Goal: Task Accomplishment & Management: Manage account settings

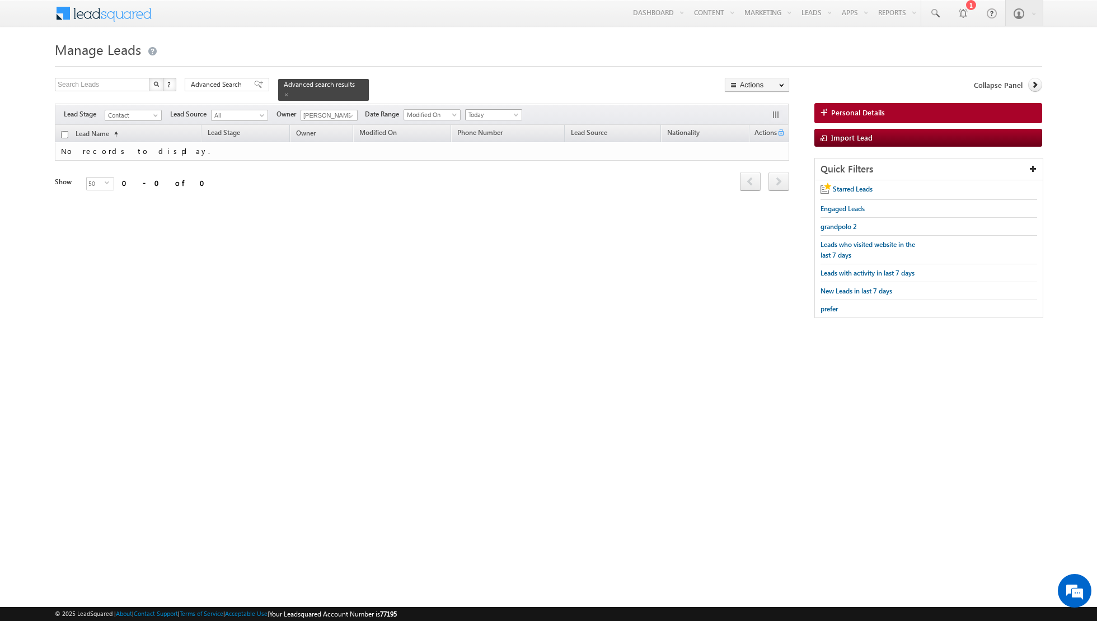
click at [488, 114] on span "Today" at bounding box center [492, 115] width 53 height 10
click at [486, 124] on link "All Time" at bounding box center [489, 125] width 57 height 10
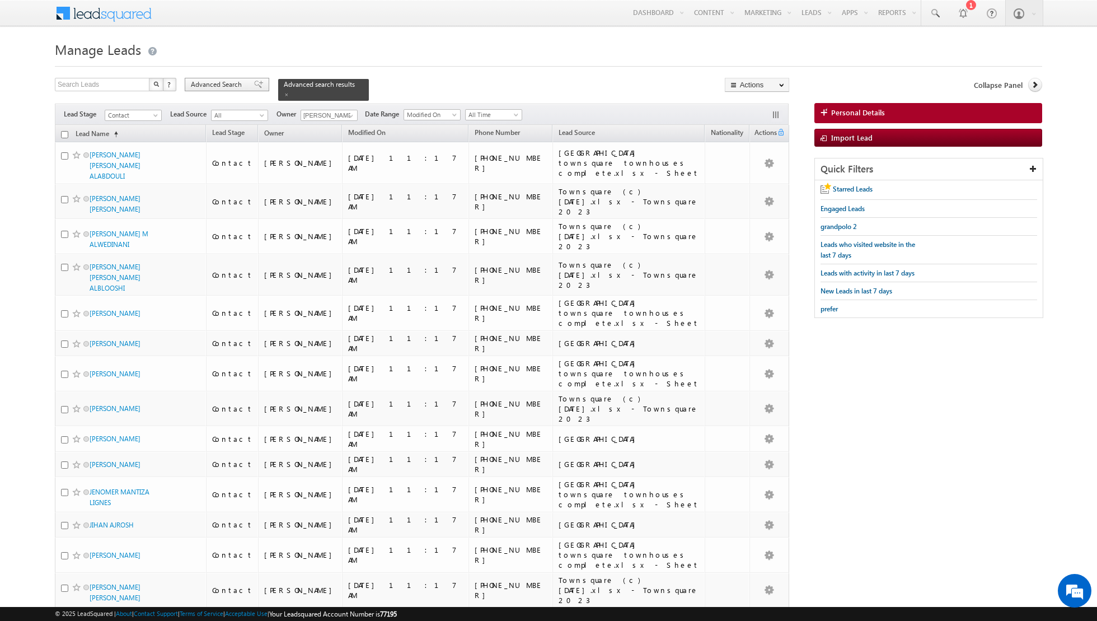
click at [254, 86] on span at bounding box center [258, 85] width 9 height 8
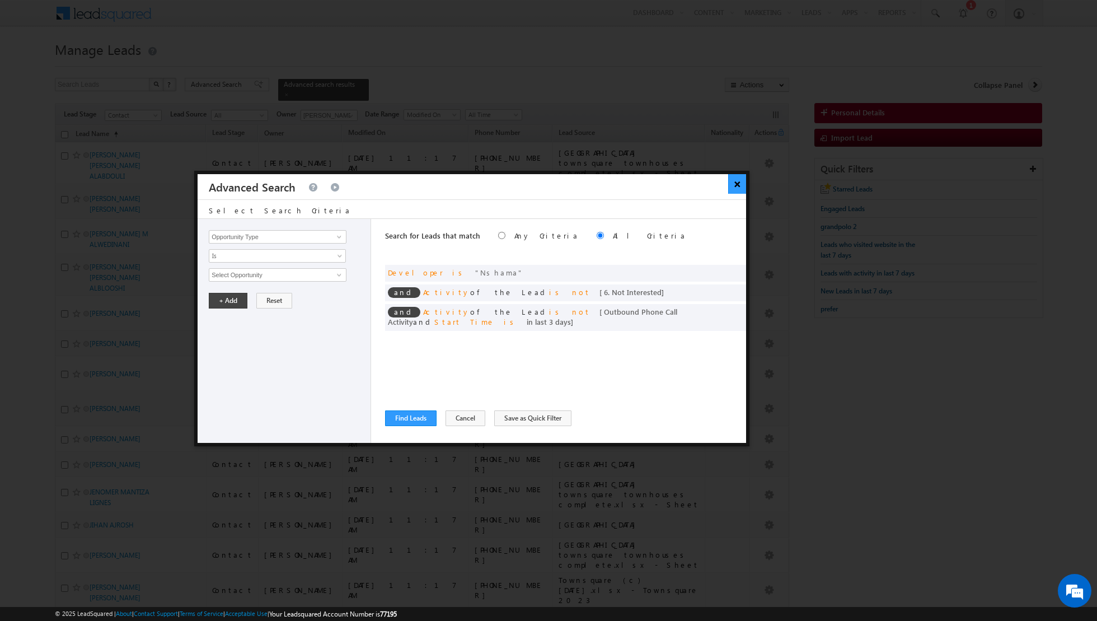
click at [733, 187] on button "×" at bounding box center [737, 184] width 18 height 20
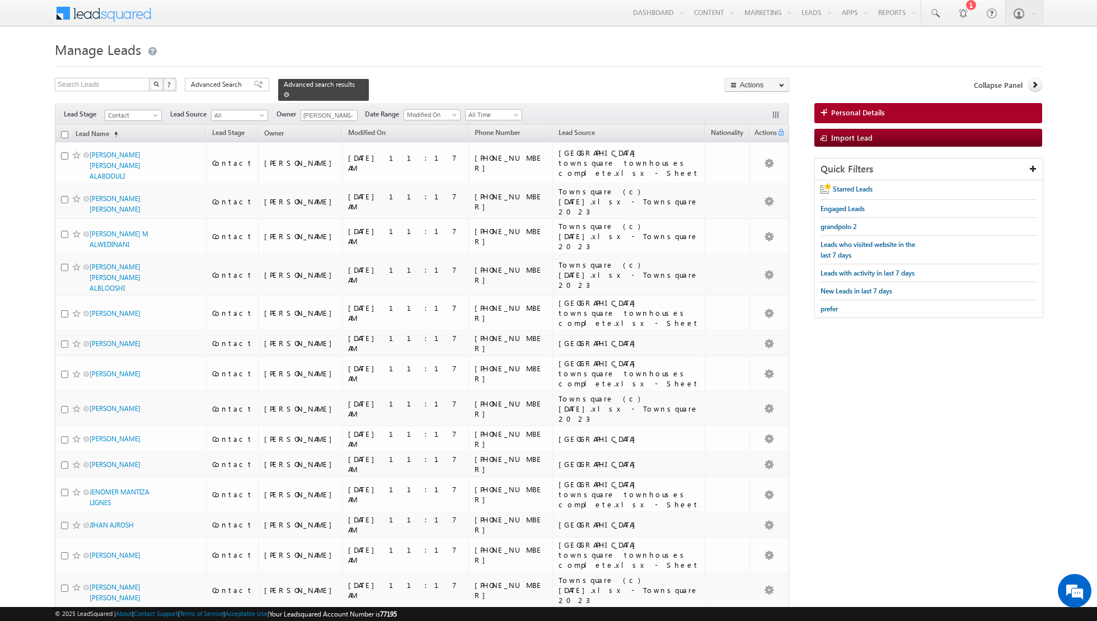
click at [284, 96] on span at bounding box center [287, 95] width 6 height 6
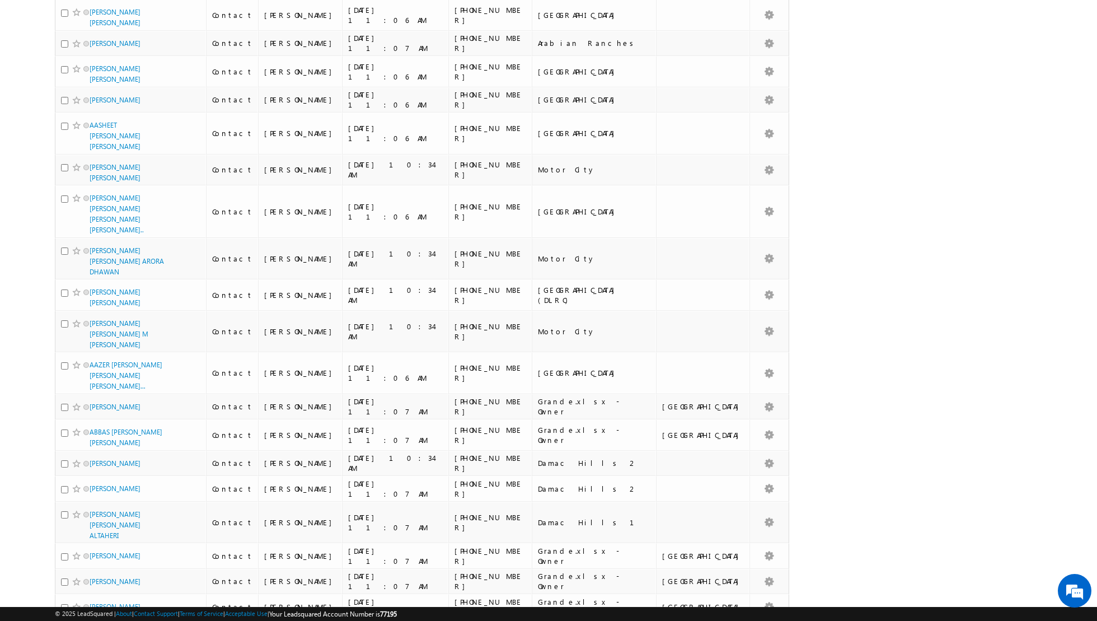
scroll to position [1063, 0]
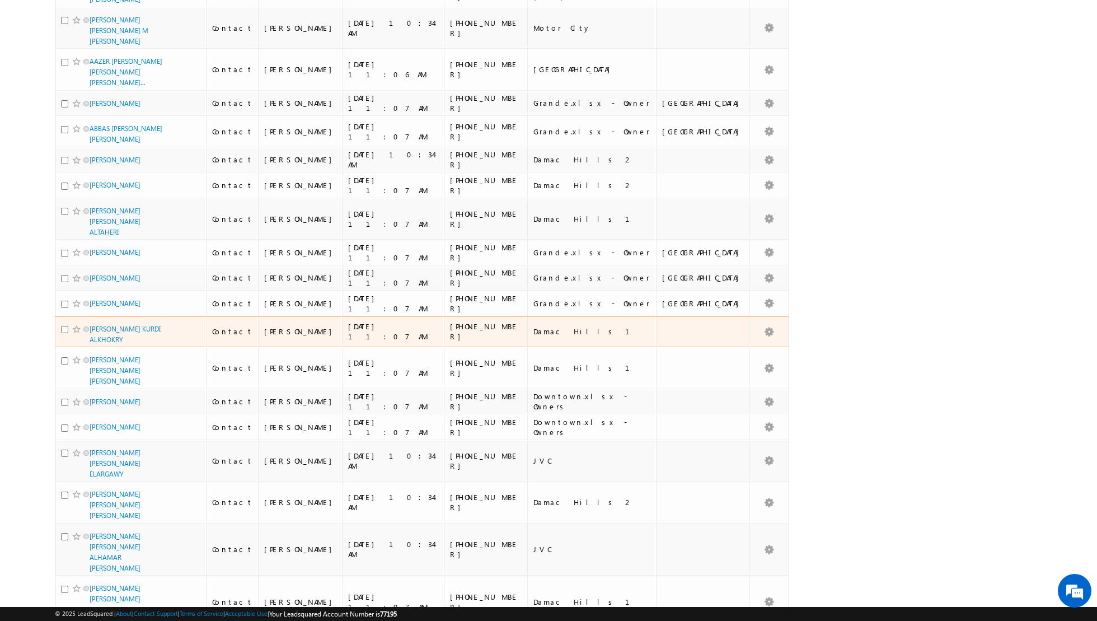
scroll to position [0, 0]
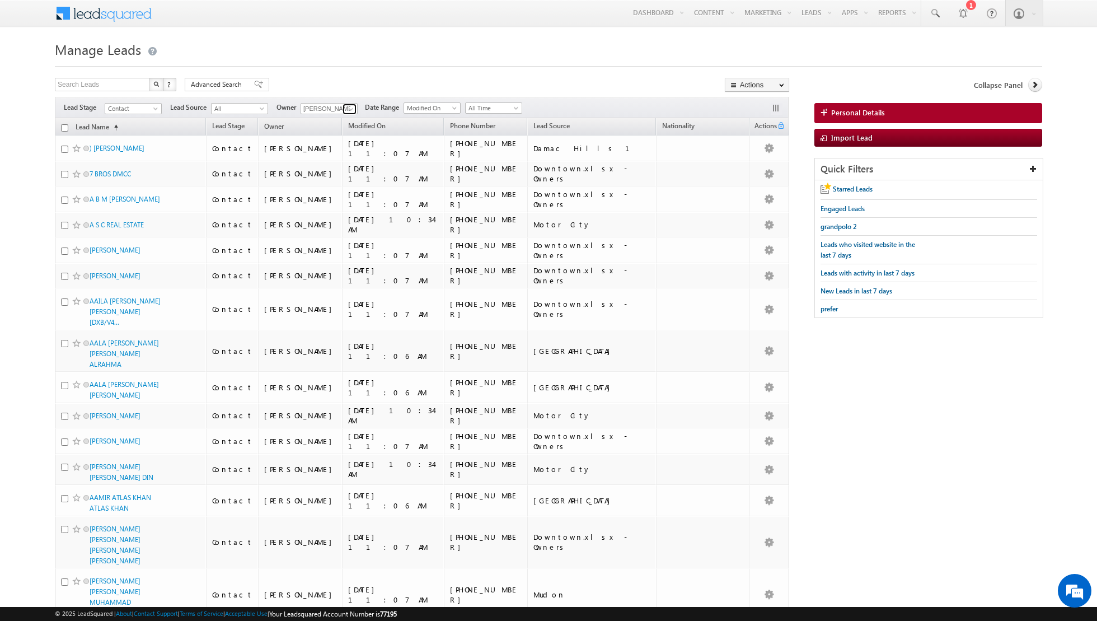
click at [348, 110] on span at bounding box center [351, 109] width 9 height 9
click at [336, 139] on link "[PERSON_NAME] [PERSON_NAME][EMAIL_ADDRESS][DOMAIN_NAME]" at bounding box center [357, 146] width 112 height 21
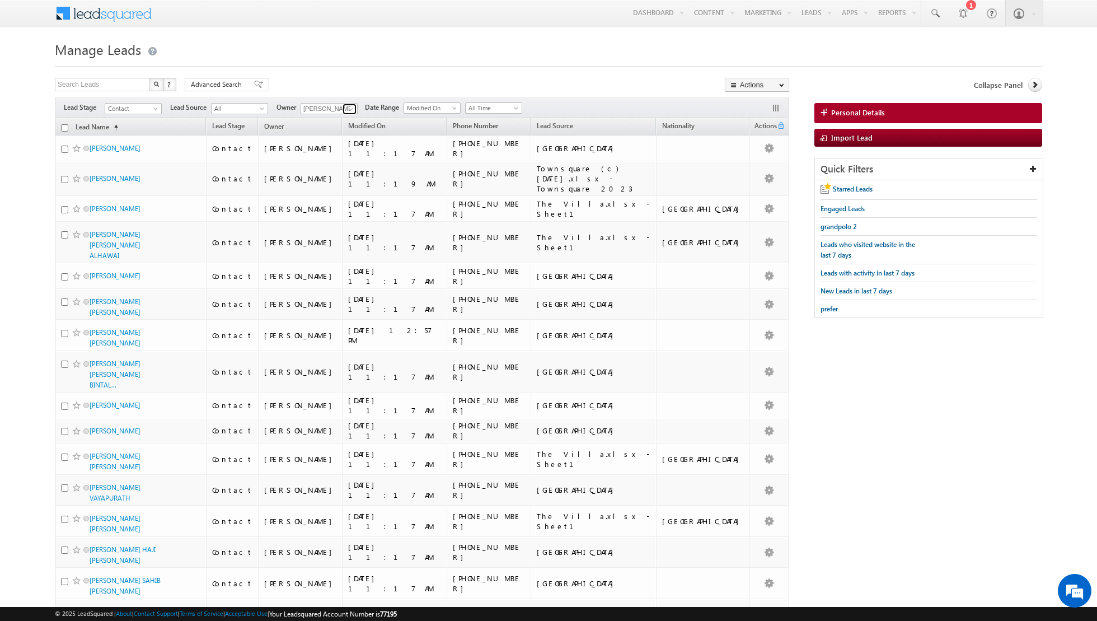
click at [347, 112] on span at bounding box center [351, 109] width 9 height 9
click at [322, 163] on link "[PERSON_NAME] [EMAIL_ADDRESS][DOMAIN_NAME]" at bounding box center [357, 166] width 112 height 21
type input "[PERSON_NAME]"
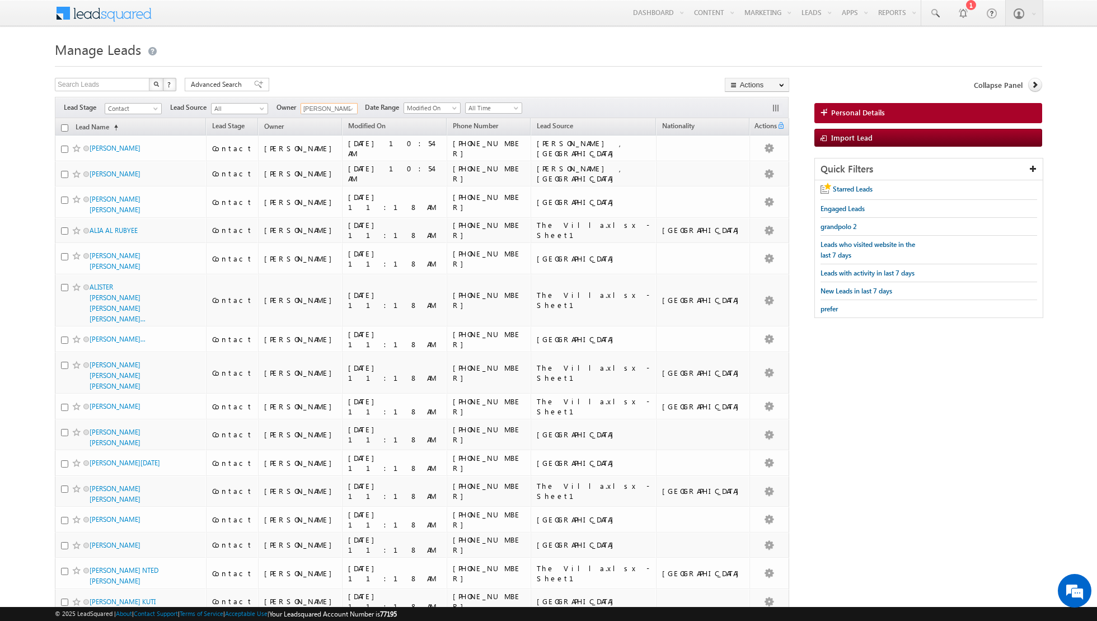
click at [63, 127] on input "checkbox" at bounding box center [64, 127] width 7 height 7
checkbox input "true"
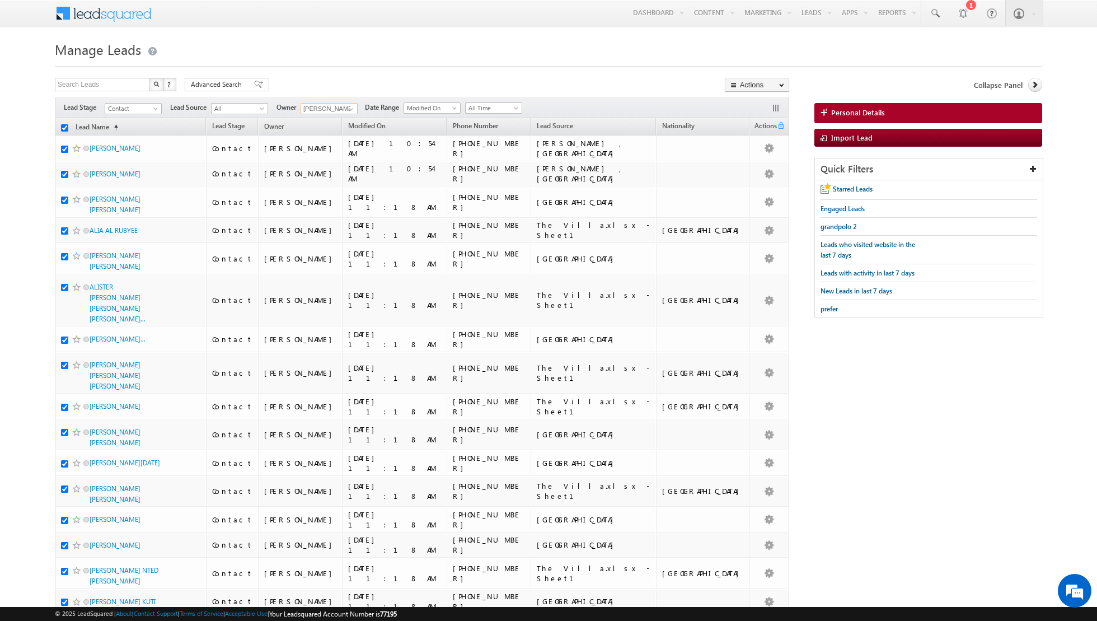
checkbox input "true"
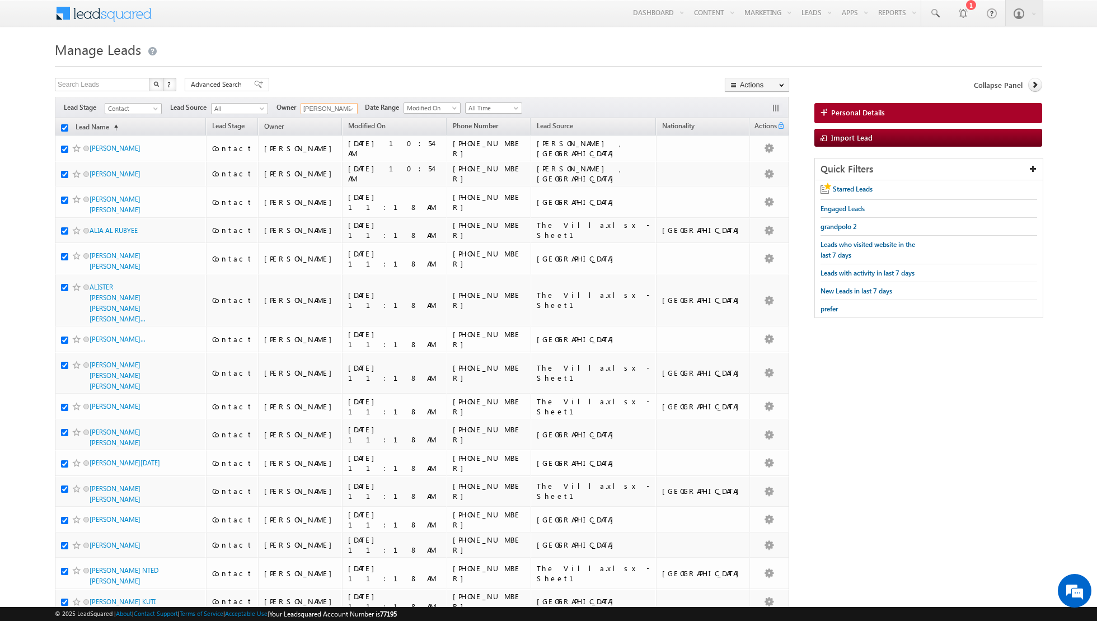
checkbox input "true"
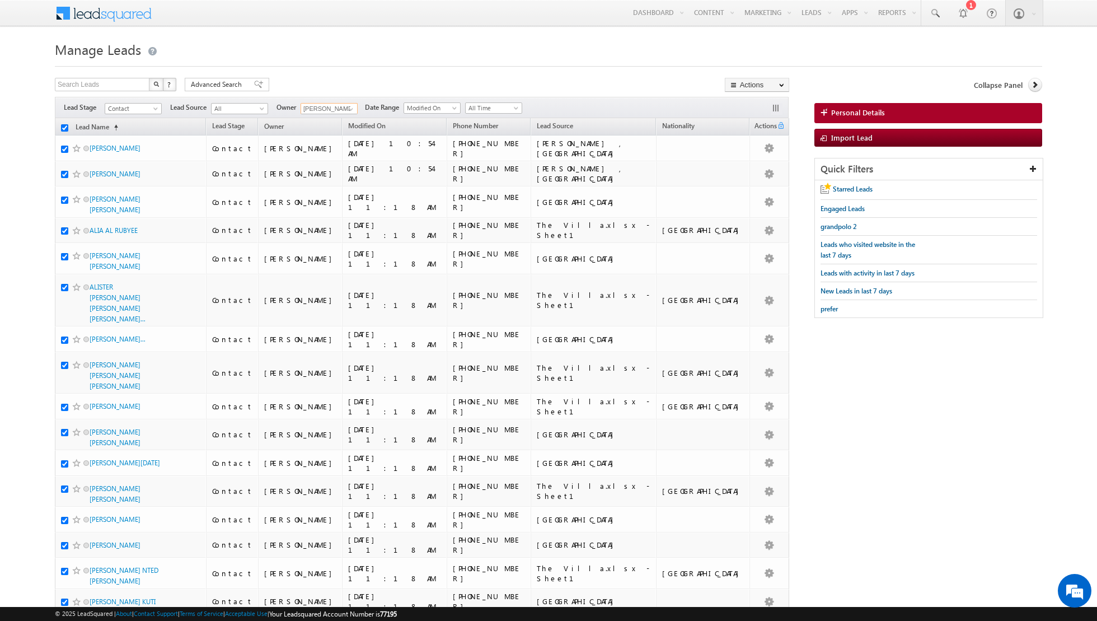
checkbox input "true"
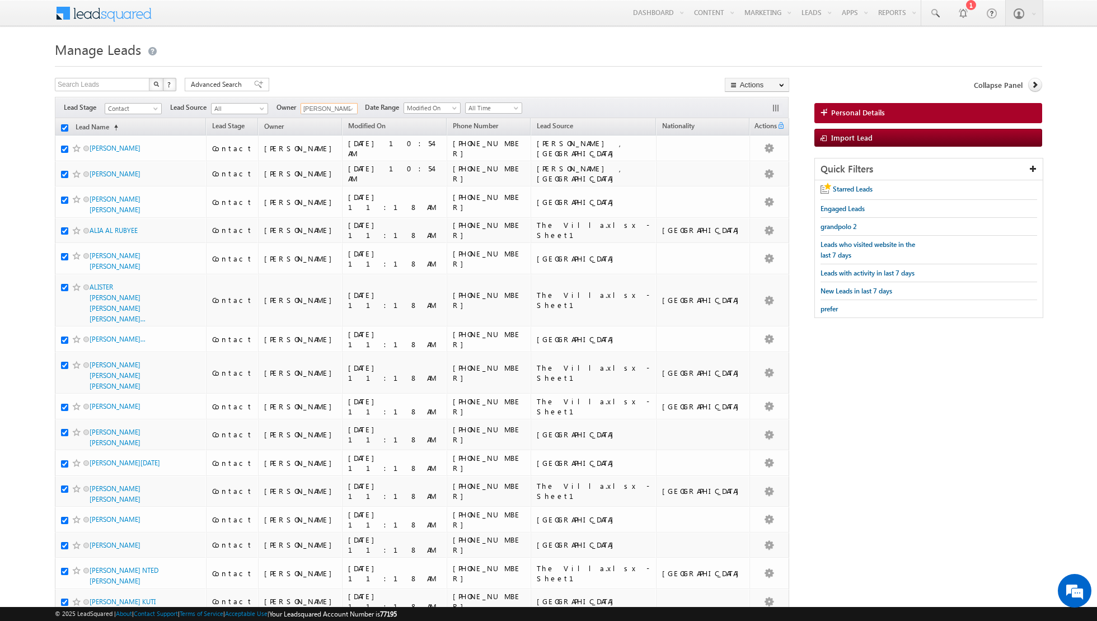
checkbox input "true"
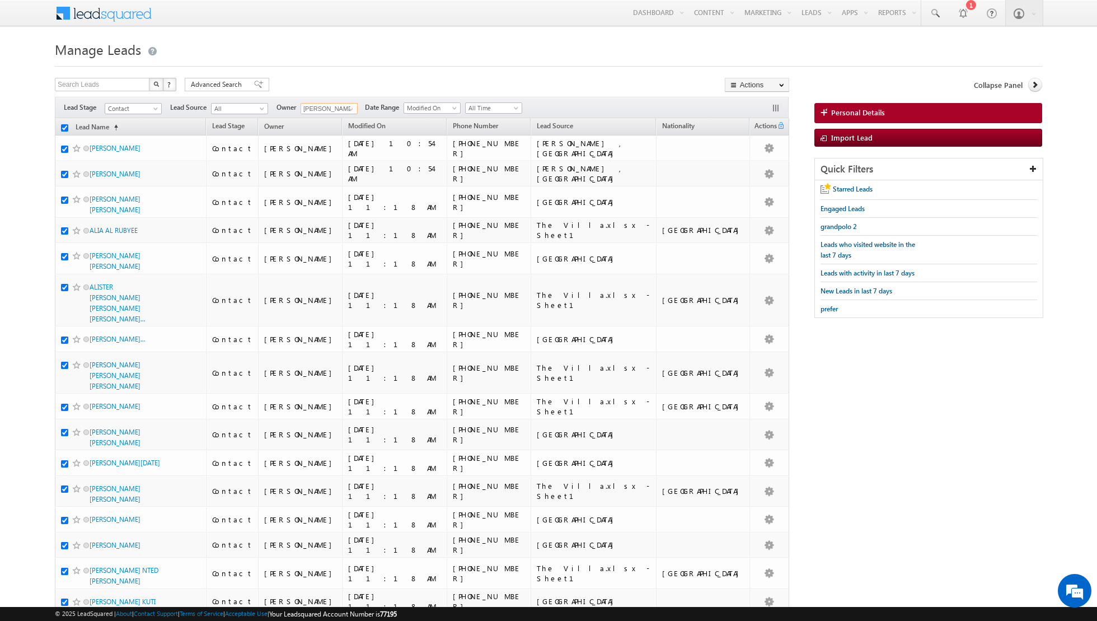
checkbox input "true"
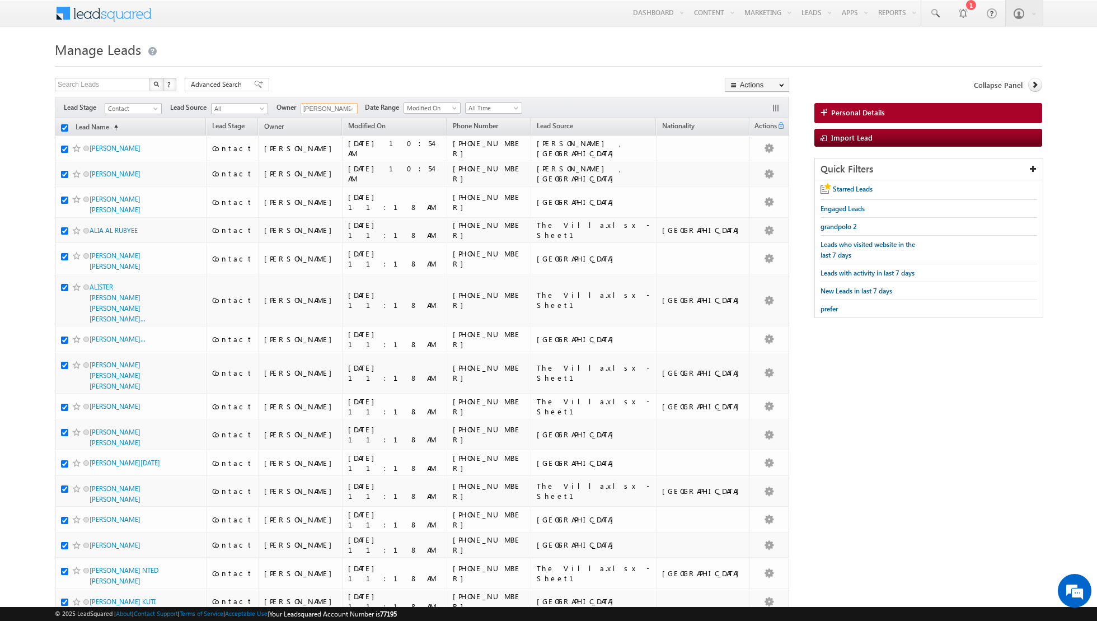
checkbox input "true"
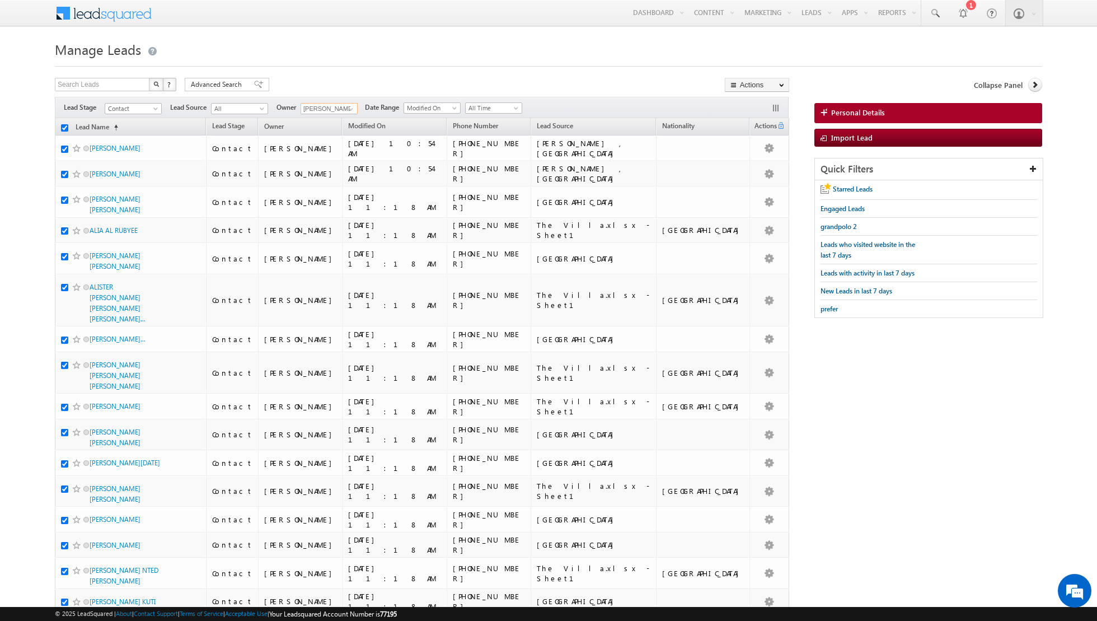
checkbox input "true"
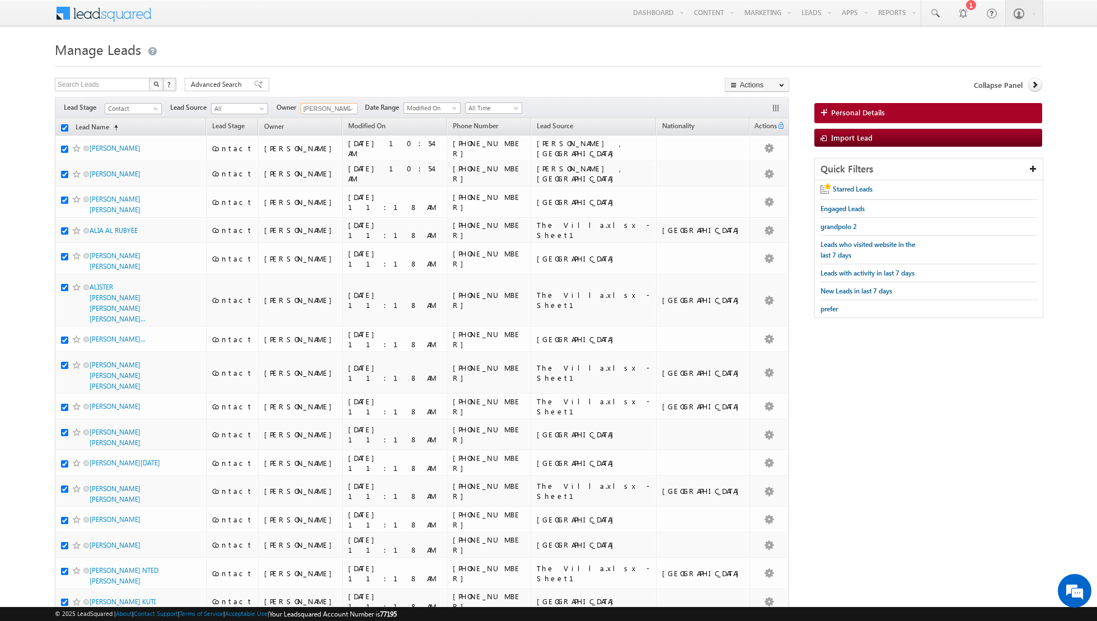
checkbox input "true"
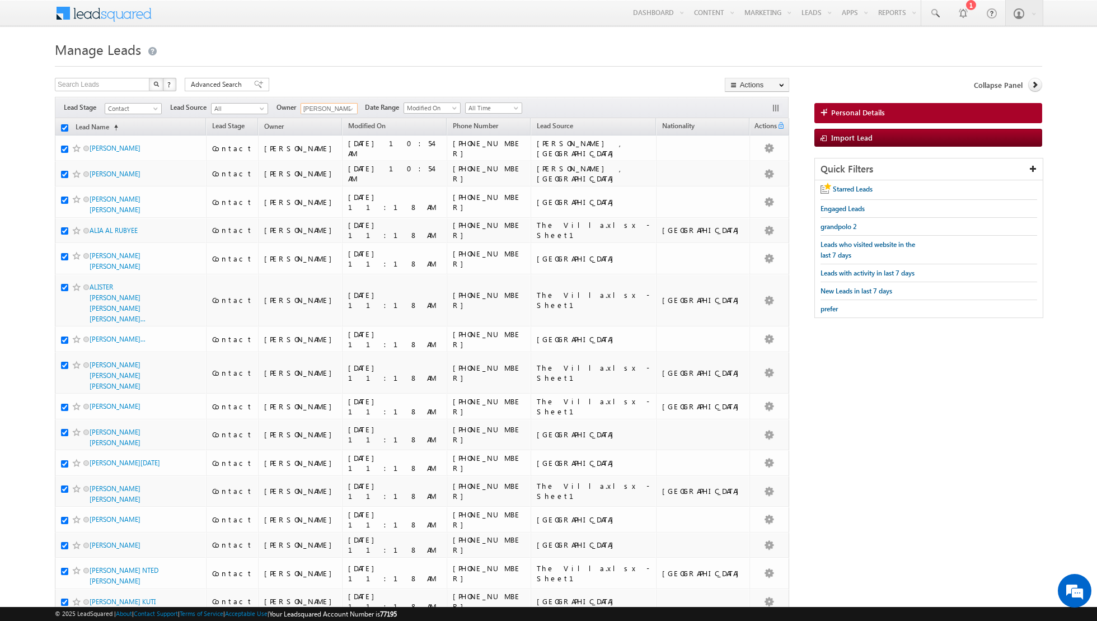
checkbox input "true"
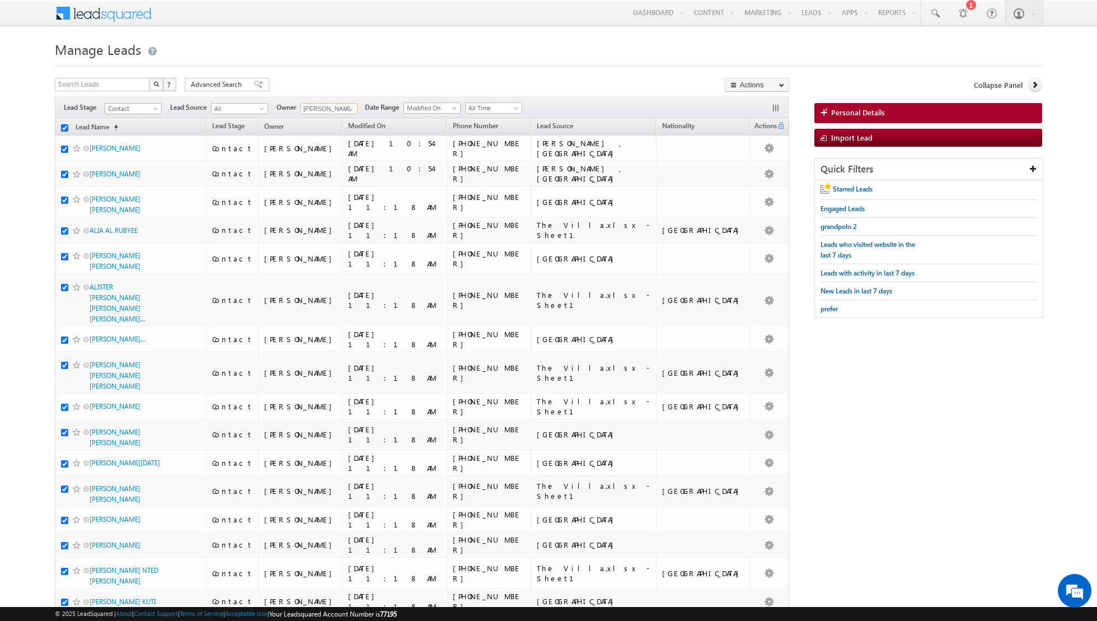
checkbox input "true"
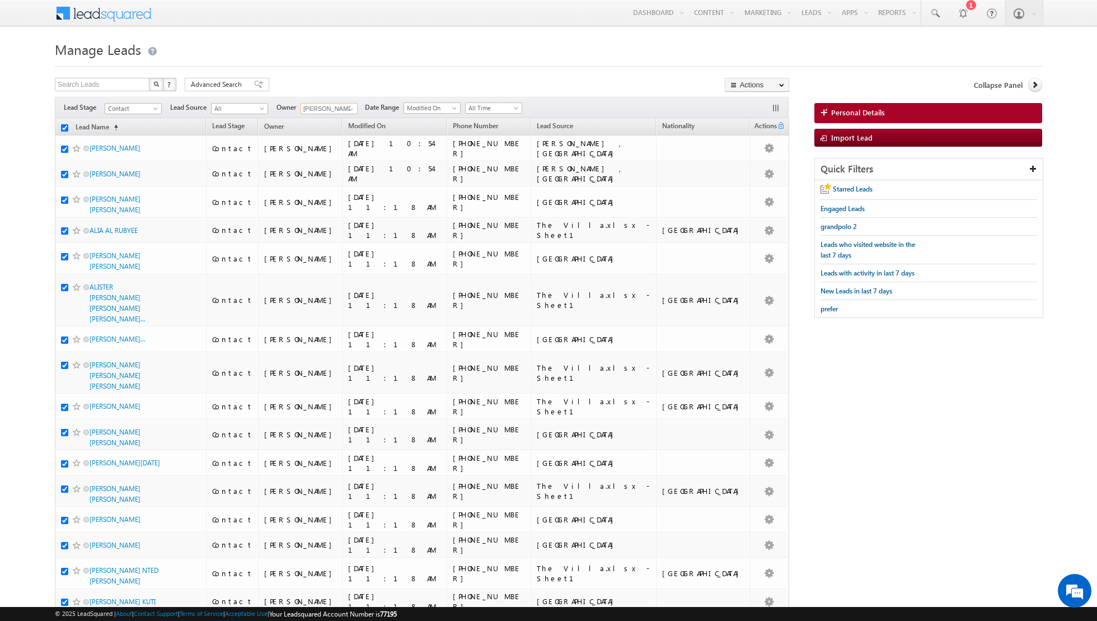
checkbox input "true"
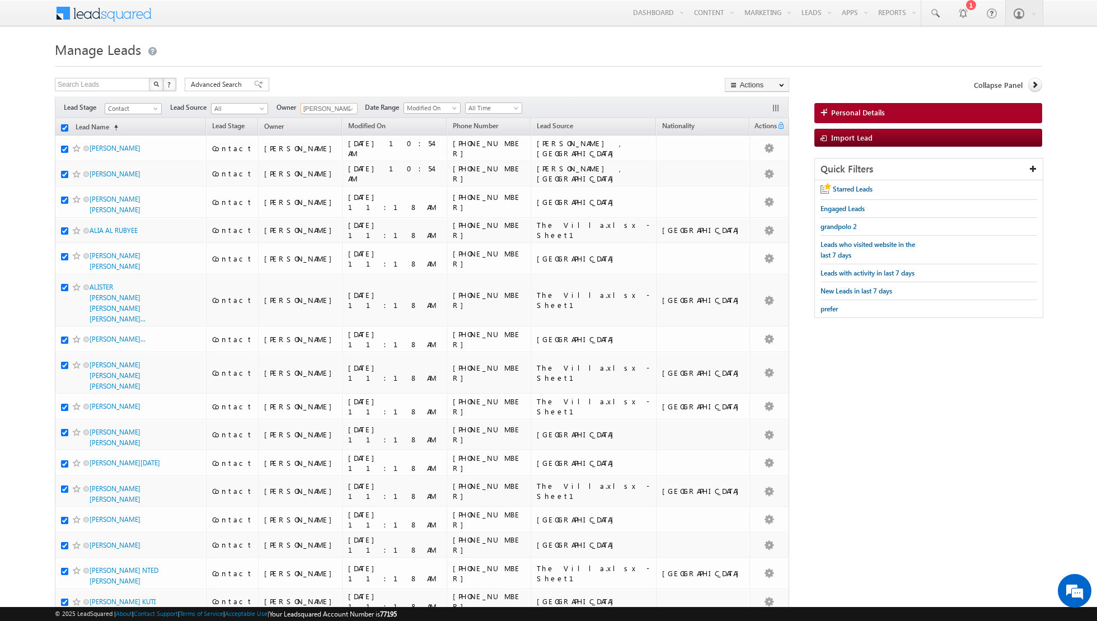
checkbox input "true"
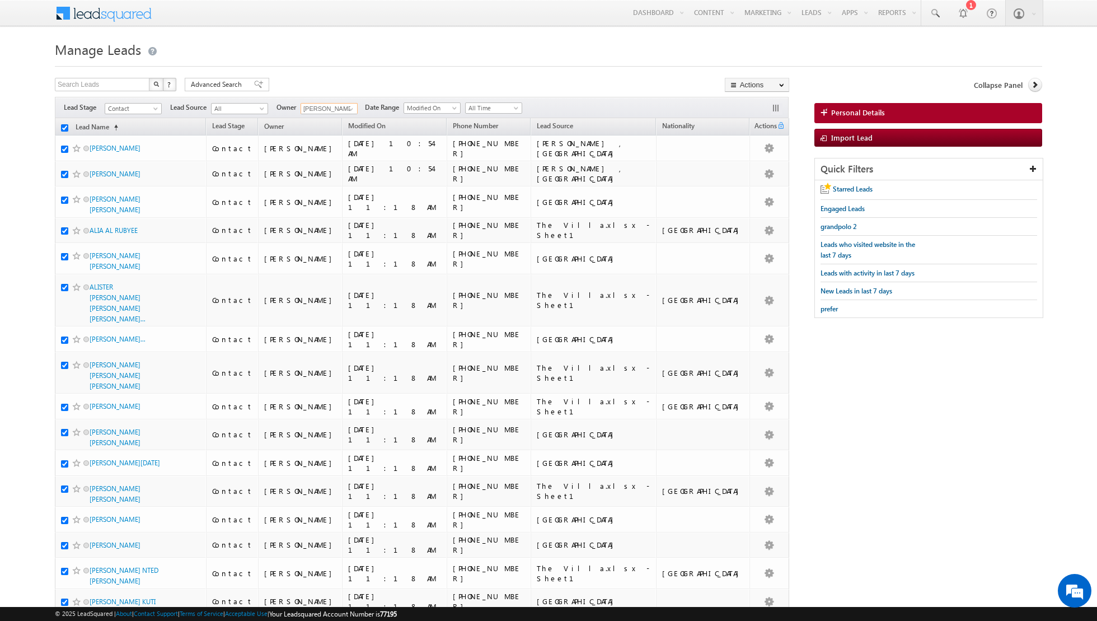
checkbox input "true"
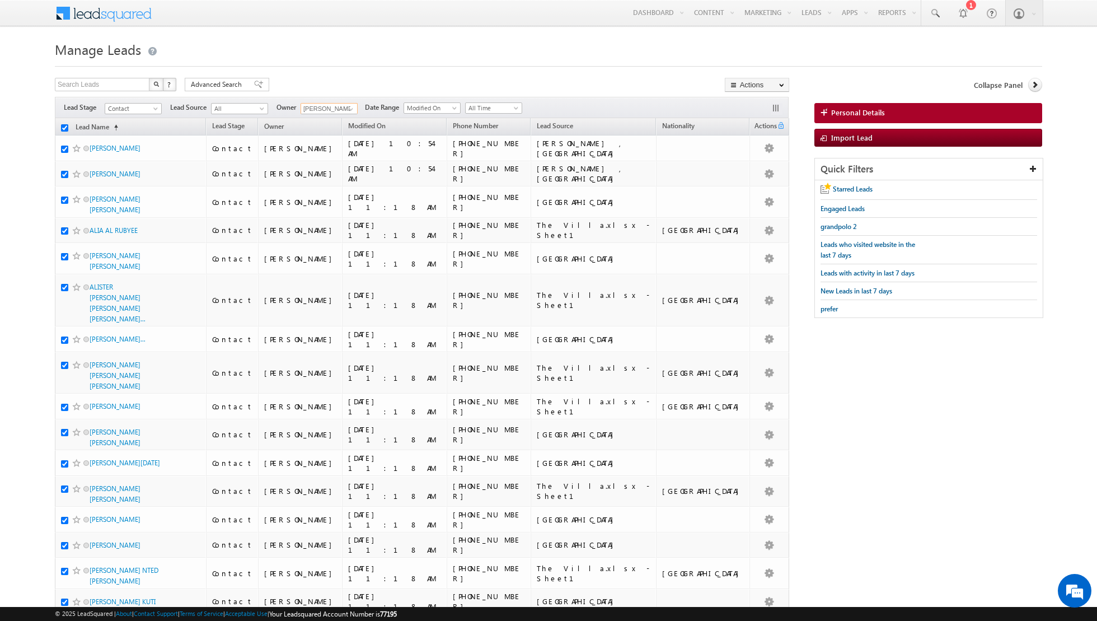
checkbox input "true"
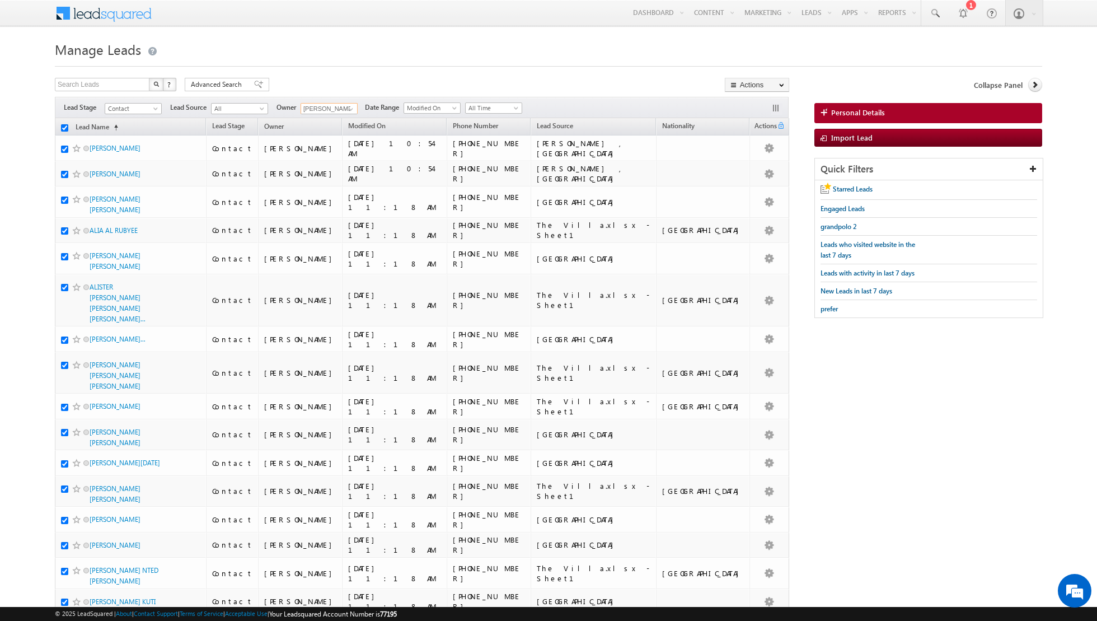
checkbox input "true"
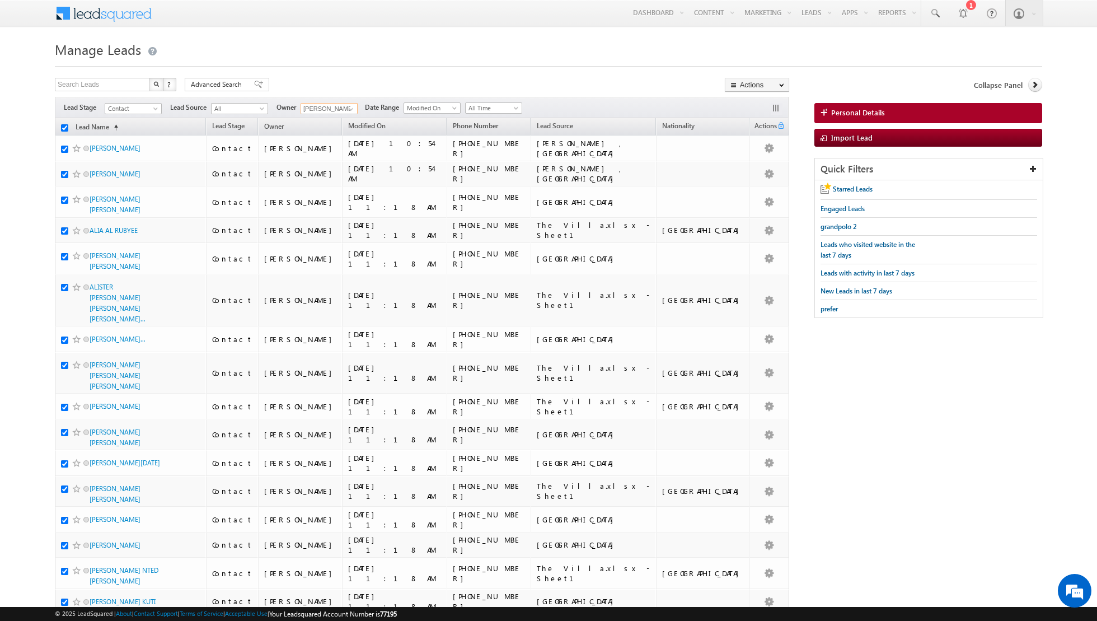
checkbox input "true"
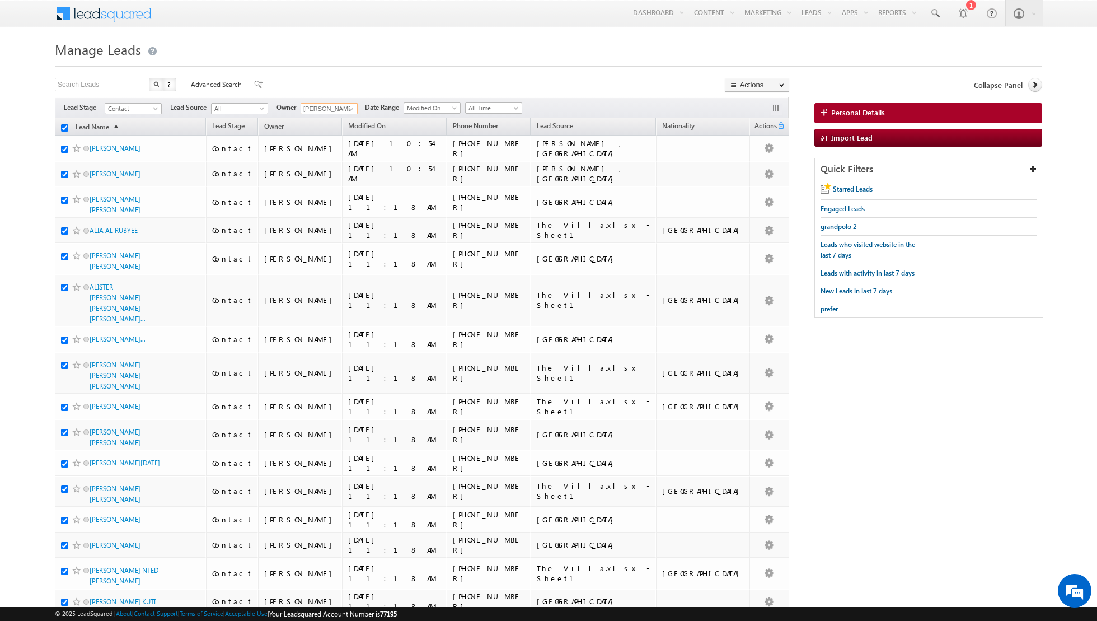
checkbox input "true"
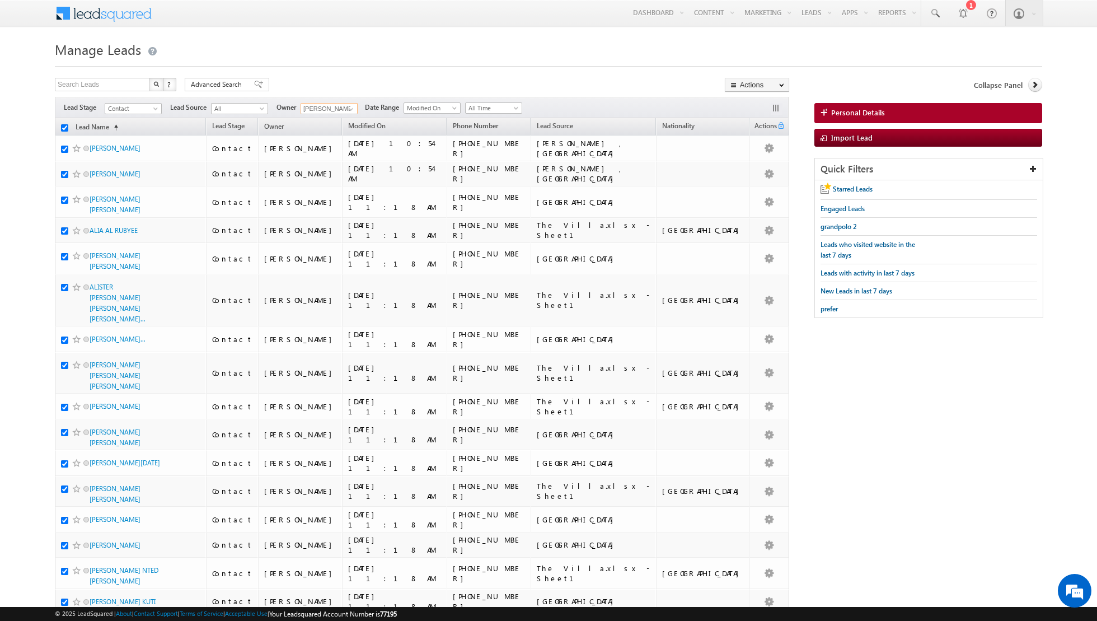
checkbox input "true"
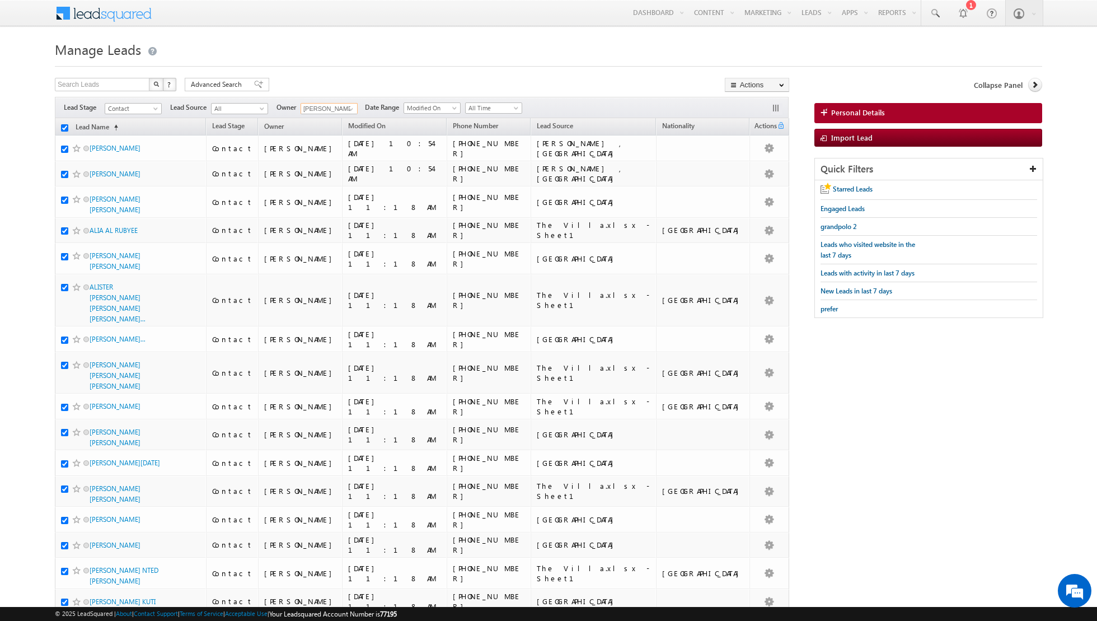
checkbox input "true"
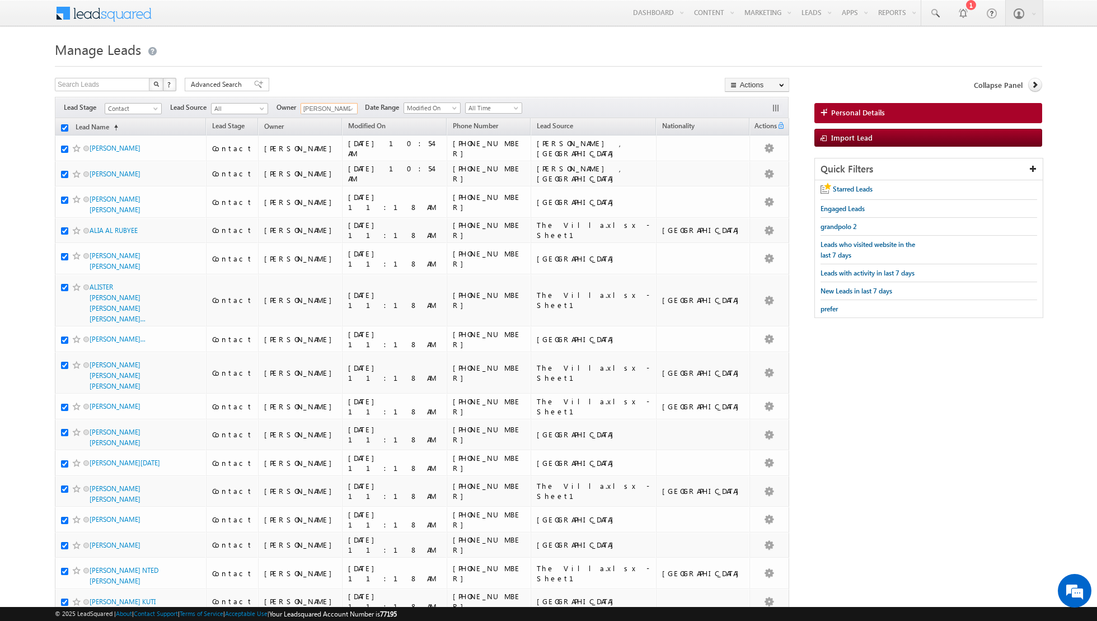
checkbox input "true"
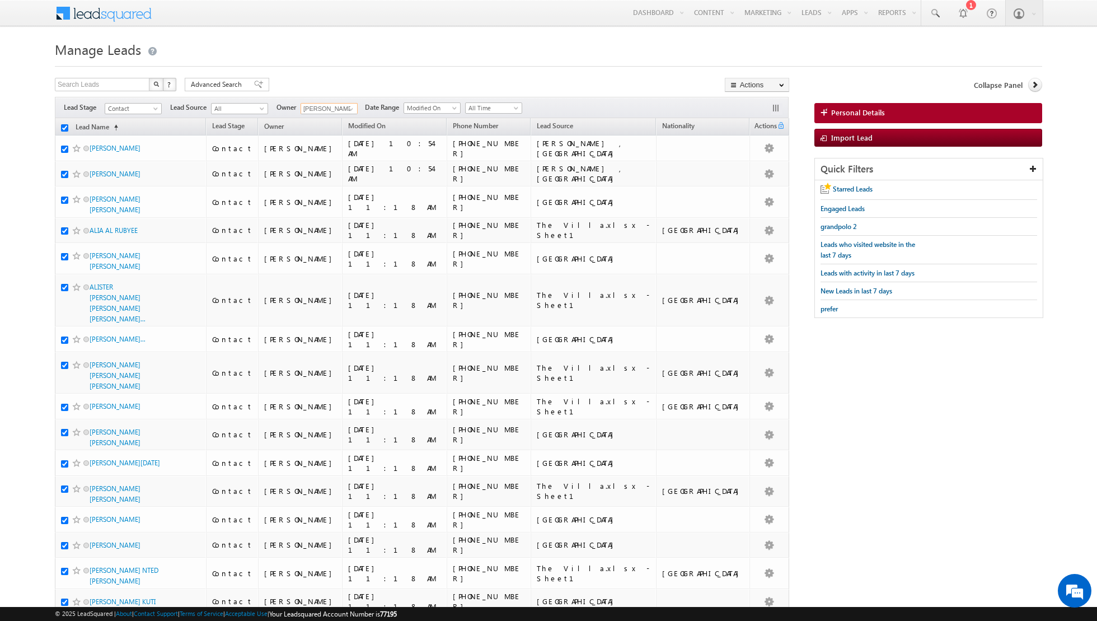
checkbox input "true"
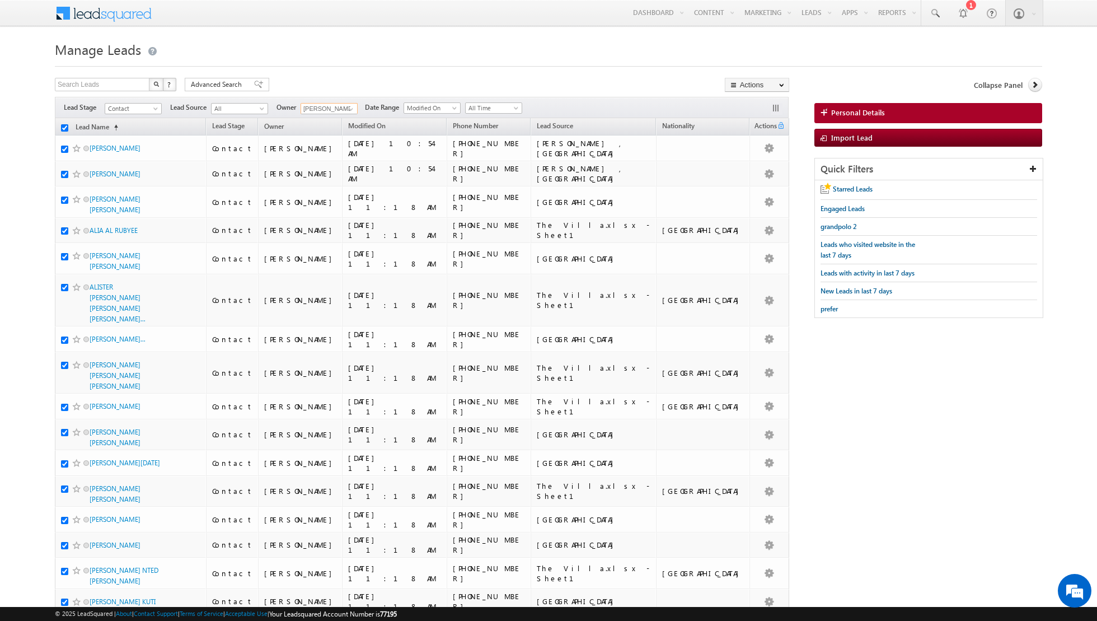
checkbox input "true"
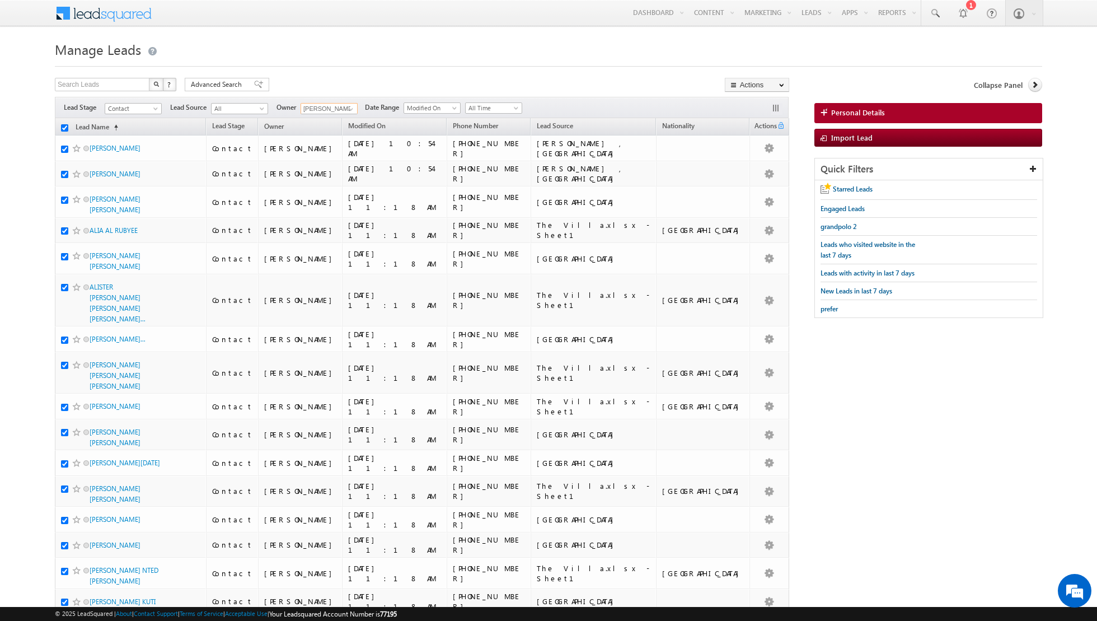
checkbox input "true"
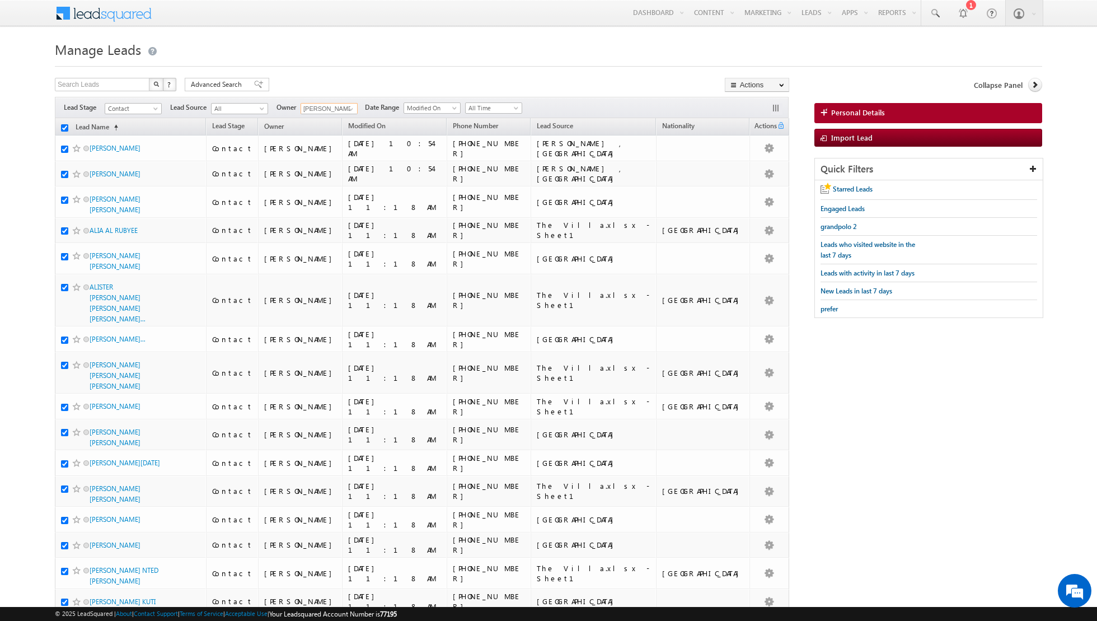
checkbox input "true"
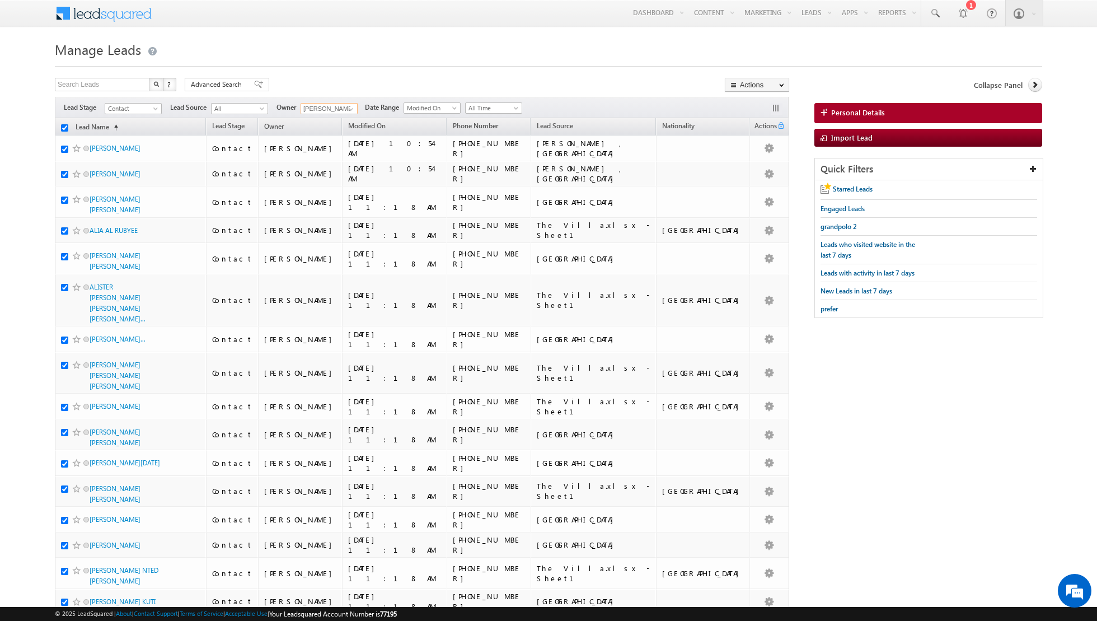
checkbox input "true"
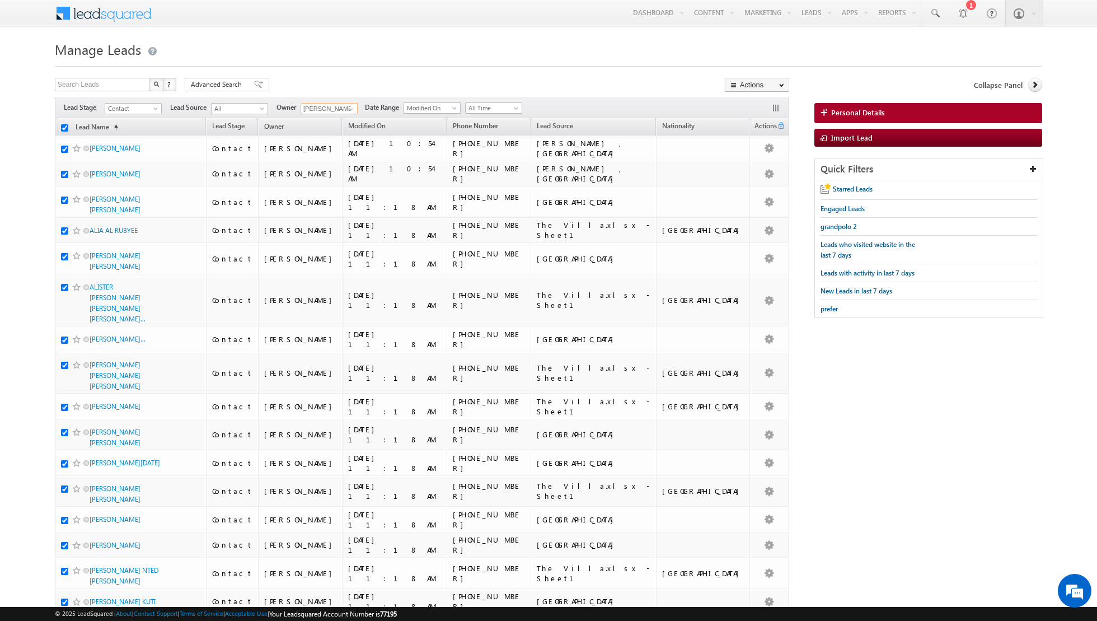
checkbox input "true"
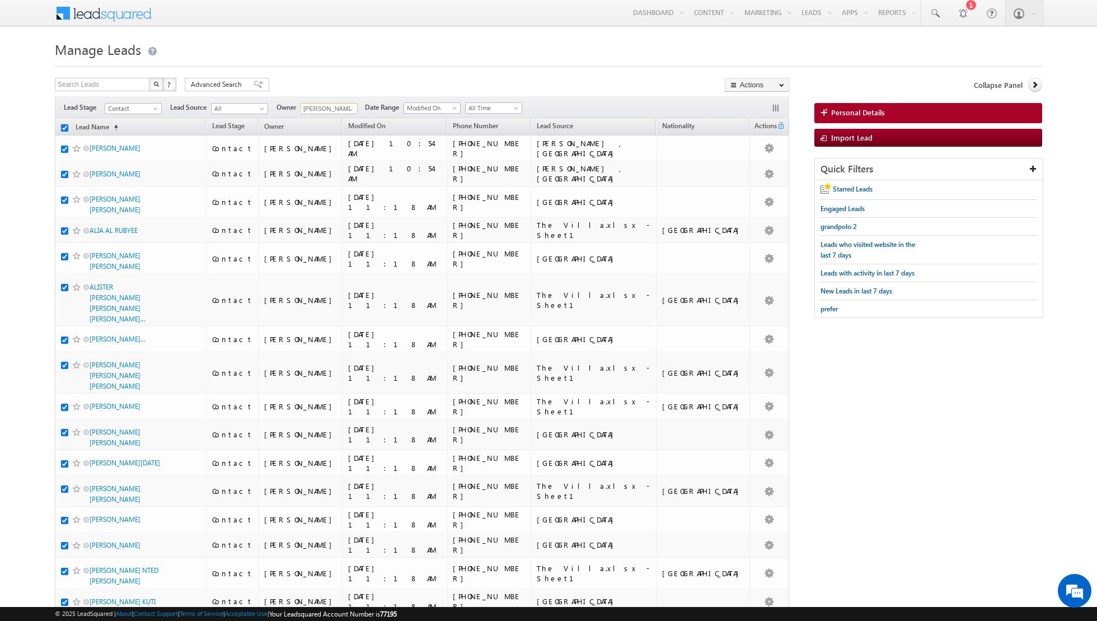
checkbox input "true"
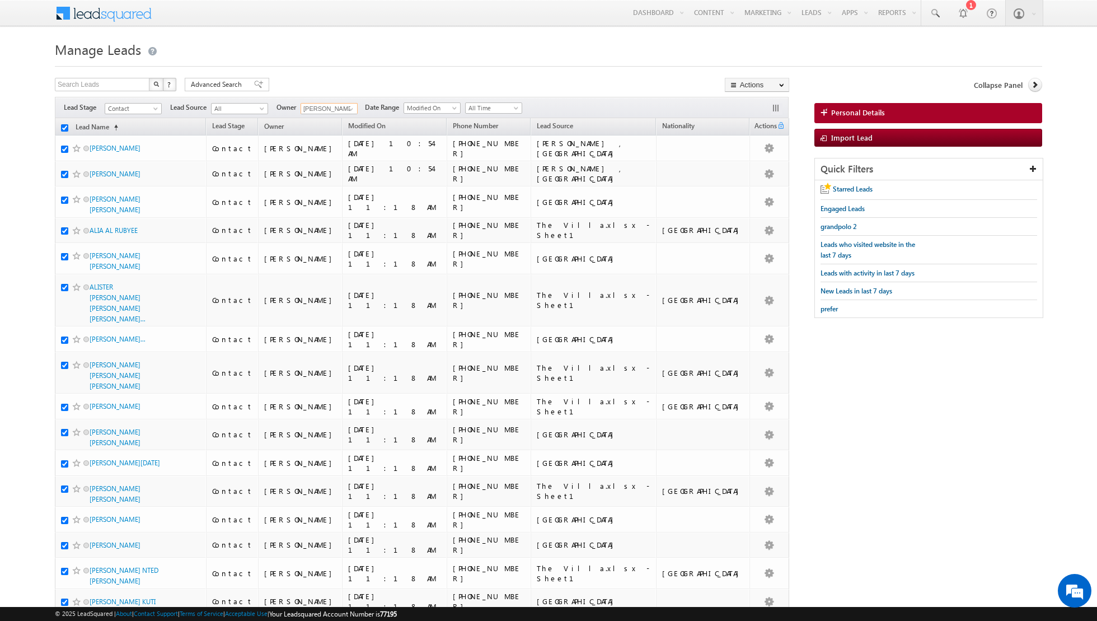
checkbox input "true"
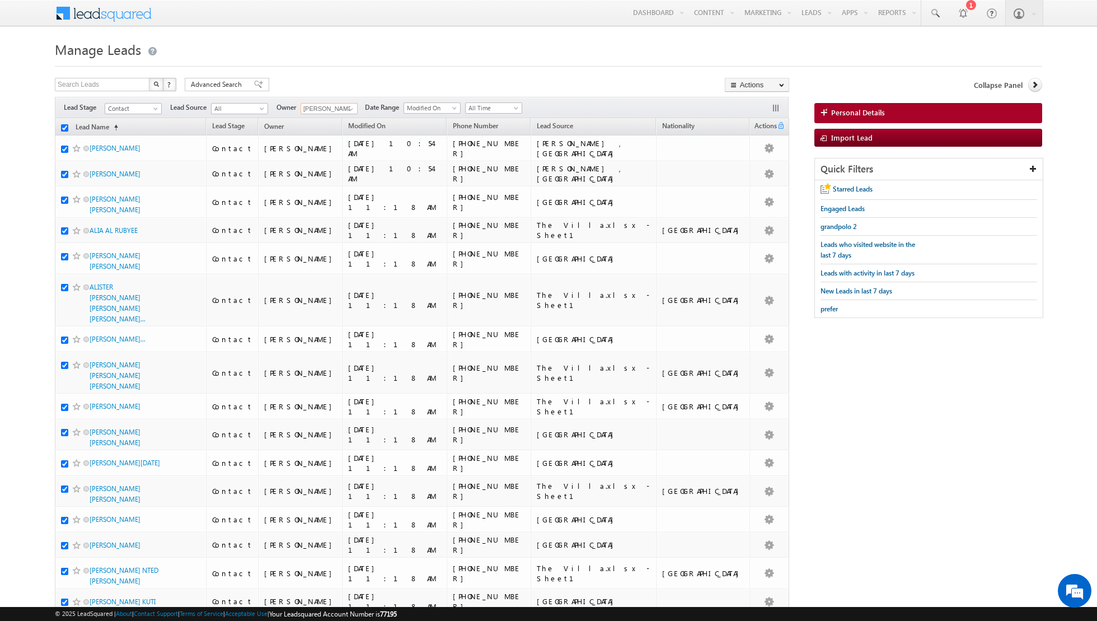
checkbox input "true"
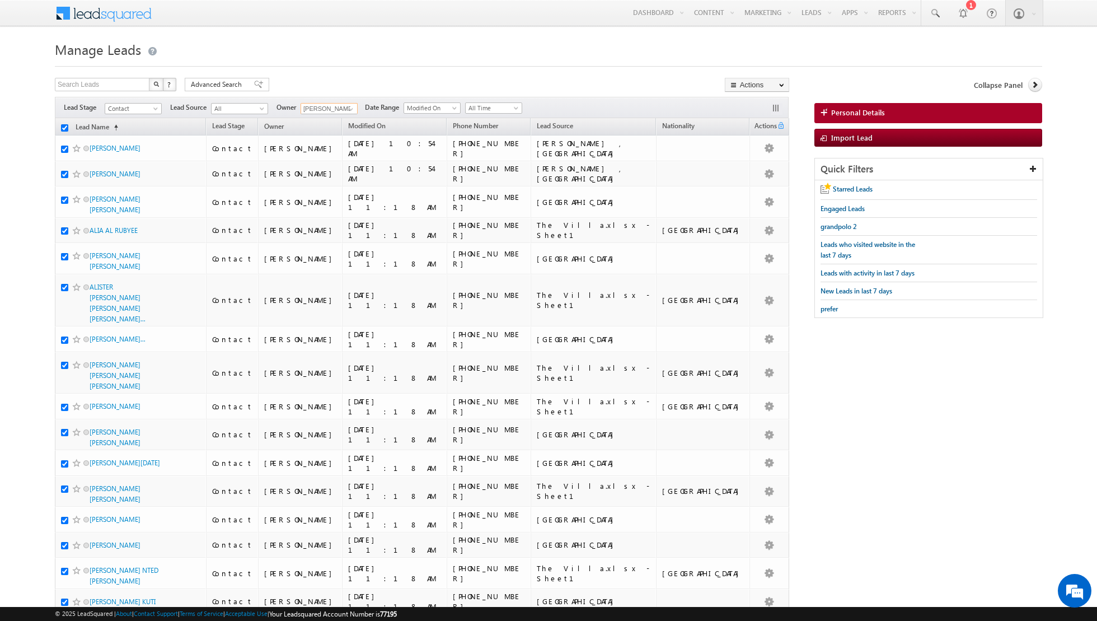
checkbox input "true"
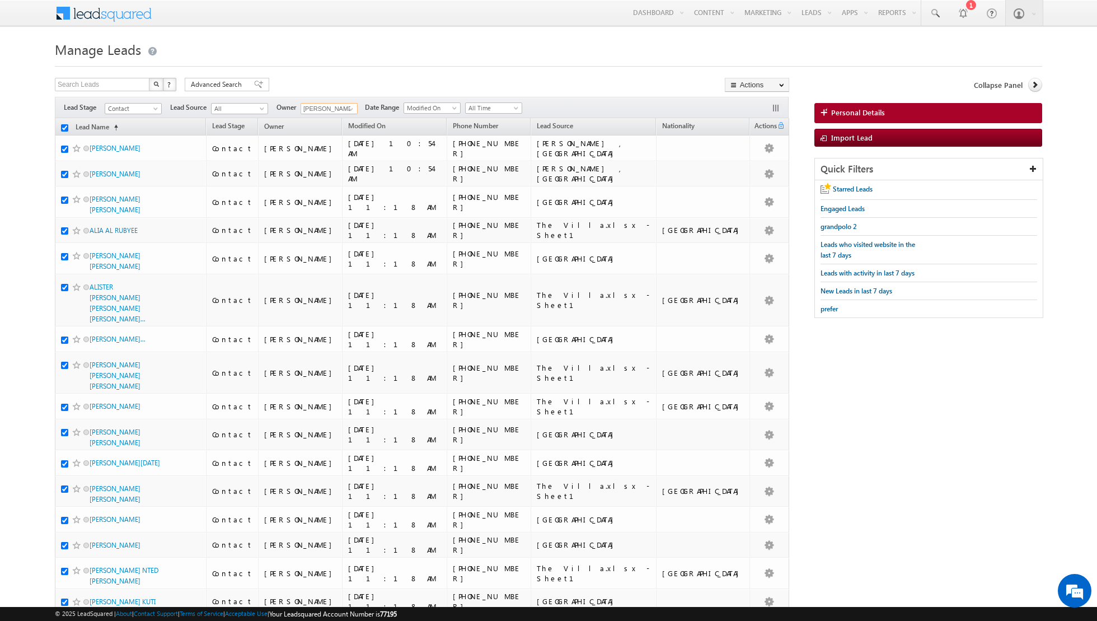
checkbox input "true"
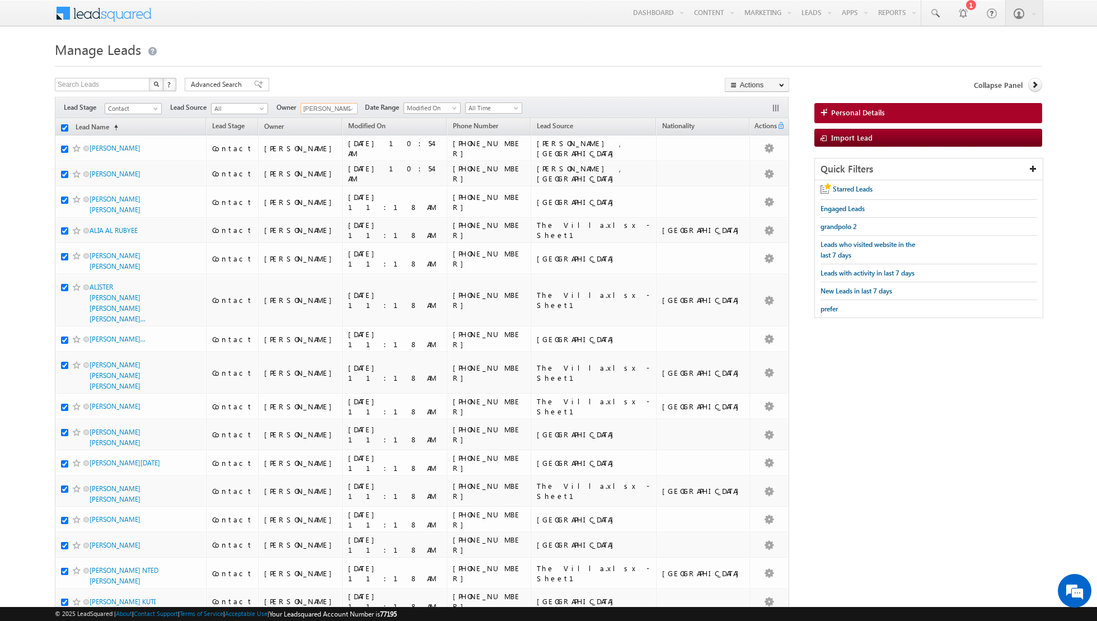
checkbox input "true"
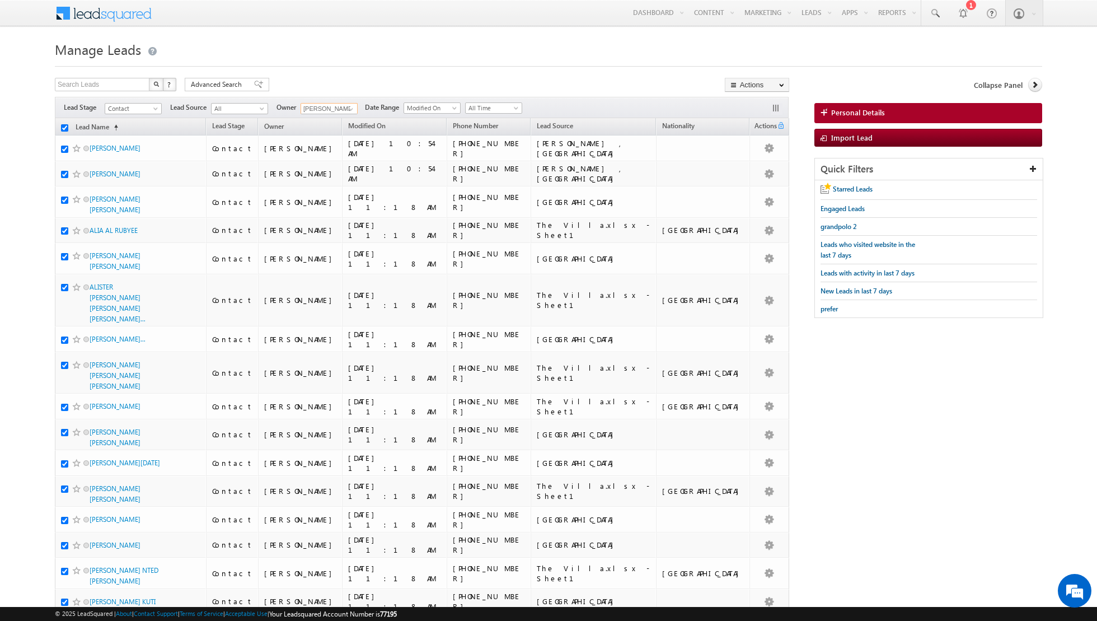
checkbox input "true"
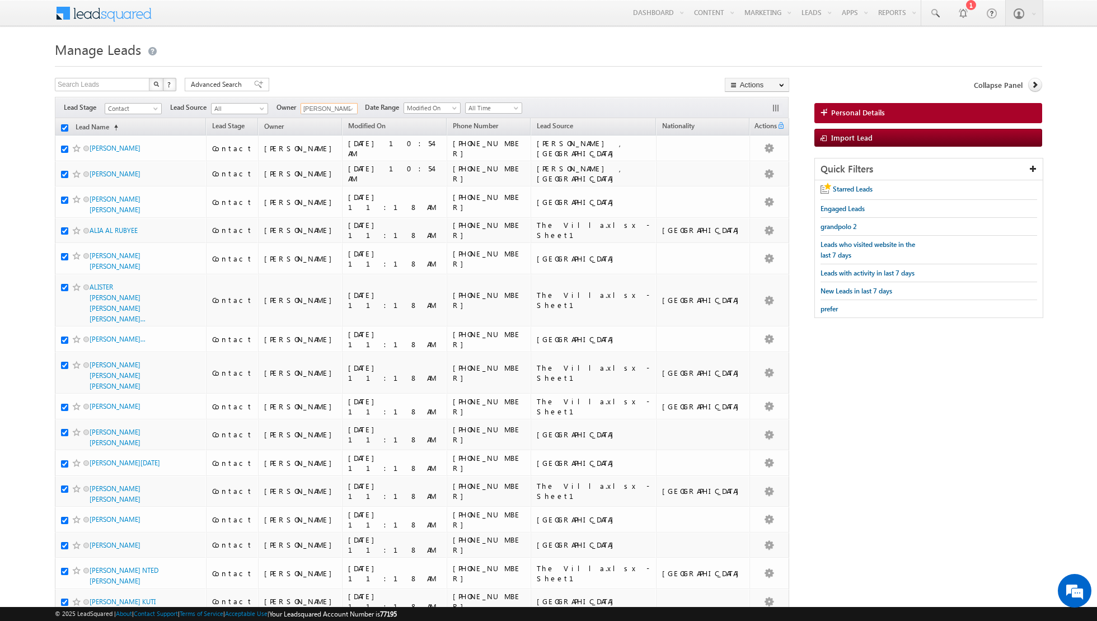
checkbox input "true"
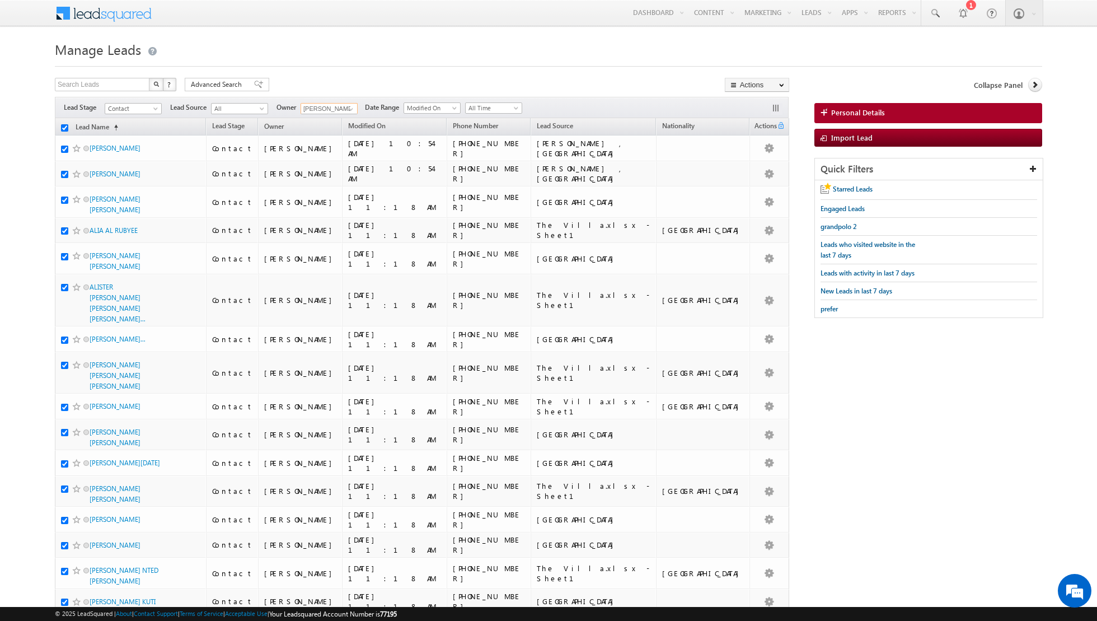
checkbox input "true"
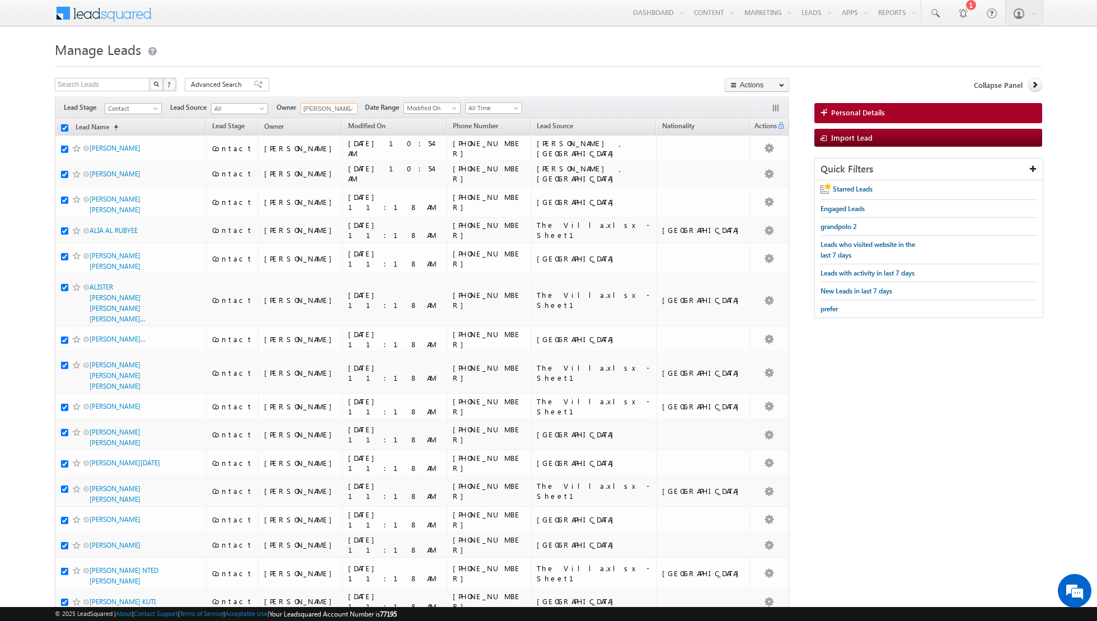
checkbox input "true"
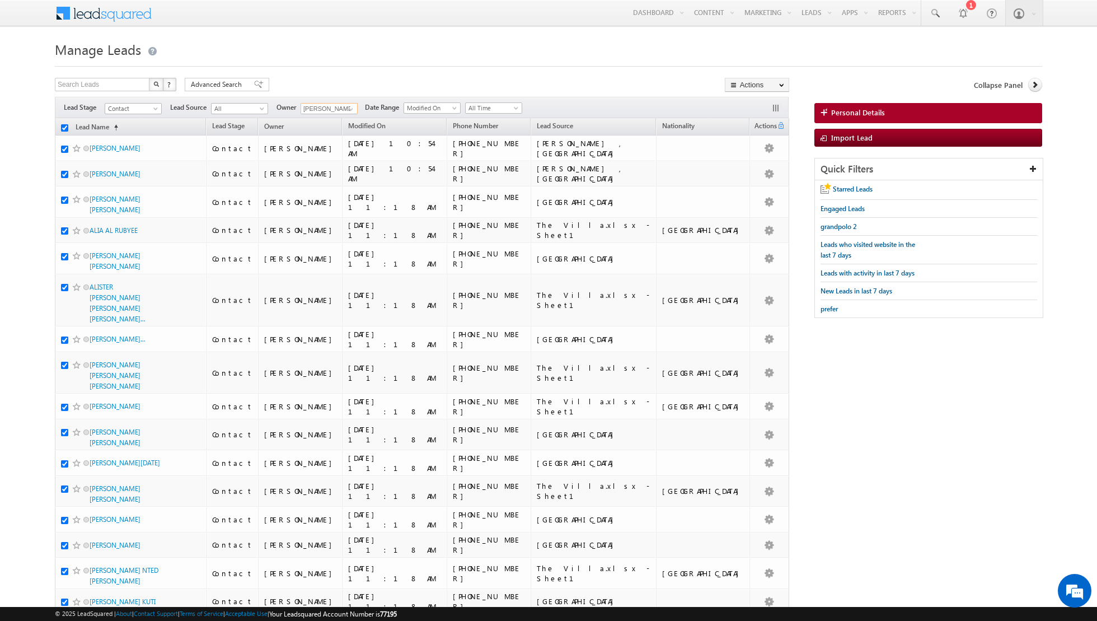
checkbox input "true"
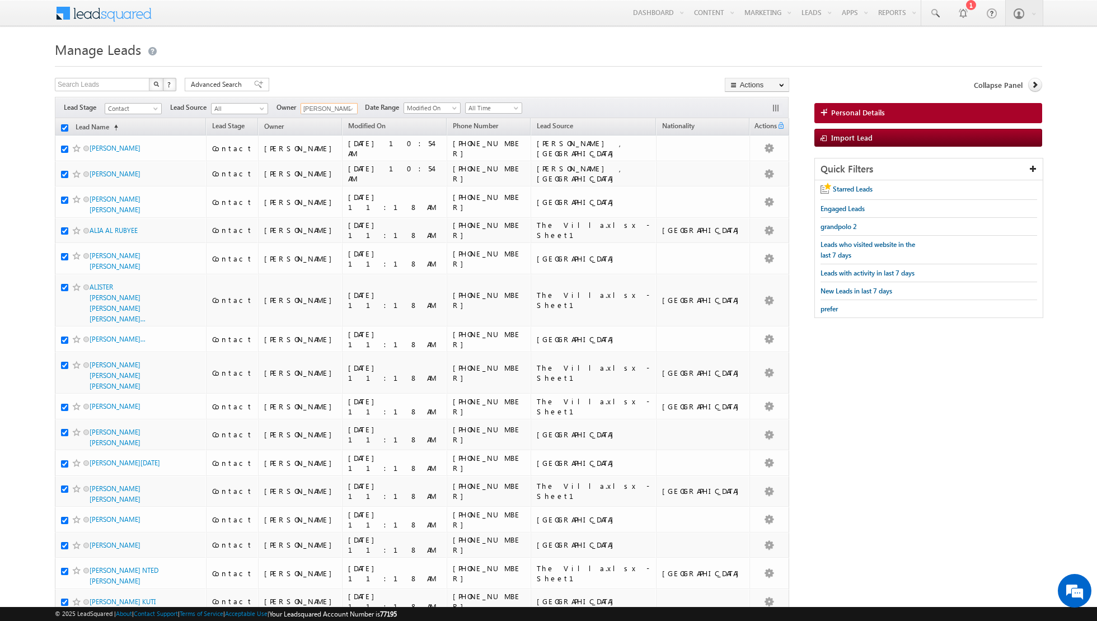
checkbox input "true"
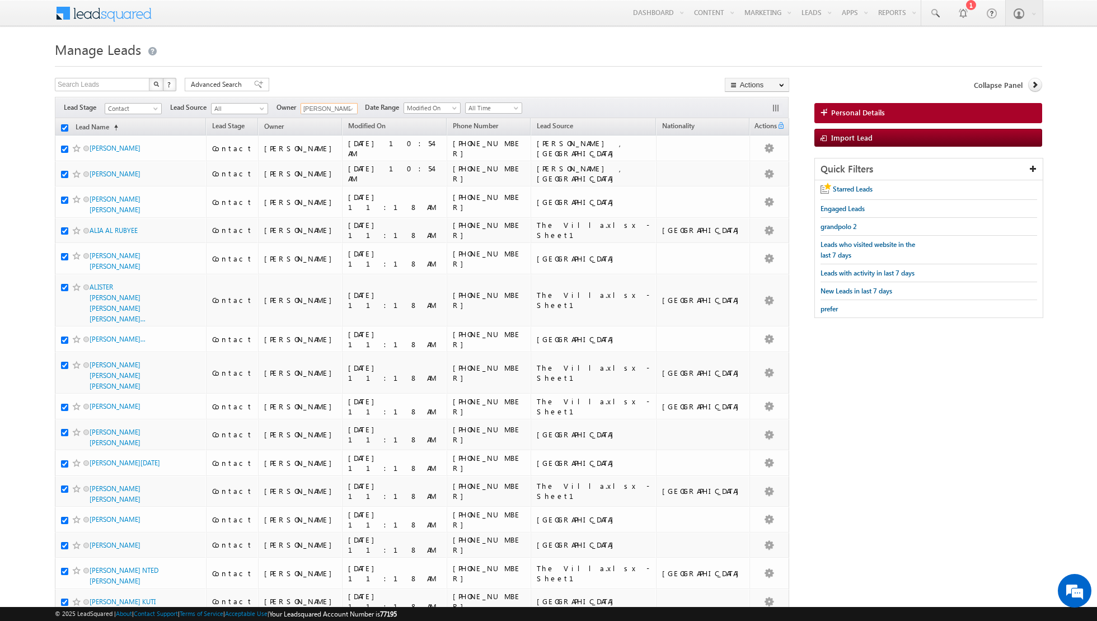
checkbox input "true"
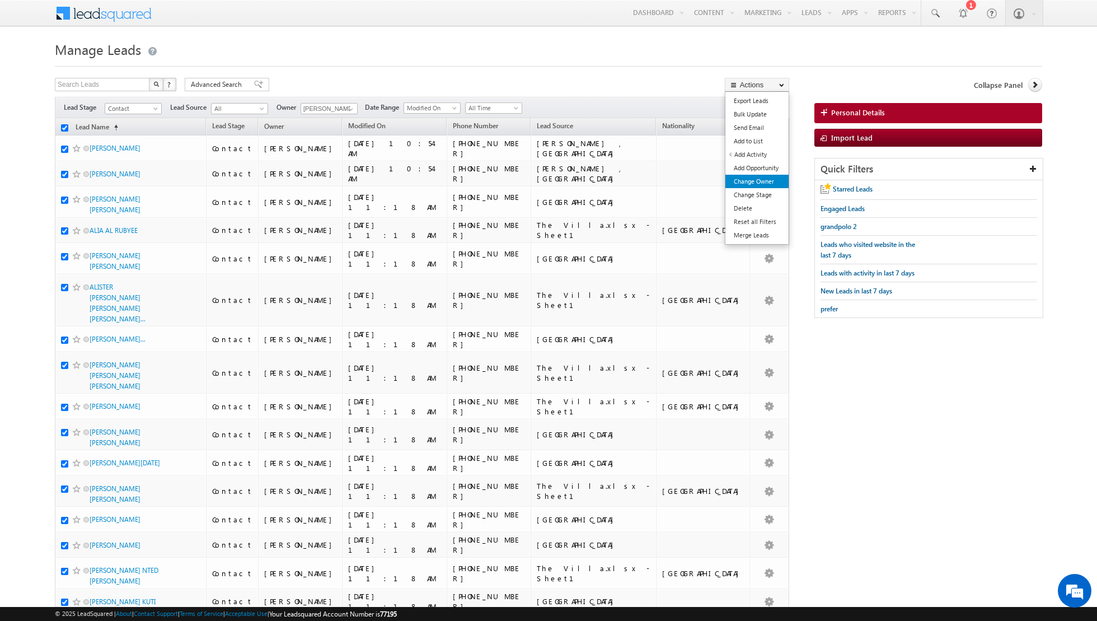
click at [749, 183] on link "Change Owner" at bounding box center [757, 181] width 63 height 13
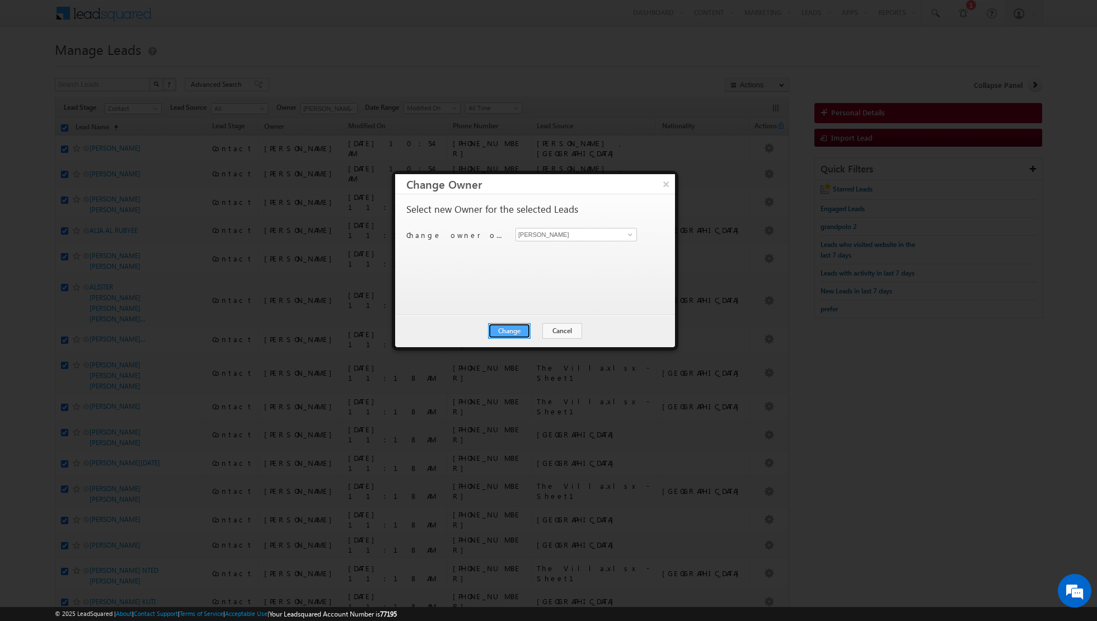
click at [508, 334] on button "Change" at bounding box center [509, 331] width 43 height 16
click at [530, 330] on button "Close" at bounding box center [537, 331] width 36 height 16
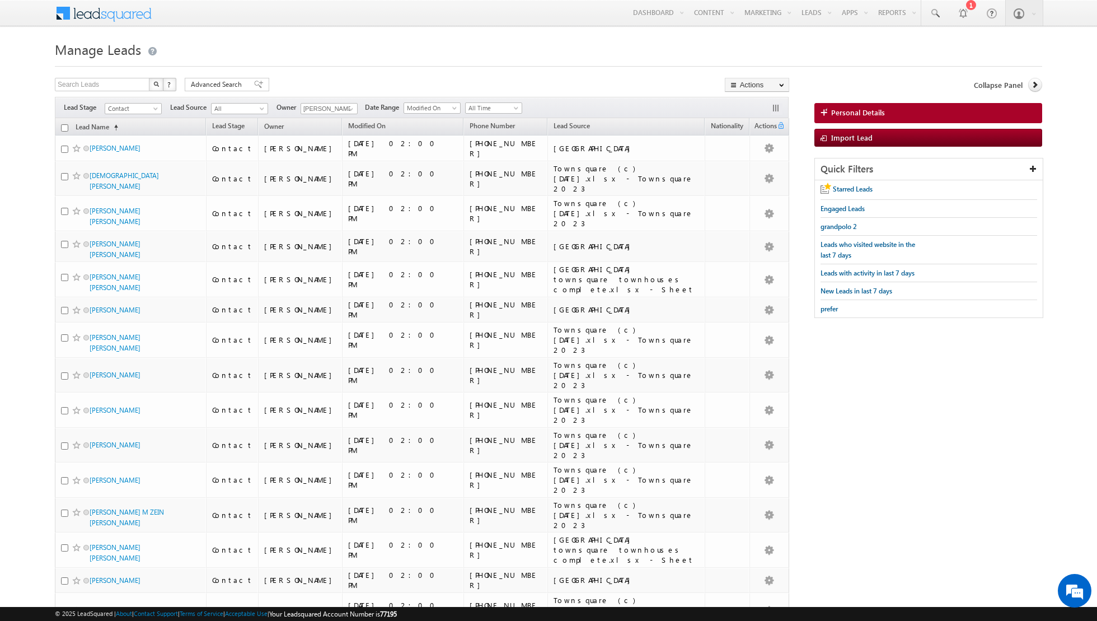
click at [62, 127] on input "checkbox" at bounding box center [64, 127] width 7 height 7
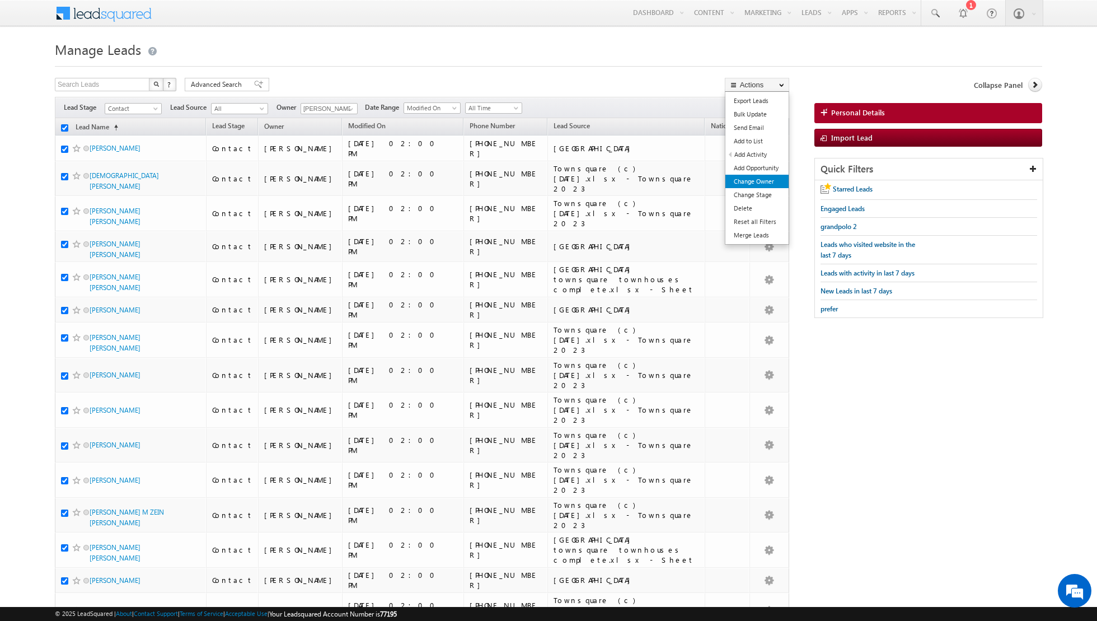
click at [756, 180] on link "Change Owner" at bounding box center [757, 181] width 63 height 13
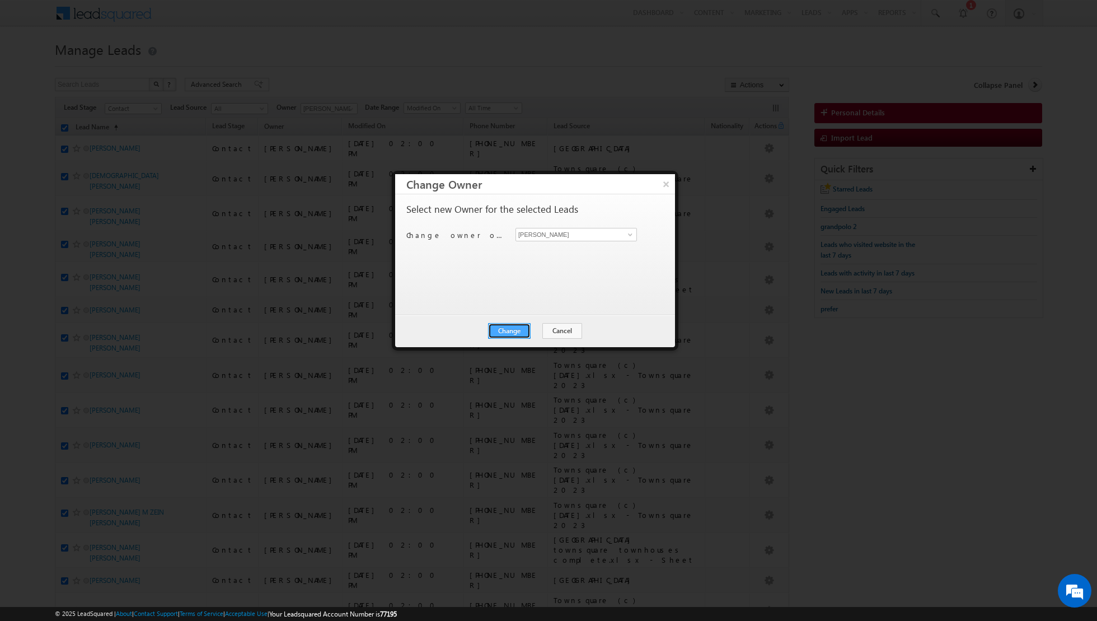
click at [509, 332] on button "Change" at bounding box center [509, 331] width 43 height 16
click at [536, 331] on button "Close" at bounding box center [537, 331] width 36 height 16
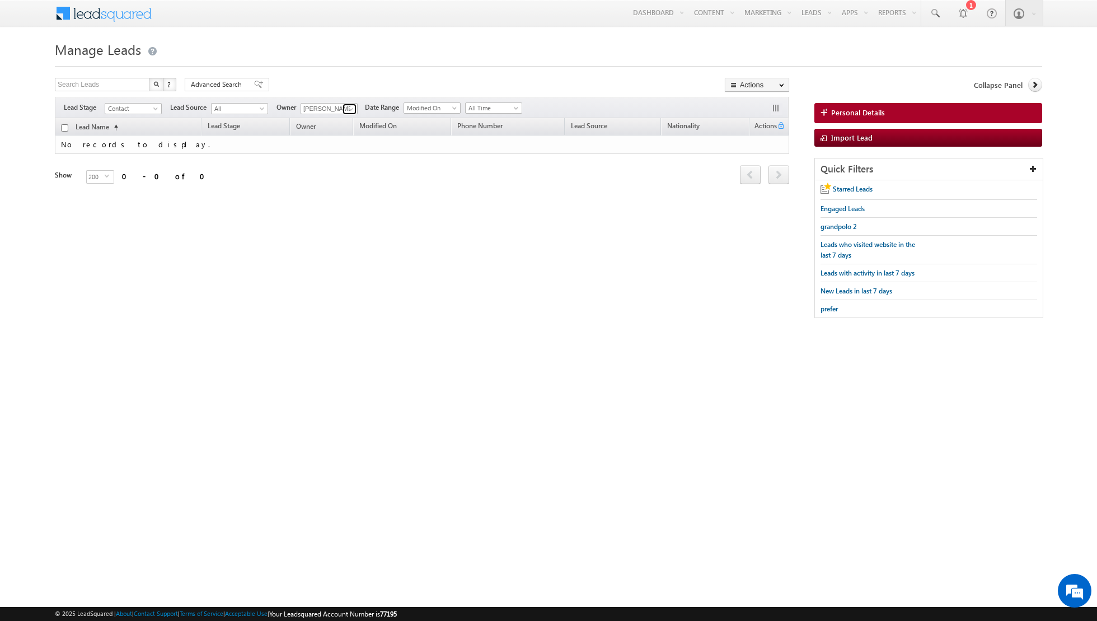
click at [350, 107] on span at bounding box center [351, 109] width 9 height 9
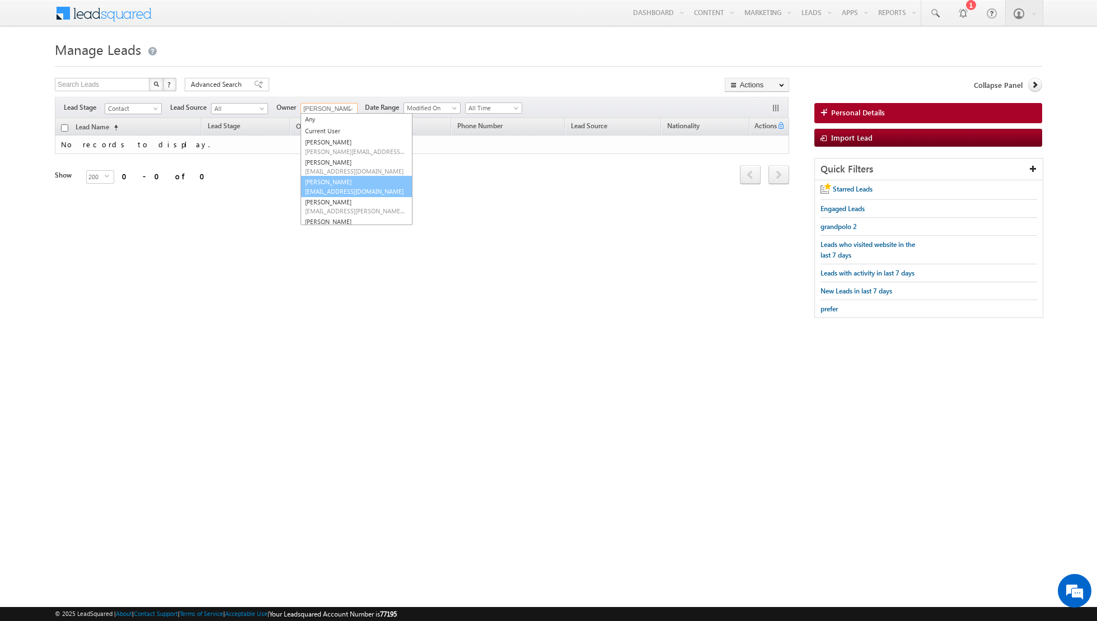
click at [332, 184] on link "[PERSON_NAME] [PERSON_NAME][EMAIL_ADDRESS][DOMAIN_NAME]" at bounding box center [357, 186] width 112 height 21
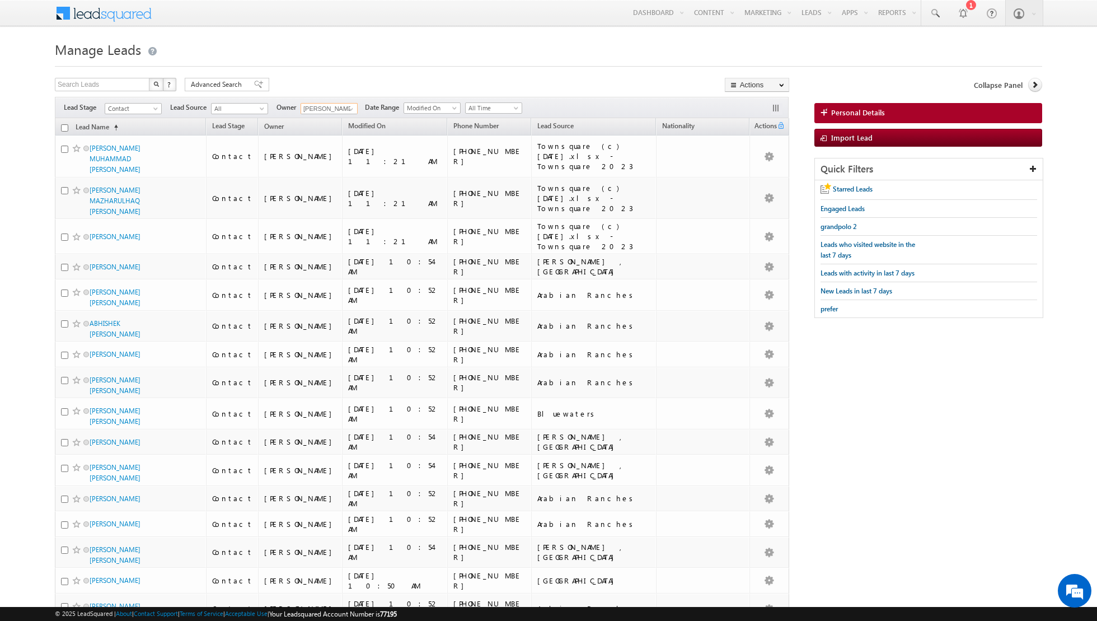
click at [62, 124] on input "checkbox" at bounding box center [64, 127] width 7 height 7
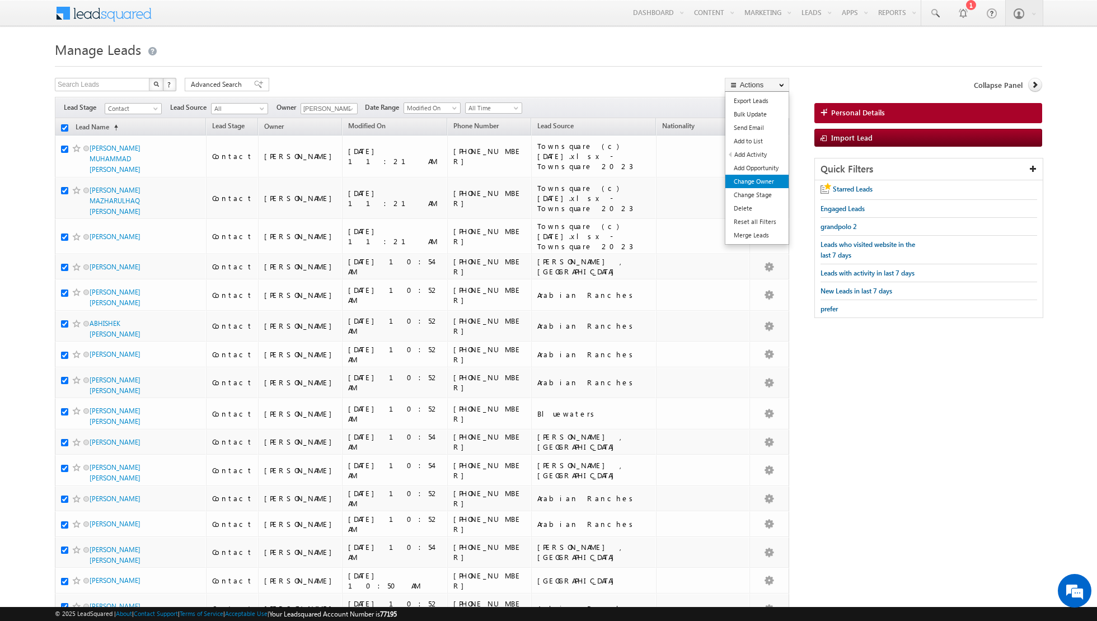
click at [740, 184] on link "Change Owner" at bounding box center [757, 181] width 63 height 13
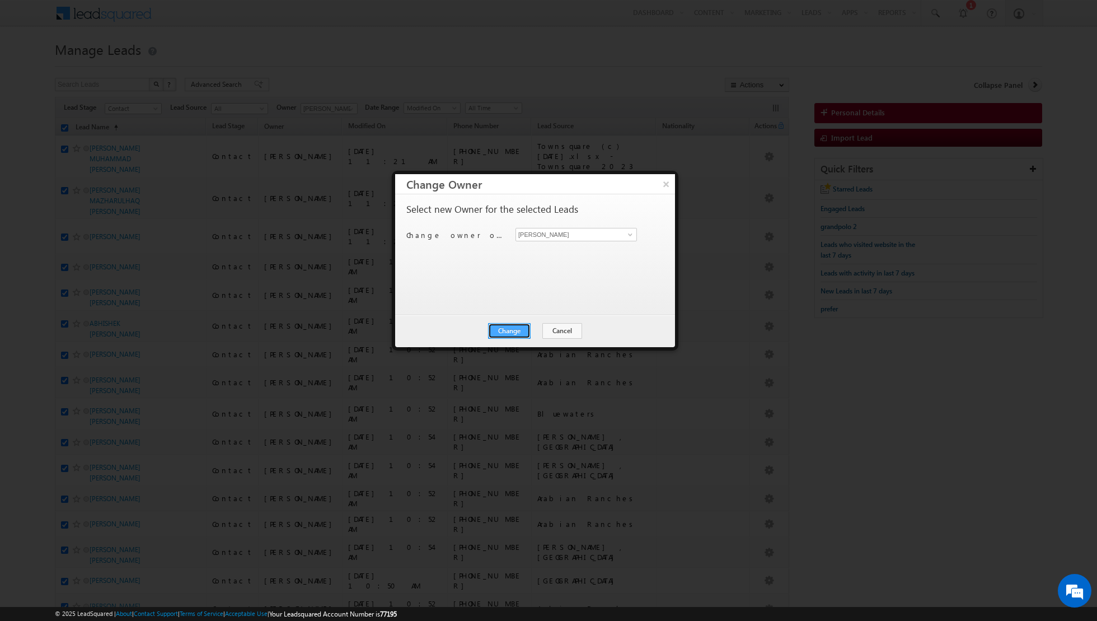
click at [508, 330] on button "Change" at bounding box center [509, 331] width 43 height 16
click at [536, 329] on button "Close" at bounding box center [537, 331] width 36 height 16
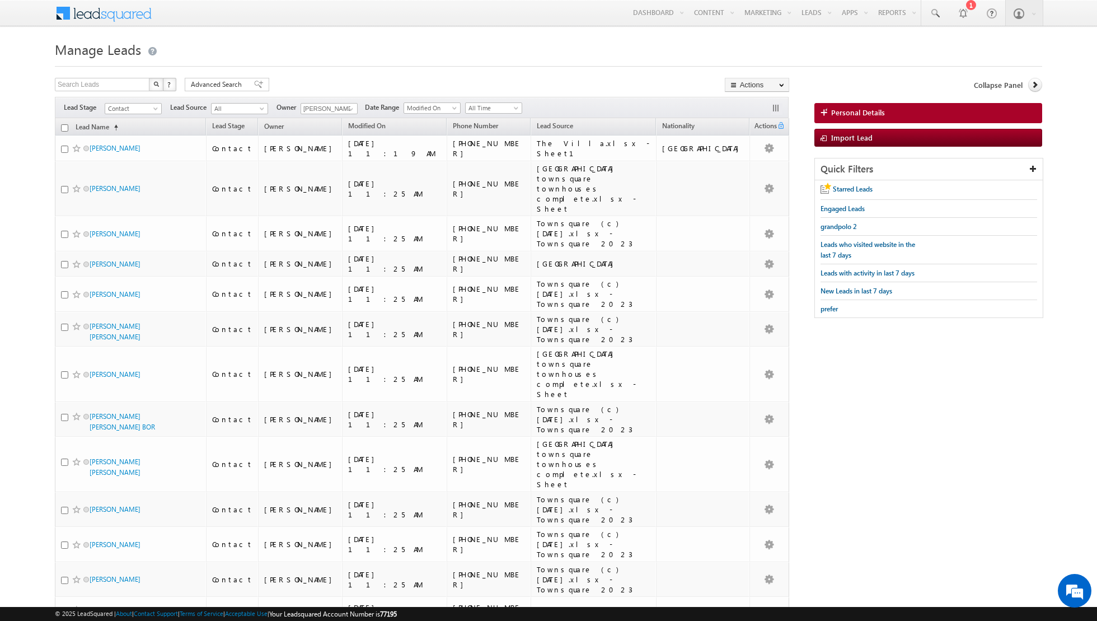
click at [64, 127] on input "checkbox" at bounding box center [64, 127] width 7 height 7
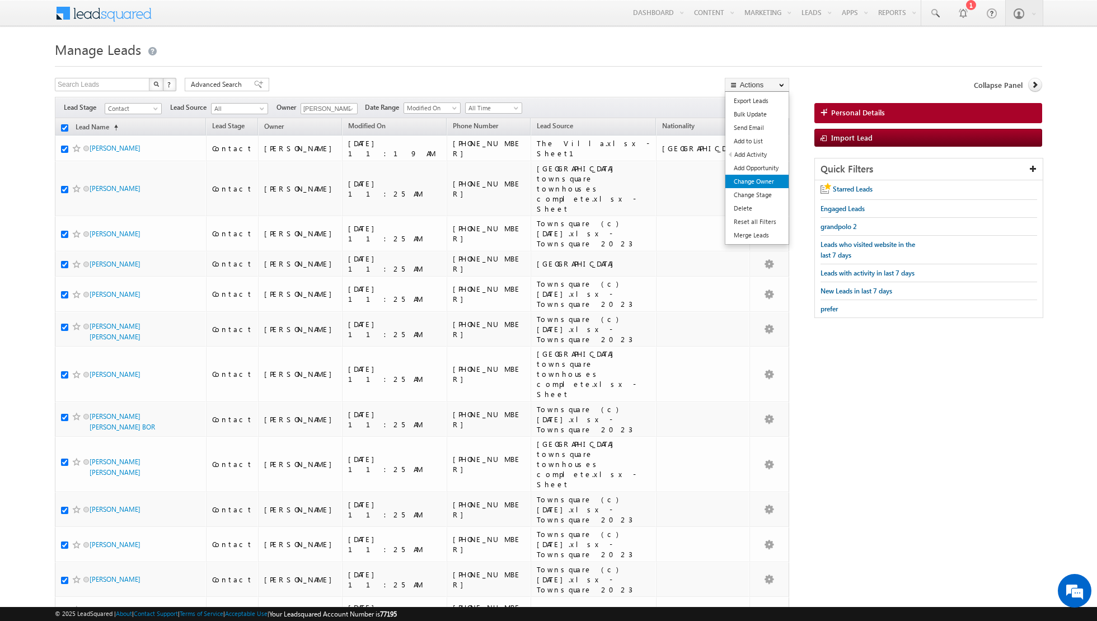
click at [747, 179] on link "Change Owner" at bounding box center [757, 181] width 63 height 13
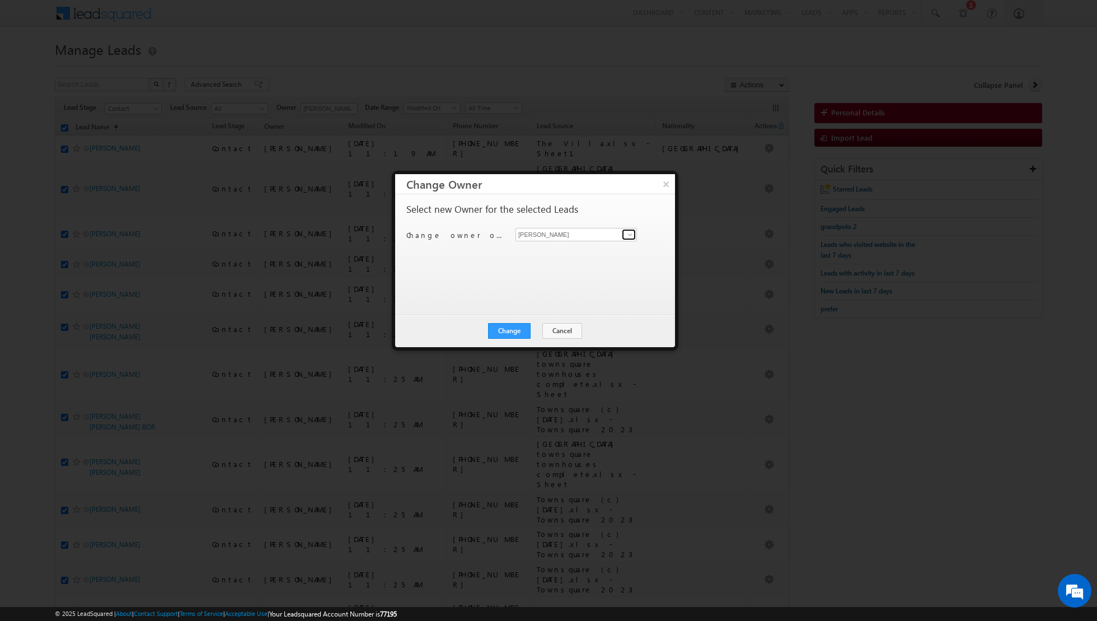
click at [633, 234] on span at bounding box center [630, 234] width 9 height 9
click at [653, 214] on div "Select new Owner for the selected Leads" at bounding box center [533, 211] width 255 height 15
click at [506, 332] on button "Change" at bounding box center [509, 331] width 43 height 16
click at [535, 327] on button "Close" at bounding box center [537, 331] width 36 height 16
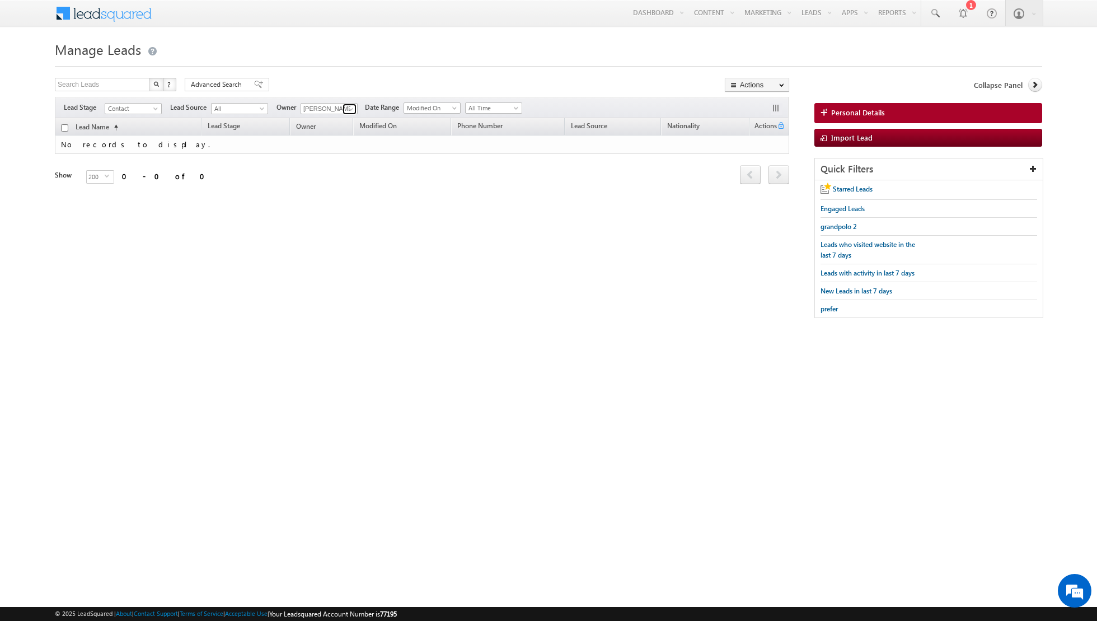
click at [348, 107] on span at bounding box center [351, 109] width 9 height 9
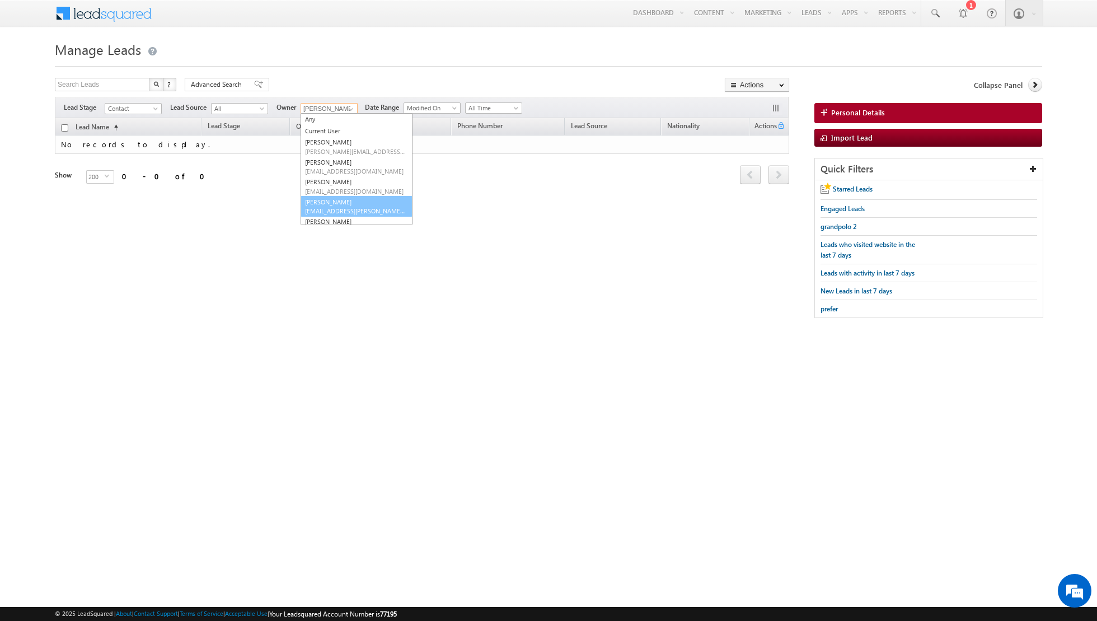
click at [333, 199] on link "[PERSON_NAME] [EMAIL_ADDRESS][PERSON_NAME][DOMAIN_NAME]" at bounding box center [357, 206] width 112 height 21
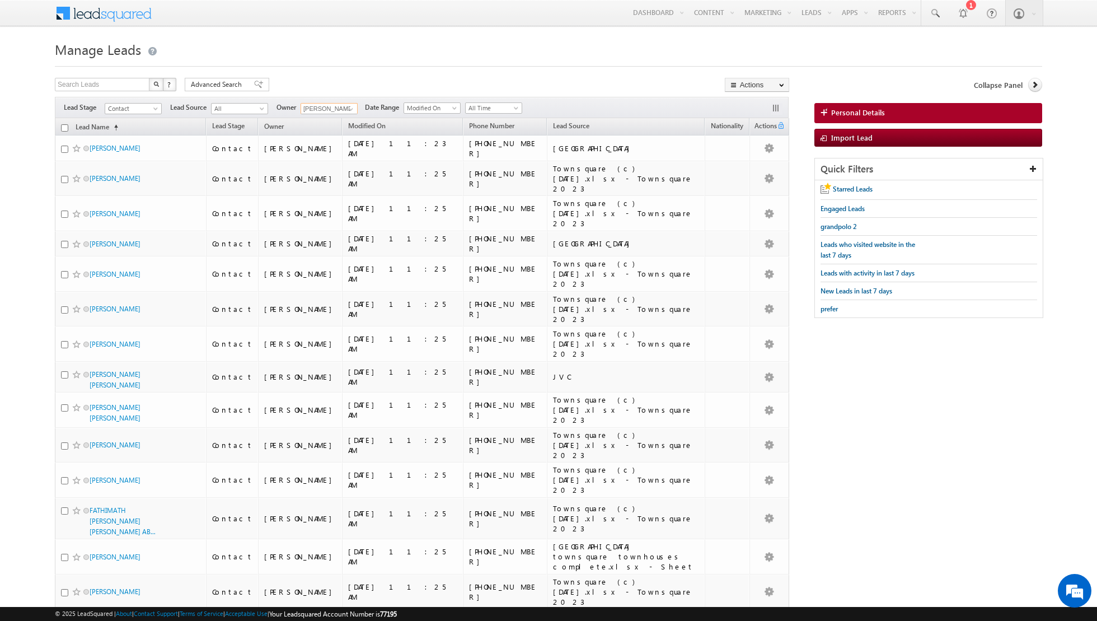
click at [63, 128] on input "checkbox" at bounding box center [64, 127] width 7 height 7
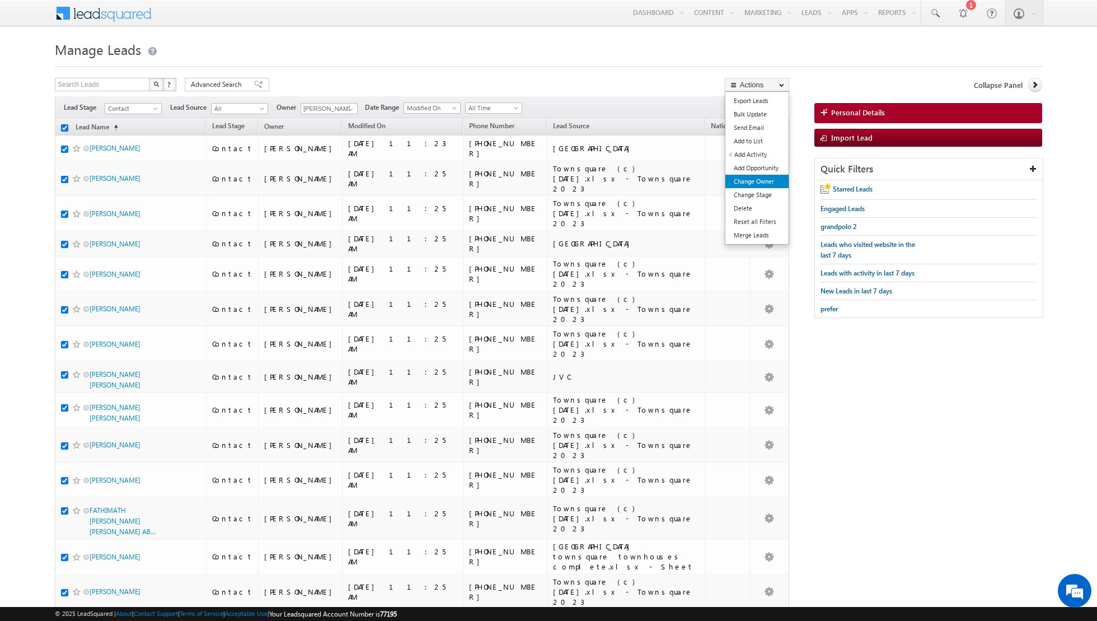
click at [762, 184] on link "Change Owner" at bounding box center [757, 181] width 63 height 13
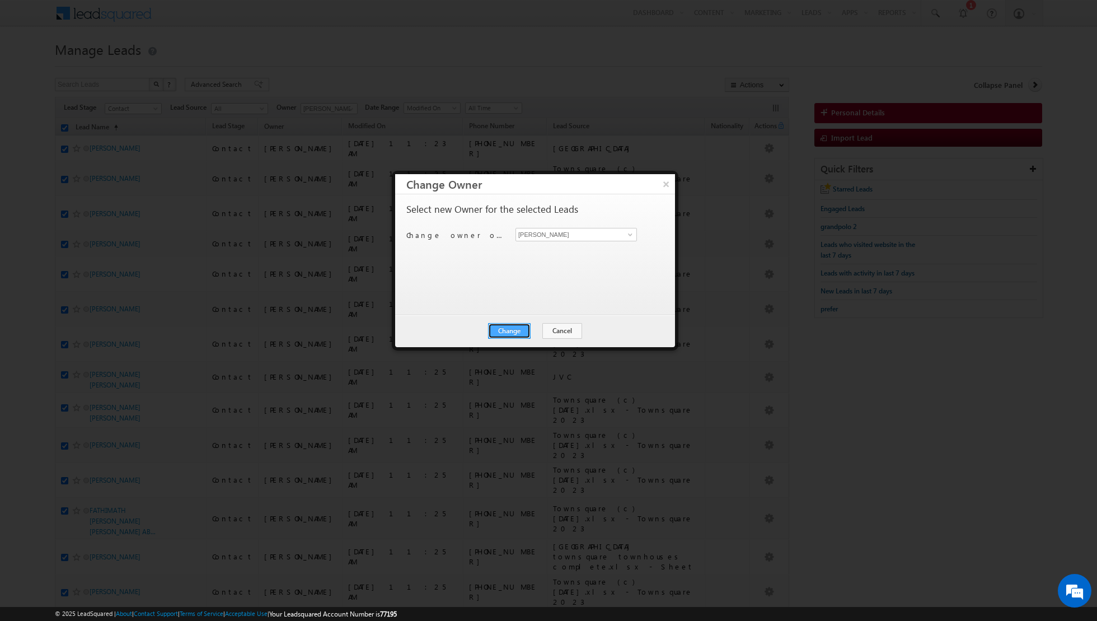
click at [508, 329] on button "Change" at bounding box center [509, 331] width 43 height 16
click at [540, 327] on button "Close" at bounding box center [537, 331] width 36 height 16
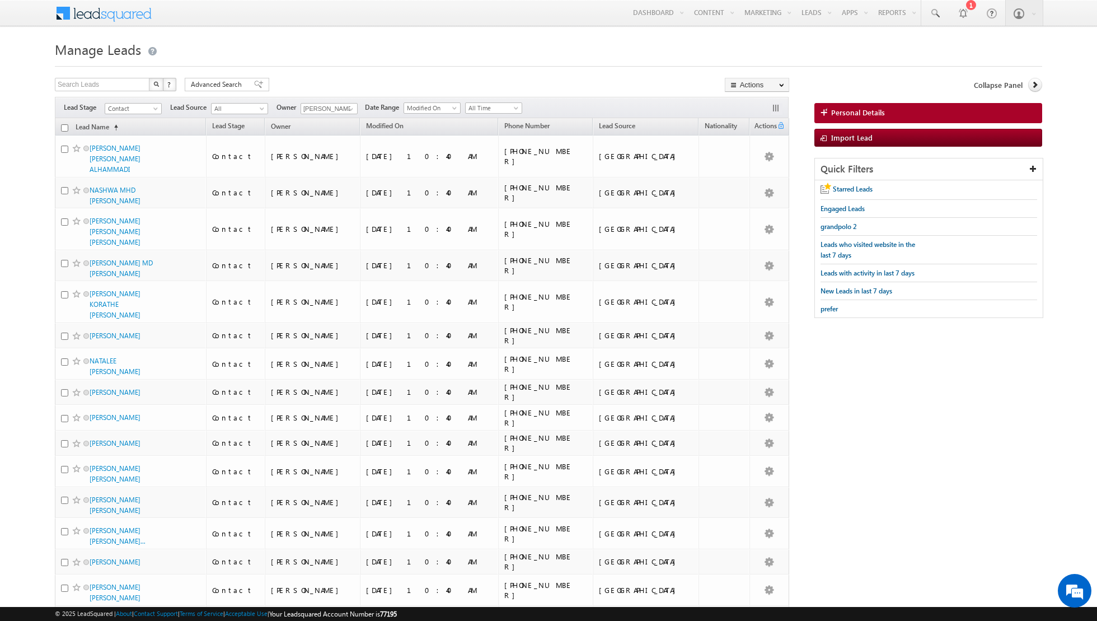
click at [65, 129] on input "checkbox" at bounding box center [64, 127] width 7 height 7
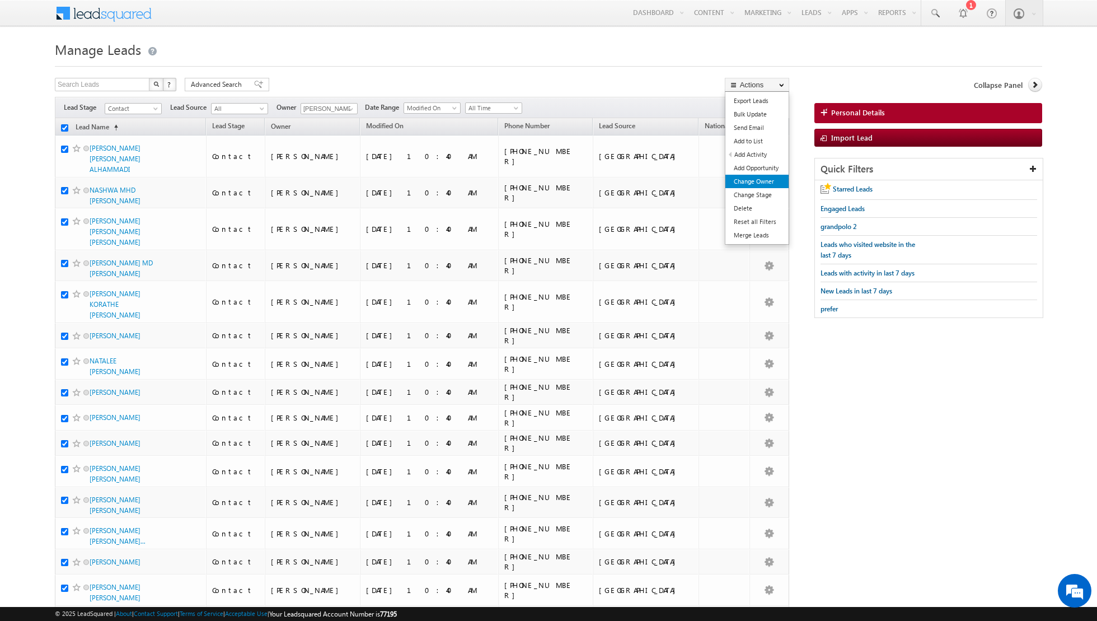
click at [740, 181] on link "Change Owner" at bounding box center [757, 181] width 63 height 13
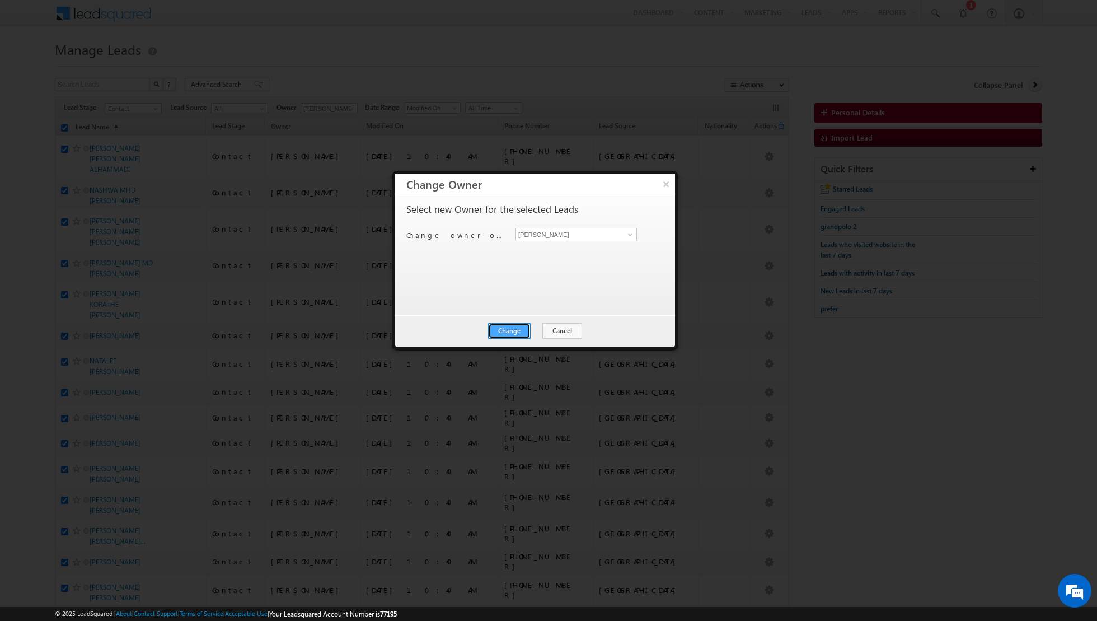
click at [509, 331] on button "Change" at bounding box center [509, 331] width 43 height 16
click at [535, 330] on button "Close" at bounding box center [537, 331] width 36 height 16
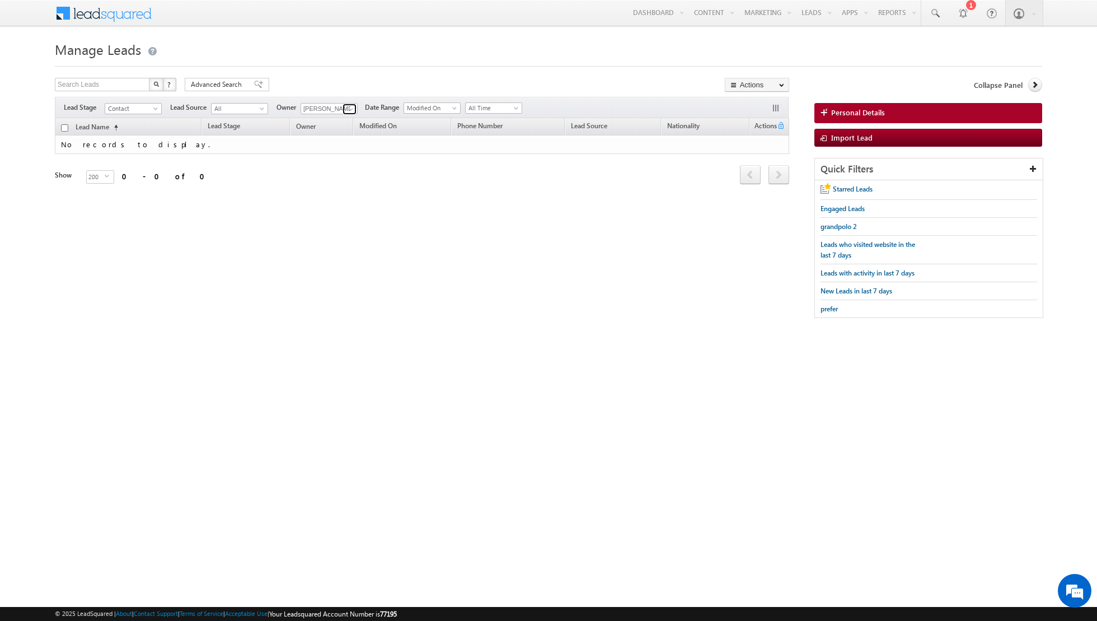
click at [350, 110] on span at bounding box center [351, 109] width 9 height 9
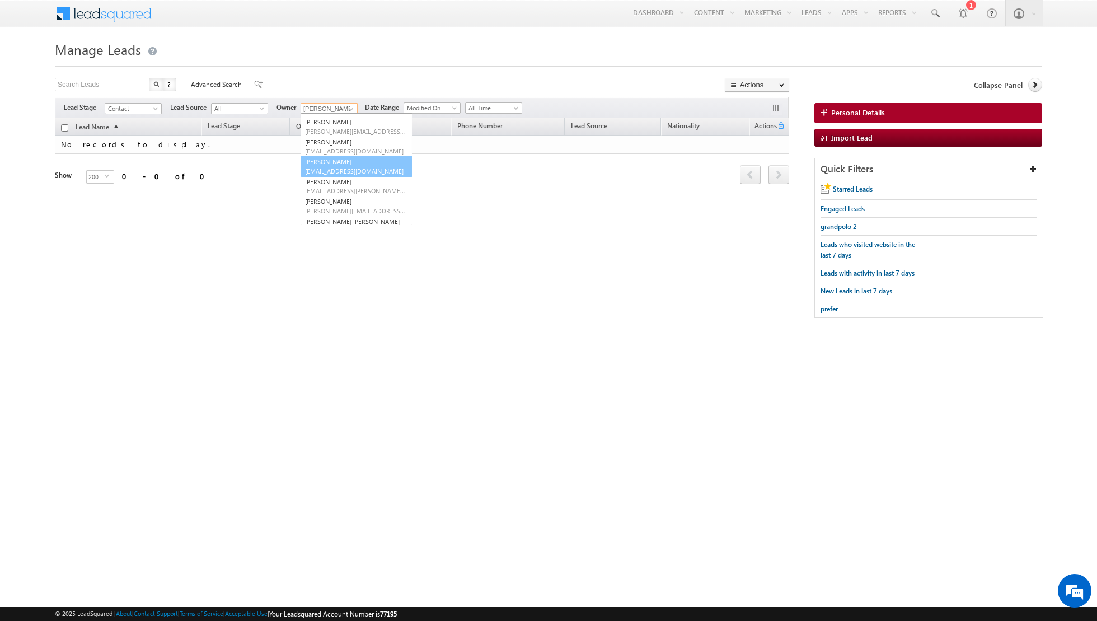
scroll to position [27, 0]
click at [338, 193] on link "[PERSON_NAME] [PERSON_NAME][EMAIL_ADDRESS][DOMAIN_NAME]" at bounding box center [357, 199] width 112 height 21
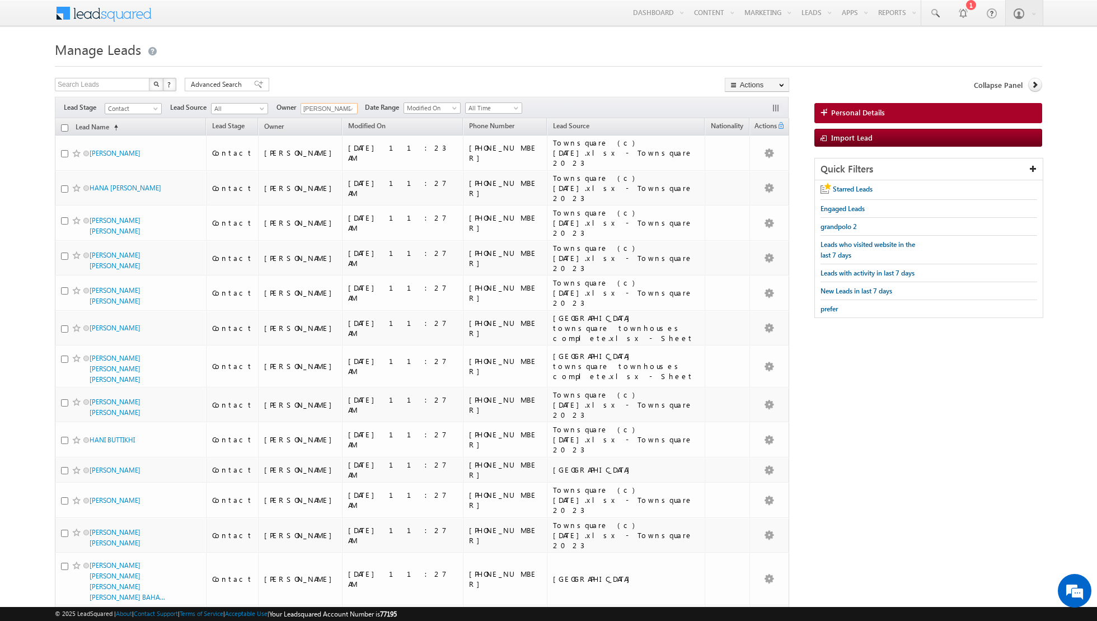
click at [63, 126] on input "checkbox" at bounding box center [64, 127] width 7 height 7
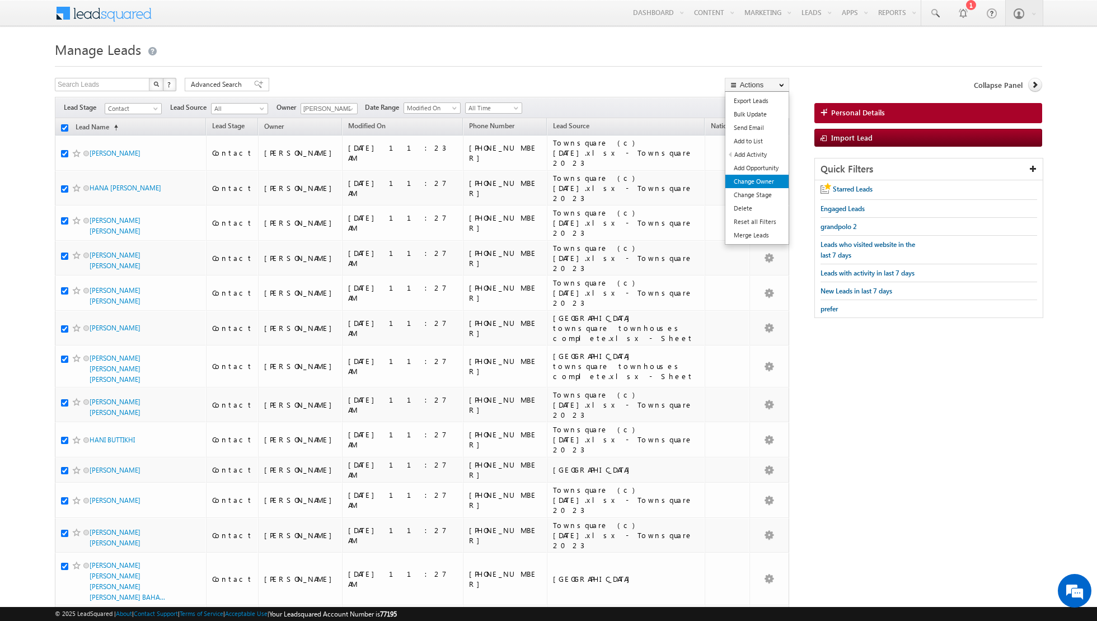
click at [741, 181] on link "Change Owner" at bounding box center [757, 181] width 63 height 13
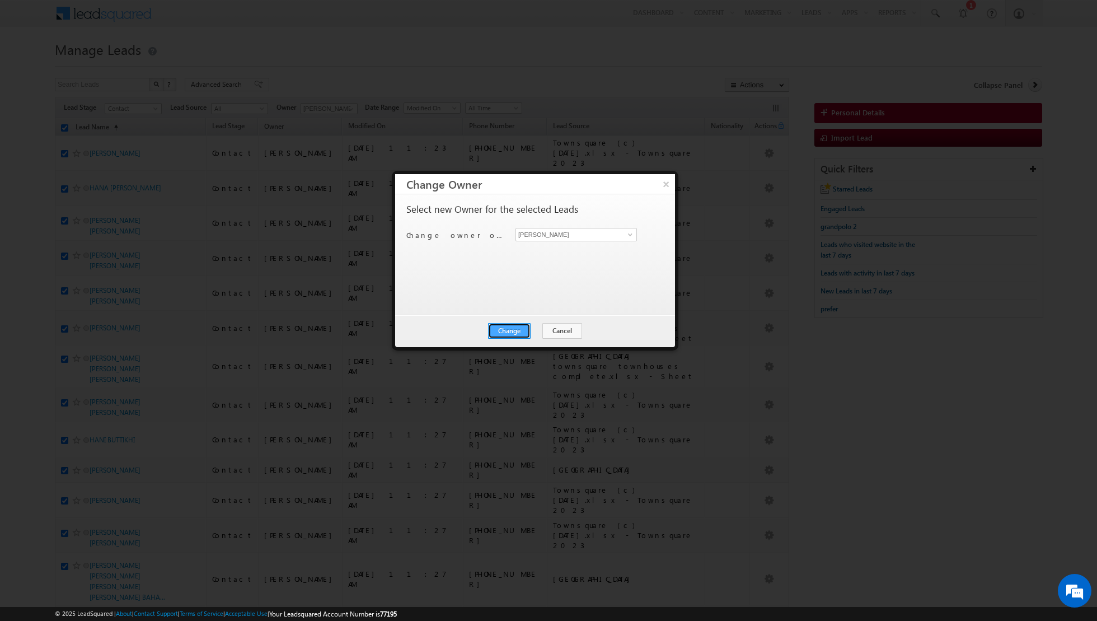
click at [509, 326] on button "Change" at bounding box center [509, 331] width 43 height 16
click at [532, 326] on button "Close" at bounding box center [537, 331] width 36 height 16
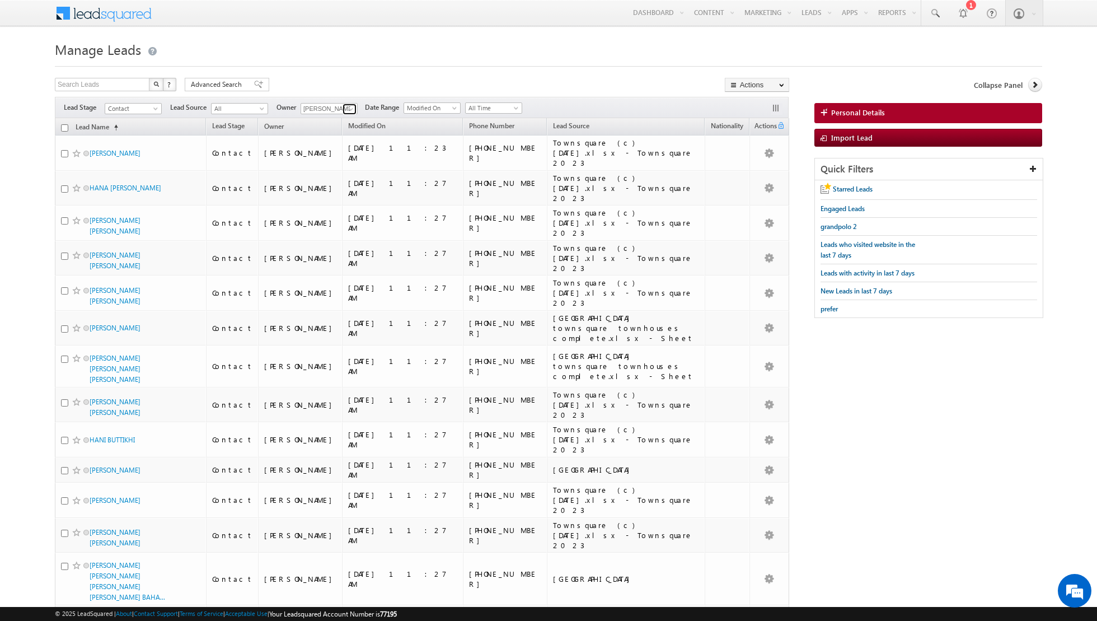
click at [343, 107] on link at bounding box center [350, 109] width 14 height 11
click at [62, 126] on input "checkbox" at bounding box center [64, 127] width 7 height 7
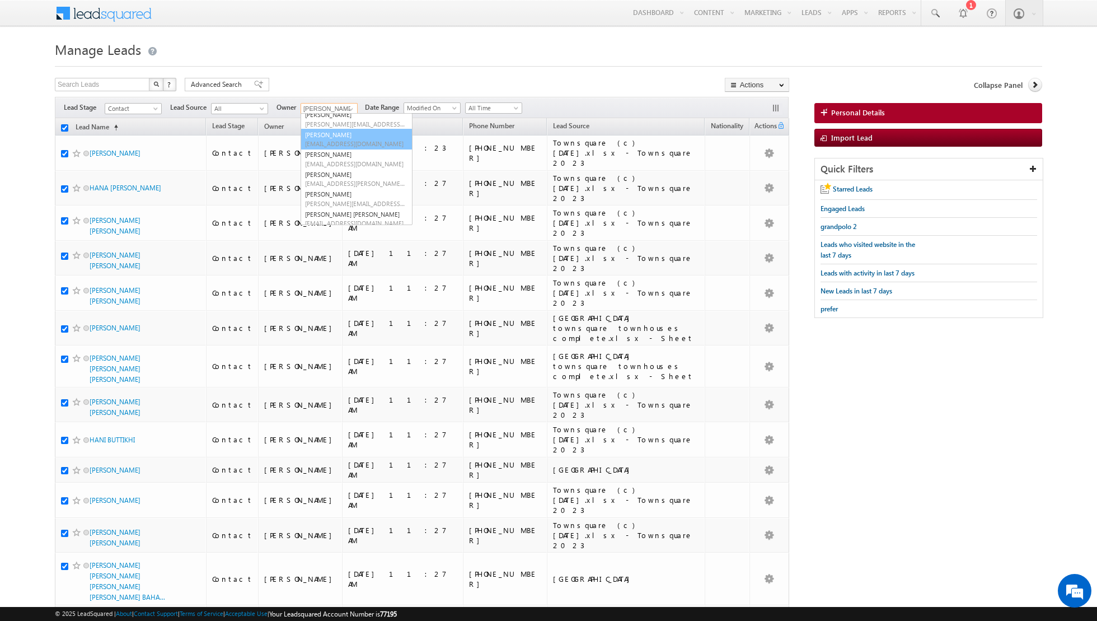
scroll to position [23, 0]
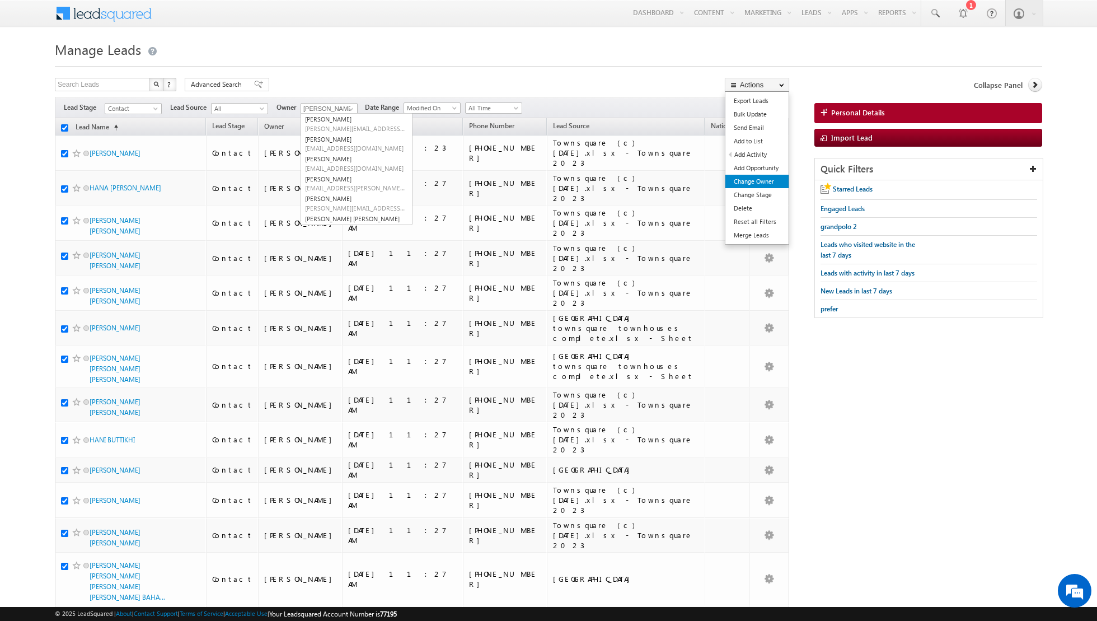
click at [741, 181] on link "Change Owner" at bounding box center [757, 181] width 63 height 13
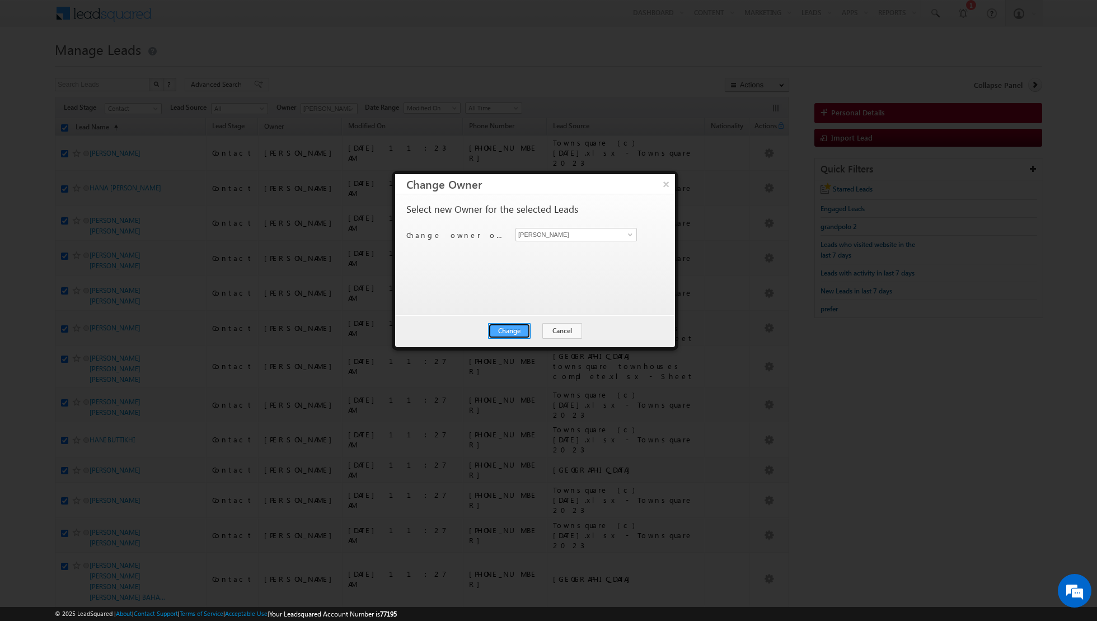
click at [508, 330] on button "Change" at bounding box center [509, 331] width 43 height 16
click at [539, 330] on button "Close" at bounding box center [537, 331] width 36 height 16
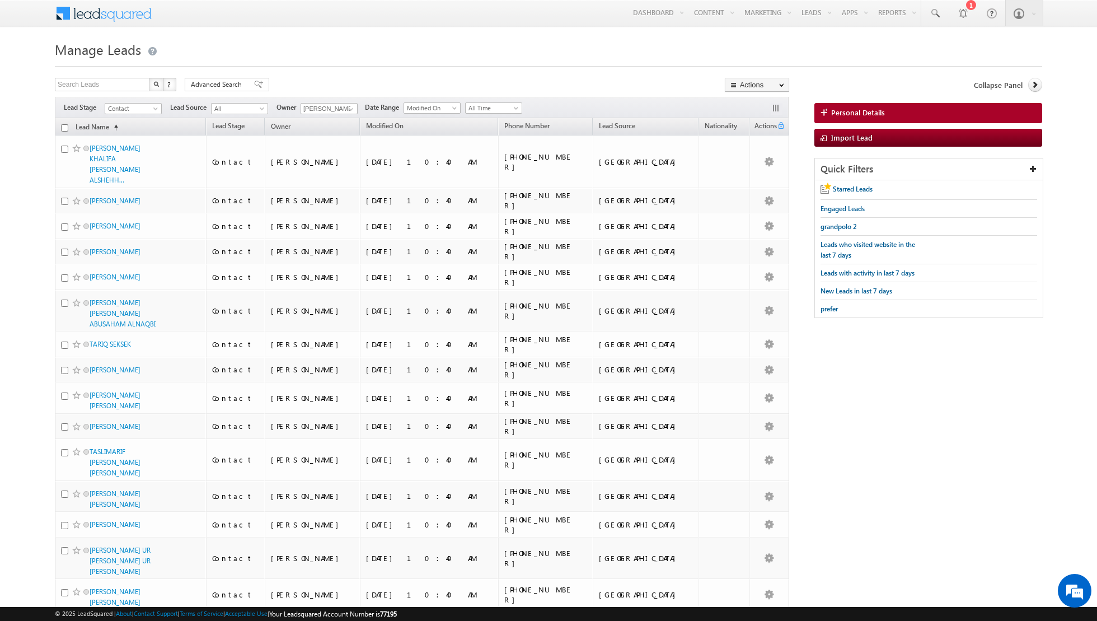
click at [67, 127] on input "checkbox" at bounding box center [64, 127] width 7 height 7
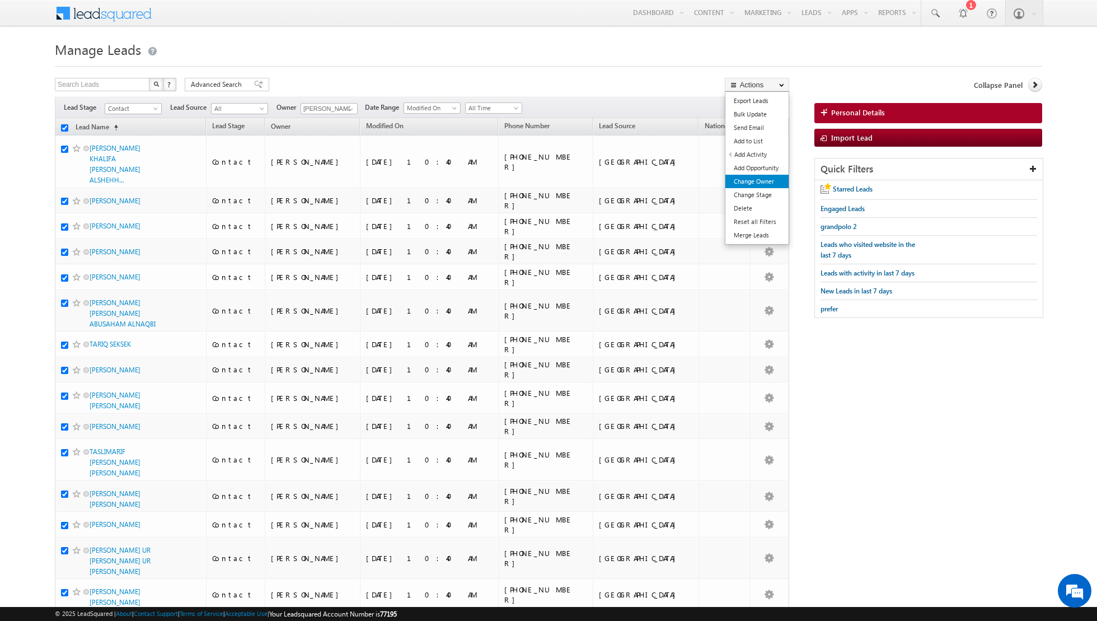
click at [742, 180] on link "Change Owner" at bounding box center [757, 181] width 63 height 13
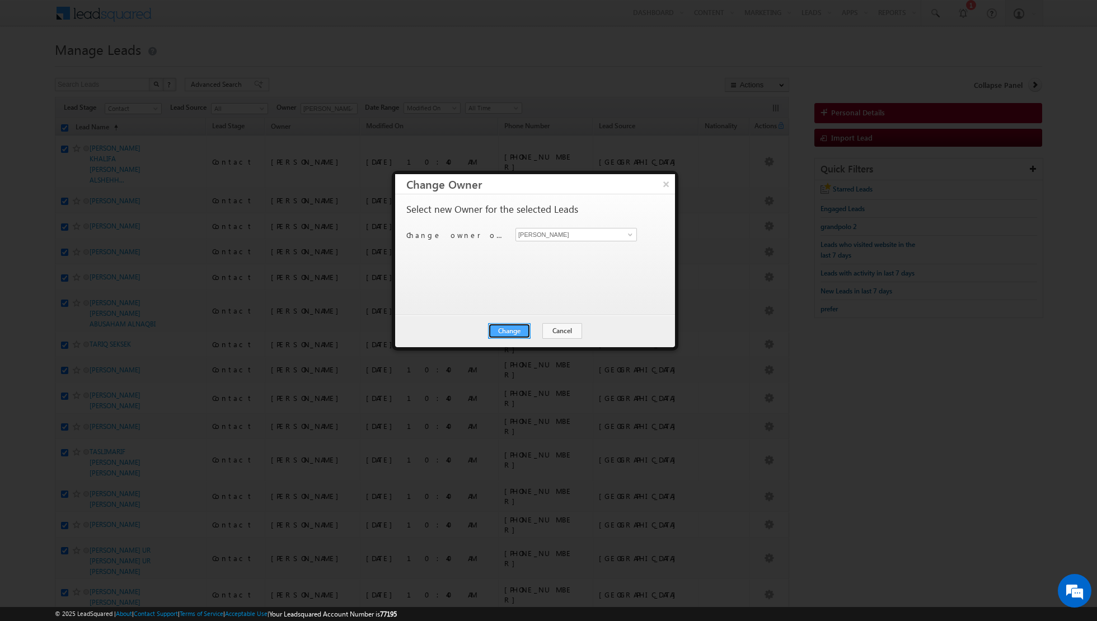
click at [507, 325] on button "Change" at bounding box center [509, 331] width 43 height 16
click at [536, 327] on button "Close" at bounding box center [537, 331] width 36 height 16
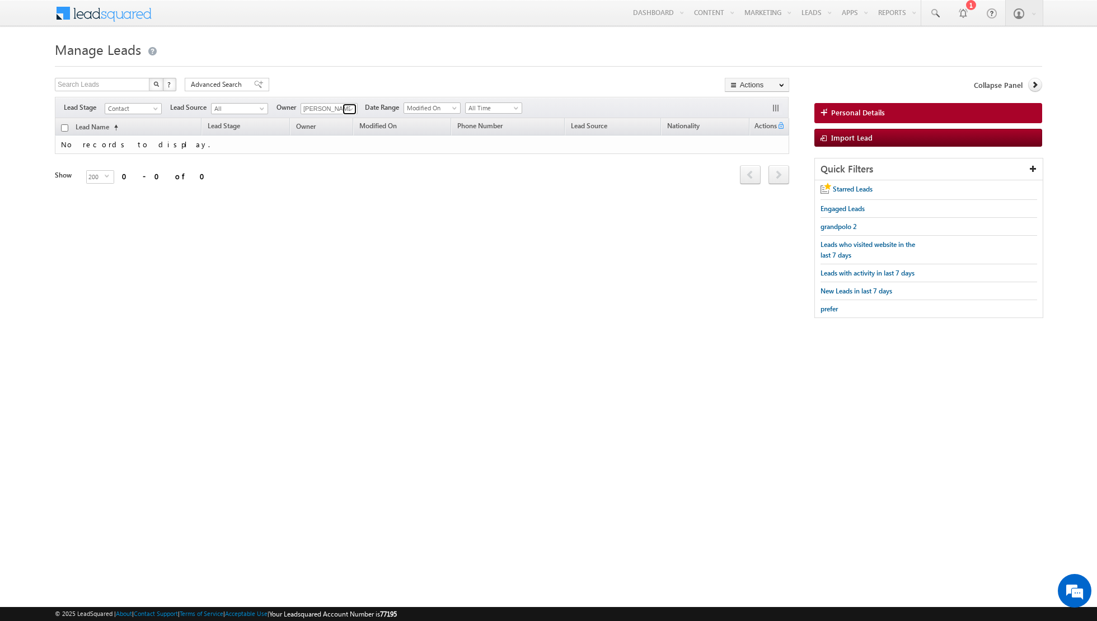
click at [347, 106] on span at bounding box center [351, 109] width 9 height 9
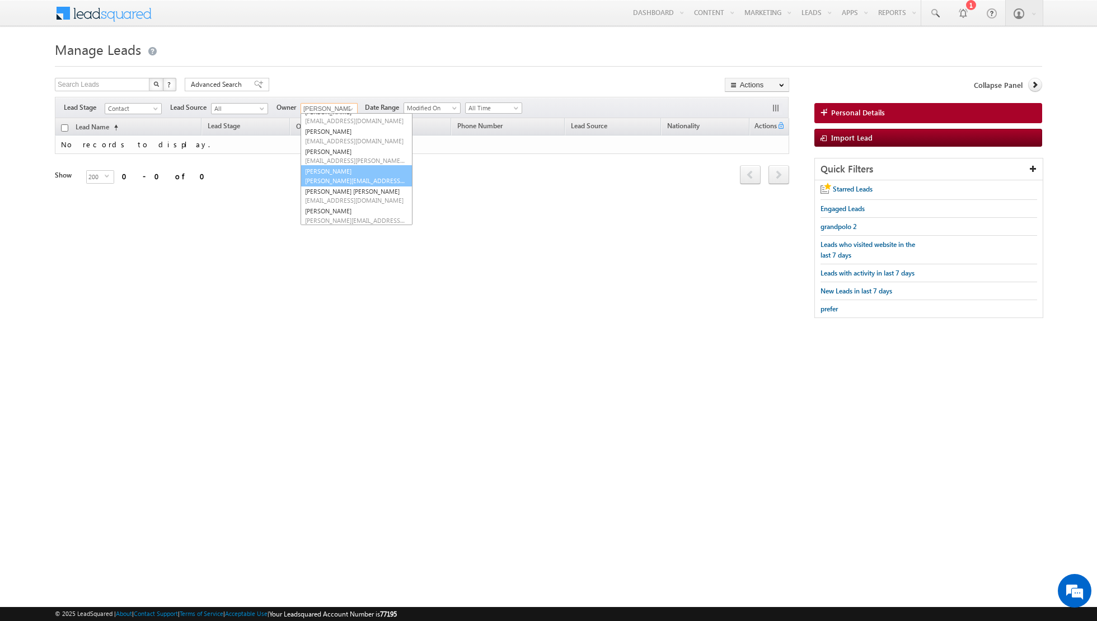
scroll to position [54, 0]
click at [343, 193] on span "[EMAIL_ADDRESS][DOMAIN_NAME]" at bounding box center [355, 197] width 101 height 8
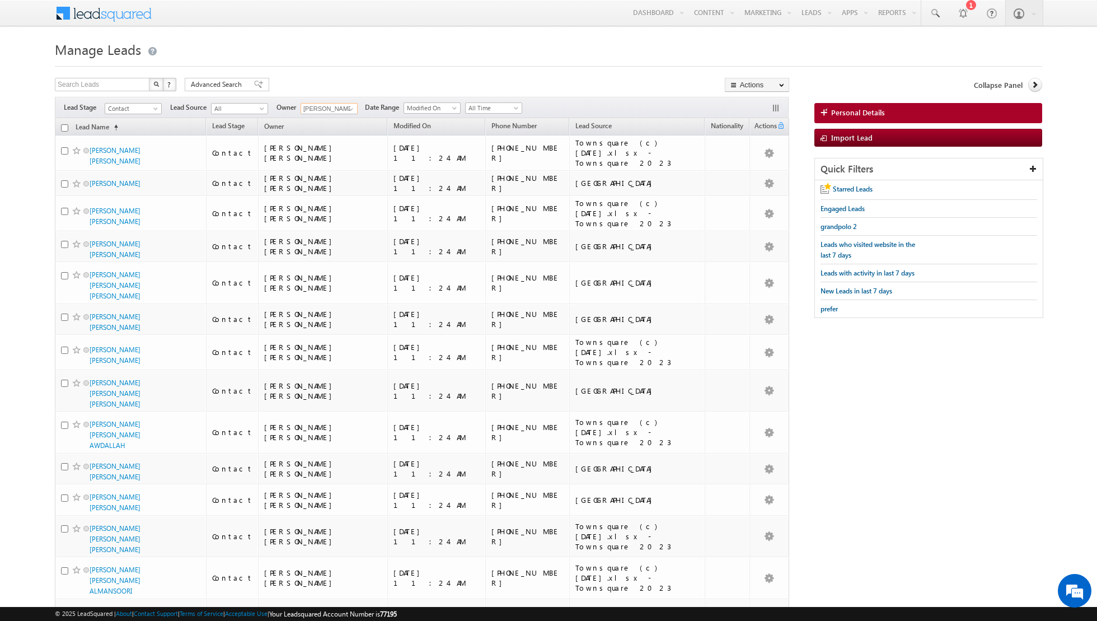
click at [62, 128] on input "checkbox" at bounding box center [64, 127] width 7 height 7
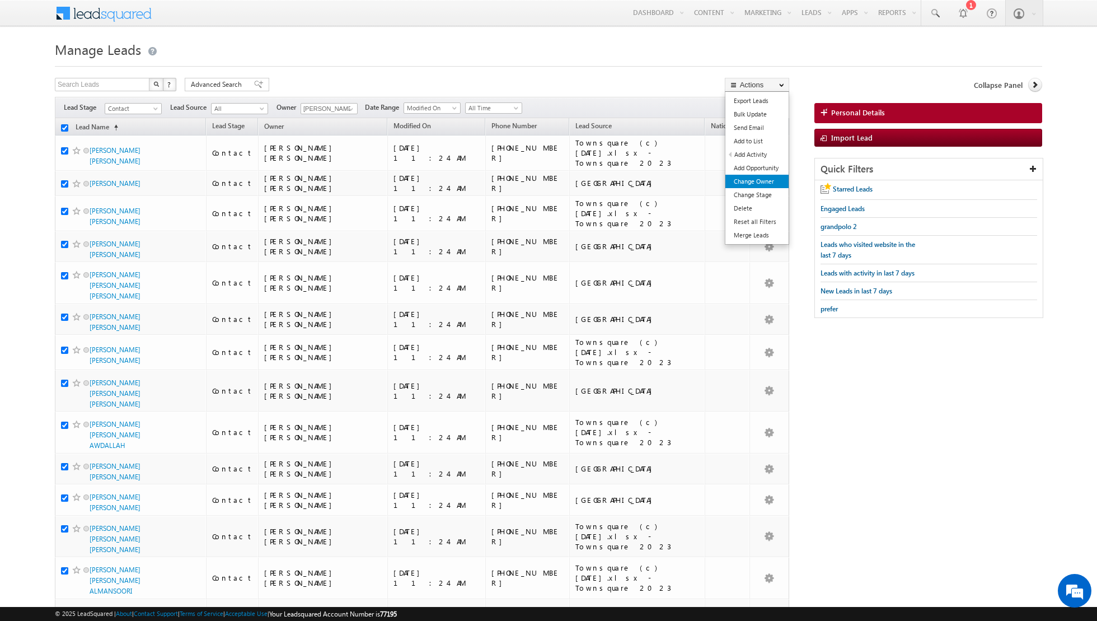
click at [758, 184] on link "Change Owner" at bounding box center [757, 181] width 63 height 13
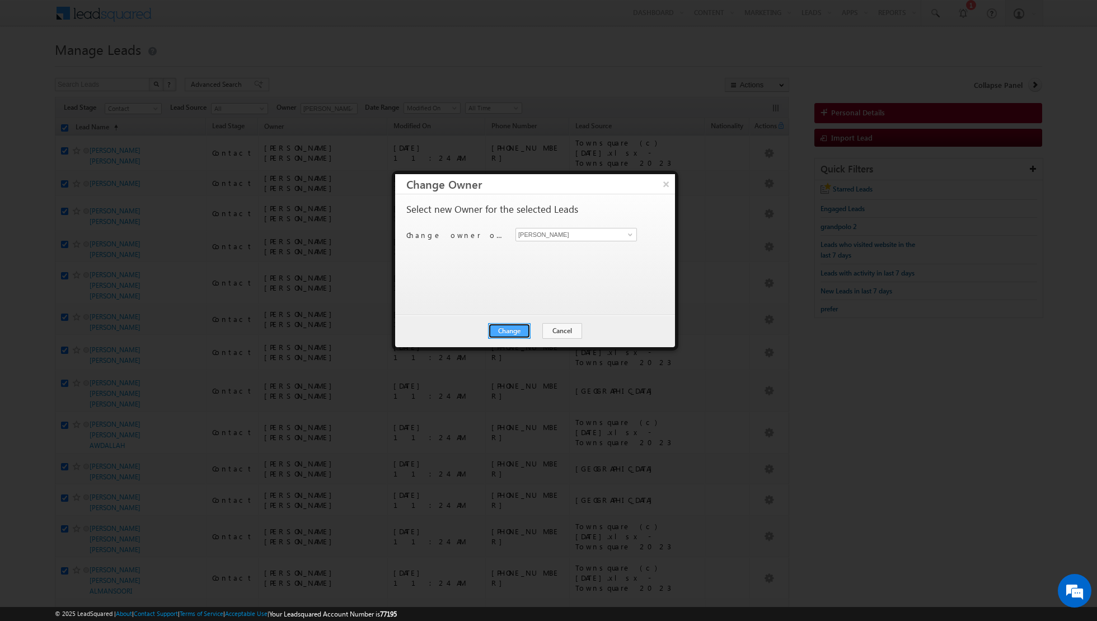
click at [508, 324] on button "Change" at bounding box center [509, 331] width 43 height 16
click at [536, 327] on button "Close" at bounding box center [537, 331] width 36 height 16
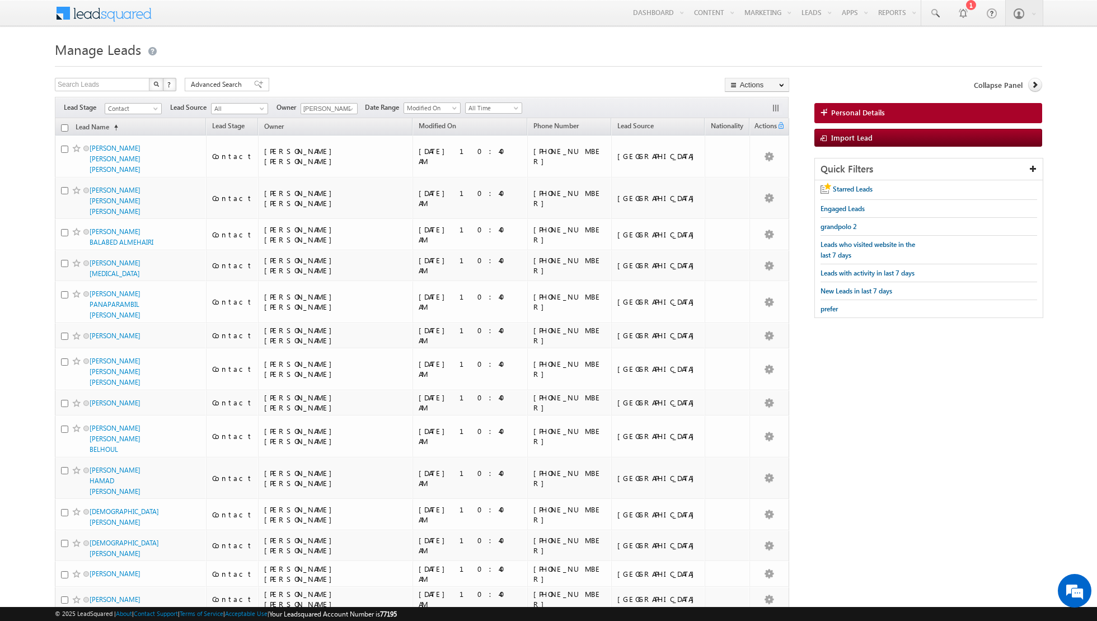
click at [64, 128] on input "checkbox" at bounding box center [64, 127] width 7 height 7
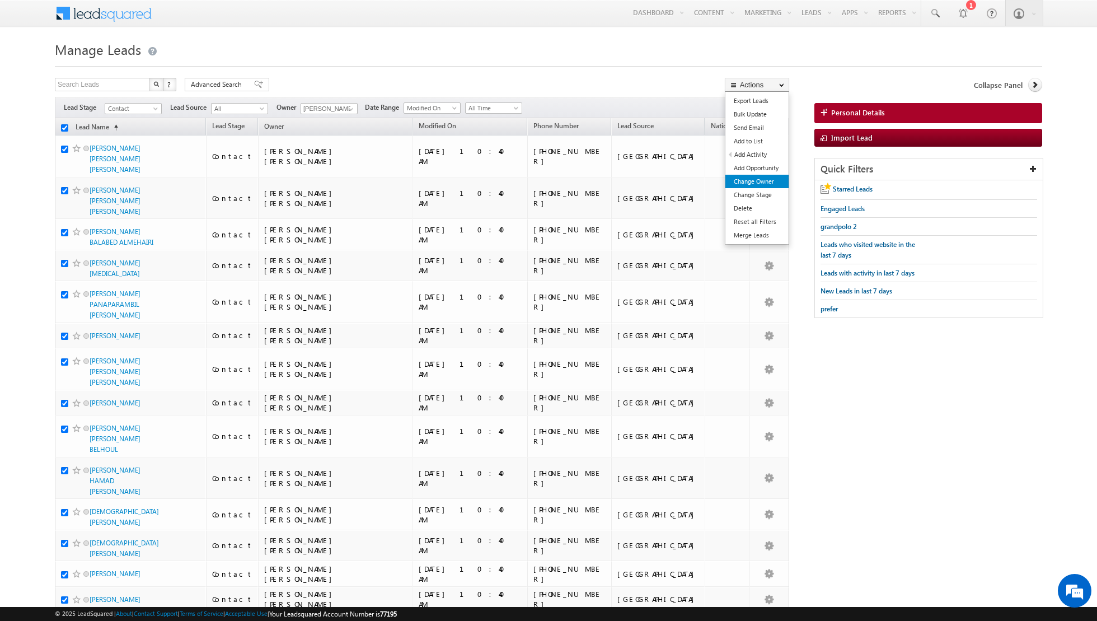
click at [740, 179] on link "Change Owner" at bounding box center [757, 181] width 63 height 13
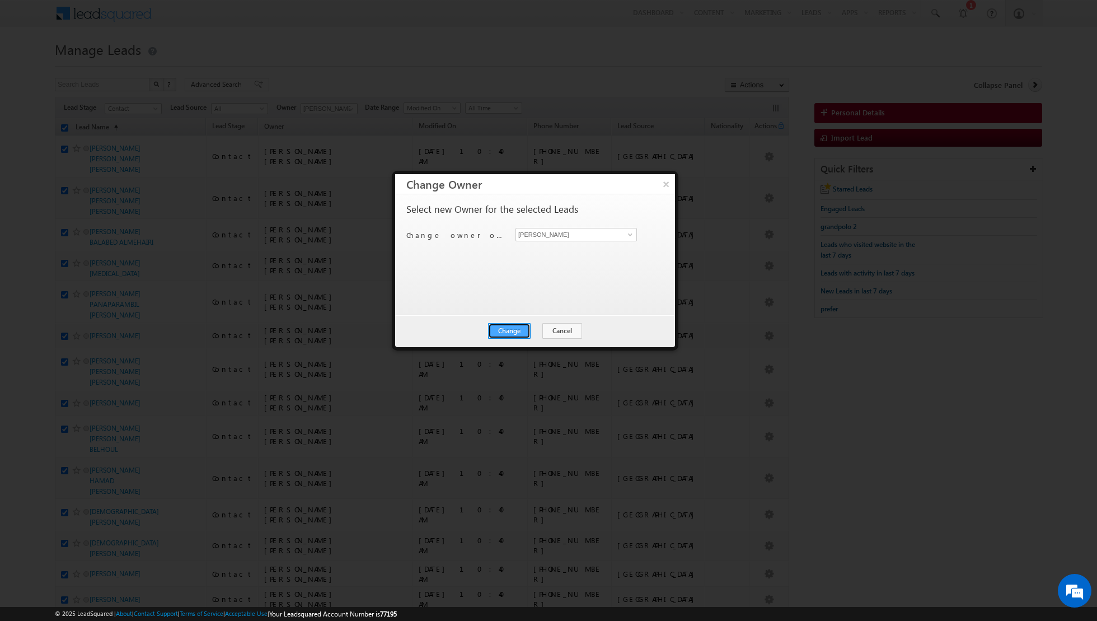
click at [521, 332] on button "Change" at bounding box center [509, 331] width 43 height 16
click at [539, 332] on button "Close" at bounding box center [537, 331] width 36 height 16
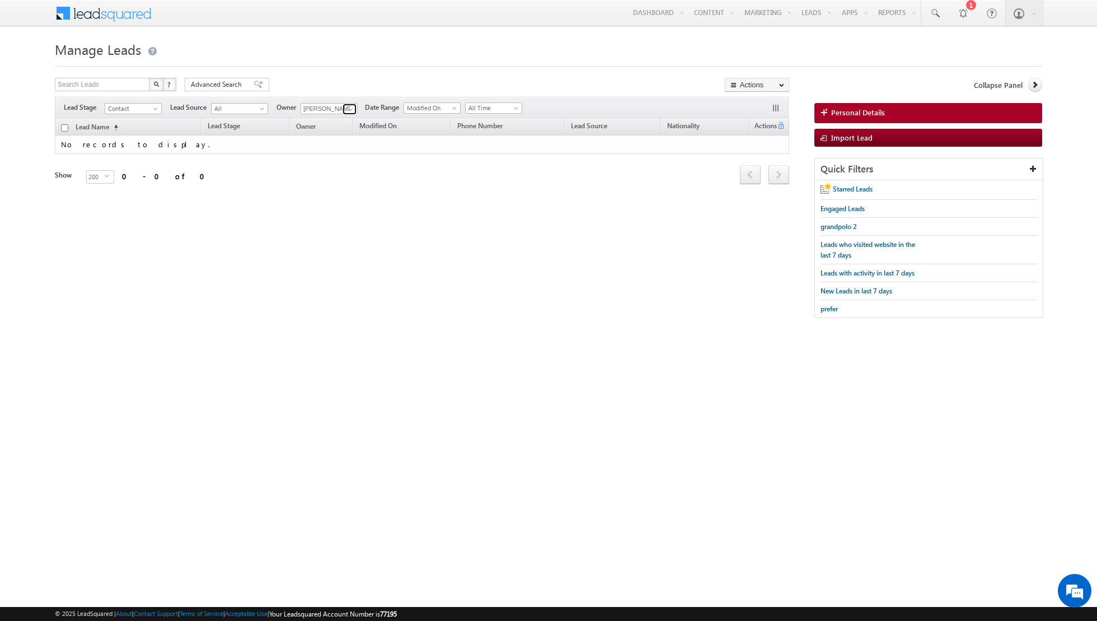
click at [349, 109] on span at bounding box center [351, 109] width 9 height 9
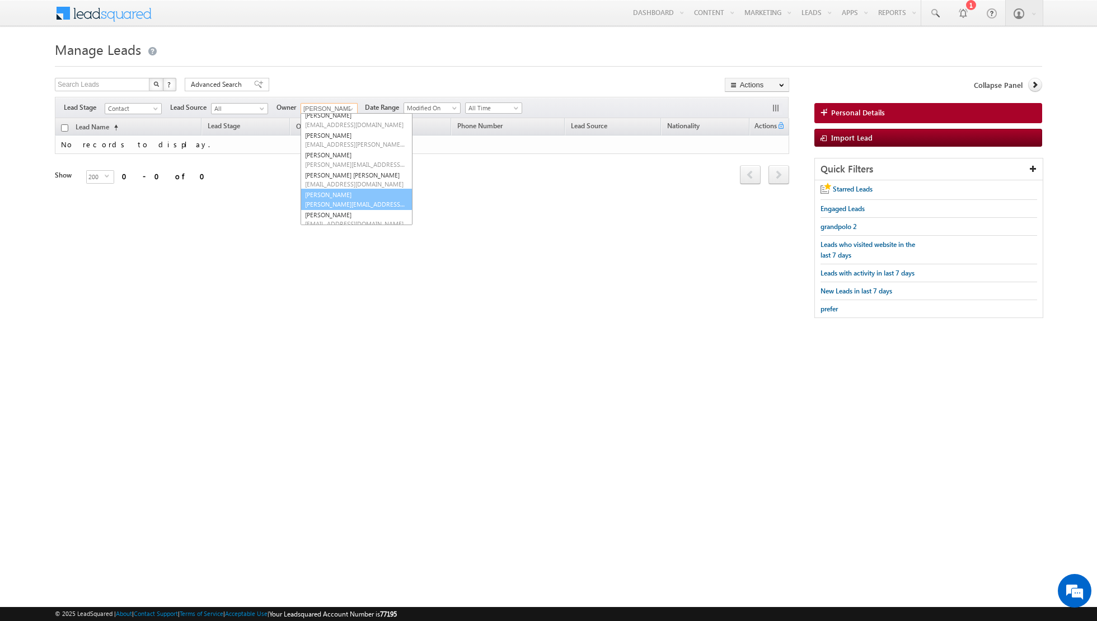
click at [347, 200] on span "[PERSON_NAME][EMAIL_ADDRESS][PERSON_NAME][DOMAIN_NAME]" at bounding box center [355, 204] width 101 height 8
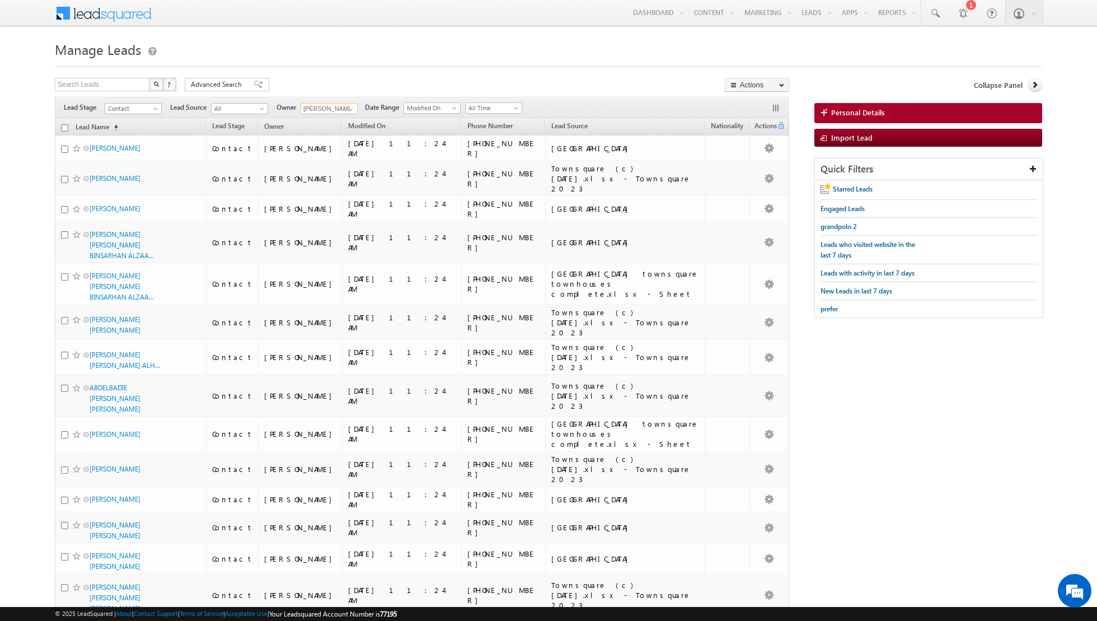
click at [65, 126] on input "checkbox" at bounding box center [64, 127] width 7 height 7
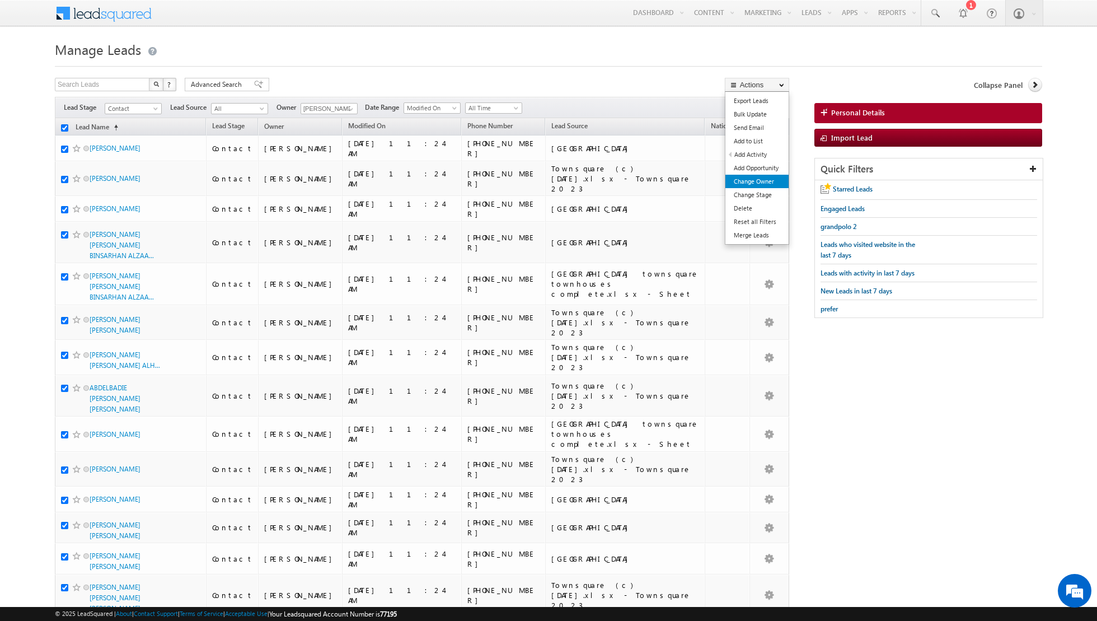
click at [750, 181] on link "Change Owner" at bounding box center [757, 181] width 63 height 13
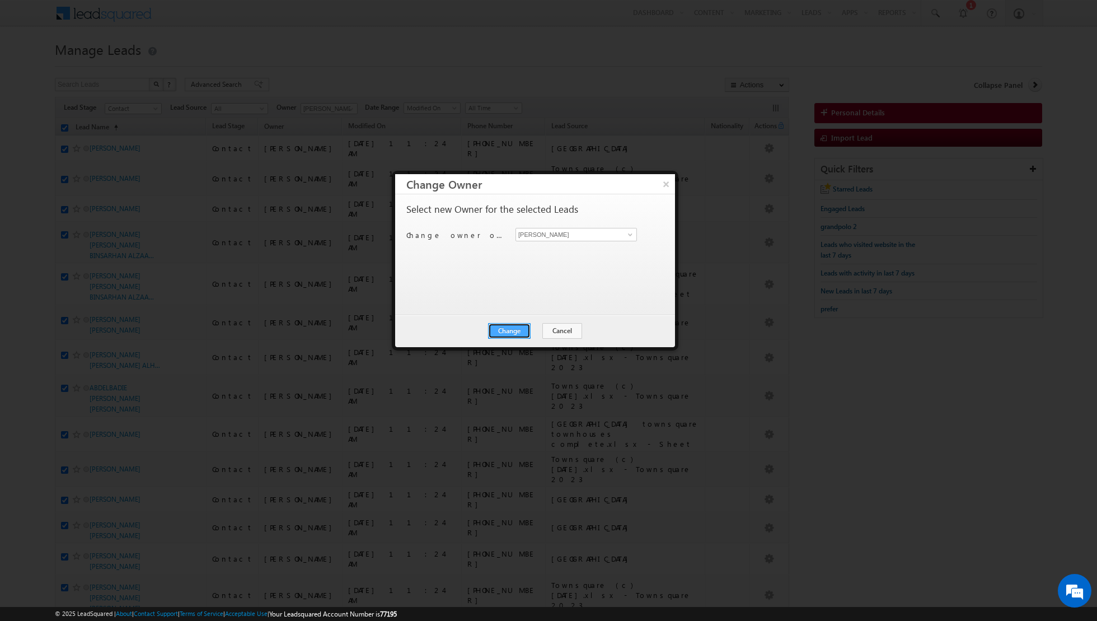
click at [510, 327] on button "Change" at bounding box center [509, 331] width 43 height 16
click at [537, 327] on button "Close" at bounding box center [537, 331] width 36 height 16
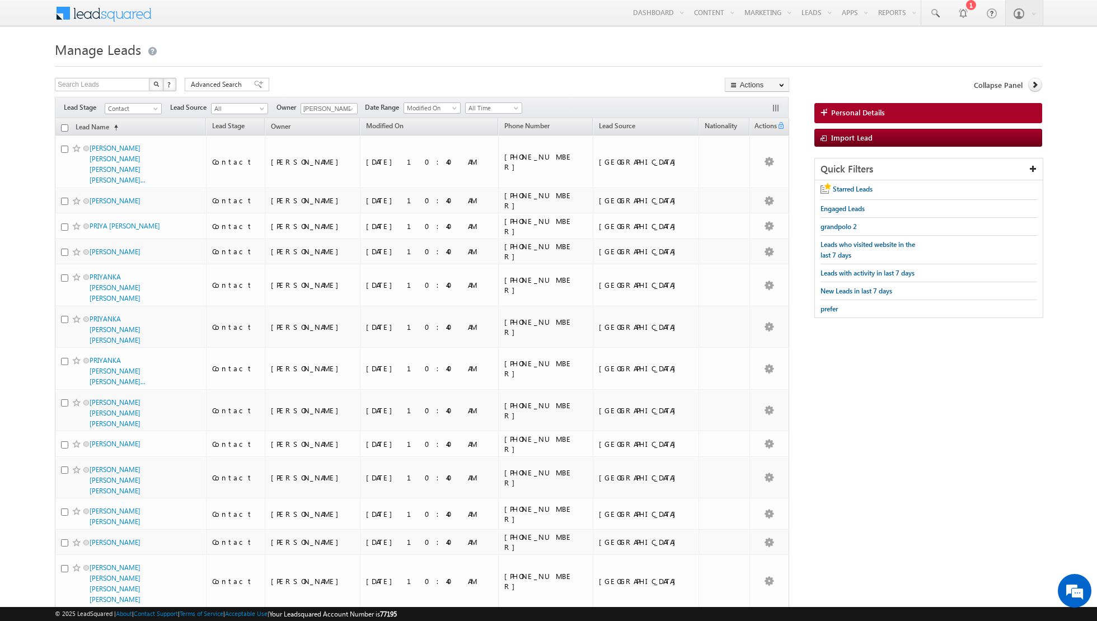
click at [61, 126] on input "checkbox" at bounding box center [64, 127] width 7 height 7
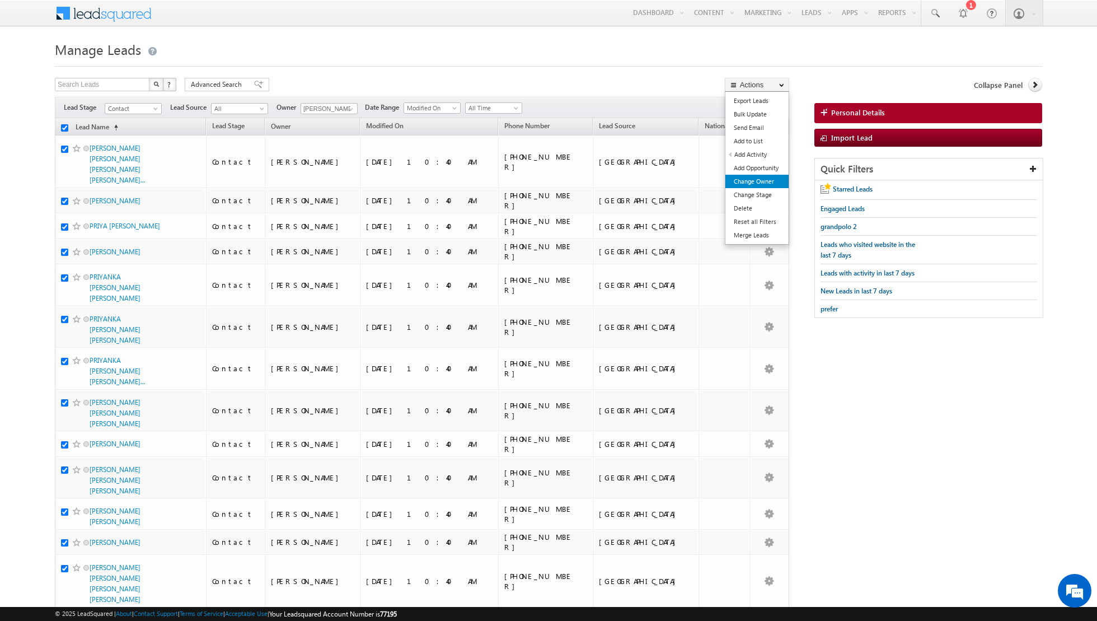
click at [755, 184] on link "Change Owner" at bounding box center [757, 181] width 63 height 13
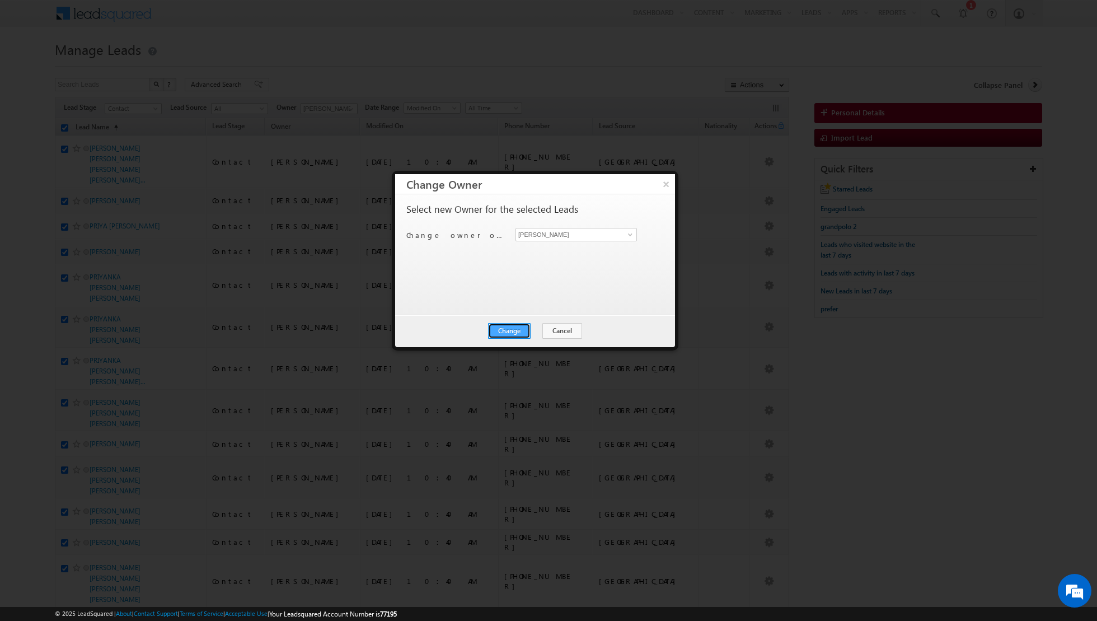
click at [526, 330] on button "Change" at bounding box center [509, 331] width 43 height 16
click at [544, 330] on button "Close" at bounding box center [537, 331] width 36 height 16
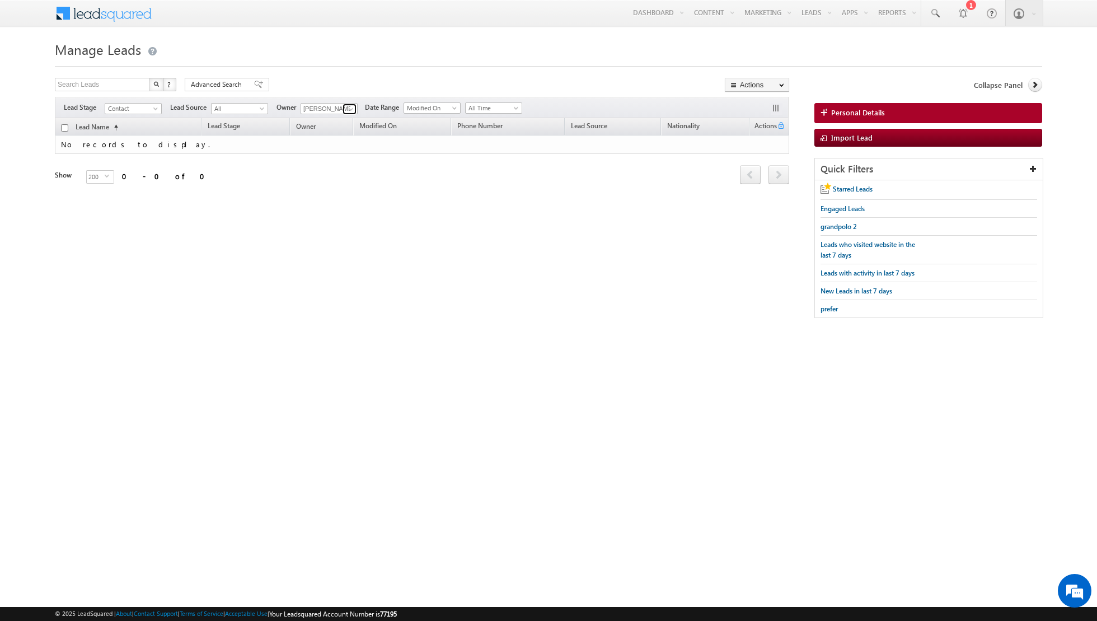
click at [347, 107] on span at bounding box center [351, 109] width 9 height 9
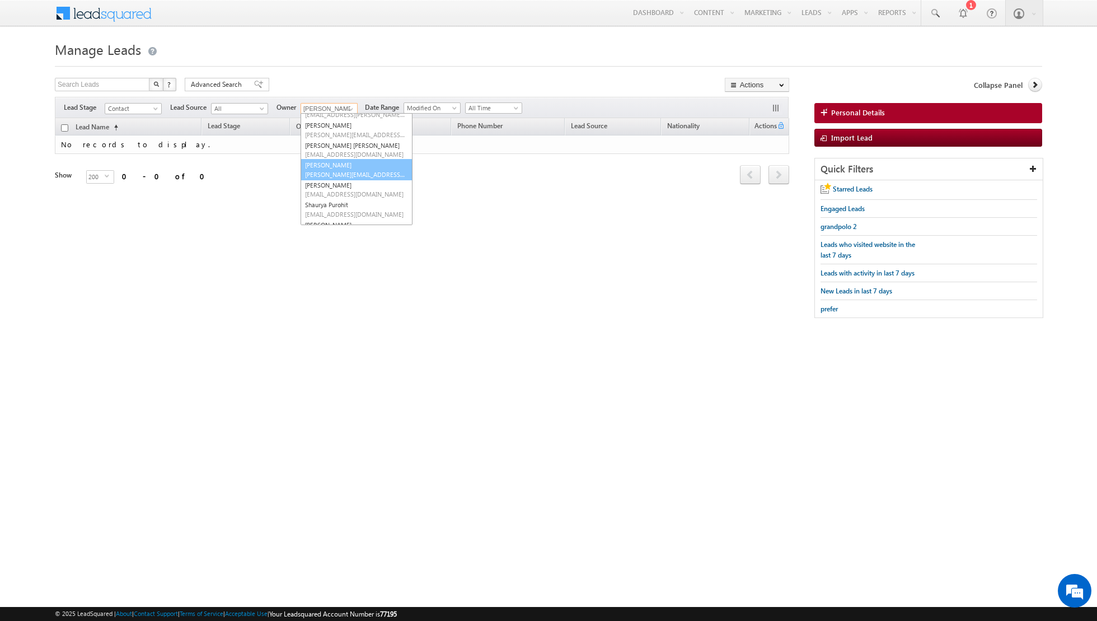
scroll to position [110, 0]
click at [334, 173] on link "[PERSON_NAME] [PERSON_NAME][EMAIL_ADDRESS][PERSON_NAME][DOMAIN_NAME]" at bounding box center [357, 175] width 112 height 21
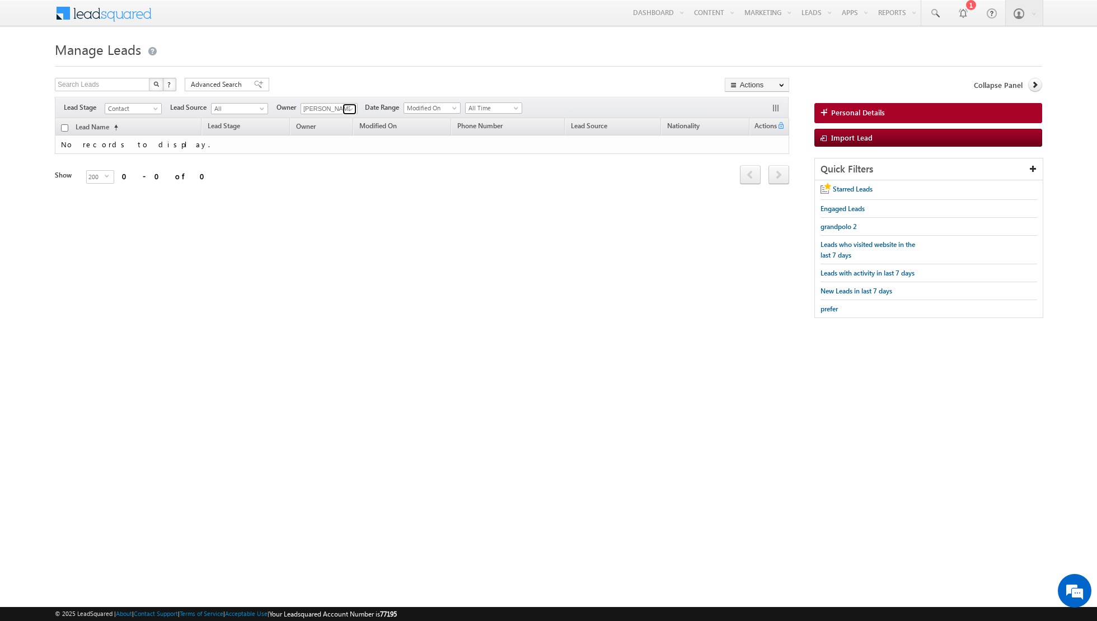
click at [349, 109] on span at bounding box center [351, 109] width 9 height 9
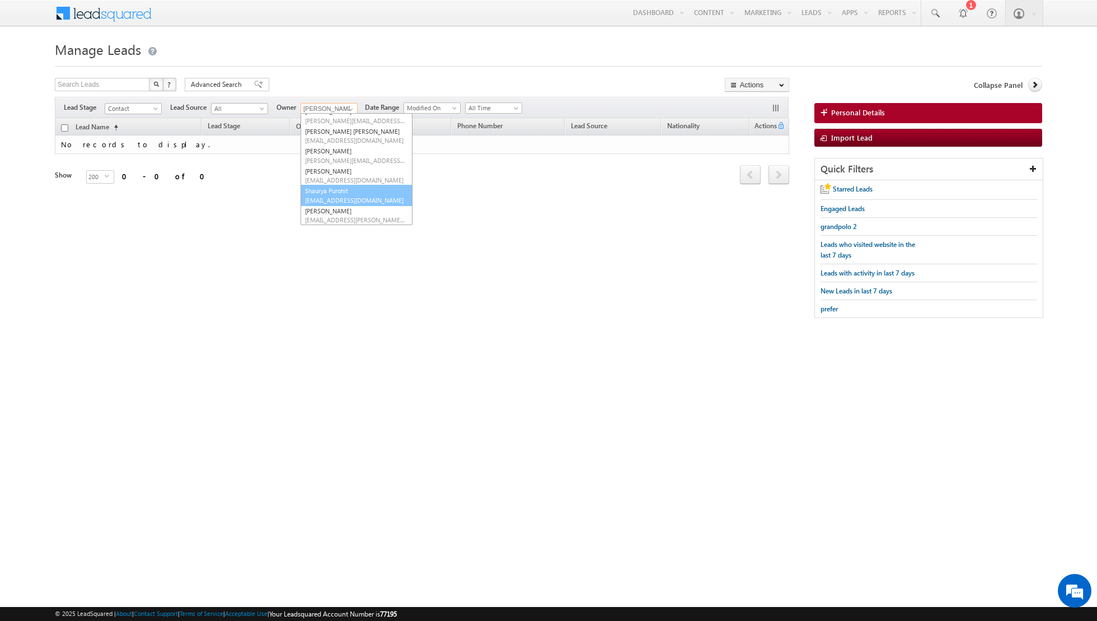
click at [333, 201] on span "[EMAIL_ADDRESS][DOMAIN_NAME]" at bounding box center [355, 200] width 101 height 8
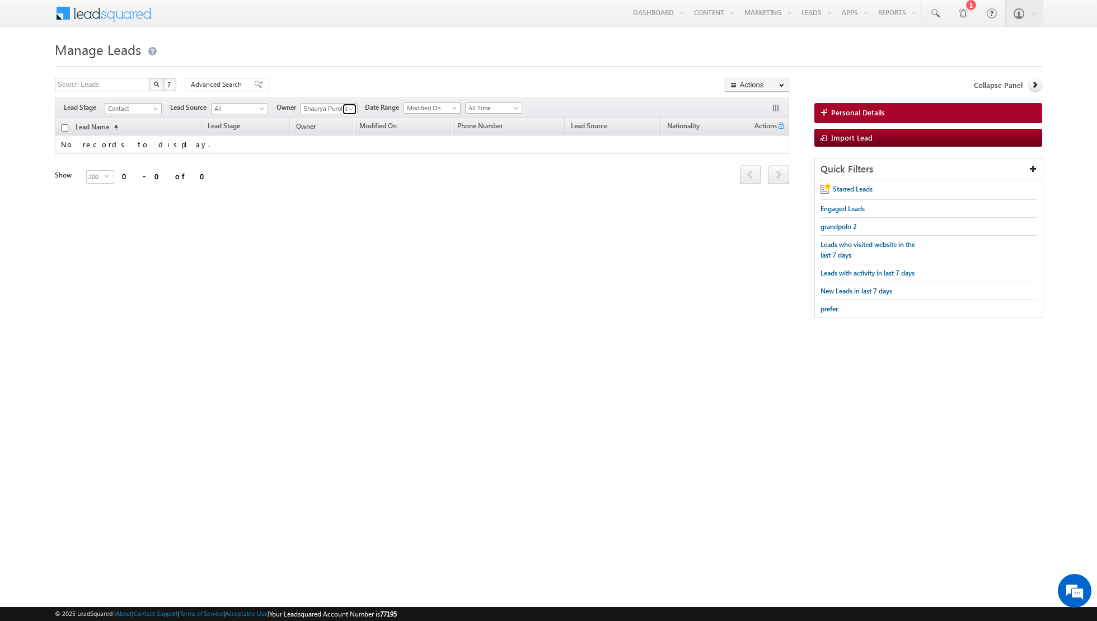
click at [347, 105] on span at bounding box center [351, 109] width 9 height 9
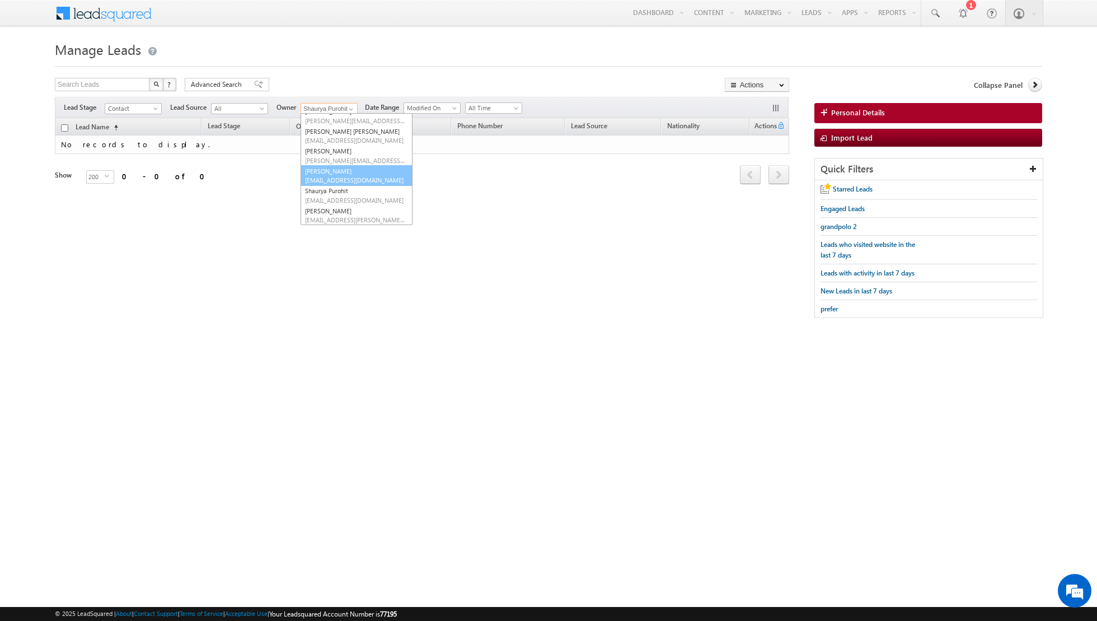
scroll to position [0, 0]
click at [338, 152] on span "[PERSON_NAME][EMAIL_ADDRESS][DOMAIN_NAME]" at bounding box center [355, 151] width 101 height 8
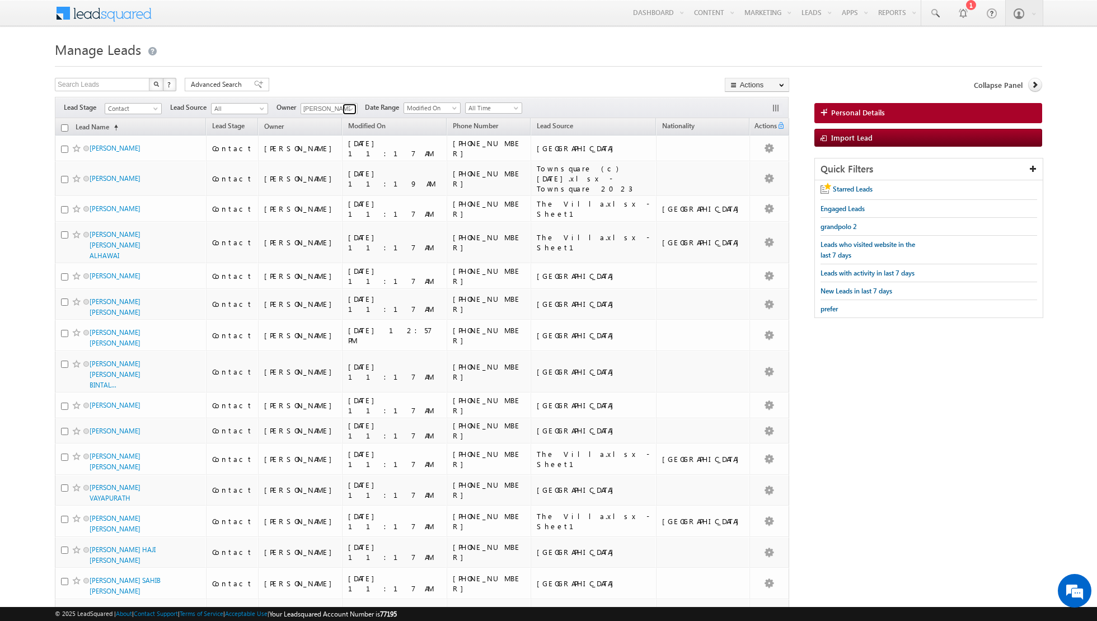
click at [343, 109] on link at bounding box center [350, 109] width 14 height 11
click at [331, 163] on link "[PERSON_NAME] [EMAIL_ADDRESS][DOMAIN_NAME]" at bounding box center [357, 166] width 112 height 21
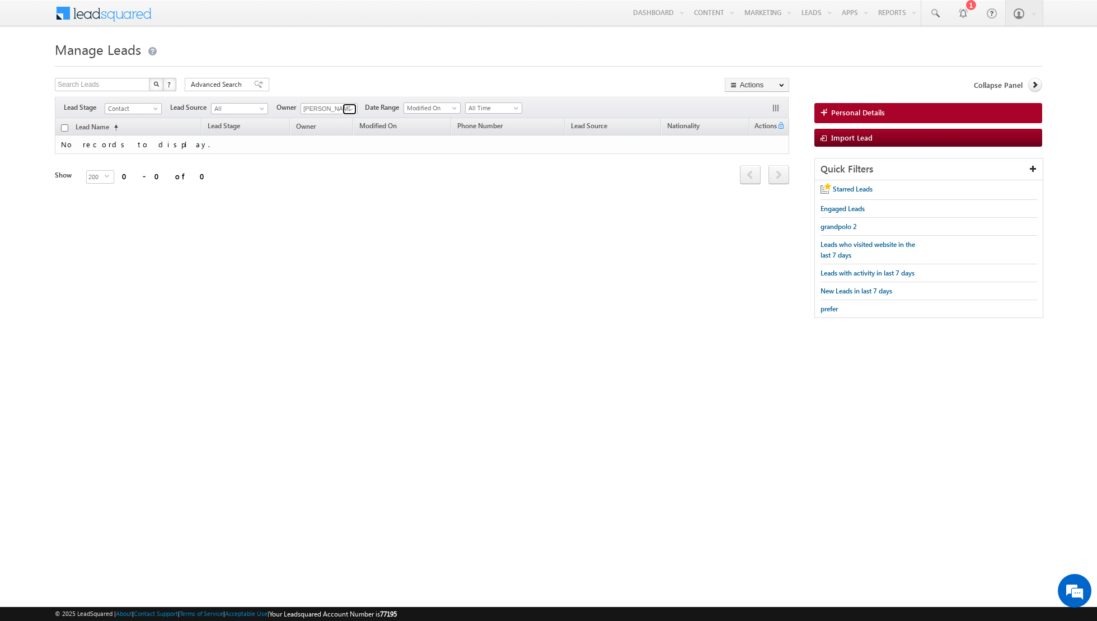
click at [343, 108] on link at bounding box center [350, 109] width 14 height 11
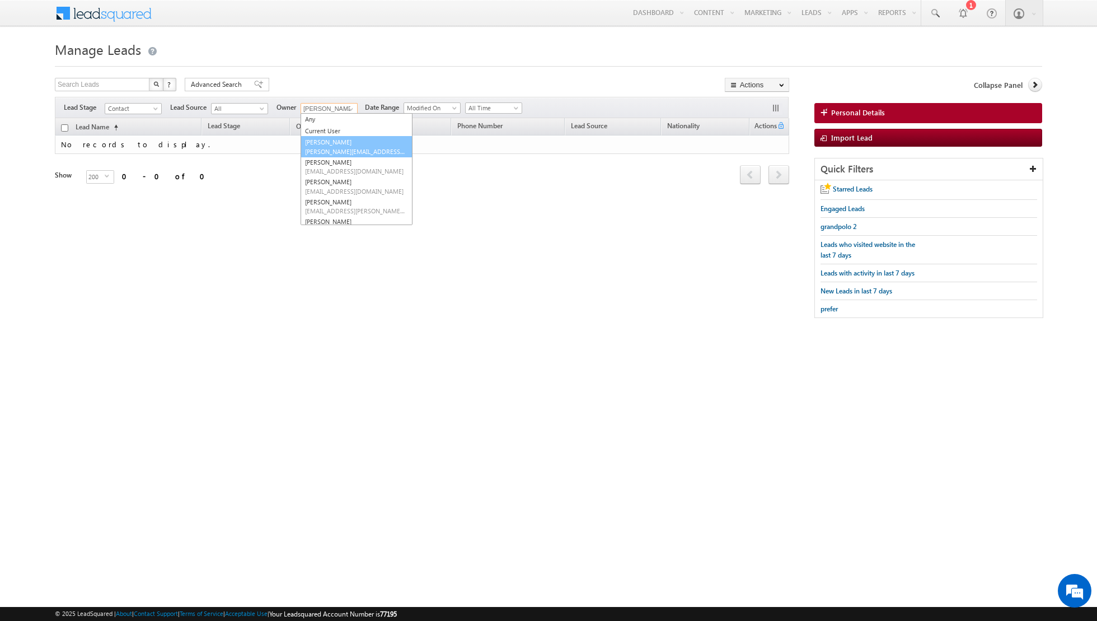
click at [330, 144] on link "[PERSON_NAME] [PERSON_NAME][EMAIL_ADDRESS][DOMAIN_NAME]" at bounding box center [357, 146] width 112 height 21
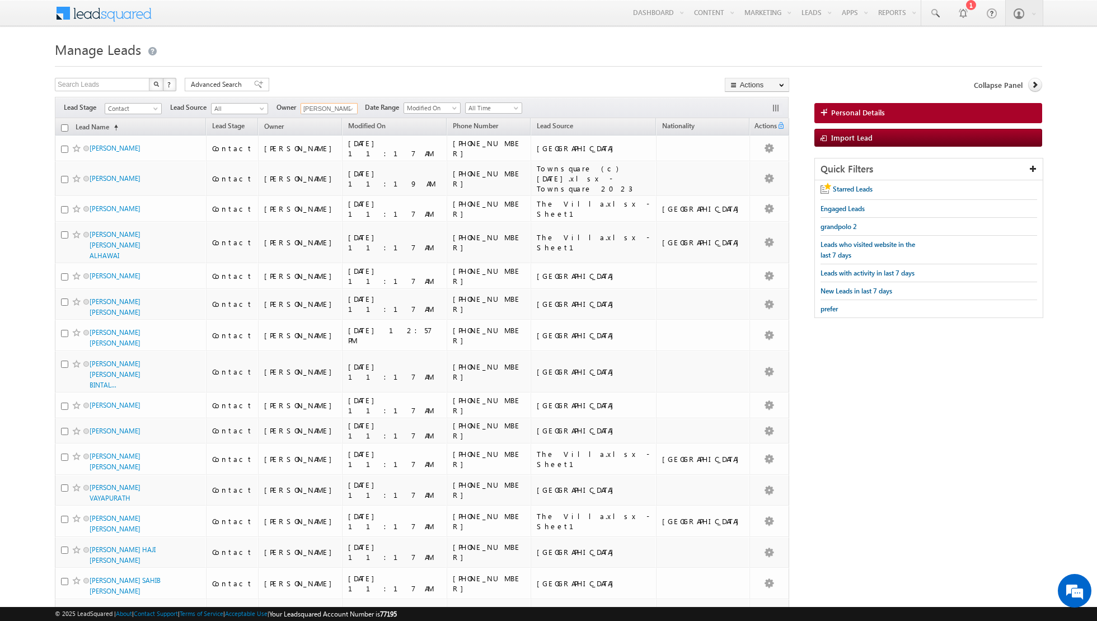
click at [64, 127] on input "checkbox" at bounding box center [64, 127] width 7 height 7
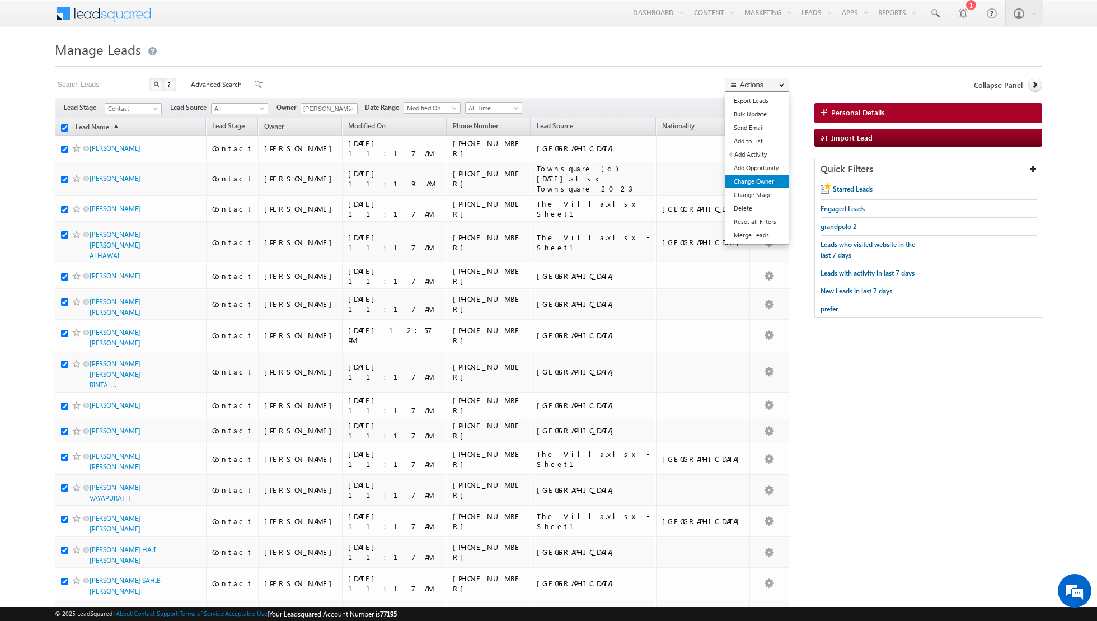
click at [745, 179] on link "Change Owner" at bounding box center [757, 181] width 63 height 13
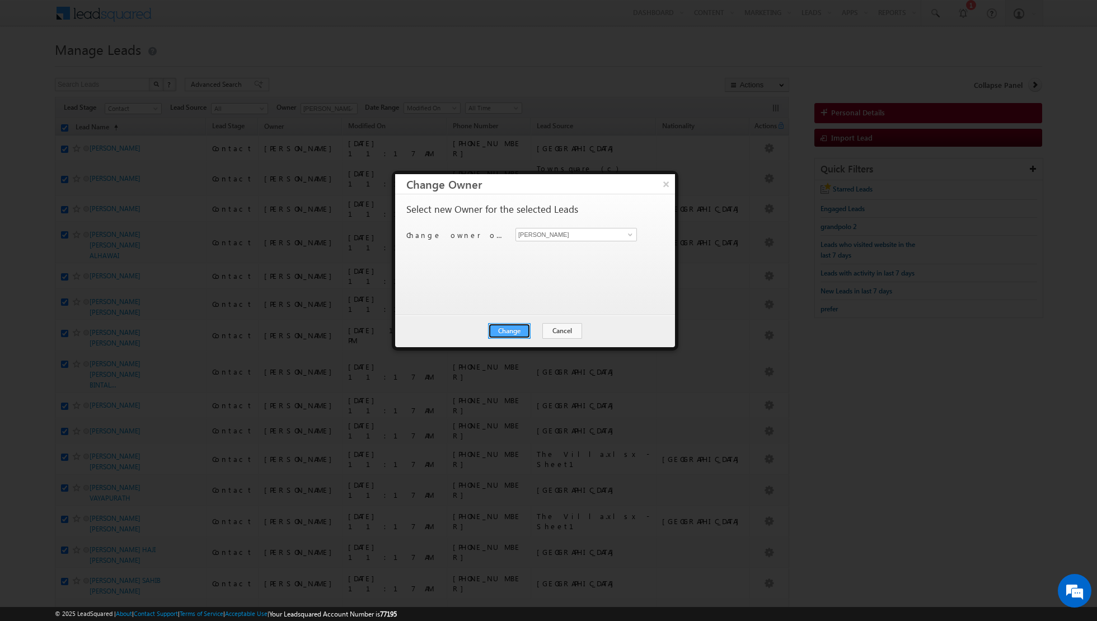
click at [512, 328] on button "Change" at bounding box center [509, 331] width 43 height 16
click at [540, 330] on button "Close" at bounding box center [537, 331] width 36 height 16
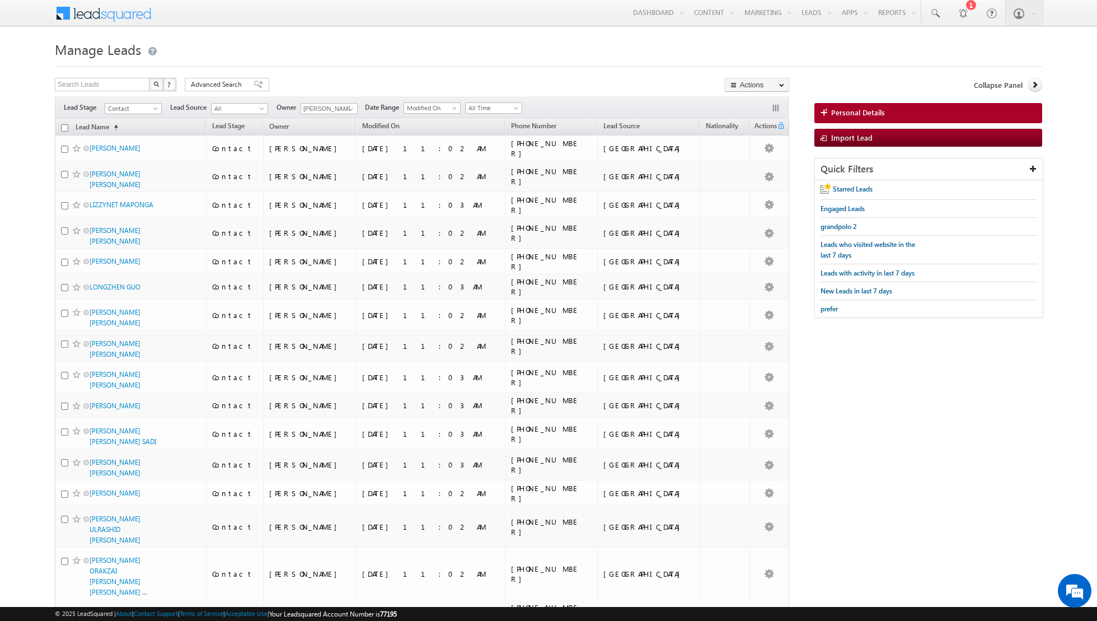
click at [67, 127] on input "checkbox" at bounding box center [64, 127] width 7 height 7
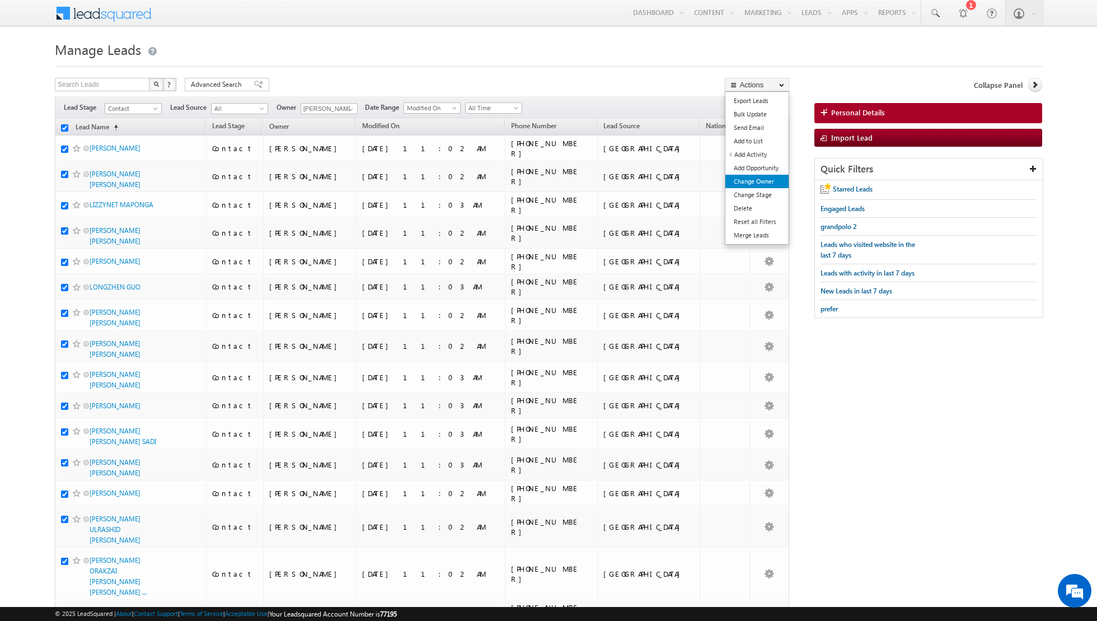
click at [745, 182] on link "Change Owner" at bounding box center [757, 181] width 63 height 13
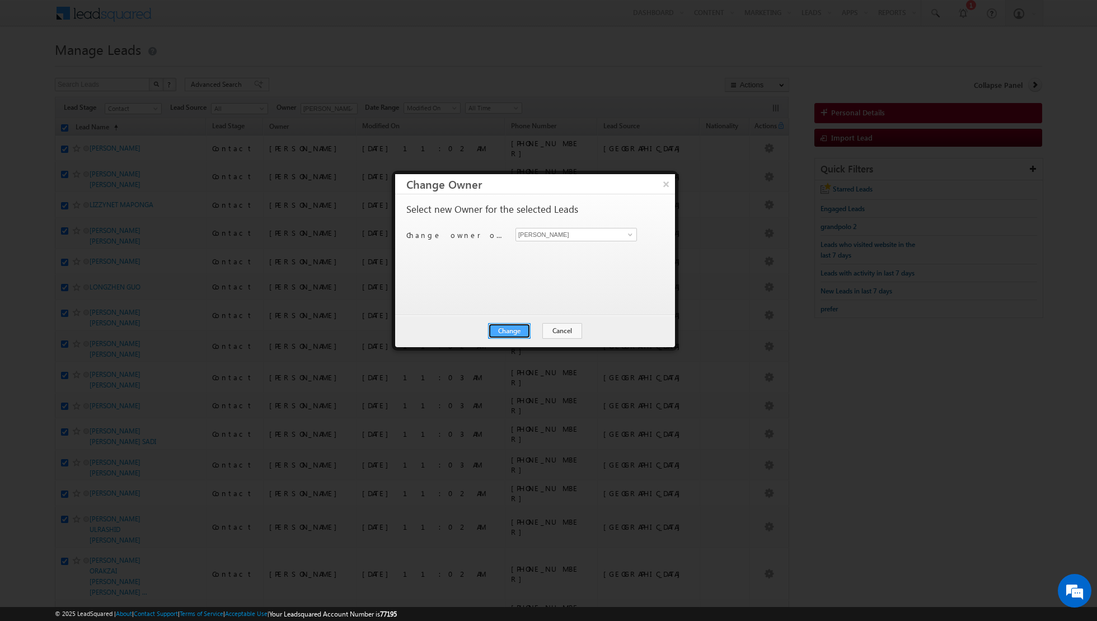
click at [509, 330] on button "Change" at bounding box center [509, 331] width 43 height 16
click at [536, 331] on button "Close" at bounding box center [537, 331] width 36 height 16
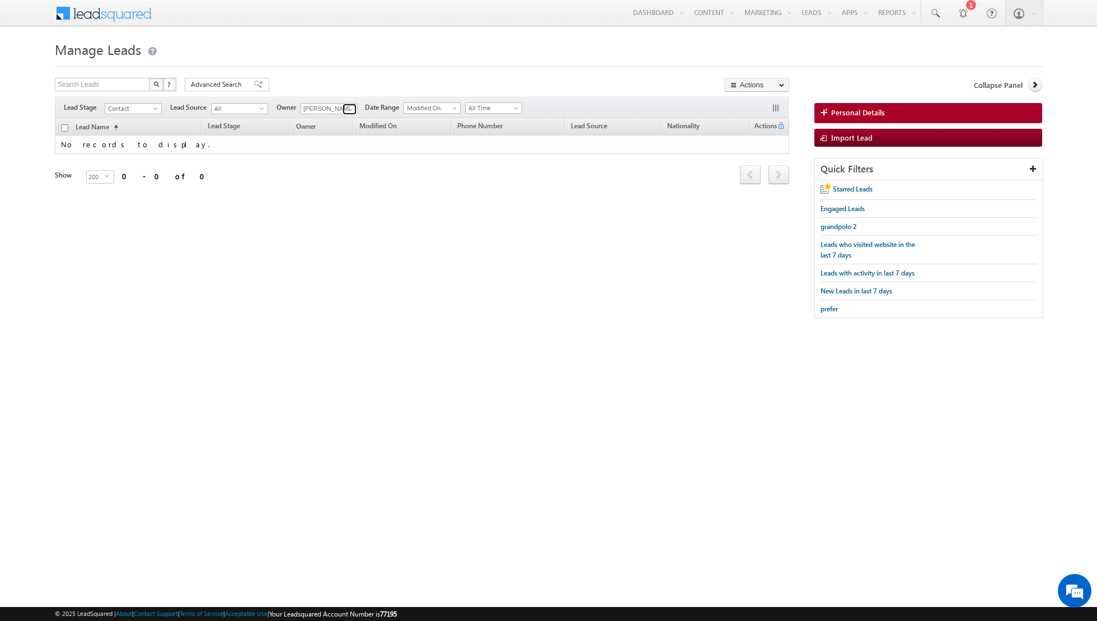
click at [350, 108] on span at bounding box center [351, 109] width 9 height 9
click at [327, 209] on link "[PERSON_NAME] [EMAIL_ADDRESS][PERSON_NAME][DOMAIN_NAME]" at bounding box center [357, 215] width 112 height 21
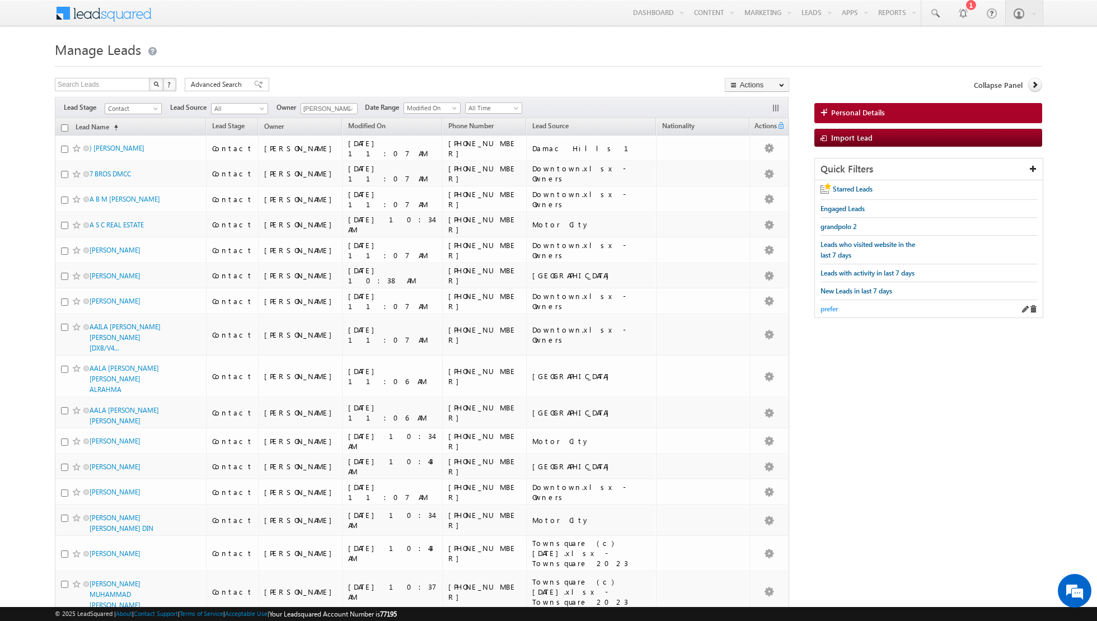
click at [825, 307] on span "prefer" at bounding box center [829, 309] width 17 height 8
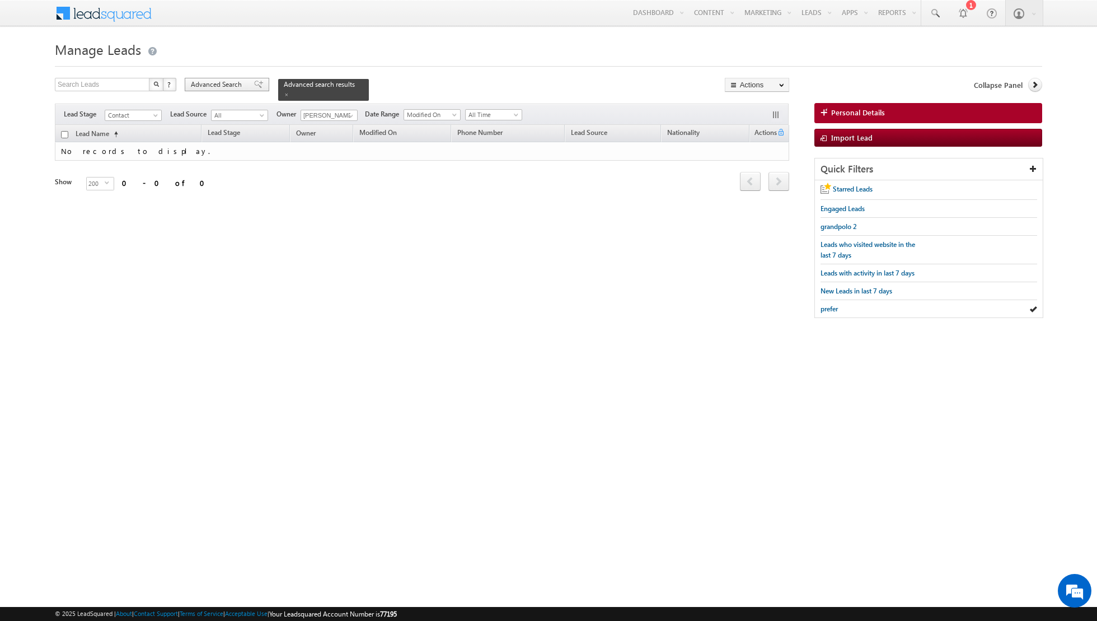
click at [254, 88] on span at bounding box center [258, 85] width 9 height 8
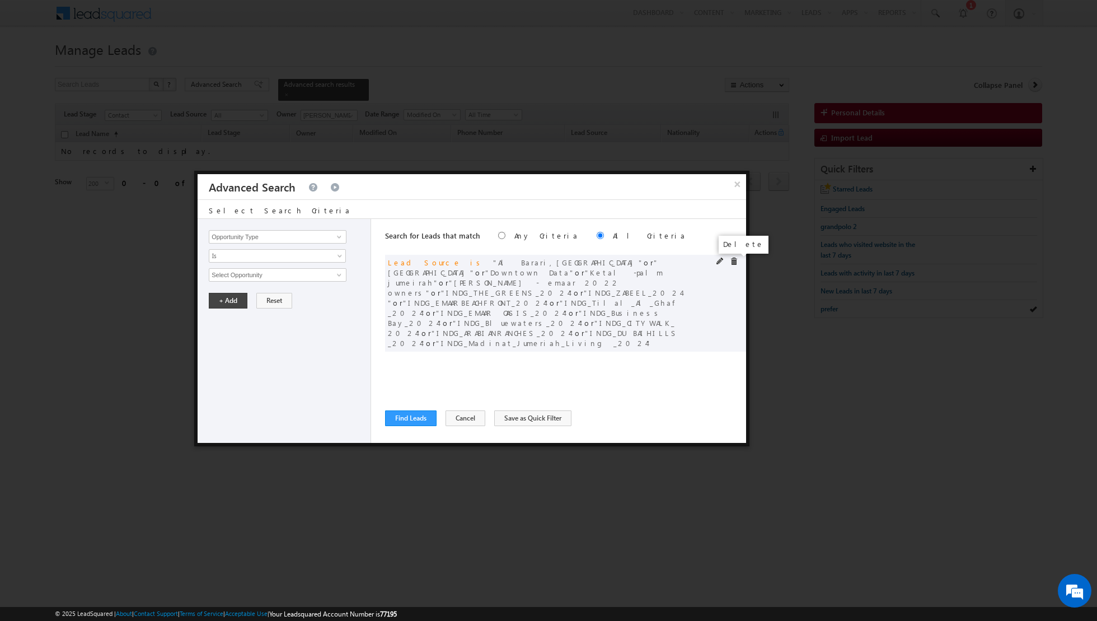
click at [735, 259] on span at bounding box center [734, 262] width 8 height 8
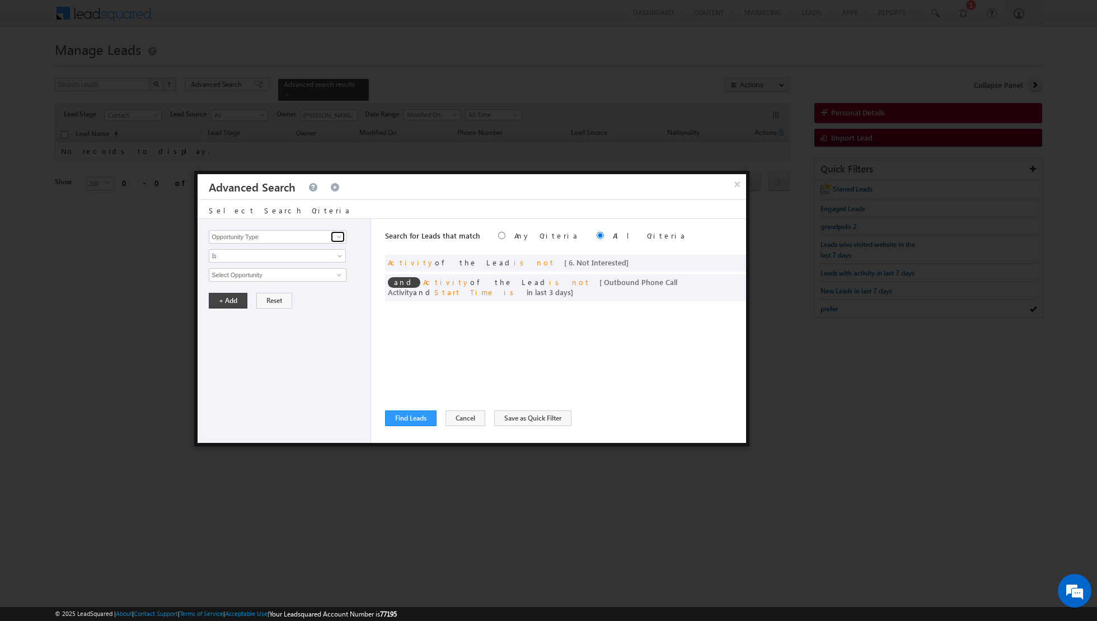
click at [338, 239] on span at bounding box center [339, 236] width 9 height 9
click at [283, 258] on link "Lead Source" at bounding box center [278, 259] width 138 height 13
click at [283, 274] on span "None Selected" at bounding box center [272, 275] width 127 height 12
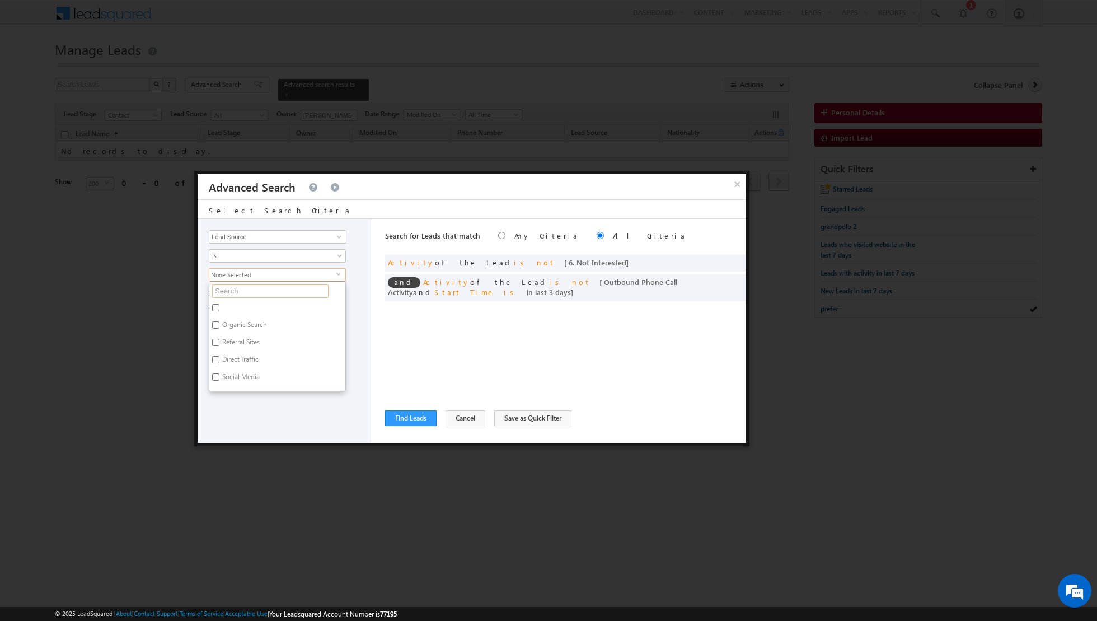
click at [268, 288] on input "text" at bounding box center [270, 290] width 116 height 13
click at [217, 308] on input "[GEOGRAPHIC_DATA]" at bounding box center [215, 307] width 7 height 7
click at [253, 408] on div "Opportunity Type Lead Activity Task Sales Group Prospect Id Address 1 Address 2…" at bounding box center [285, 331] width 174 height 224
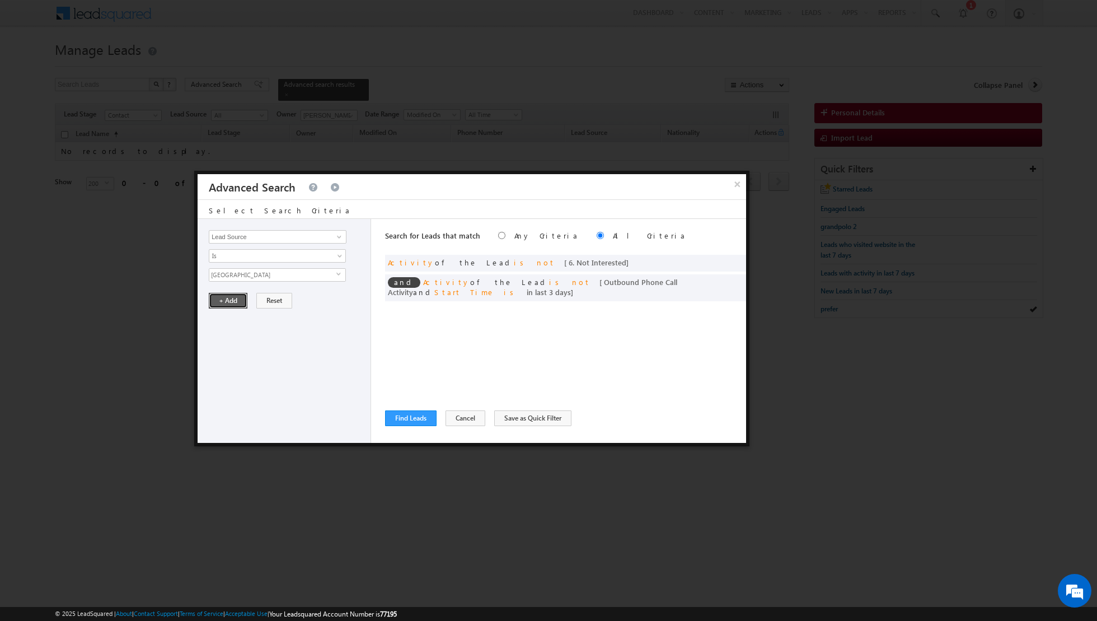
click at [221, 297] on button "+ Add" at bounding box center [228, 301] width 39 height 16
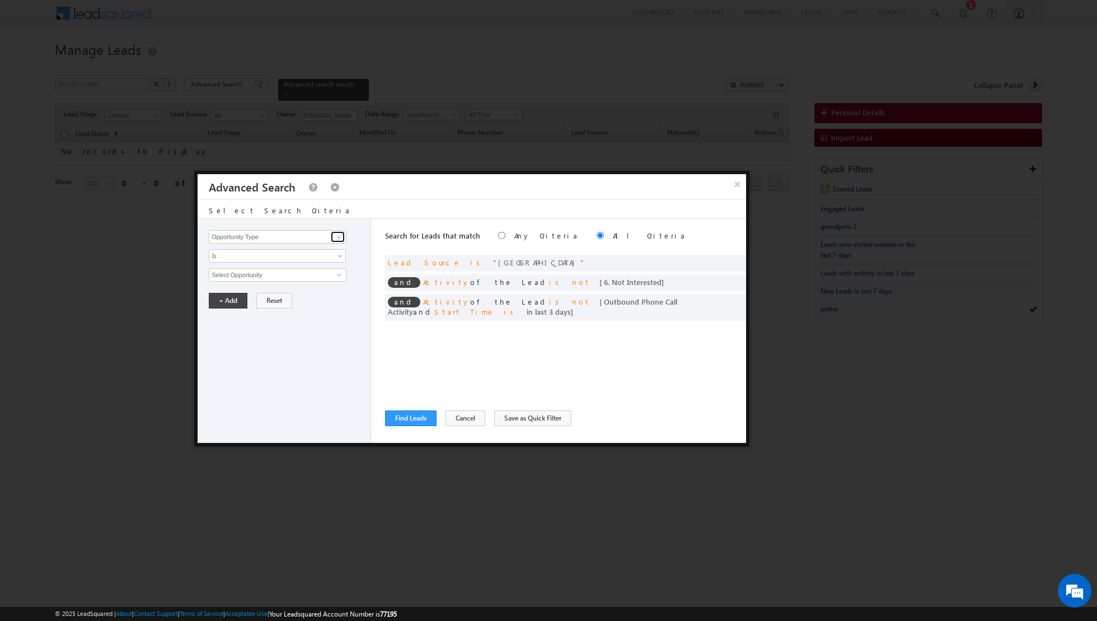
click at [340, 237] on span at bounding box center [339, 236] width 9 height 9
click at [319, 259] on link "Developer" at bounding box center [278, 259] width 138 height 13
click at [293, 274] on span "None Selected" at bounding box center [272, 275] width 127 height 12
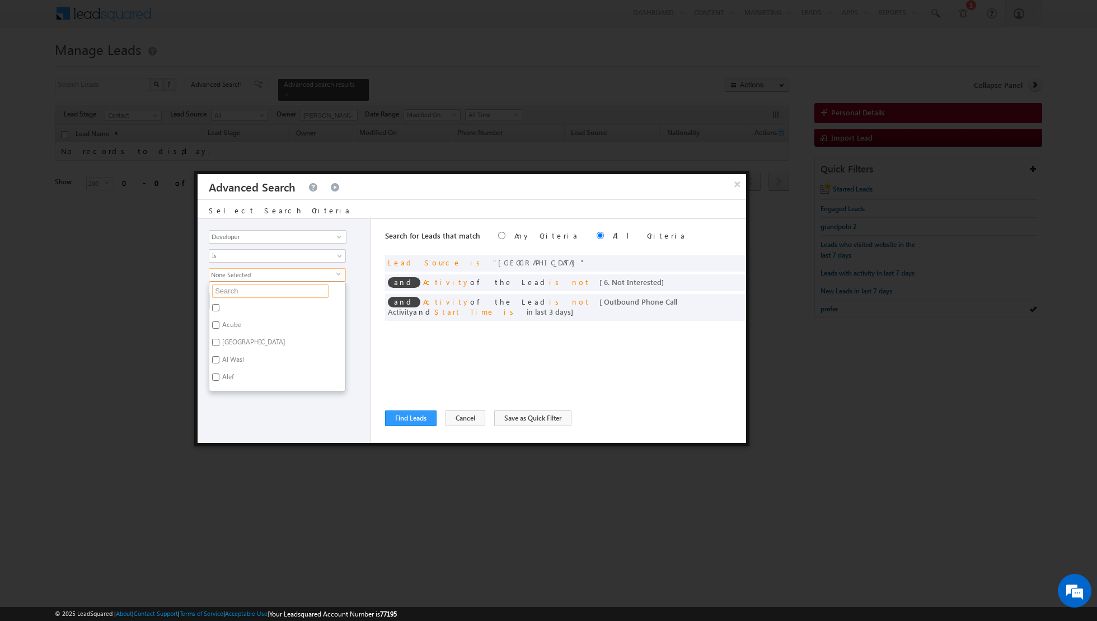
click at [278, 289] on input "text" at bounding box center [270, 290] width 116 height 13
click at [228, 307] on label "Nshama" at bounding box center [233, 309] width 48 height 17
click at [219, 307] on input "Nshama" at bounding box center [215, 307] width 7 height 7
click at [245, 362] on div "Opportunity Type Lead Activity Task Sales Group Prospect Id Address 1 Address 2…" at bounding box center [285, 331] width 174 height 224
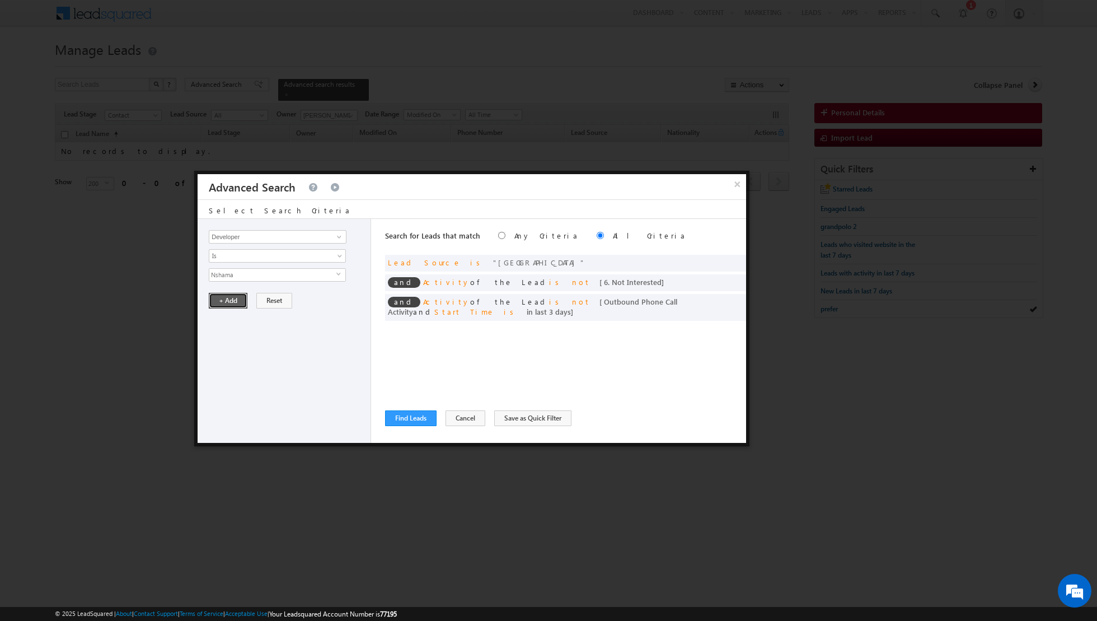
click at [226, 303] on button "+ Add" at bounding box center [228, 301] width 39 height 16
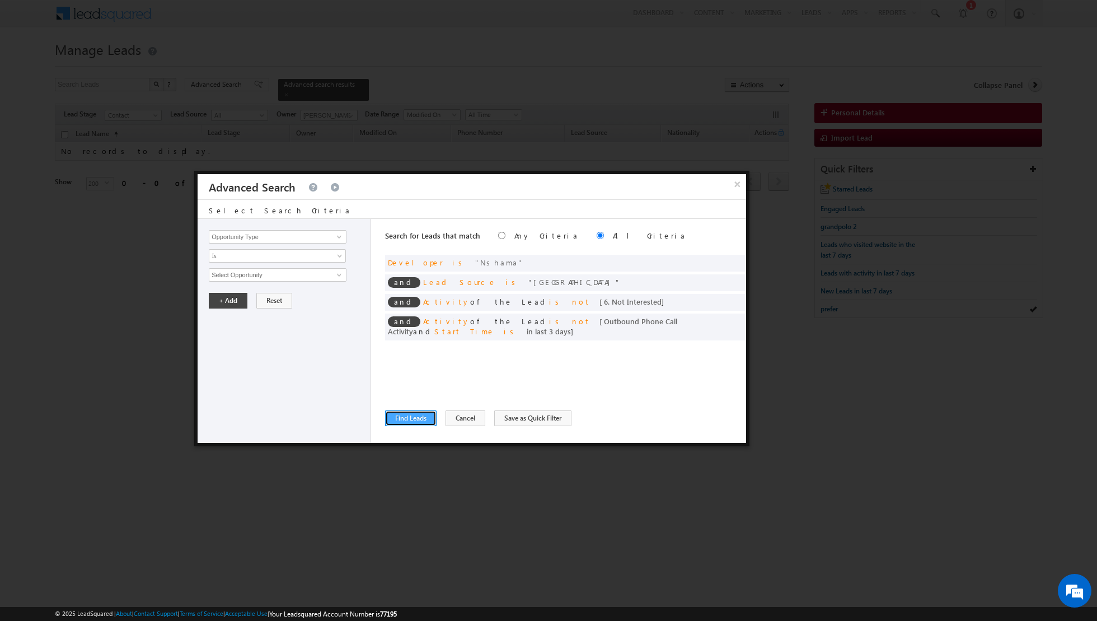
click at [401, 419] on button "Find Leads" at bounding box center [411, 418] width 52 height 16
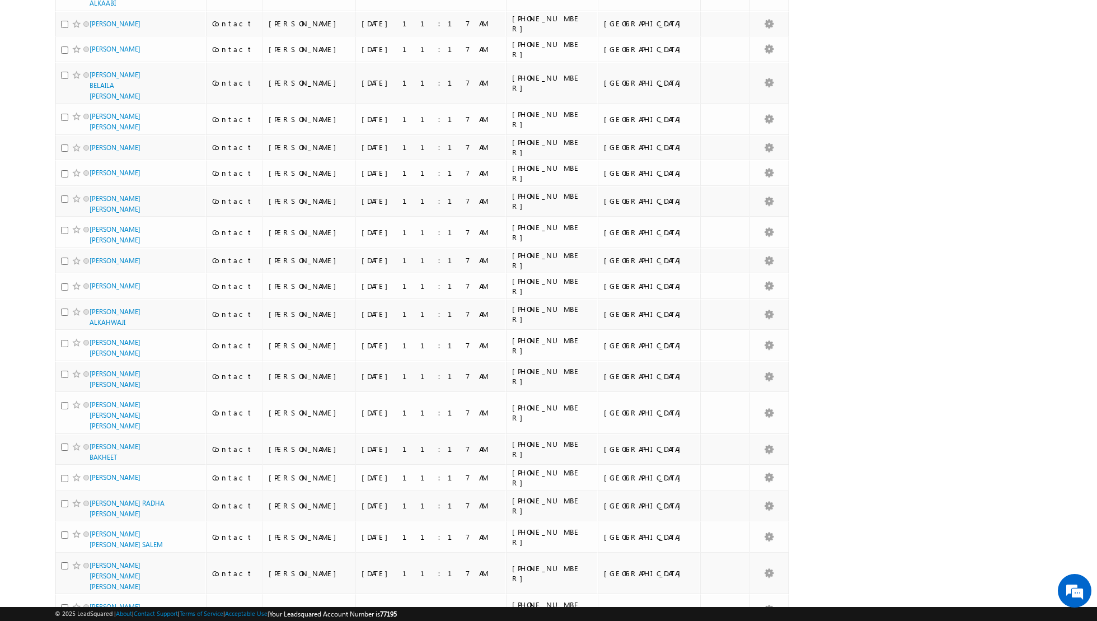
scroll to position [5310, 0]
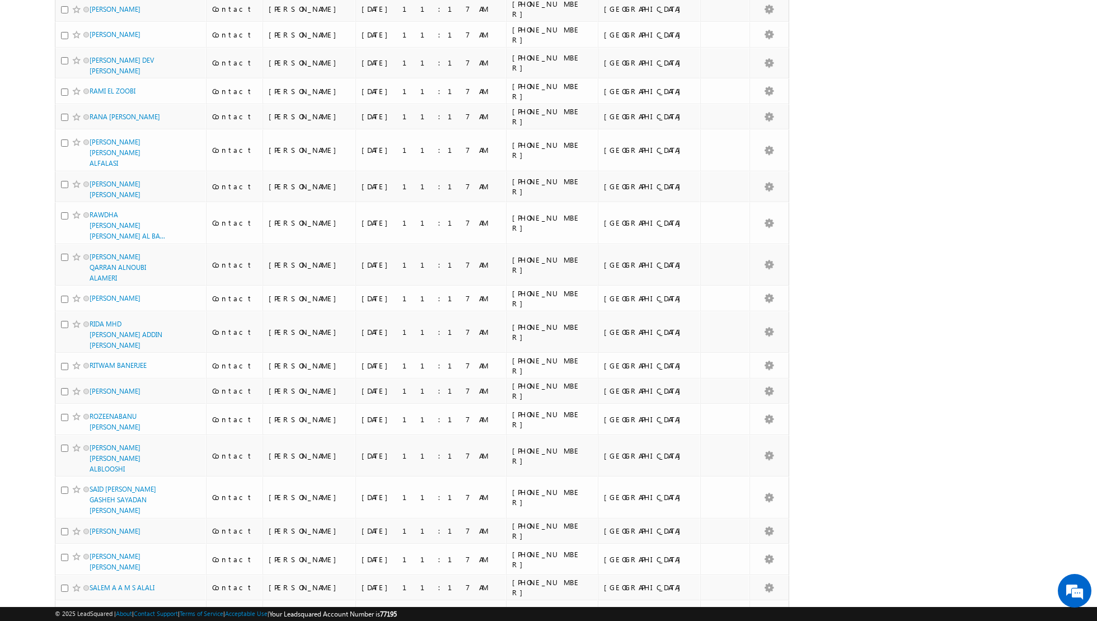
scroll to position [0, 0]
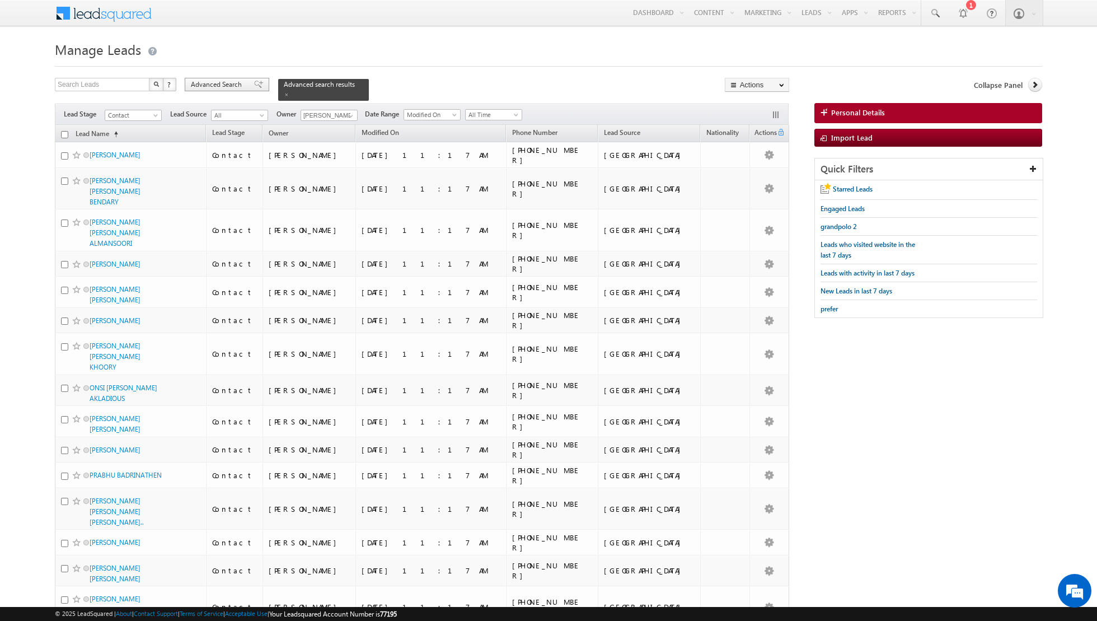
click at [254, 82] on span at bounding box center [258, 85] width 9 height 8
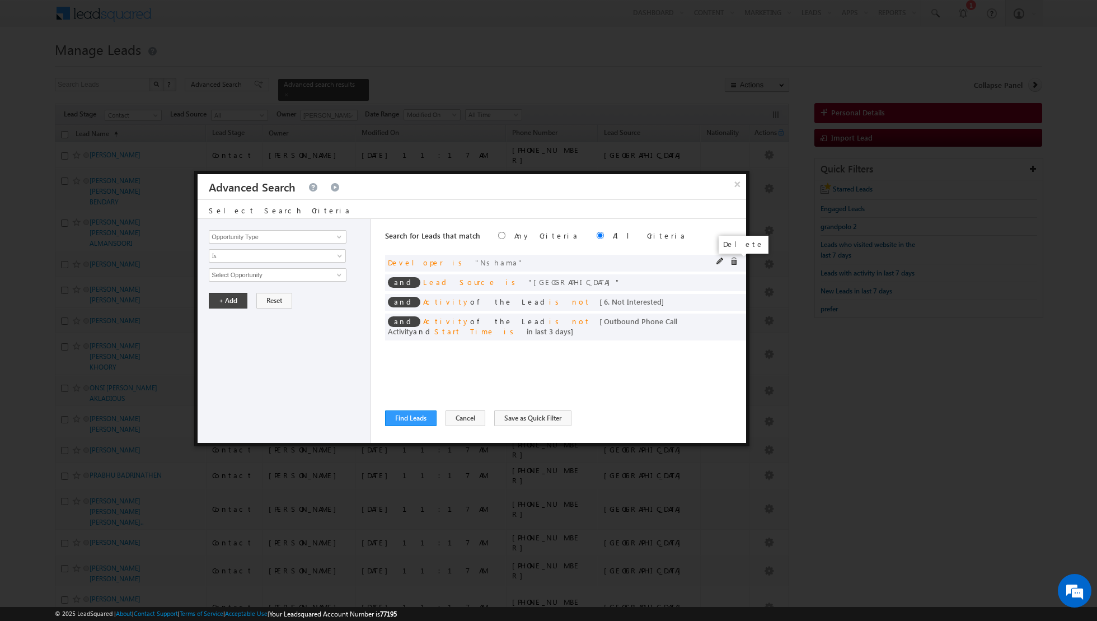
click at [733, 261] on span at bounding box center [734, 262] width 8 height 8
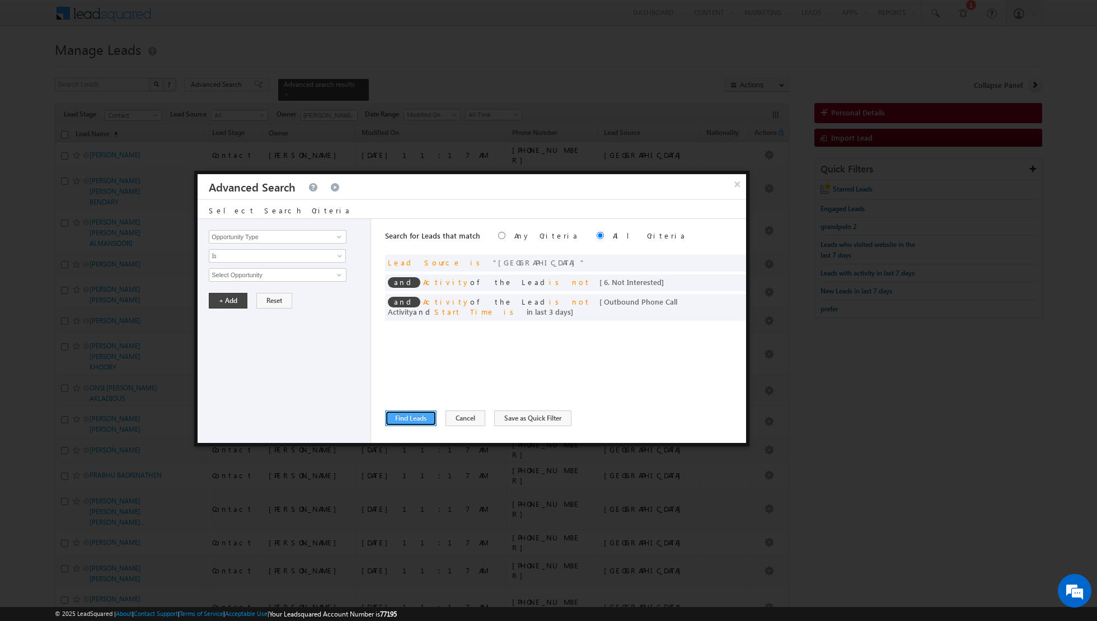
click at [418, 416] on button "Find Leads" at bounding box center [411, 418] width 52 height 16
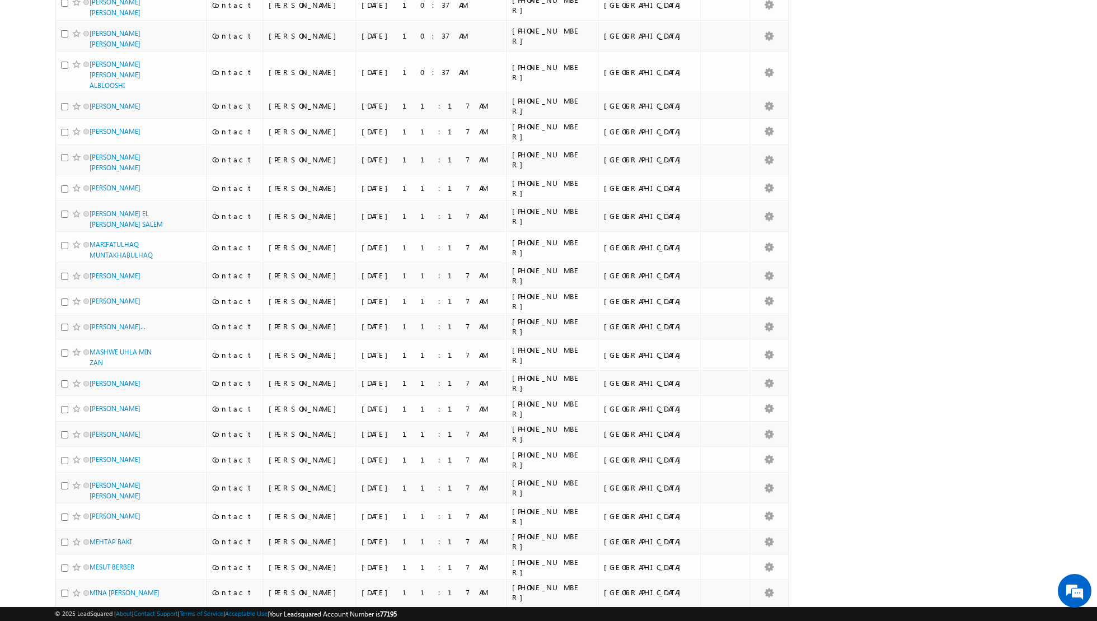
scroll to position [5269, 0]
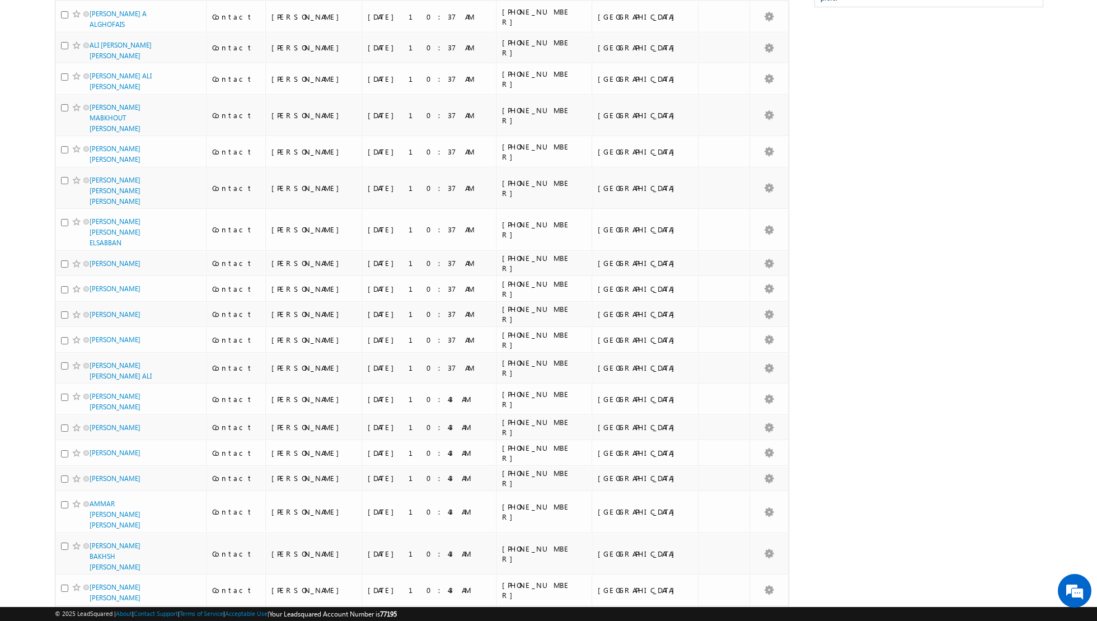
scroll to position [0, 0]
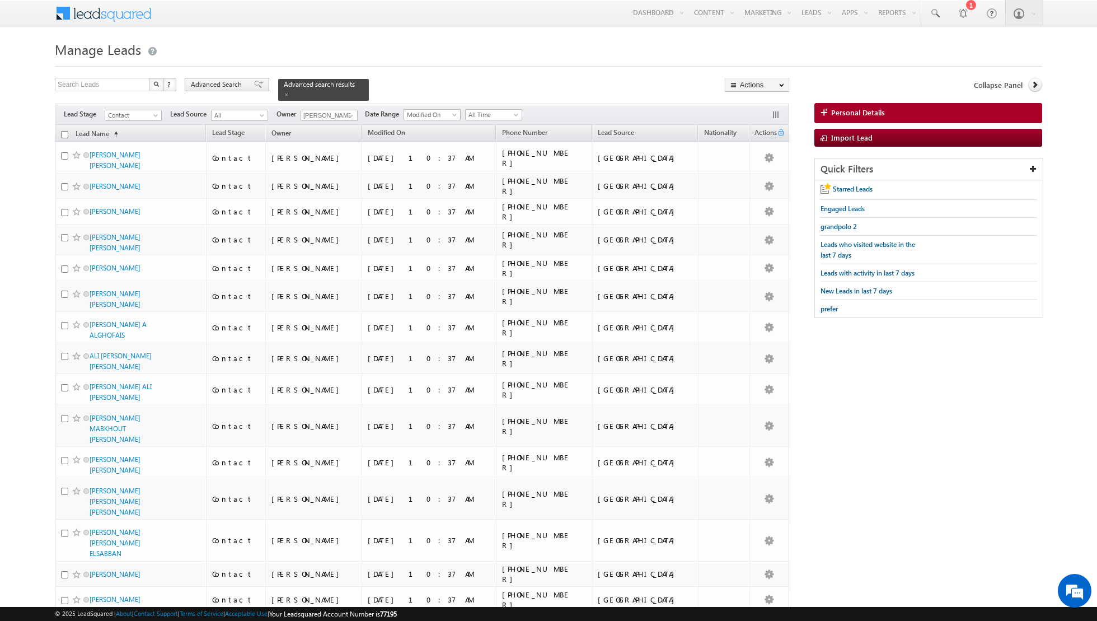
click at [254, 85] on span at bounding box center [258, 85] width 9 height 8
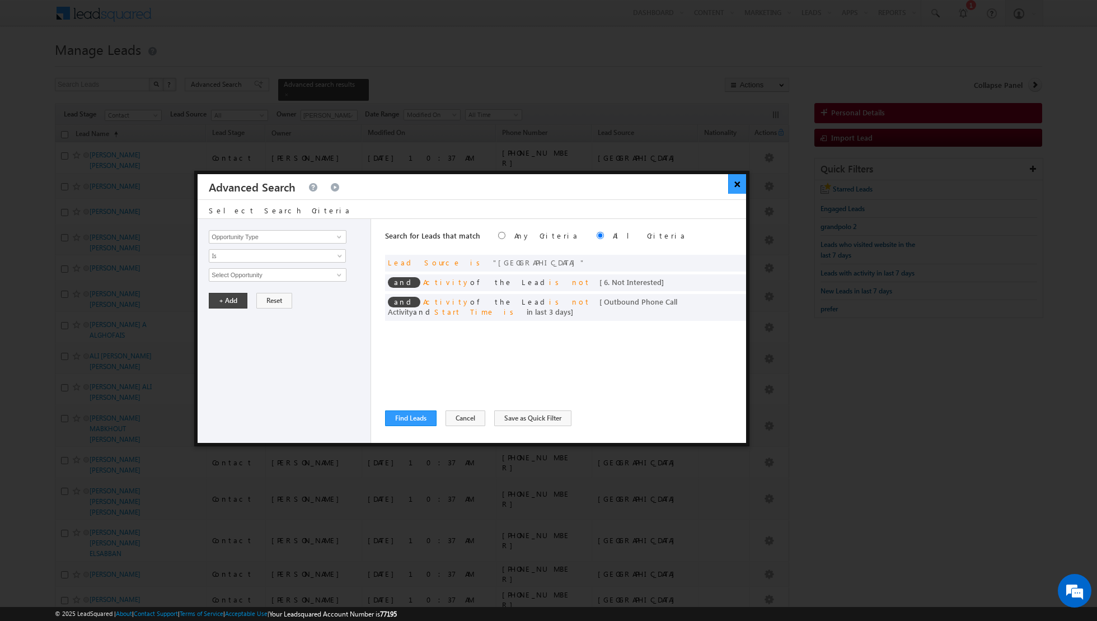
click at [741, 186] on button "×" at bounding box center [737, 184] width 18 height 20
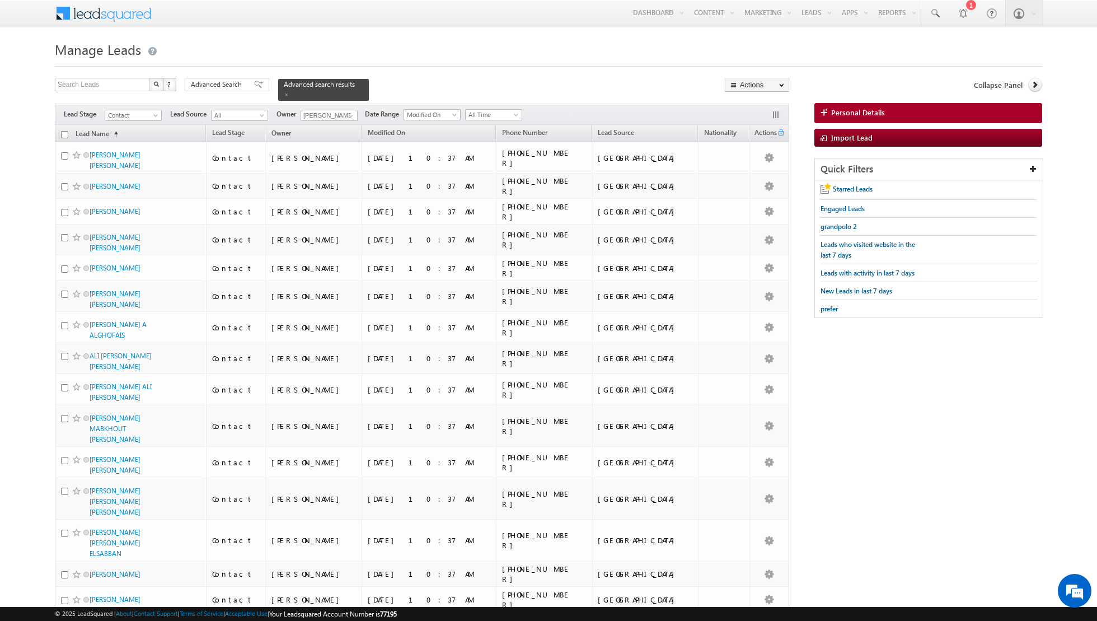
click at [67, 133] on input "checkbox" at bounding box center [64, 134] width 7 height 7
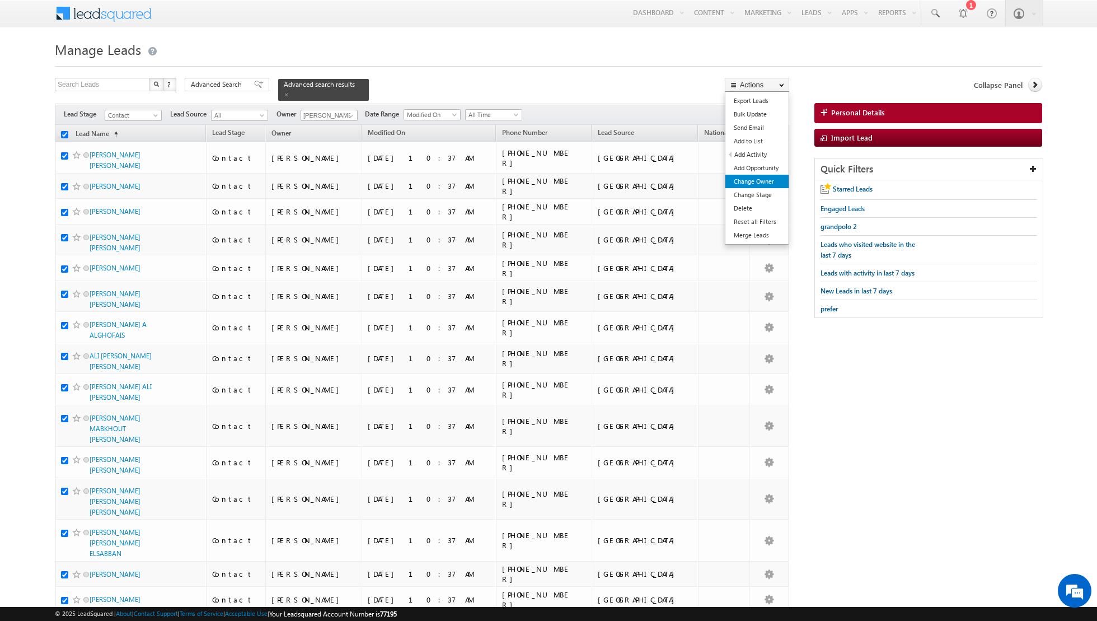
click at [748, 183] on link "Change Owner" at bounding box center [757, 181] width 63 height 13
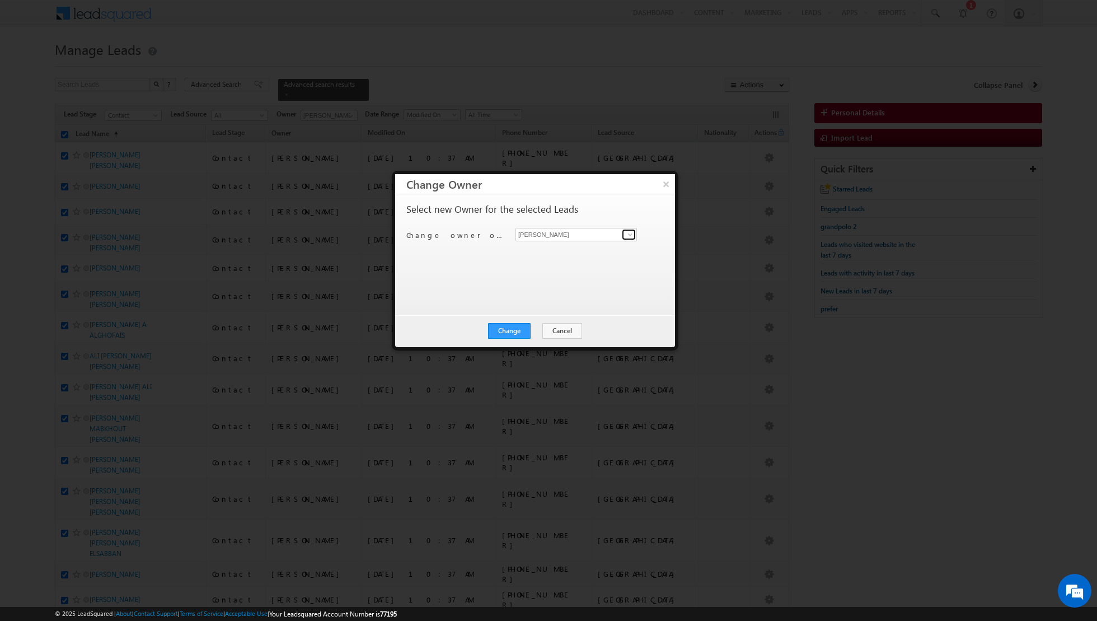
click at [632, 236] on span at bounding box center [630, 234] width 9 height 9
click at [554, 307] on link "[PERSON_NAME] [EMAIL_ADDRESS][PERSON_NAME][DOMAIN_NAME]" at bounding box center [576, 310] width 121 height 21
click at [508, 333] on button "Change" at bounding box center [509, 331] width 43 height 16
click at [537, 330] on button "Close" at bounding box center [537, 331] width 36 height 16
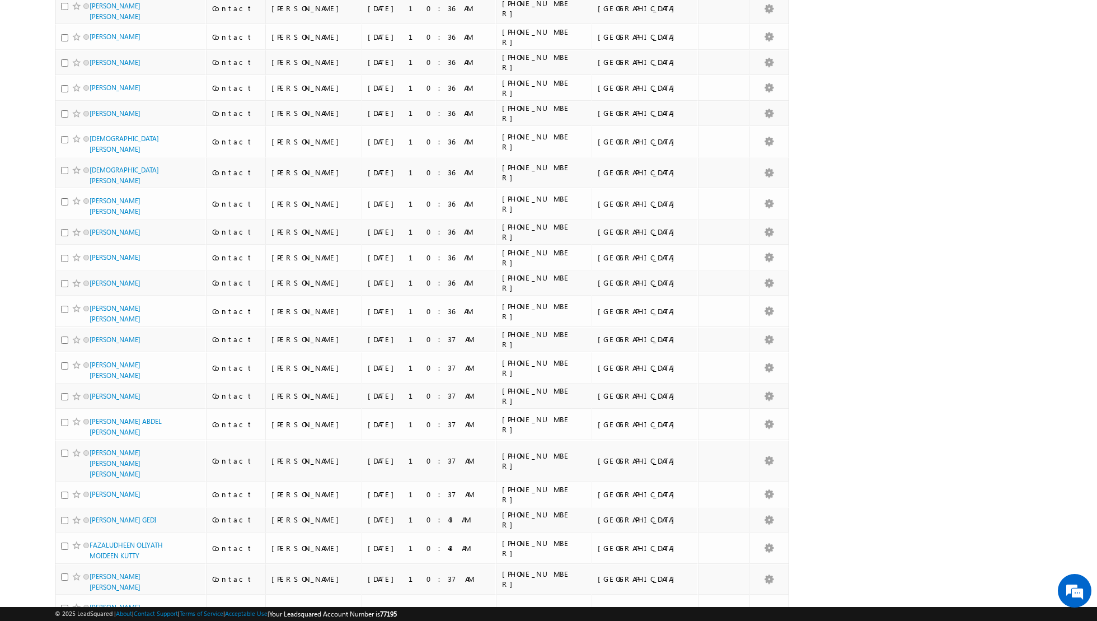
scroll to position [1040, 0]
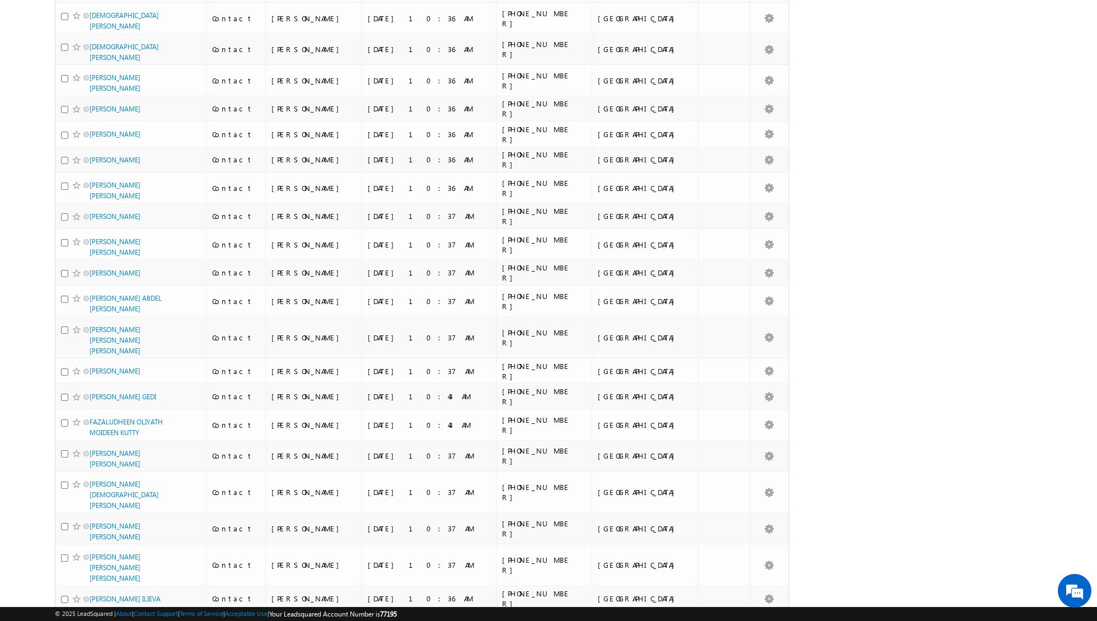
click at [600, 620] on link "3" at bounding box center [598, 632] width 20 height 19
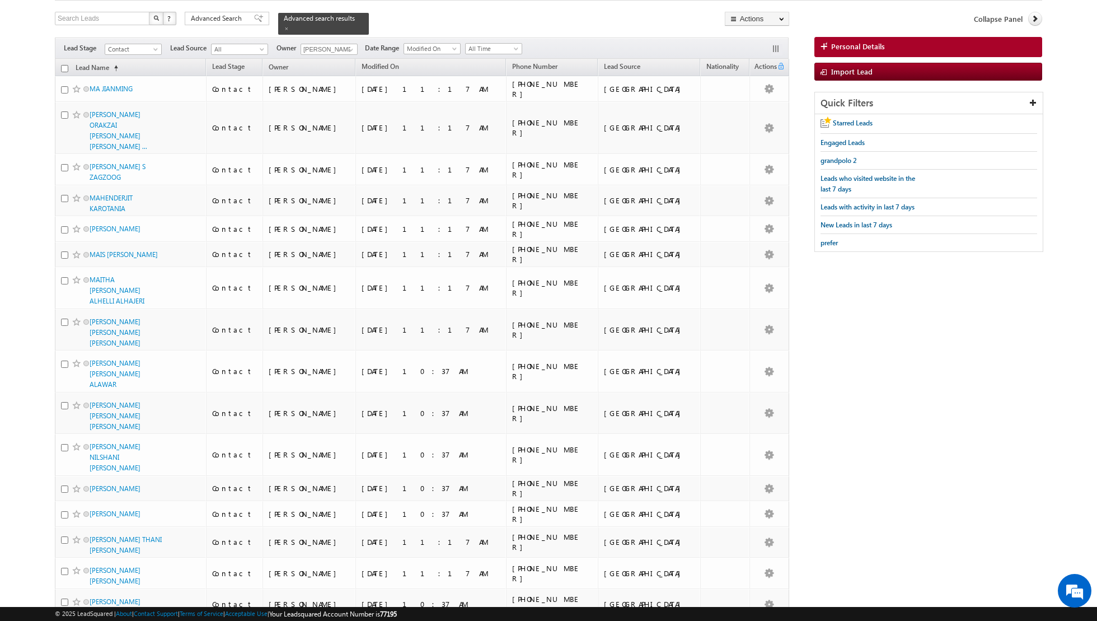
scroll to position [0, 0]
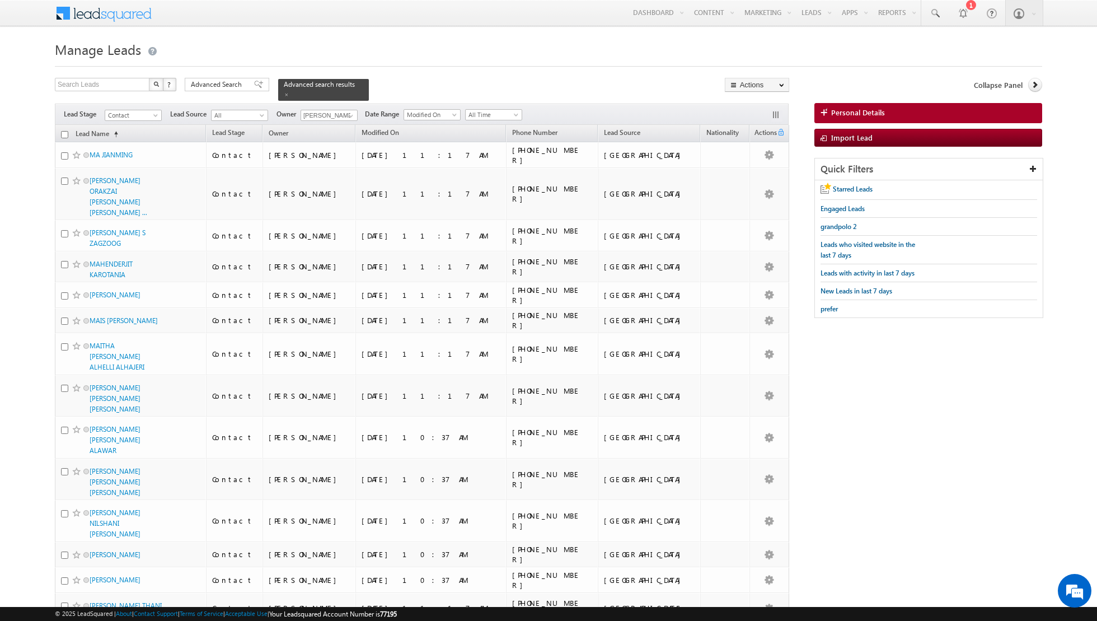
click at [63, 134] on input "checkbox" at bounding box center [64, 134] width 7 height 7
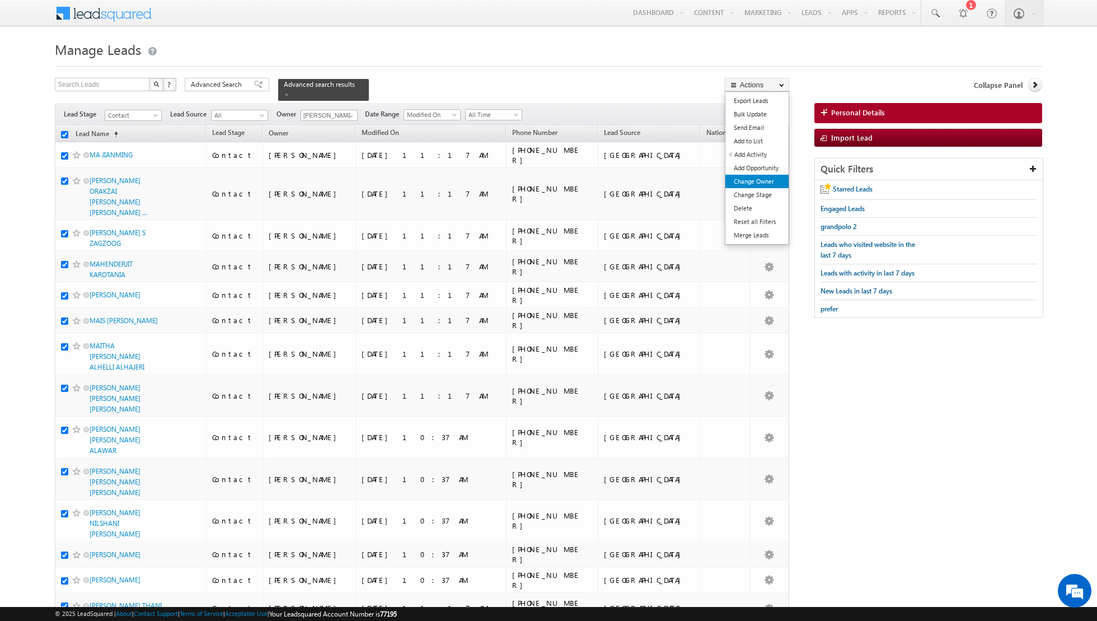
click at [748, 181] on link "Change Owner" at bounding box center [757, 181] width 63 height 13
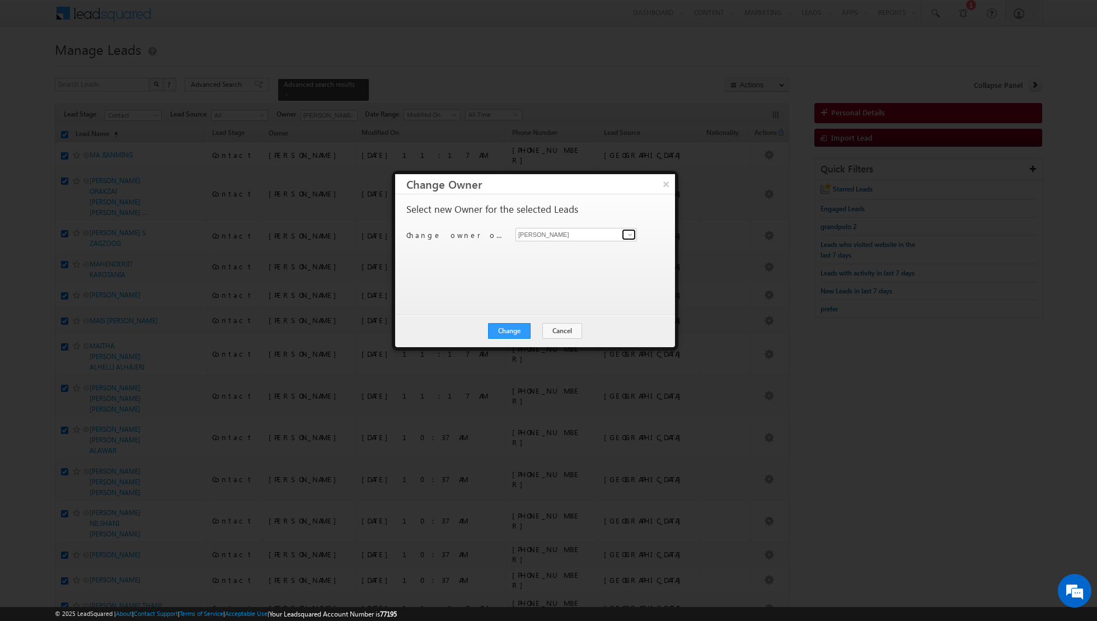
click at [632, 234] on span at bounding box center [630, 234] width 9 height 9
click at [570, 275] on span "[EMAIL_ADDRESS][DOMAIN_NAME]" at bounding box center [570, 276] width 101 height 8
click at [508, 327] on button "Change" at bounding box center [509, 331] width 43 height 16
click at [530, 329] on button "Close" at bounding box center [537, 331] width 36 height 16
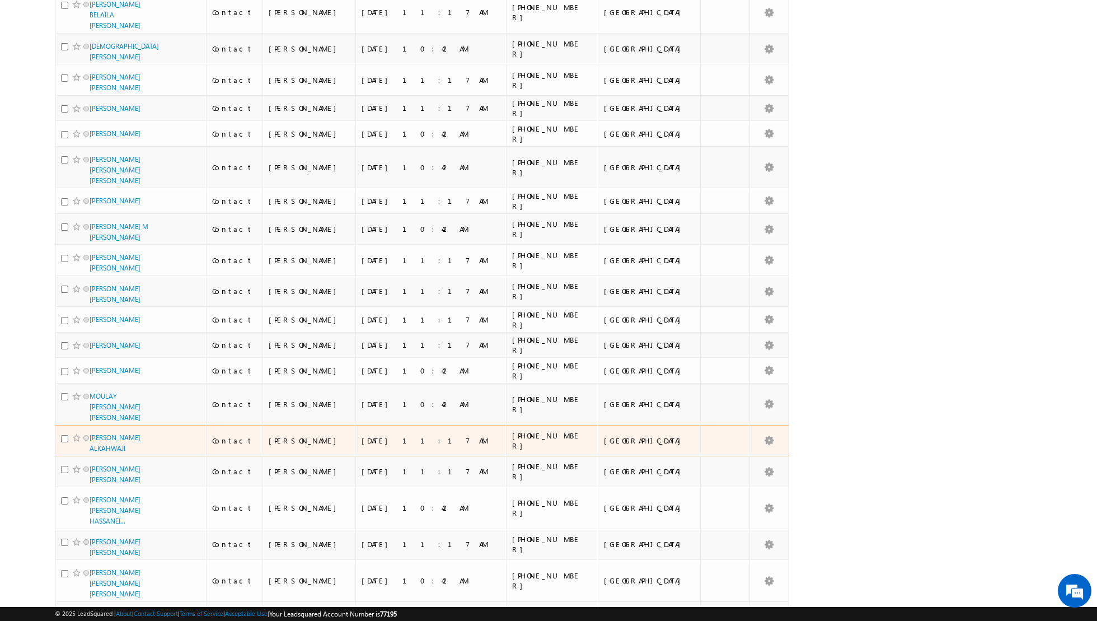
scroll to position [1104, 0]
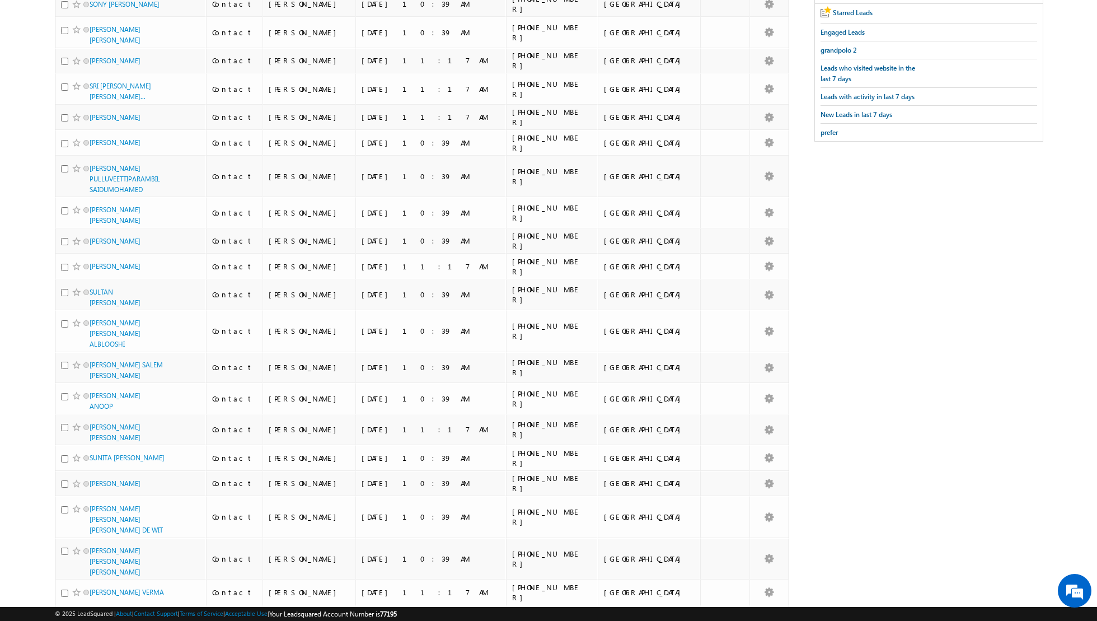
scroll to position [0, 0]
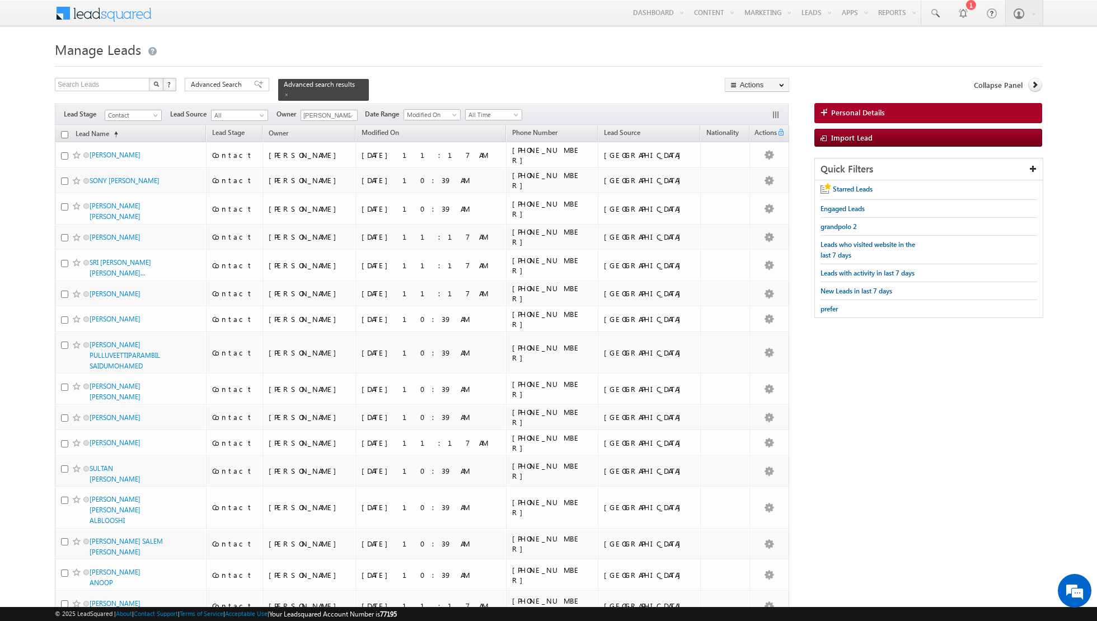
click at [63, 134] on input "checkbox" at bounding box center [64, 134] width 7 height 7
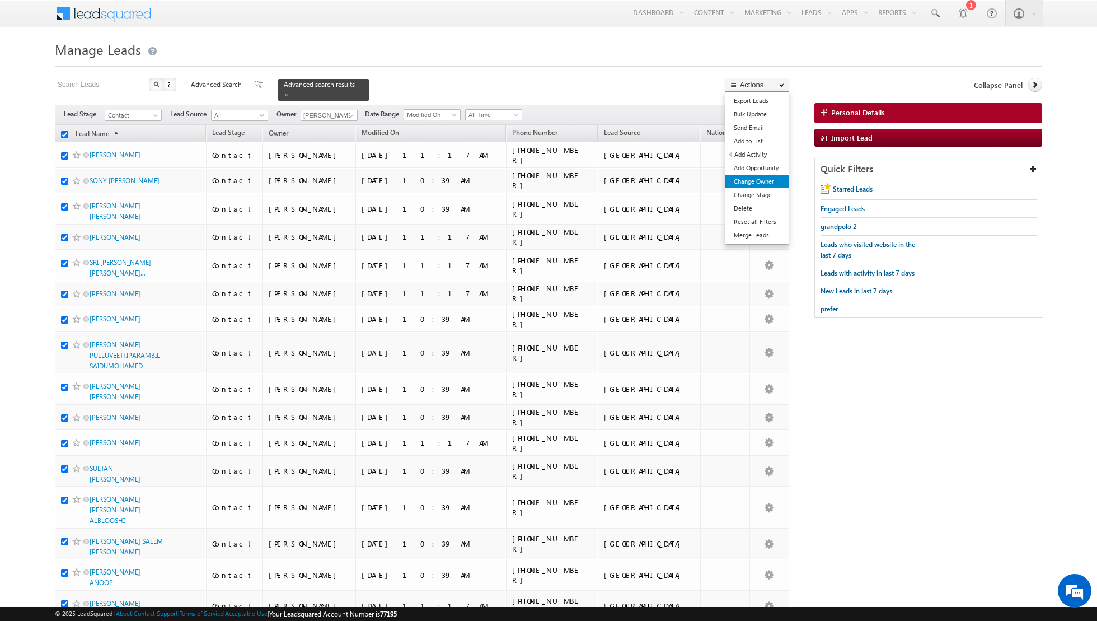
click at [756, 181] on link "Change Owner" at bounding box center [757, 181] width 63 height 13
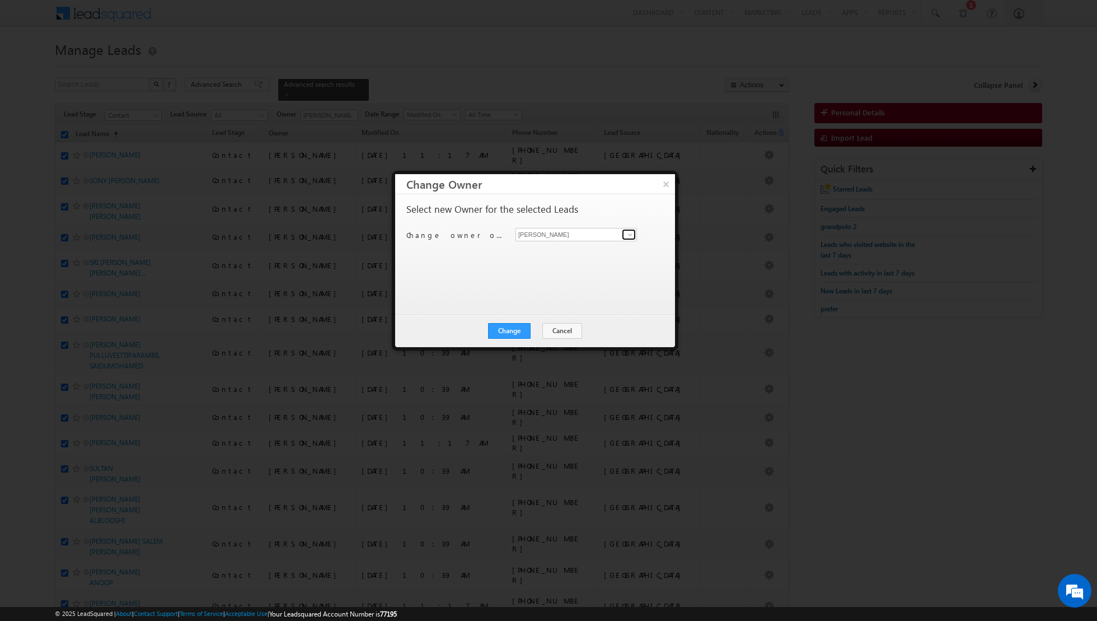
click at [630, 233] on span at bounding box center [630, 234] width 9 height 9
click at [539, 282] on span "[EMAIL_ADDRESS][DOMAIN_NAME]" at bounding box center [570, 279] width 101 height 8
click at [511, 327] on button "Change" at bounding box center [509, 331] width 43 height 16
click at [539, 329] on button "Close" at bounding box center [537, 331] width 36 height 16
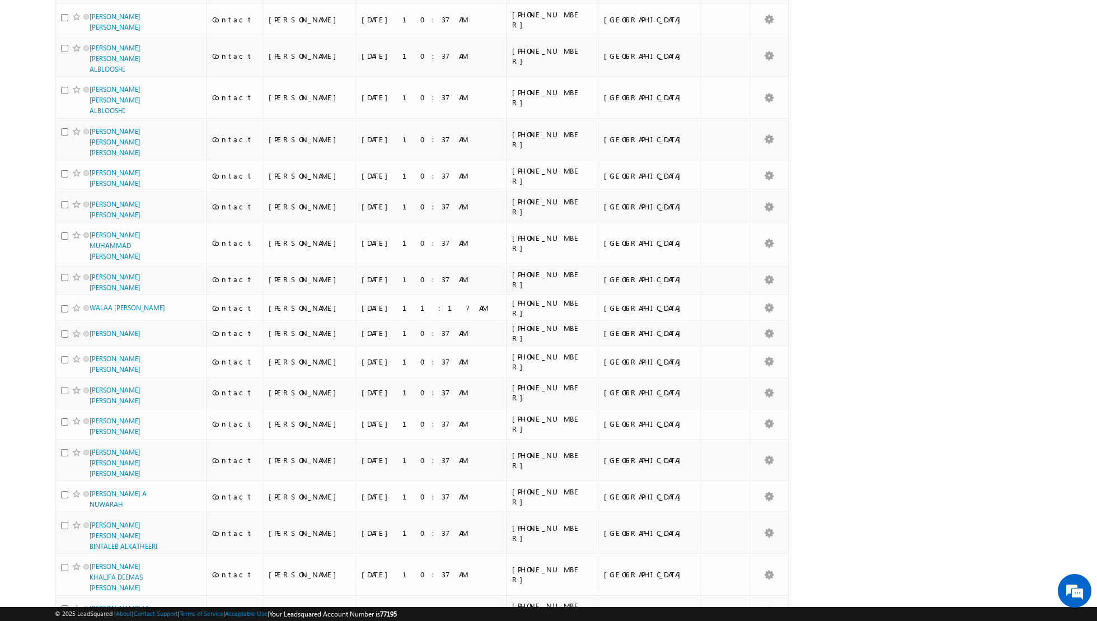
scroll to position [1051, 0]
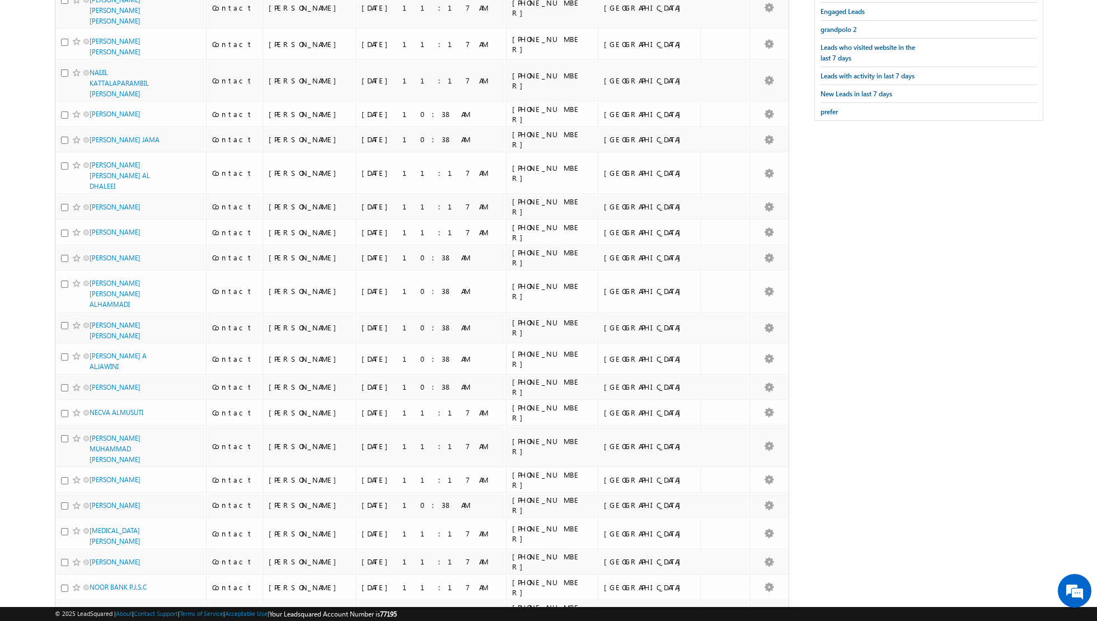
scroll to position [0, 0]
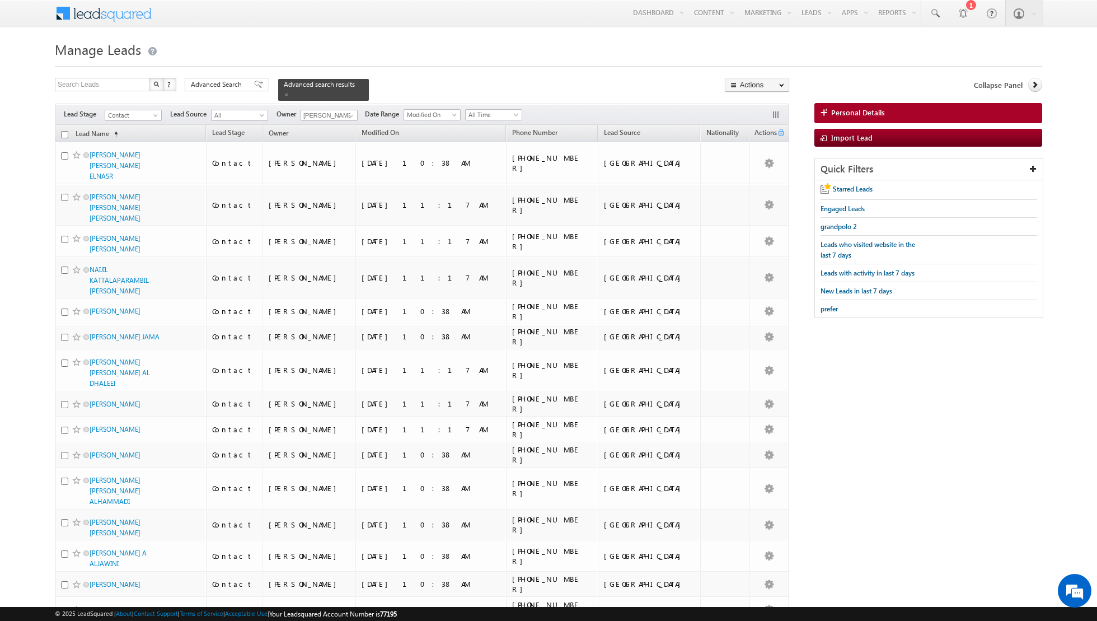
click at [67, 133] on input "checkbox" at bounding box center [64, 134] width 7 height 7
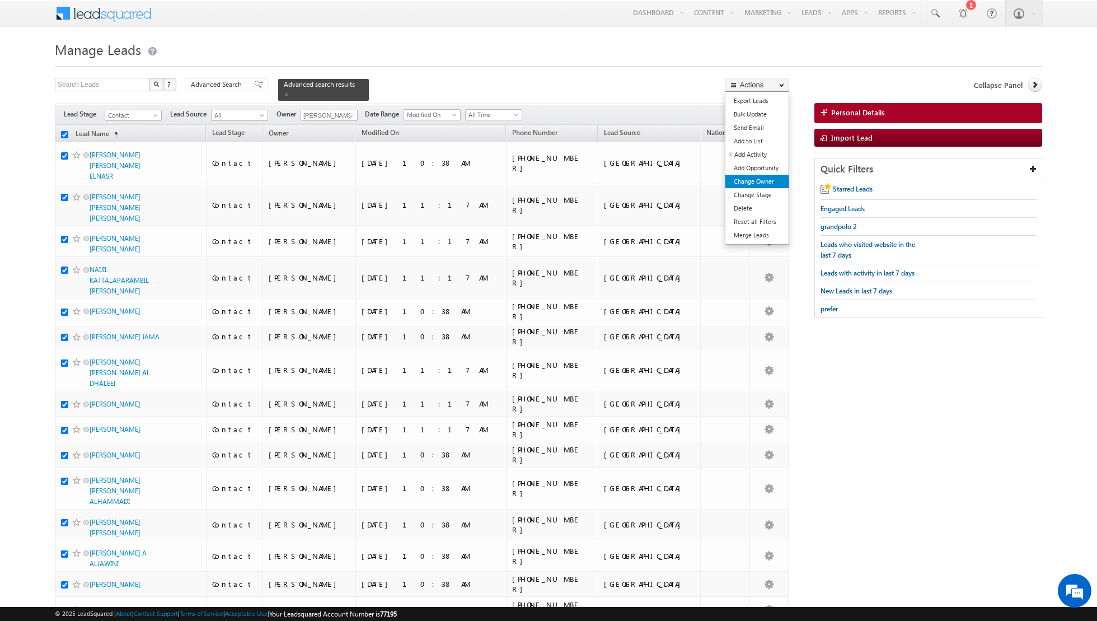
click at [754, 183] on link "Change Owner" at bounding box center [757, 181] width 63 height 13
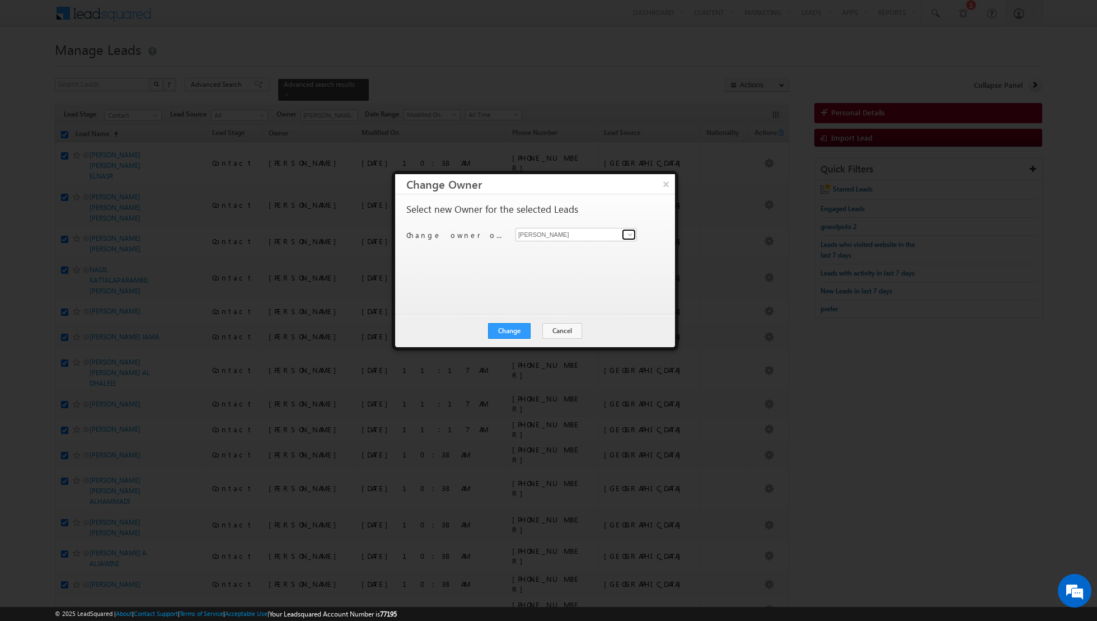
click at [629, 236] on span at bounding box center [630, 234] width 9 height 9
click at [568, 283] on span "[PERSON_NAME][EMAIL_ADDRESS][PERSON_NAME][DOMAIN_NAME]" at bounding box center [570, 287] width 101 height 8
click at [512, 334] on button "Change" at bounding box center [509, 331] width 43 height 16
click at [536, 335] on button "Close" at bounding box center [537, 331] width 36 height 16
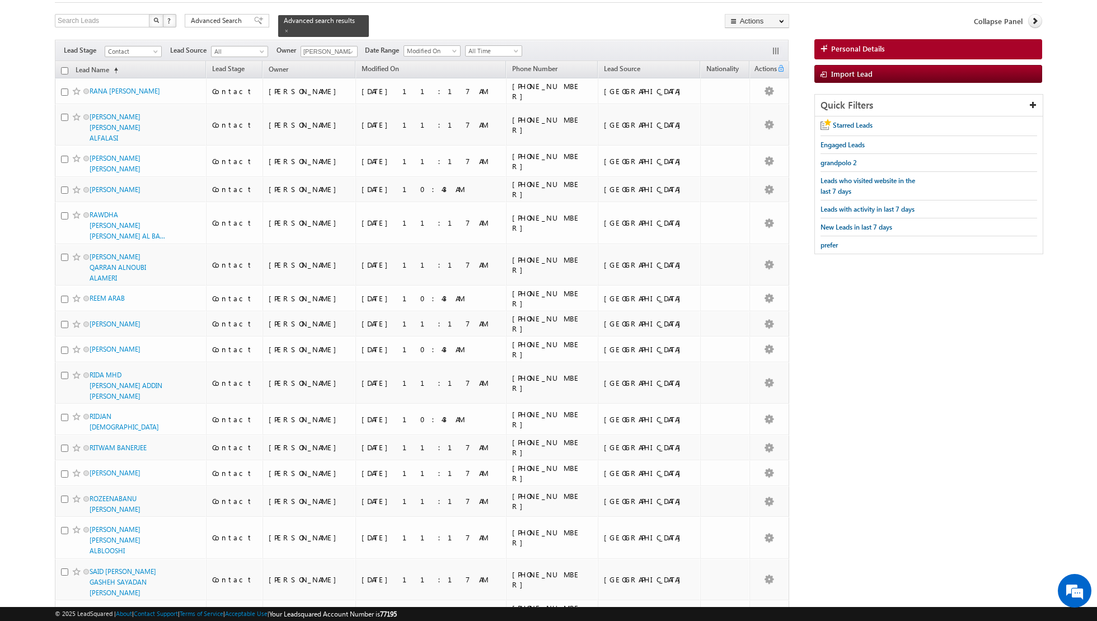
scroll to position [0, 0]
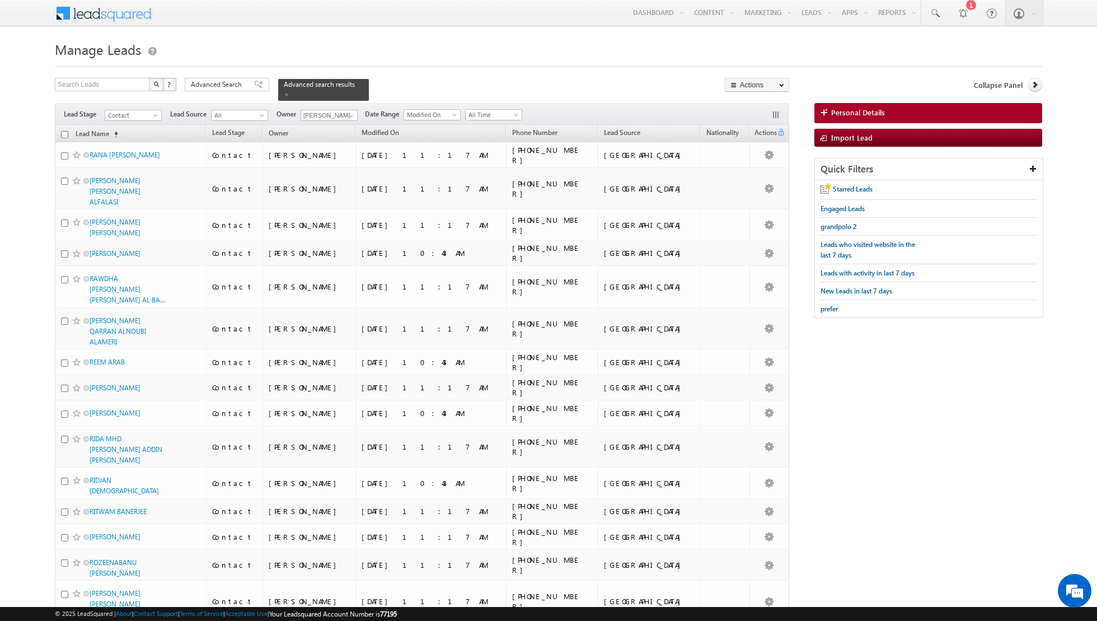
click at [64, 133] on input "checkbox" at bounding box center [64, 134] width 7 height 7
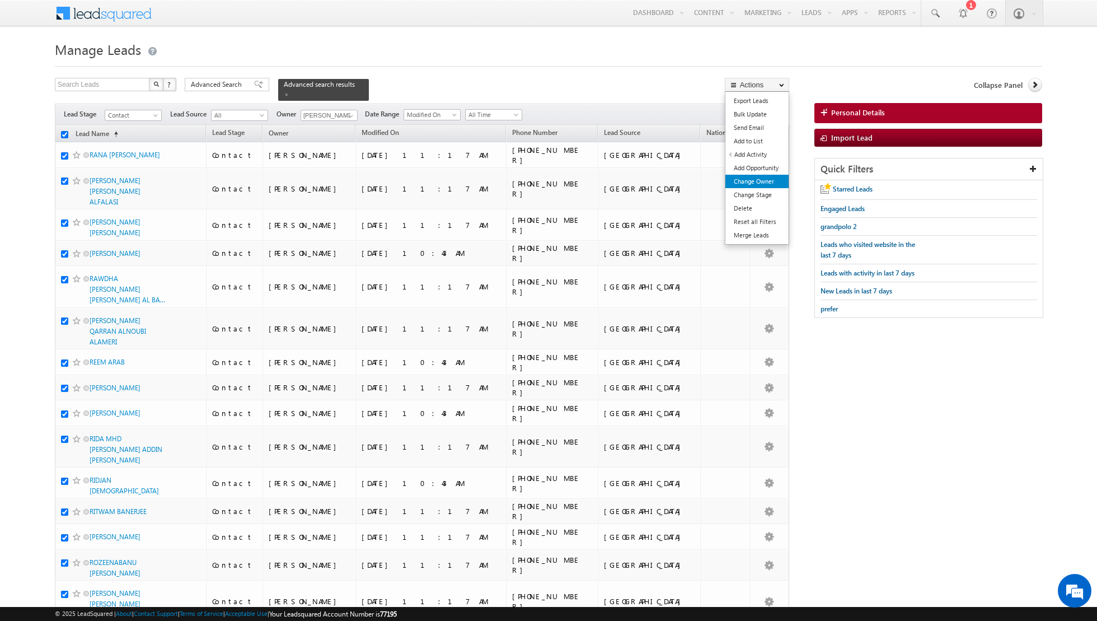
click at [752, 181] on link "Change Owner" at bounding box center [757, 181] width 63 height 13
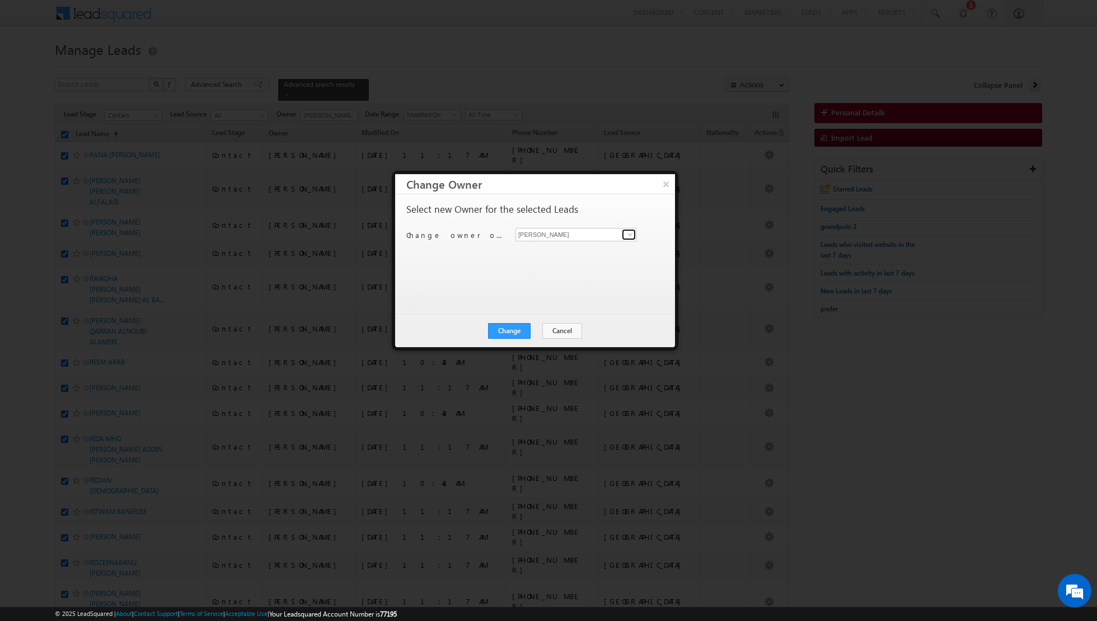
click at [627, 233] on span at bounding box center [630, 234] width 9 height 9
click at [561, 291] on span "[EMAIL_ADDRESS][DOMAIN_NAME]" at bounding box center [570, 295] width 101 height 8
click at [510, 329] on button "Change" at bounding box center [509, 331] width 43 height 16
click at [535, 330] on button "Close" at bounding box center [537, 331] width 36 height 16
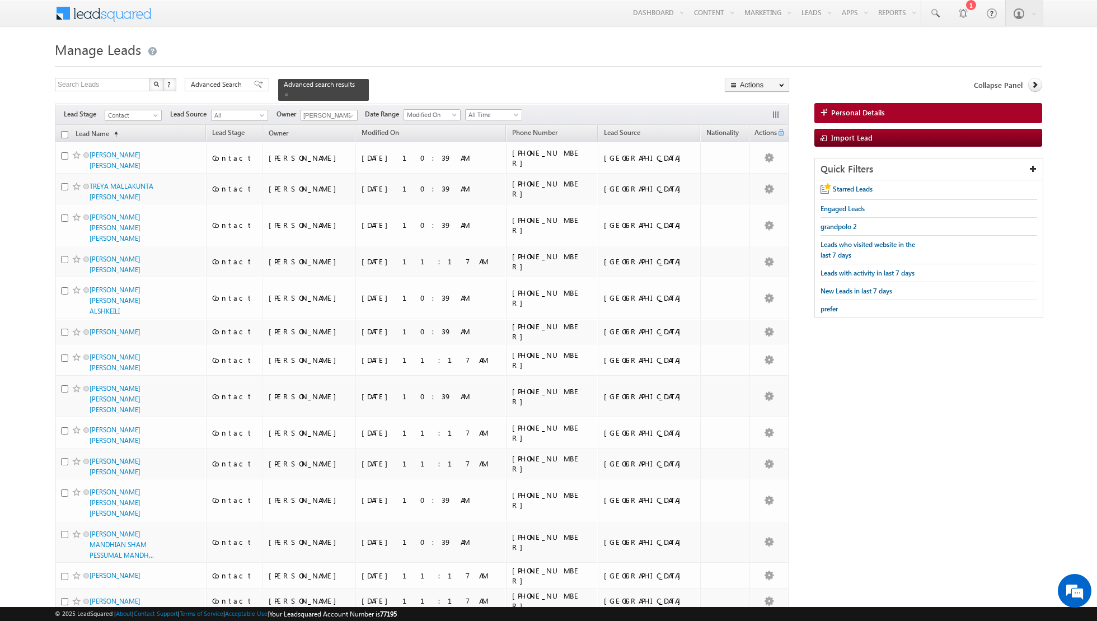
click at [66, 132] on input "checkbox" at bounding box center [64, 134] width 7 height 7
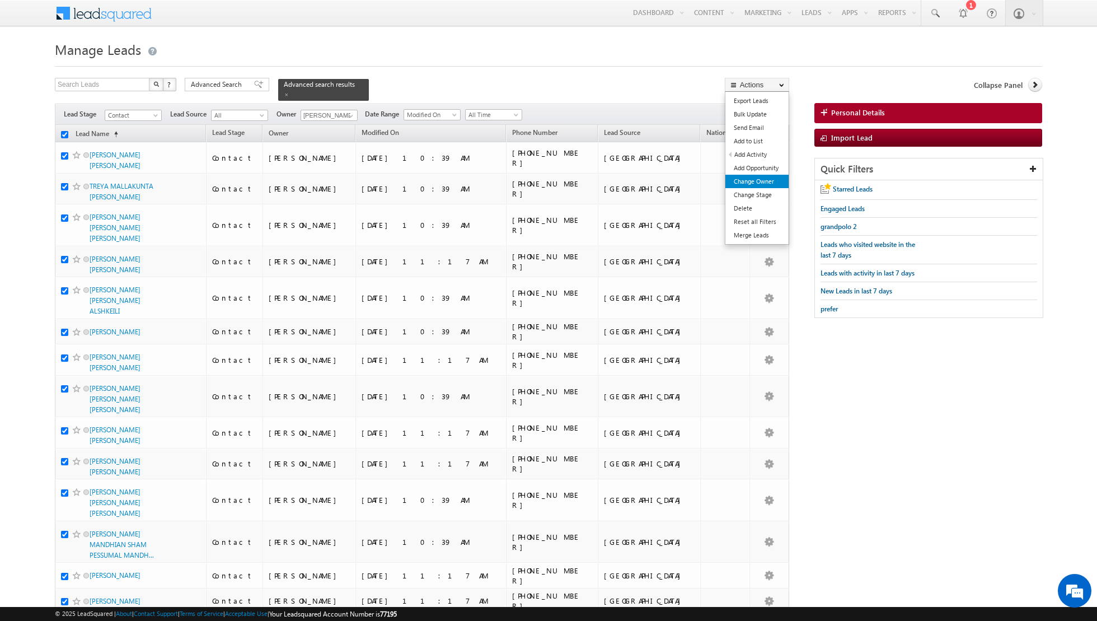
click at [763, 184] on link "Change Owner" at bounding box center [757, 181] width 63 height 13
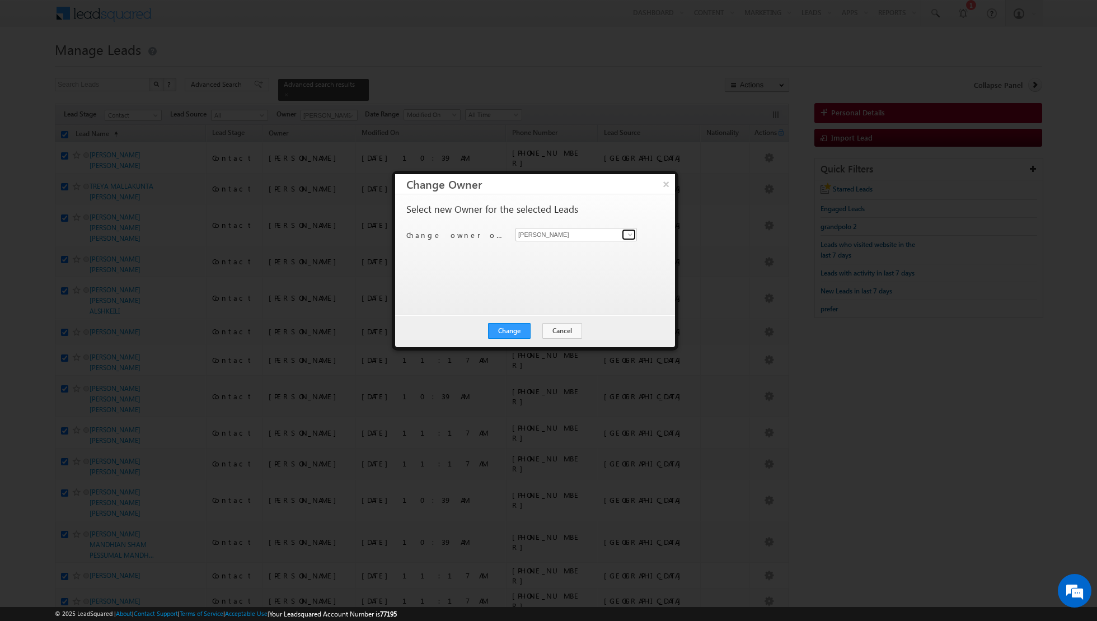
click at [630, 234] on span at bounding box center [630, 234] width 9 height 9
click at [560, 283] on span "[PERSON_NAME][EMAIL_ADDRESS][DOMAIN_NAME]" at bounding box center [570, 284] width 101 height 8
click at [502, 331] on button "Change" at bounding box center [509, 331] width 43 height 16
click at [541, 333] on button "Close" at bounding box center [537, 331] width 36 height 16
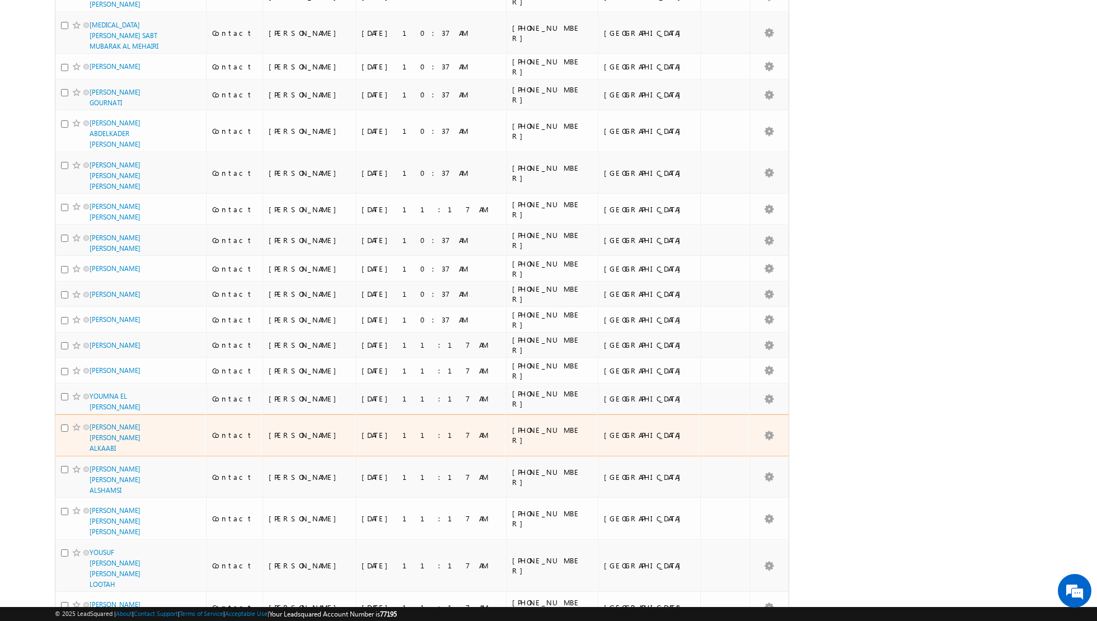
scroll to position [0, 0]
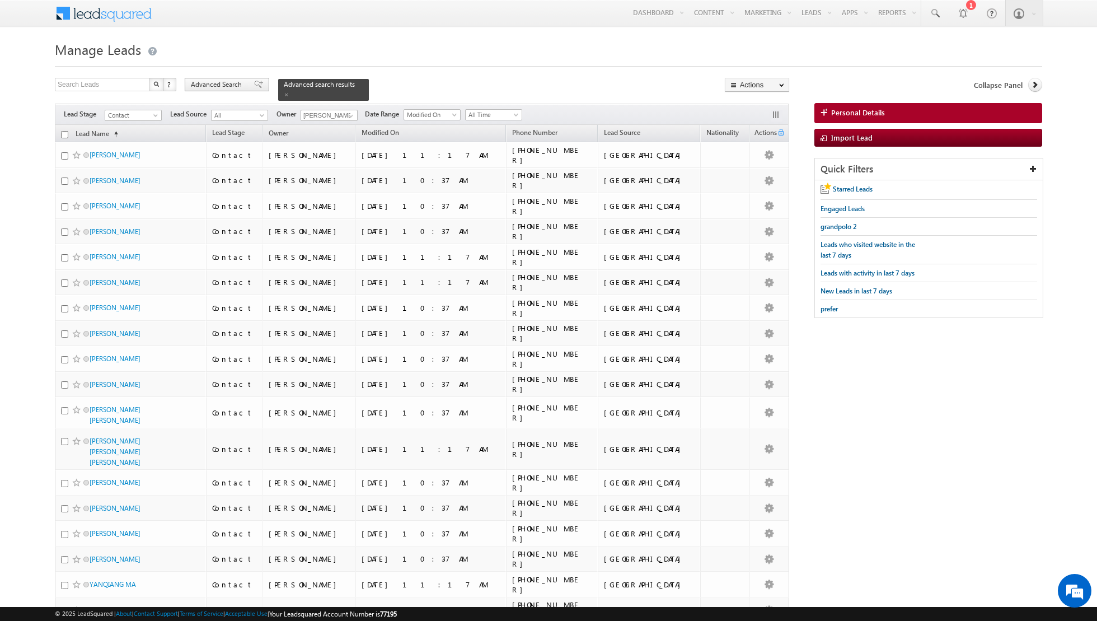
click at [254, 86] on span at bounding box center [258, 85] width 9 height 8
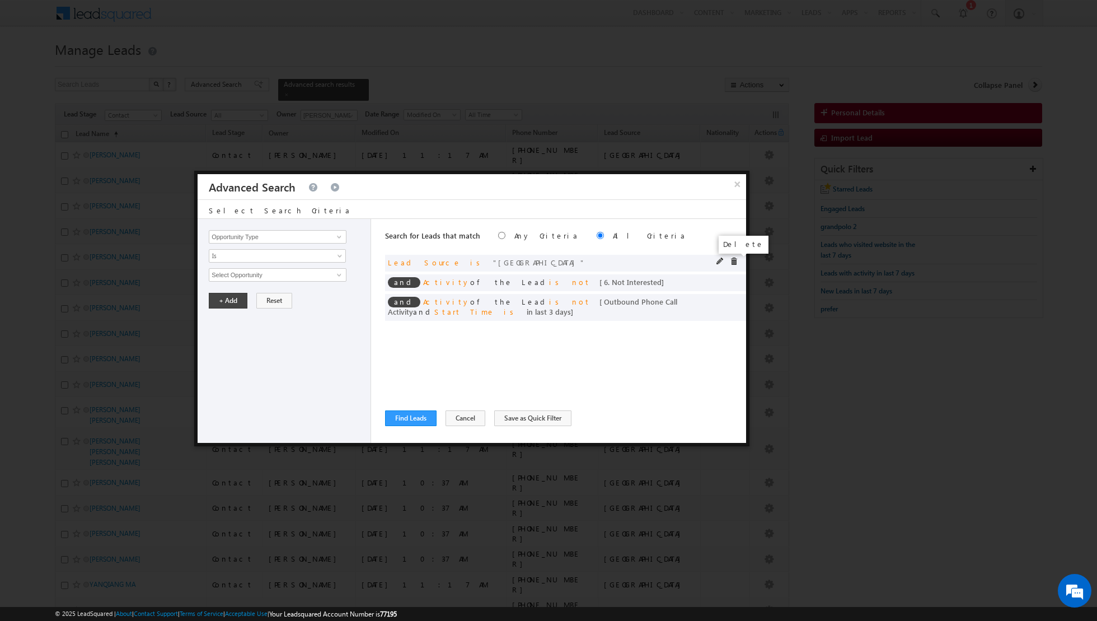
click at [737, 261] on span at bounding box center [734, 262] width 8 height 8
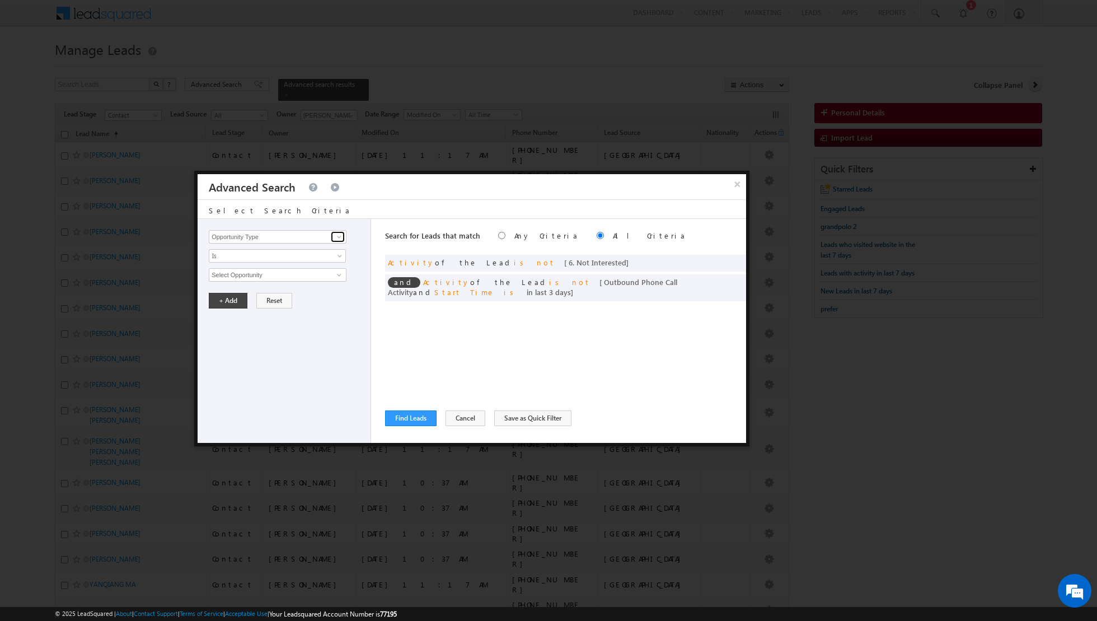
click at [338, 236] on span at bounding box center [339, 236] width 9 height 9
click at [301, 262] on link "Developer" at bounding box center [278, 259] width 138 height 13
click at [309, 274] on span "None Selected" at bounding box center [272, 275] width 127 height 12
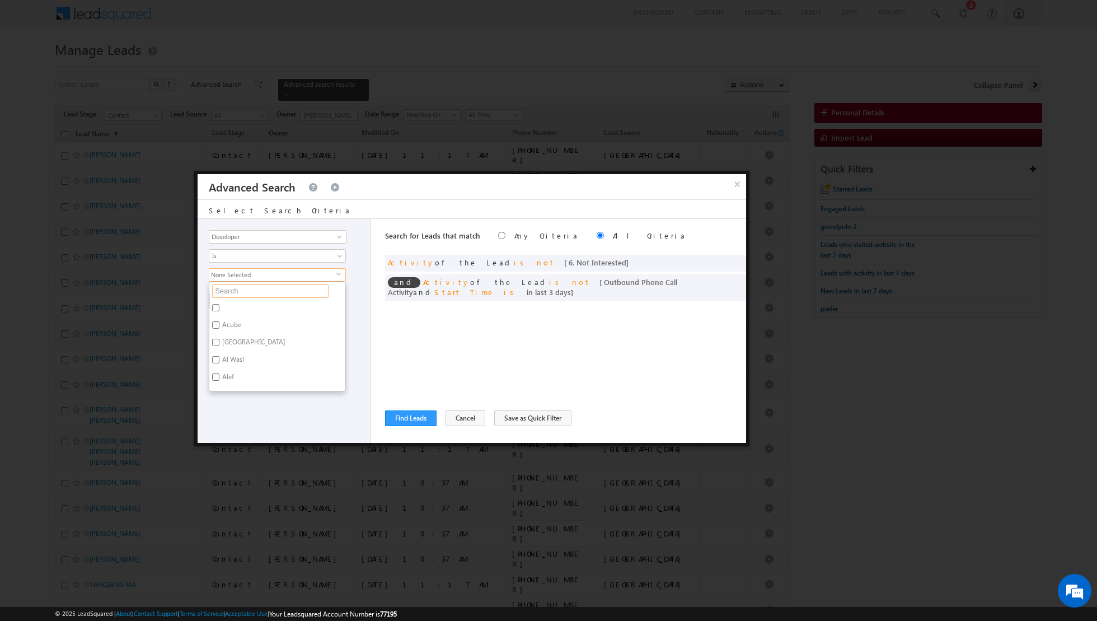
click at [275, 293] on input "text" at bounding box center [270, 290] width 116 height 13
click at [216, 304] on input "Nshama" at bounding box center [215, 307] width 7 height 7
click at [245, 362] on div "Opportunity Type Lead Activity Task Sales Group Prospect Id Address 1 Address 2…" at bounding box center [285, 331] width 174 height 224
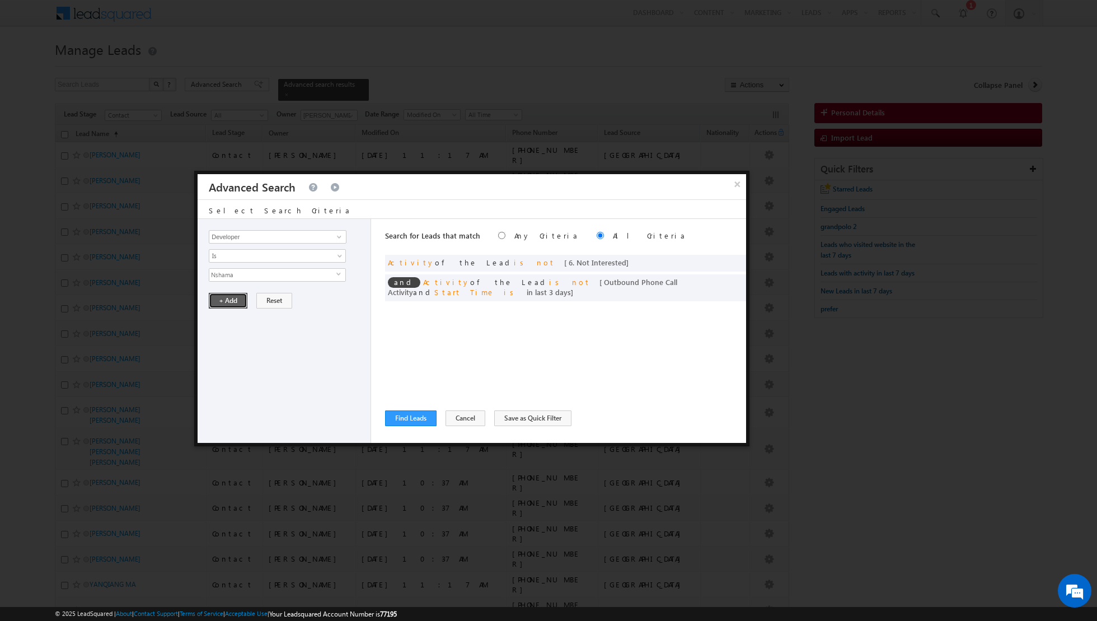
click at [227, 300] on button "+ Add" at bounding box center [228, 301] width 39 height 16
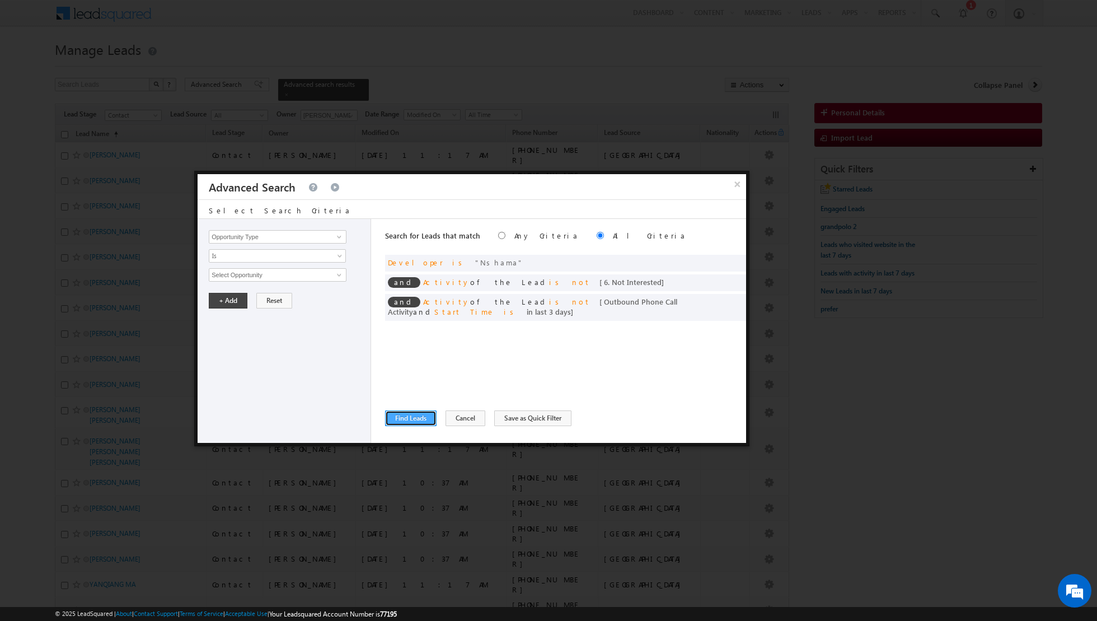
click at [415, 420] on button "Find Leads" at bounding box center [411, 418] width 52 height 16
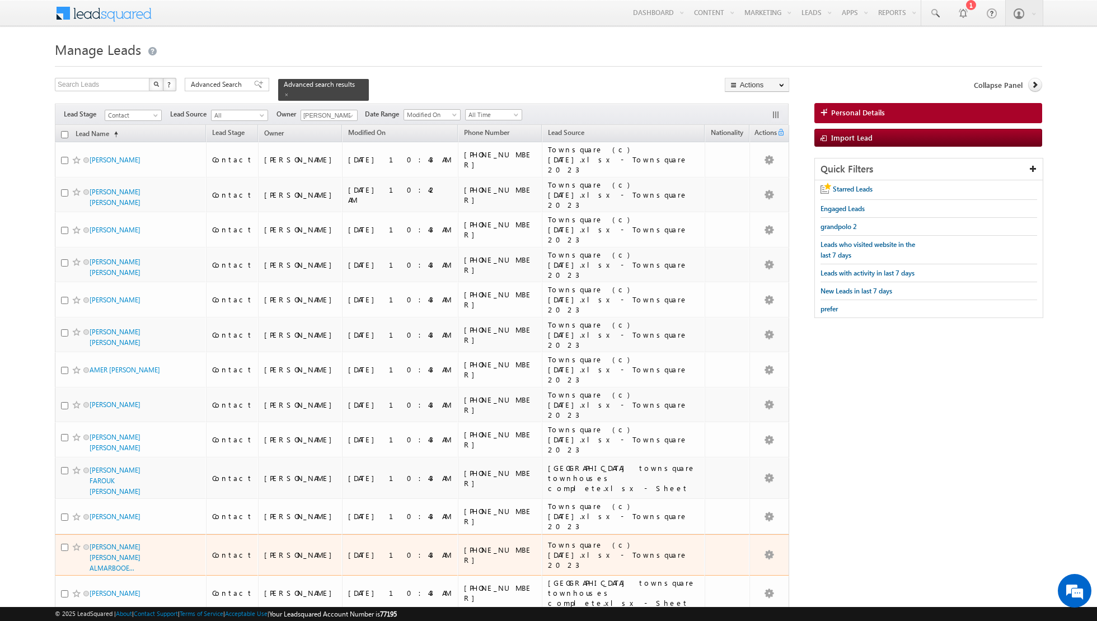
scroll to position [973, 0]
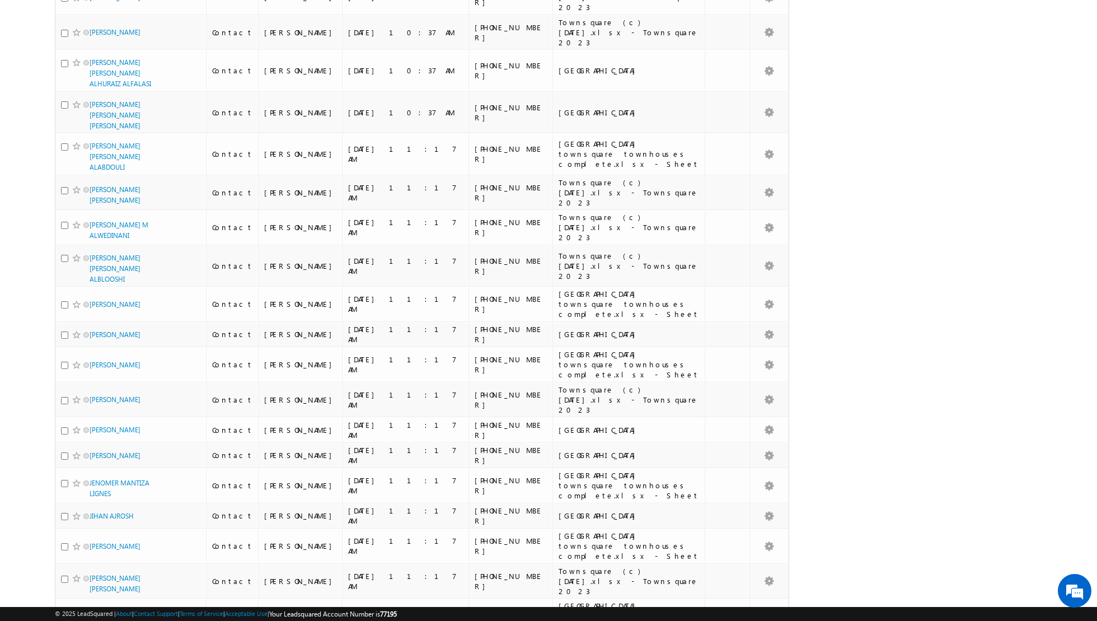
scroll to position [5094, 0]
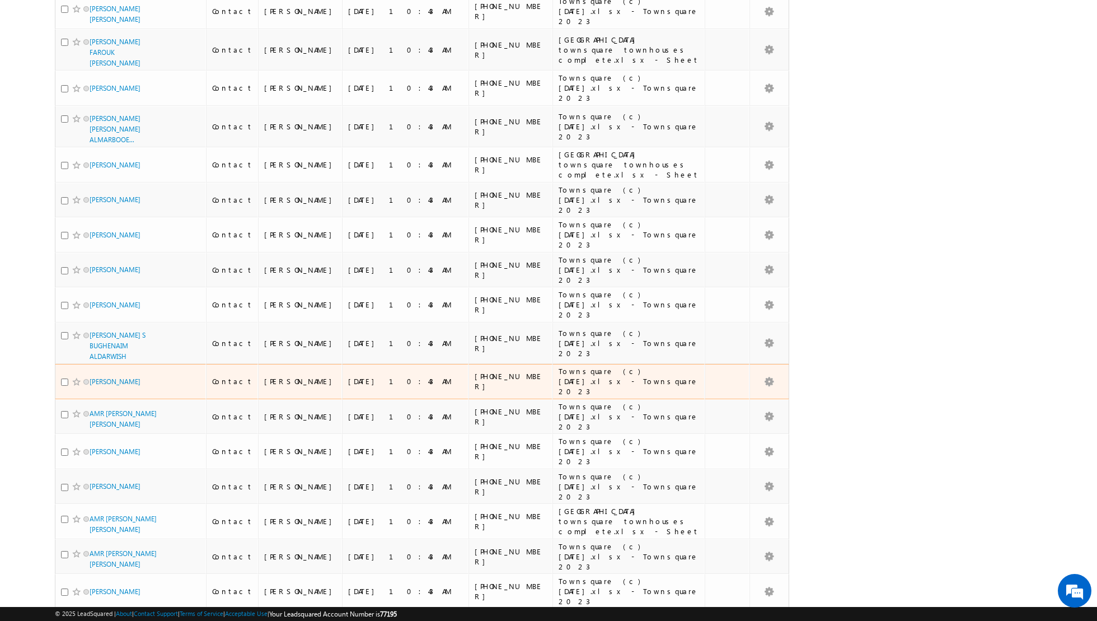
scroll to position [0, 0]
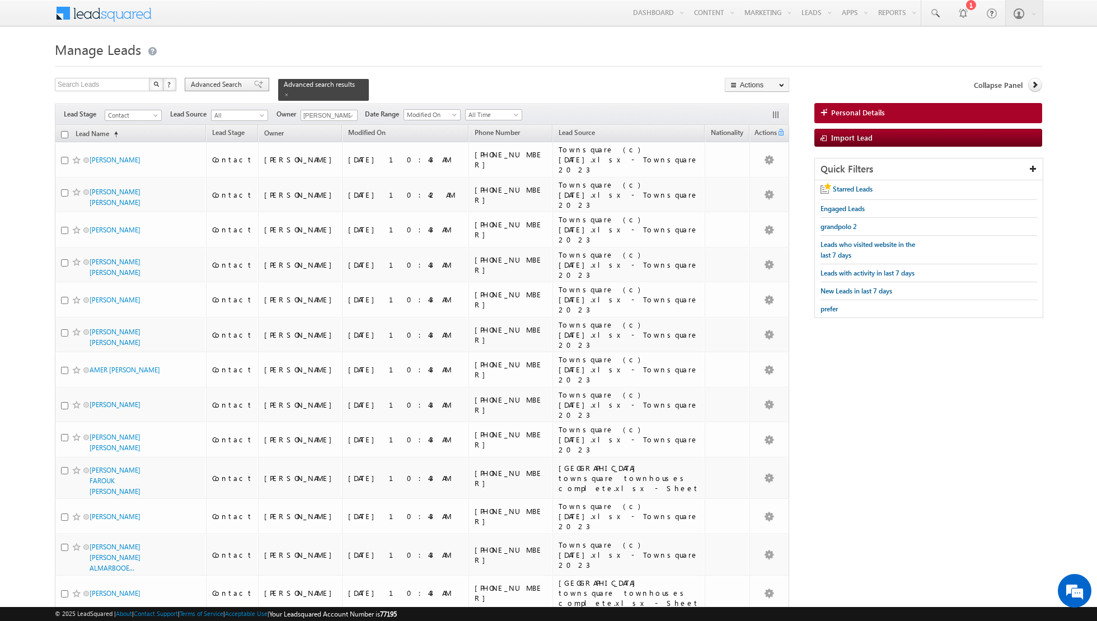
click at [254, 86] on span at bounding box center [258, 85] width 9 height 8
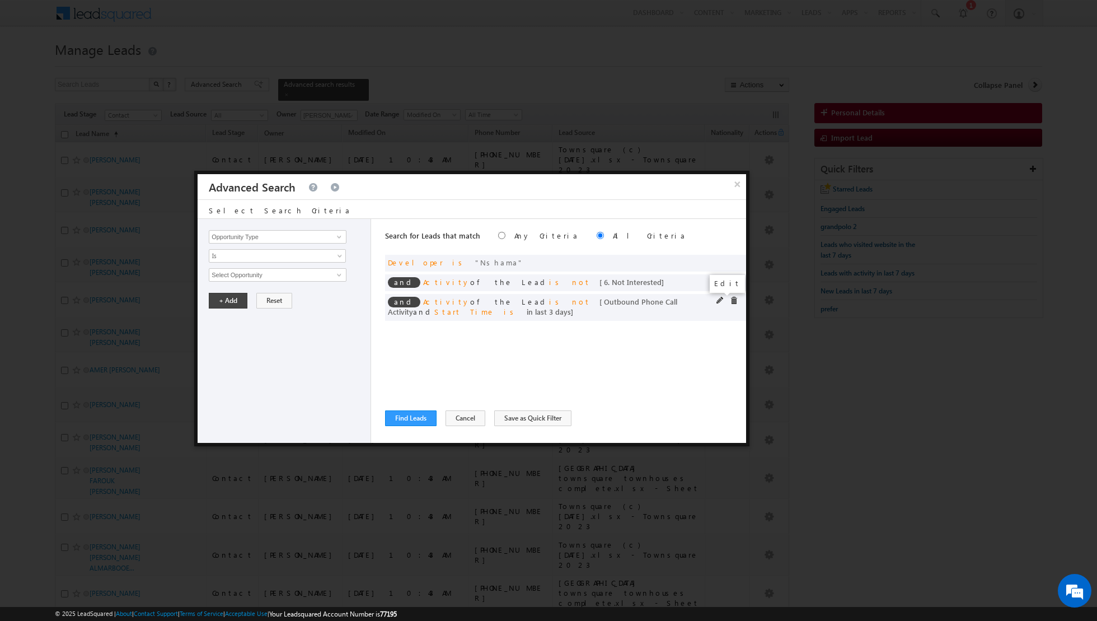
click at [721, 301] on span at bounding box center [721, 301] width 8 height 8
click at [311, 350] on input "3" at bounding box center [311, 350] width 70 height 13
click at [231, 381] on button "+ Add" at bounding box center [228, 382] width 39 height 16
click at [400, 414] on button "Find Leads" at bounding box center [411, 418] width 52 height 16
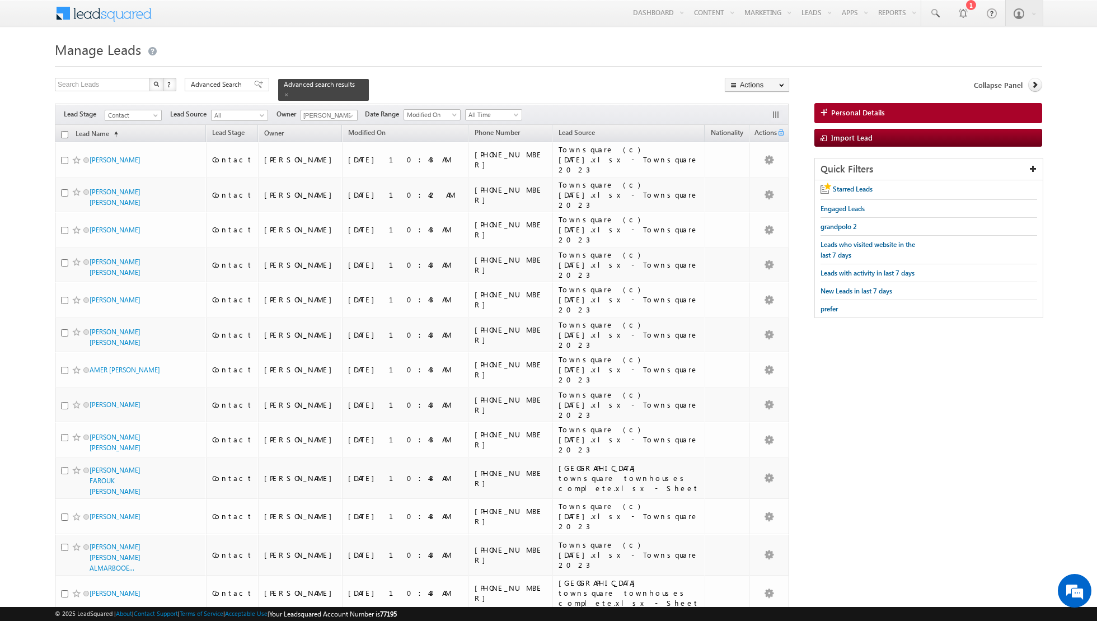
click at [65, 135] on input "checkbox" at bounding box center [64, 134] width 7 height 7
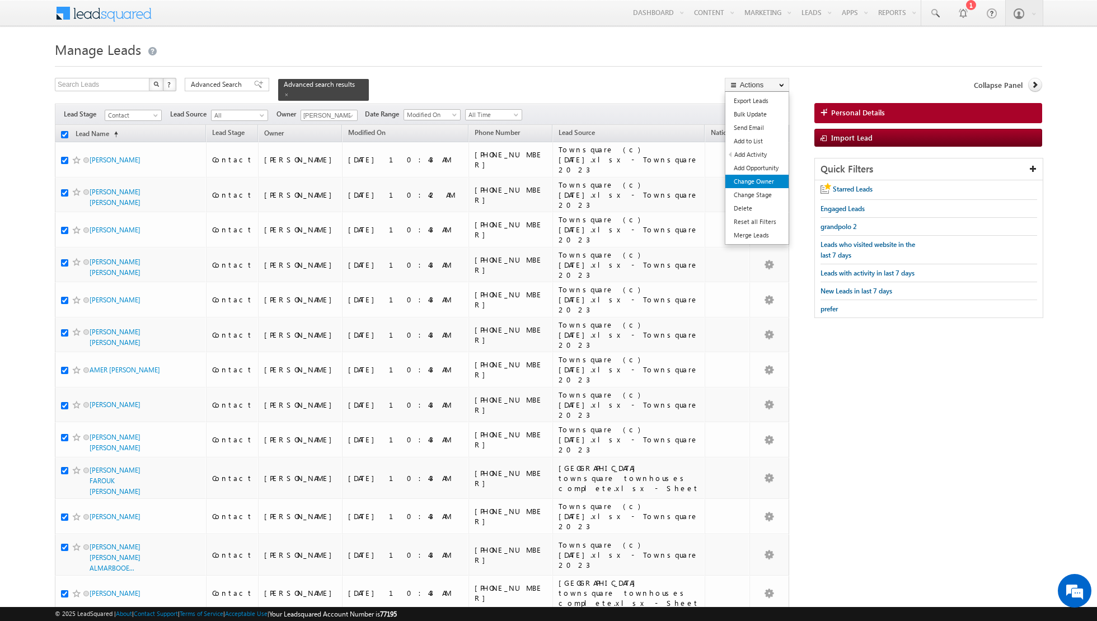
click at [757, 184] on link "Change Owner" at bounding box center [757, 181] width 63 height 13
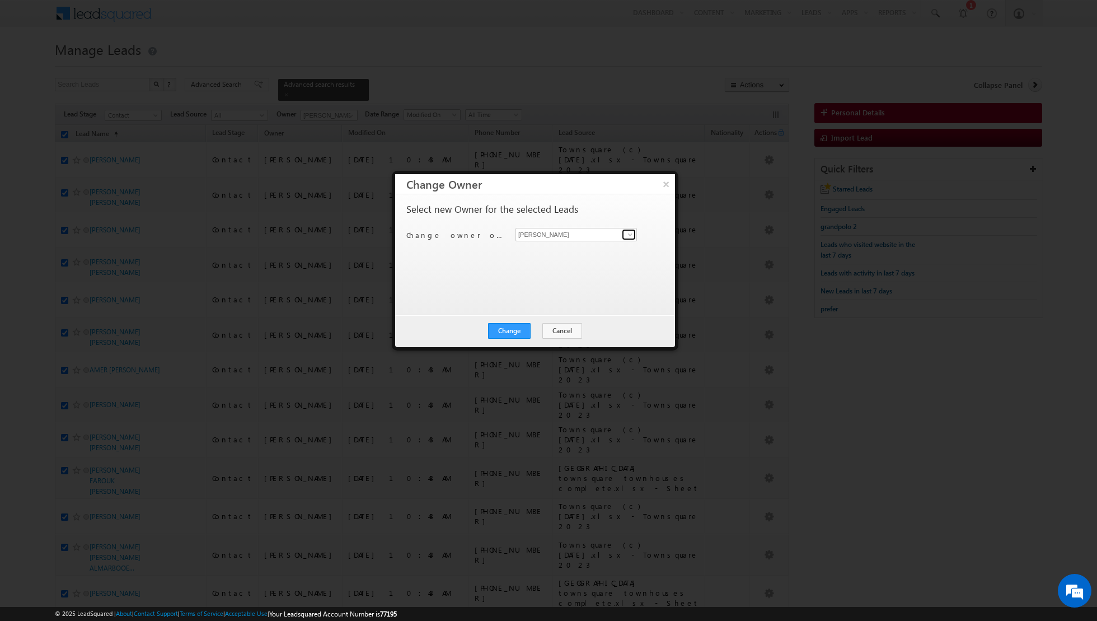
click at [630, 231] on span at bounding box center [630, 234] width 9 height 9
click at [544, 269] on link "[PERSON_NAME] [EMAIL_ADDRESS][DOMAIN_NAME]" at bounding box center [576, 270] width 121 height 21
click at [509, 325] on button "Change" at bounding box center [509, 331] width 43 height 16
click at [536, 328] on button "Close" at bounding box center [537, 331] width 36 height 16
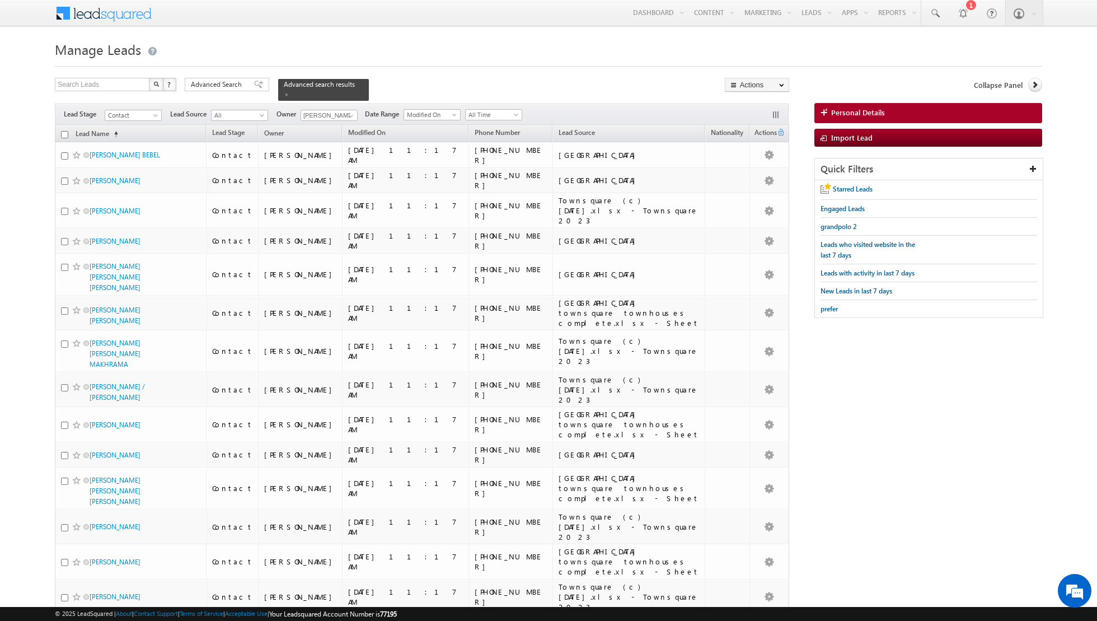
click at [64, 133] on input "checkbox" at bounding box center [64, 134] width 7 height 7
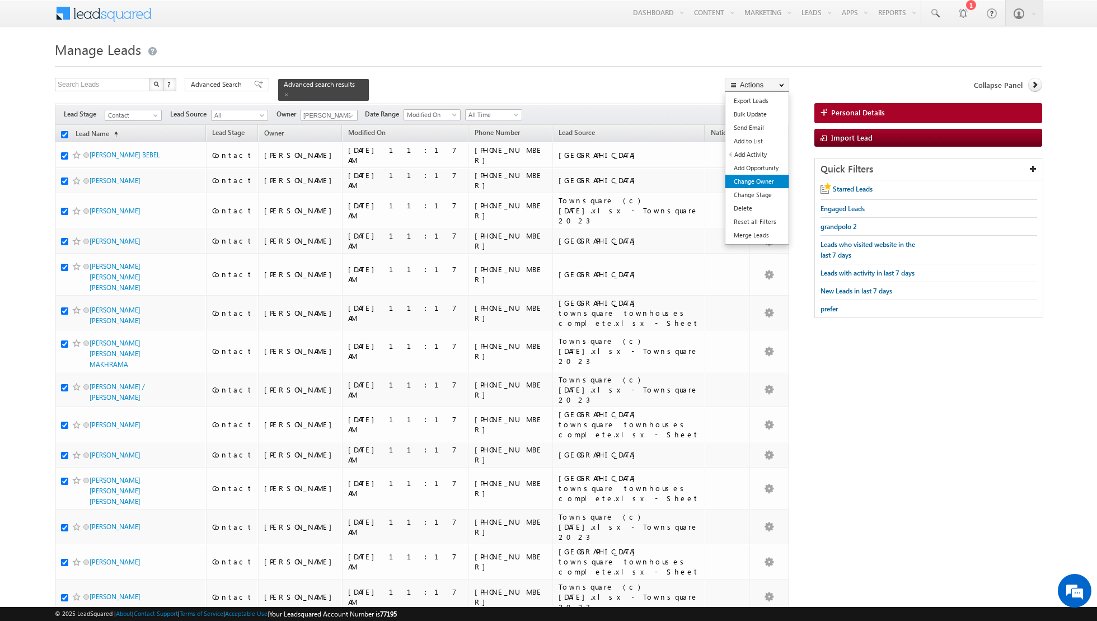
click at [743, 181] on link "Change Owner" at bounding box center [757, 181] width 63 height 13
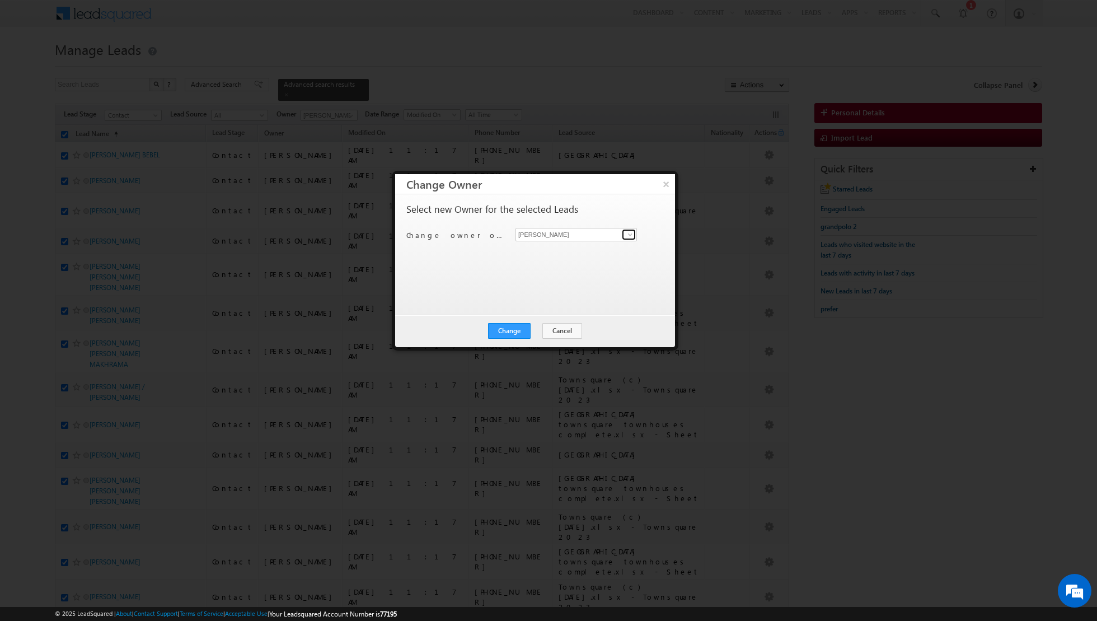
click at [631, 234] on span at bounding box center [630, 234] width 9 height 9
click at [555, 288] on link "[PERSON_NAME] [PERSON_NAME][EMAIL_ADDRESS][DOMAIN_NAME]" at bounding box center [576, 290] width 121 height 21
click at [514, 325] on button "Change" at bounding box center [509, 331] width 43 height 16
click at [535, 328] on button "Close" at bounding box center [537, 331] width 36 height 16
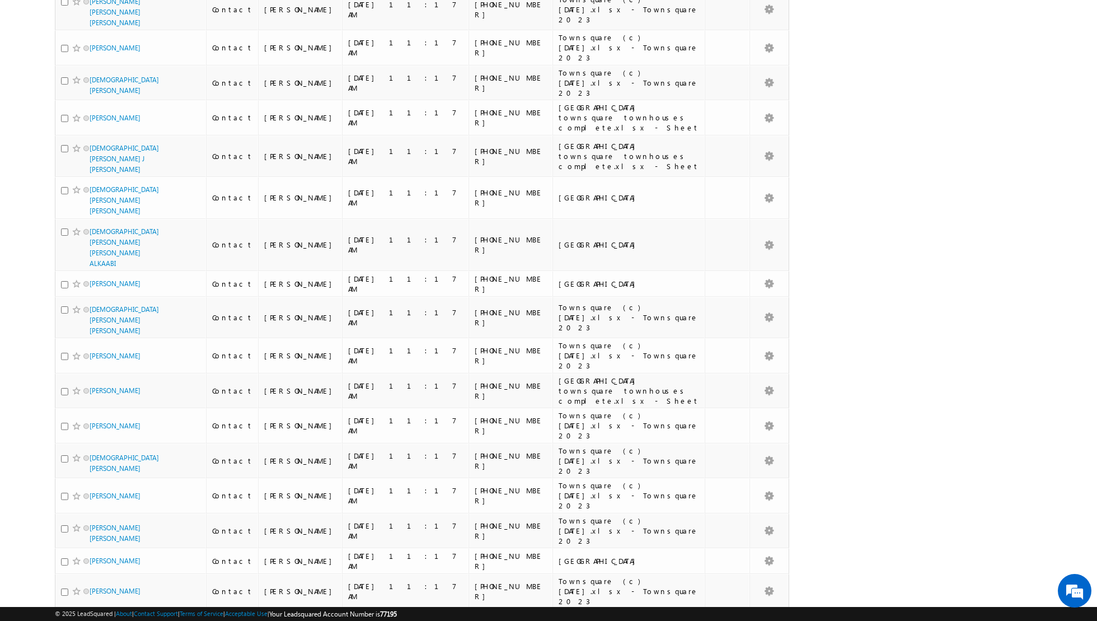
scroll to position [5335, 0]
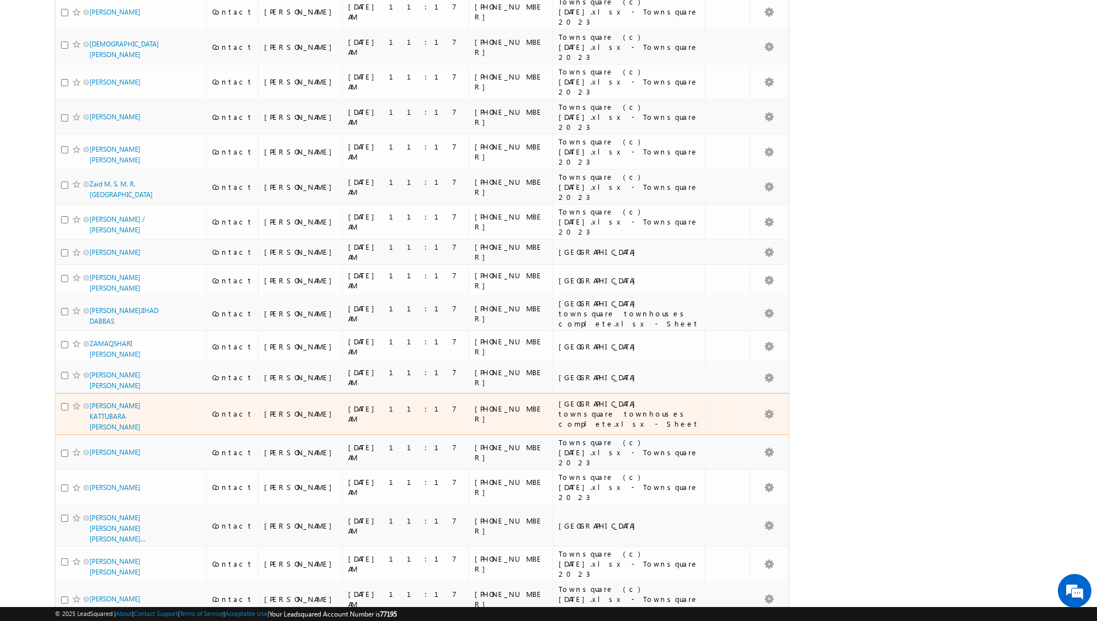
scroll to position [0, 0]
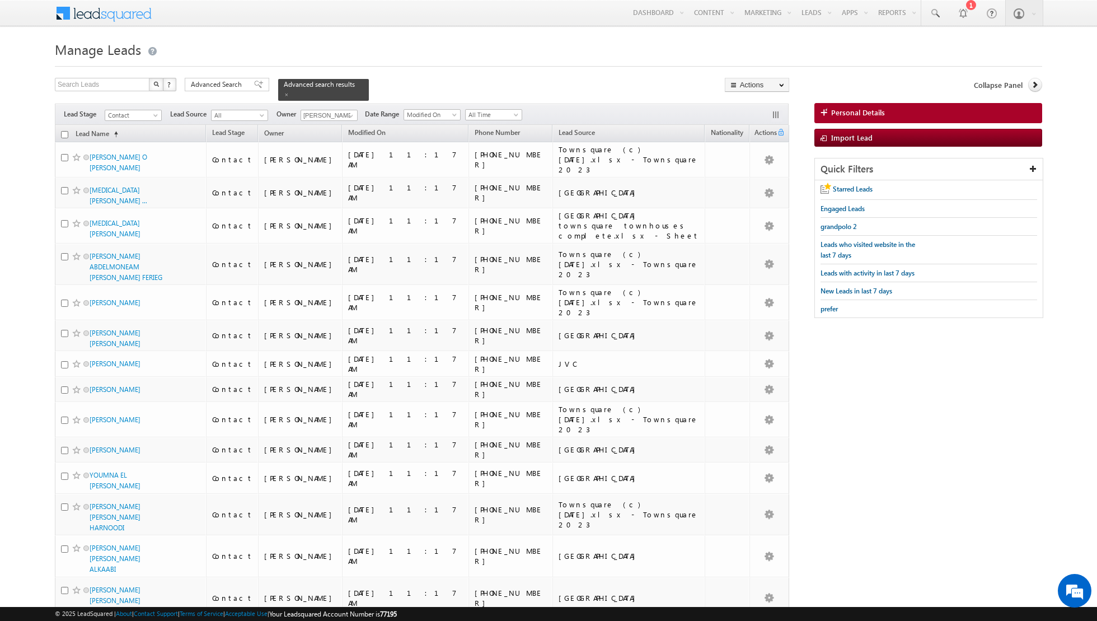
click at [64, 132] on input "checkbox" at bounding box center [64, 134] width 7 height 7
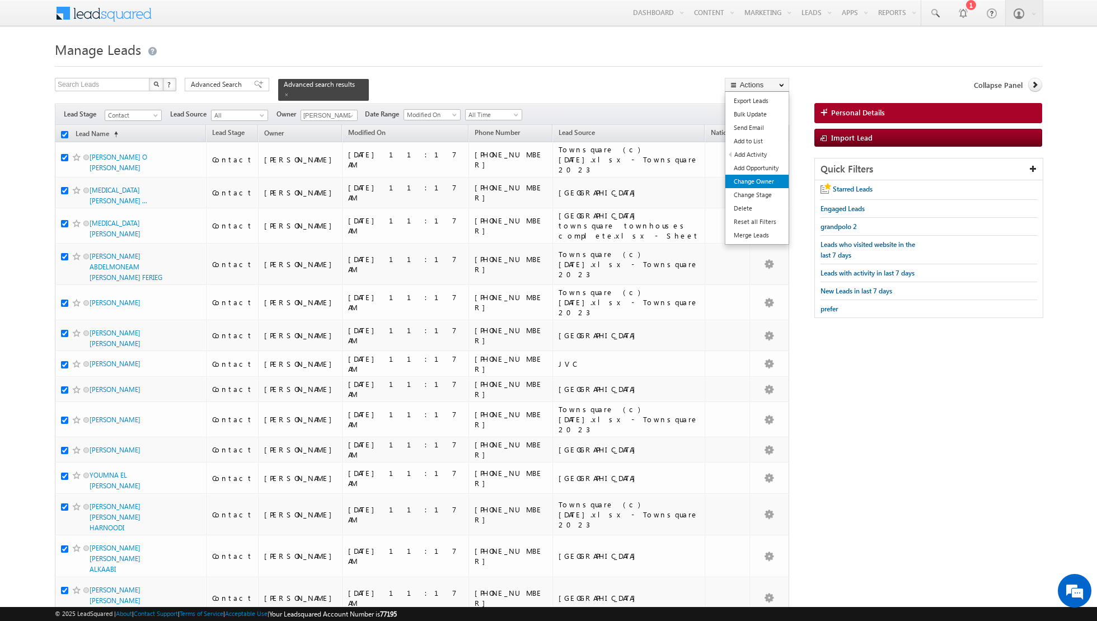
click at [761, 184] on link "Change Owner" at bounding box center [757, 181] width 63 height 13
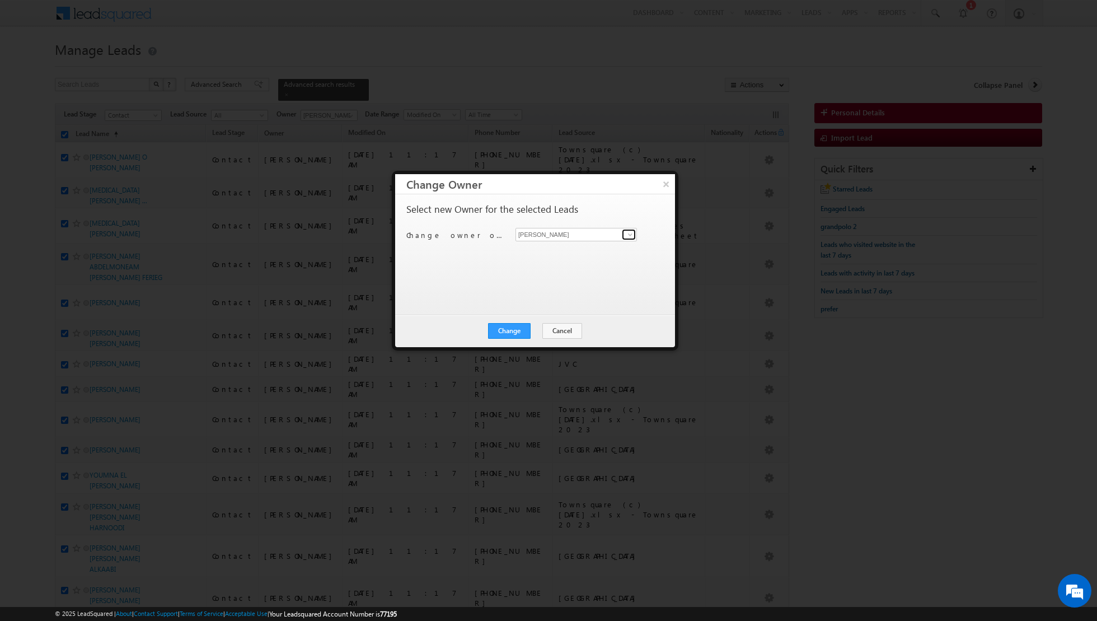
click at [631, 236] on span at bounding box center [630, 234] width 9 height 9
click at [550, 306] on link "[PERSON_NAME] [EMAIL_ADDRESS][PERSON_NAME][DOMAIN_NAME]" at bounding box center [576, 310] width 121 height 21
click at [517, 327] on button "Change" at bounding box center [509, 331] width 43 height 16
click at [536, 327] on button "Close" at bounding box center [537, 331] width 36 height 16
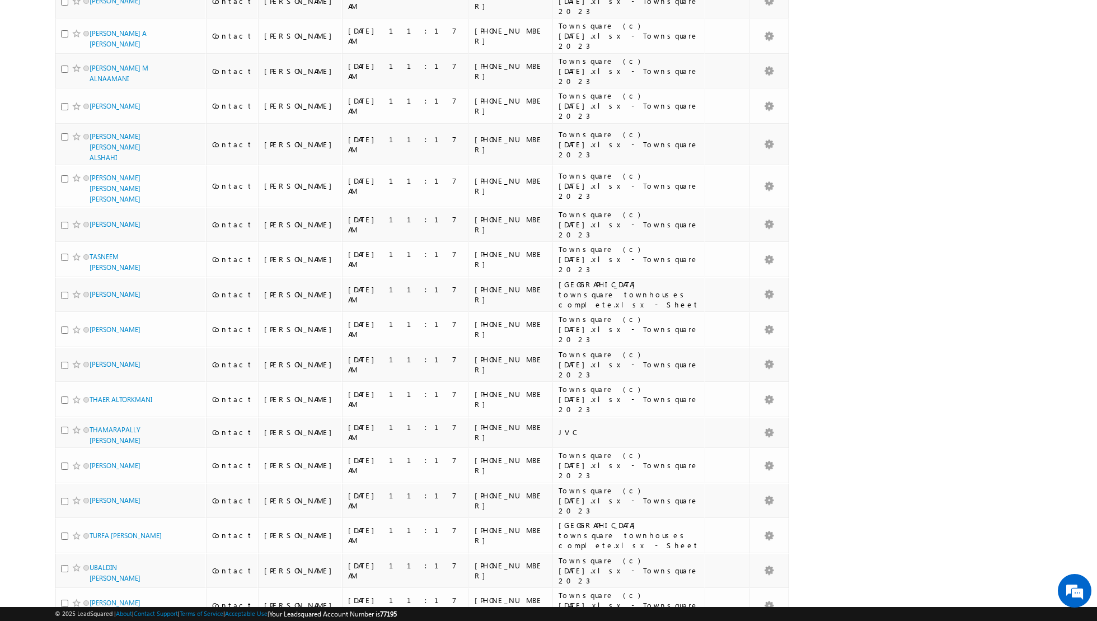
scroll to position [5212, 0]
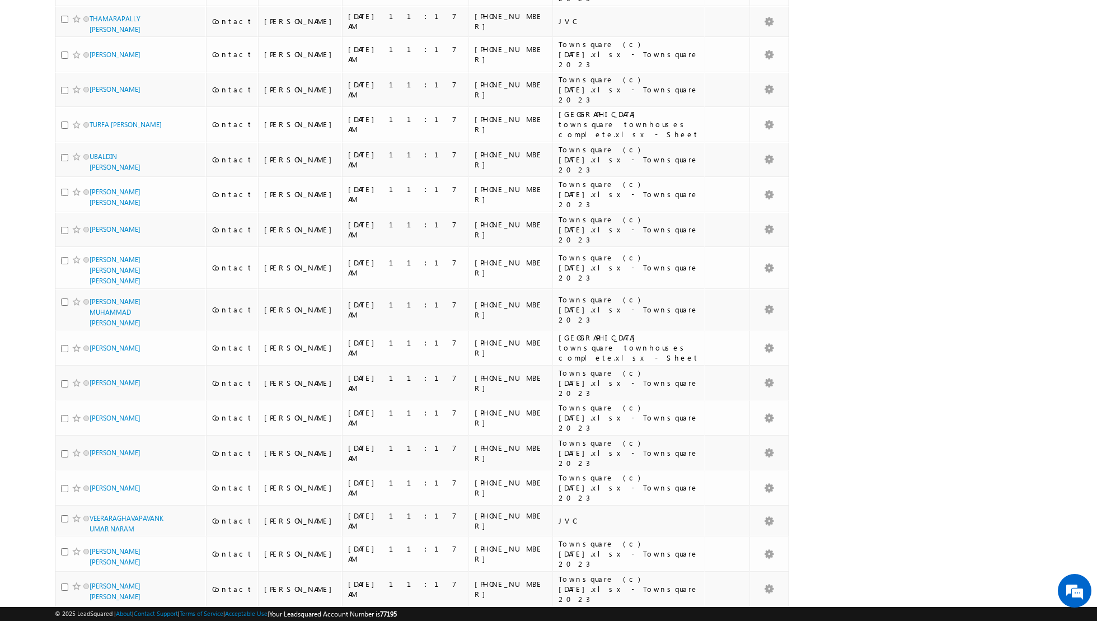
click at [90, 587] on li "50" at bounding box center [93, 588] width 27 height 11
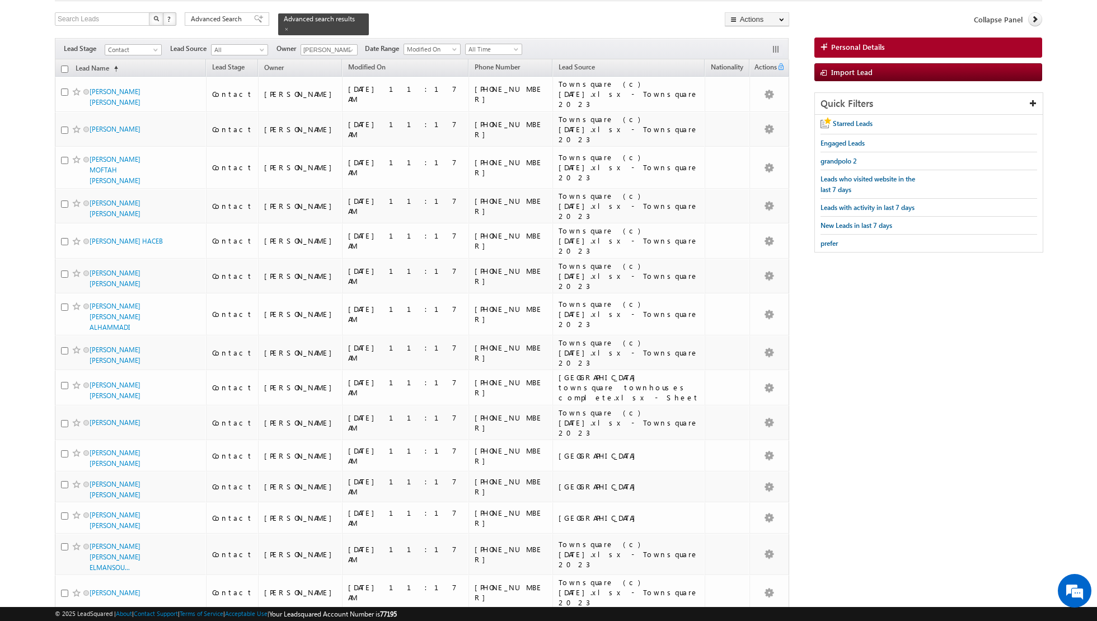
scroll to position [0, 0]
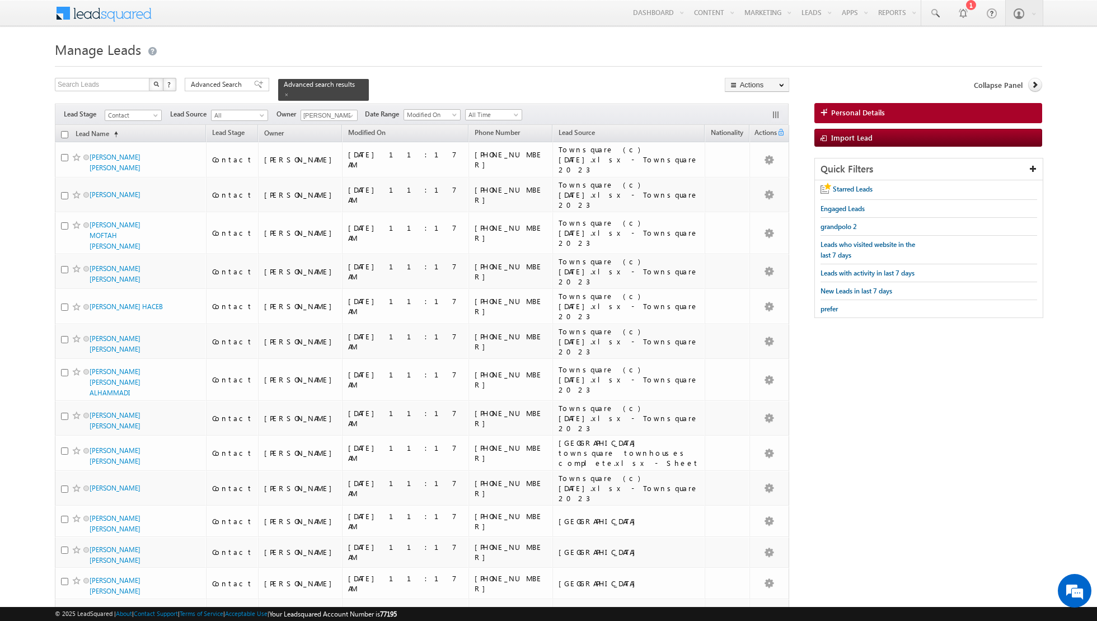
click at [67, 133] on input "checkbox" at bounding box center [64, 134] width 7 height 7
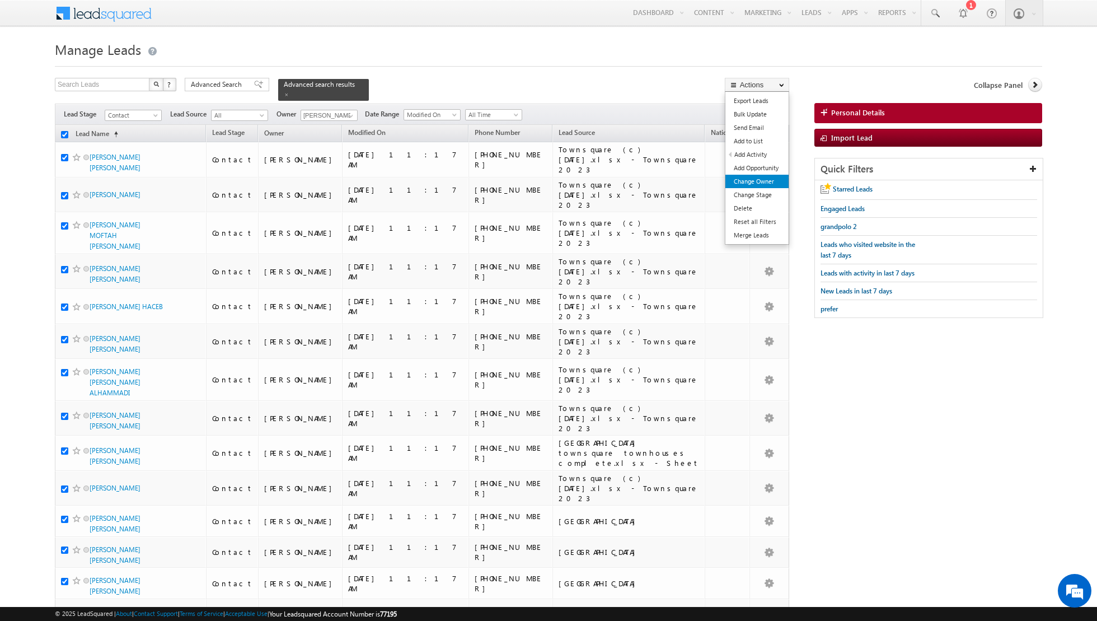
click at [759, 181] on link "Change Owner" at bounding box center [757, 181] width 63 height 13
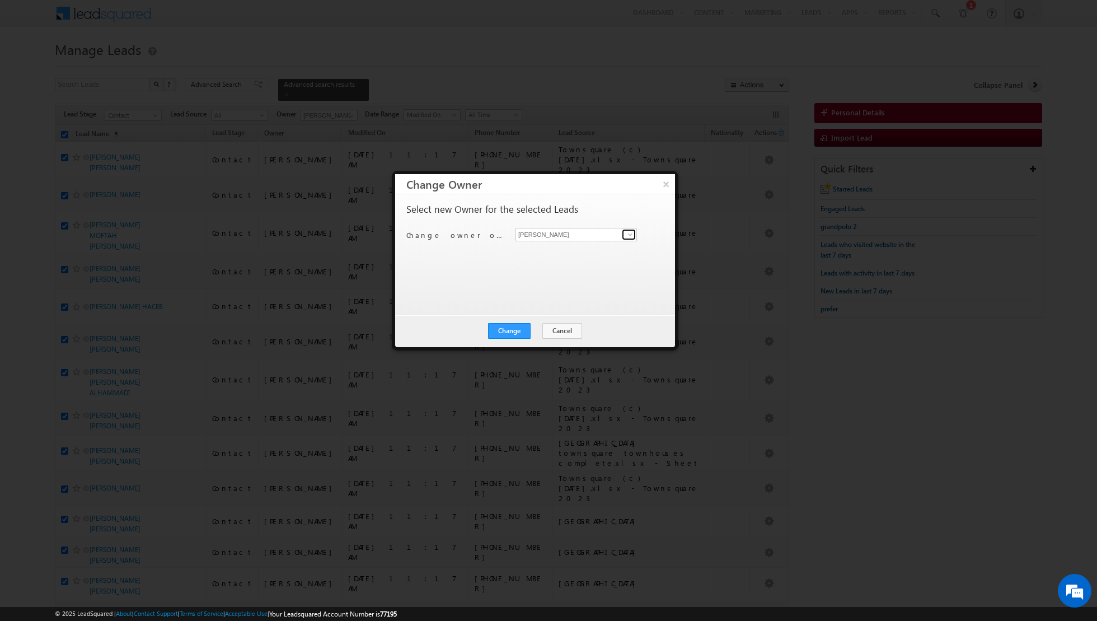
click at [633, 235] on span at bounding box center [630, 234] width 9 height 9
click at [581, 305] on link "[PERSON_NAME] [EMAIL_ADDRESS][PERSON_NAME][DOMAIN_NAME]" at bounding box center [576, 310] width 121 height 21
click at [516, 334] on button "Change" at bounding box center [509, 331] width 43 height 16
click at [537, 329] on button "Close" at bounding box center [537, 331] width 36 height 16
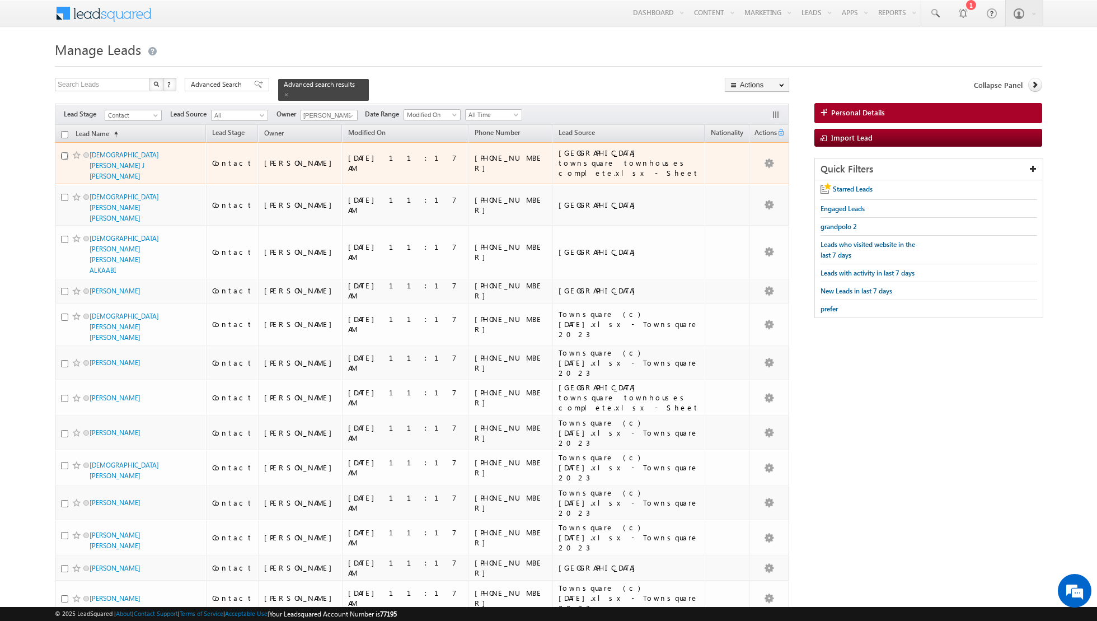
click at [64, 156] on input "checkbox" at bounding box center [64, 155] width 7 height 7
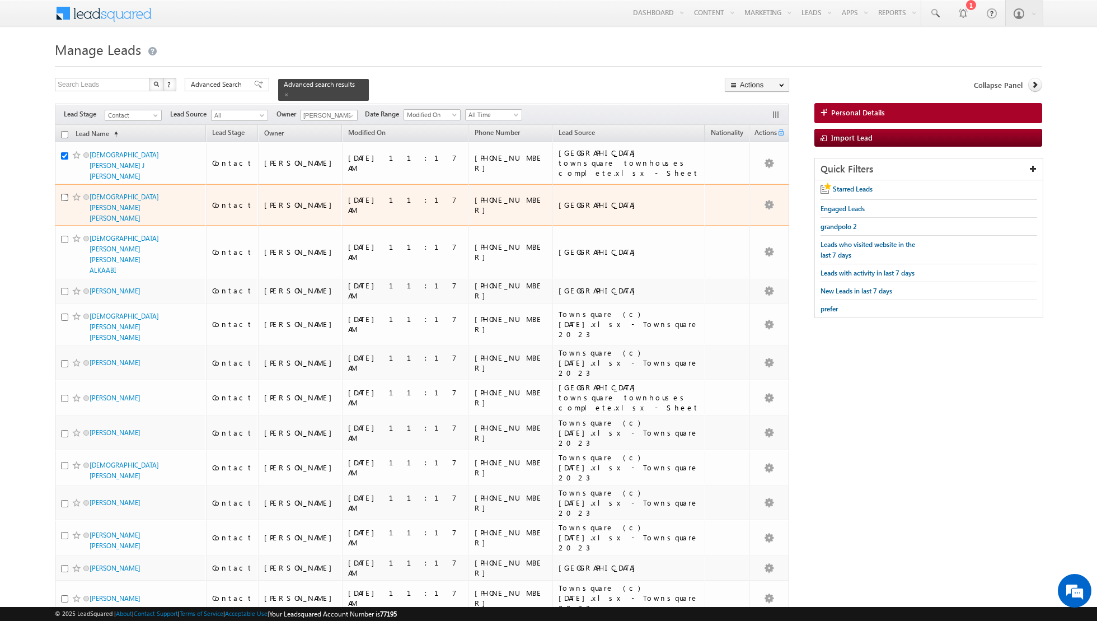
click at [64, 194] on input "checkbox" at bounding box center [64, 197] width 7 height 7
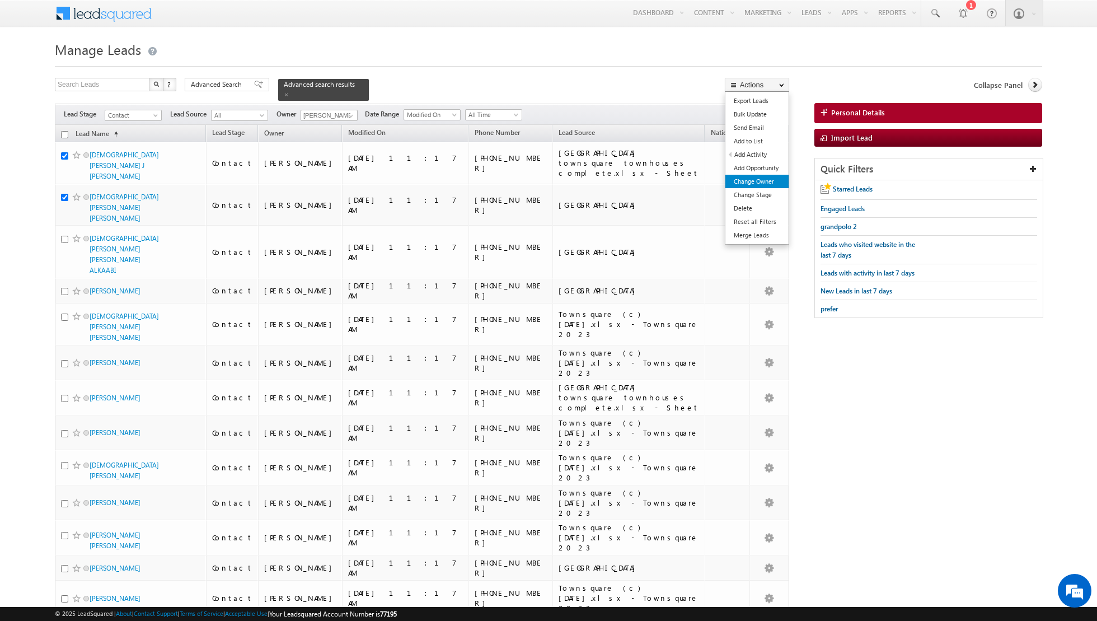
click at [746, 185] on link "Change Owner" at bounding box center [757, 181] width 63 height 13
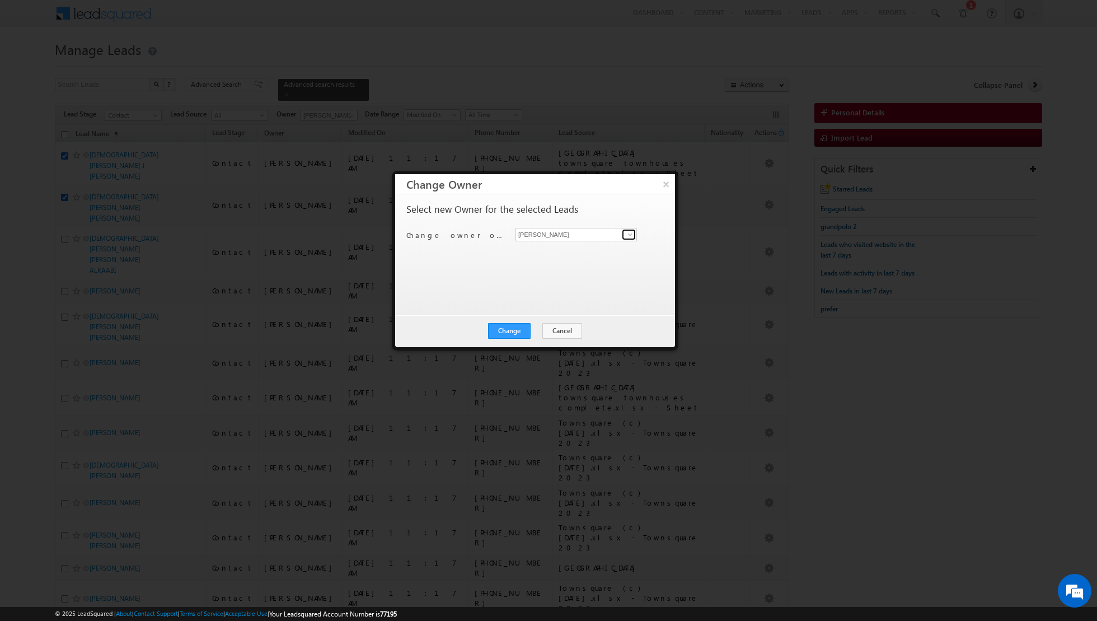
click at [623, 234] on link at bounding box center [629, 234] width 14 height 11
click at [546, 305] on link "[PERSON_NAME] [EMAIL_ADDRESS][PERSON_NAME][DOMAIN_NAME]" at bounding box center [576, 310] width 121 height 21
click at [510, 331] on button "Change" at bounding box center [509, 331] width 43 height 16
click at [544, 329] on button "Close" at bounding box center [537, 331] width 36 height 16
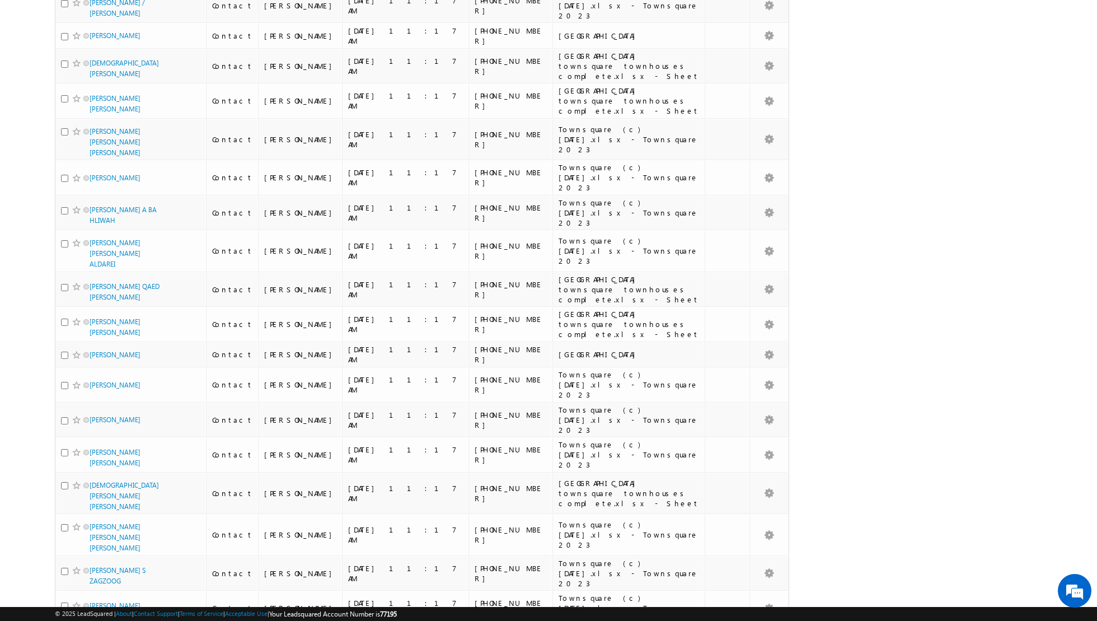
scroll to position [1038, 0]
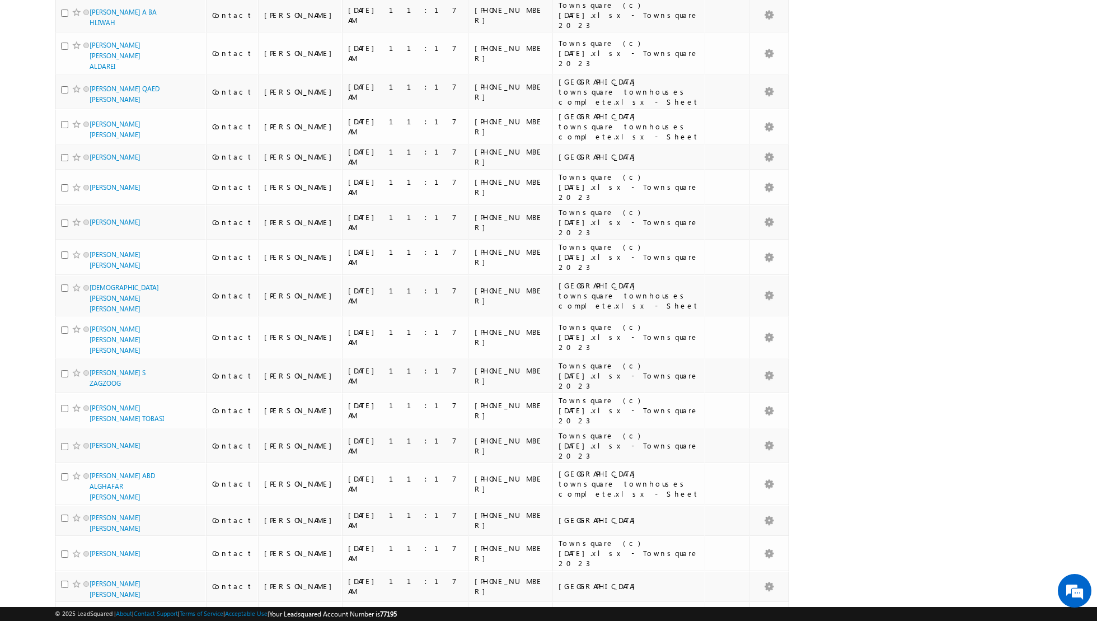
click at [91, 600] on li "100" at bounding box center [93, 600] width 27 height 11
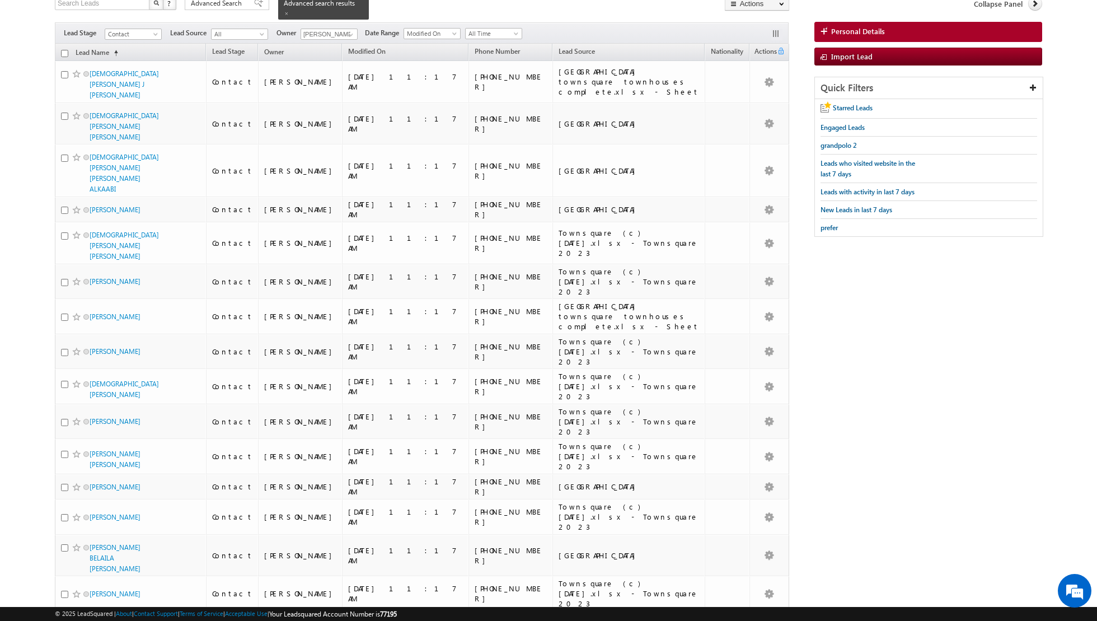
scroll to position [0, 0]
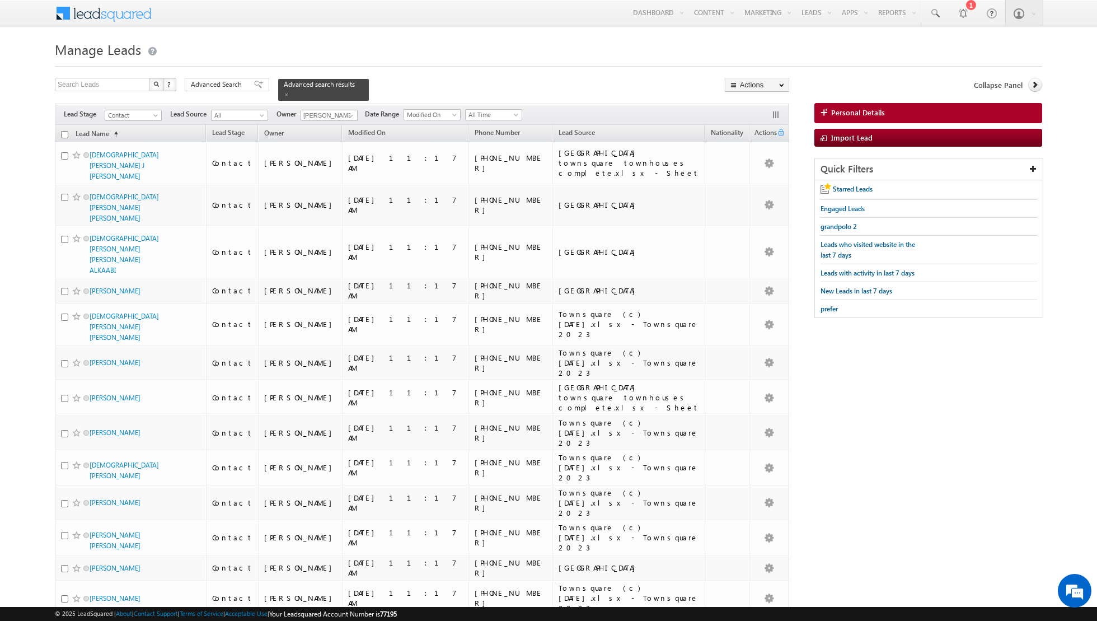
click at [64, 132] on input "checkbox" at bounding box center [64, 134] width 7 height 7
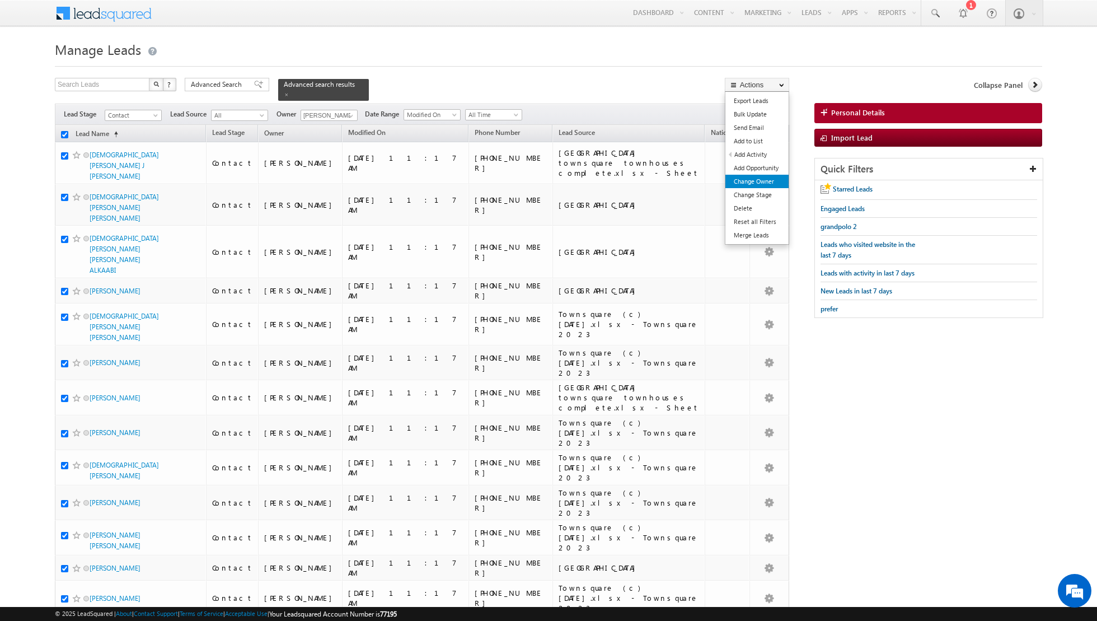
click at [759, 178] on link "Change Owner" at bounding box center [757, 181] width 63 height 13
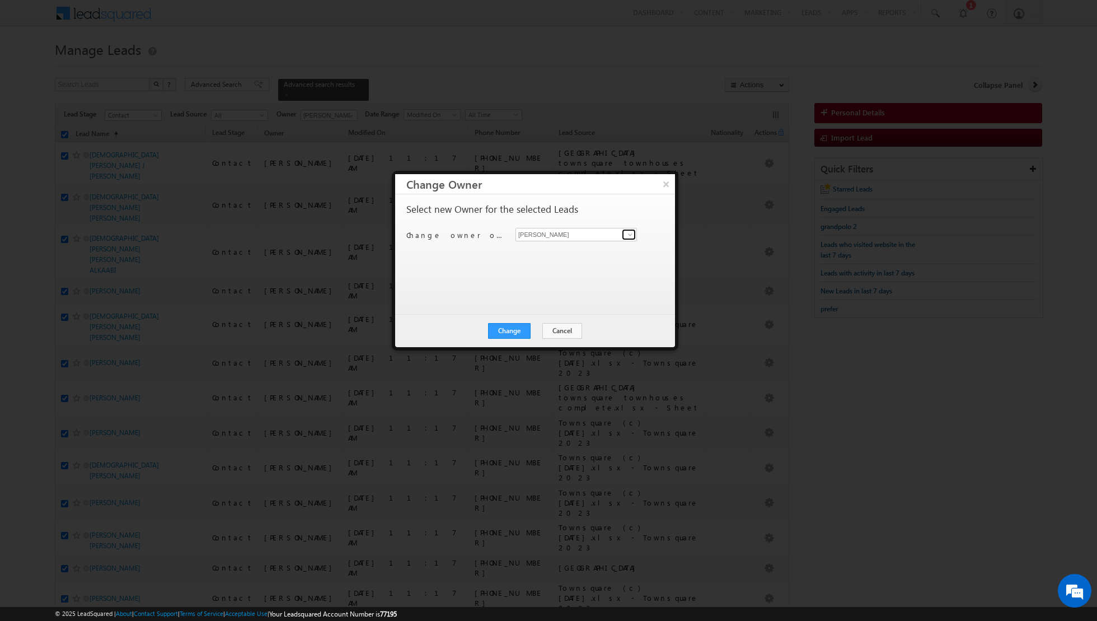
click at [629, 235] on span at bounding box center [630, 234] width 9 height 9
click at [556, 306] on link "[PERSON_NAME] [EMAIL_ADDRESS][PERSON_NAME][DOMAIN_NAME]" at bounding box center [576, 310] width 121 height 21
click at [517, 327] on button "Change" at bounding box center [509, 331] width 43 height 16
click at [542, 328] on button "Close" at bounding box center [537, 331] width 36 height 16
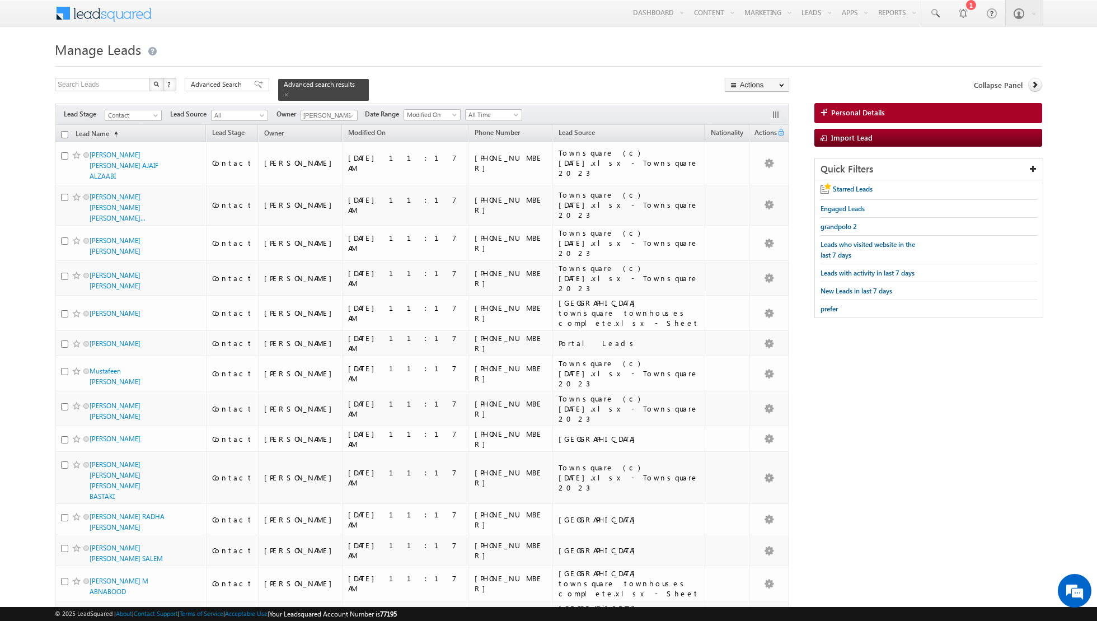
click at [64, 134] on input "checkbox" at bounding box center [64, 134] width 7 height 7
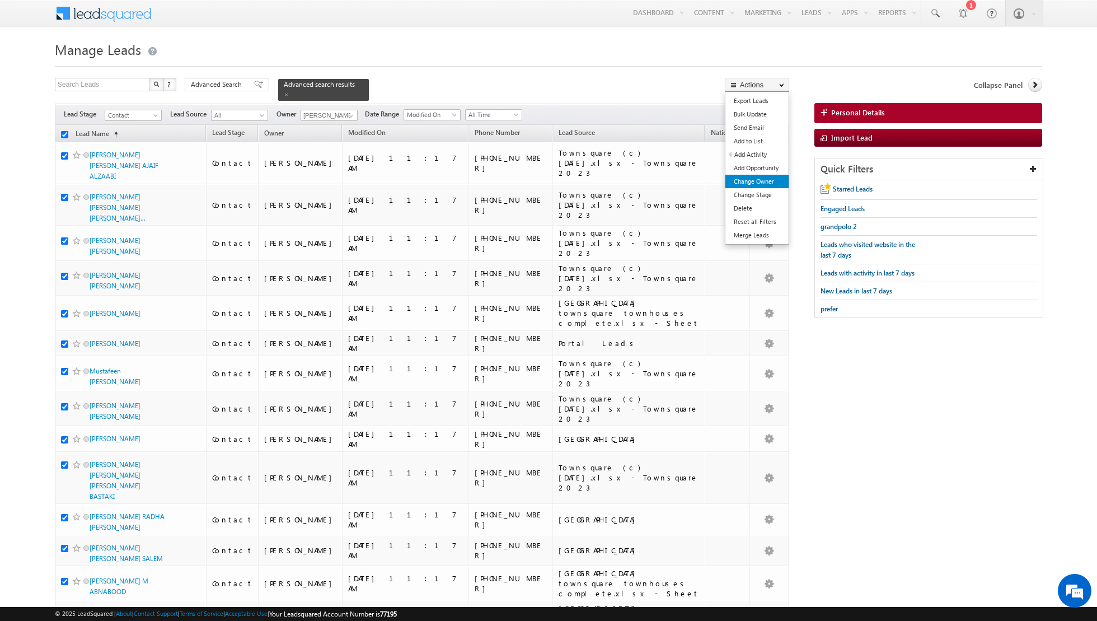
click at [754, 183] on link "Change Owner" at bounding box center [757, 181] width 63 height 13
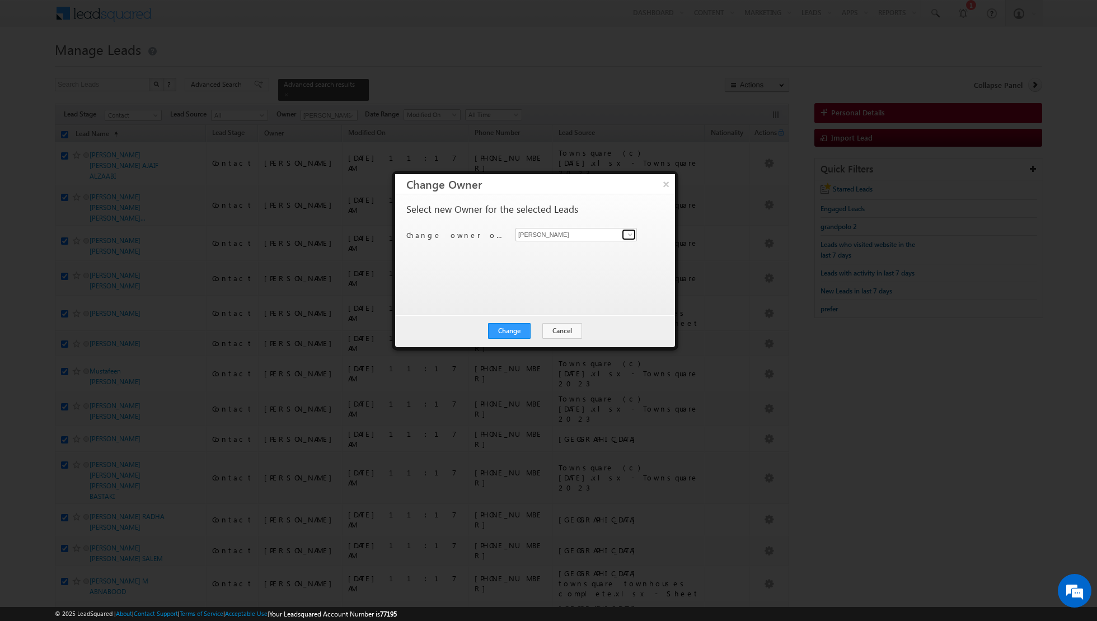
click at [626, 235] on span at bounding box center [630, 234] width 9 height 9
click at [559, 294] on span "[PERSON_NAME][EMAIL_ADDRESS][DOMAIN_NAME]" at bounding box center [570, 295] width 101 height 8
click at [510, 333] on button "Change" at bounding box center [509, 331] width 43 height 16
click at [534, 333] on button "Close" at bounding box center [537, 331] width 36 height 16
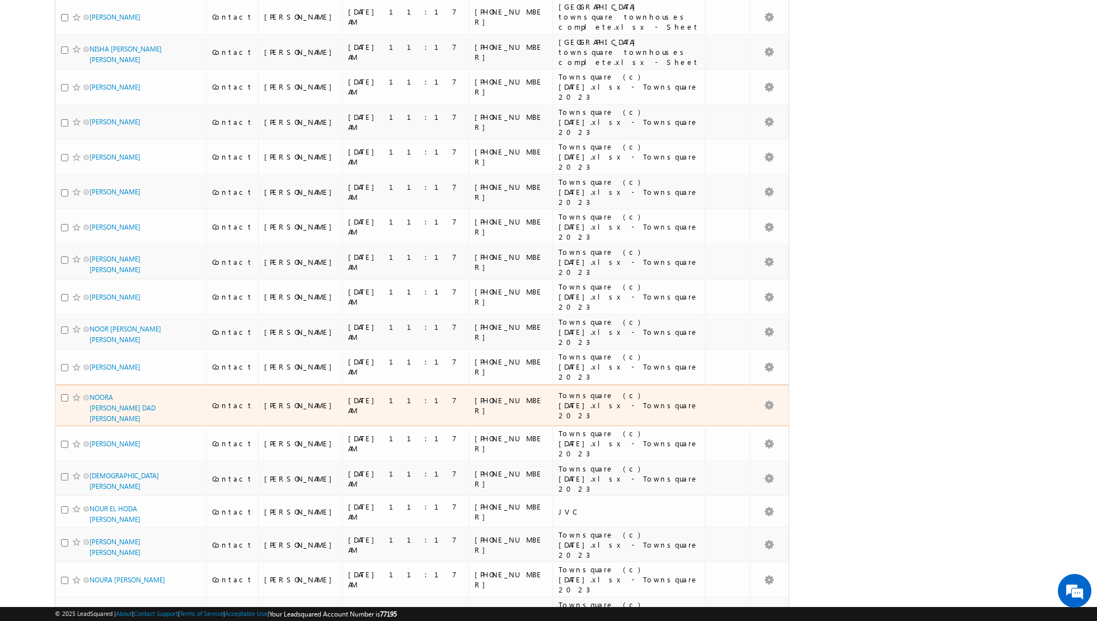
scroll to position [2320, 0]
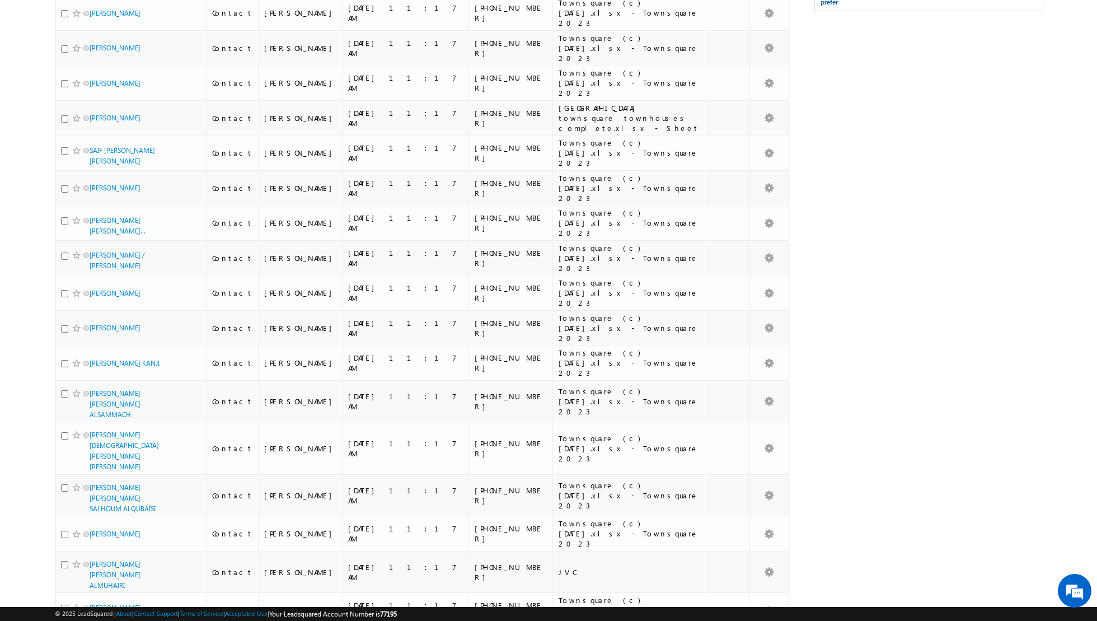
scroll to position [0, 0]
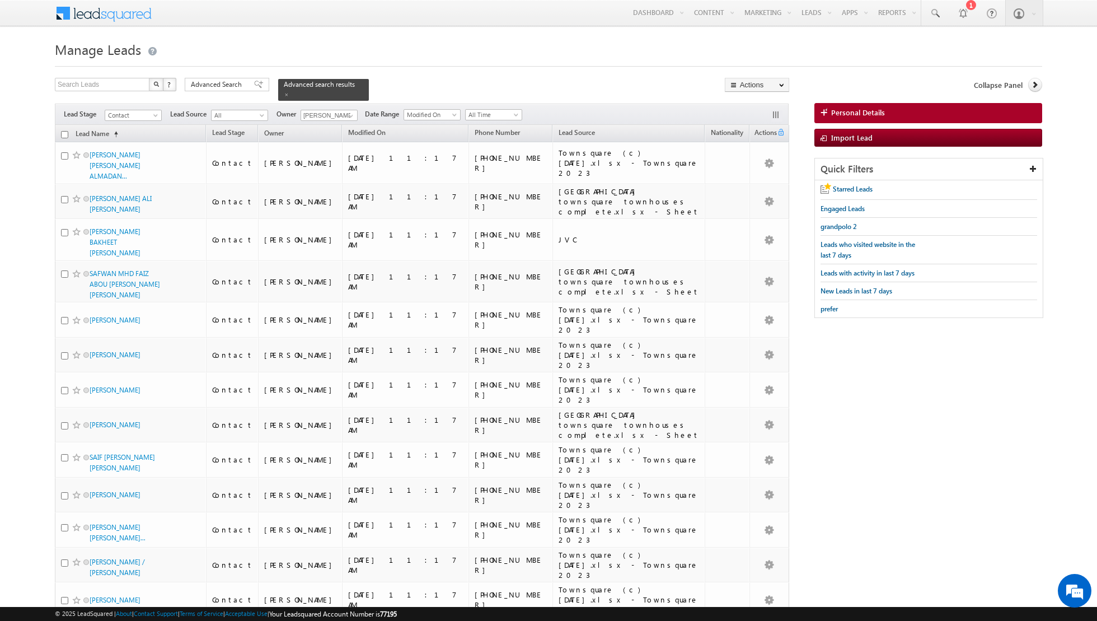
click at [64, 133] on input "checkbox" at bounding box center [64, 134] width 7 height 7
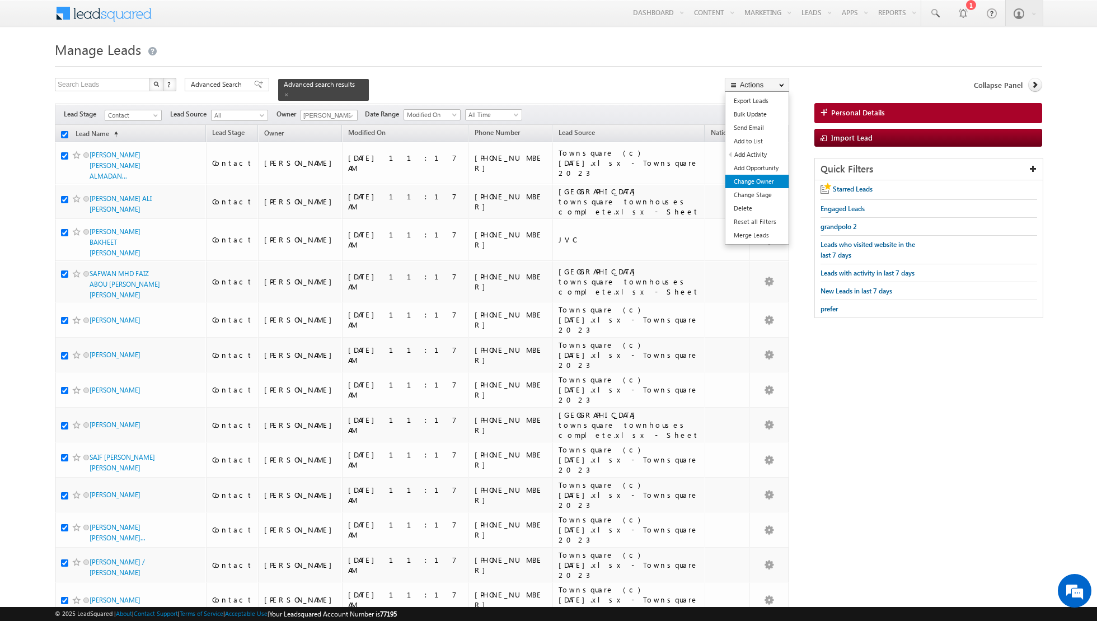
click at [755, 181] on link "Change Owner" at bounding box center [757, 181] width 63 height 13
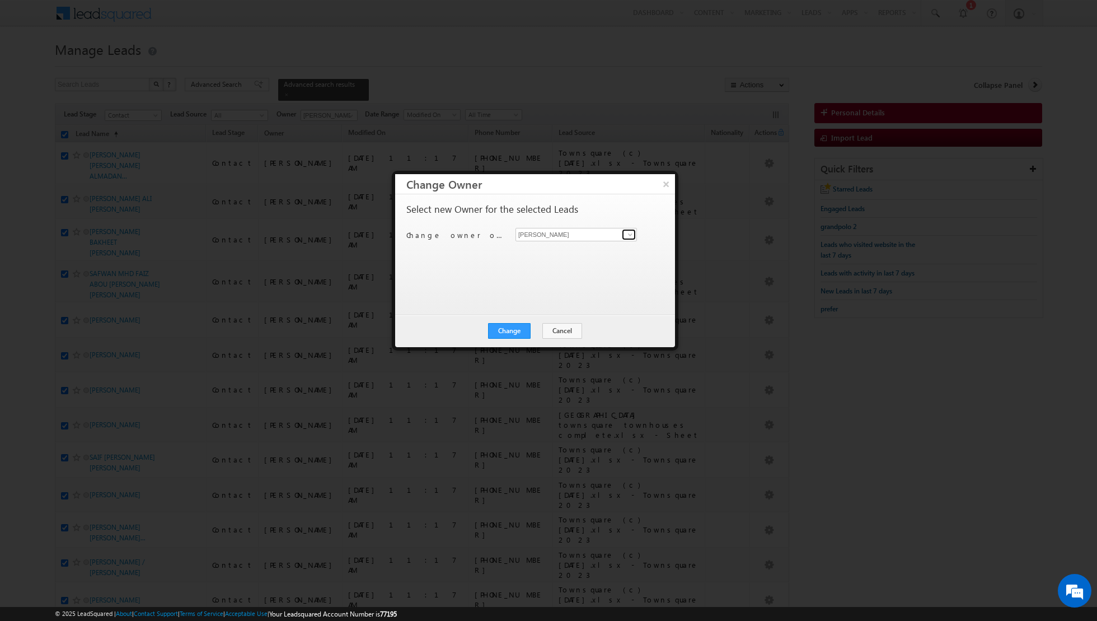
click at [626, 234] on span at bounding box center [630, 234] width 9 height 9
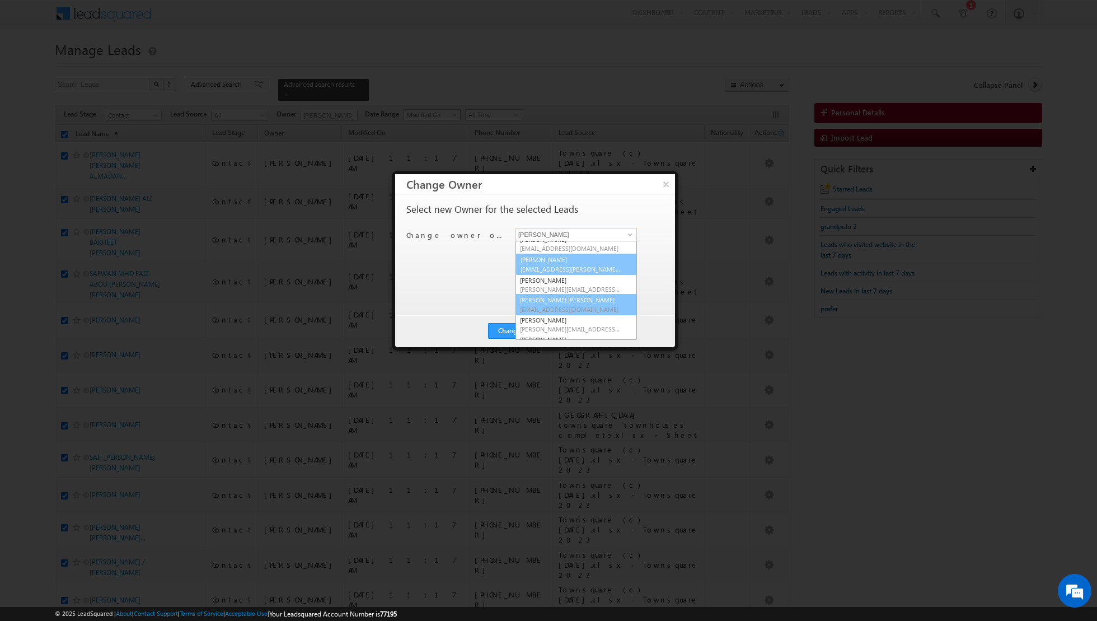
click at [565, 300] on link "[PERSON_NAME] [PERSON_NAME] [PERSON_NAME][EMAIL_ADDRESS][PERSON_NAME][DOMAIN_NA…" at bounding box center [576, 304] width 121 height 21
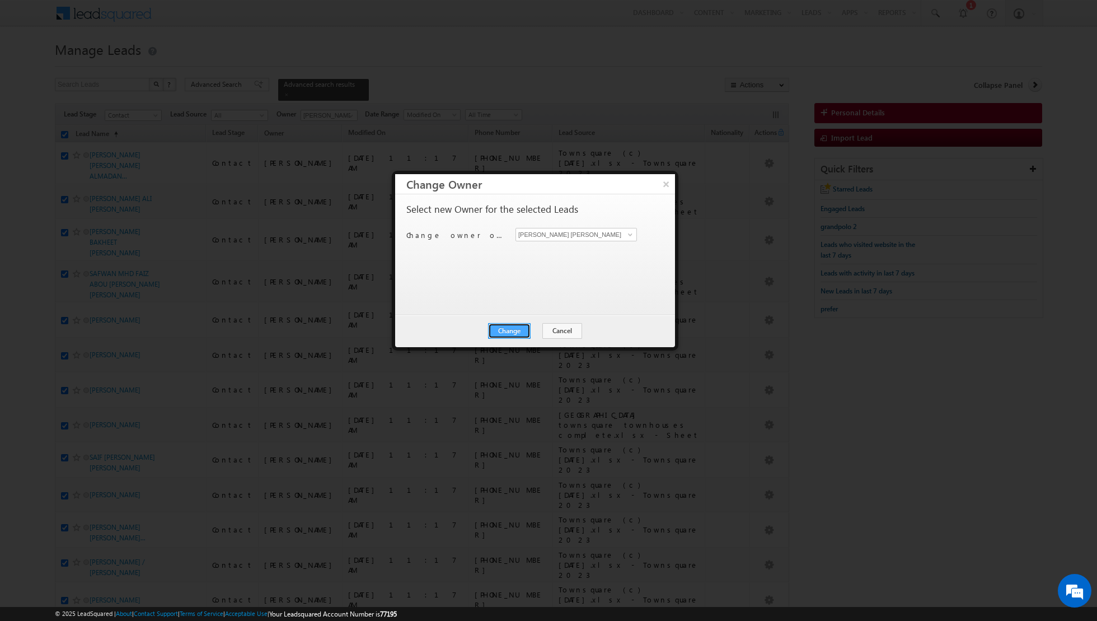
click at [512, 329] on button "Change" at bounding box center [509, 331] width 43 height 16
click at [531, 328] on button "Close" at bounding box center [537, 331] width 36 height 16
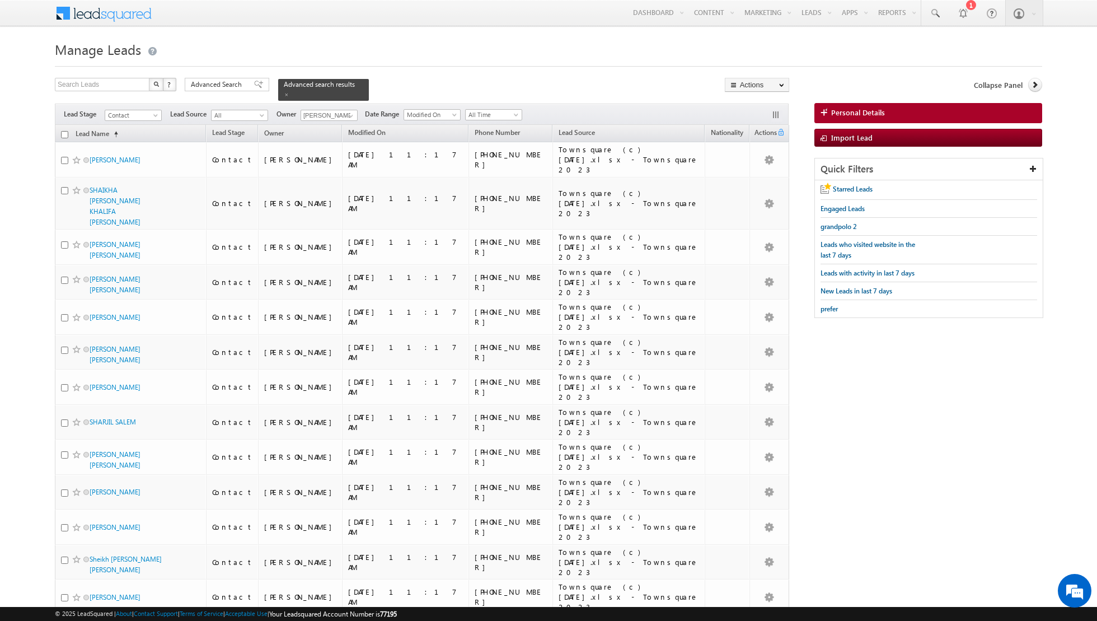
click at [64, 133] on input "checkbox" at bounding box center [64, 134] width 7 height 7
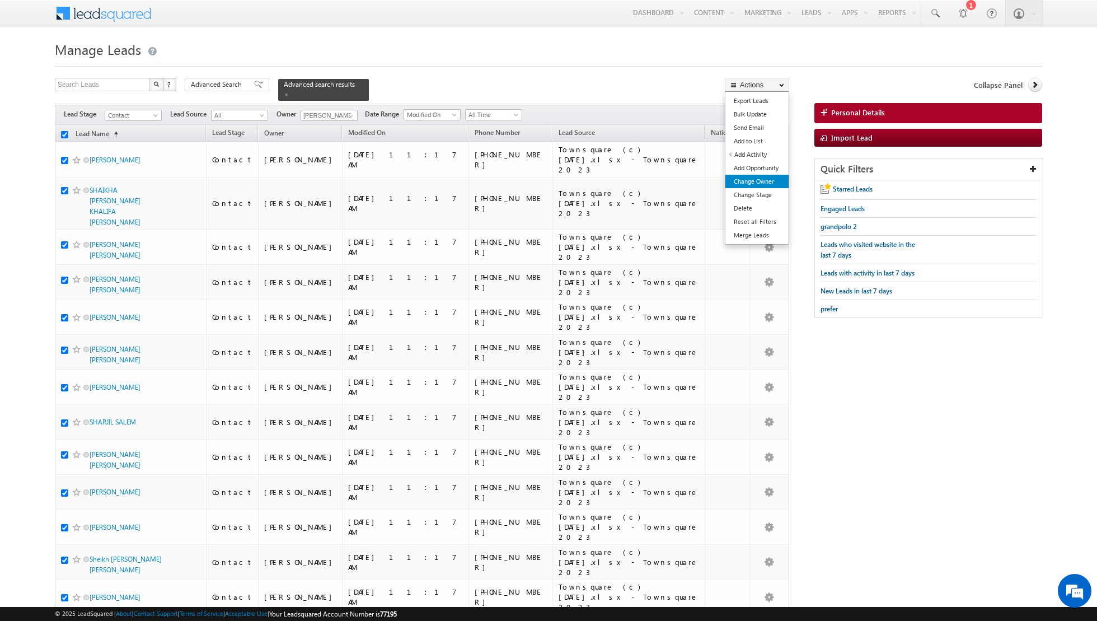
click at [750, 186] on link "Change Owner" at bounding box center [757, 181] width 63 height 13
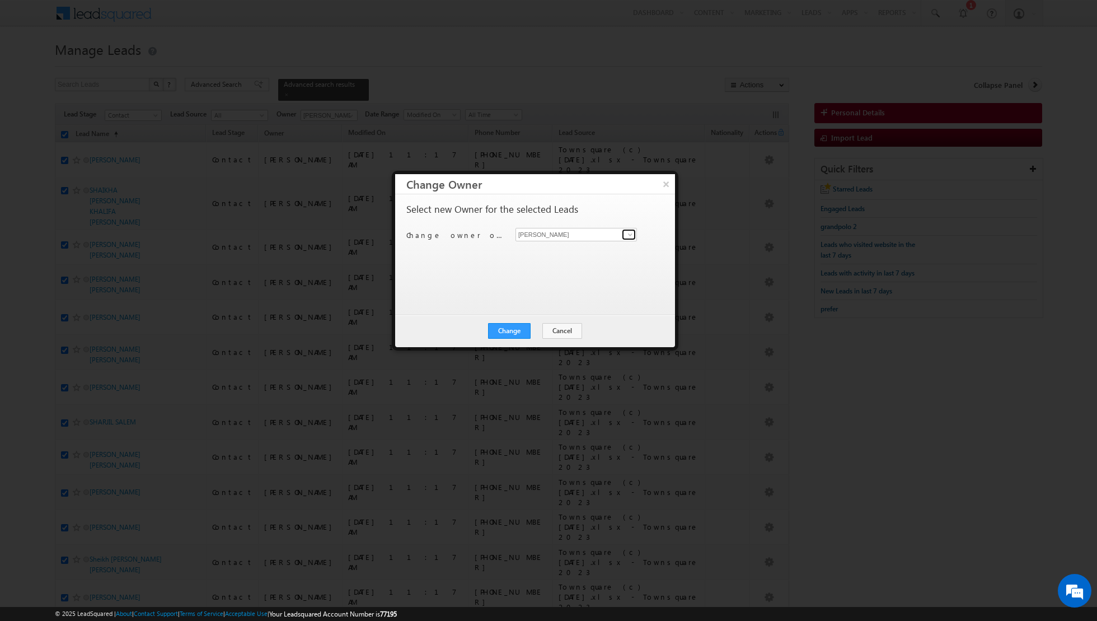
click at [633, 233] on span at bounding box center [630, 234] width 9 height 9
click at [559, 272] on span "[PERSON_NAME][EMAIL_ADDRESS][PERSON_NAME][DOMAIN_NAME]" at bounding box center [570, 274] width 101 height 8
click at [508, 333] on button "Change" at bounding box center [509, 331] width 43 height 16
click at [531, 330] on button "Close" at bounding box center [537, 331] width 36 height 16
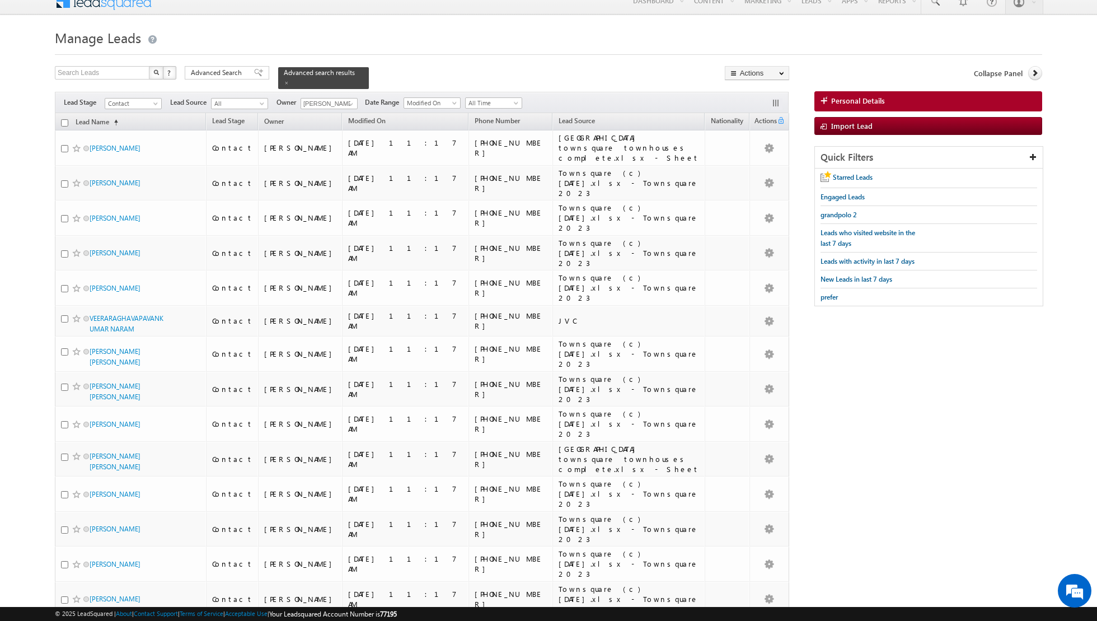
scroll to position [0, 0]
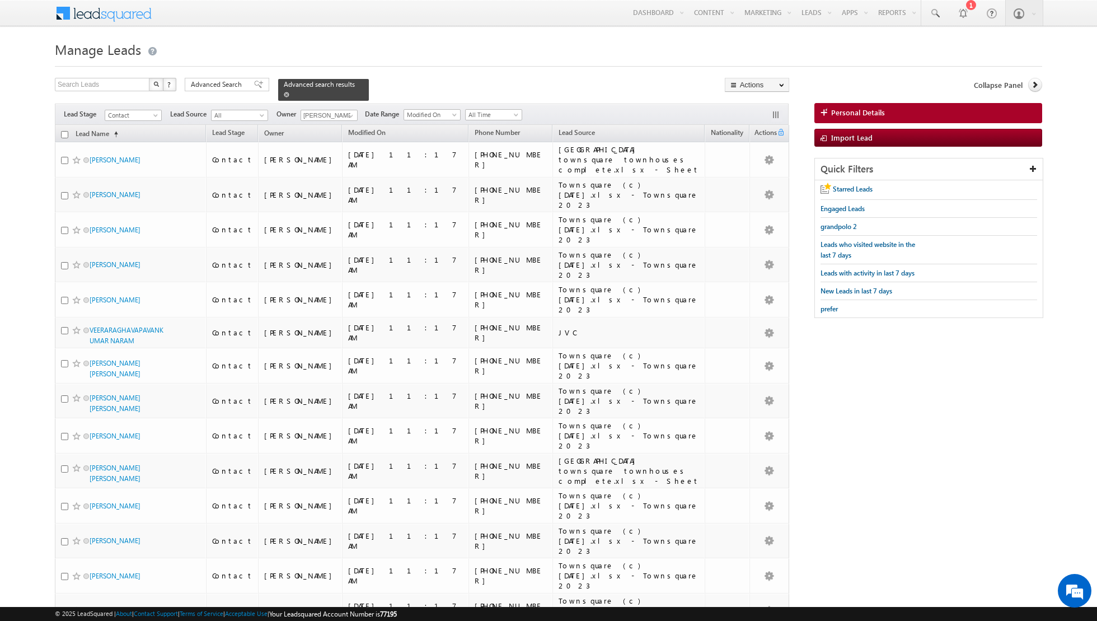
click at [284, 93] on span at bounding box center [287, 95] width 6 height 6
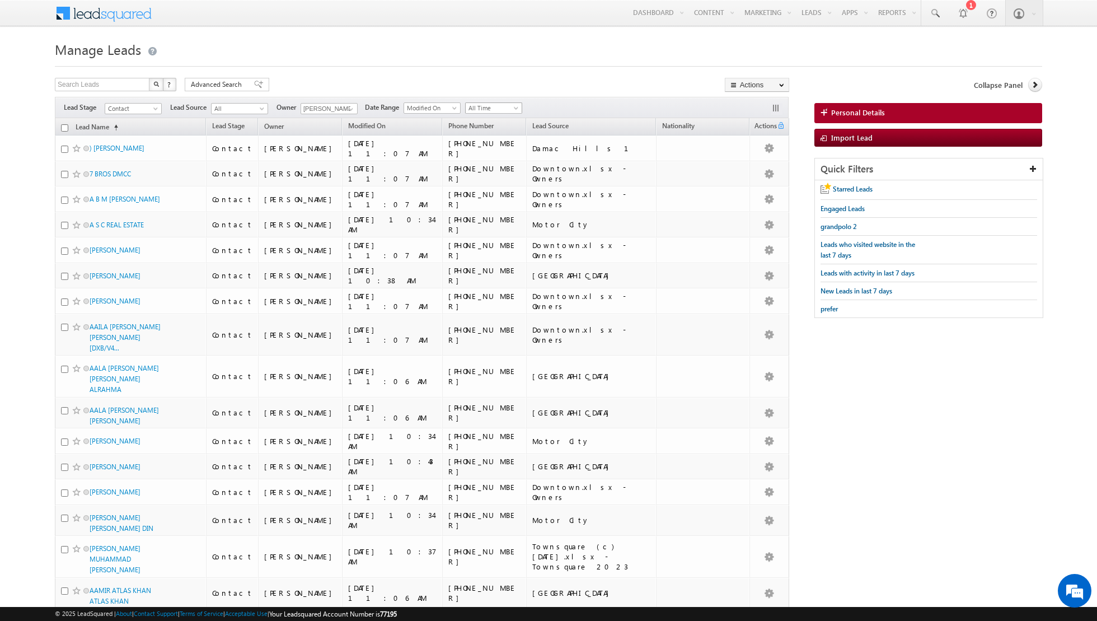
click at [498, 111] on span "All Time" at bounding box center [492, 108] width 53 height 10
click at [487, 155] on link "Today" at bounding box center [489, 155] width 57 height 10
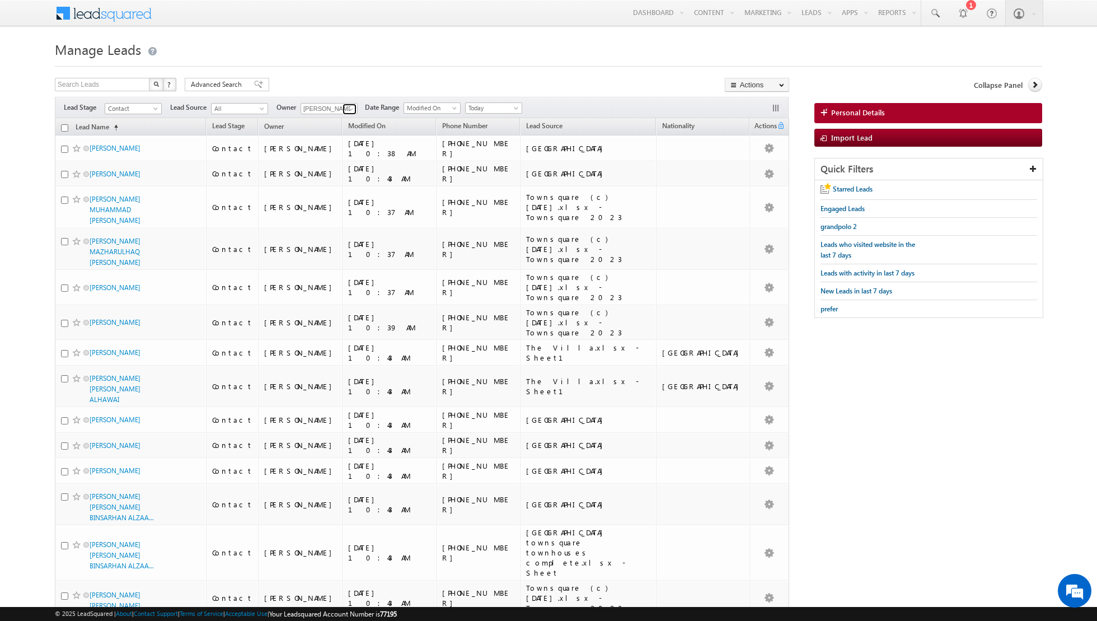
click at [348, 109] on span at bounding box center [351, 109] width 9 height 9
click at [328, 147] on span "[PERSON_NAME][EMAIL_ADDRESS][DOMAIN_NAME]" at bounding box center [355, 151] width 101 height 8
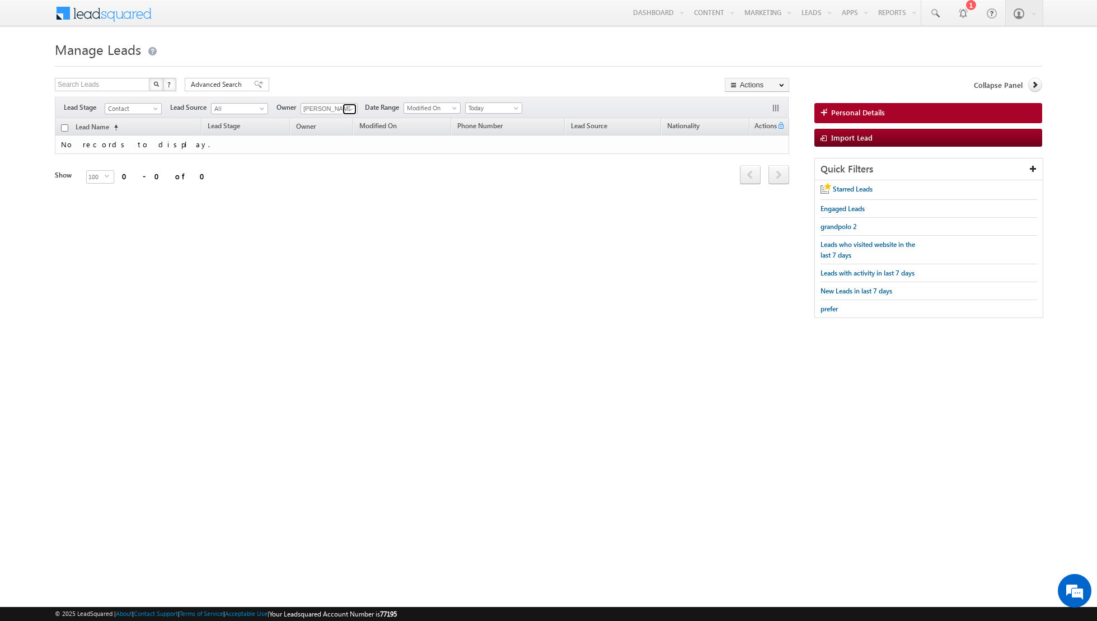
click at [343, 104] on link at bounding box center [350, 109] width 14 height 11
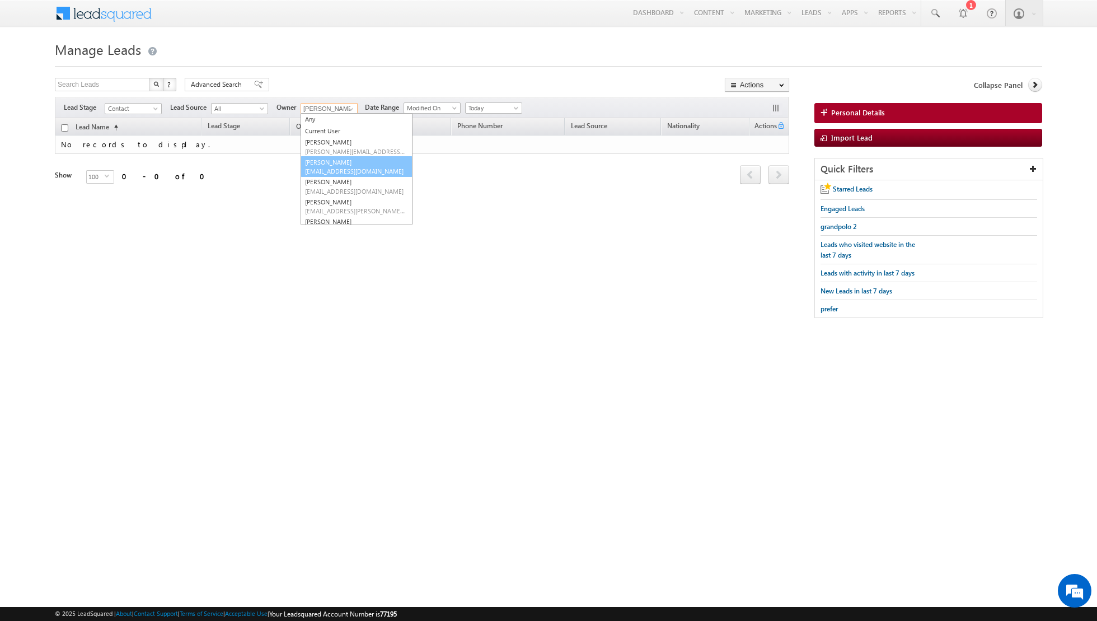
click at [325, 165] on link "[PERSON_NAME] [EMAIL_ADDRESS][DOMAIN_NAME]" at bounding box center [357, 166] width 112 height 21
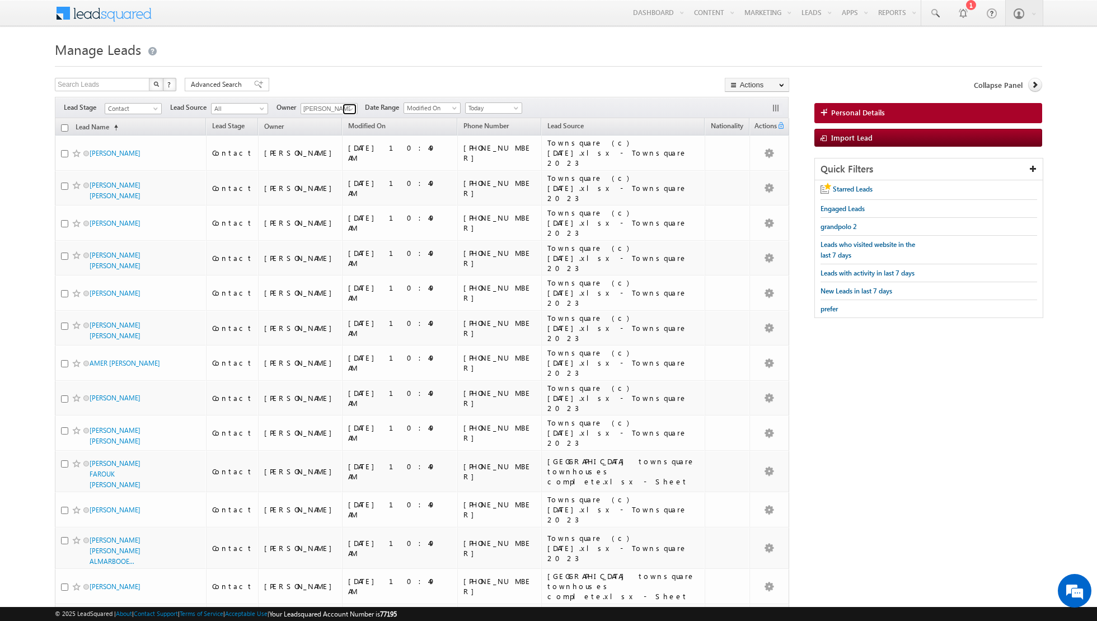
click at [343, 107] on link at bounding box center [350, 109] width 14 height 11
click at [330, 183] on link "[PERSON_NAME] [PERSON_NAME][EMAIL_ADDRESS][DOMAIN_NAME]" at bounding box center [357, 186] width 112 height 21
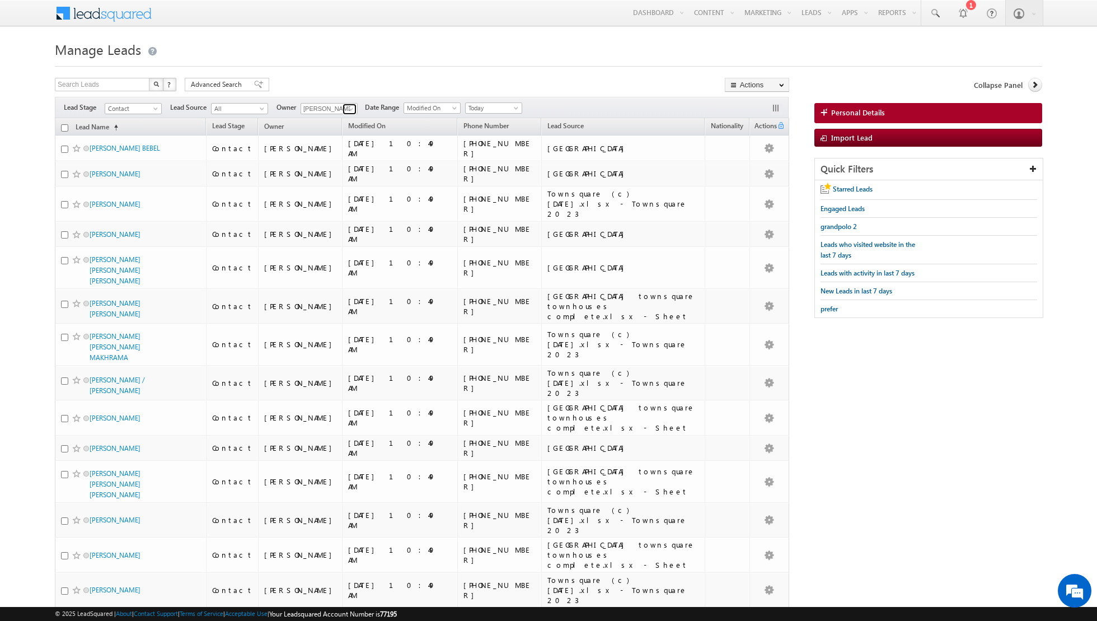
click at [347, 113] on span at bounding box center [351, 109] width 9 height 9
click at [341, 199] on link "[PERSON_NAME] [EMAIL_ADDRESS][PERSON_NAME][DOMAIN_NAME]" at bounding box center [357, 206] width 112 height 21
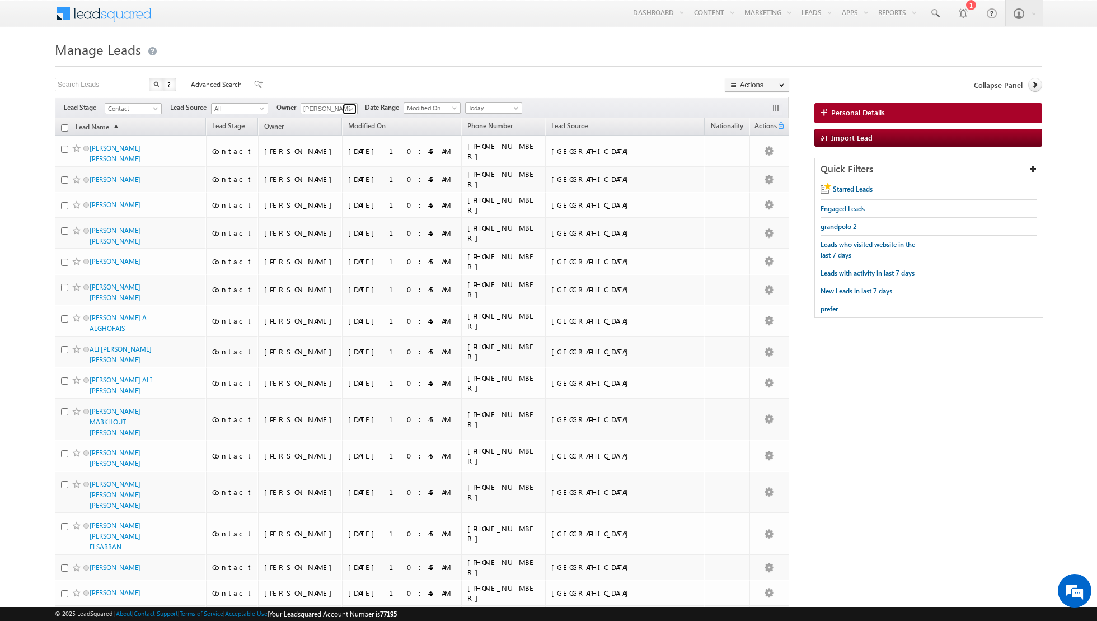
click at [349, 110] on span at bounding box center [351, 109] width 9 height 9
click at [347, 199] on span "[PERSON_NAME][EMAIL_ADDRESS][DOMAIN_NAME]" at bounding box center [355, 201] width 101 height 8
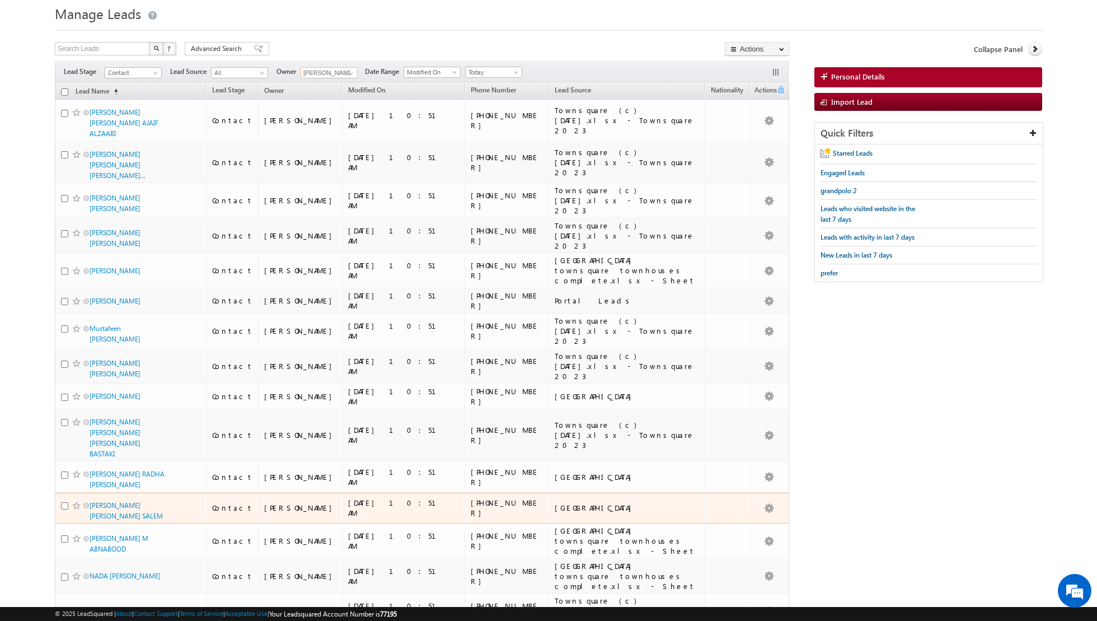
scroll to position [0, 0]
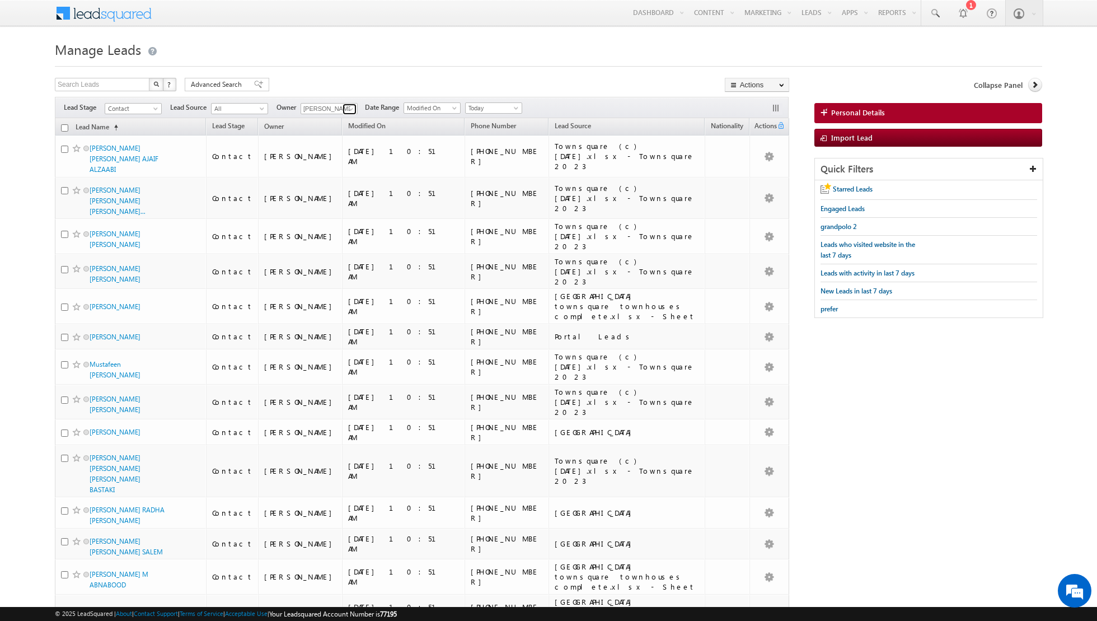
click at [344, 104] on link at bounding box center [350, 109] width 14 height 11
click at [333, 204] on link "[PERSON_NAME] [EMAIL_ADDRESS][PERSON_NAME][DOMAIN_NAME]" at bounding box center [357, 214] width 112 height 21
type input "[PERSON_NAME]"
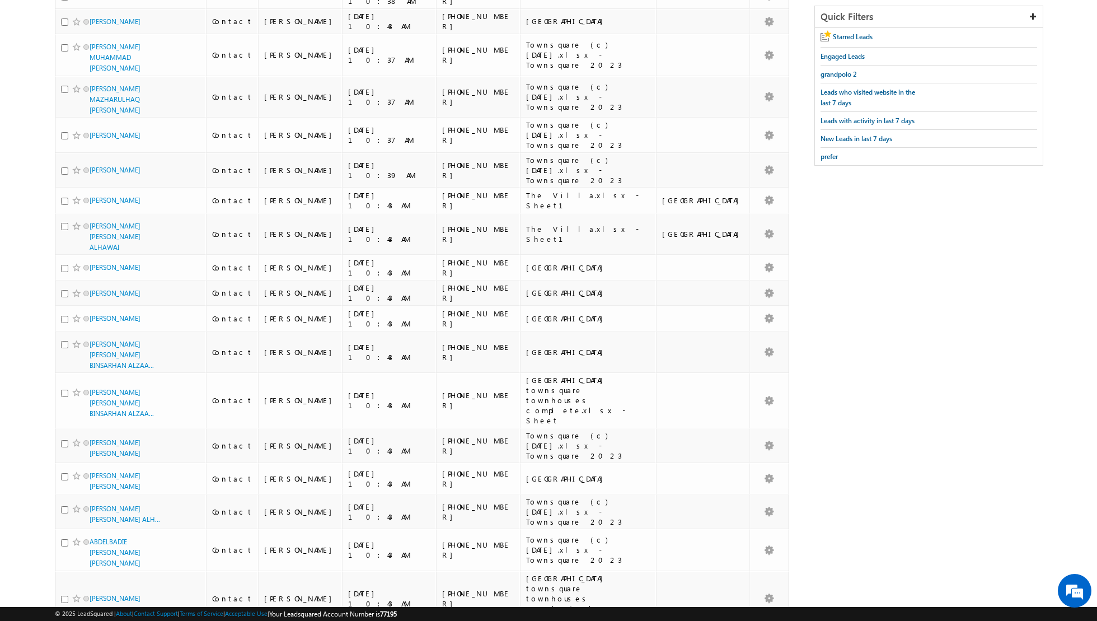
scroll to position [0, 0]
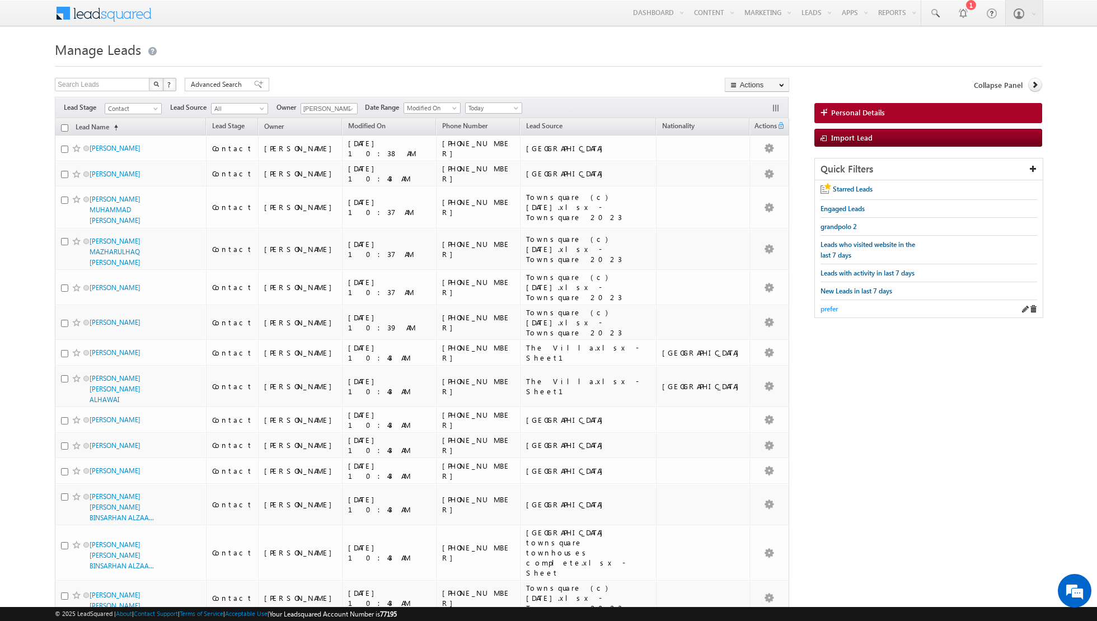
click at [828, 309] on span "prefer" at bounding box center [829, 309] width 17 height 8
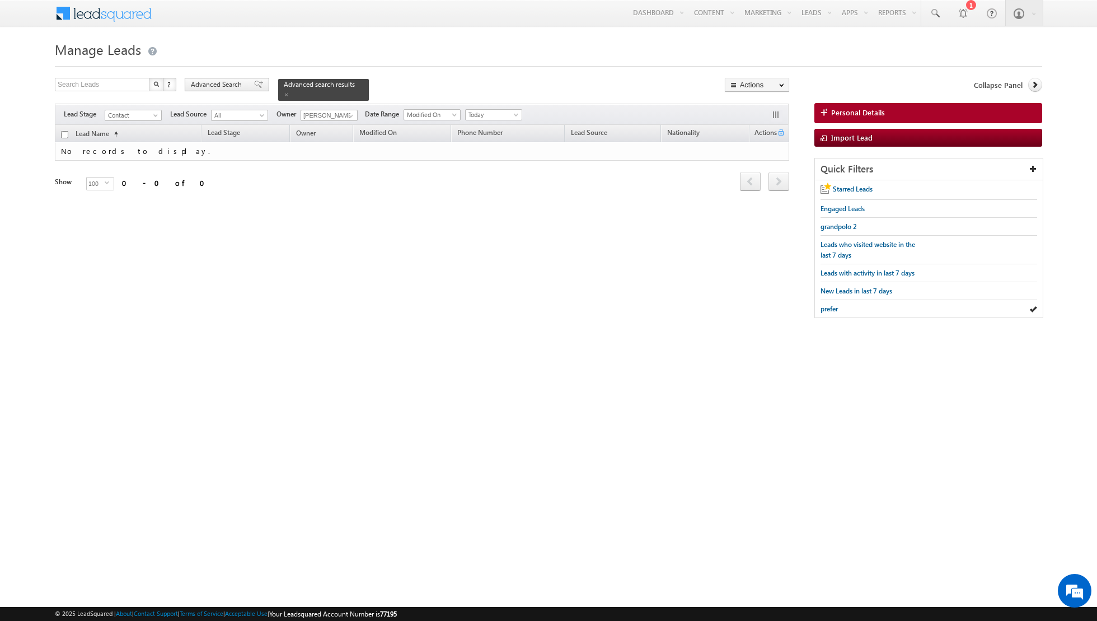
click at [247, 90] on div "Advanced Search" at bounding box center [227, 84] width 85 height 13
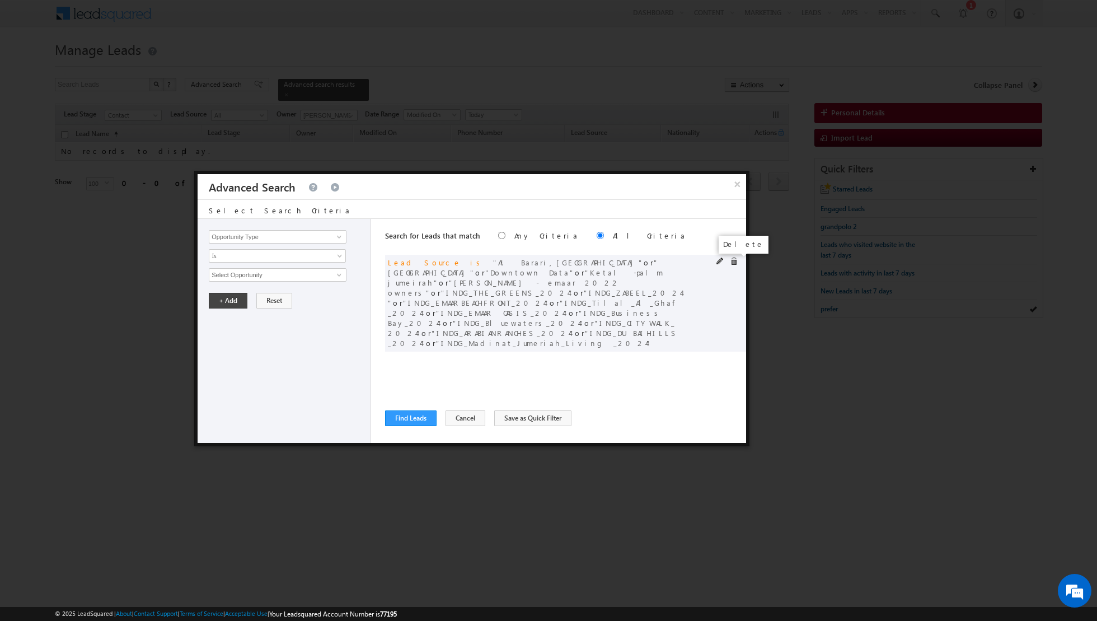
click at [734, 261] on span at bounding box center [734, 262] width 8 height 8
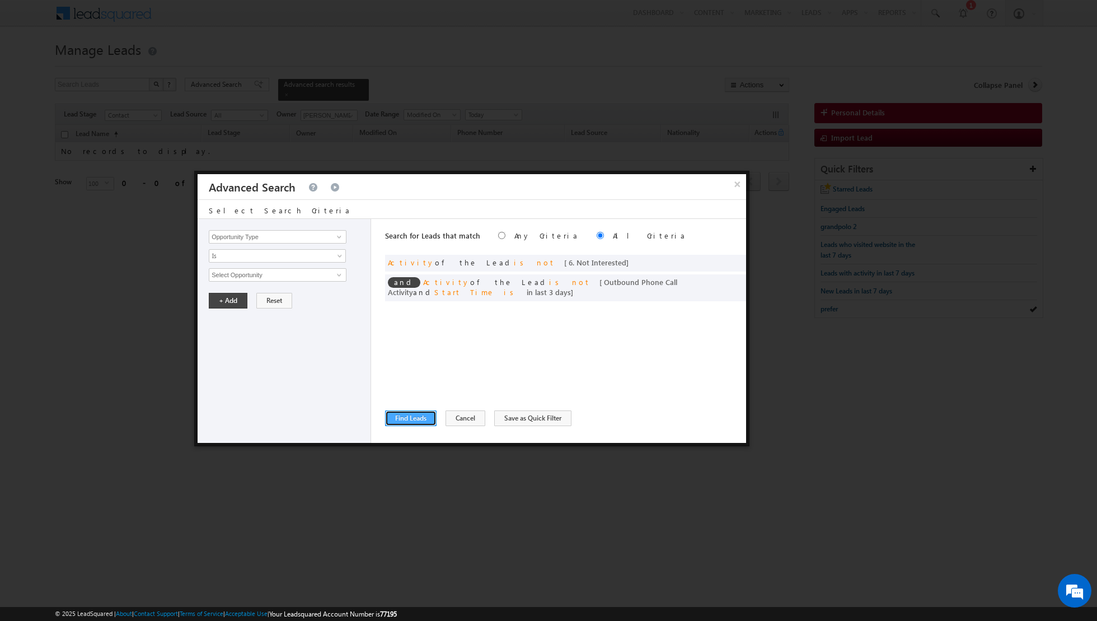
click at [409, 418] on button "Find Leads" at bounding box center [411, 418] width 52 height 16
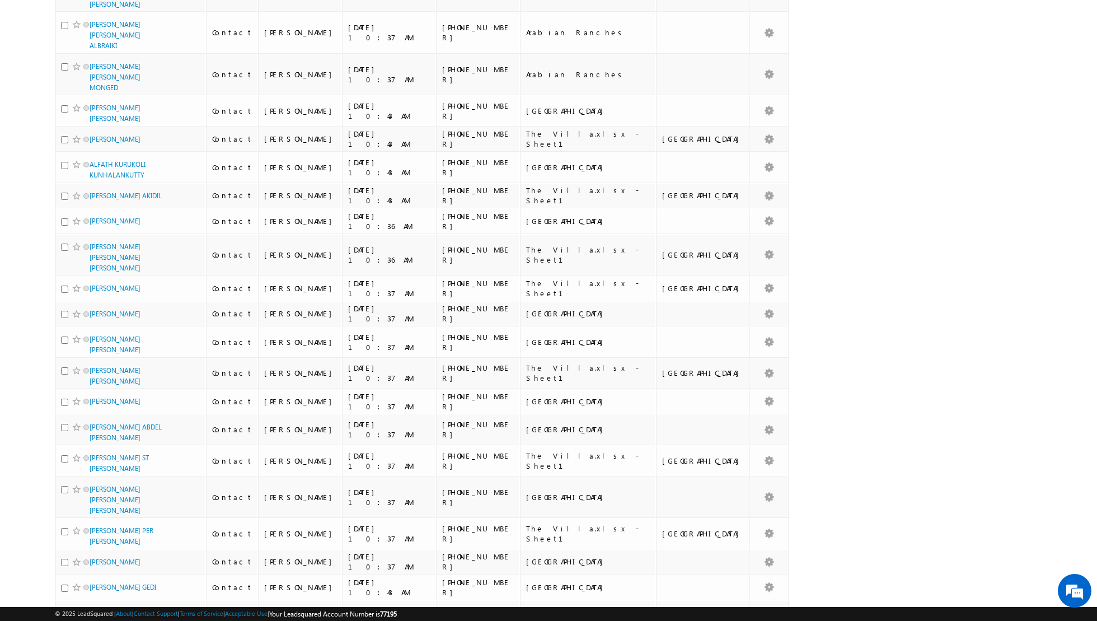
scroll to position [2278, 0]
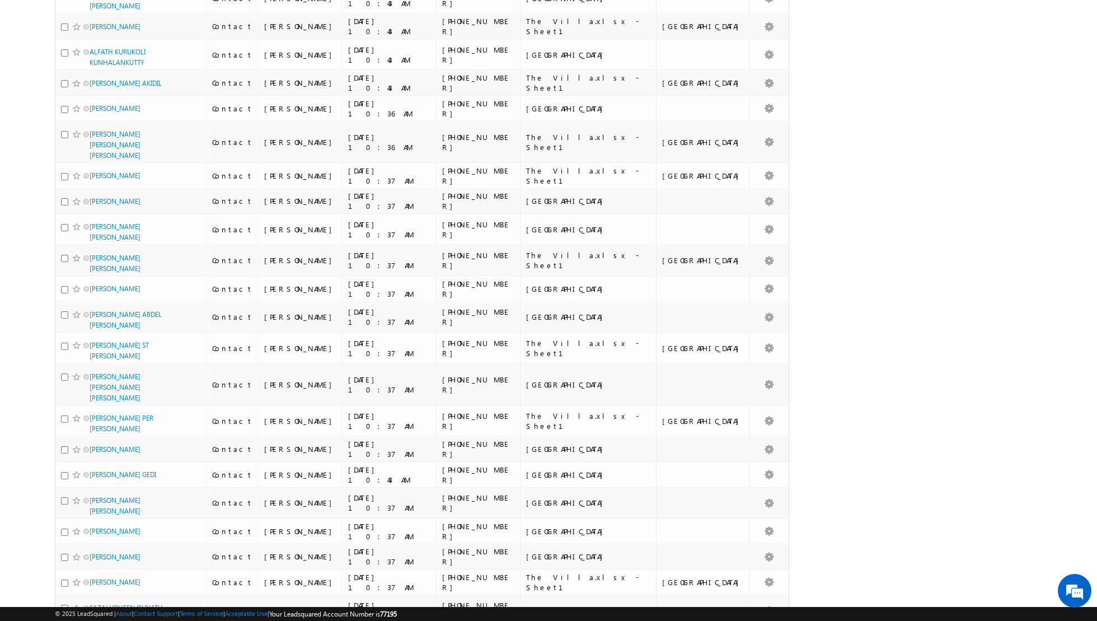
checkbox input "true"
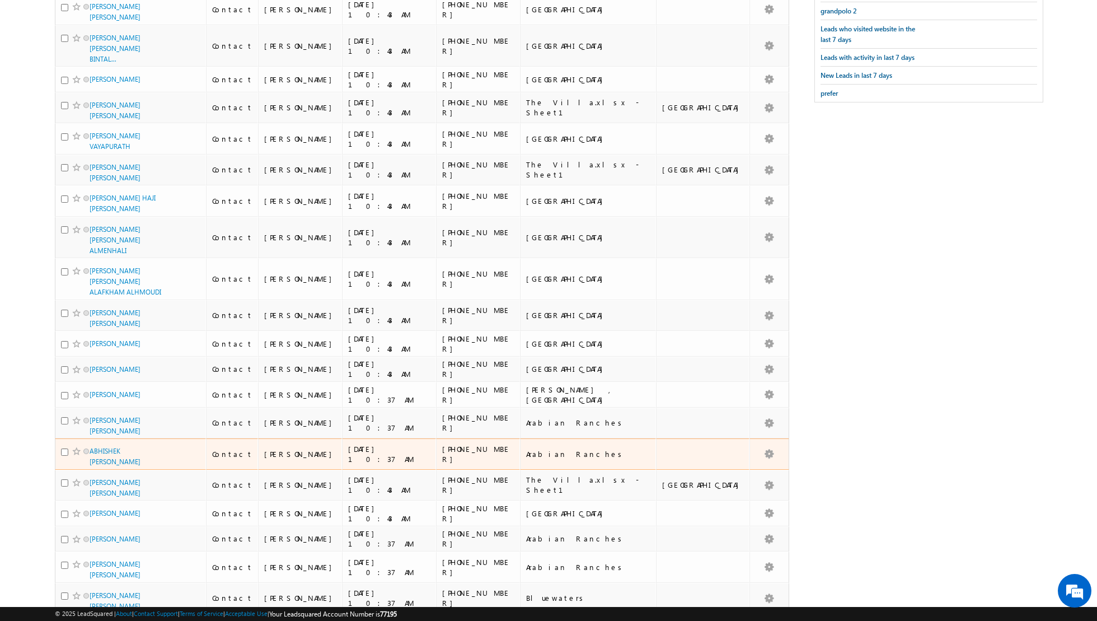
scroll to position [0, 0]
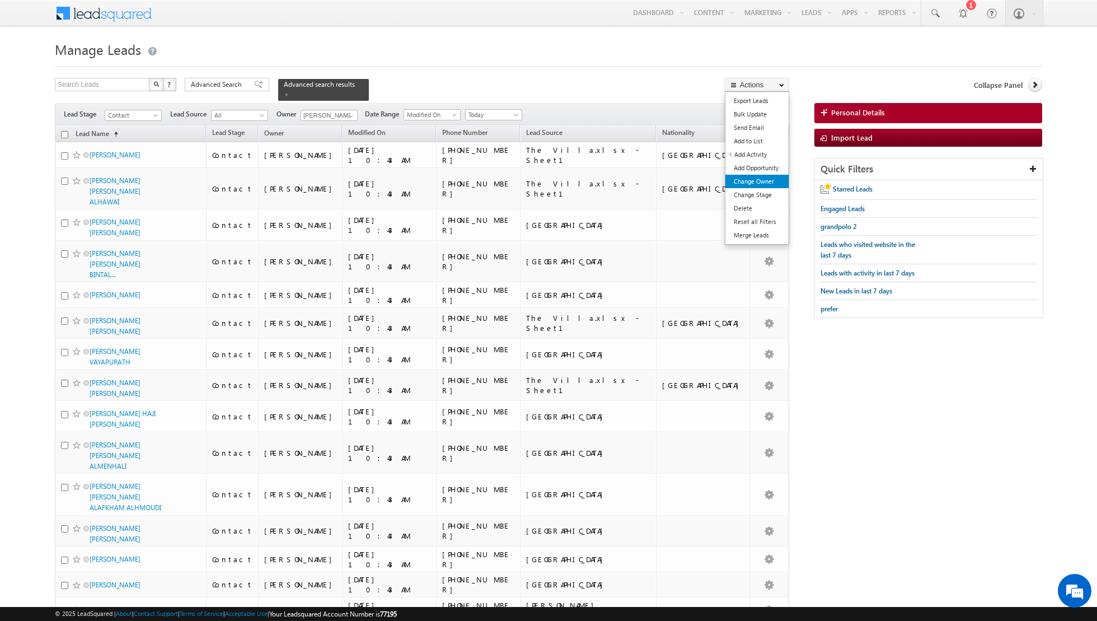
click at [751, 182] on link "Change Owner" at bounding box center [757, 181] width 63 height 13
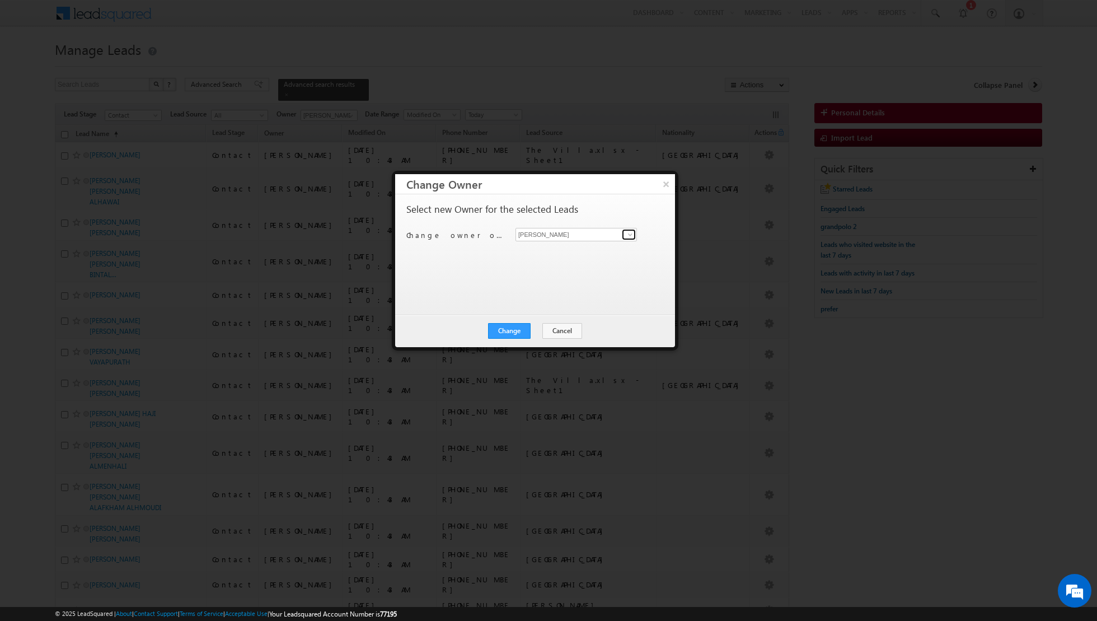
click at [631, 233] on span at bounding box center [630, 234] width 9 height 9
click at [551, 304] on link "[PERSON_NAME] [EMAIL_ADDRESS][PERSON_NAME][DOMAIN_NAME]" at bounding box center [576, 310] width 121 height 21
type input "[PERSON_NAME]"
click at [504, 329] on button "Change" at bounding box center [509, 331] width 43 height 16
click at [530, 331] on button "Close" at bounding box center [537, 331] width 36 height 16
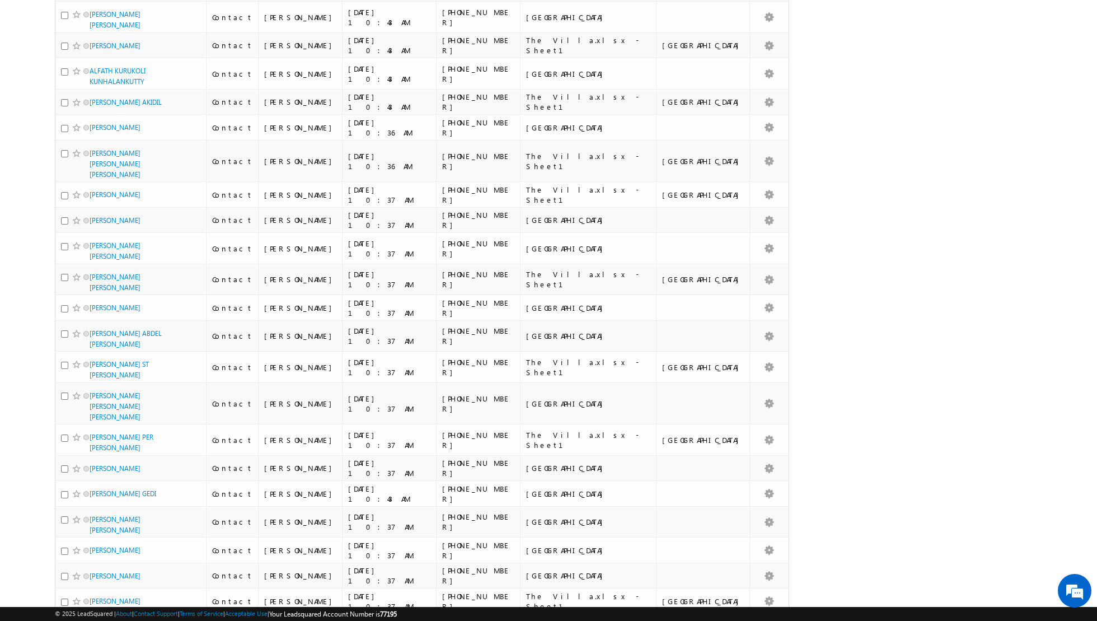
scroll to position [2486, 0]
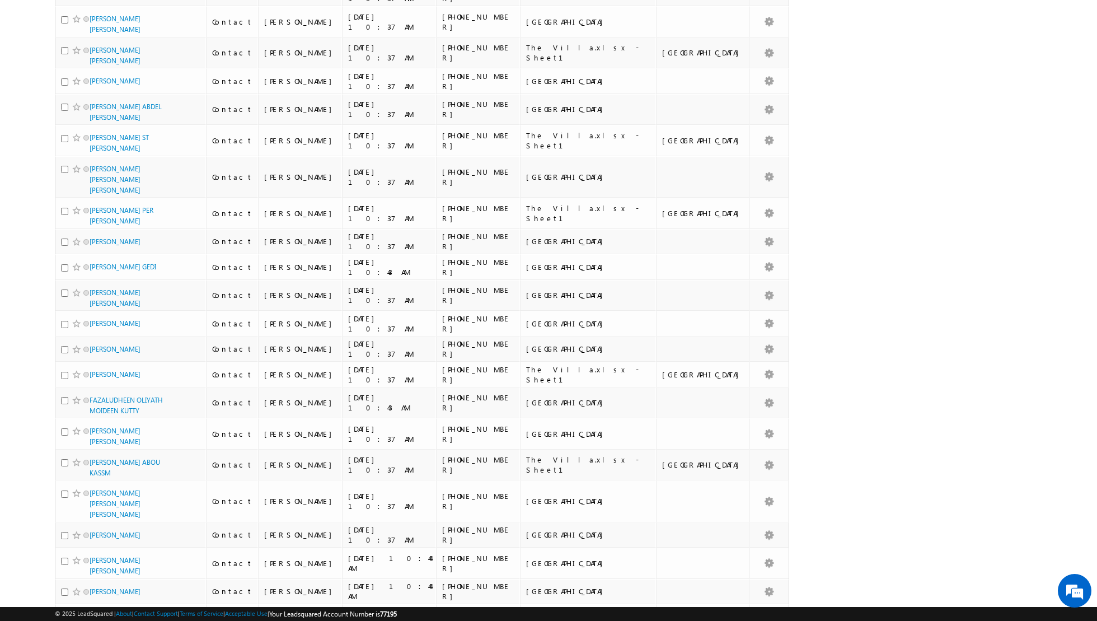
checkbox input "true"
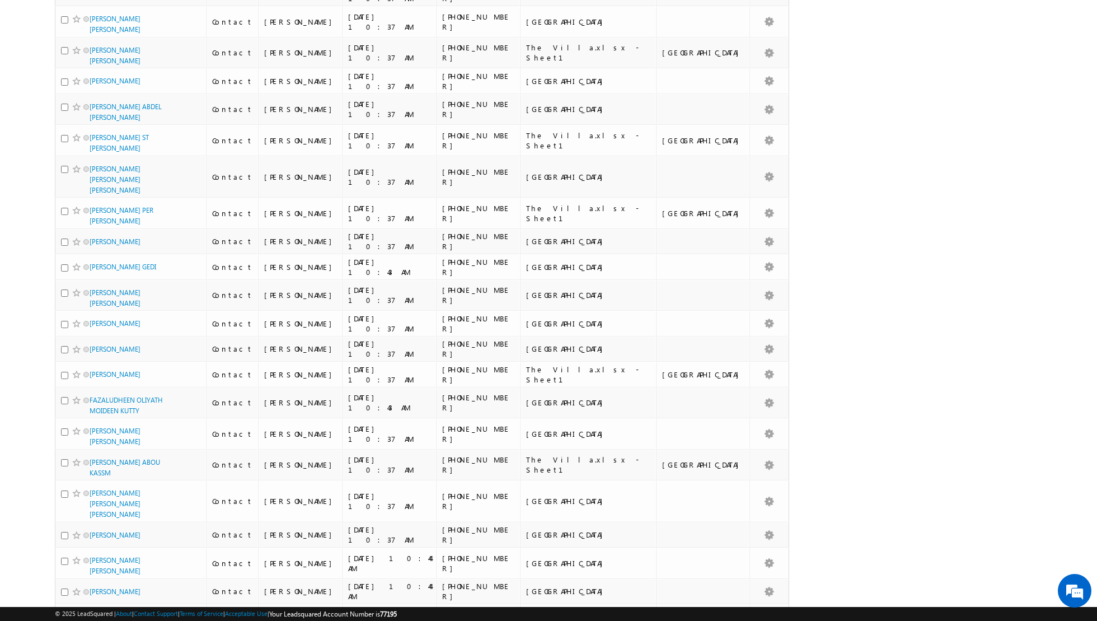
checkbox input "true"
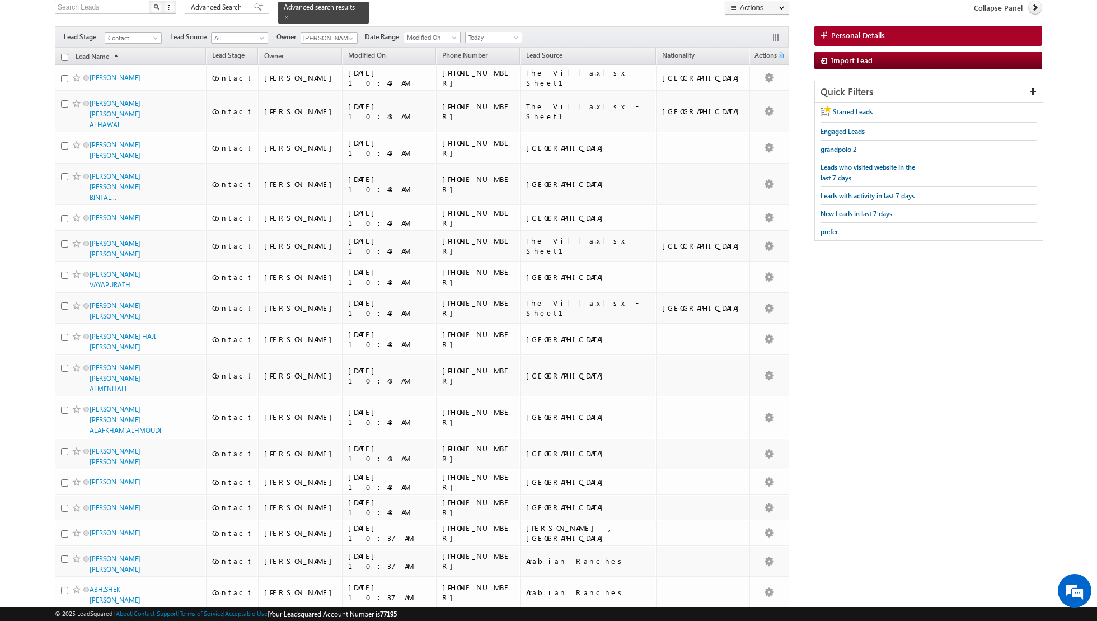
scroll to position [0, 0]
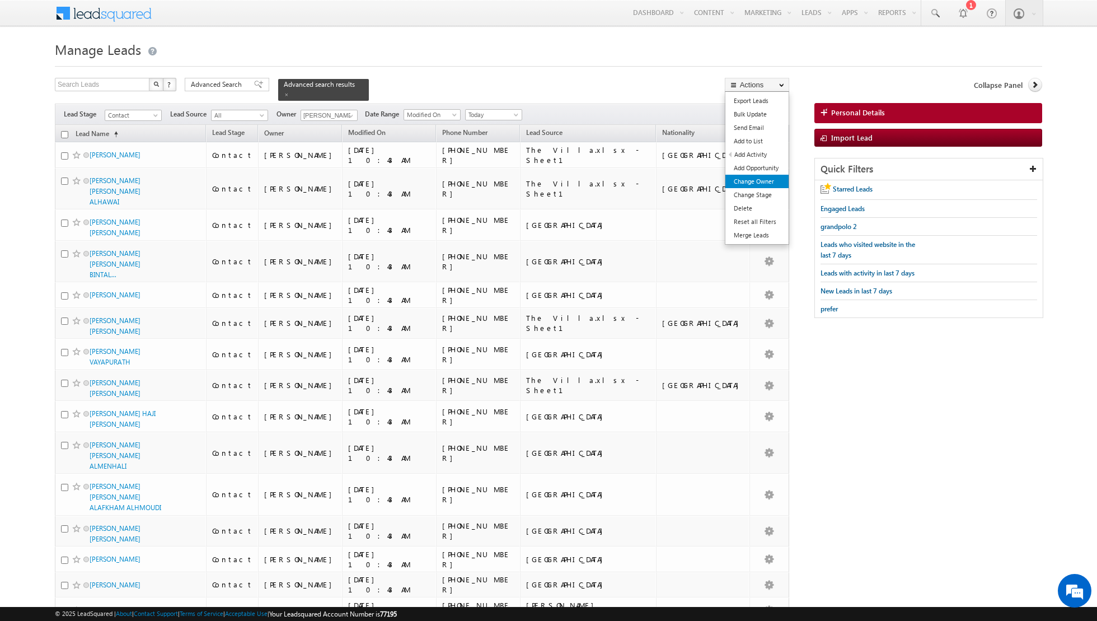
click at [757, 181] on link "Change Owner" at bounding box center [757, 181] width 63 height 13
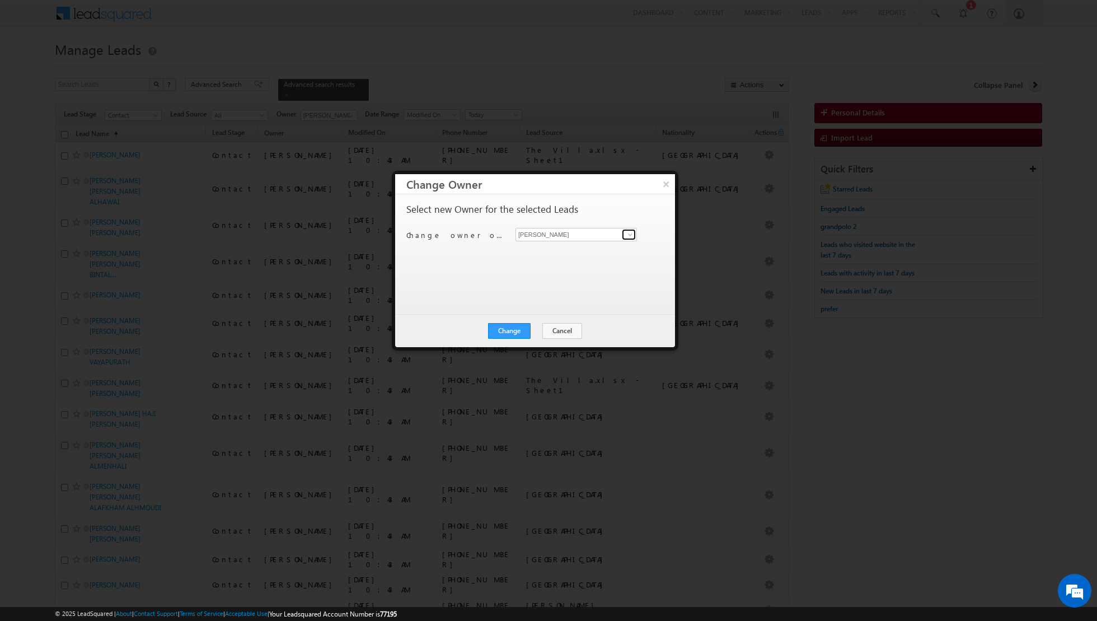
click at [628, 232] on span at bounding box center [630, 234] width 9 height 9
click at [574, 288] on link "[PERSON_NAME] [PERSON_NAME][EMAIL_ADDRESS][DOMAIN_NAME]" at bounding box center [576, 290] width 121 height 21
type input "[PERSON_NAME]"
click at [506, 335] on button "Change" at bounding box center [509, 331] width 43 height 16
click at [536, 331] on button "Close" at bounding box center [537, 331] width 36 height 16
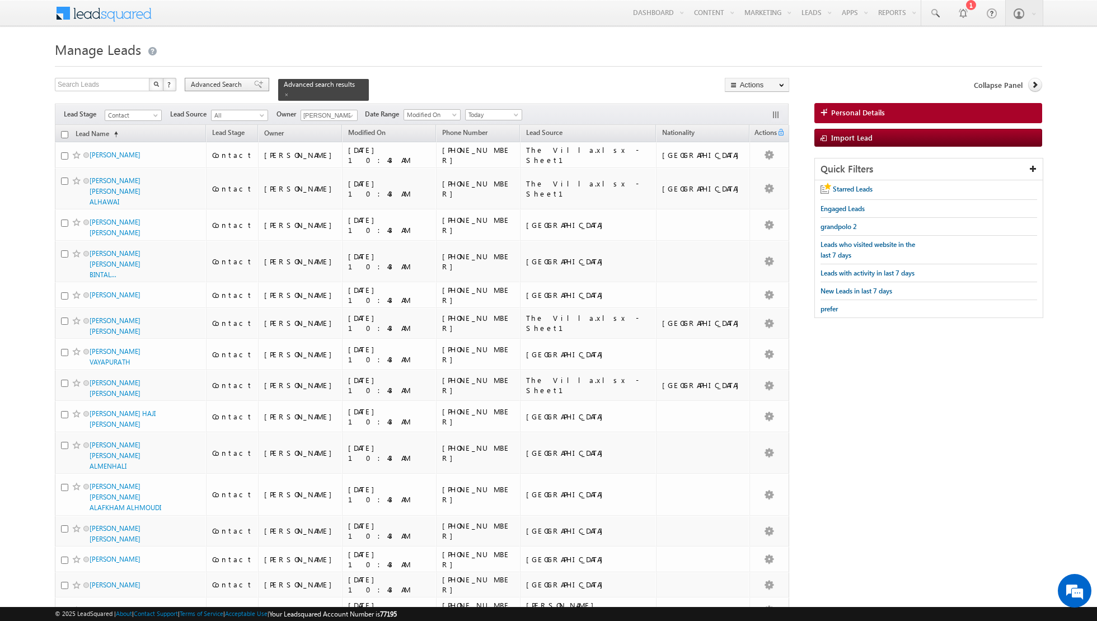
click at [254, 87] on span at bounding box center [258, 85] width 9 height 8
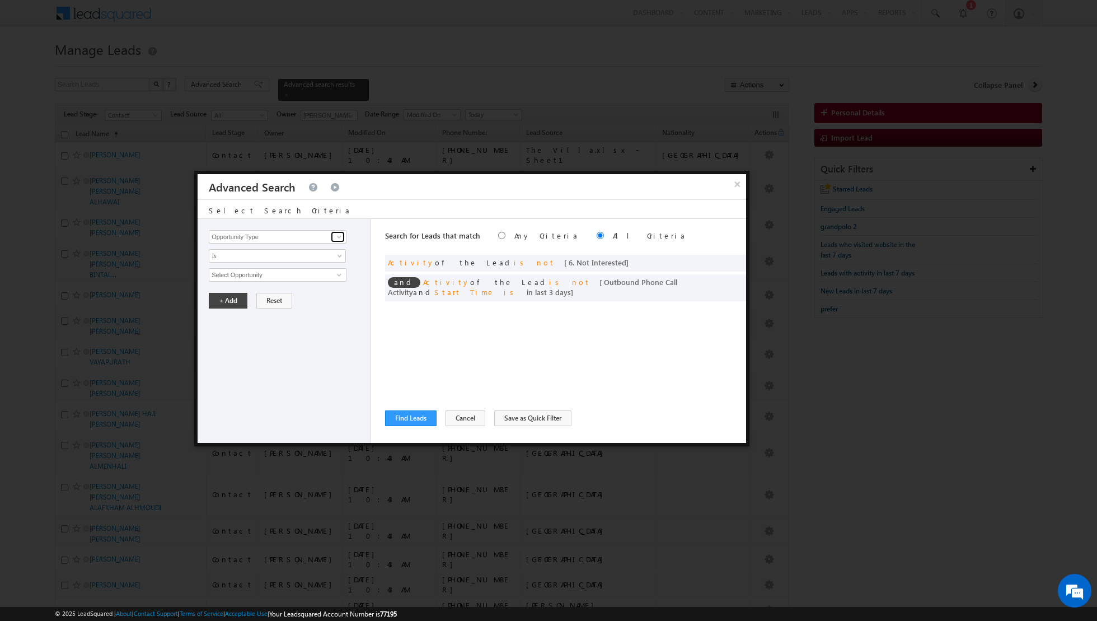
click at [336, 238] on span at bounding box center [339, 236] width 9 height 9
click at [305, 257] on link "Developer" at bounding box center [278, 259] width 138 height 13
type input "Developer"
click at [291, 272] on span "None Selected" at bounding box center [272, 275] width 127 height 12
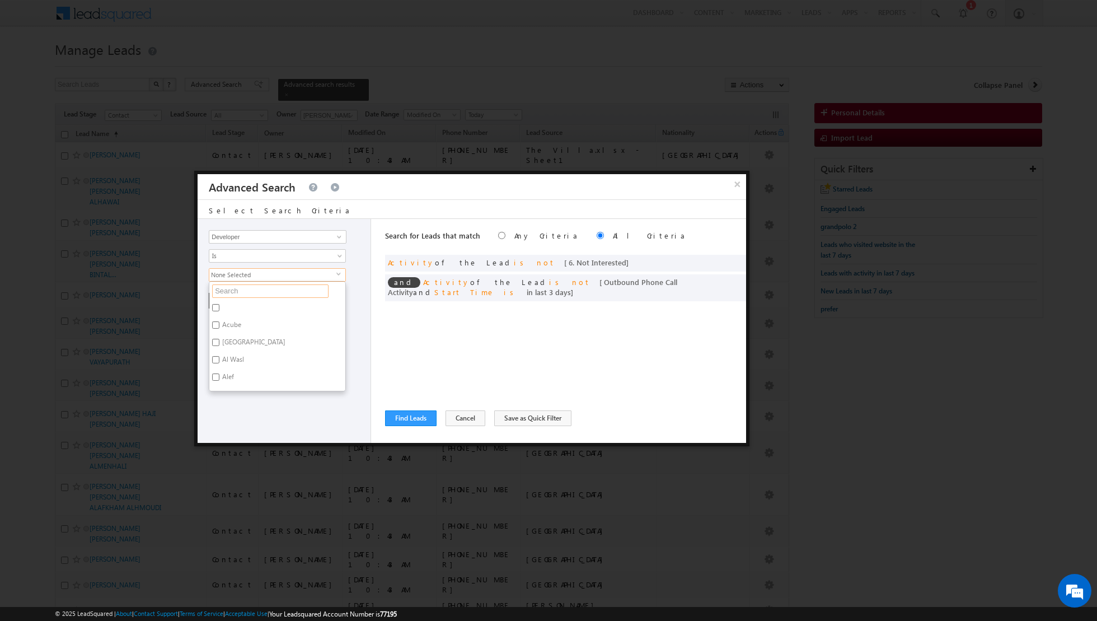
click at [265, 288] on input "text" at bounding box center [270, 290] width 116 height 13
type input "nsha"
click at [219, 305] on label "Nshama" at bounding box center [233, 309] width 48 height 17
click at [219, 305] on input "Nshama" at bounding box center [215, 307] width 7 height 7
checkbox input "true"
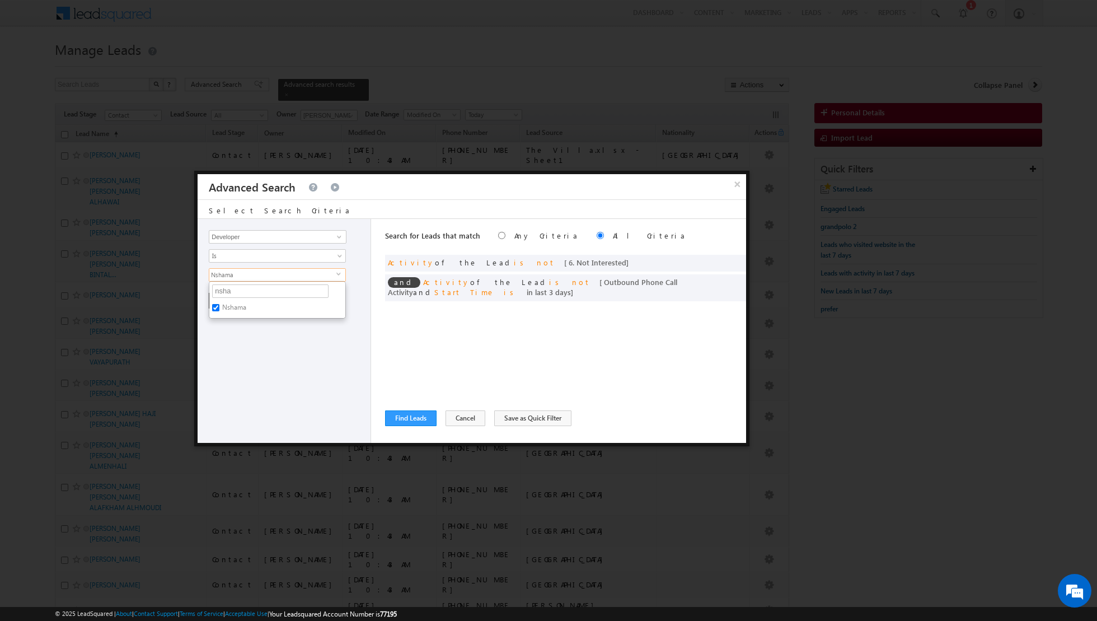
click at [276, 376] on div "Opportunity Type Lead Activity Task Sales Group Prospect Id Address 1 Address 2…" at bounding box center [285, 331] width 174 height 224
click at [226, 297] on button "+ Add" at bounding box center [228, 301] width 39 height 16
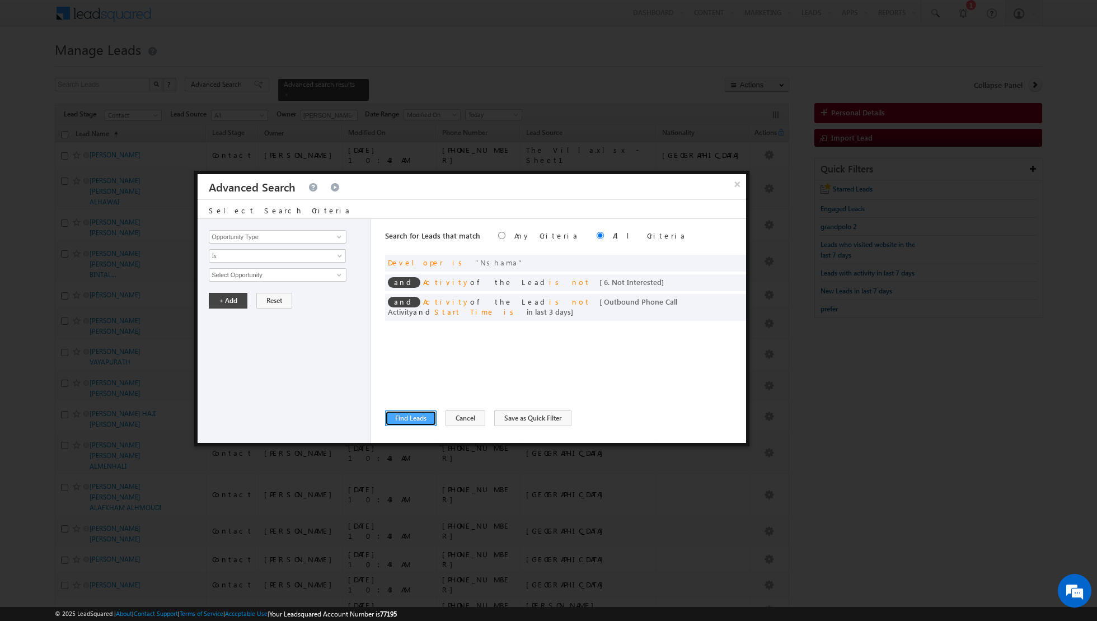
click at [402, 418] on button "Find Leads" at bounding box center [411, 418] width 52 height 16
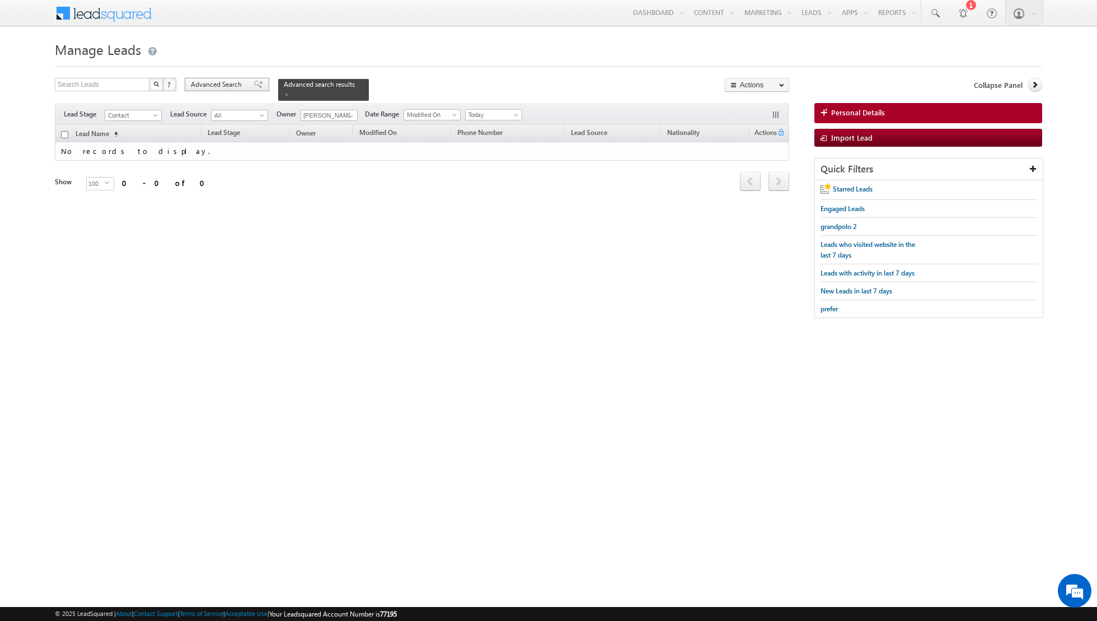
click at [246, 82] on div "Advanced Search" at bounding box center [227, 84] width 85 height 13
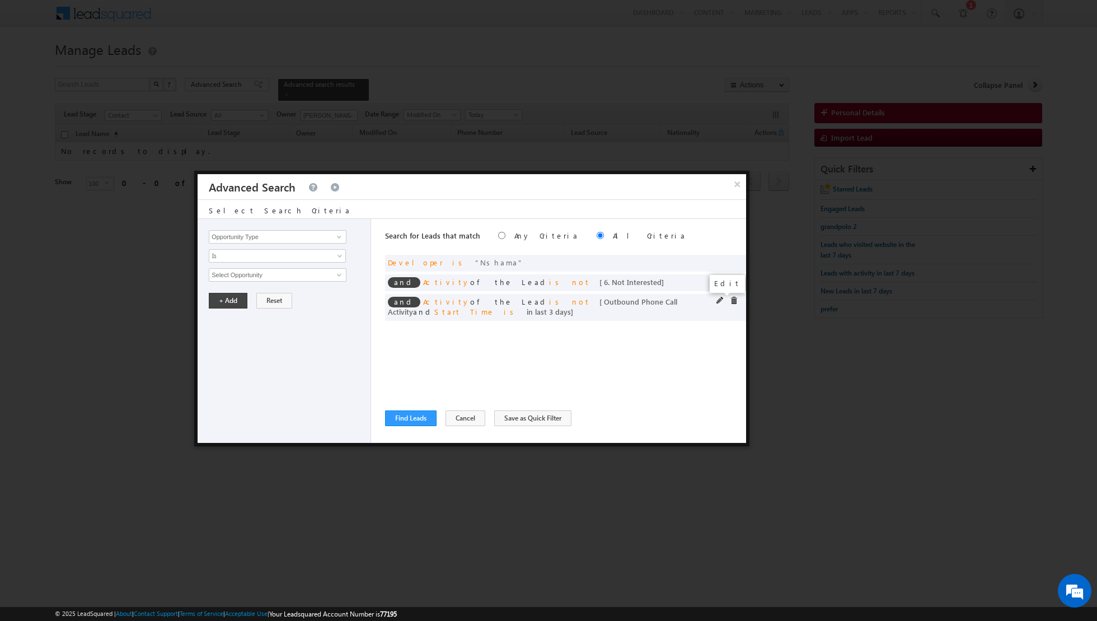
click at [718, 300] on span at bounding box center [721, 301] width 8 height 8
click at [314, 348] on input "3" at bounding box center [311, 350] width 70 height 13
type input "4"
click at [218, 384] on button "+ Add" at bounding box center [228, 382] width 39 height 16
click at [405, 418] on button "Find Leads" at bounding box center [411, 418] width 52 height 16
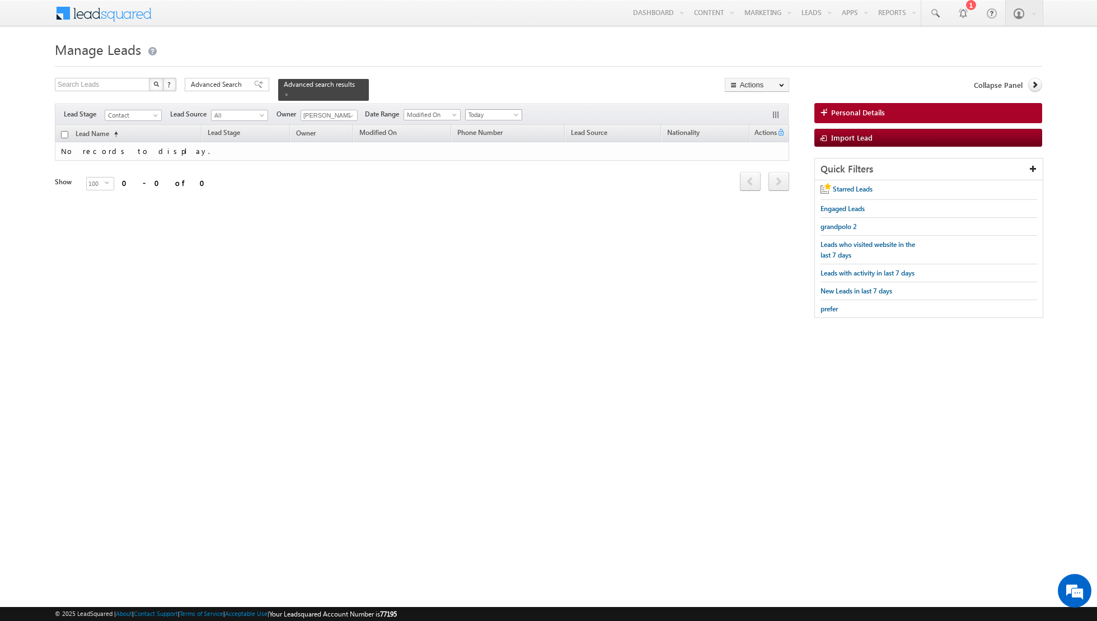
click at [500, 113] on span "Today" at bounding box center [492, 115] width 53 height 10
click at [494, 126] on link "All Time" at bounding box center [489, 125] width 57 height 10
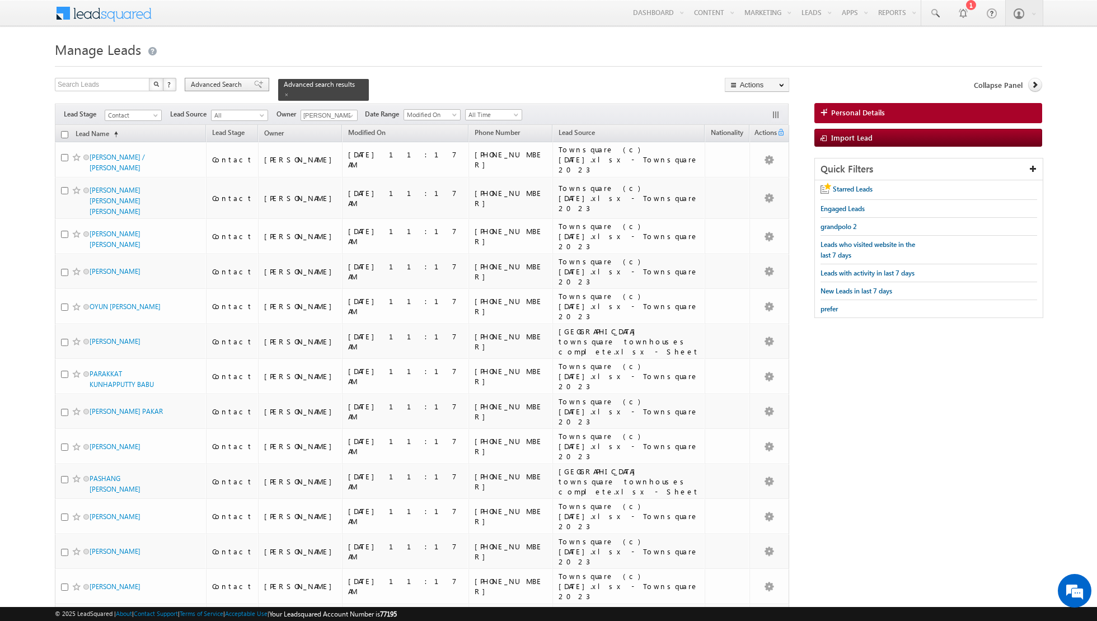
click at [254, 83] on span at bounding box center [258, 85] width 9 height 8
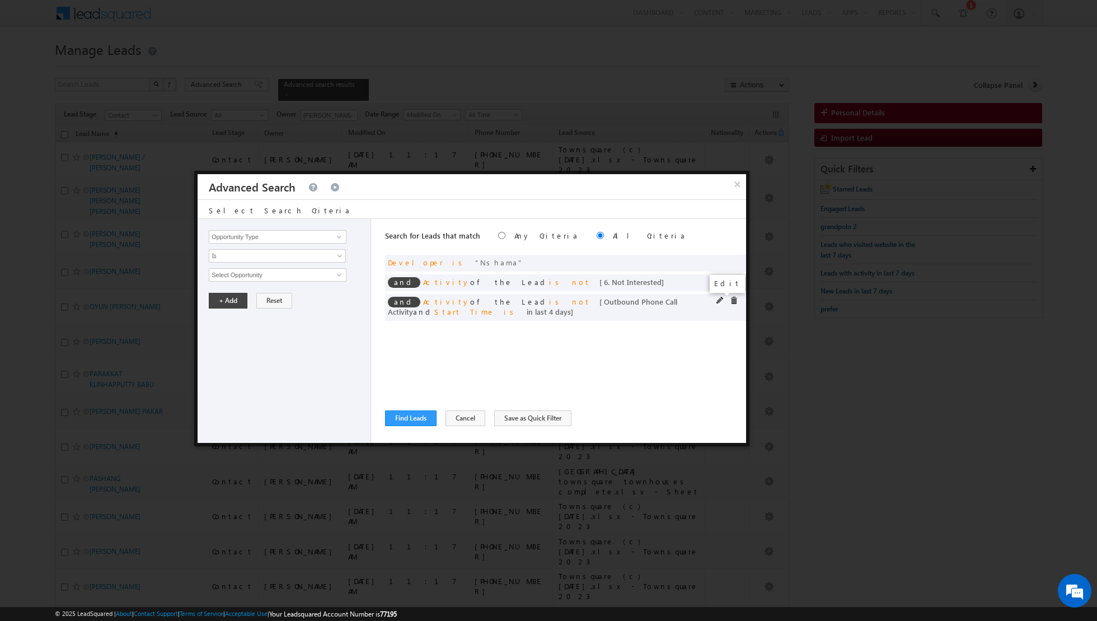
click at [717, 297] on span at bounding box center [721, 301] width 8 height 8
click at [298, 344] on input "4" at bounding box center [311, 350] width 70 height 13
type input "3"
click at [231, 381] on button "+ Add" at bounding box center [228, 382] width 39 height 16
click at [406, 420] on button "Find Leads" at bounding box center [411, 418] width 52 height 16
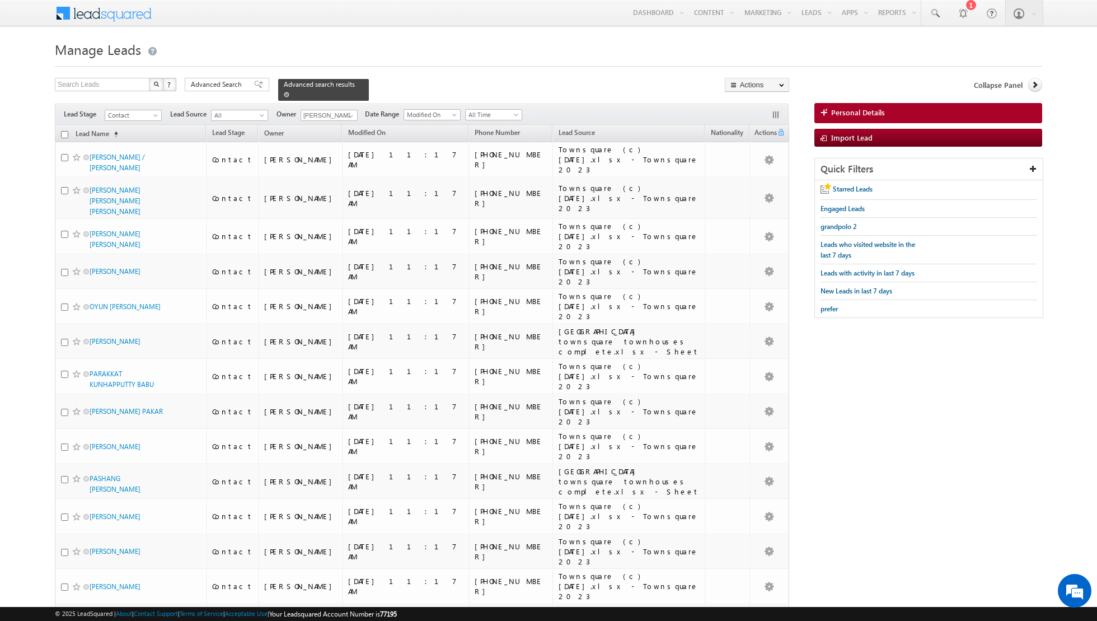
click at [284, 93] on span at bounding box center [287, 95] width 6 height 6
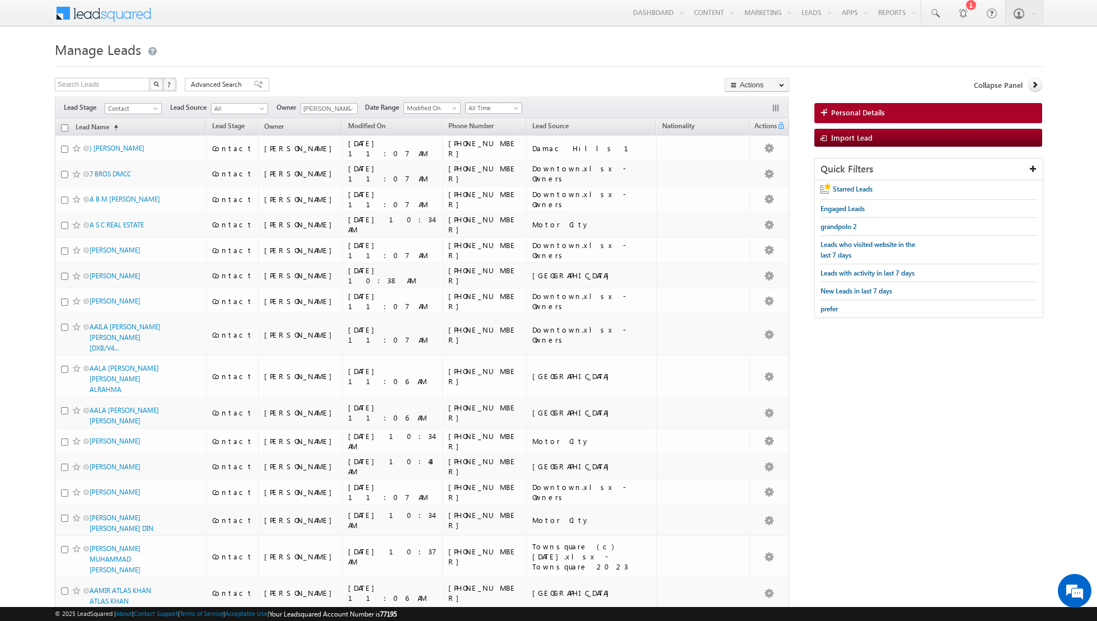
click at [493, 110] on span "All Time" at bounding box center [492, 108] width 53 height 10
click at [481, 155] on link "Today" at bounding box center [489, 155] width 57 height 10
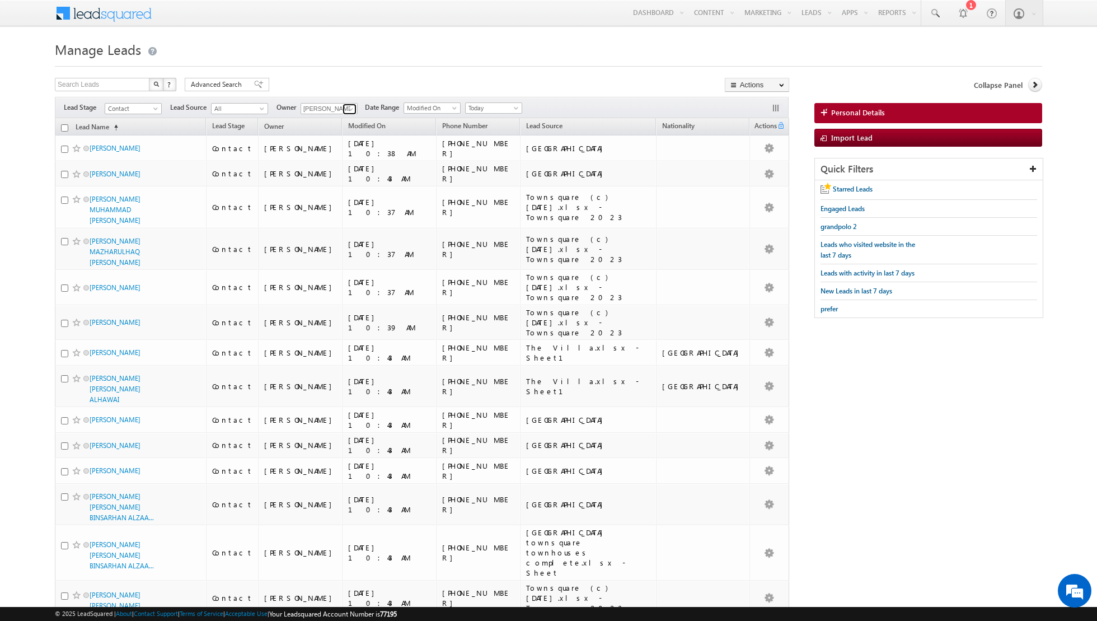
click at [347, 106] on span at bounding box center [351, 109] width 9 height 9
click at [335, 143] on link "[PERSON_NAME] [PERSON_NAME][EMAIL_ADDRESS][DOMAIN_NAME]" at bounding box center [357, 146] width 112 height 21
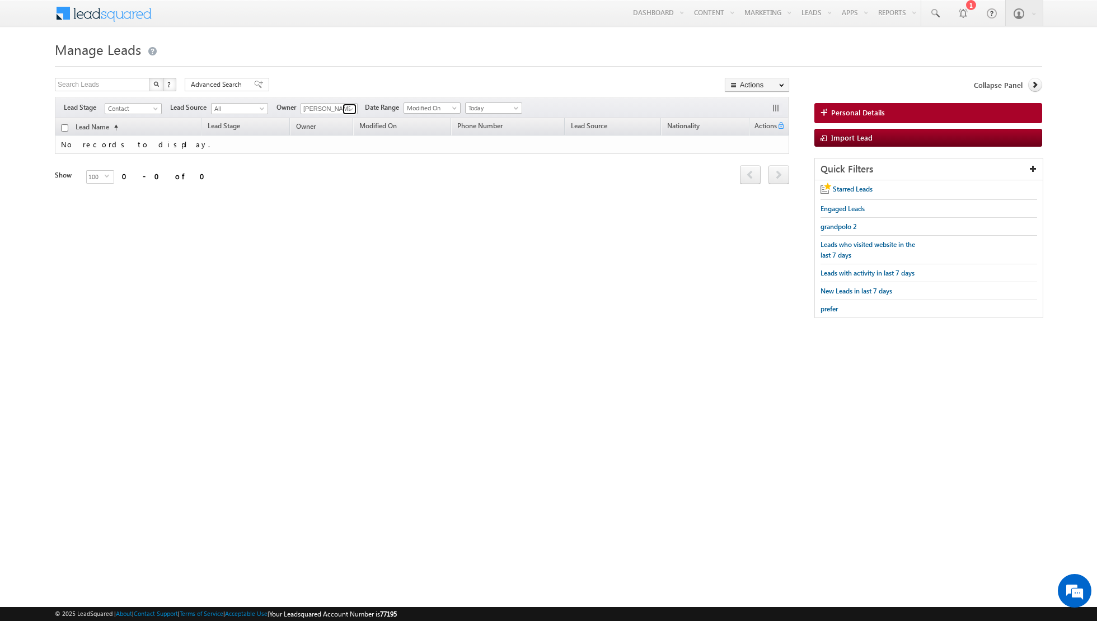
click at [343, 106] on link at bounding box center [350, 109] width 14 height 11
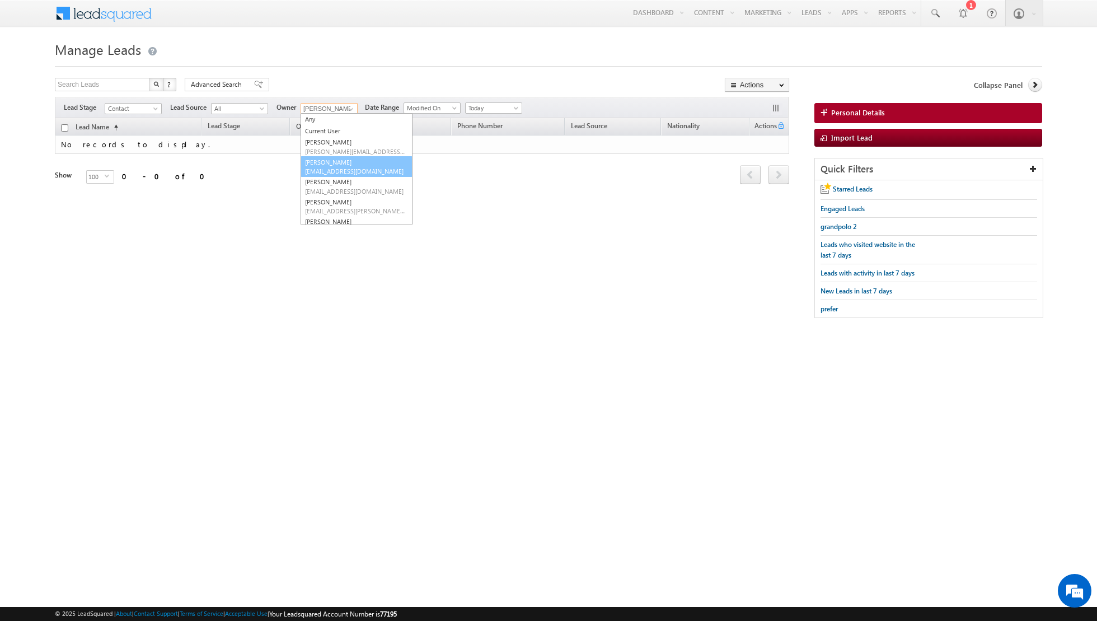
click at [330, 167] on span "[EMAIL_ADDRESS][DOMAIN_NAME]" at bounding box center [355, 171] width 101 height 8
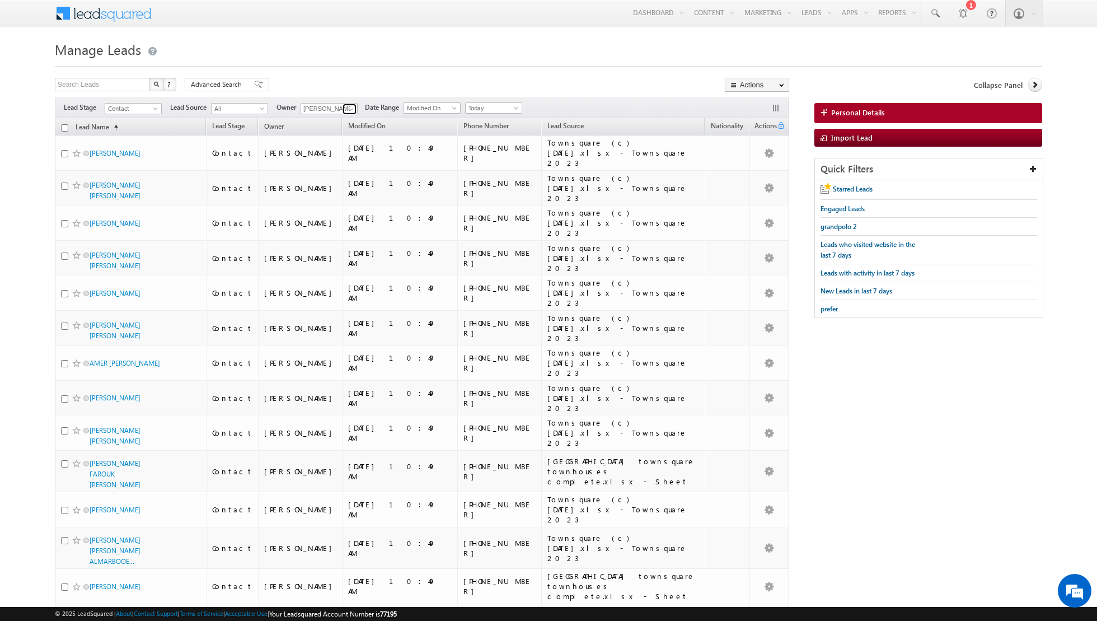
click at [347, 106] on span at bounding box center [351, 109] width 9 height 9
click at [343, 179] on link "[PERSON_NAME] [PERSON_NAME][EMAIL_ADDRESS][DOMAIN_NAME]" at bounding box center [357, 186] width 112 height 21
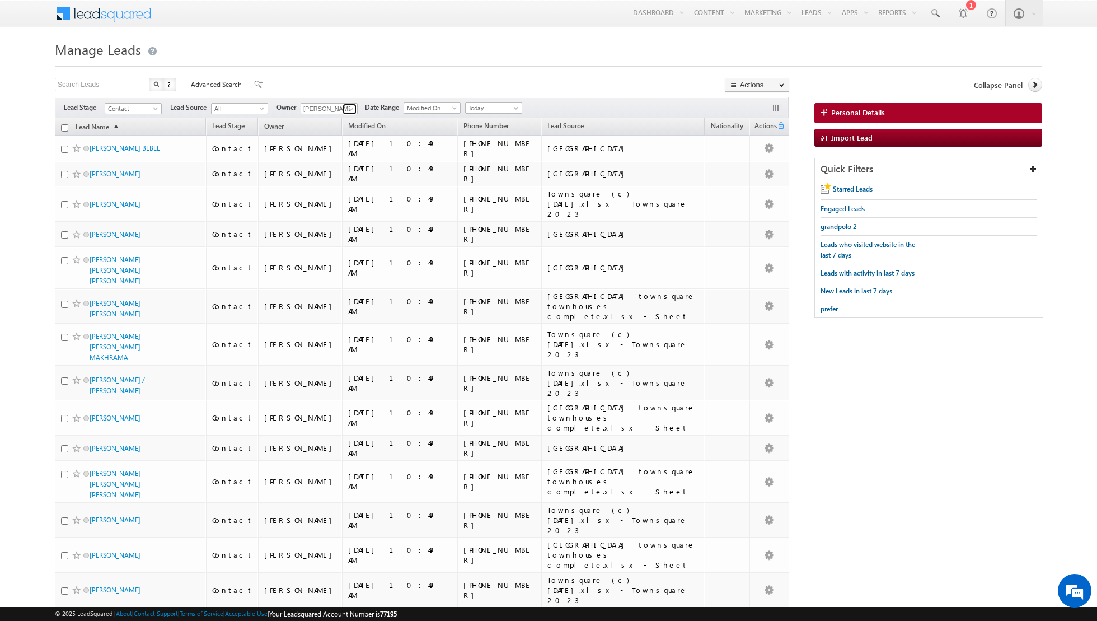
click at [349, 107] on span at bounding box center [351, 109] width 9 height 9
click at [340, 201] on link "[PERSON_NAME] [EMAIL_ADDRESS][PERSON_NAME][DOMAIN_NAME]" at bounding box center [357, 206] width 112 height 21
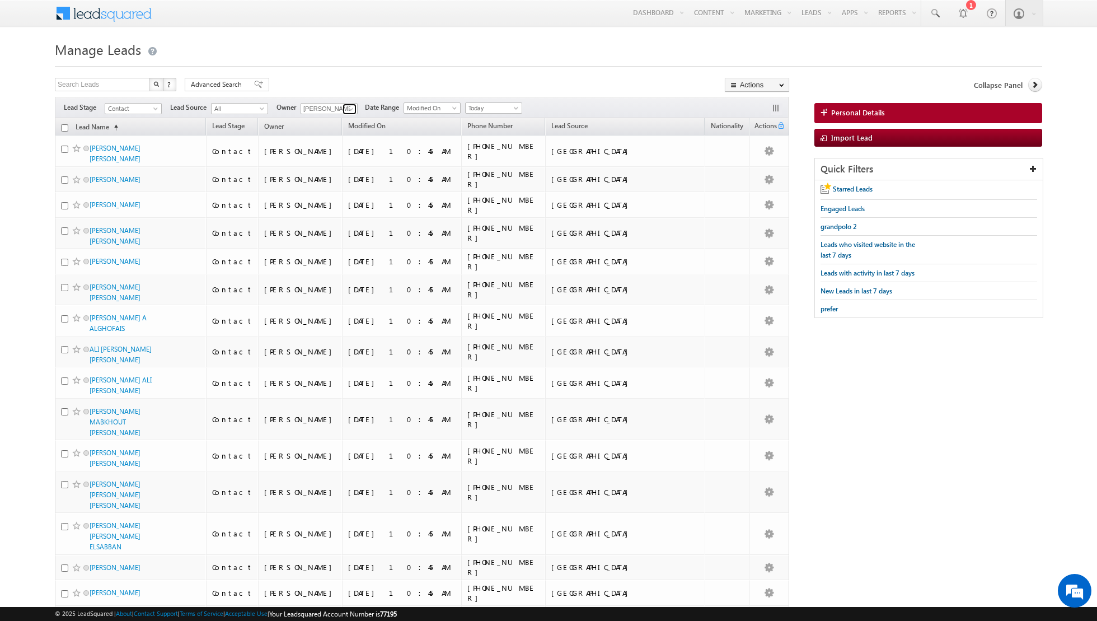
click at [348, 109] on span at bounding box center [351, 109] width 9 height 9
click at [341, 218] on span "[PERSON_NAME][EMAIL_ADDRESS][DOMAIN_NAME]" at bounding box center [355, 218] width 101 height 8
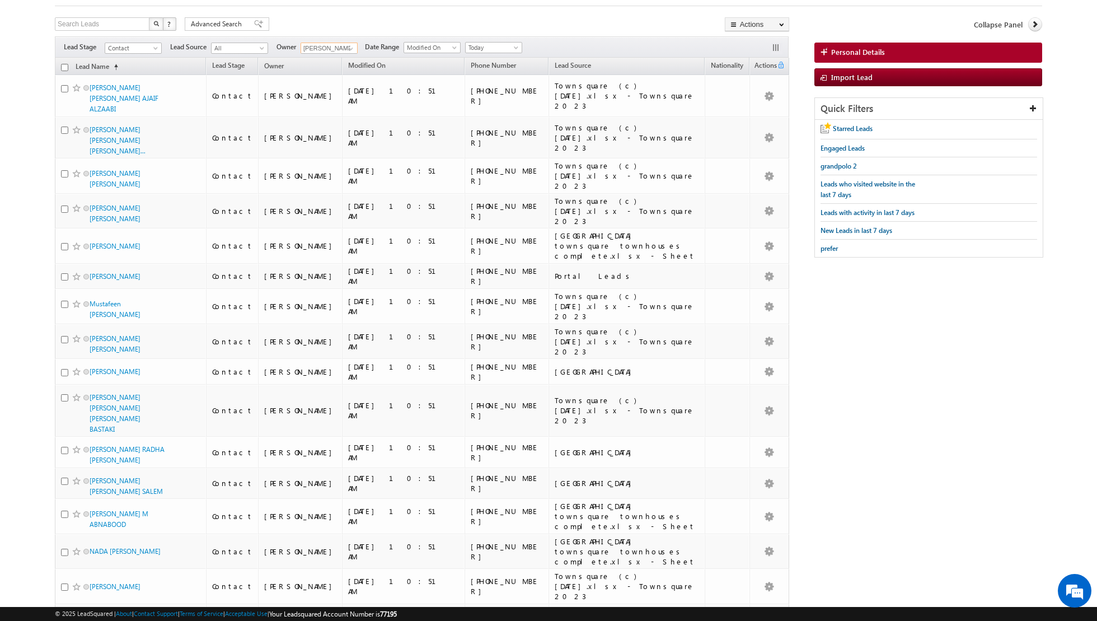
scroll to position [0, 0]
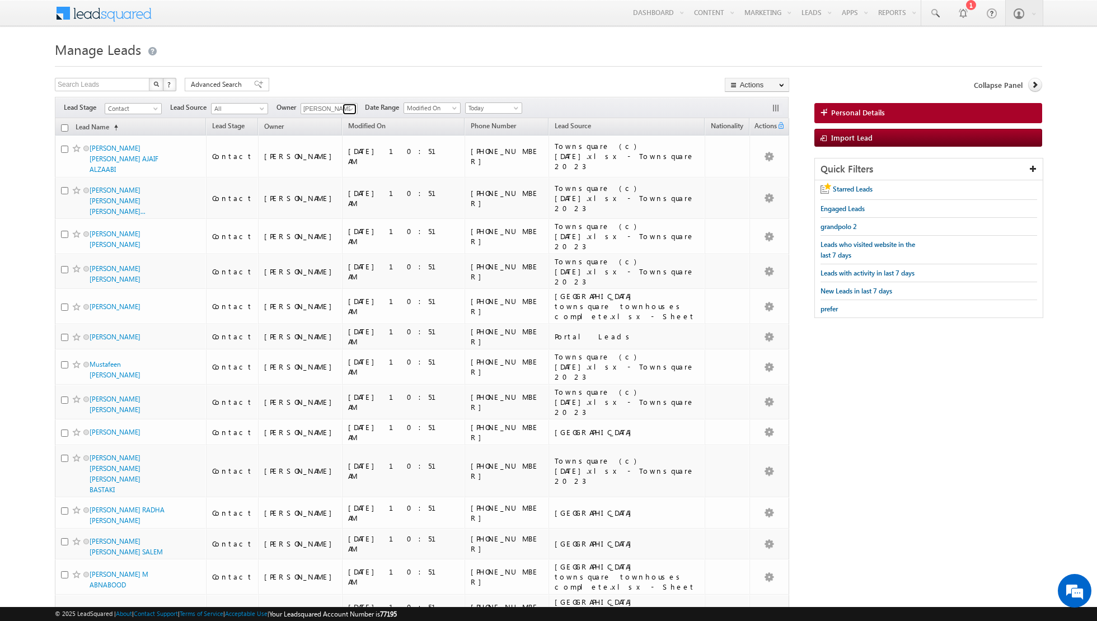
click at [349, 108] on span at bounding box center [351, 109] width 9 height 9
click at [350, 196] on span "[EMAIL_ADDRESS][DOMAIN_NAME]" at bounding box center [355, 198] width 101 height 8
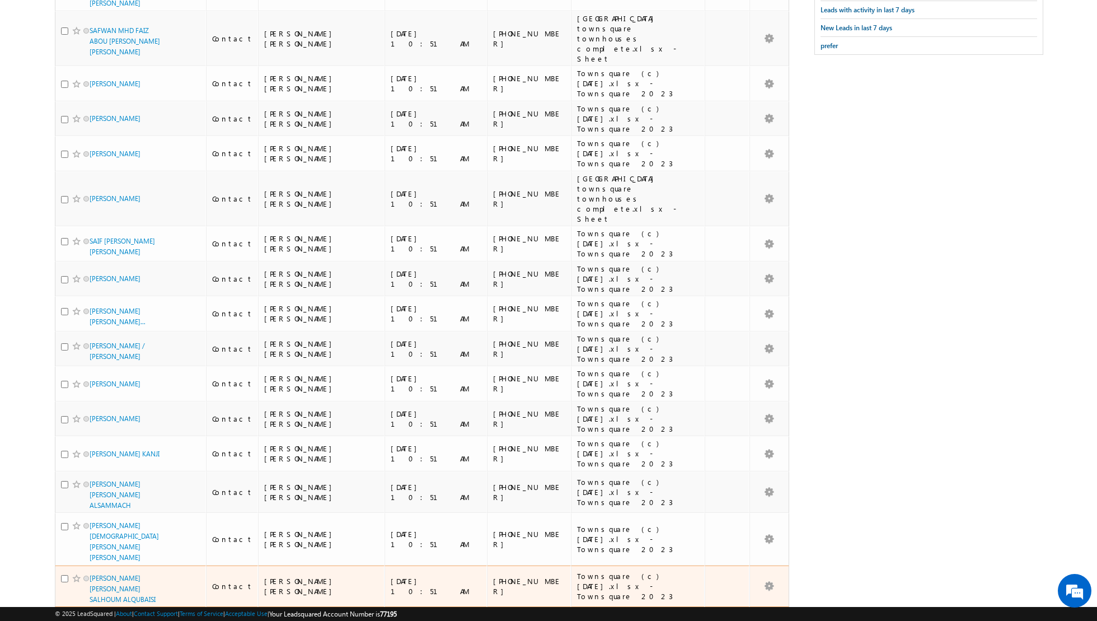
scroll to position [0, 0]
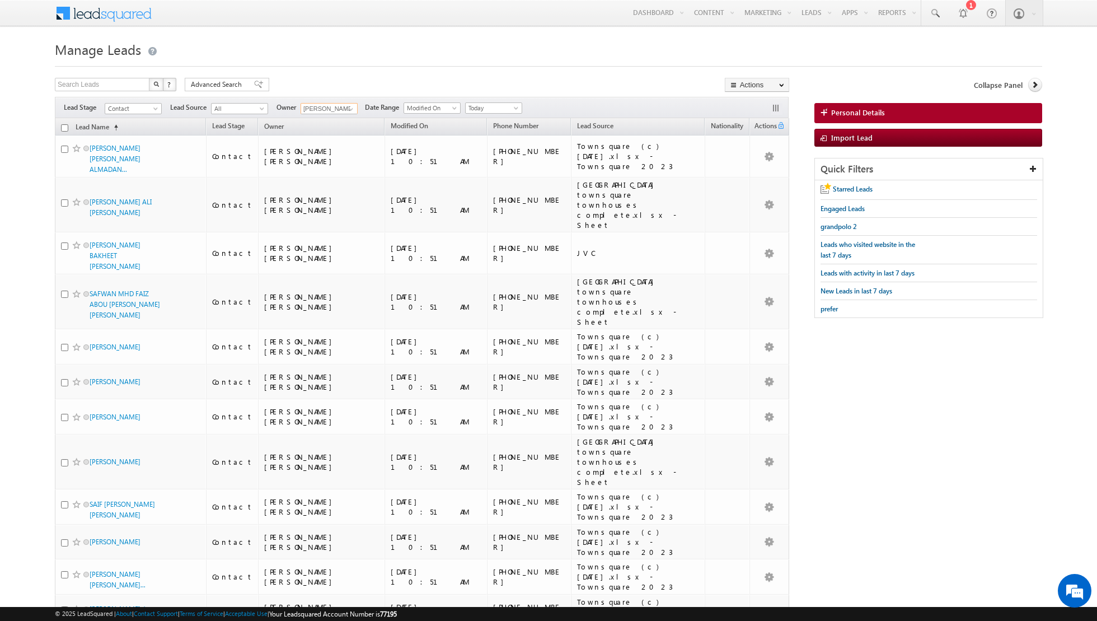
click at [338, 105] on input "[PERSON_NAME] [PERSON_NAME]" at bounding box center [329, 108] width 57 height 11
click at [351, 106] on span at bounding box center [351, 109] width 9 height 9
click at [347, 175] on span "[PERSON_NAME][EMAIL_ADDRESS][PERSON_NAME][DOMAIN_NAME]" at bounding box center [355, 174] width 101 height 8
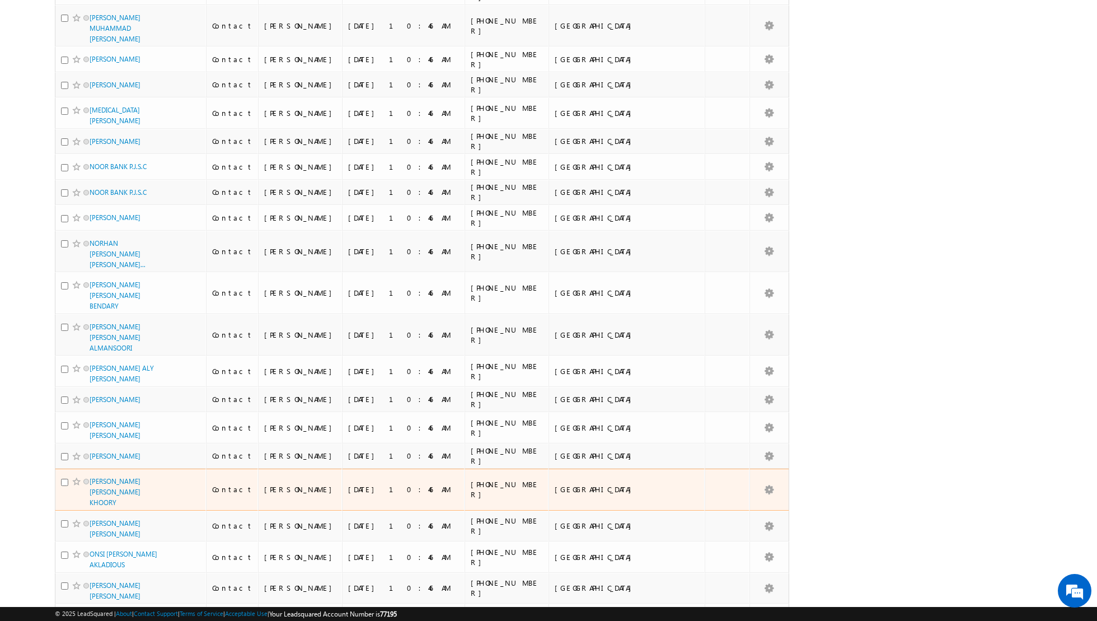
scroll to position [0, 0]
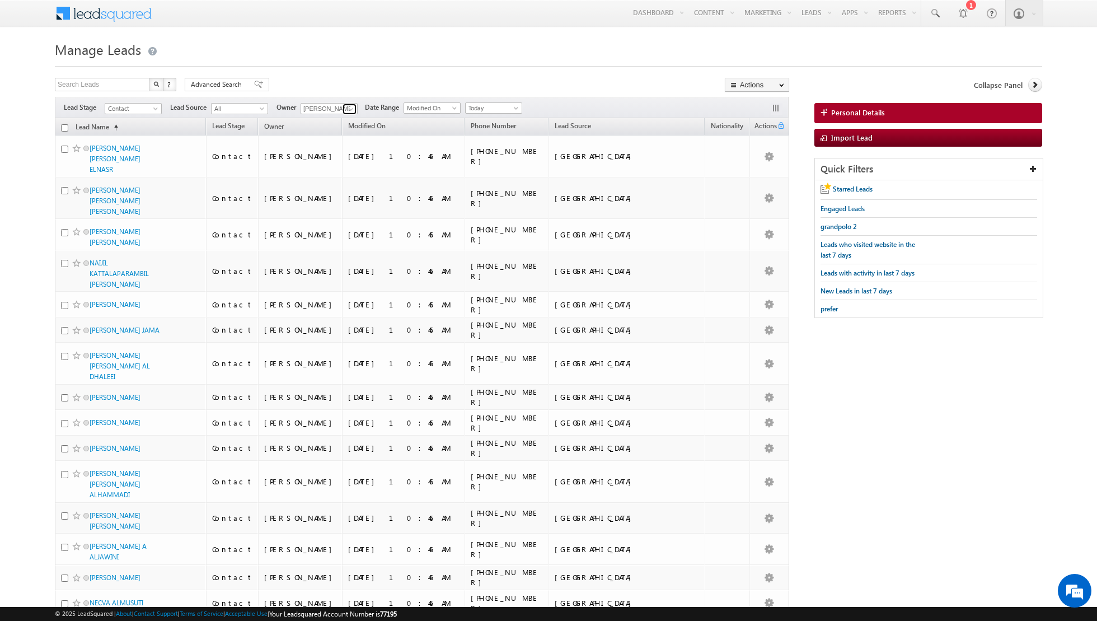
click at [348, 108] on span at bounding box center [351, 109] width 9 height 9
click at [338, 215] on span "[EMAIL_ADDRESS][PERSON_NAME][DOMAIN_NAME]" at bounding box center [355, 219] width 101 height 8
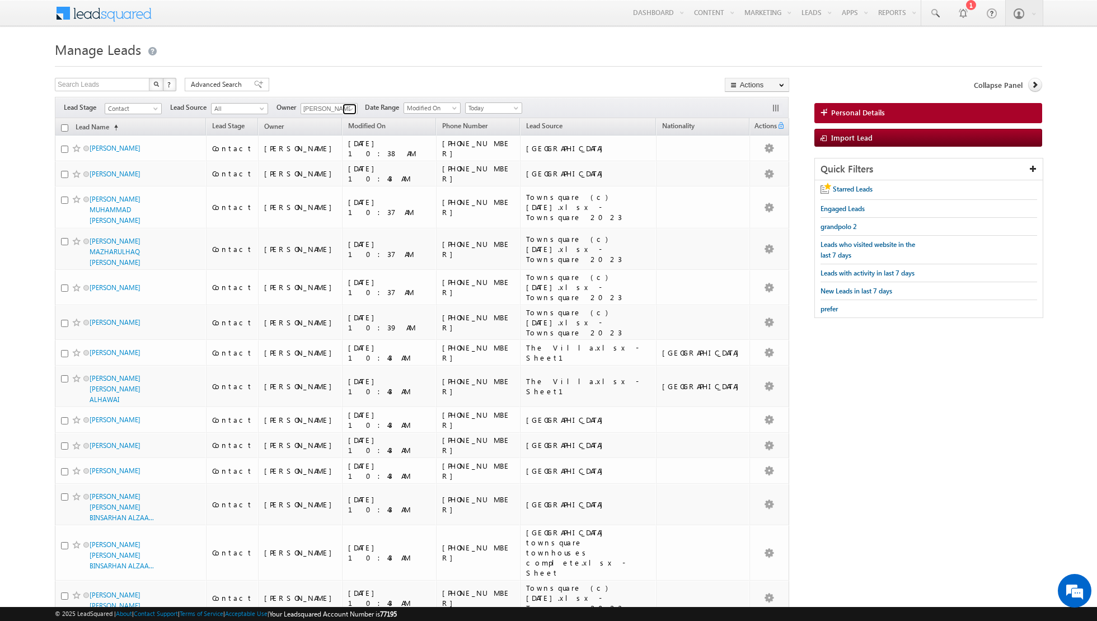
click at [350, 109] on span at bounding box center [351, 109] width 9 height 9
click at [340, 197] on link "[PERSON_NAME] [EMAIL_ADDRESS][PERSON_NAME][DOMAIN_NAME]" at bounding box center [357, 206] width 112 height 21
type input "[PERSON_NAME]"
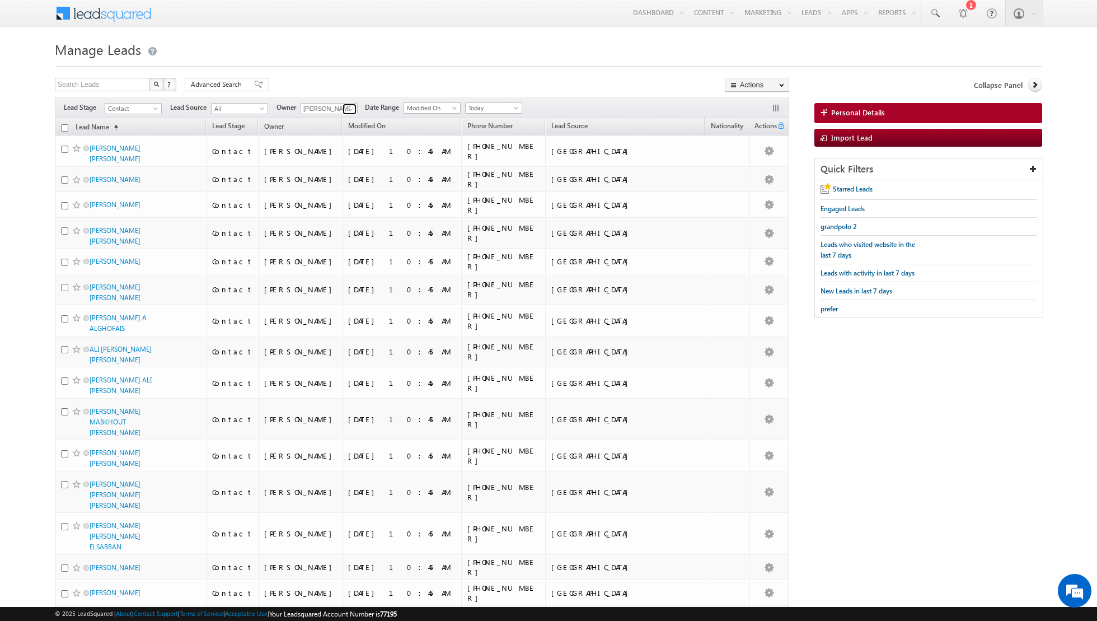
click at [347, 107] on span at bounding box center [351, 109] width 9 height 9
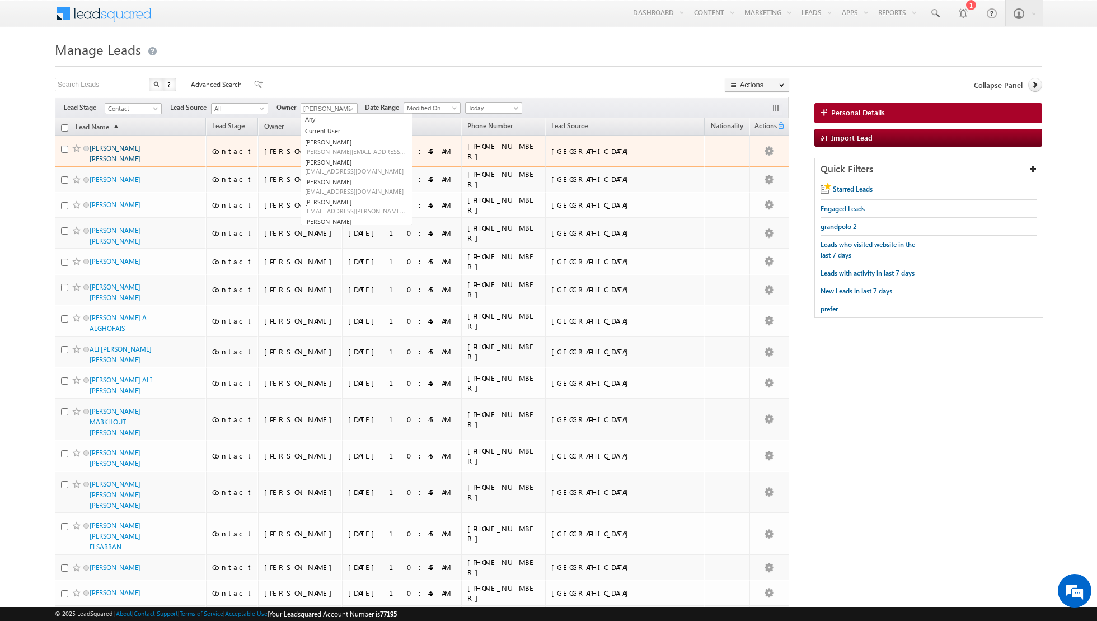
click at [115, 144] on link "[PERSON_NAME] [PERSON_NAME]" at bounding box center [115, 153] width 51 height 19
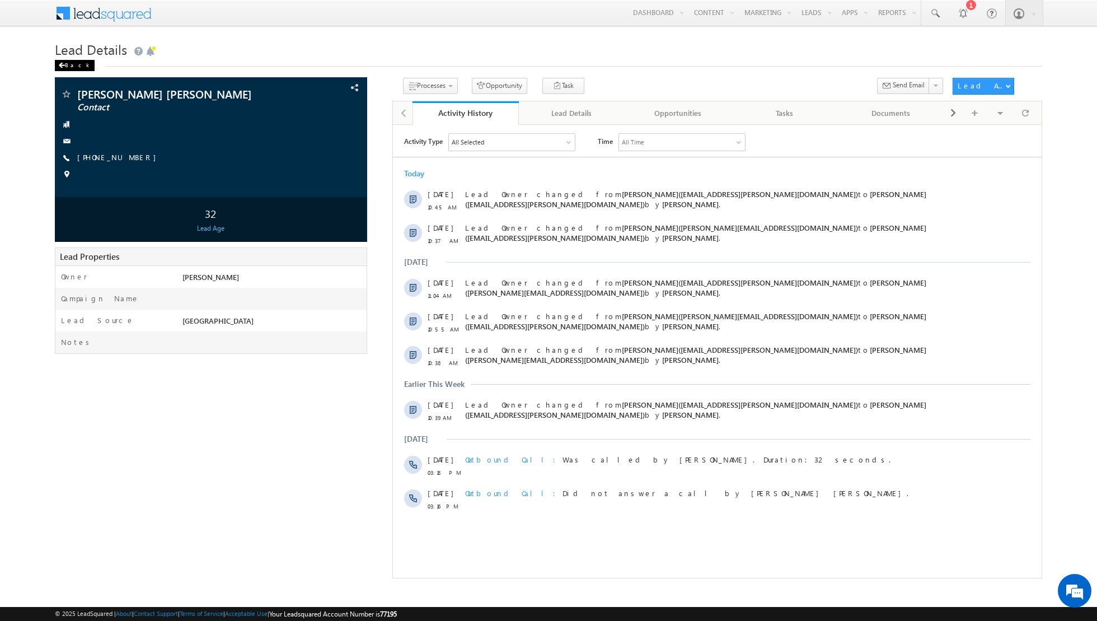
click at [66, 64] on div "Back" at bounding box center [75, 65] width 40 height 11
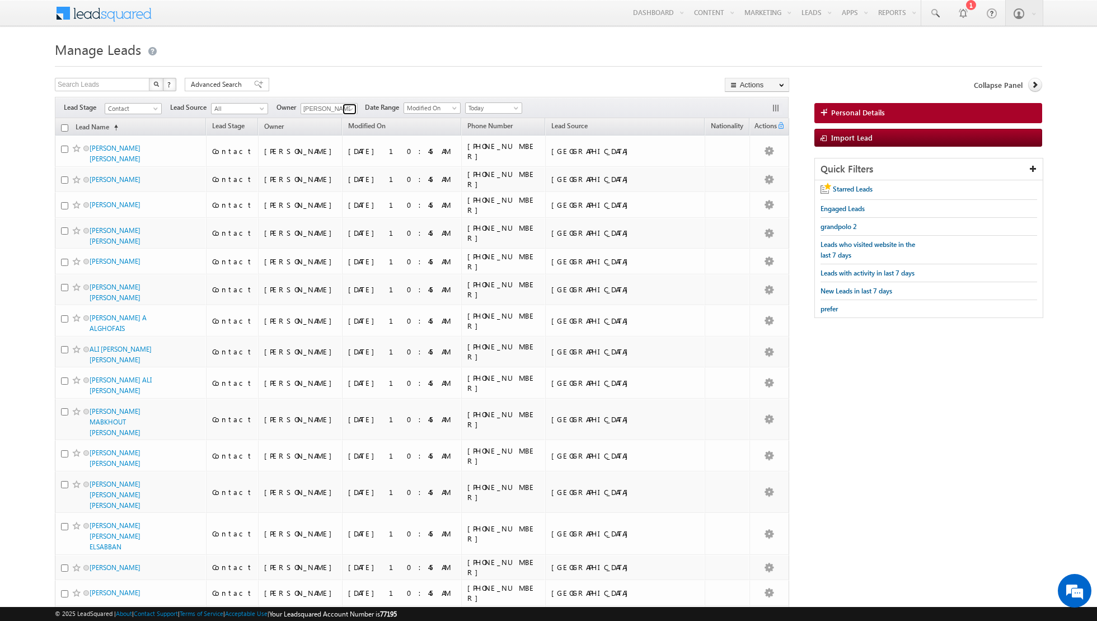
click at [343, 110] on link at bounding box center [350, 109] width 14 height 11
click at [343, 212] on link "[PERSON_NAME] [EMAIL_ADDRESS][PERSON_NAME][DOMAIN_NAME]" at bounding box center [357, 214] width 112 height 21
type input "[PERSON_NAME]"
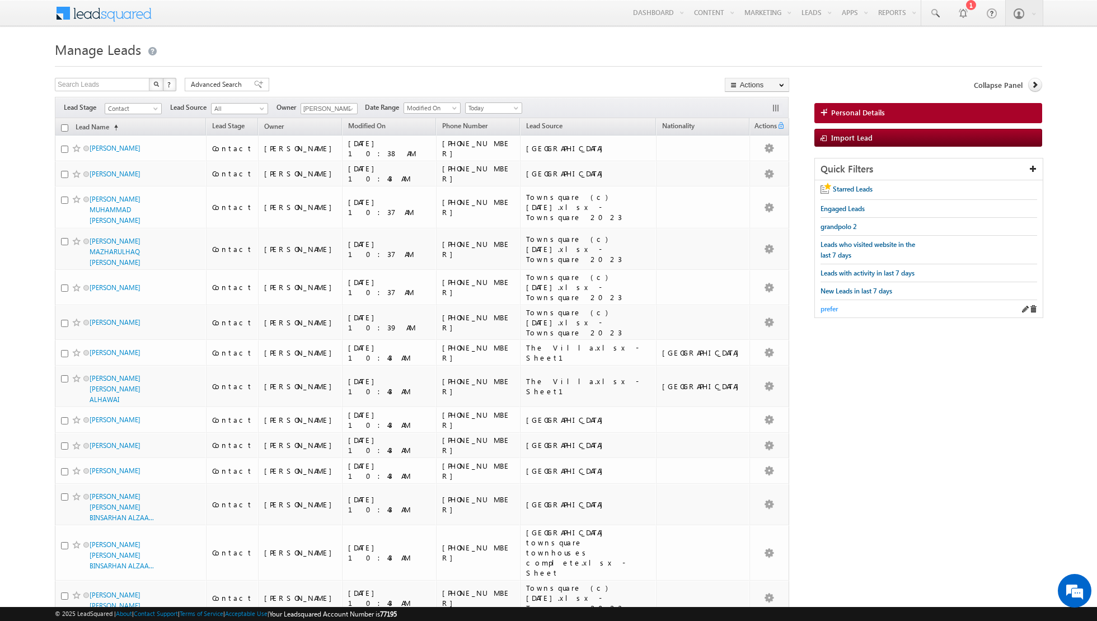
click at [829, 305] on span "prefer" at bounding box center [829, 309] width 17 height 8
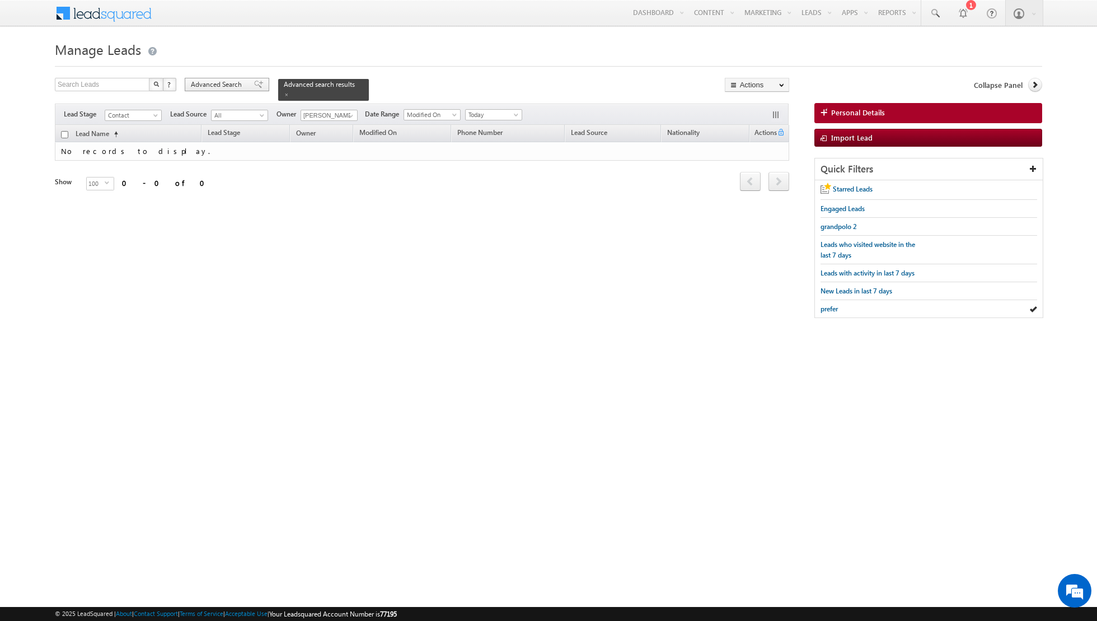
click at [254, 84] on span at bounding box center [258, 85] width 9 height 8
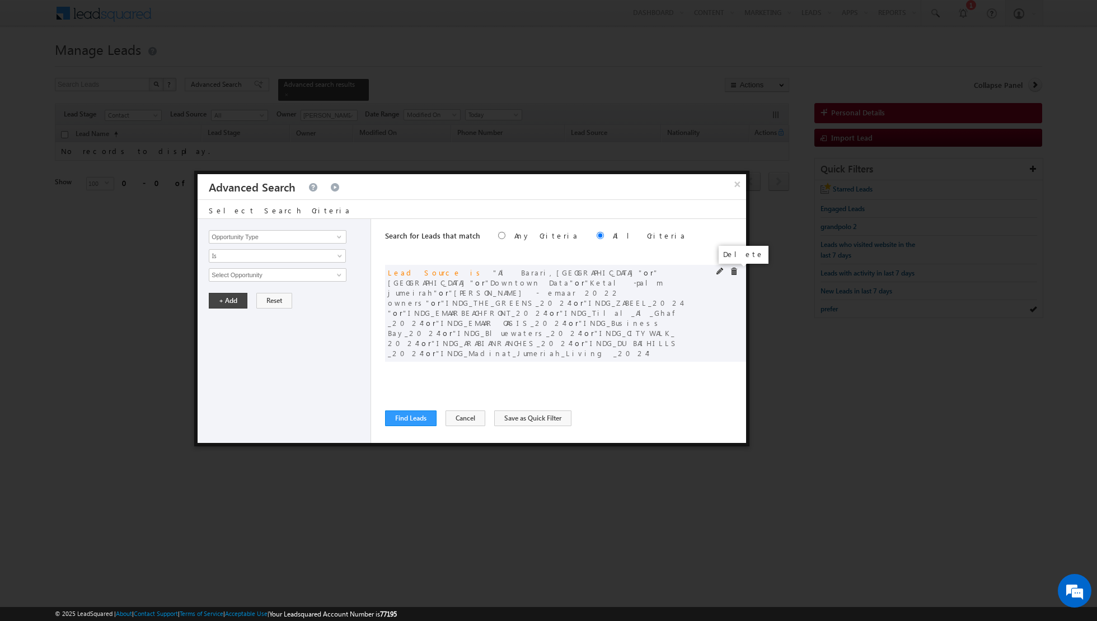
click at [735, 270] on span at bounding box center [734, 272] width 8 height 8
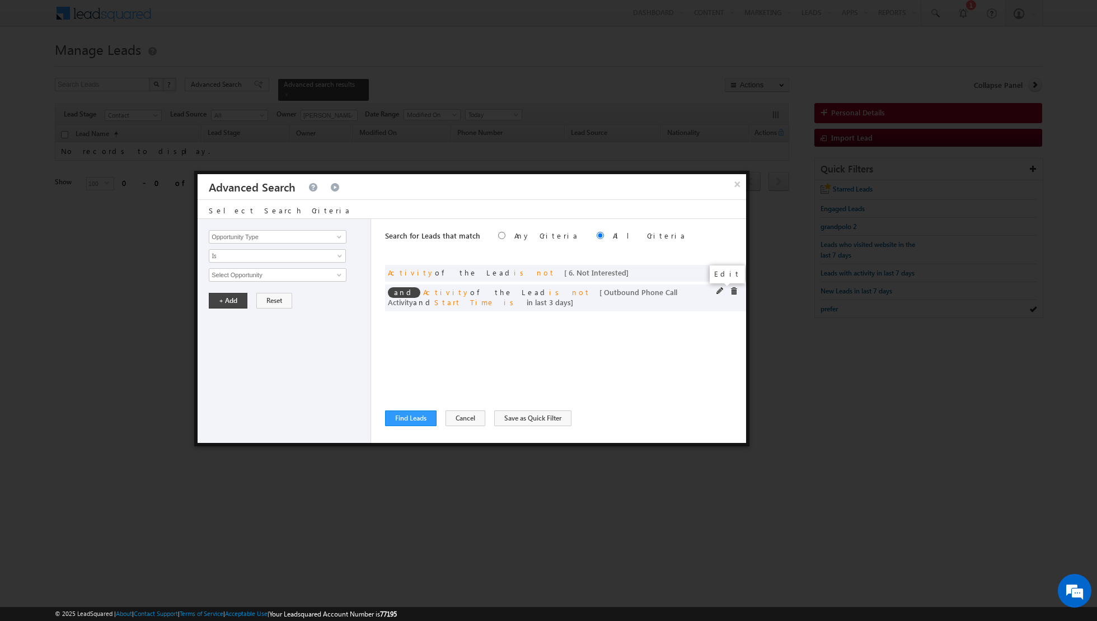
click at [718, 289] on span at bounding box center [721, 291] width 8 height 8
click at [308, 349] on input "3" at bounding box center [311, 350] width 70 height 13
type input "4"
click at [225, 380] on button "+ Add" at bounding box center [228, 382] width 39 height 16
click at [409, 417] on button "Find Leads" at bounding box center [411, 418] width 52 height 16
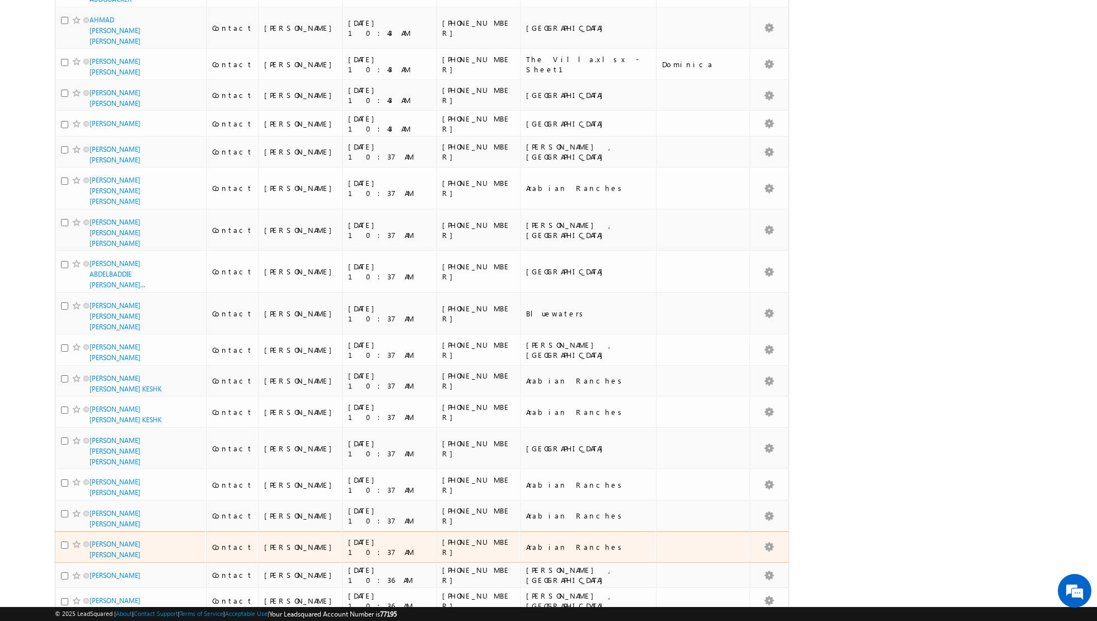
scroll to position [2526, 0]
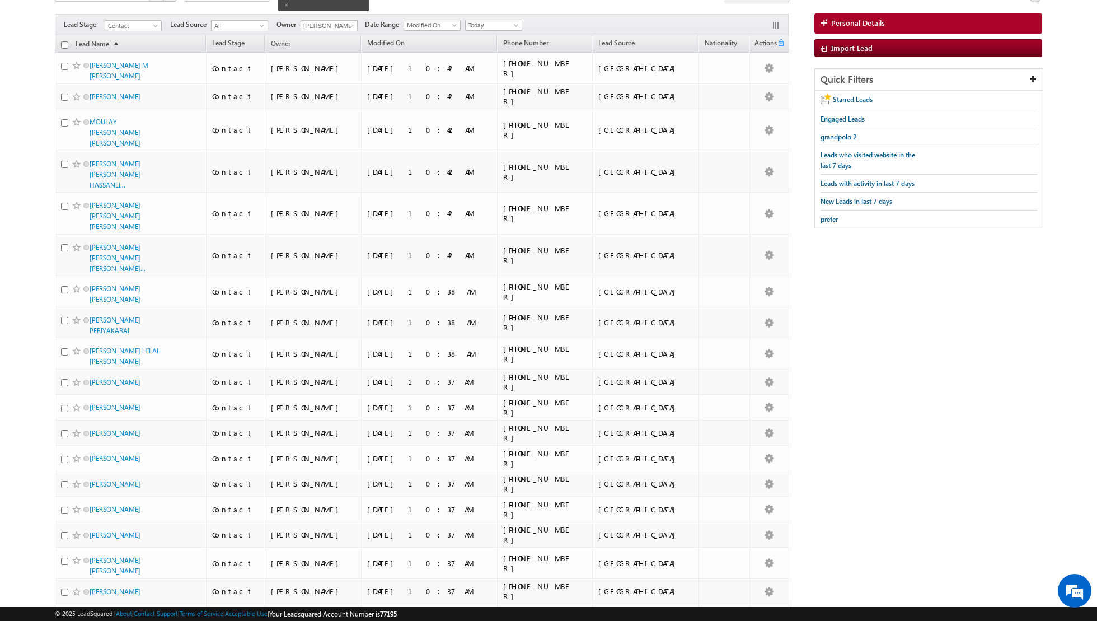
scroll to position [0, 0]
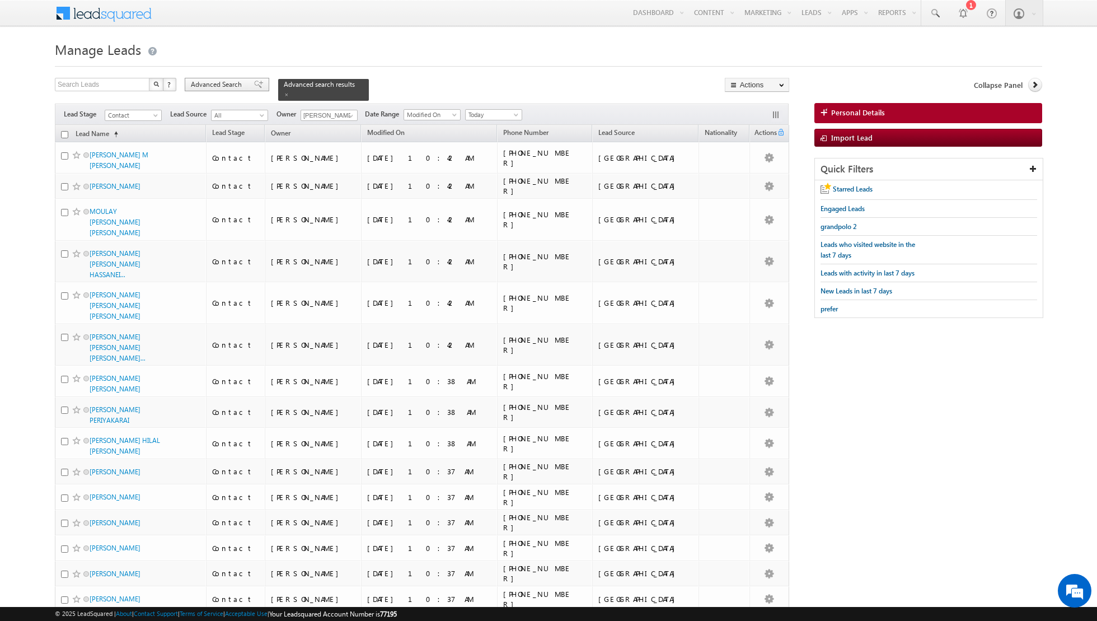
click at [254, 81] on span at bounding box center [258, 85] width 9 height 8
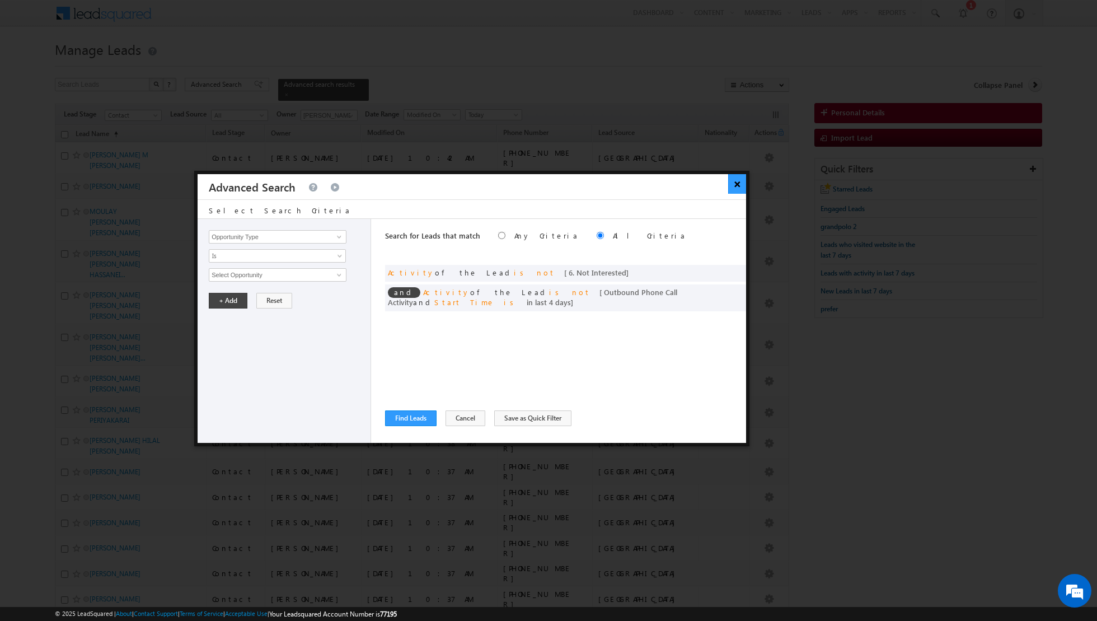
click at [737, 189] on button "×" at bounding box center [737, 184] width 18 height 20
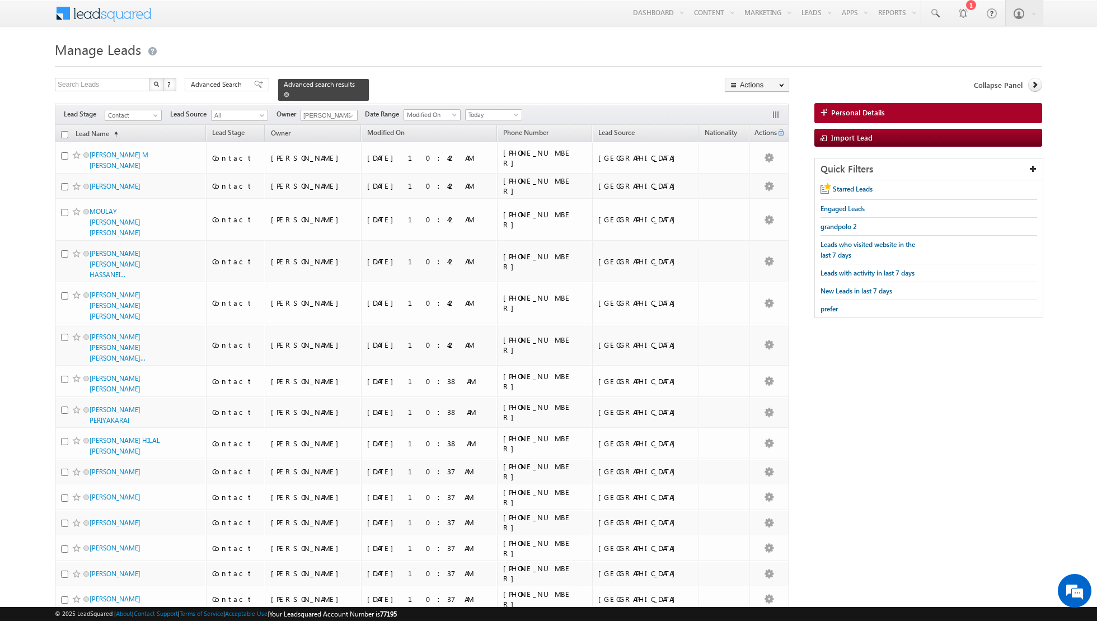
click at [284, 96] on span at bounding box center [287, 95] width 6 height 6
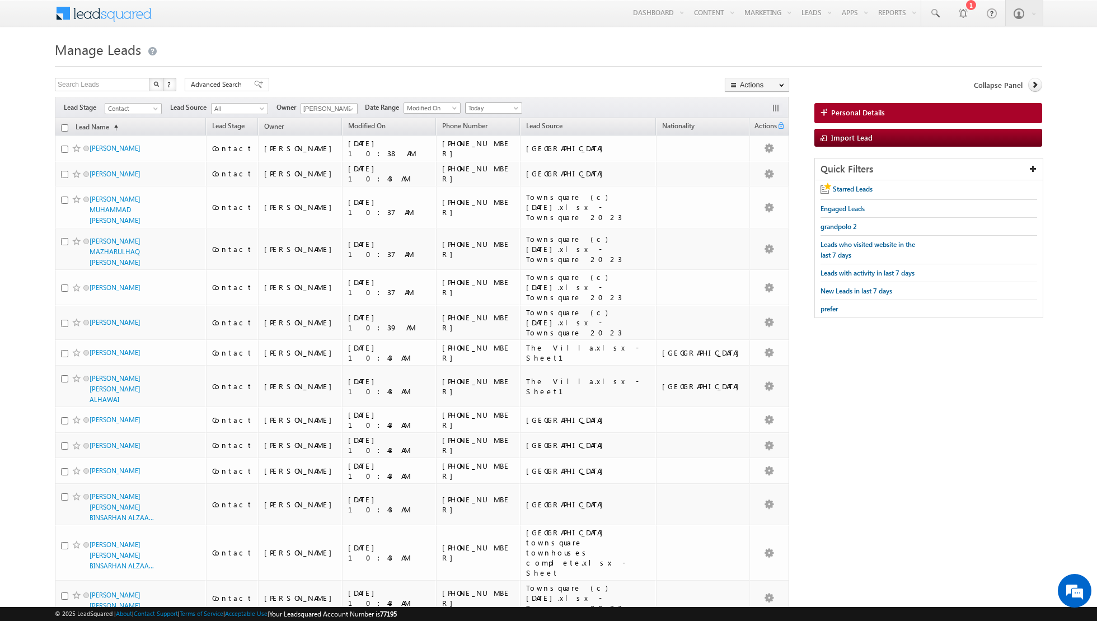
click at [507, 107] on span "Today" at bounding box center [492, 108] width 53 height 10
click at [499, 118] on link "All Time" at bounding box center [489, 119] width 57 height 10
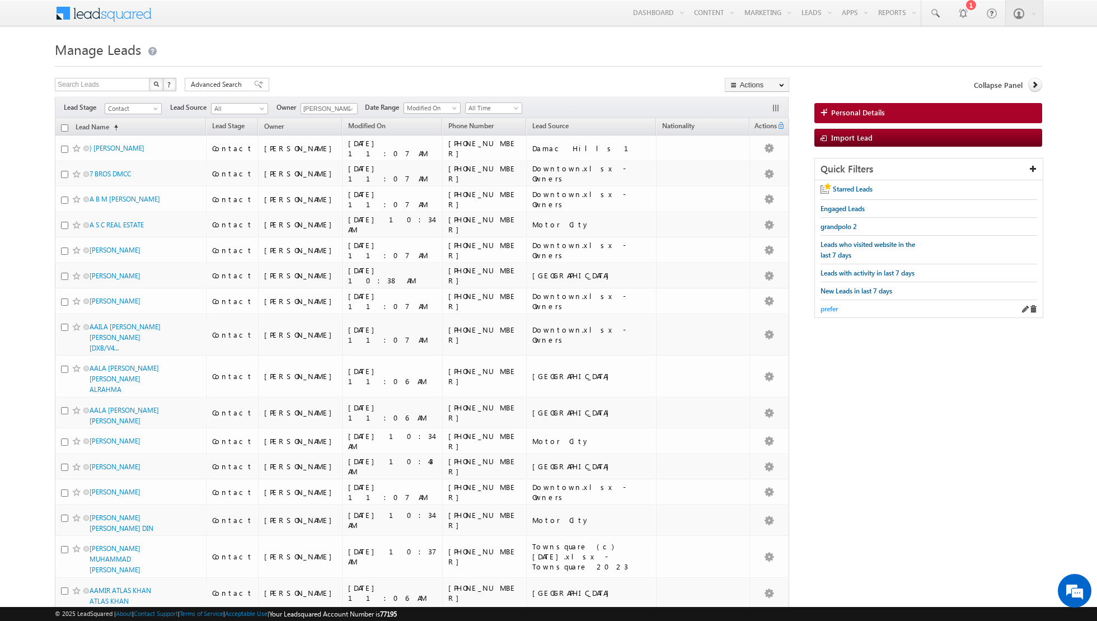
click at [830, 305] on span "prefer" at bounding box center [829, 309] width 17 height 8
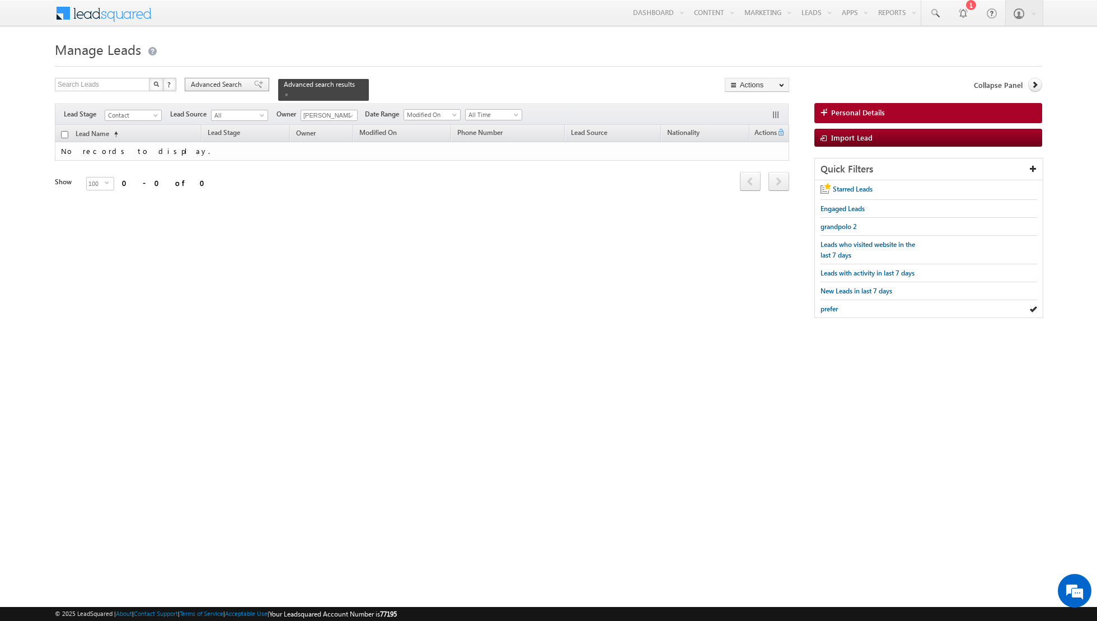
click at [254, 86] on span at bounding box center [258, 85] width 9 height 8
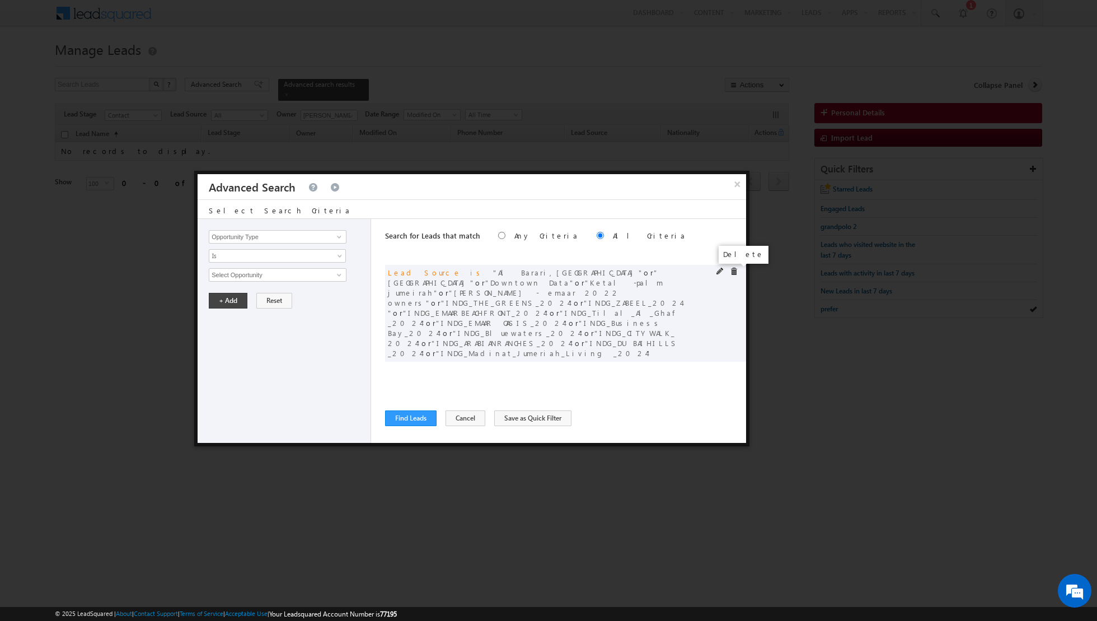
click at [732, 269] on span at bounding box center [734, 272] width 8 height 8
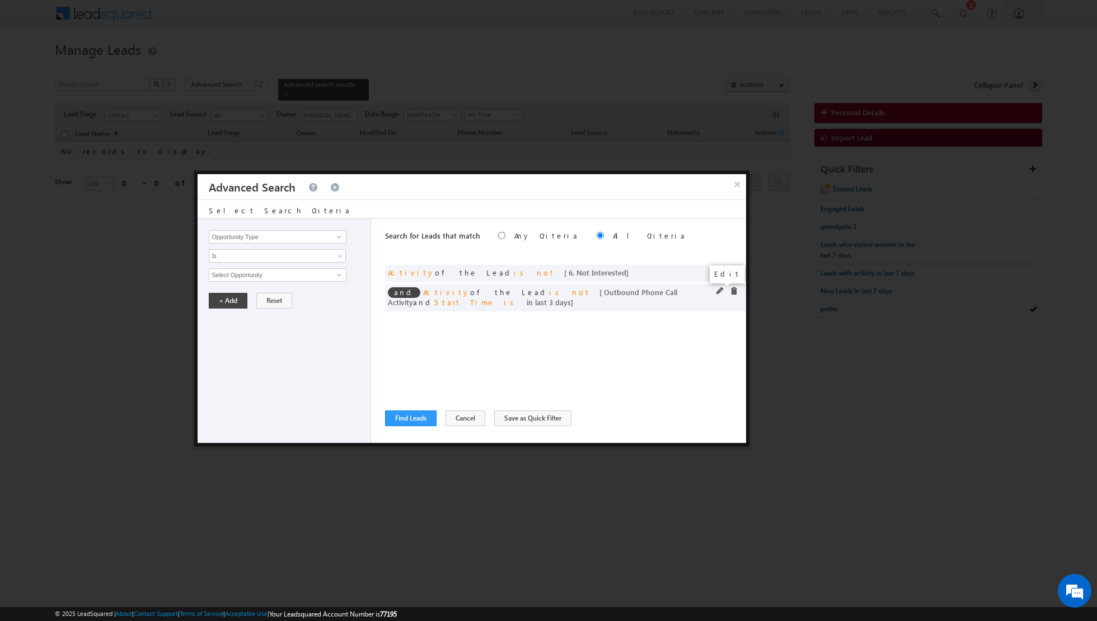
click at [719, 290] on span at bounding box center [721, 291] width 8 height 8
click at [308, 350] on input "3" at bounding box center [311, 350] width 70 height 13
type input "5"
click at [230, 381] on button "+ Add" at bounding box center [228, 382] width 39 height 16
click at [403, 418] on button "Find Leads" at bounding box center [411, 418] width 52 height 16
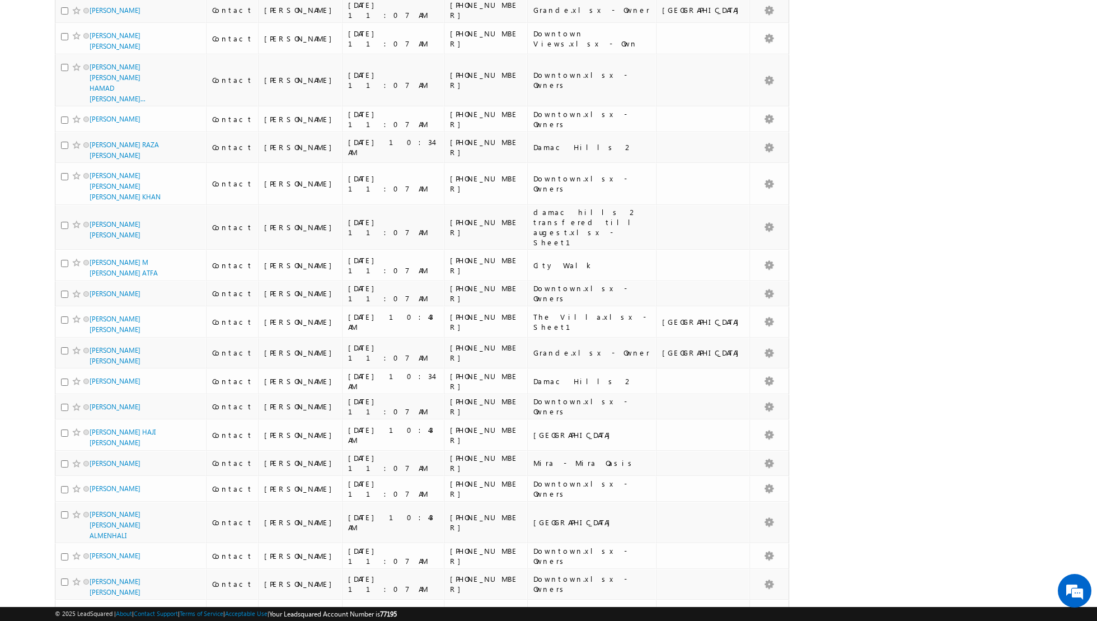
scroll to position [2546, 0]
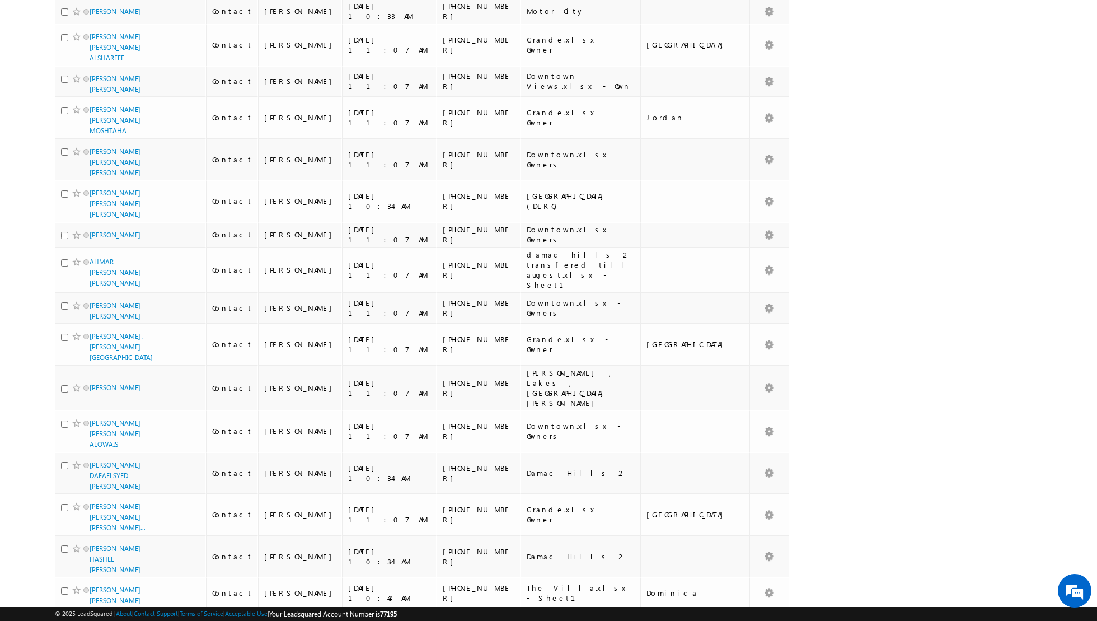
scroll to position [2468, 0]
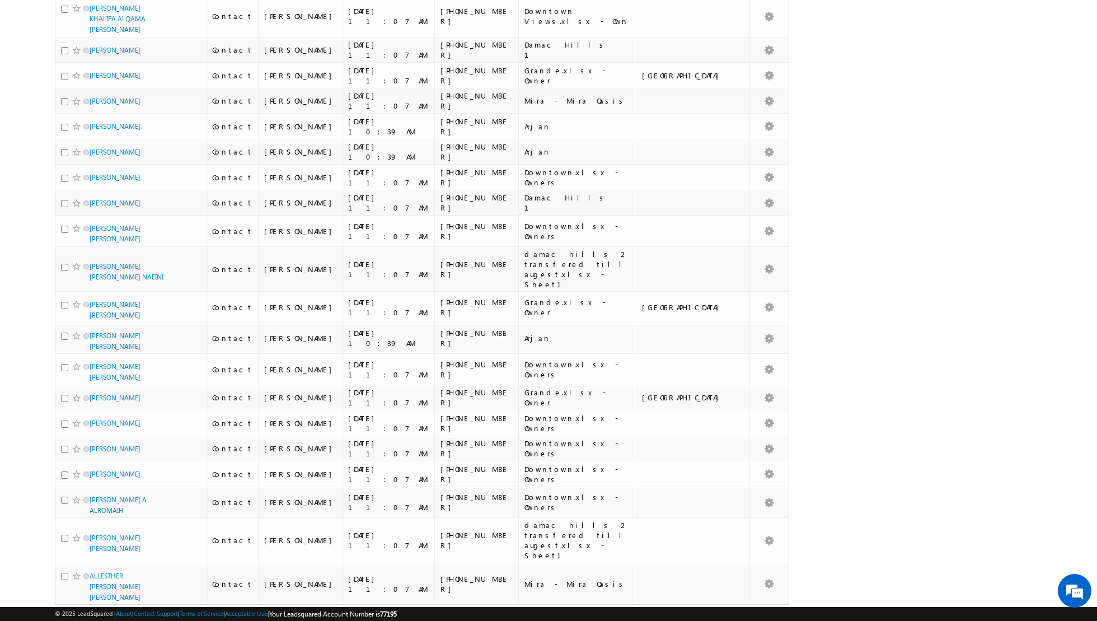
scroll to position [2368, 0]
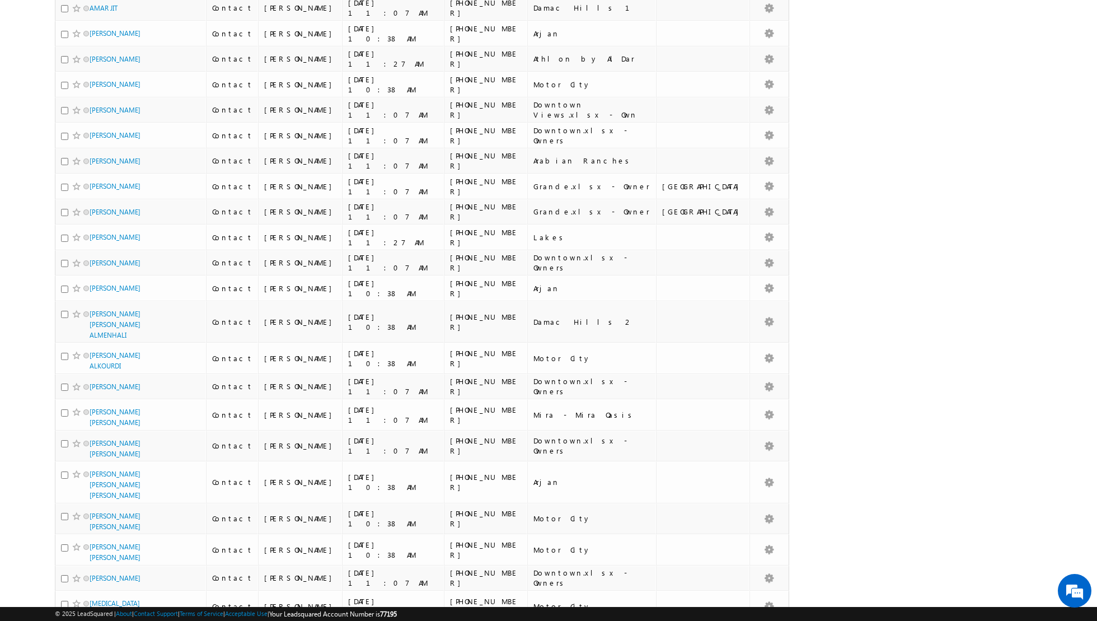
scroll to position [2436, 0]
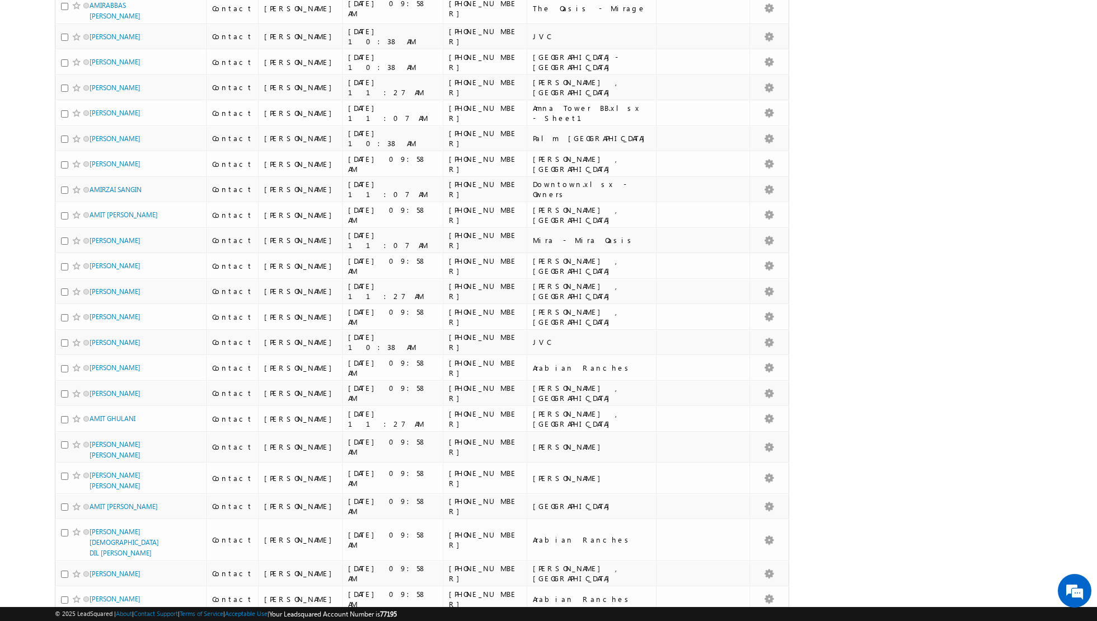
scroll to position [2370, 0]
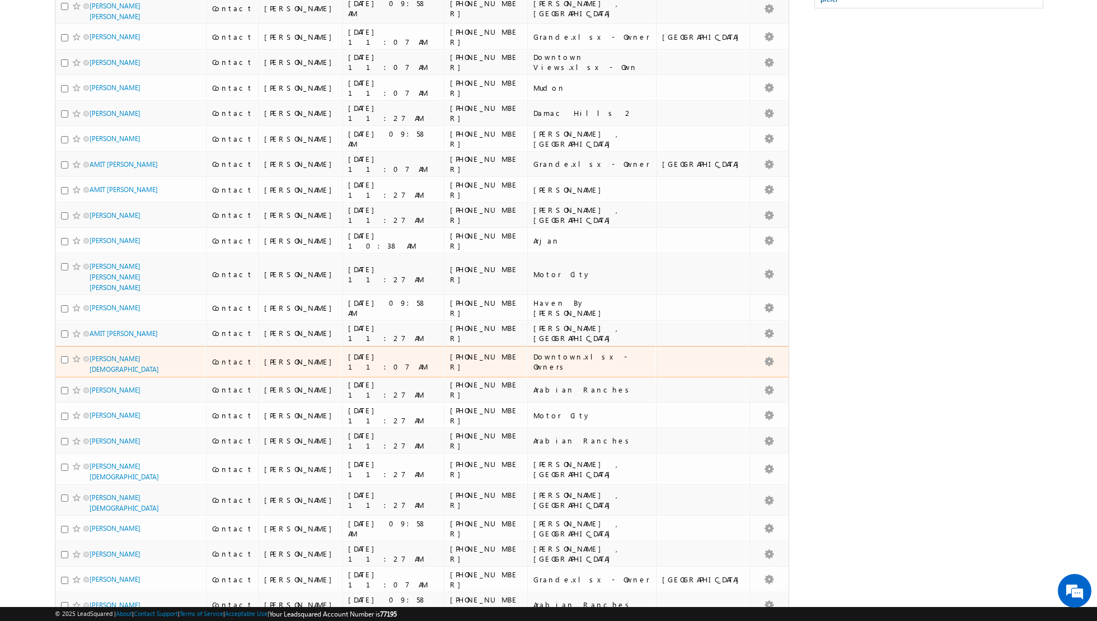
scroll to position [0, 0]
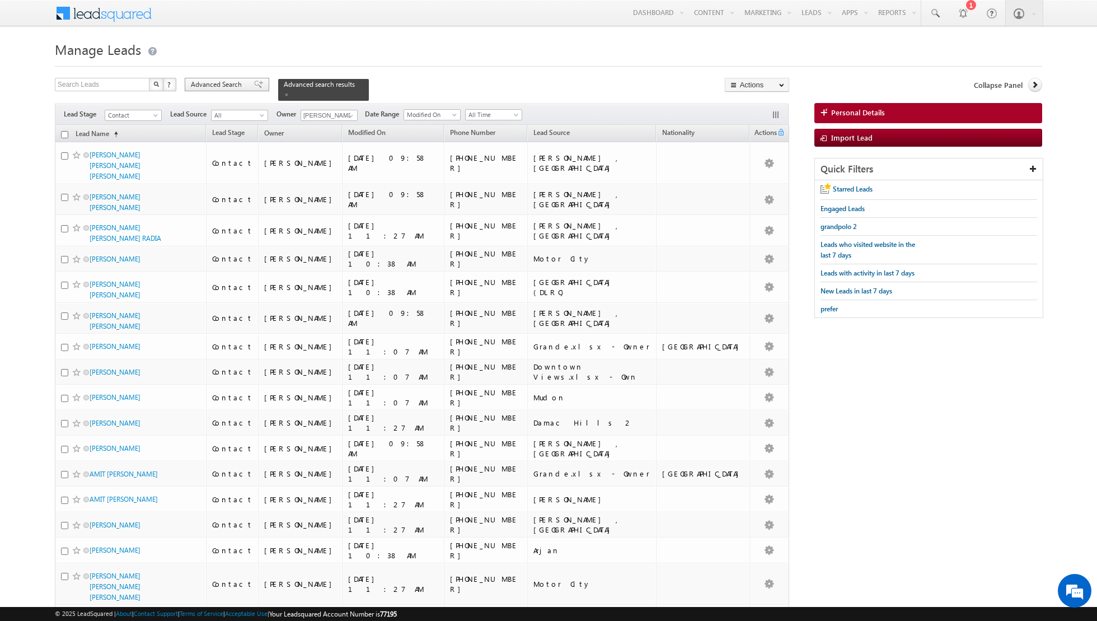
click at [254, 85] on span at bounding box center [258, 85] width 9 height 8
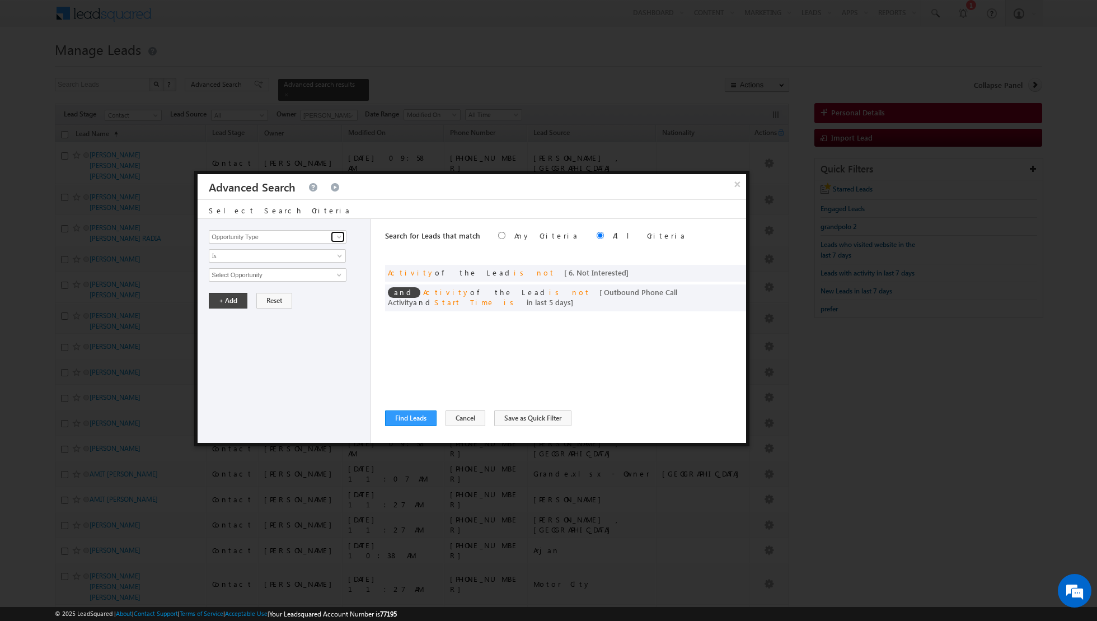
click at [341, 236] on span at bounding box center [339, 236] width 9 height 9
click at [287, 260] on link "Developer" at bounding box center [278, 259] width 138 height 13
type input "Developer"
click at [300, 274] on span "None Selected" at bounding box center [272, 275] width 127 height 12
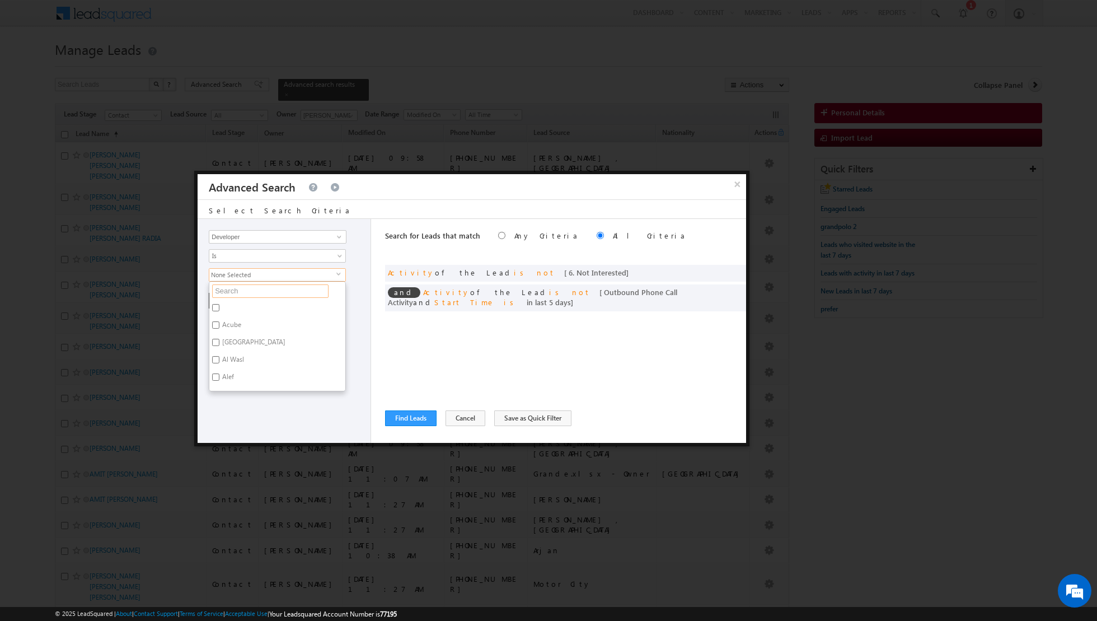
click at [269, 290] on input "text" at bounding box center [270, 290] width 116 height 13
type input "nsham"
click at [226, 304] on label "Nshama" at bounding box center [233, 309] width 48 height 17
click at [219, 304] on input "Nshama" at bounding box center [215, 307] width 7 height 7
checkbox input "true"
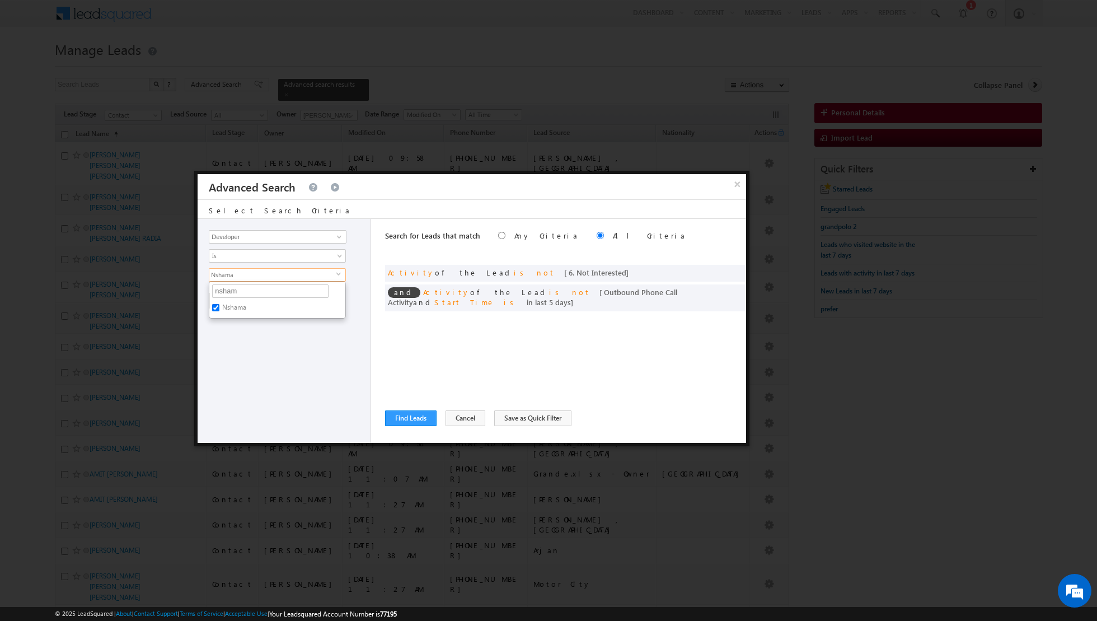
click at [273, 396] on div "Opportunity Type Lead Activity Task Sales Group Prospect Id Address 1 Address 2…" at bounding box center [285, 331] width 174 height 224
click at [225, 298] on button "+ Add" at bounding box center [228, 301] width 39 height 16
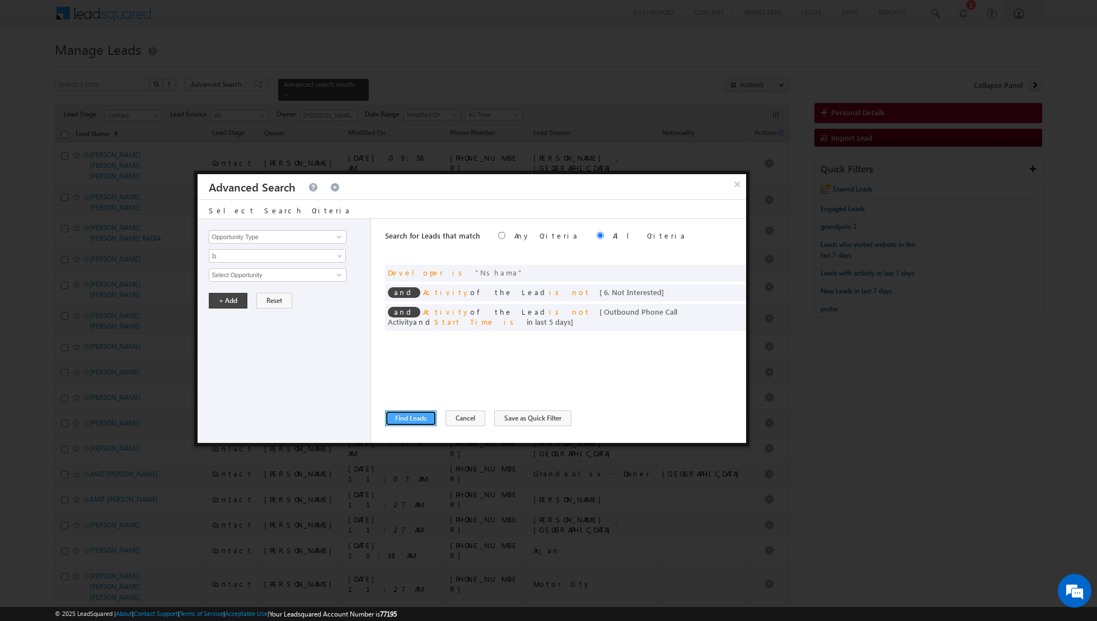
click at [408, 413] on button "Find Leads" at bounding box center [411, 418] width 52 height 16
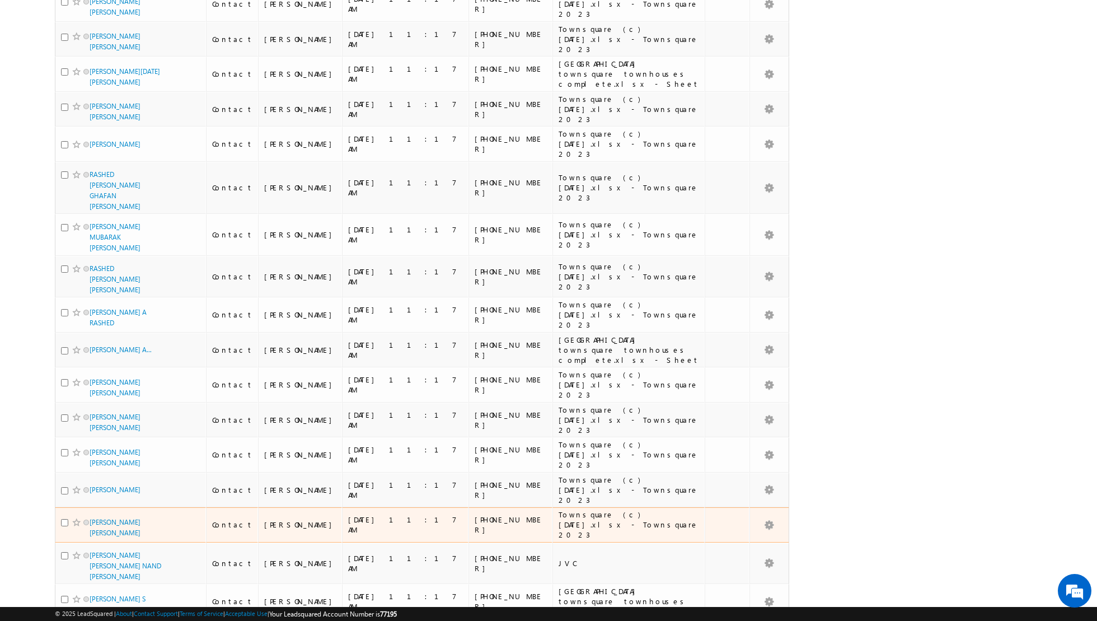
scroll to position [2362, 0]
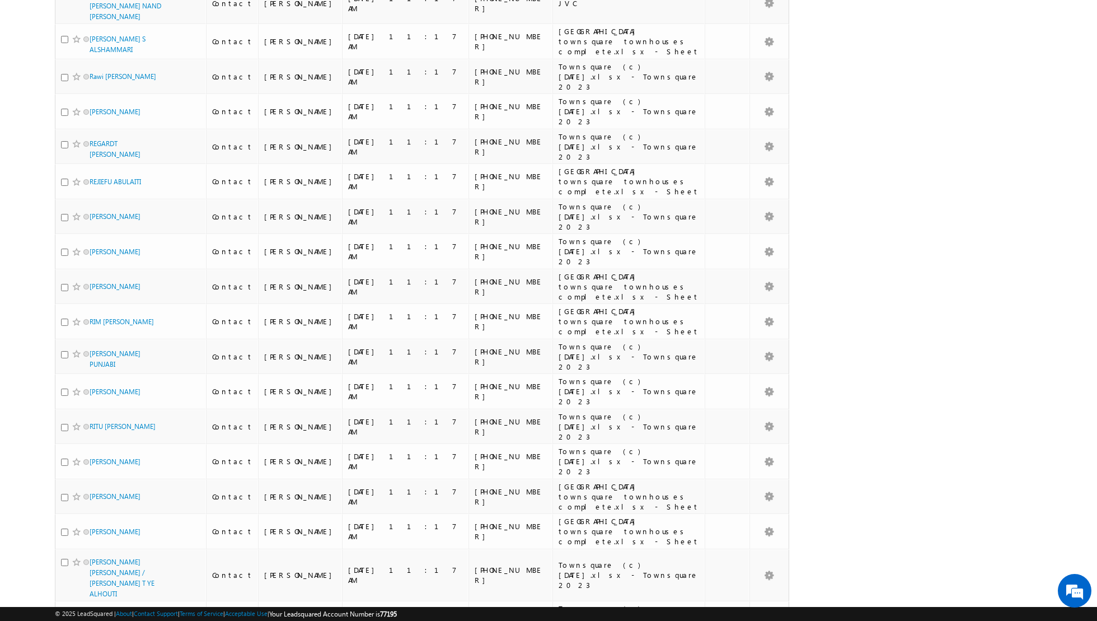
click at [91, 593] on li "50" at bounding box center [93, 589] width 27 height 11
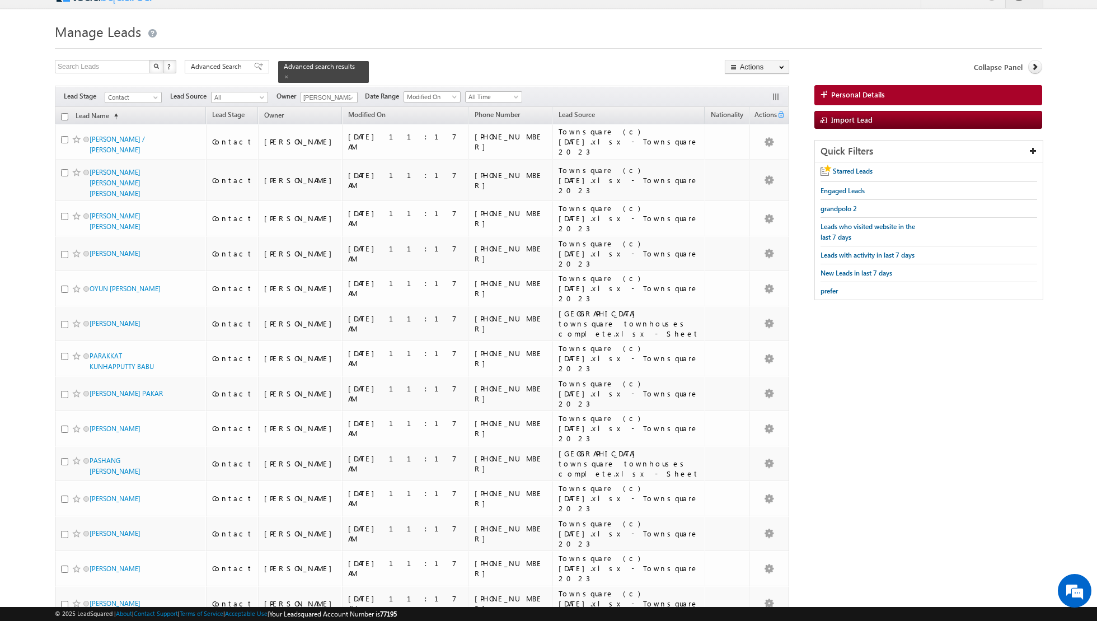
scroll to position [0, 0]
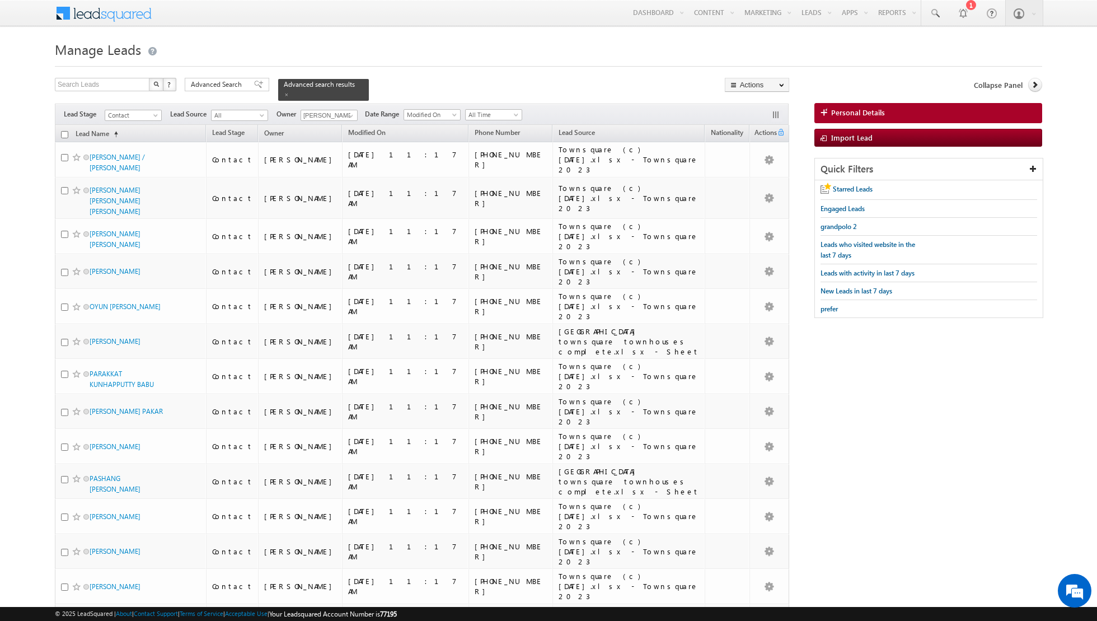
click at [65, 133] on input "checkbox" at bounding box center [64, 134] width 7 height 7
checkbox input "true"
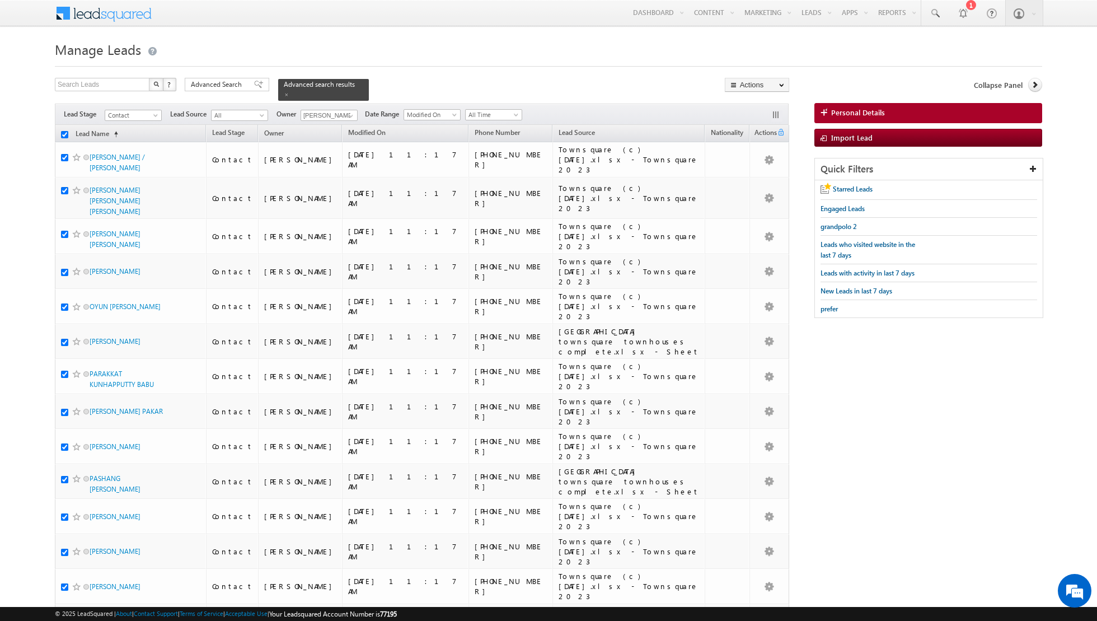
checkbox input "true"
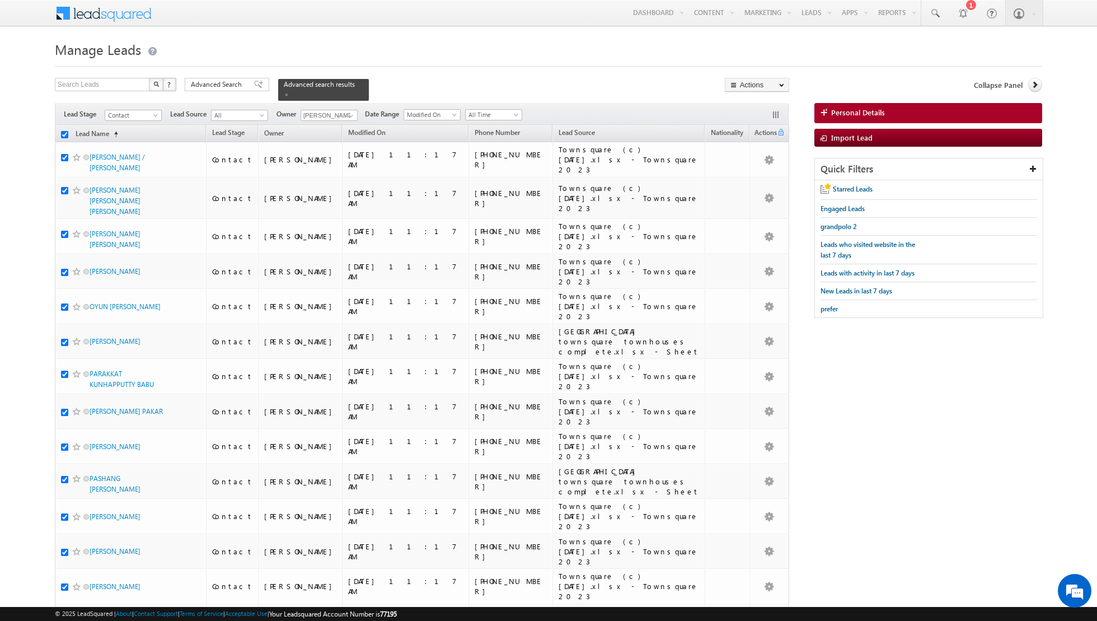
checkbox input "true"
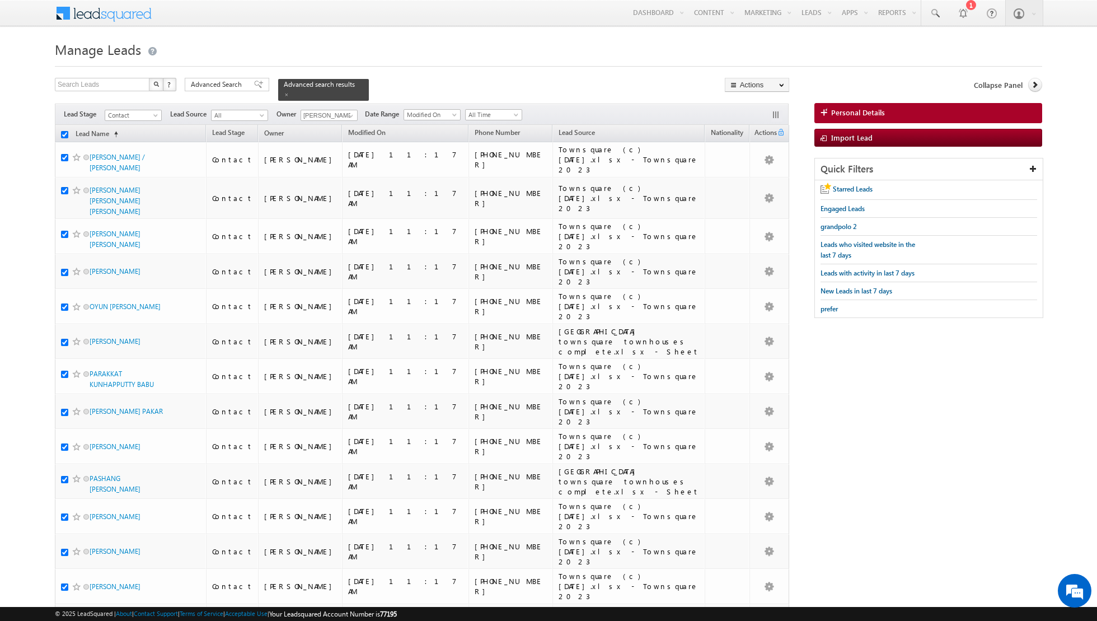
checkbox input "true"
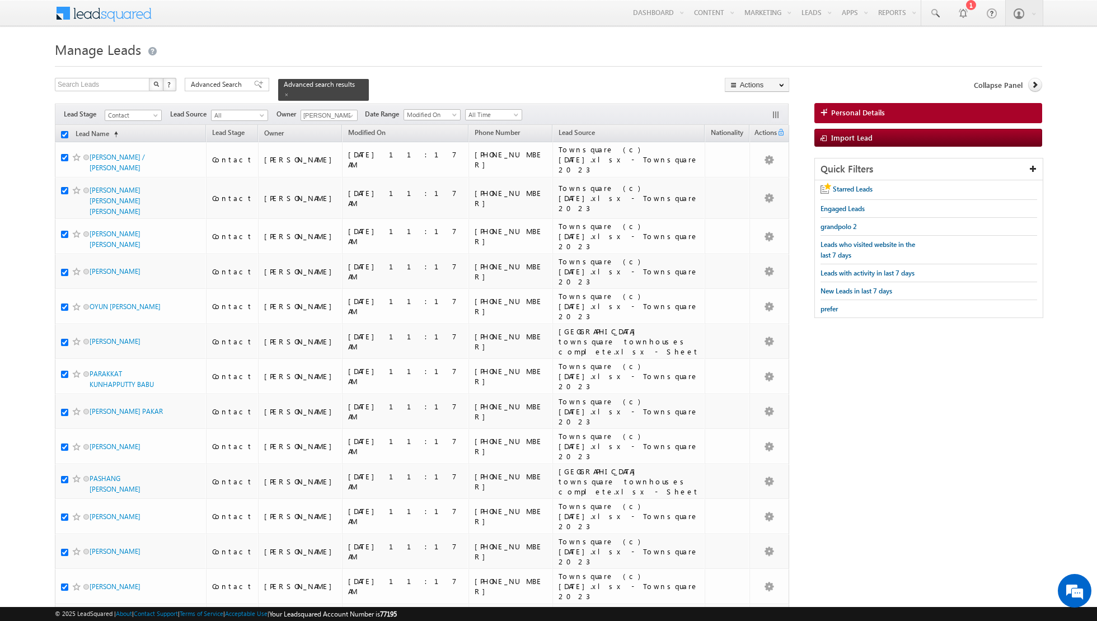
checkbox input "true"
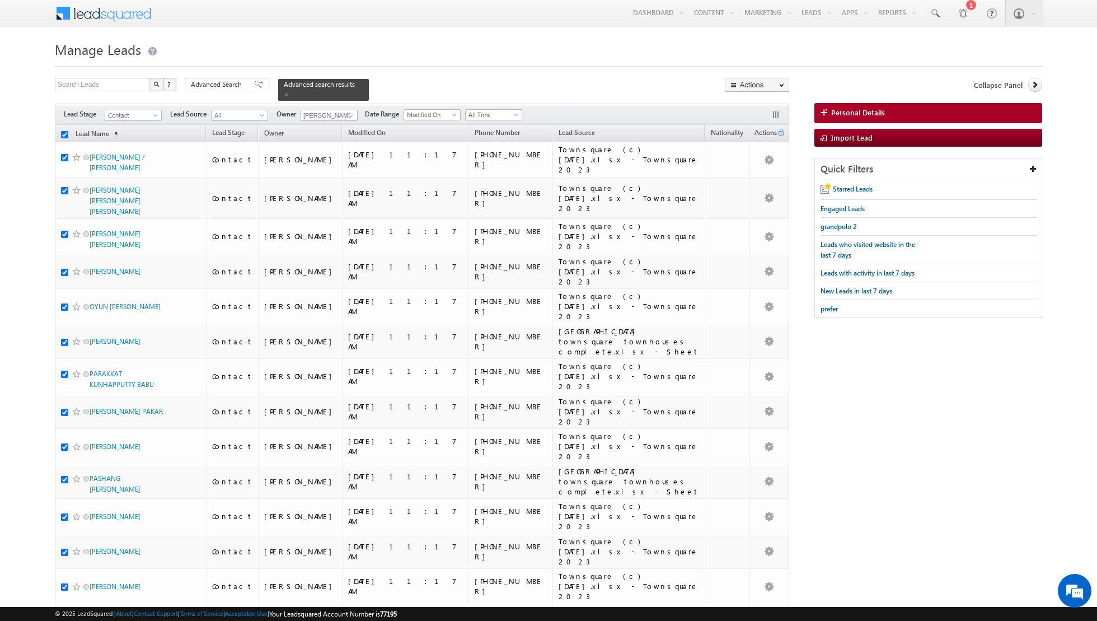
checkbox input "true"
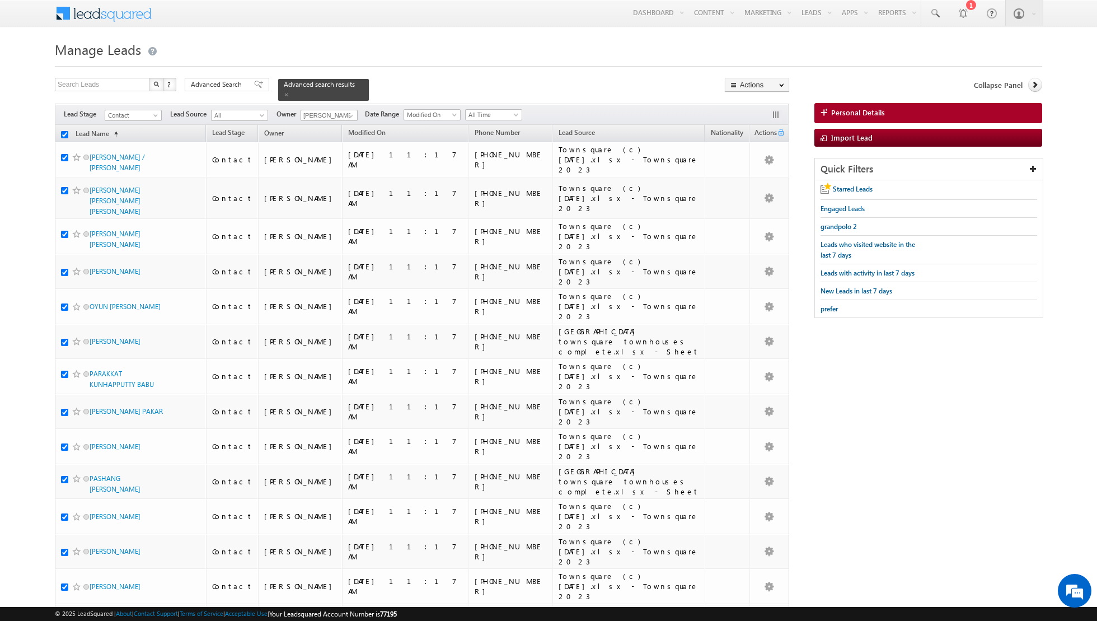
checkbox input "true"
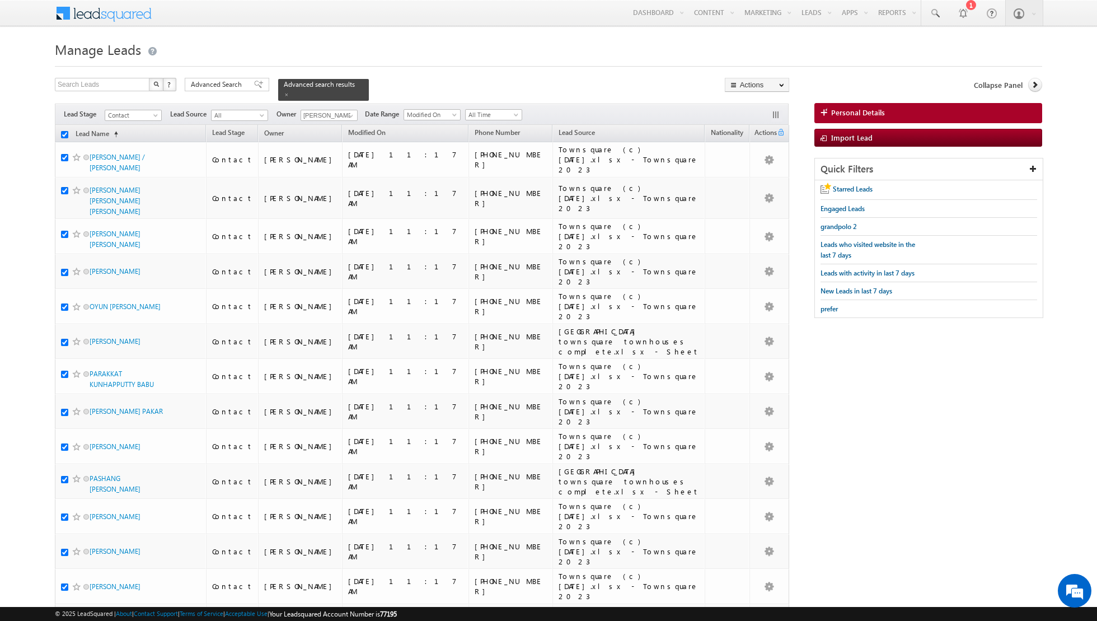
checkbox input "true"
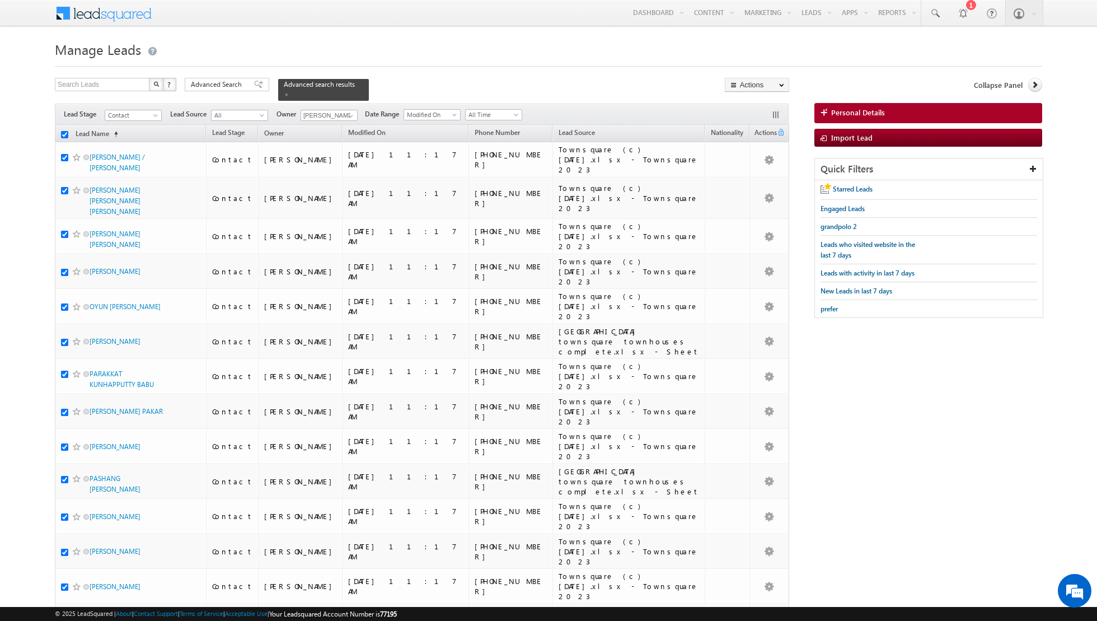
checkbox input "true"
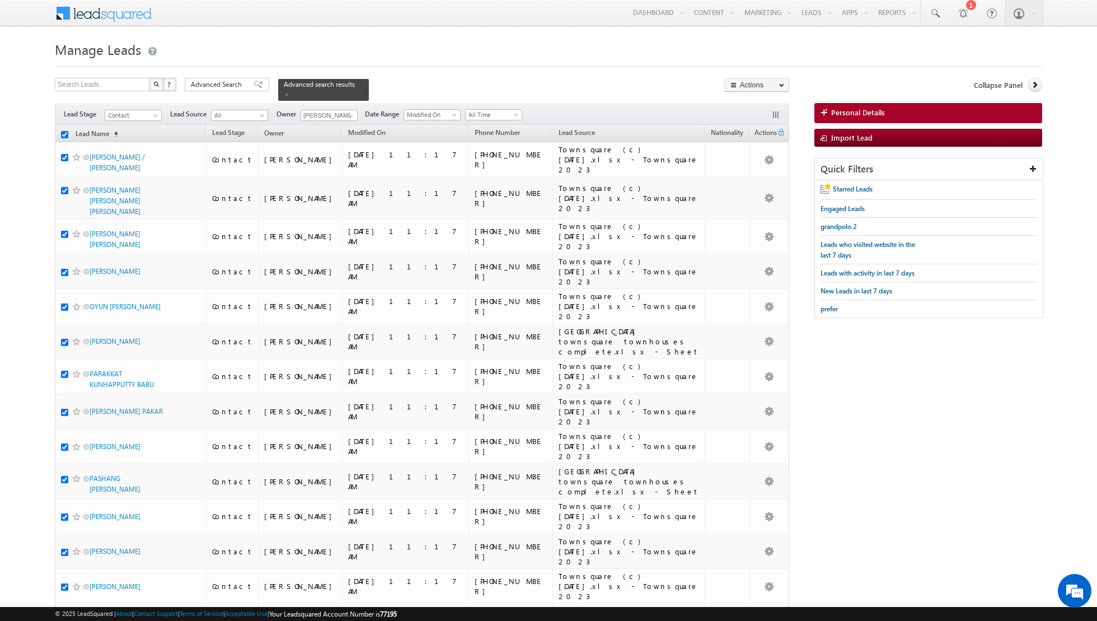
checkbox input "true"
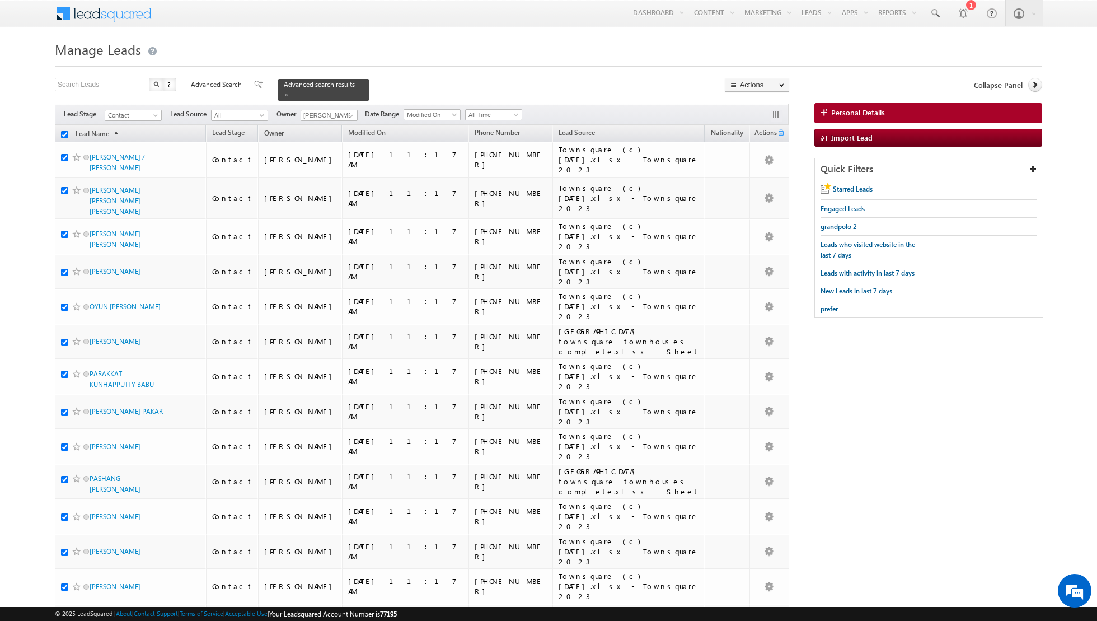
checkbox input "true"
click at [757, 179] on link "Change Owner" at bounding box center [757, 181] width 63 height 13
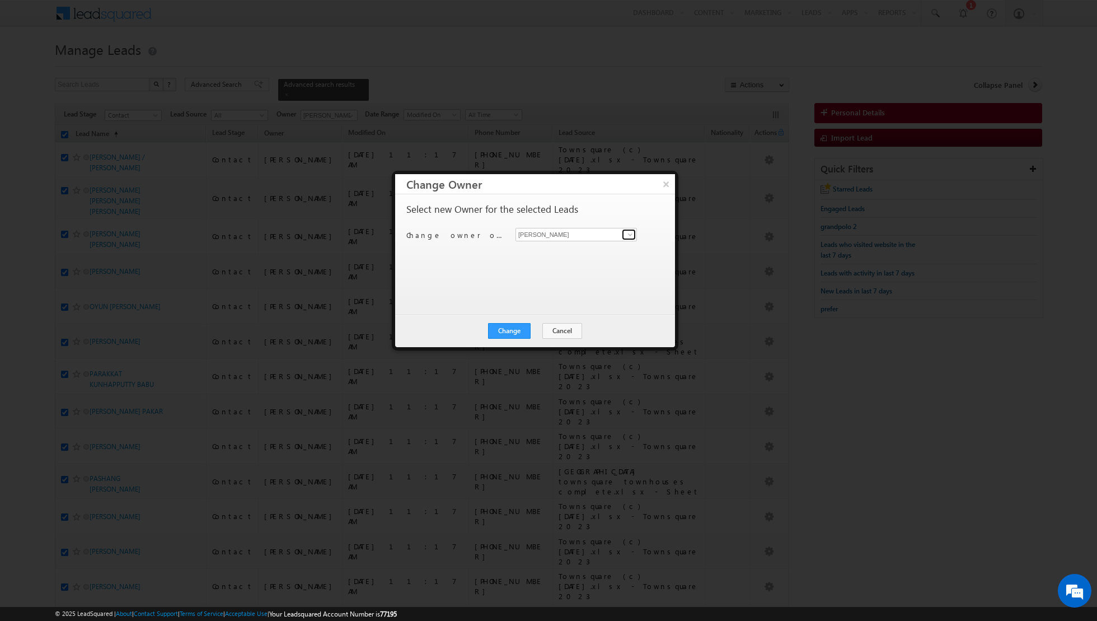
click at [629, 233] on span at bounding box center [630, 234] width 9 height 9
click at [554, 298] on span "[EMAIL_ADDRESS][DOMAIN_NAME]" at bounding box center [570, 300] width 101 height 8
type input "[PERSON_NAME] [PERSON_NAME]"
click at [506, 333] on button "Change" at bounding box center [509, 331] width 43 height 16
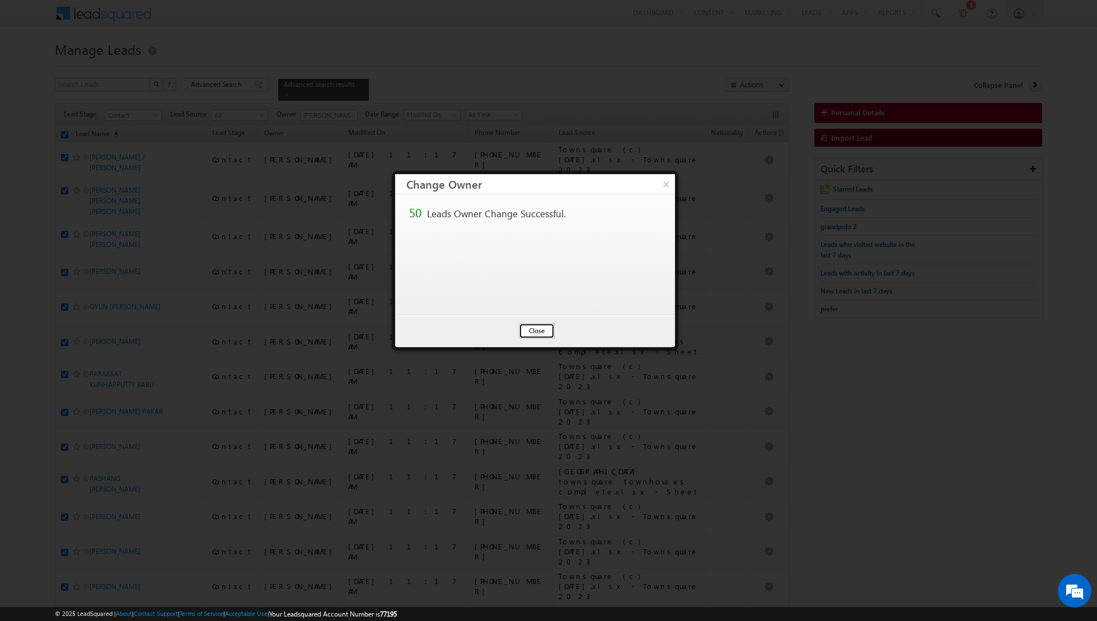
click at [541, 334] on button "Close" at bounding box center [537, 331] width 36 height 16
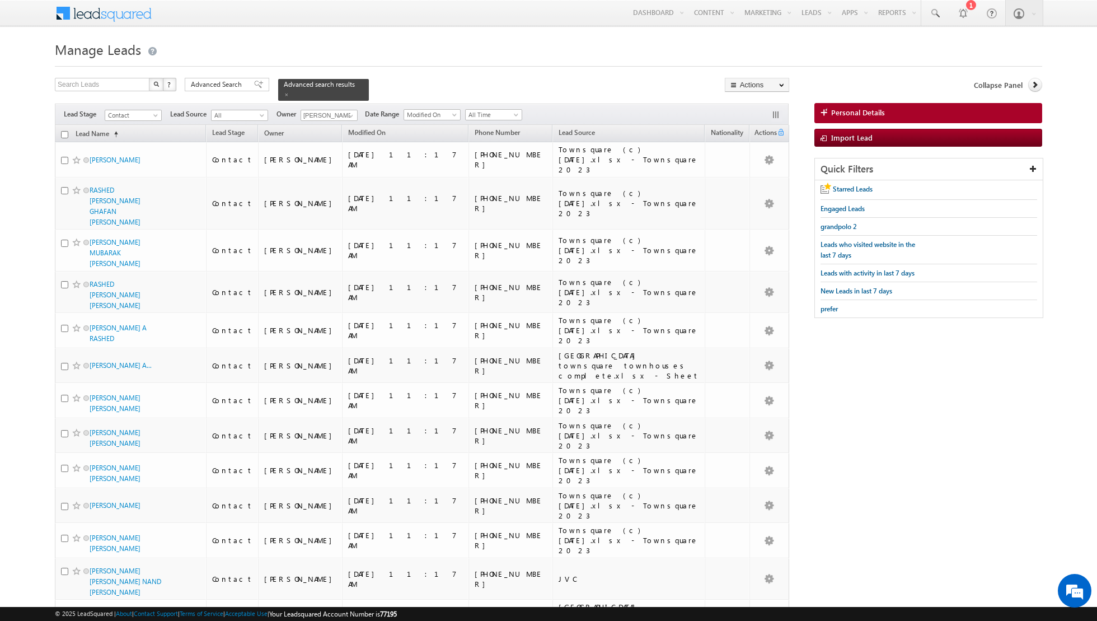
click at [65, 131] on input "checkbox" at bounding box center [64, 134] width 7 height 7
checkbox input "true"
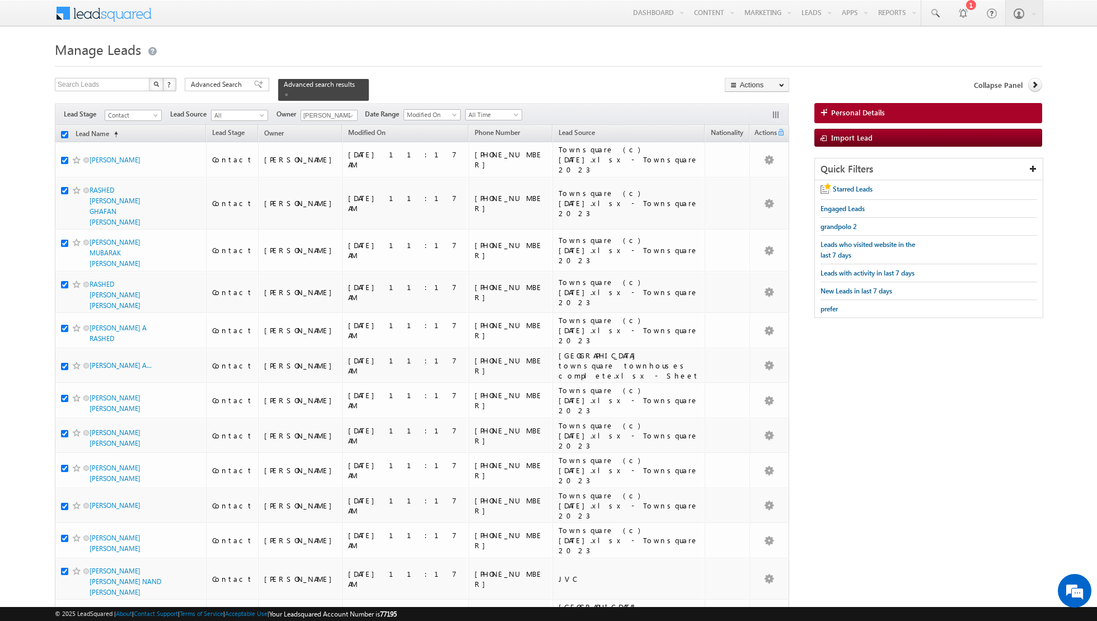
checkbox input "true"
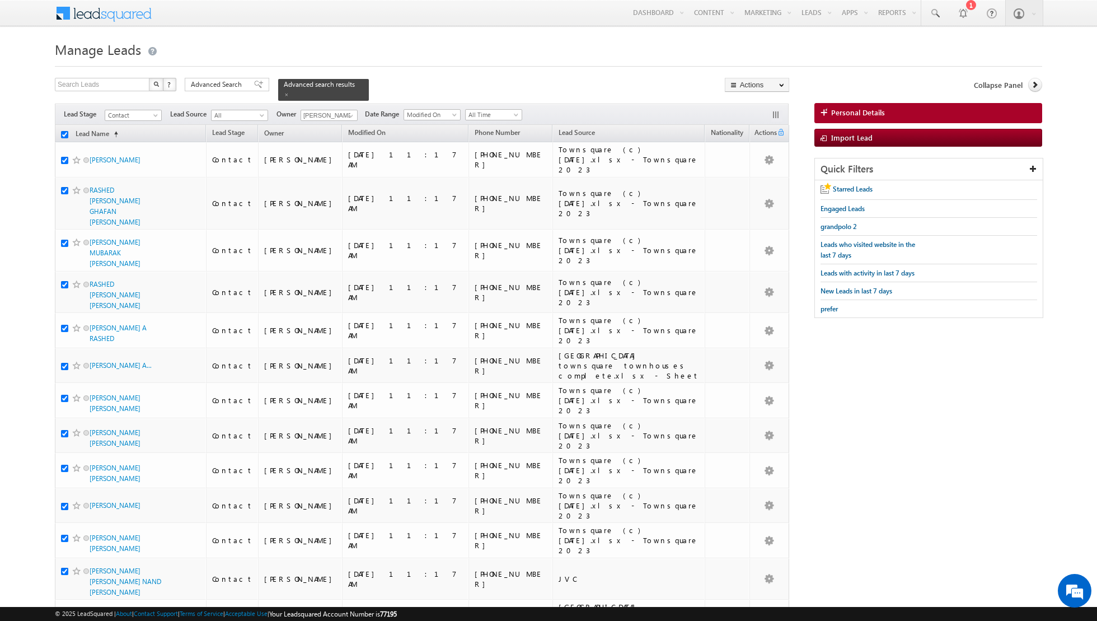
checkbox input "true"
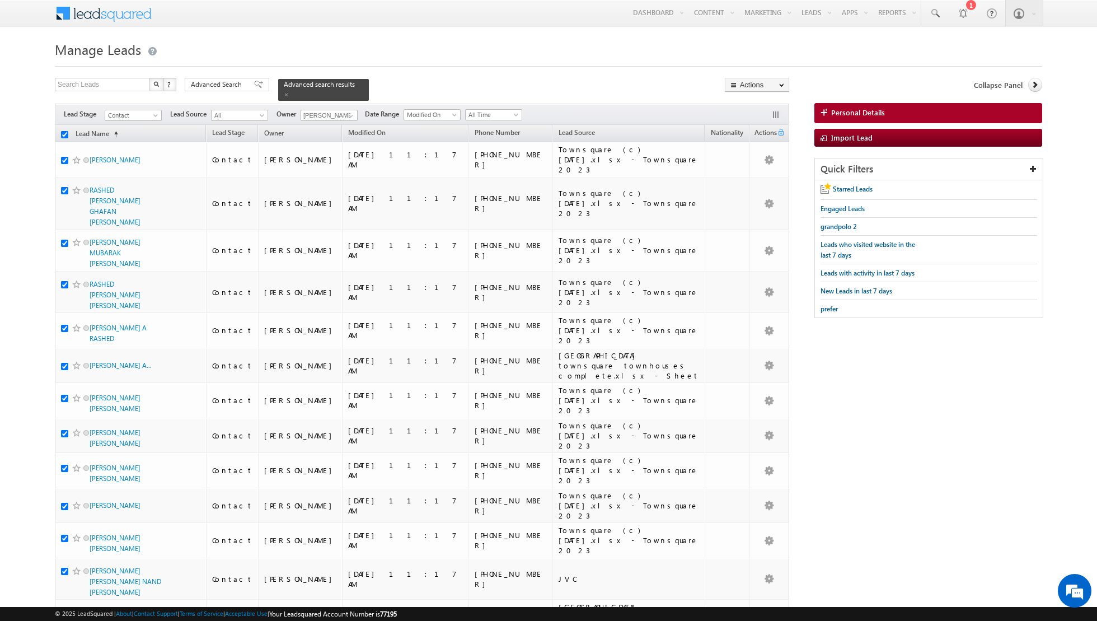
checkbox input "true"
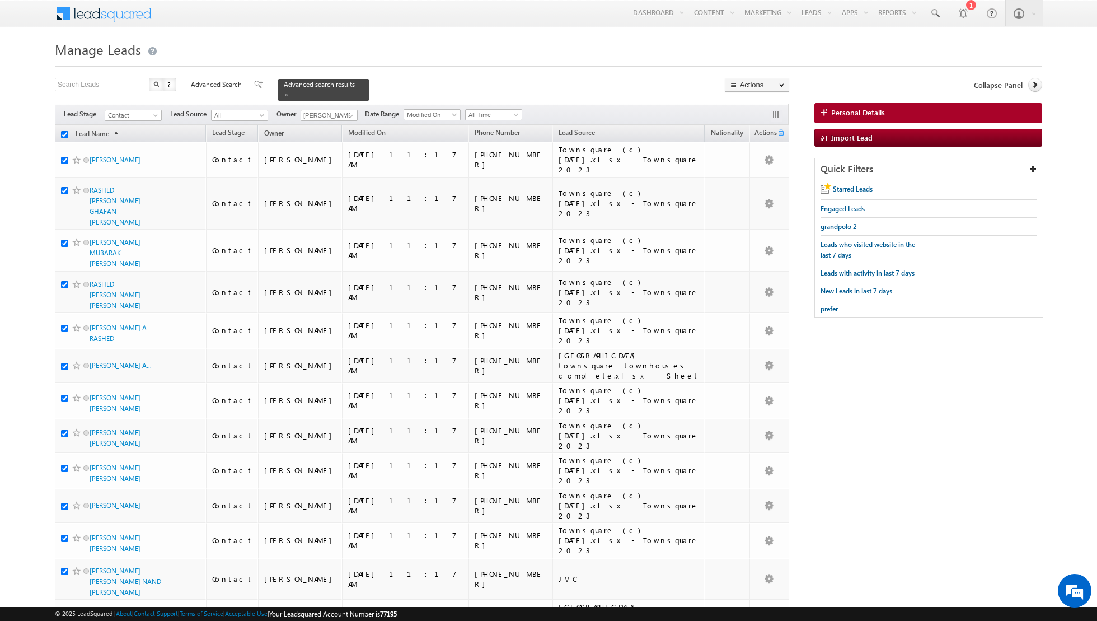
checkbox input "true"
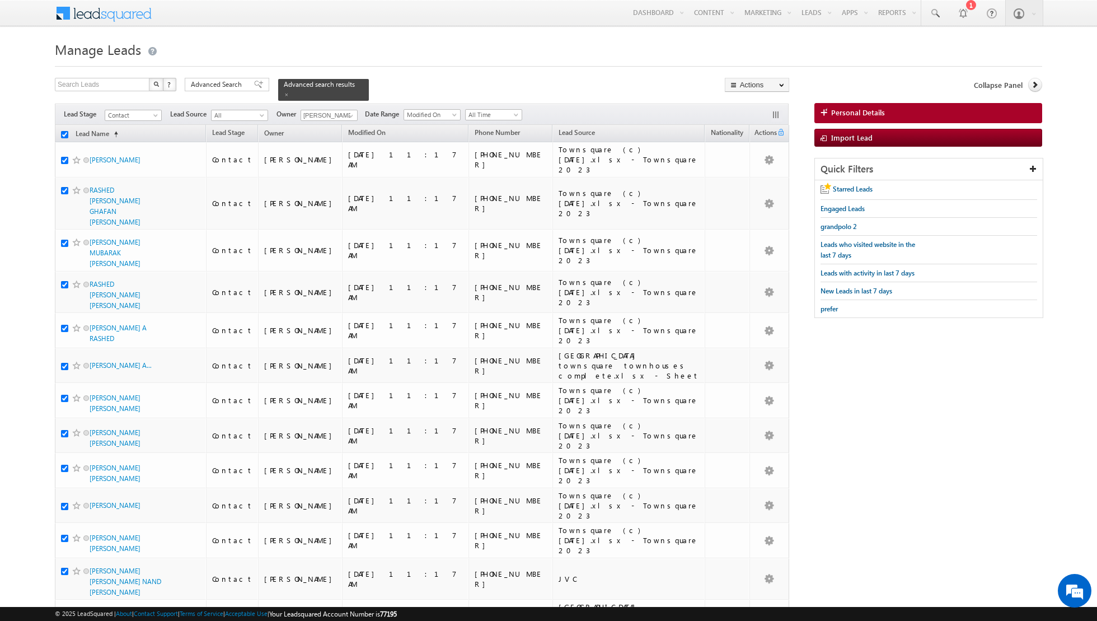
checkbox input "true"
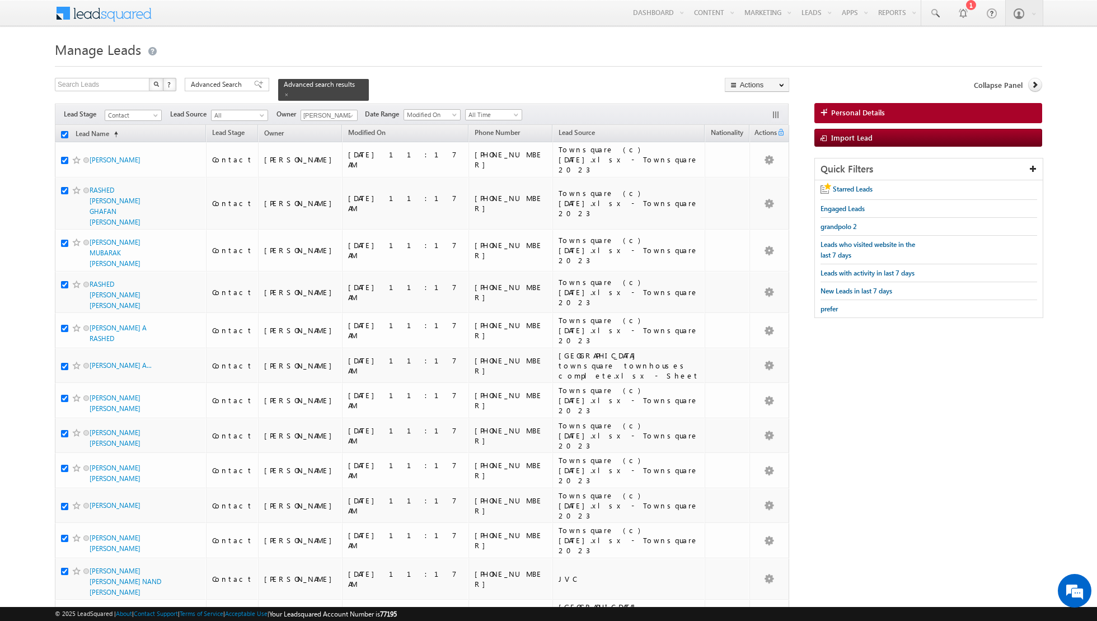
checkbox input "true"
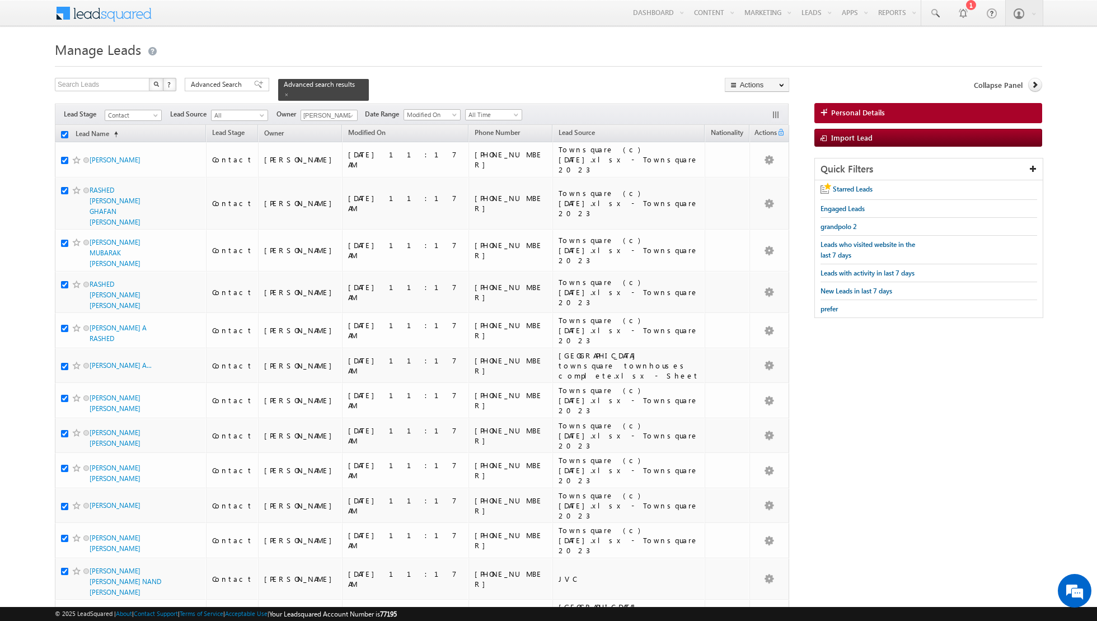
checkbox input "true"
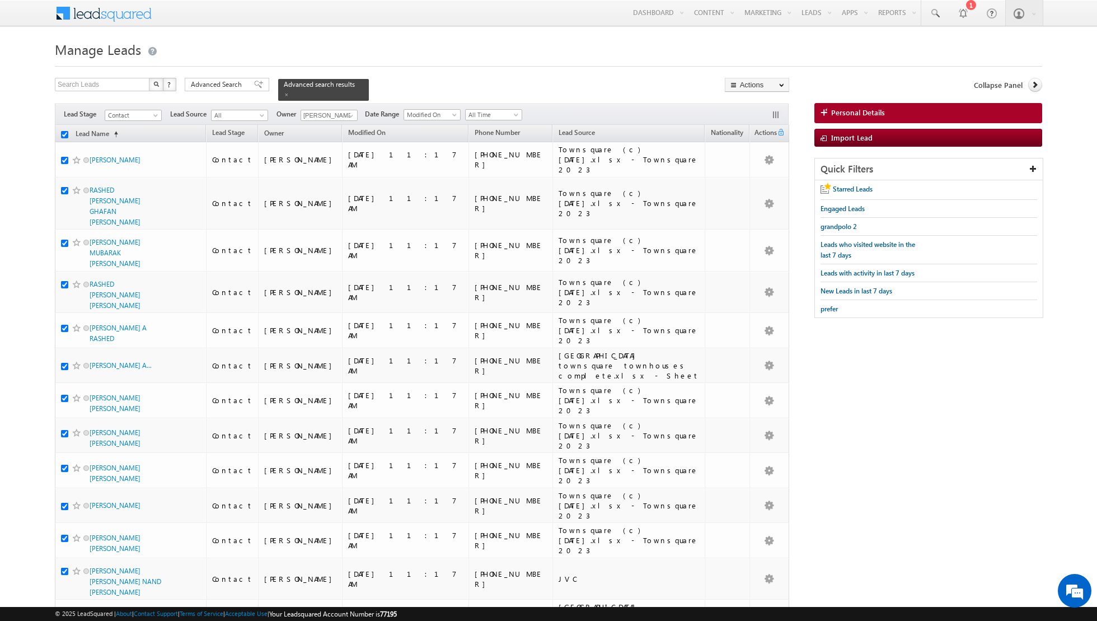
checkbox input "true"
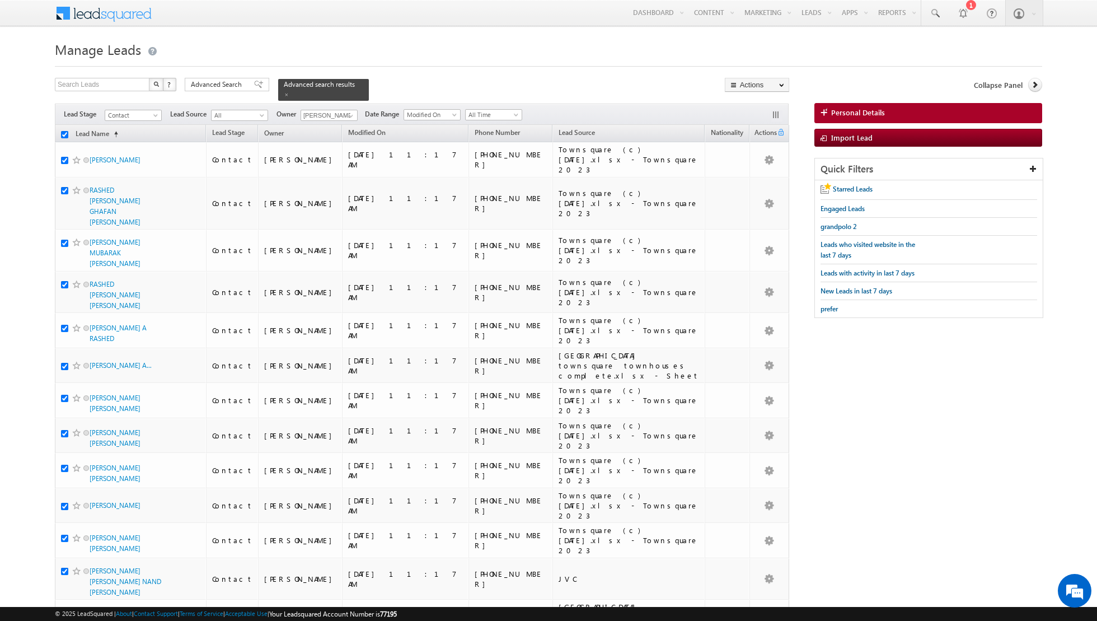
checkbox input "true"
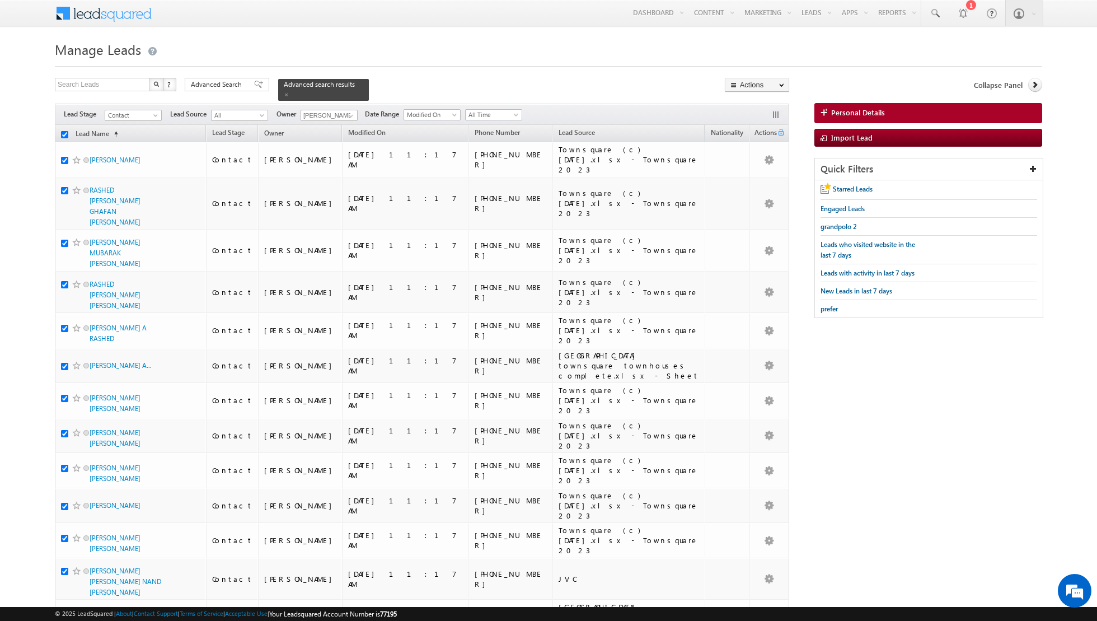
checkbox input "true"
click at [755, 182] on link "Change Owner" at bounding box center [757, 181] width 63 height 13
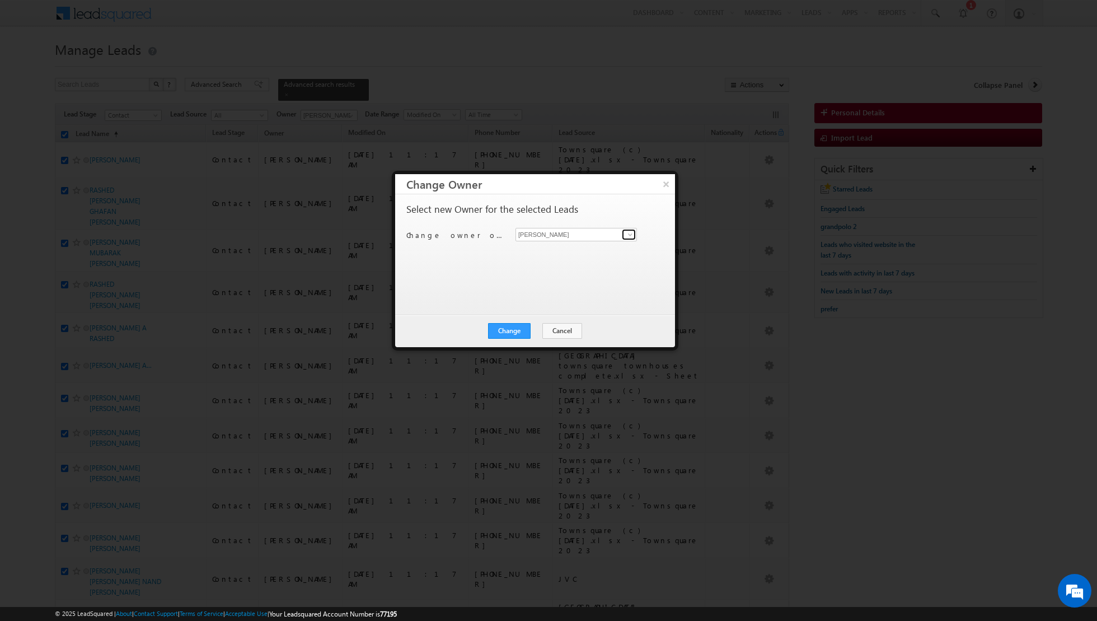
click at [634, 235] on span at bounding box center [630, 234] width 9 height 9
click at [539, 293] on span "[PERSON_NAME][EMAIL_ADDRESS][PERSON_NAME][DOMAIN_NAME]" at bounding box center [570, 297] width 101 height 8
type input "[PERSON_NAME]"
click at [509, 327] on button "Change" at bounding box center [509, 331] width 43 height 16
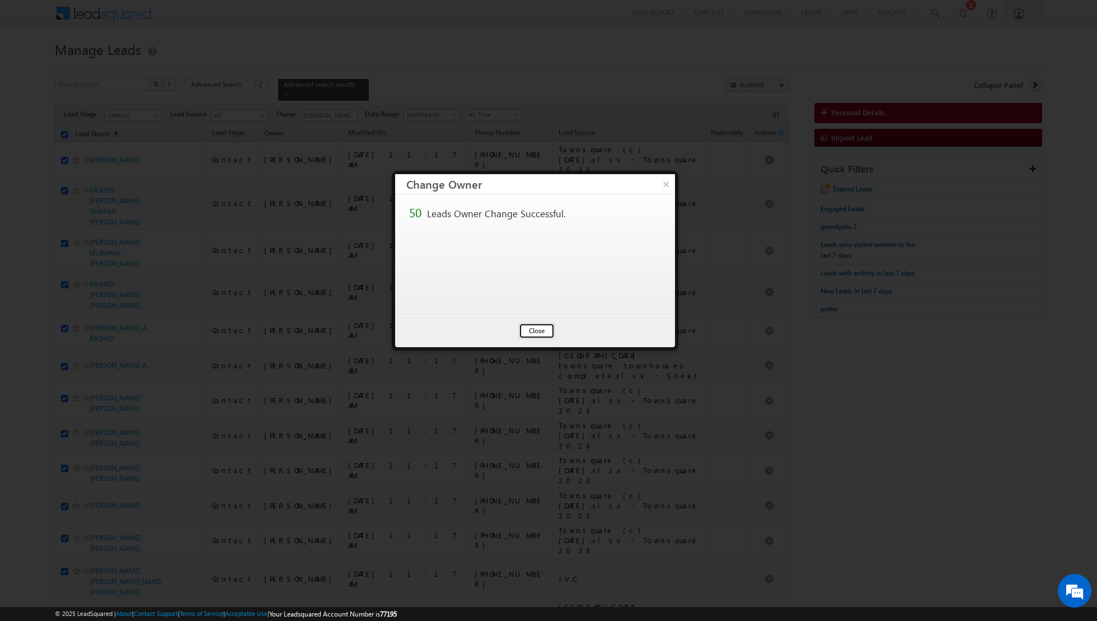
click at [532, 328] on button "Close" at bounding box center [537, 331] width 36 height 16
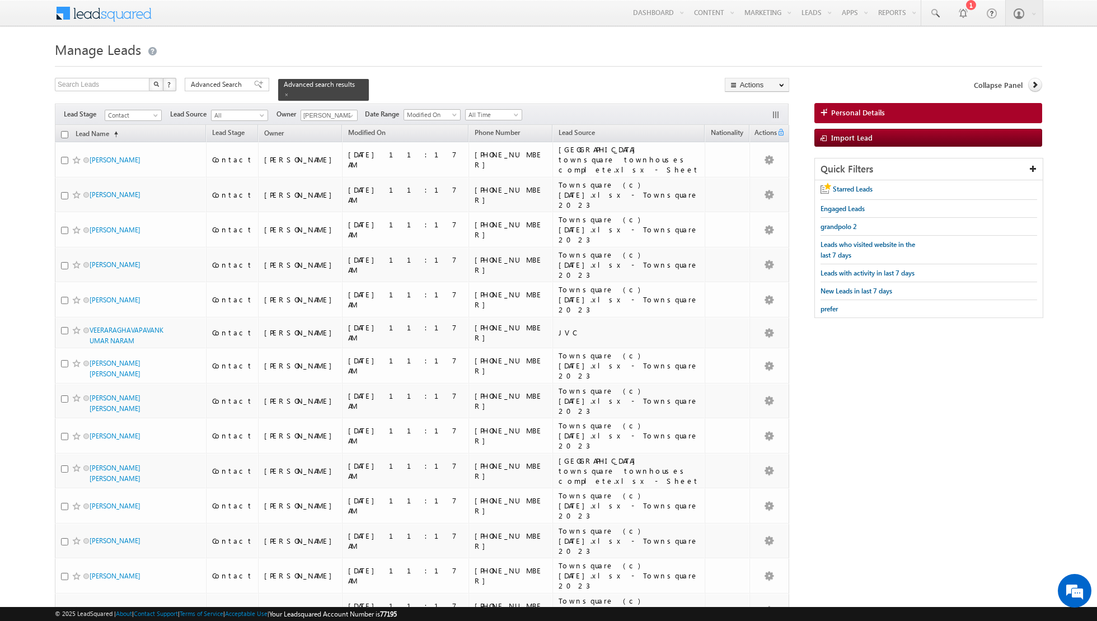
click at [64, 131] on input "checkbox" at bounding box center [64, 134] width 7 height 7
checkbox input "true"
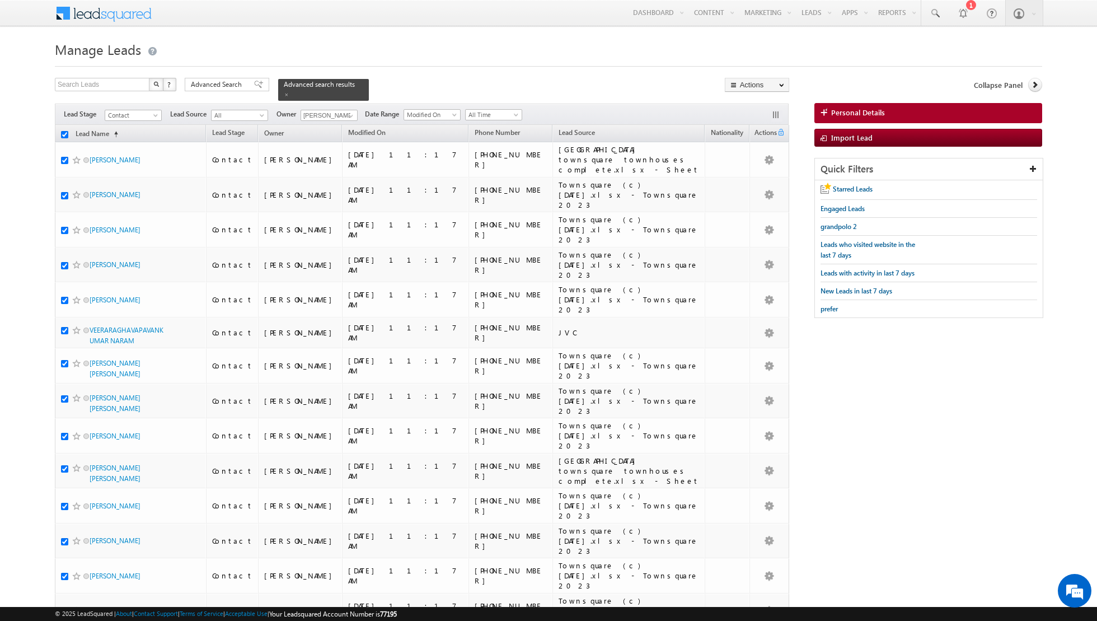
checkbox input "true"
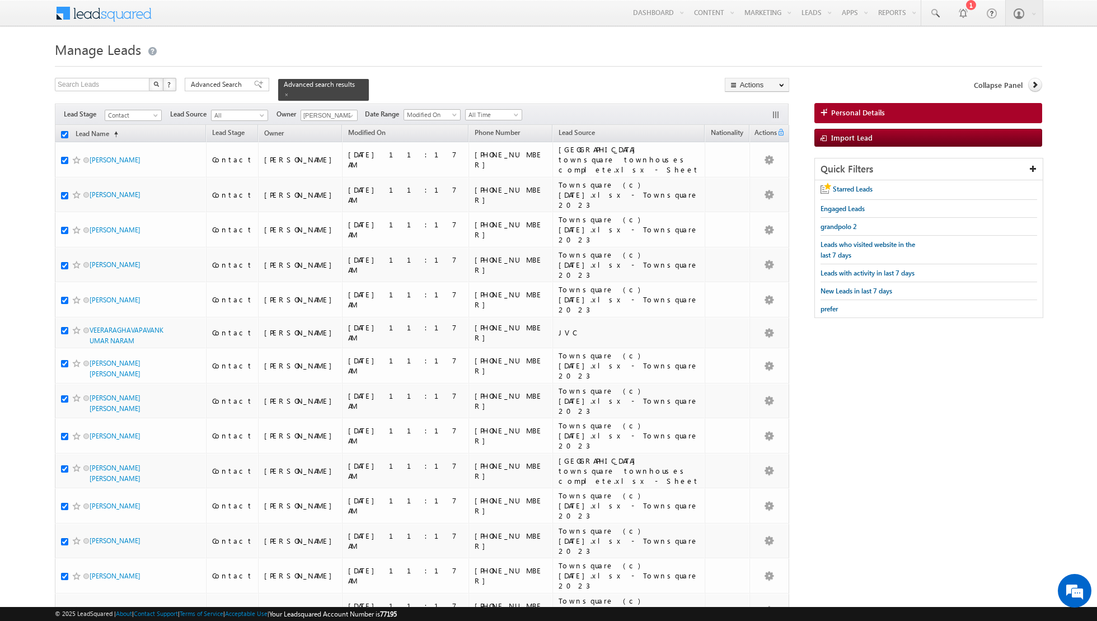
checkbox input "true"
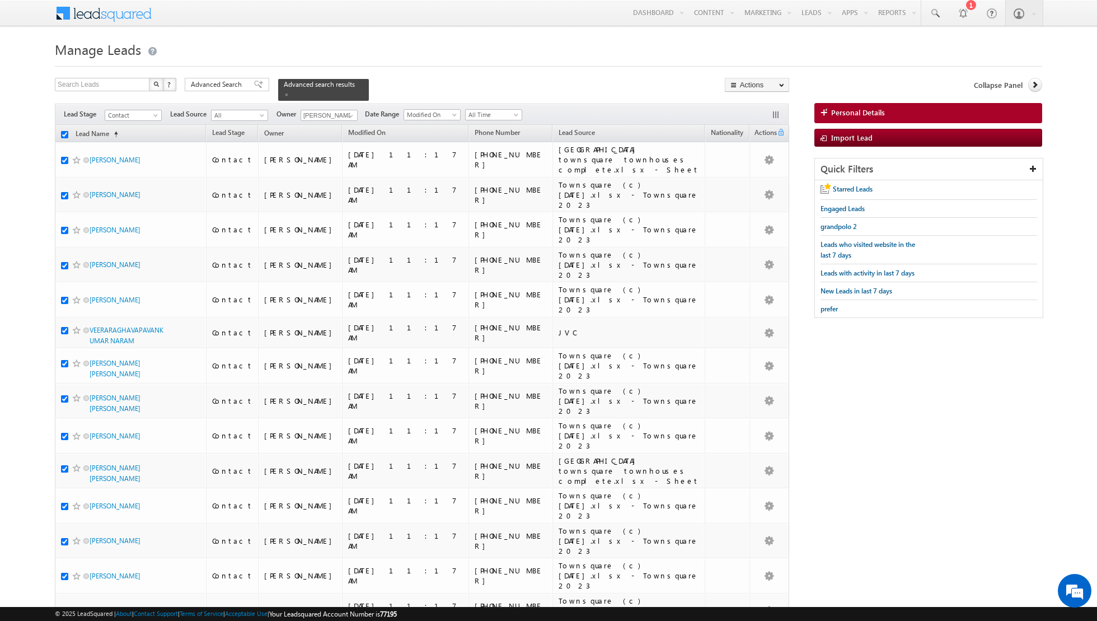
checkbox input "true"
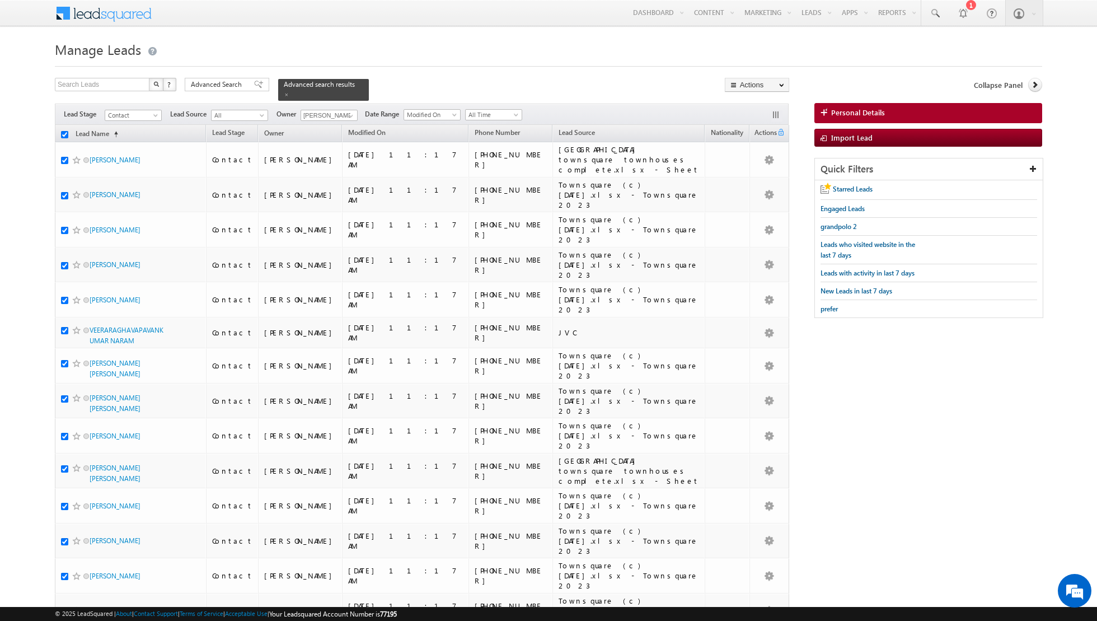
checkbox input "true"
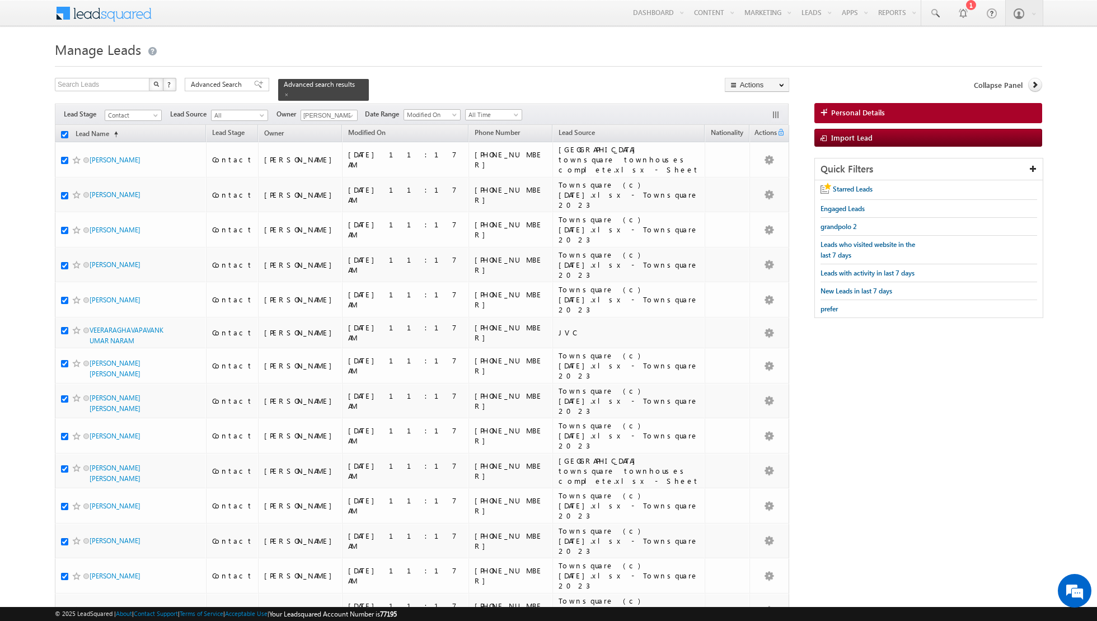
checkbox input "true"
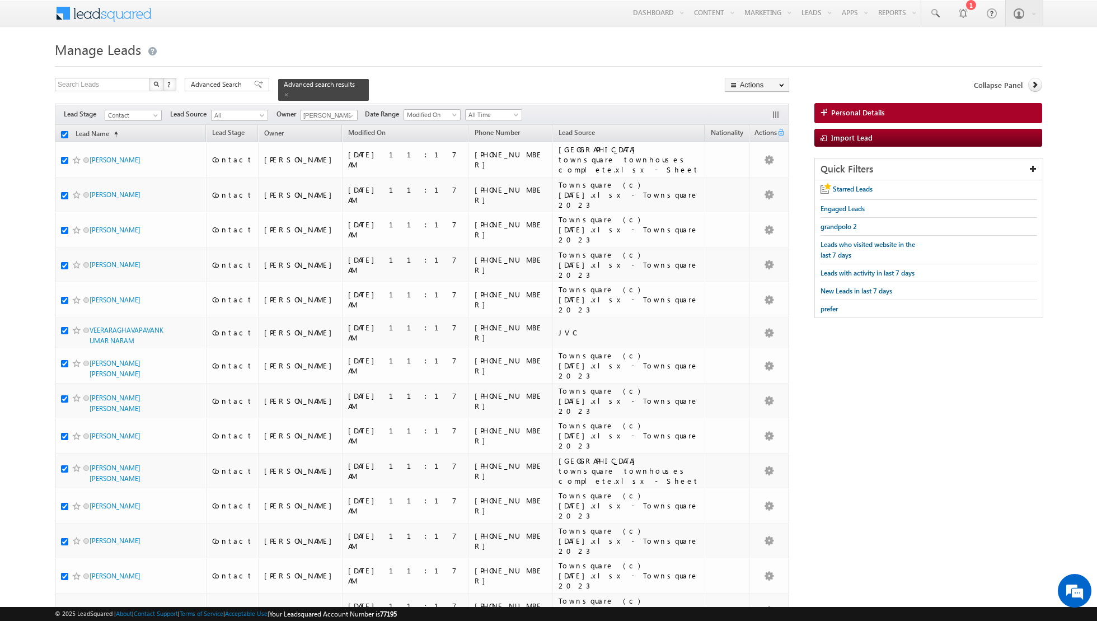
checkbox input "true"
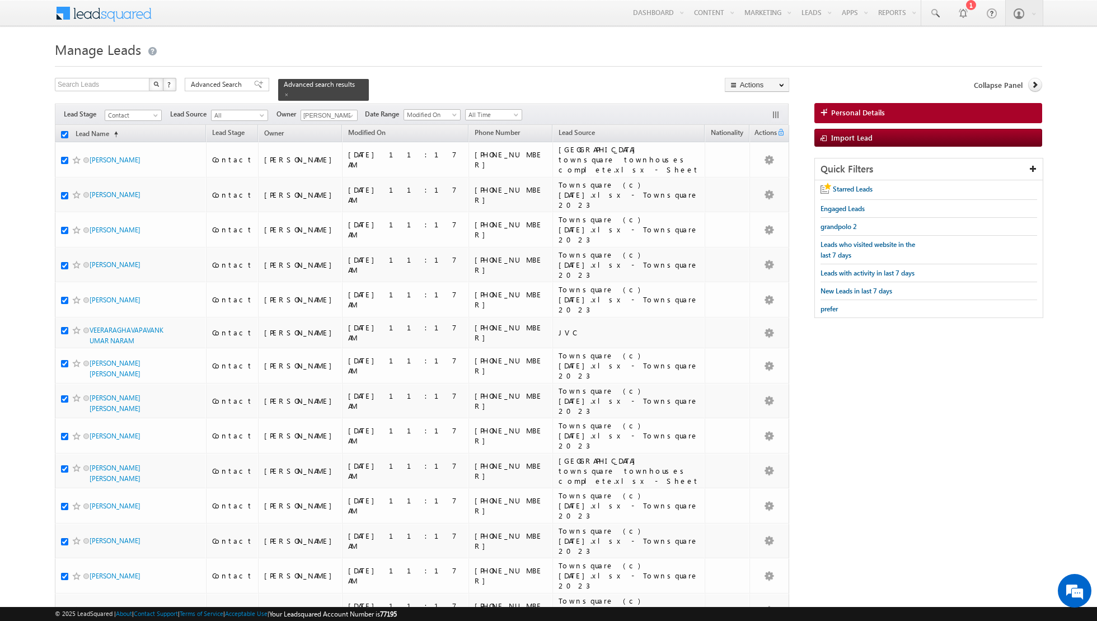
checkbox input "true"
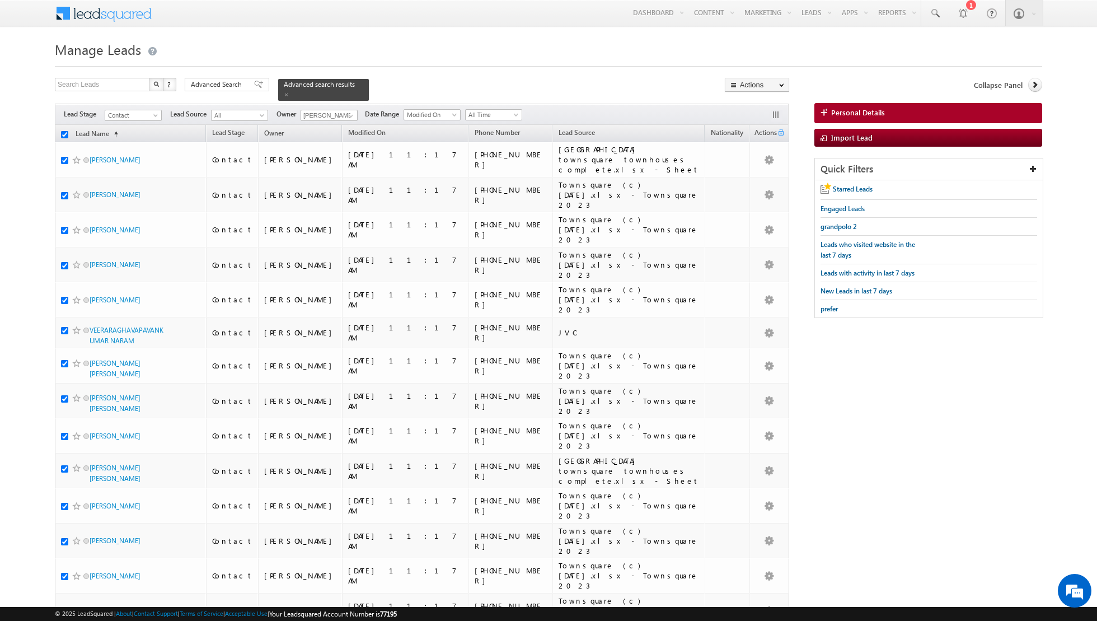
checkbox input "true"
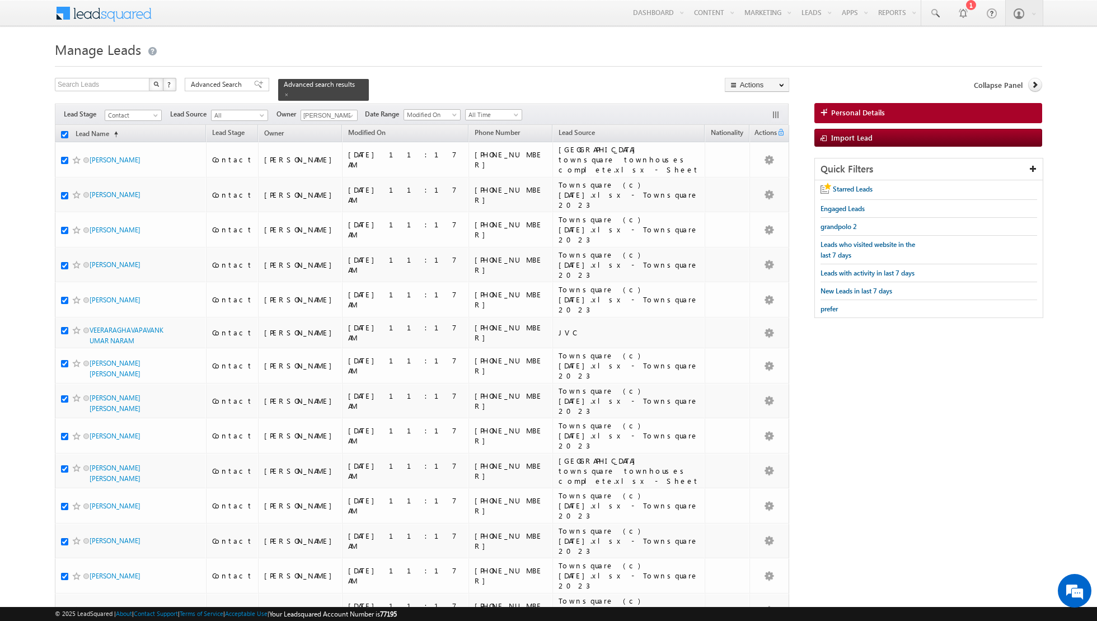
checkbox input "true"
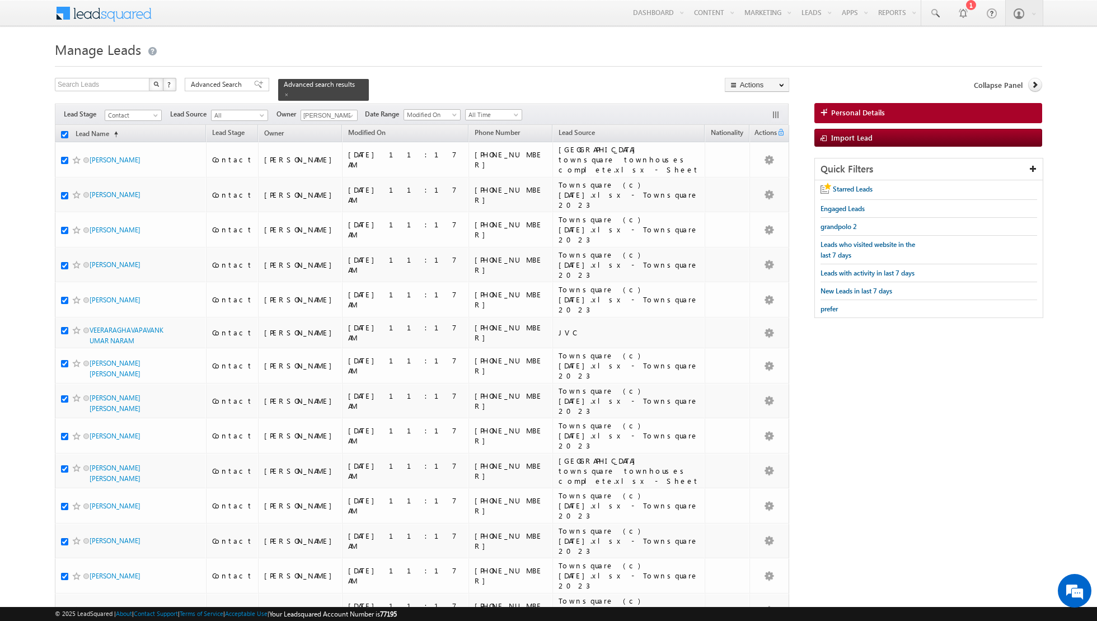
checkbox input "true"
click at [757, 180] on link "Change Owner" at bounding box center [757, 181] width 63 height 13
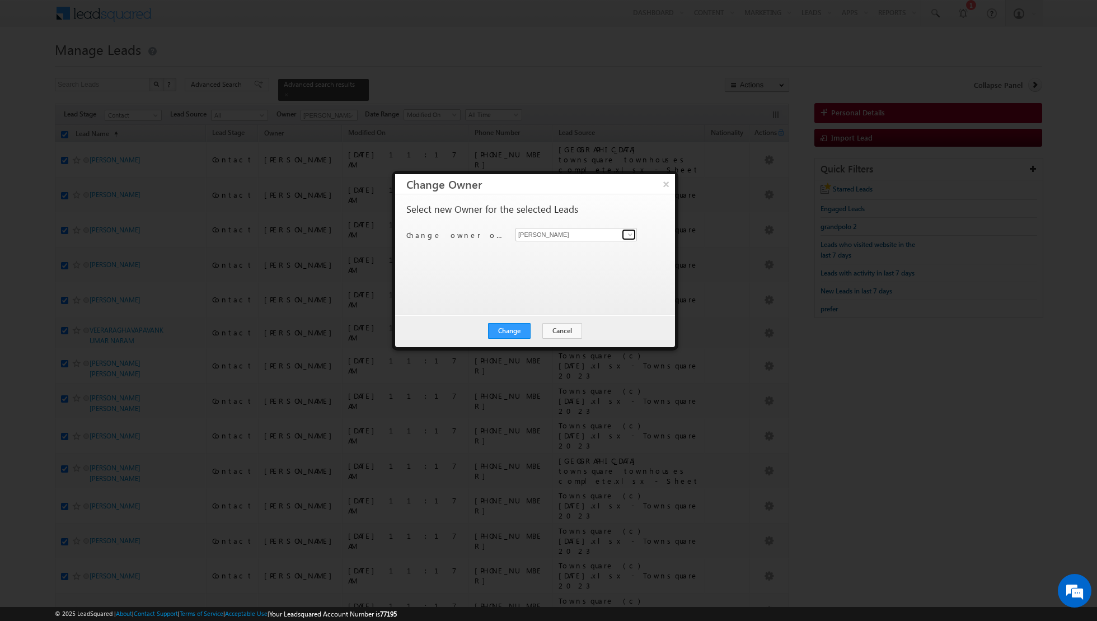
click at [625, 232] on link at bounding box center [629, 234] width 14 height 11
click at [577, 284] on link "[PERSON_NAME] [PERSON_NAME][EMAIL_ADDRESS][DOMAIN_NAME]" at bounding box center [576, 285] width 121 height 21
type input "[PERSON_NAME]"
click at [510, 328] on button "Change" at bounding box center [509, 331] width 43 height 16
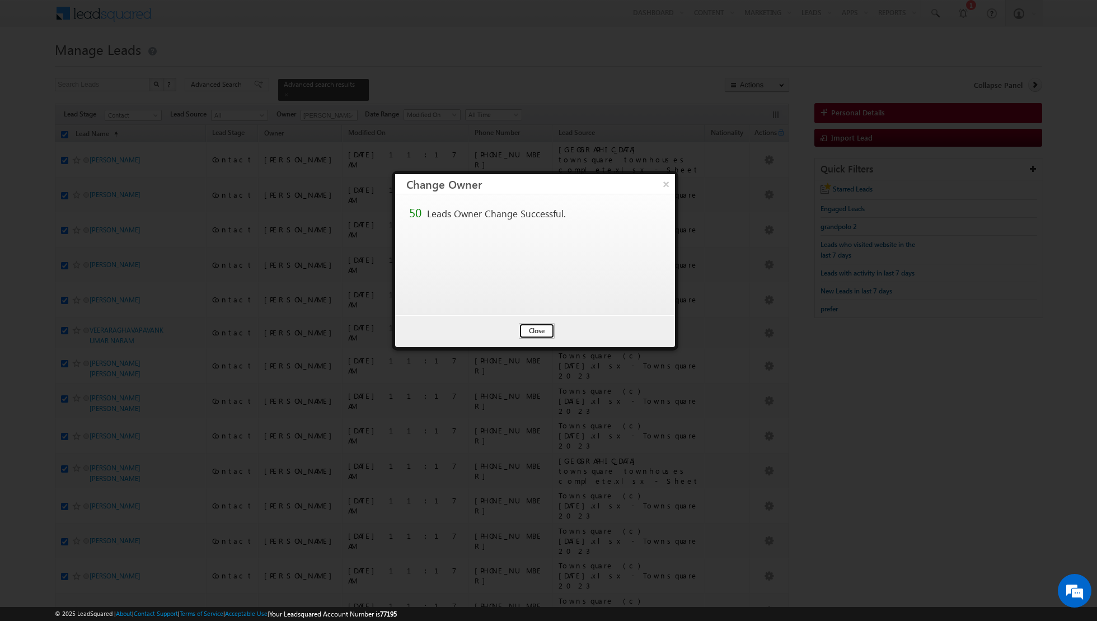
click at [539, 328] on button "Close" at bounding box center [537, 331] width 36 height 16
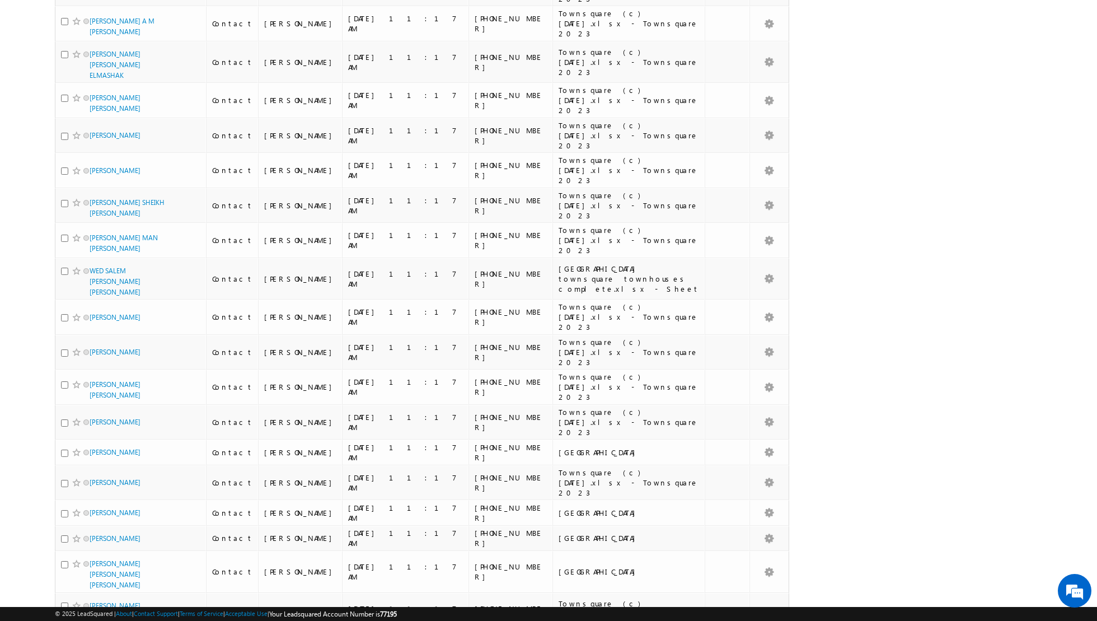
scroll to position [0, 0]
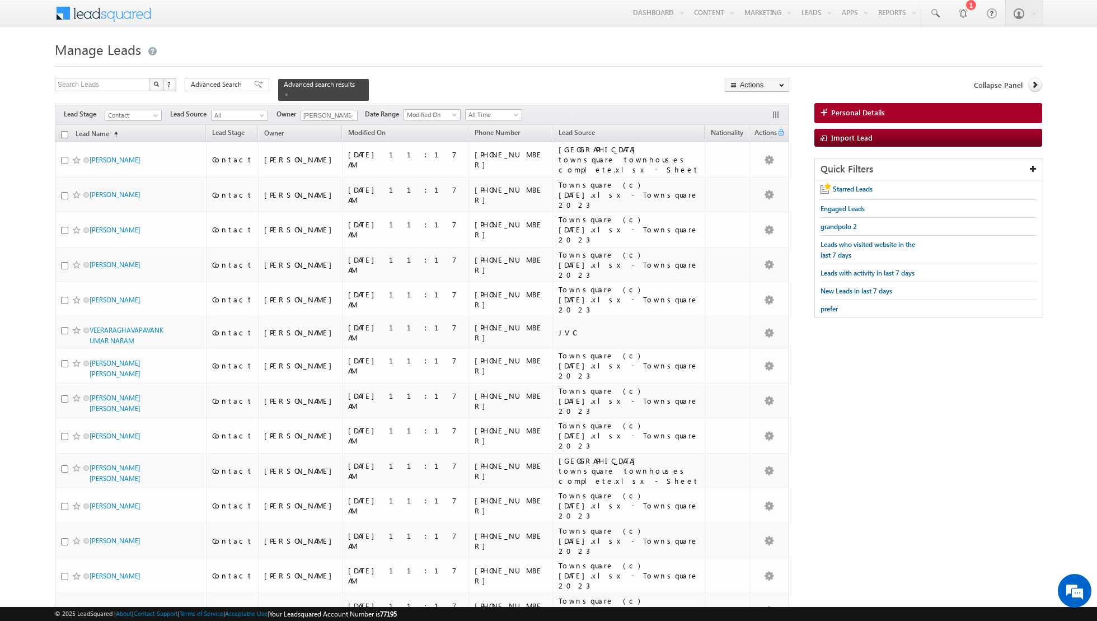
click at [65, 132] on input "checkbox" at bounding box center [64, 134] width 7 height 7
checkbox input "true"
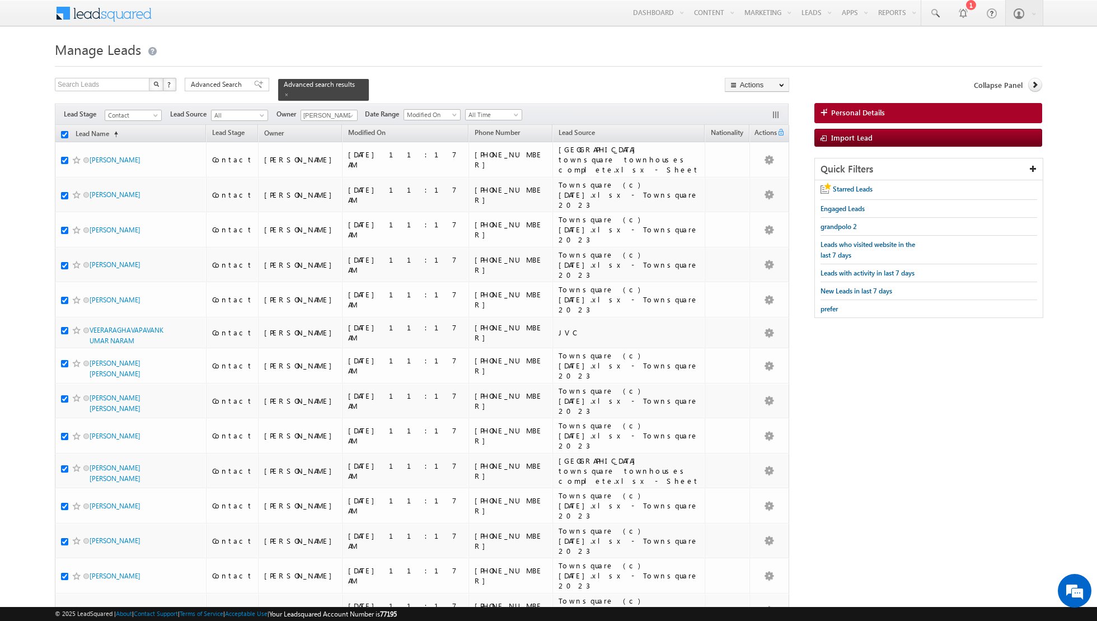
checkbox input "true"
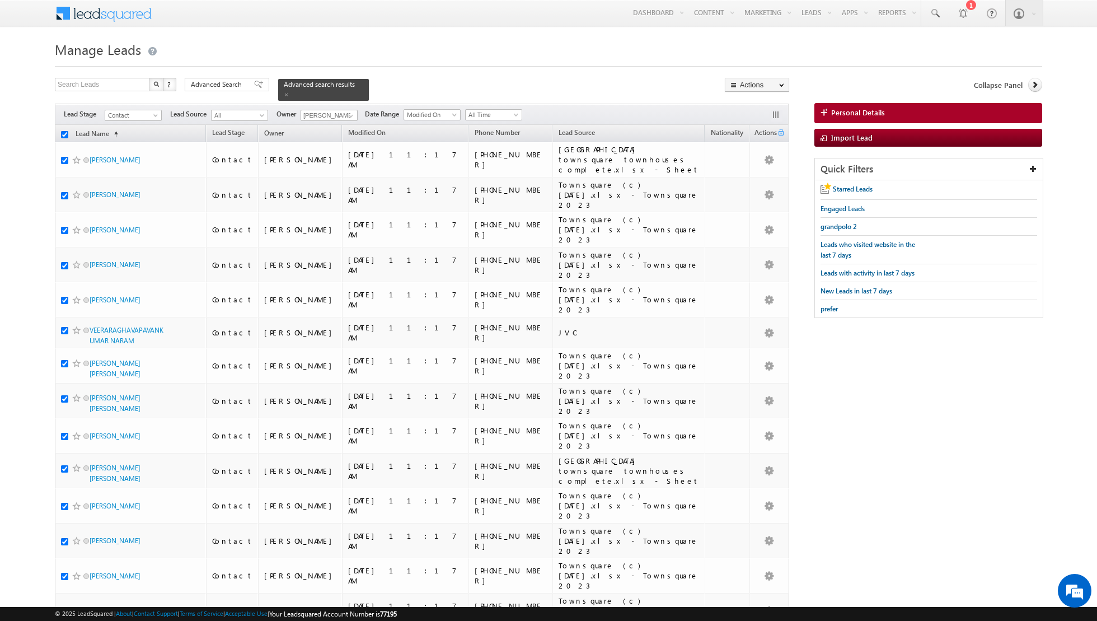
checkbox input "true"
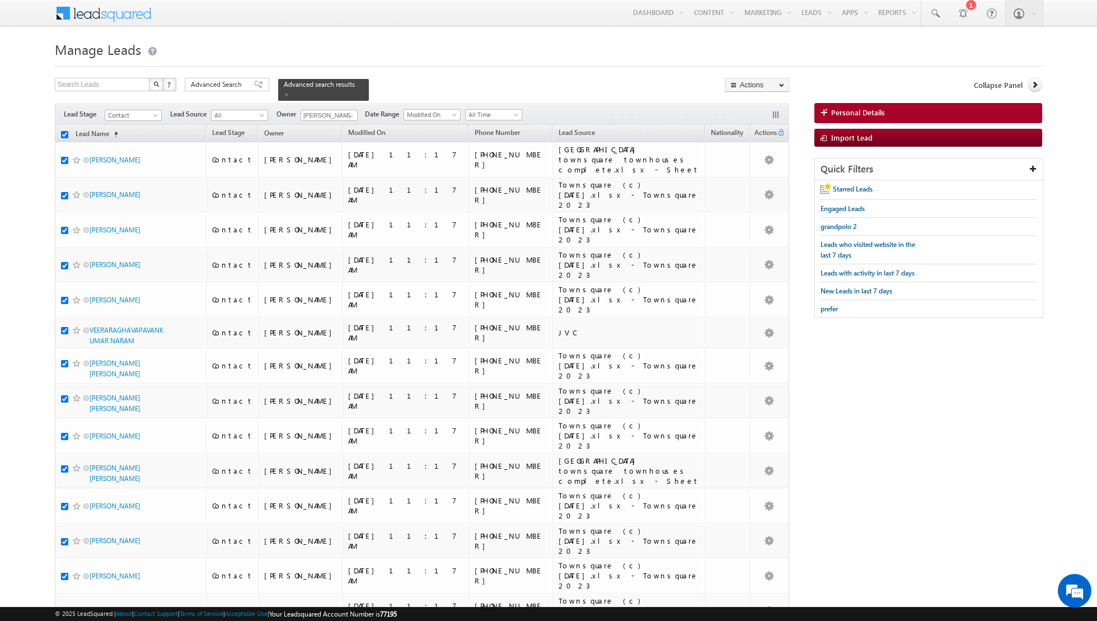
checkbox input "true"
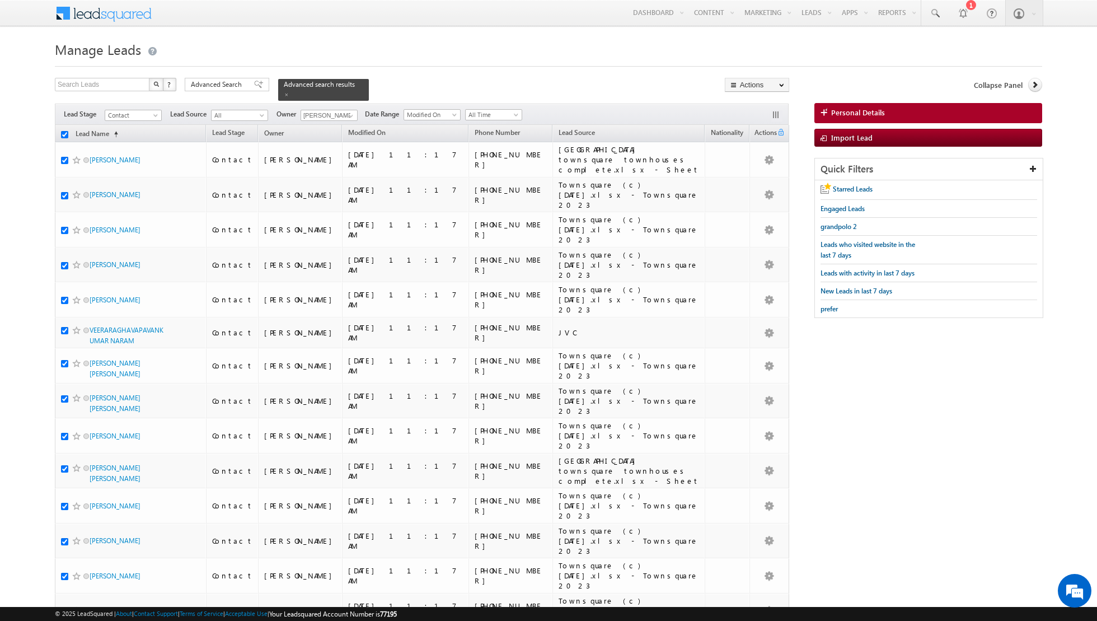
checkbox input "true"
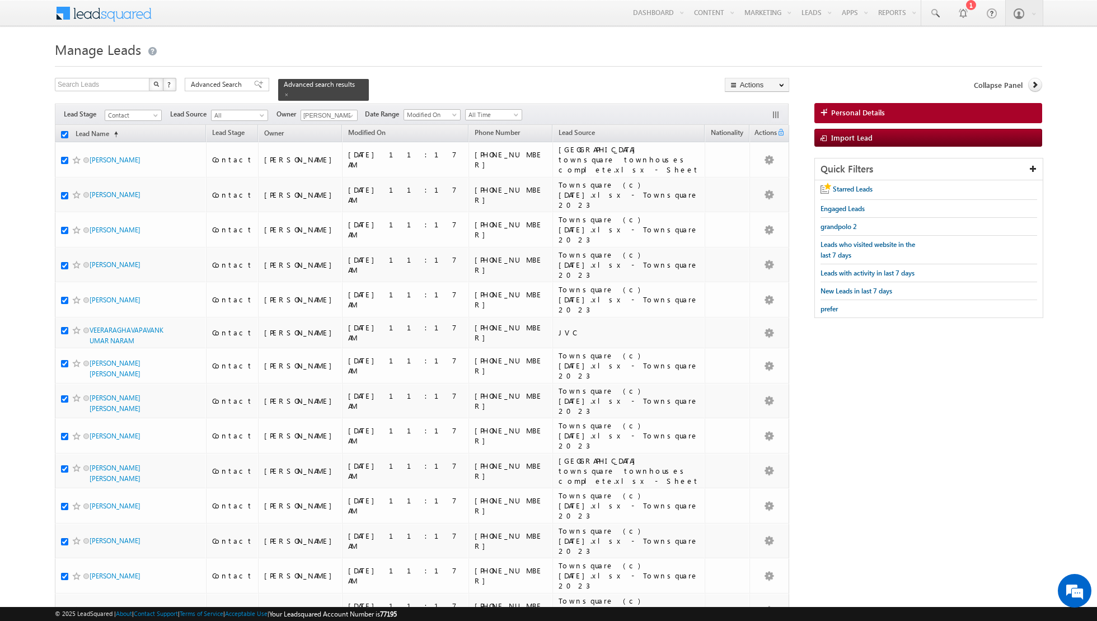
checkbox input "true"
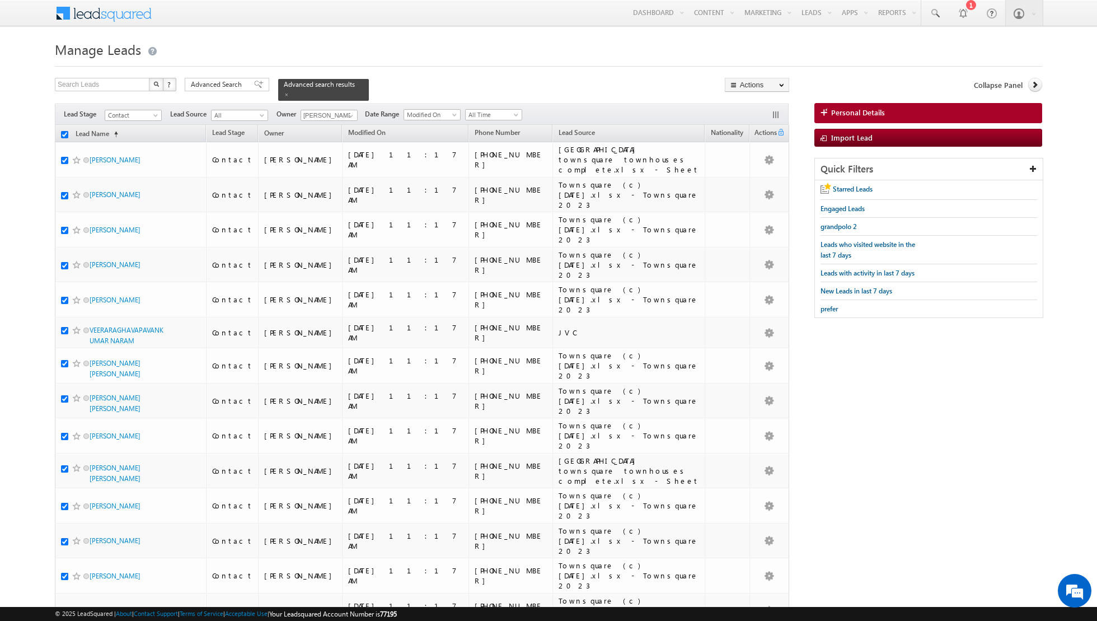
checkbox input "true"
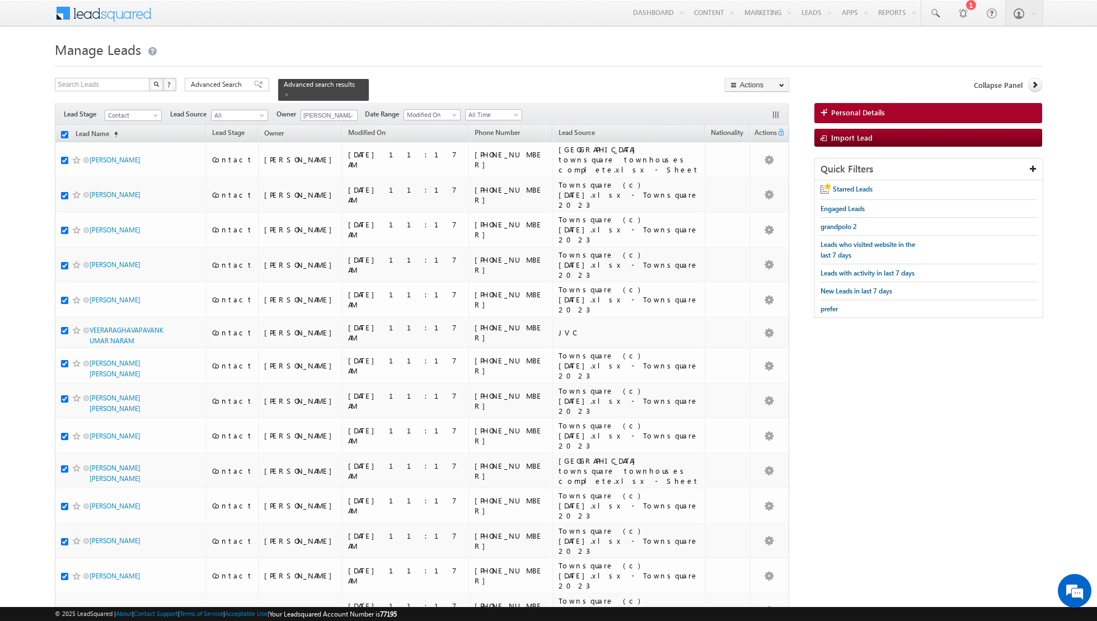
checkbox input "true"
click at [746, 181] on link "Change Owner" at bounding box center [757, 181] width 63 height 13
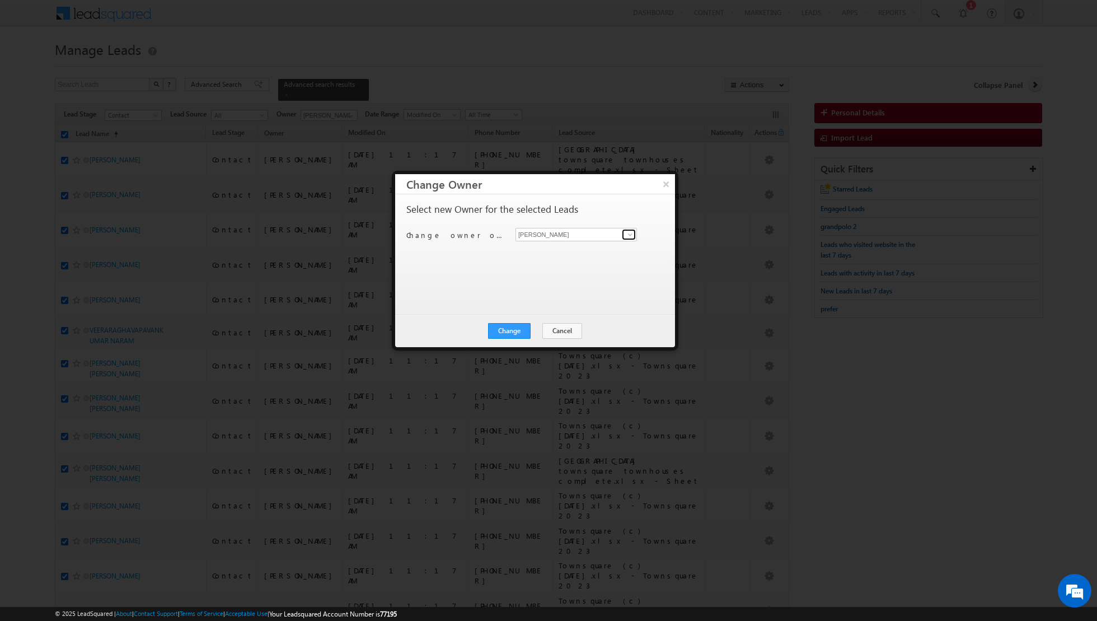
click at [623, 236] on link at bounding box center [629, 234] width 14 height 11
click at [563, 293] on link "[PERSON_NAME] [PERSON_NAME][EMAIL_ADDRESS][DOMAIN_NAME]" at bounding box center [576, 297] width 121 height 21
click at [510, 329] on button "Change" at bounding box center [509, 331] width 43 height 16
click at [538, 331] on button "Close" at bounding box center [537, 331] width 36 height 16
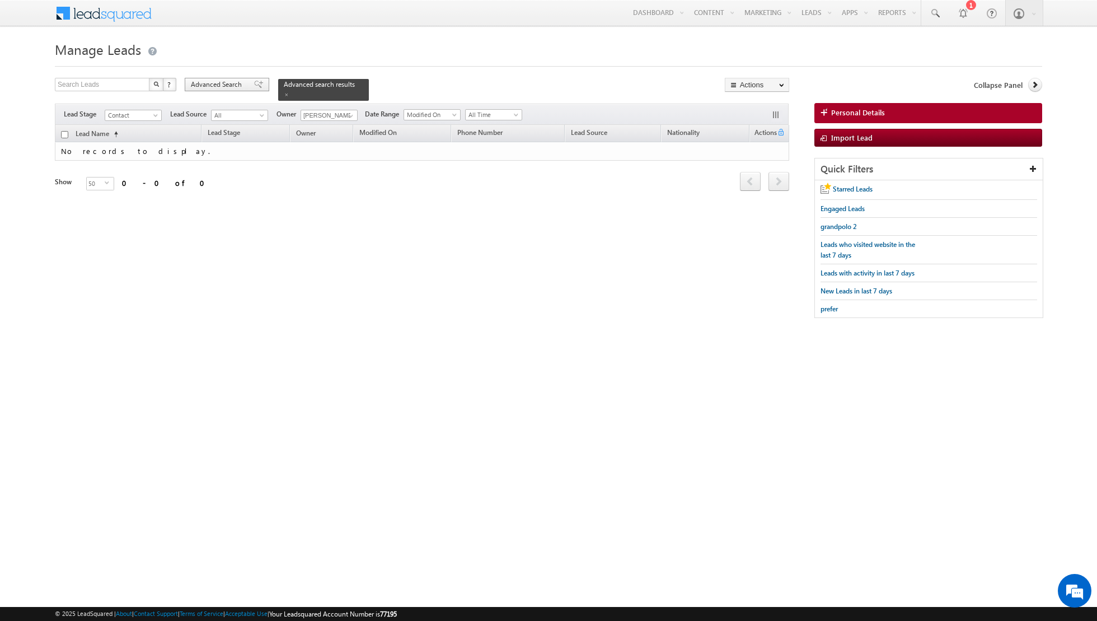
click at [254, 87] on span at bounding box center [258, 85] width 9 height 8
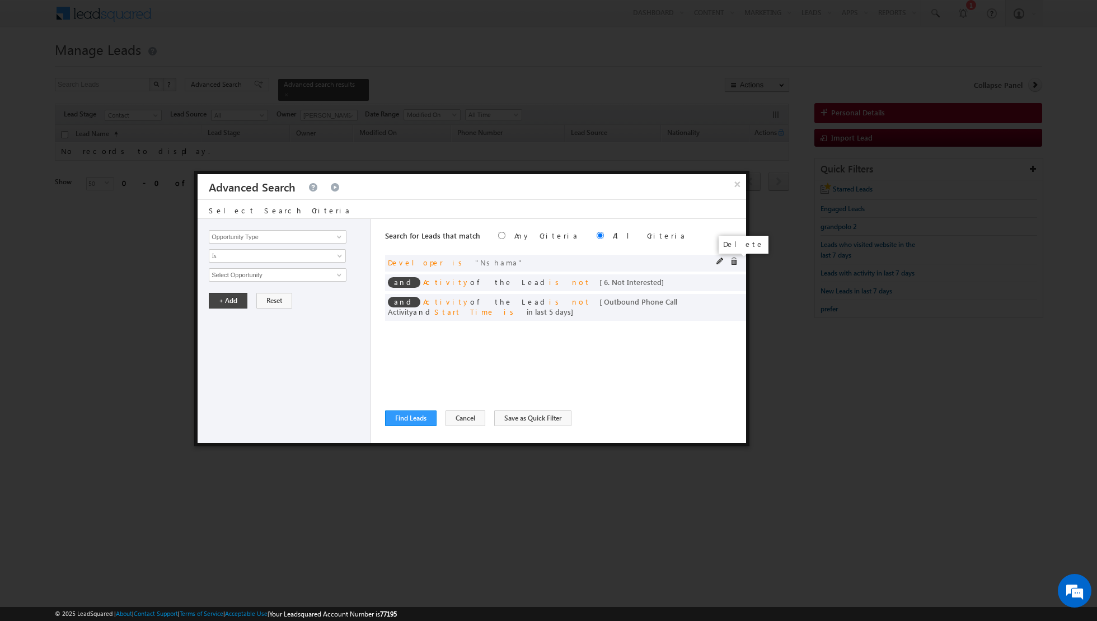
click at [733, 258] on span at bounding box center [734, 262] width 8 height 8
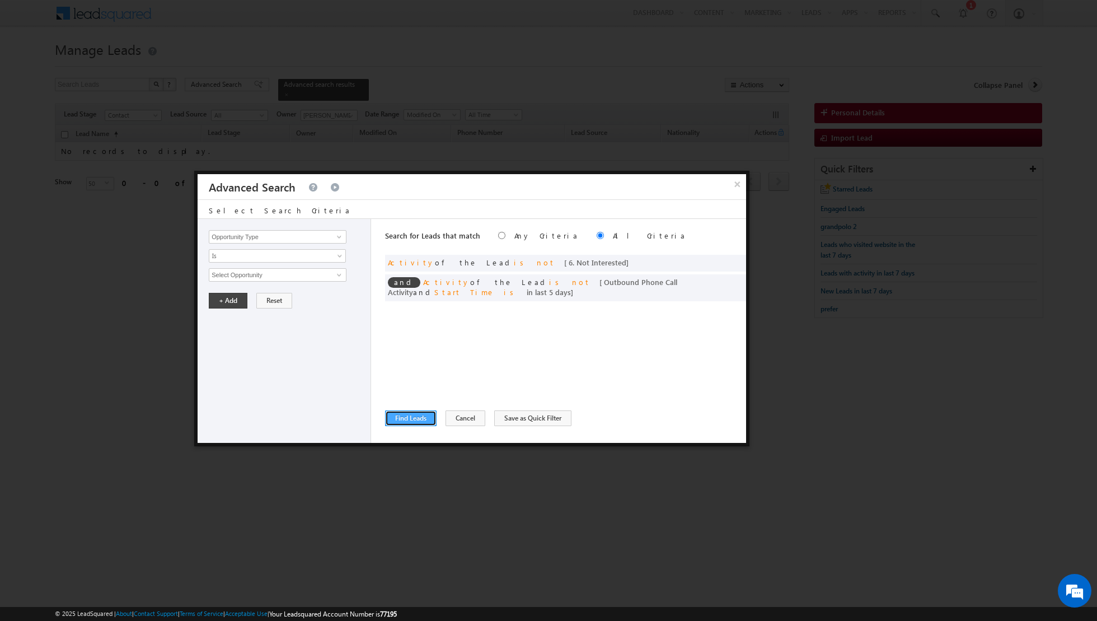
click at [405, 418] on button "Find Leads" at bounding box center [411, 418] width 52 height 16
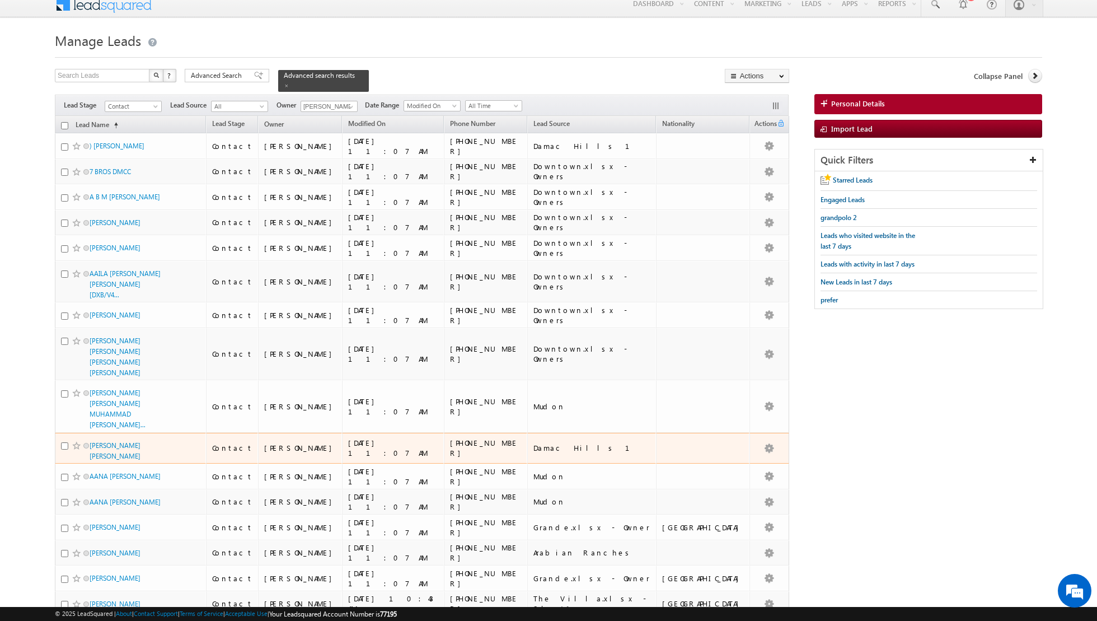
scroll to position [10, 0]
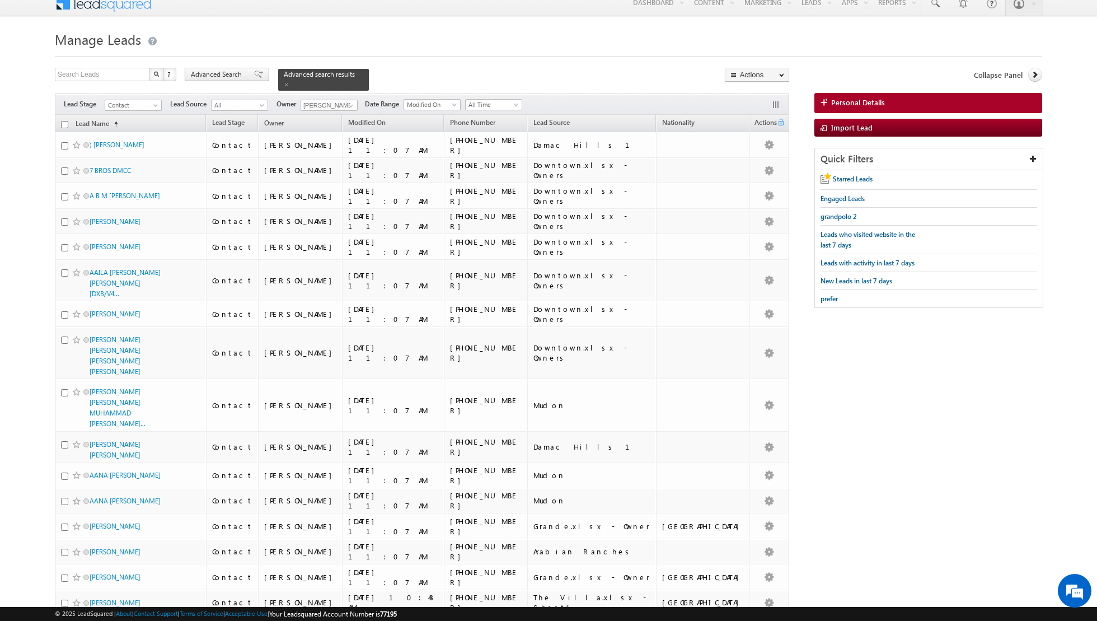
click at [254, 75] on span at bounding box center [258, 75] width 9 height 8
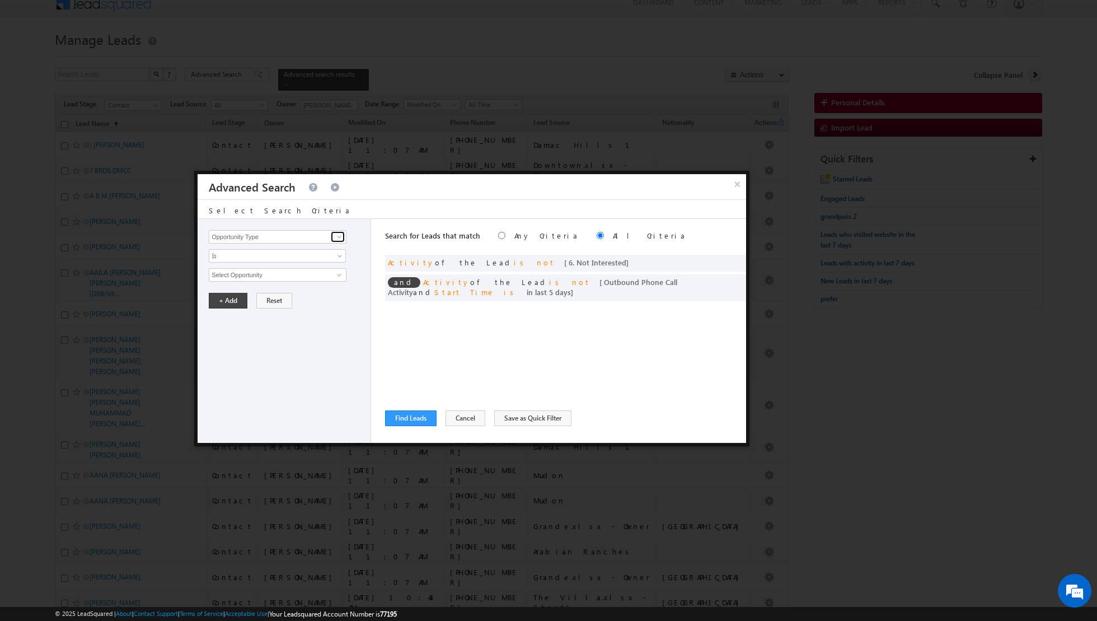
click at [340, 236] on span at bounding box center [339, 236] width 9 height 9
click at [285, 256] on link "Lead Source" at bounding box center [278, 259] width 138 height 13
click at [275, 276] on span "None Selected" at bounding box center [272, 275] width 127 height 12
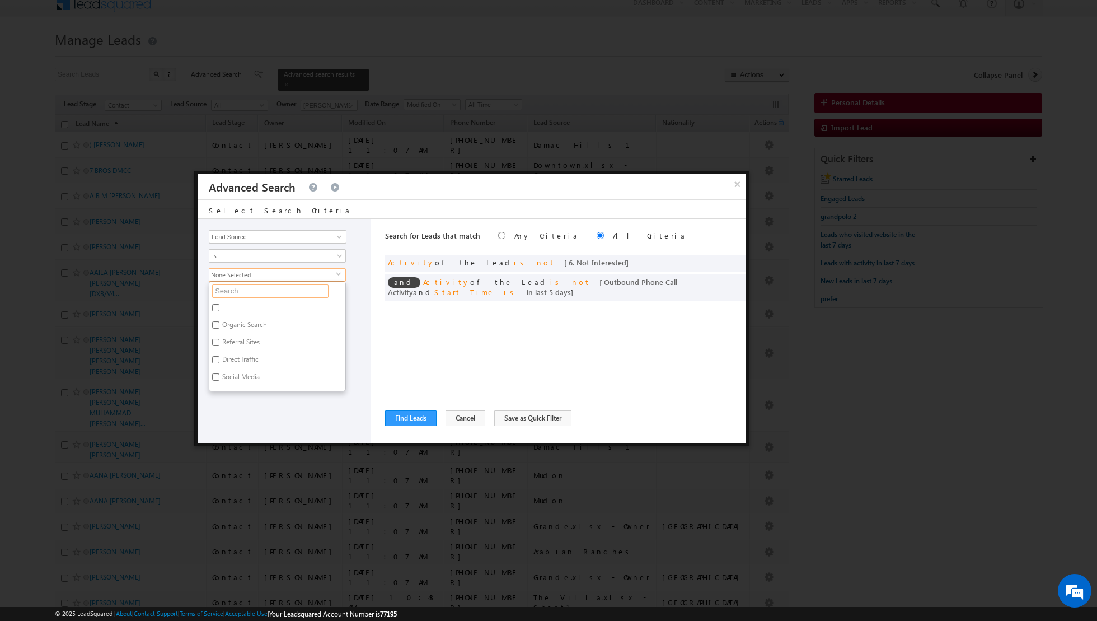
click at [258, 288] on input "text" at bounding box center [270, 290] width 116 height 13
click at [223, 302] on label "Mudon" at bounding box center [232, 309] width 46 height 17
click at [219, 304] on input "Mudon" at bounding box center [215, 307] width 7 height 7
click at [218, 319] on label "Mudon.xlsx - Sheet1" at bounding box center [251, 326] width 85 height 17
click at [218, 321] on input "Mudon.xlsx - Sheet1" at bounding box center [215, 324] width 7 height 7
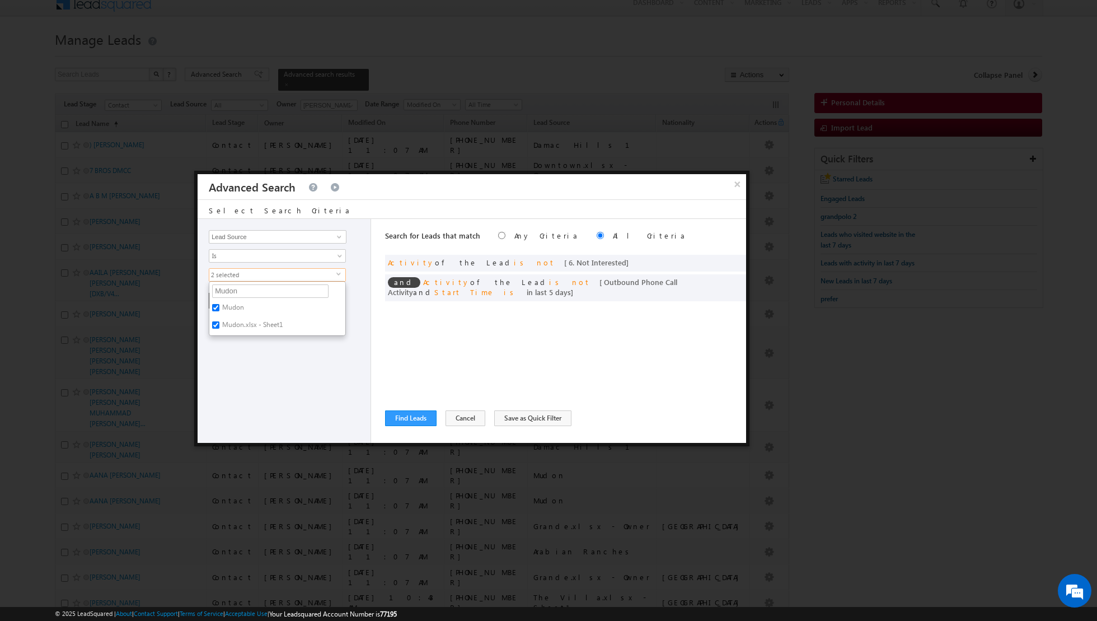
click at [231, 358] on div "Opportunity Type Lead Activity Task Sales Group Prospect Id Address 1 Address 2…" at bounding box center [285, 331] width 174 height 224
click at [230, 297] on button "+ Add" at bounding box center [228, 301] width 39 height 16
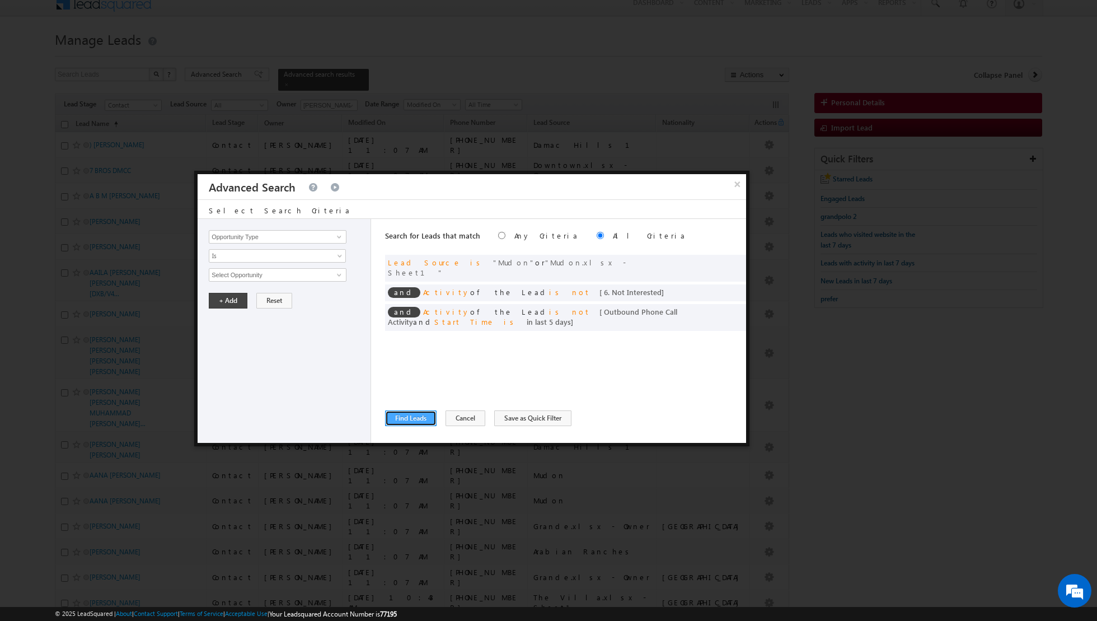
click at [405, 419] on button "Find Leads" at bounding box center [411, 418] width 52 height 16
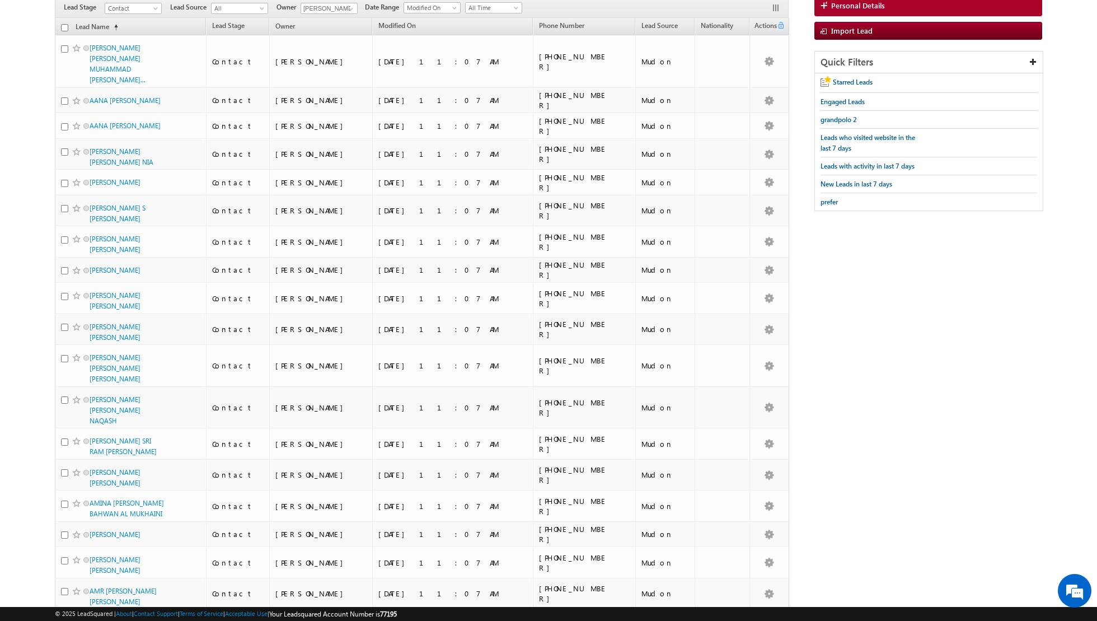
scroll to position [0, 0]
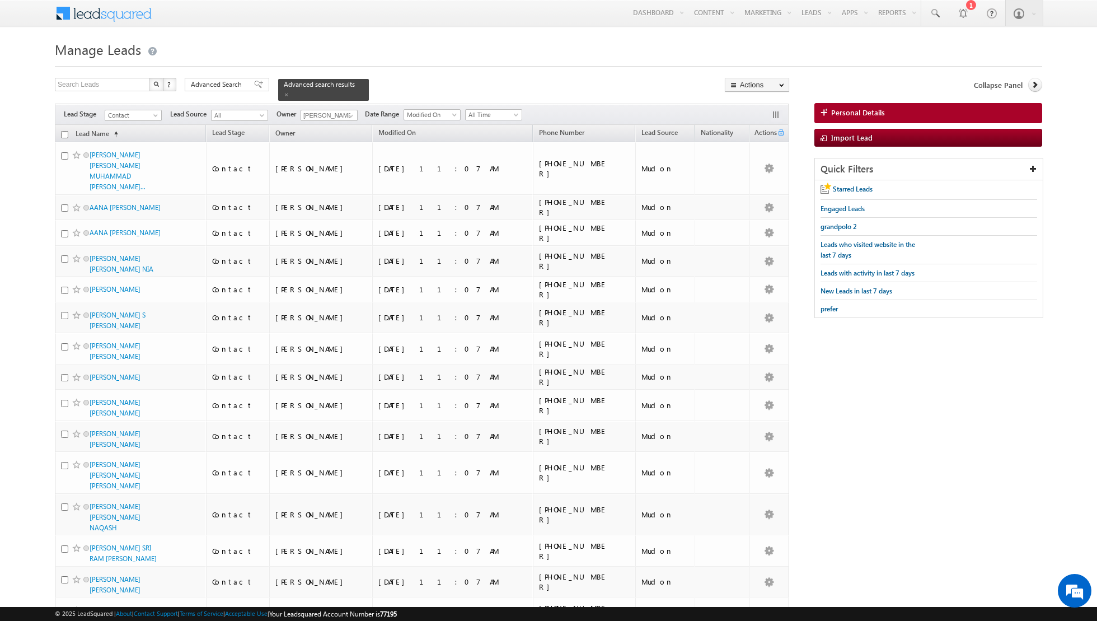
click at [63, 133] on input "checkbox" at bounding box center [64, 134] width 7 height 7
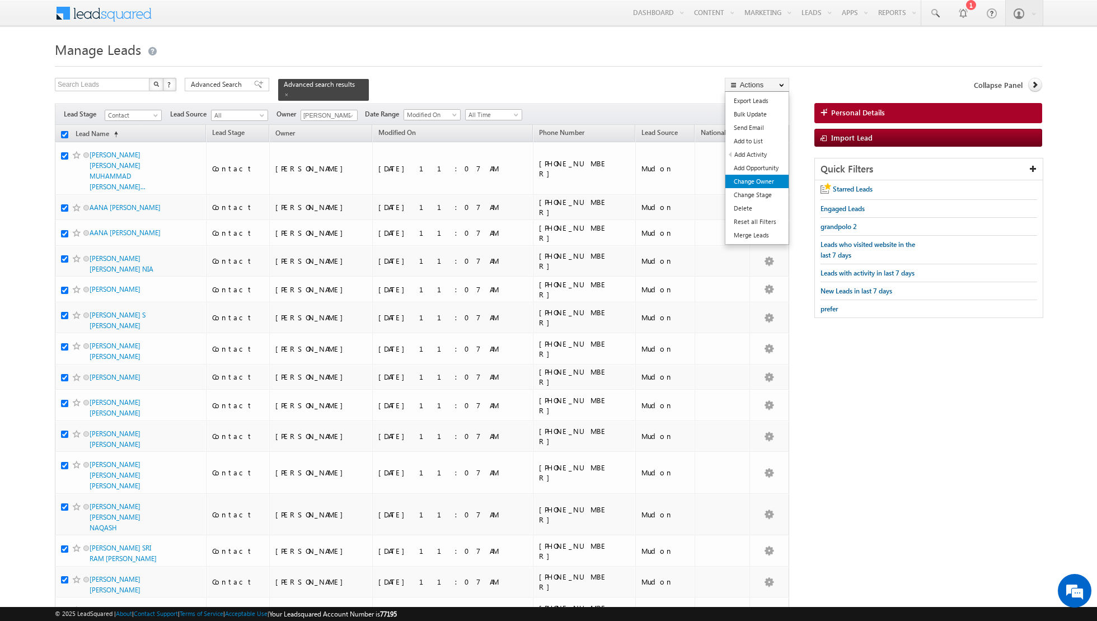
click at [741, 180] on link "Change Owner" at bounding box center [757, 181] width 63 height 13
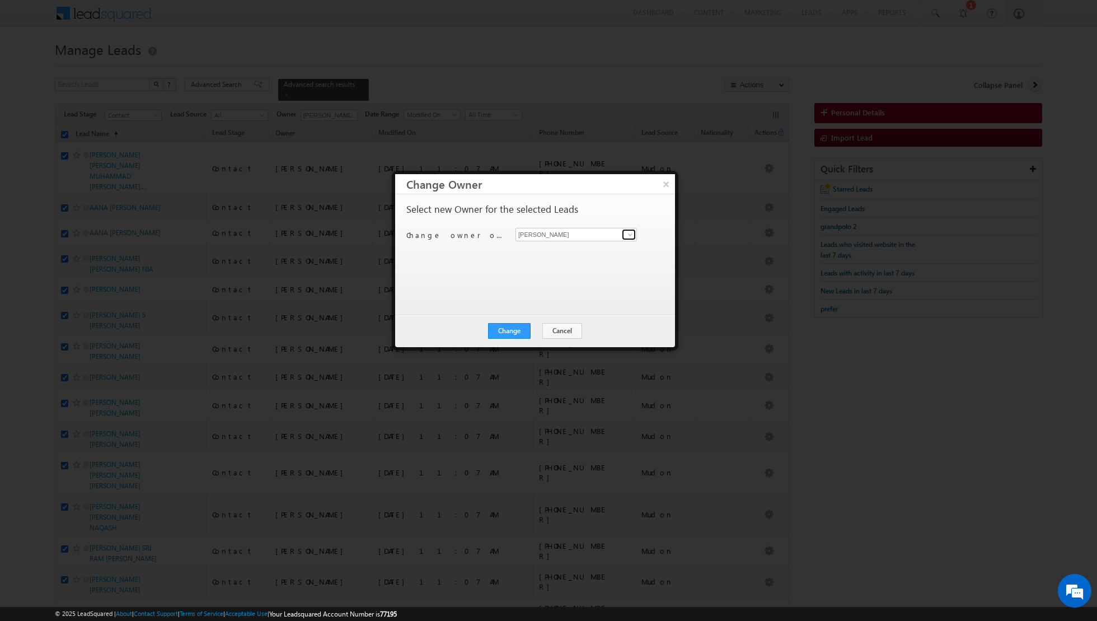
click at [631, 239] on link at bounding box center [629, 234] width 14 height 11
click at [566, 323] on link "[PERSON_NAME] [PERSON_NAME][EMAIL_ADDRESS][DOMAIN_NAME]" at bounding box center [576, 328] width 121 height 21
click at [517, 331] on button "Change" at bounding box center [509, 331] width 43 height 16
click at [540, 329] on button "Close" at bounding box center [537, 331] width 36 height 16
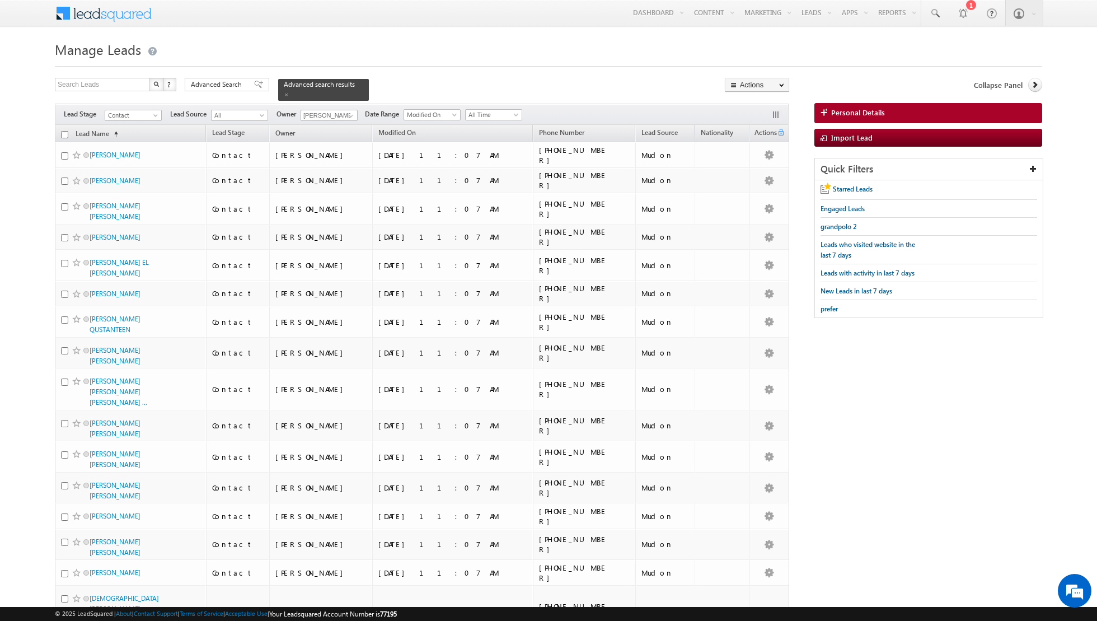
click at [64, 133] on input "checkbox" at bounding box center [64, 134] width 7 height 7
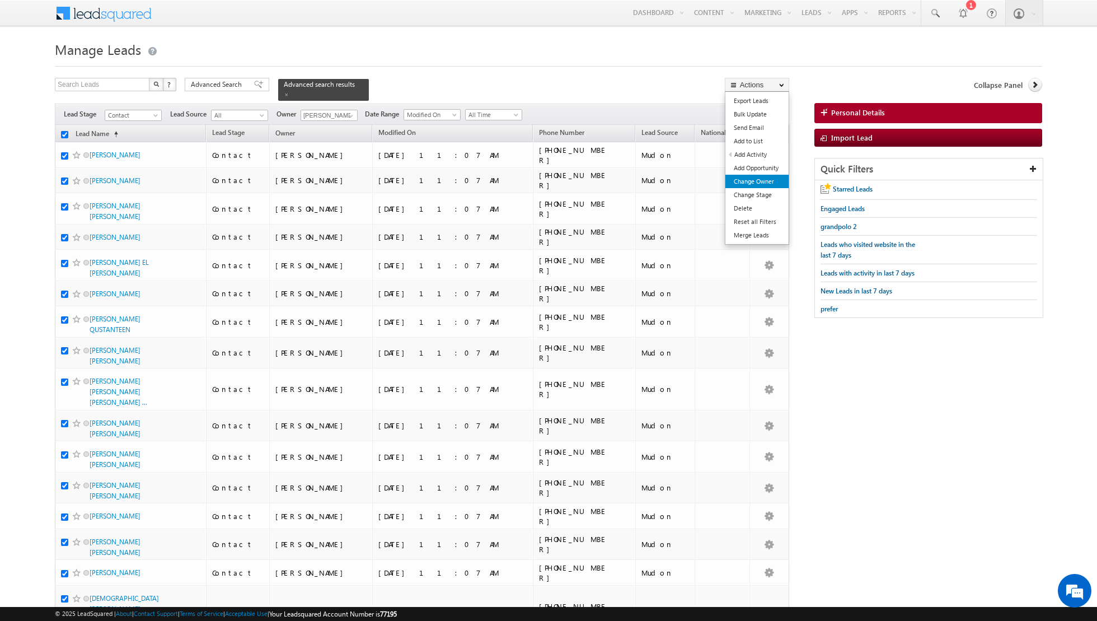
click at [749, 183] on link "Change Owner" at bounding box center [757, 181] width 63 height 13
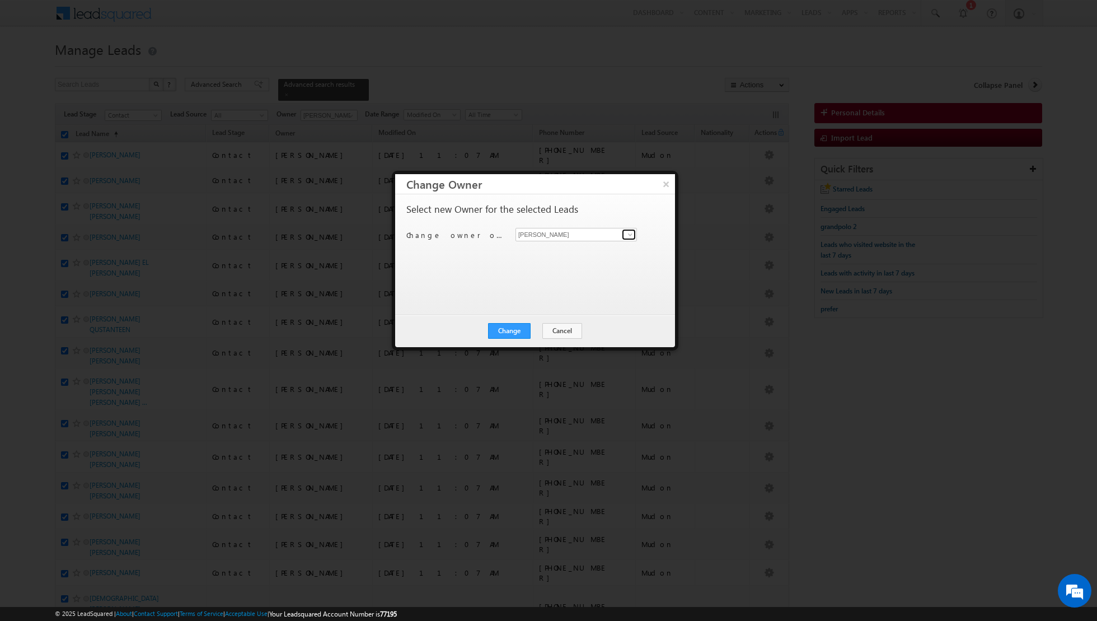
click at [628, 234] on span at bounding box center [630, 234] width 9 height 9
click at [568, 279] on span "[EMAIL_ADDRESS][DOMAIN_NAME]" at bounding box center [570, 278] width 101 height 8
click at [507, 330] on button "Change" at bounding box center [509, 331] width 43 height 16
click at [536, 330] on button "Close" at bounding box center [537, 331] width 36 height 16
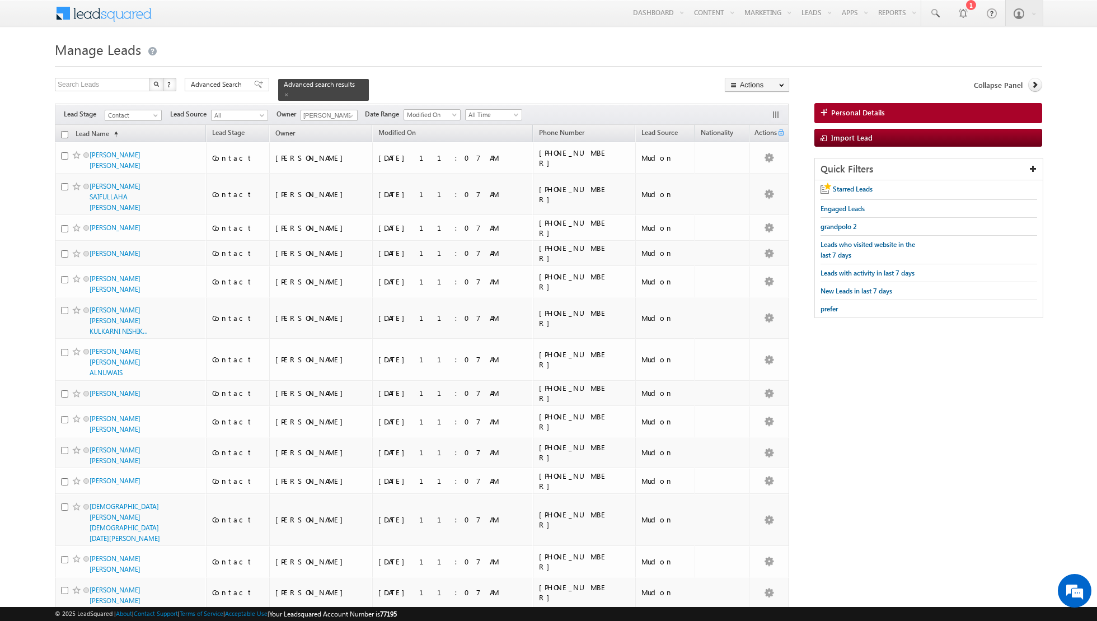
click at [64, 133] on input "checkbox" at bounding box center [64, 134] width 7 height 7
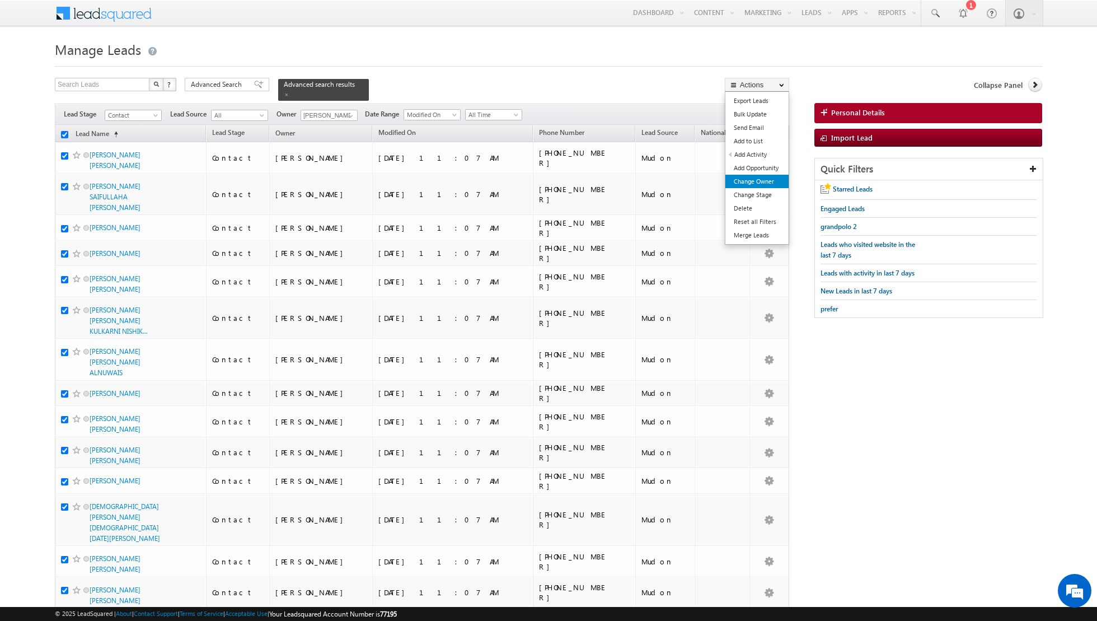
click at [747, 185] on link "Change Owner" at bounding box center [757, 181] width 63 height 13
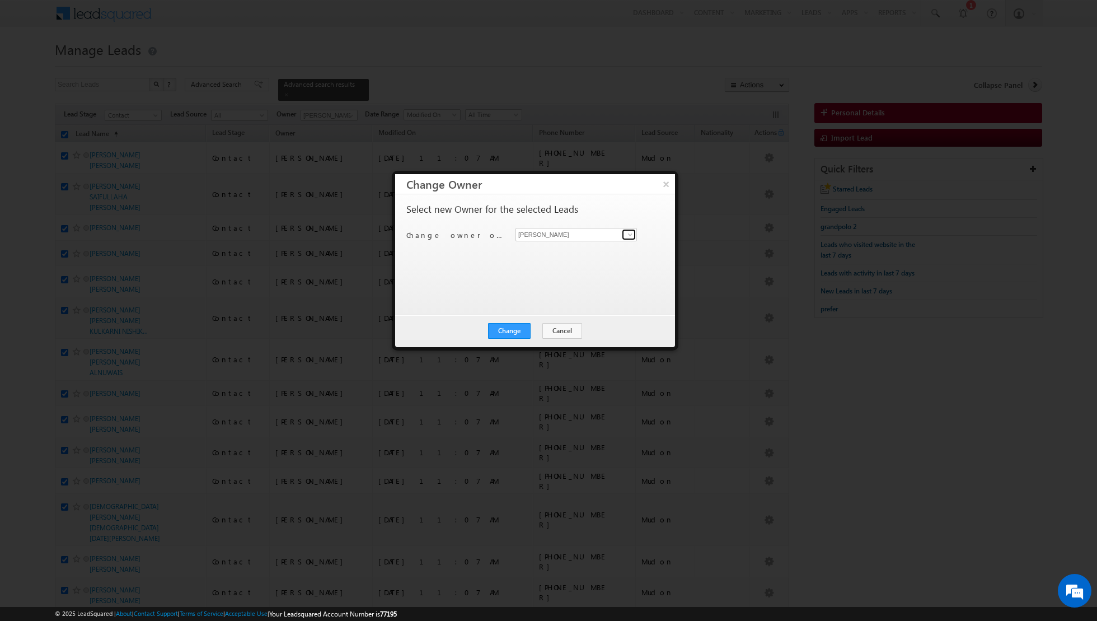
click at [629, 236] on span at bounding box center [630, 234] width 9 height 9
click at [559, 268] on link "Riya Raj riya.raj@indglobal.ae" at bounding box center [576, 270] width 121 height 21
click at [505, 328] on button "Change" at bounding box center [509, 331] width 43 height 16
click at [534, 328] on button "Close" at bounding box center [537, 331] width 36 height 16
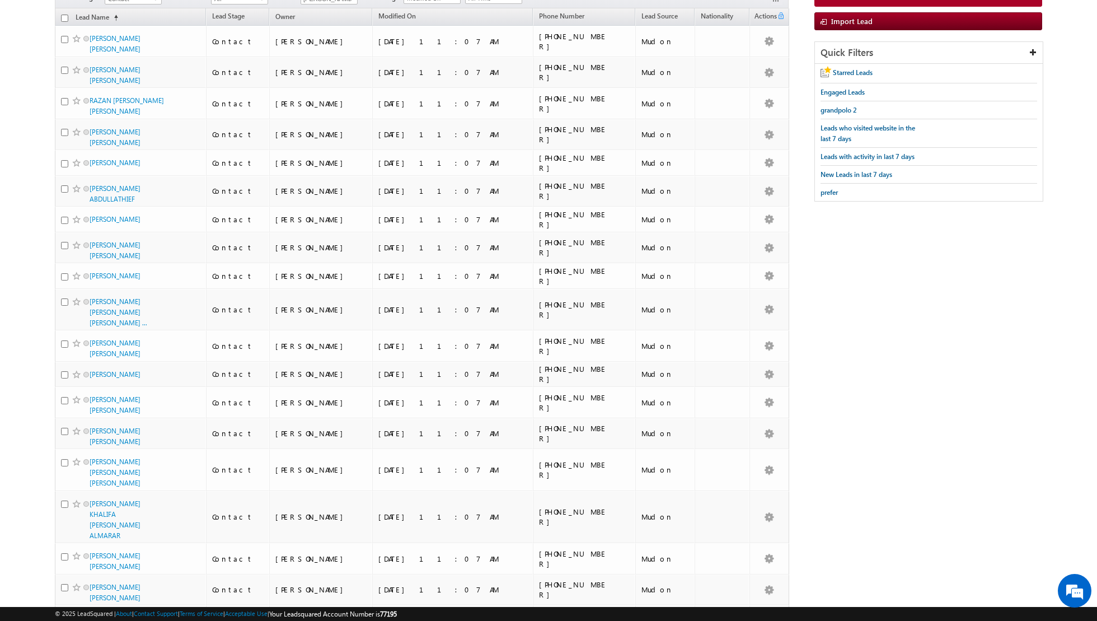
scroll to position [0, 0]
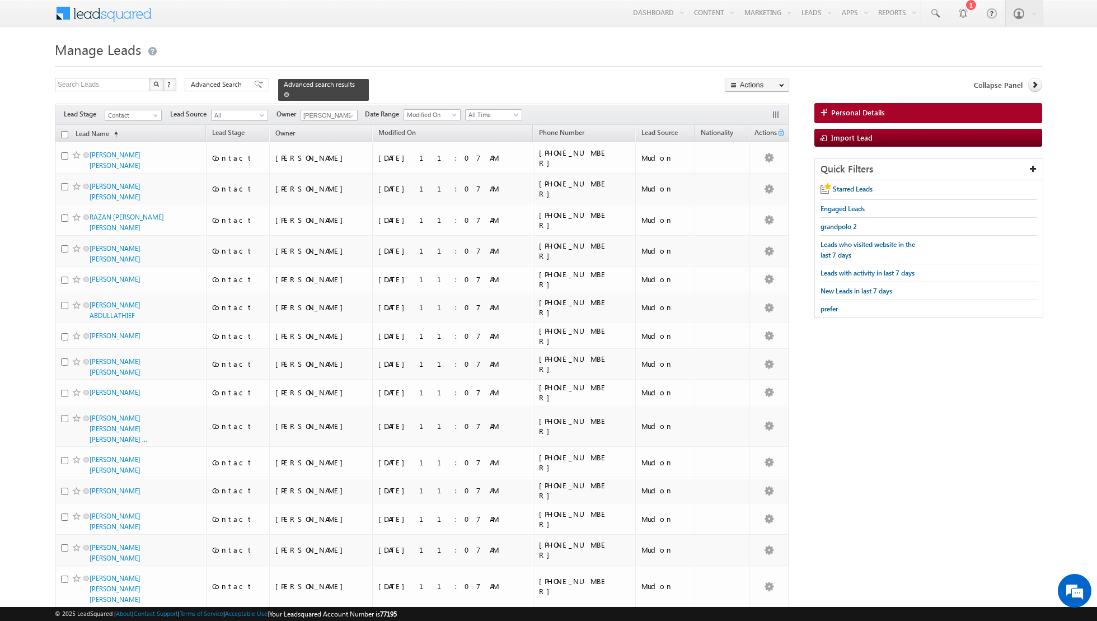
click at [284, 93] on span at bounding box center [287, 95] width 6 height 6
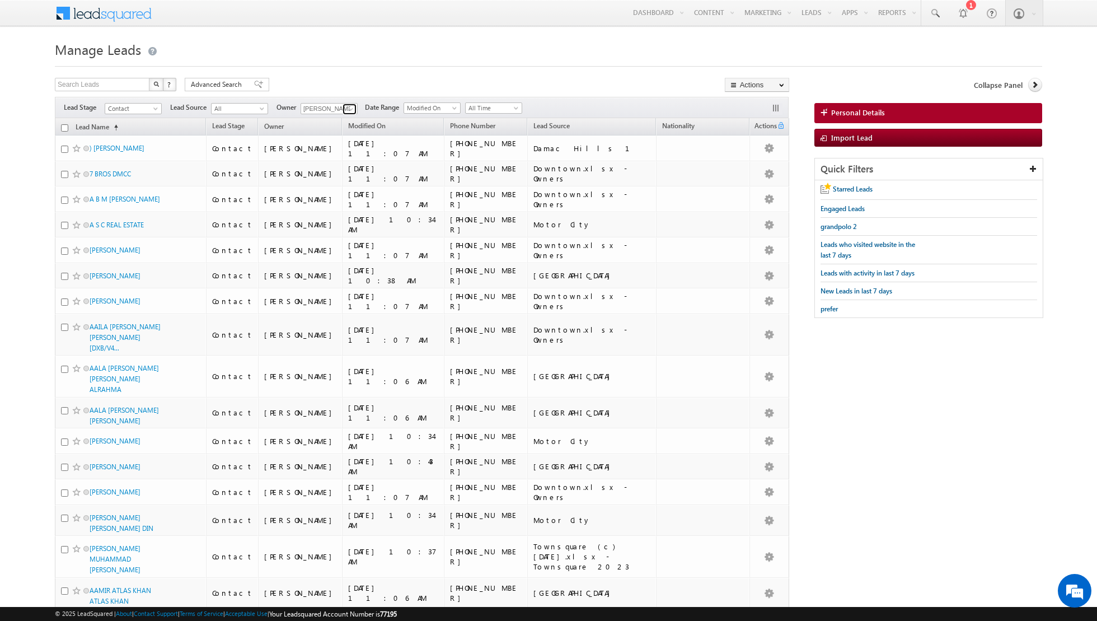
click at [347, 107] on span at bounding box center [351, 109] width 9 height 9
click at [347, 144] on span "[EMAIL_ADDRESS][DOMAIN_NAME]" at bounding box center [355, 148] width 101 height 8
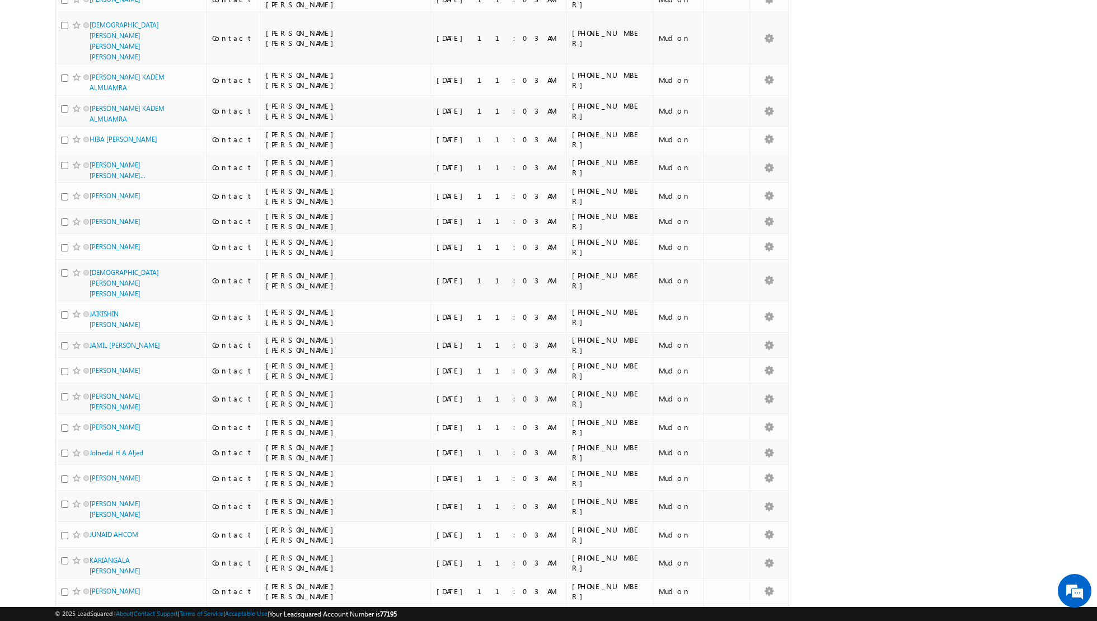
scroll to position [0, 0]
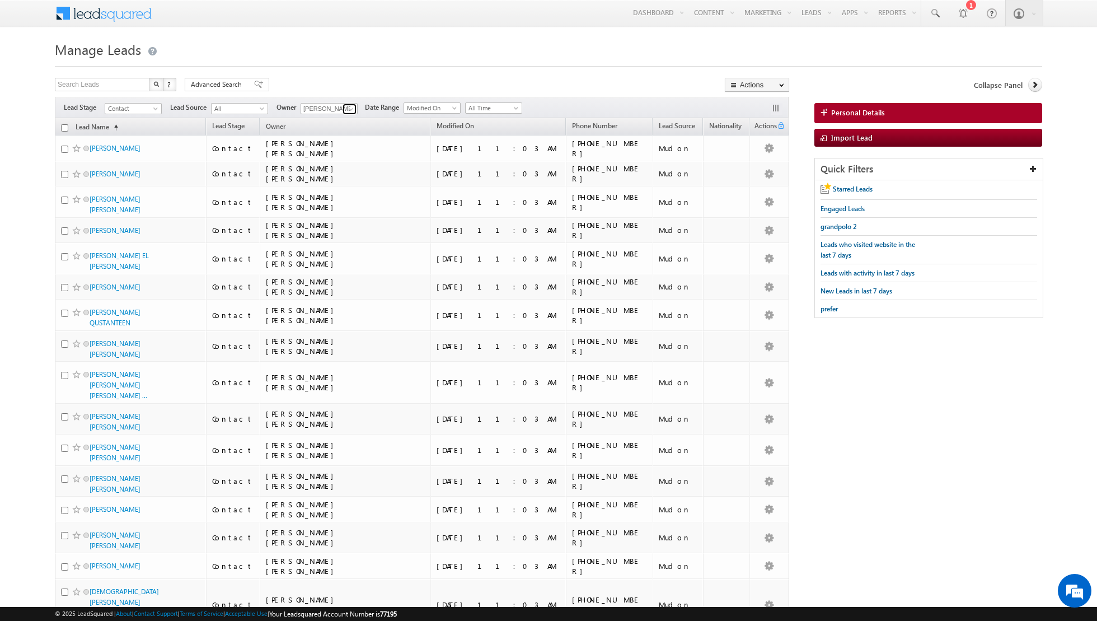
click at [350, 111] on span at bounding box center [351, 109] width 9 height 9
click at [331, 149] on link "Riya Raj riya.raj@indglobal.ae" at bounding box center [357, 155] width 112 height 21
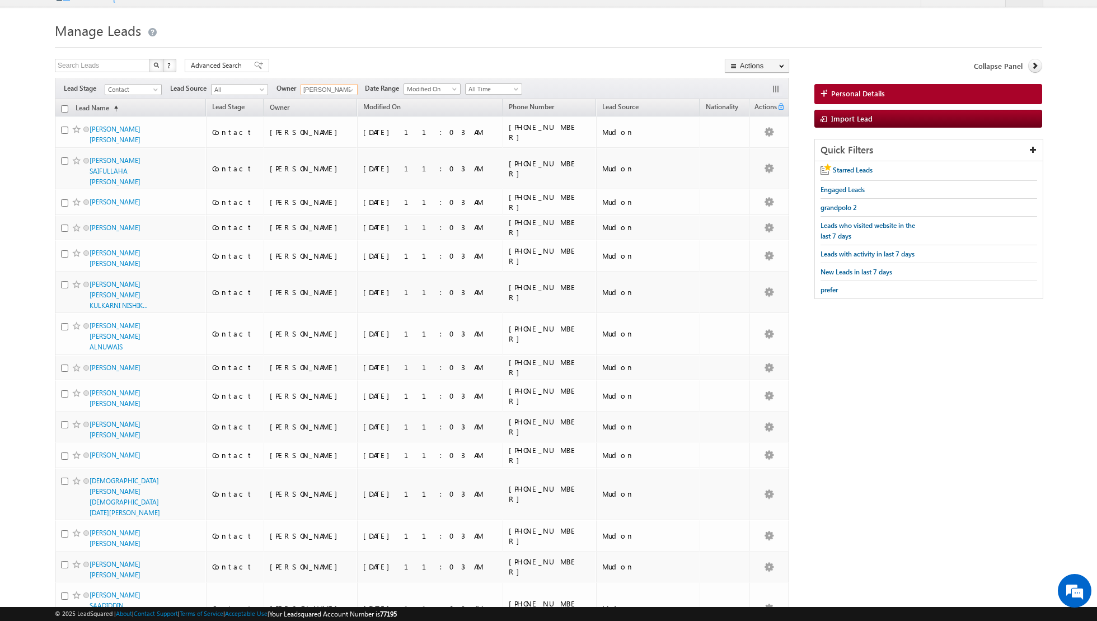
scroll to position [0, 0]
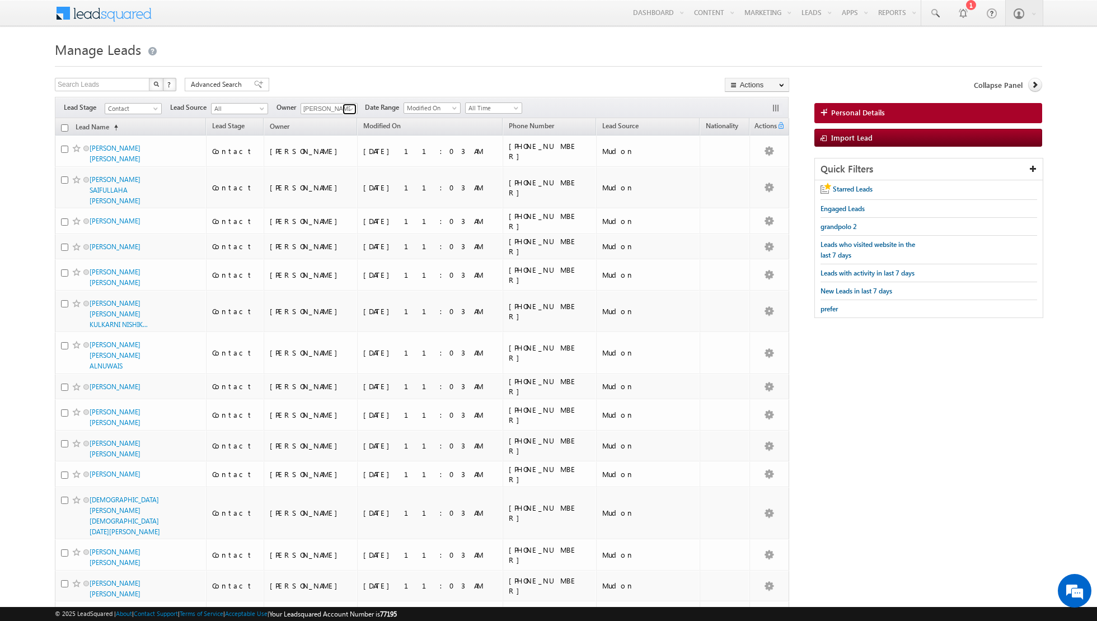
click at [347, 108] on span at bounding box center [351, 109] width 9 height 9
click at [338, 158] on link "[PERSON_NAME] [PERSON_NAME][EMAIL_ADDRESS][DOMAIN_NAME]" at bounding box center [357, 158] width 112 height 21
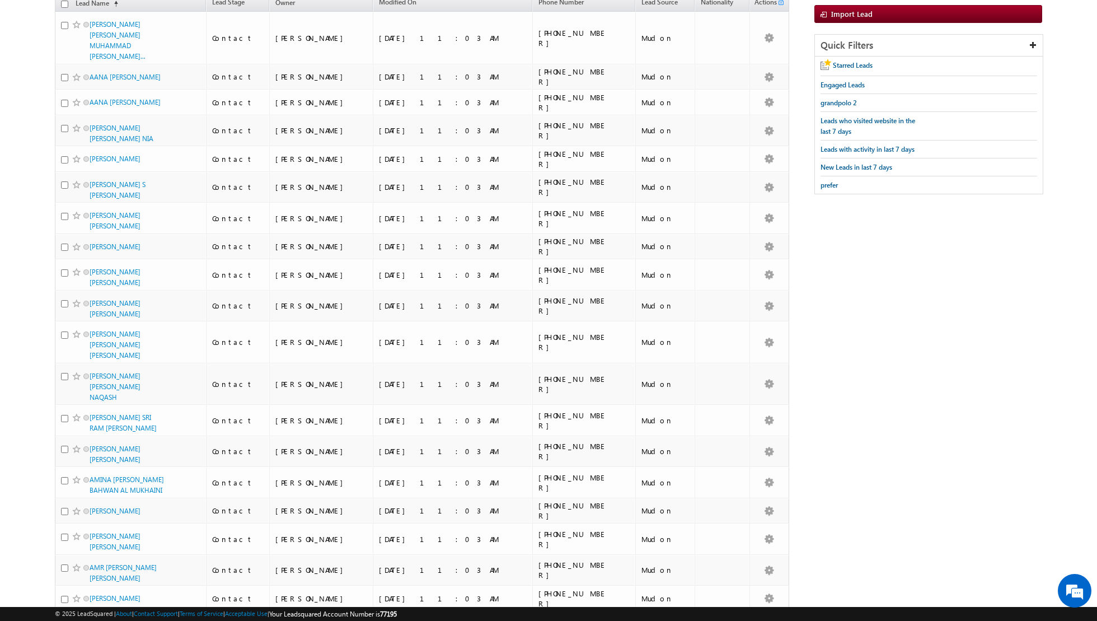
scroll to position [0, 0]
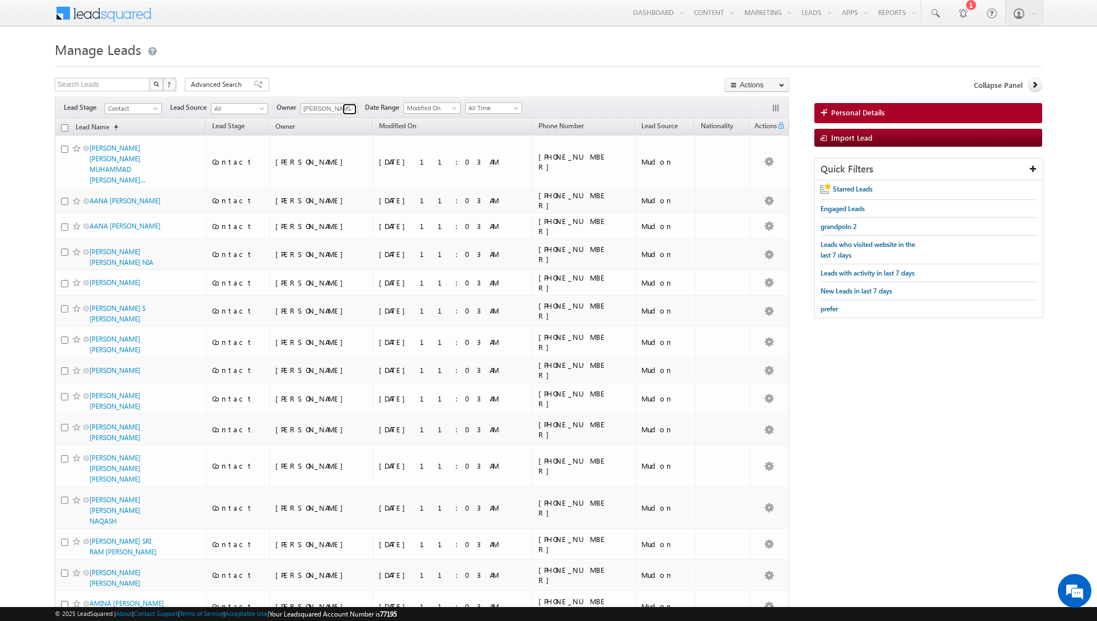
click at [347, 106] on span at bounding box center [351, 109] width 9 height 9
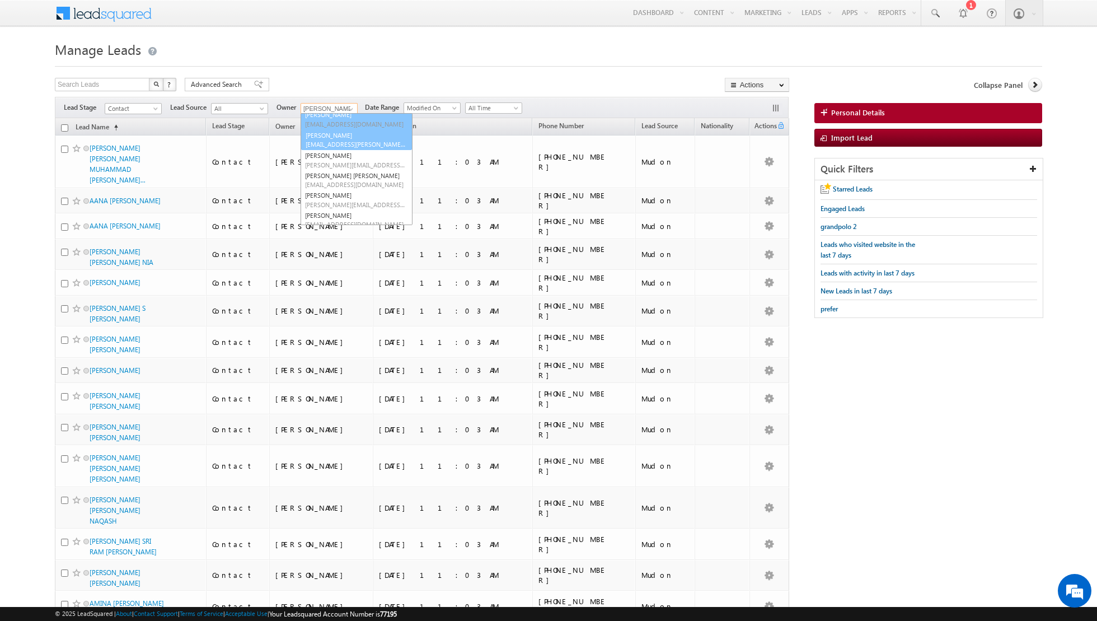
scroll to position [63, 0]
click at [346, 139] on link "[PERSON_NAME] [EMAIL_ADDRESS][PERSON_NAME][DOMAIN_NAME]" at bounding box center [357, 143] width 112 height 21
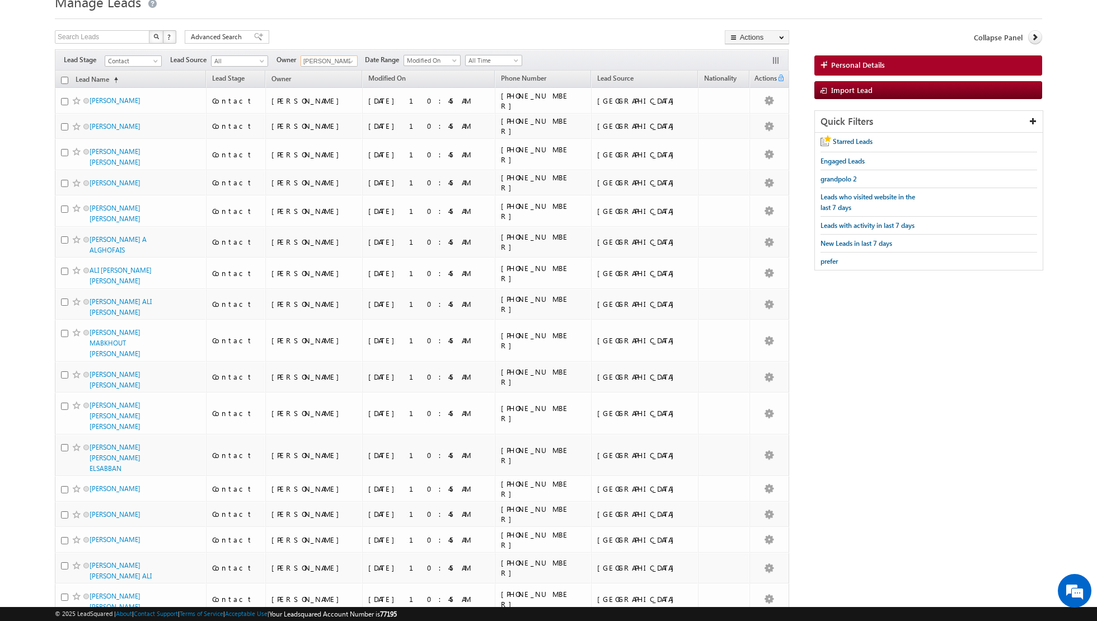
scroll to position [0, 0]
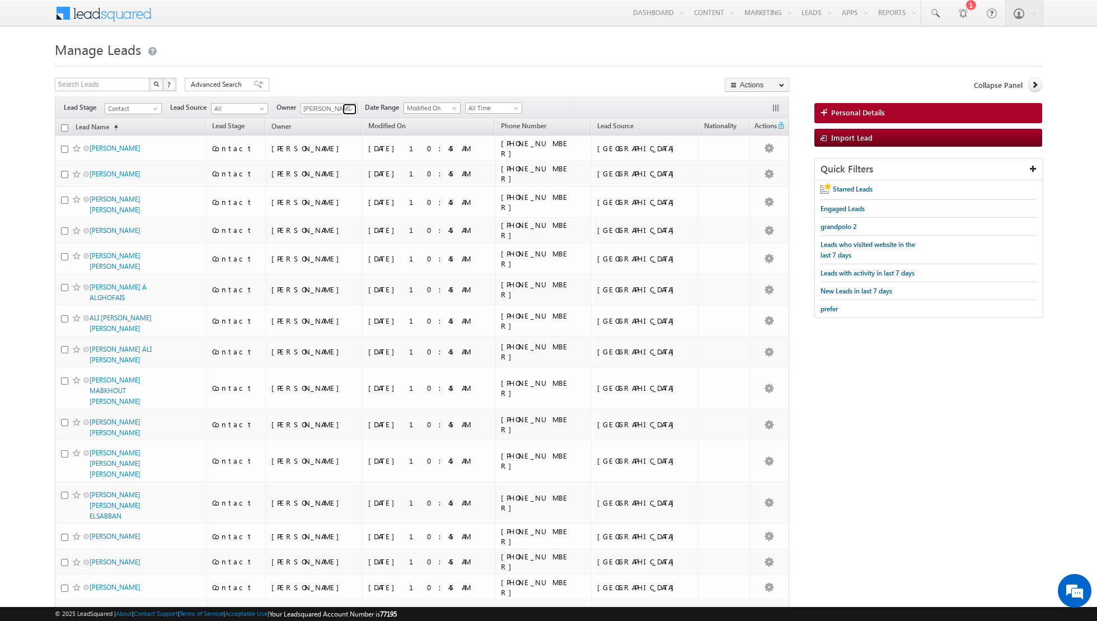
click at [349, 109] on span at bounding box center [351, 109] width 9 height 9
click at [337, 139] on link "[PERSON_NAME] [PERSON_NAME][EMAIL_ADDRESS][DOMAIN_NAME]" at bounding box center [357, 141] width 112 height 21
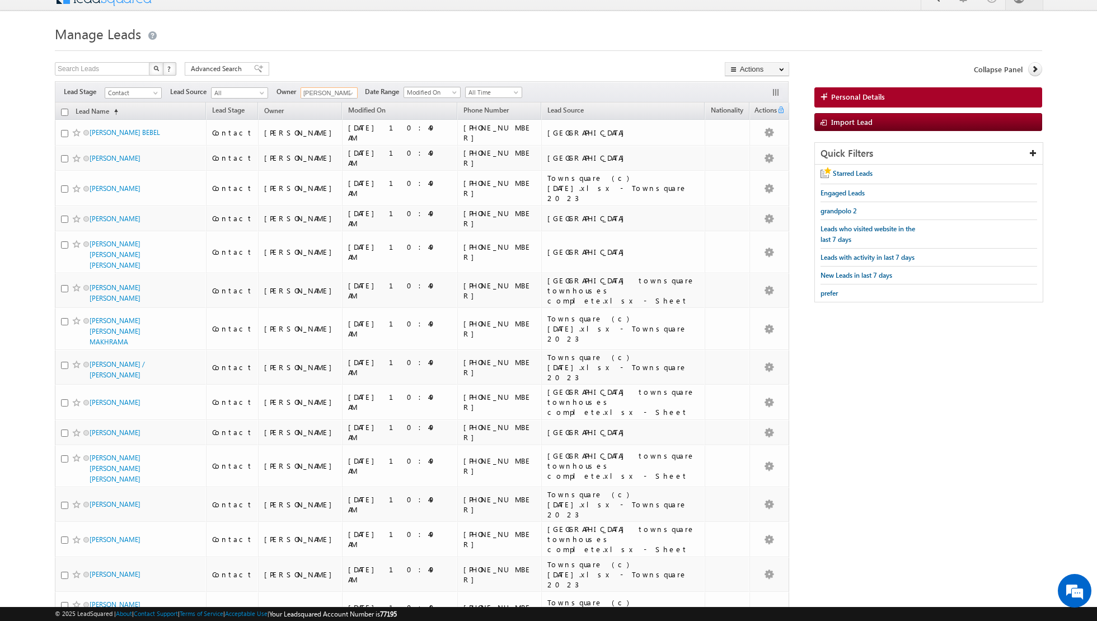
scroll to position [0, 0]
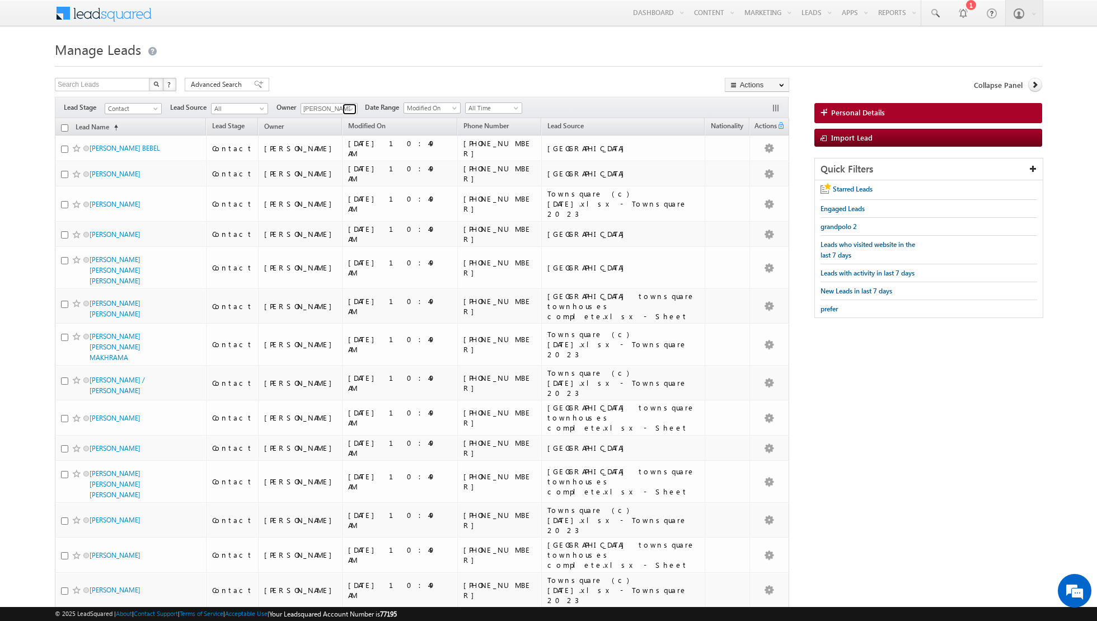
click at [343, 108] on link at bounding box center [350, 109] width 14 height 11
click at [336, 145] on span "[EMAIL_ADDRESS][DOMAIN_NAME]" at bounding box center [355, 149] width 101 height 8
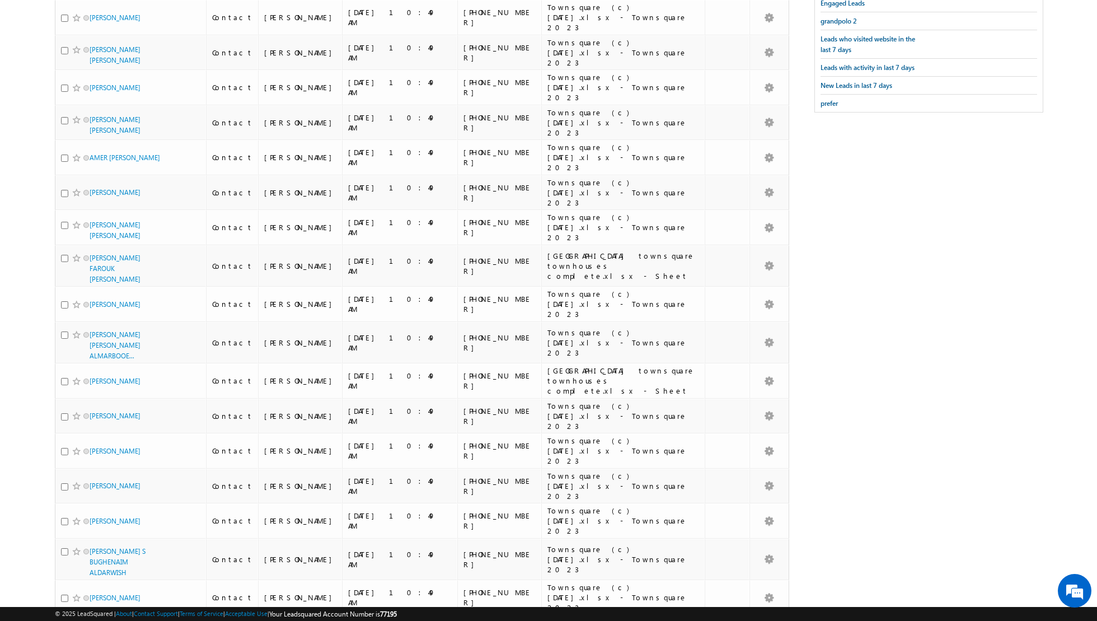
scroll to position [0, 0]
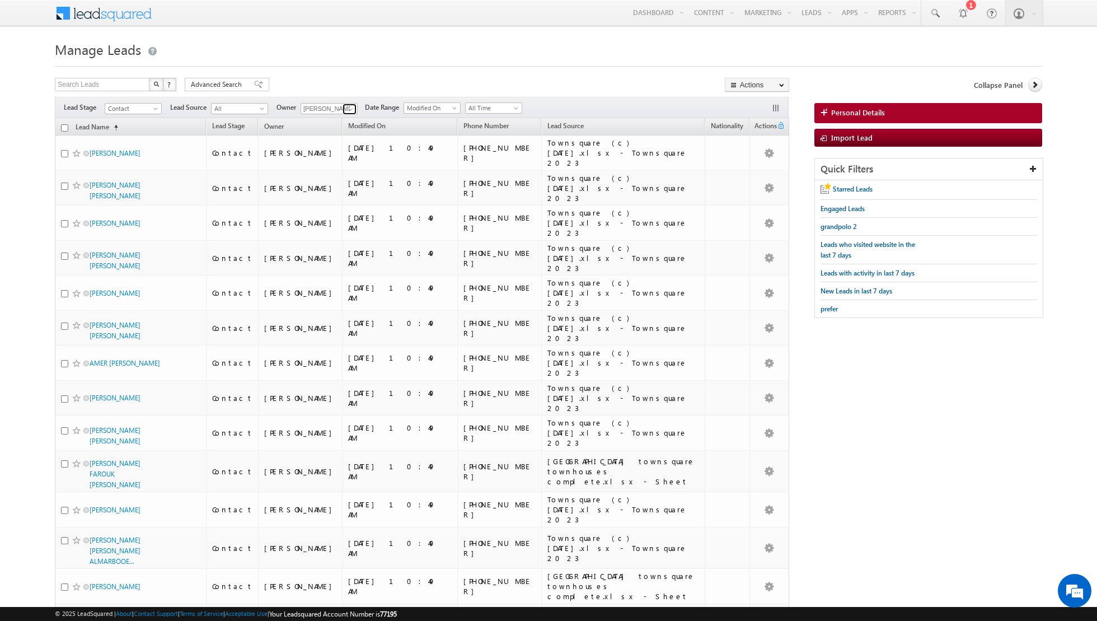
click at [348, 105] on span at bounding box center [351, 109] width 9 height 9
click at [338, 144] on link "[PERSON_NAME] [PERSON_NAME][EMAIL_ADDRESS][DOMAIN_NAME]" at bounding box center [357, 146] width 112 height 21
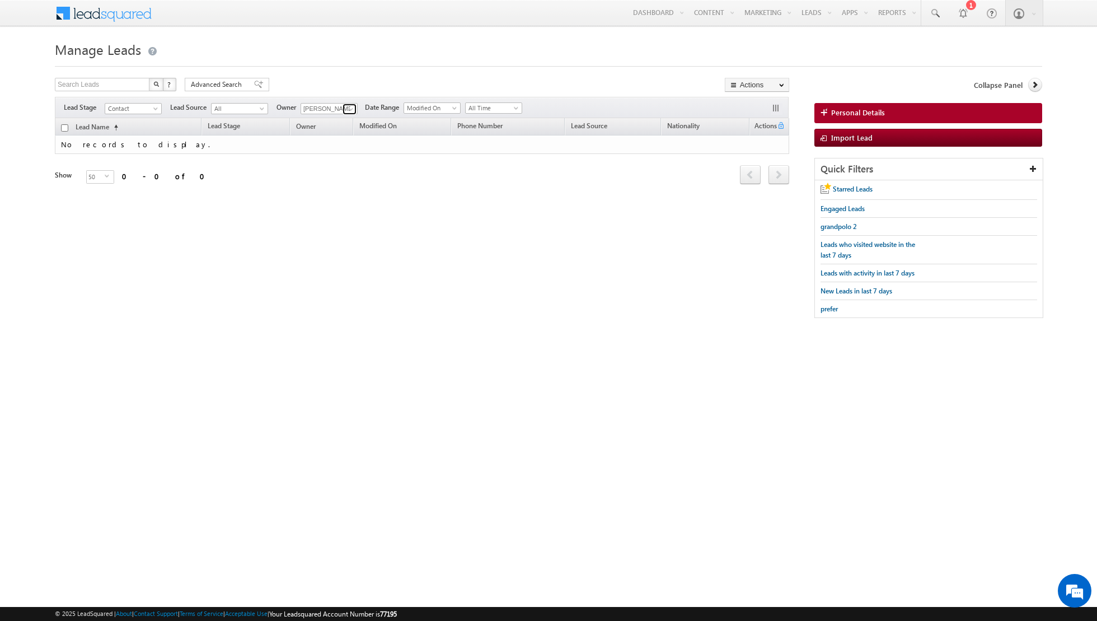
click at [347, 108] on span at bounding box center [351, 109] width 9 height 9
click at [334, 210] on link "[PERSON_NAME] [EMAIL_ADDRESS][PERSON_NAME][DOMAIN_NAME]" at bounding box center [357, 214] width 112 height 21
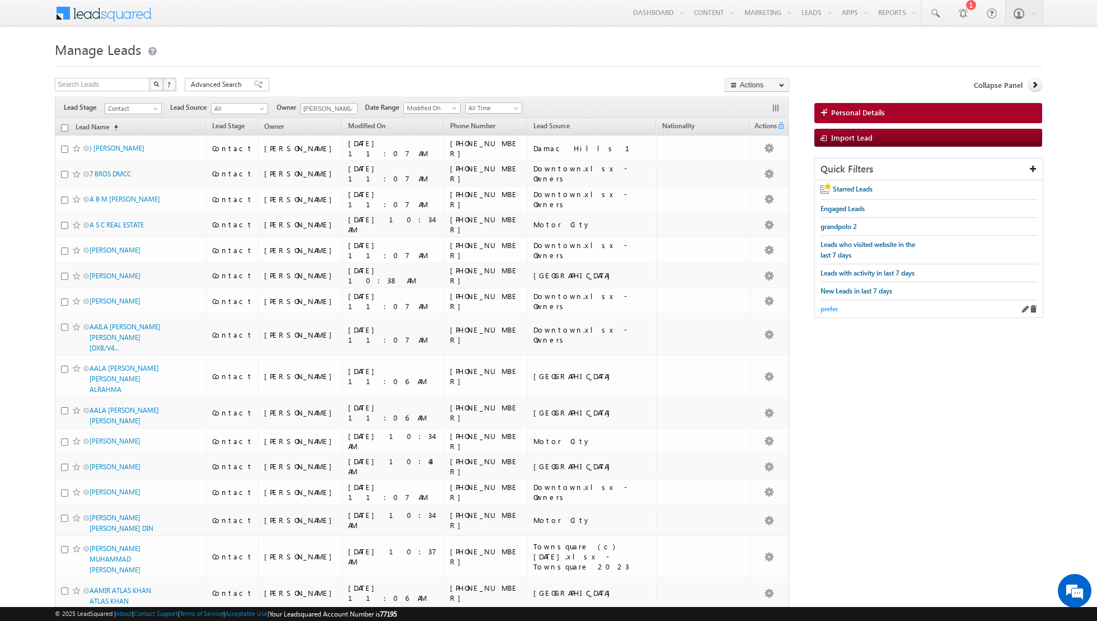
click at [834, 308] on span "prefer" at bounding box center [829, 309] width 17 height 8
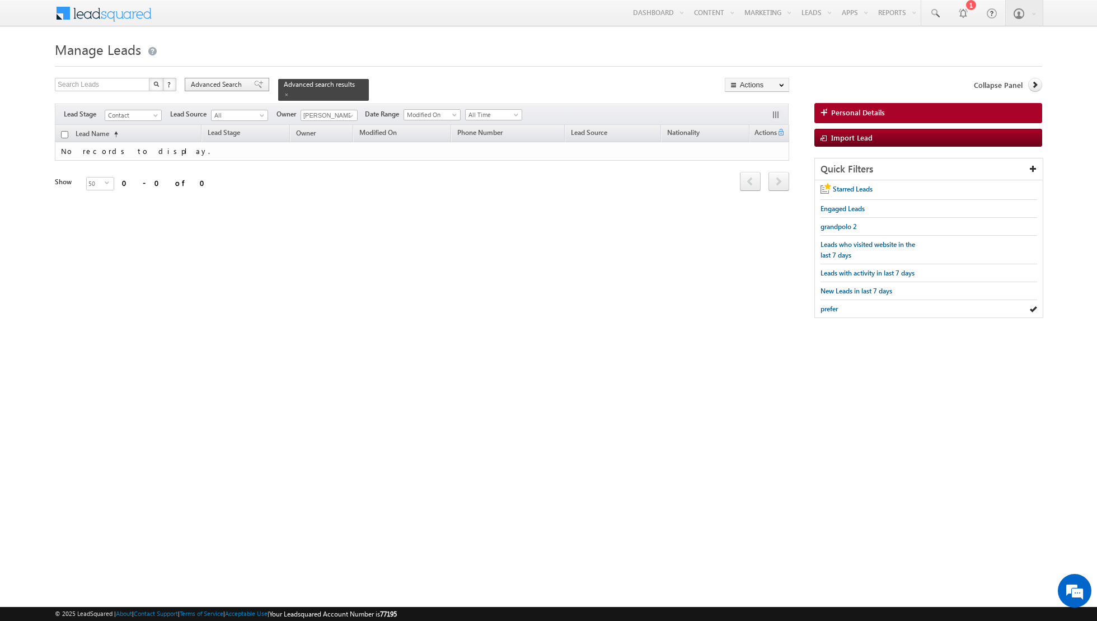
click at [254, 85] on span at bounding box center [258, 85] width 9 height 8
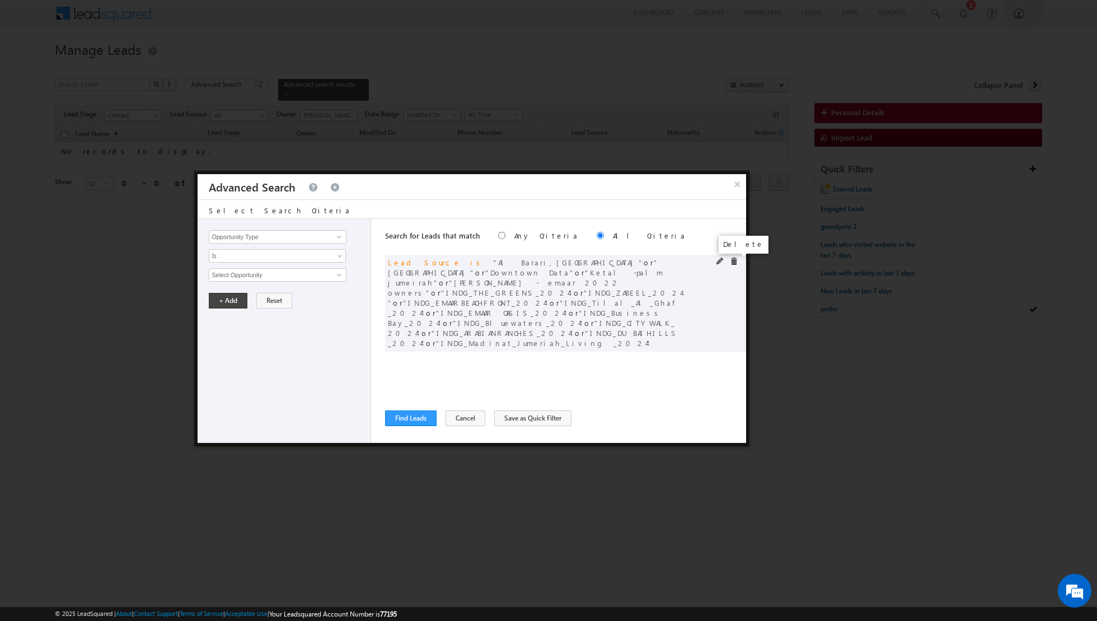
click at [734, 262] on span at bounding box center [734, 262] width 8 height 8
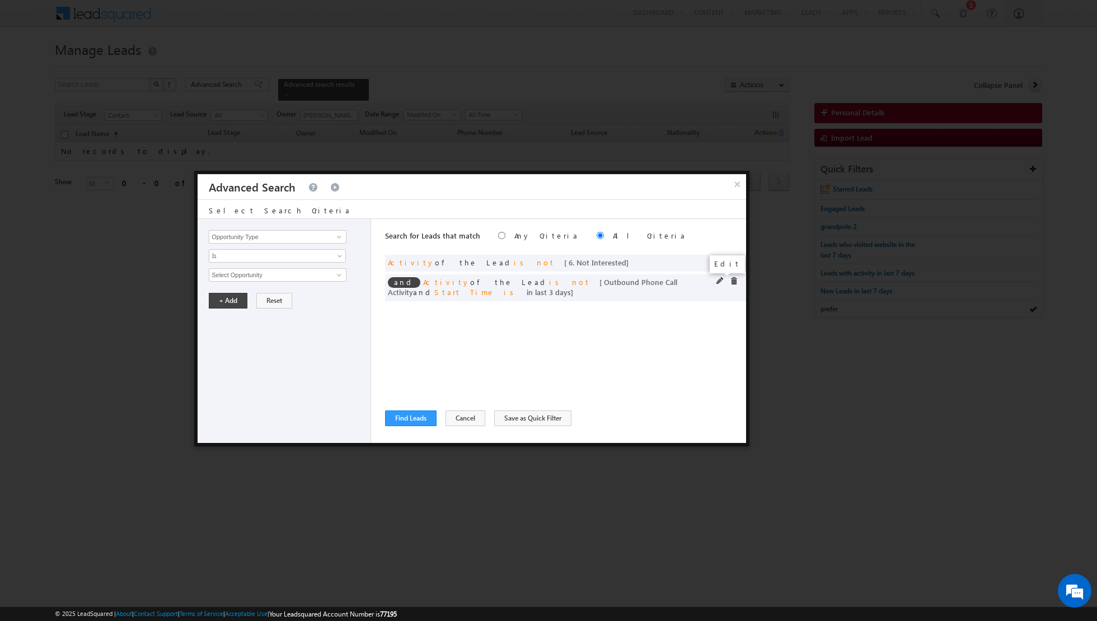
click at [719, 279] on span at bounding box center [721, 281] width 8 height 8
click at [316, 350] on input "3" at bounding box center [311, 350] width 70 height 13
click at [226, 376] on button "+ Add" at bounding box center [228, 382] width 39 height 16
click at [404, 419] on button "Find Leads" at bounding box center [411, 418] width 52 height 16
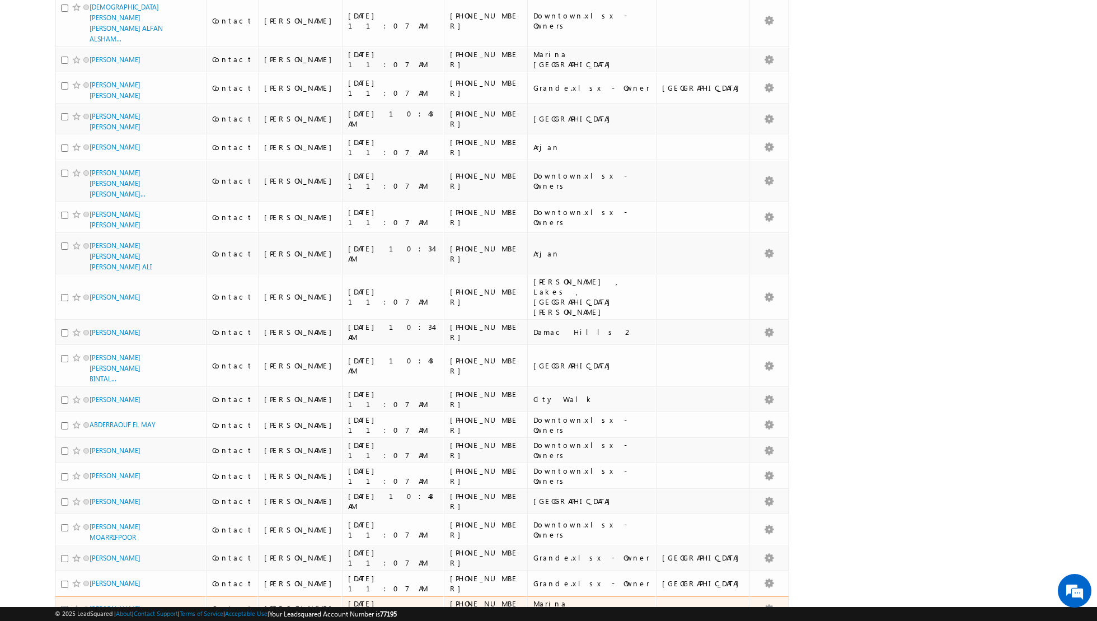
scroll to position [1068, 0]
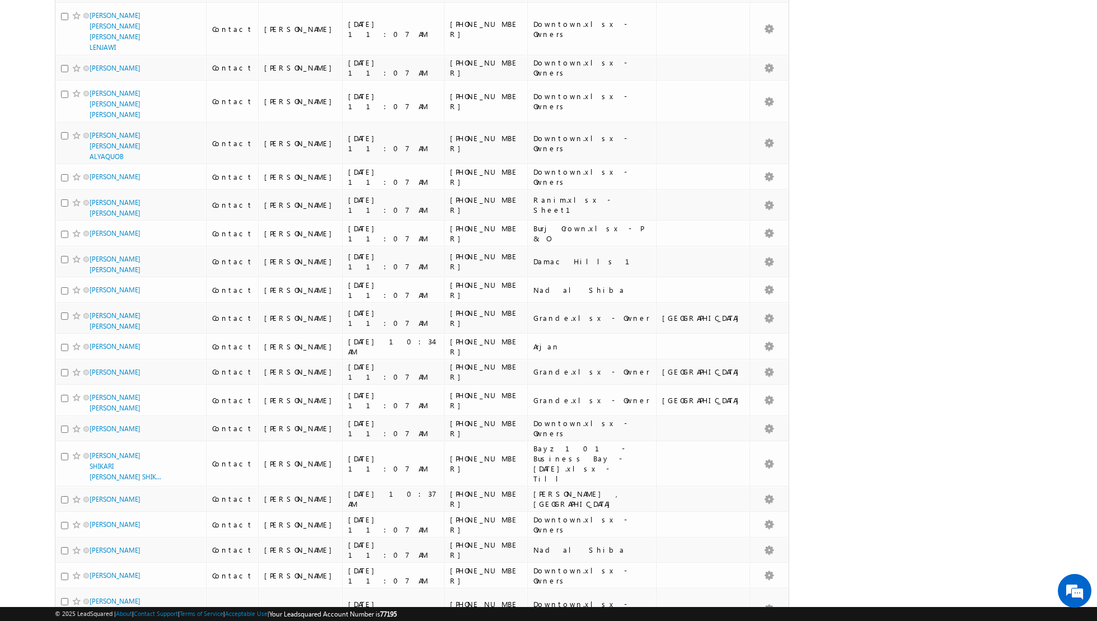
scroll to position [1133, 0]
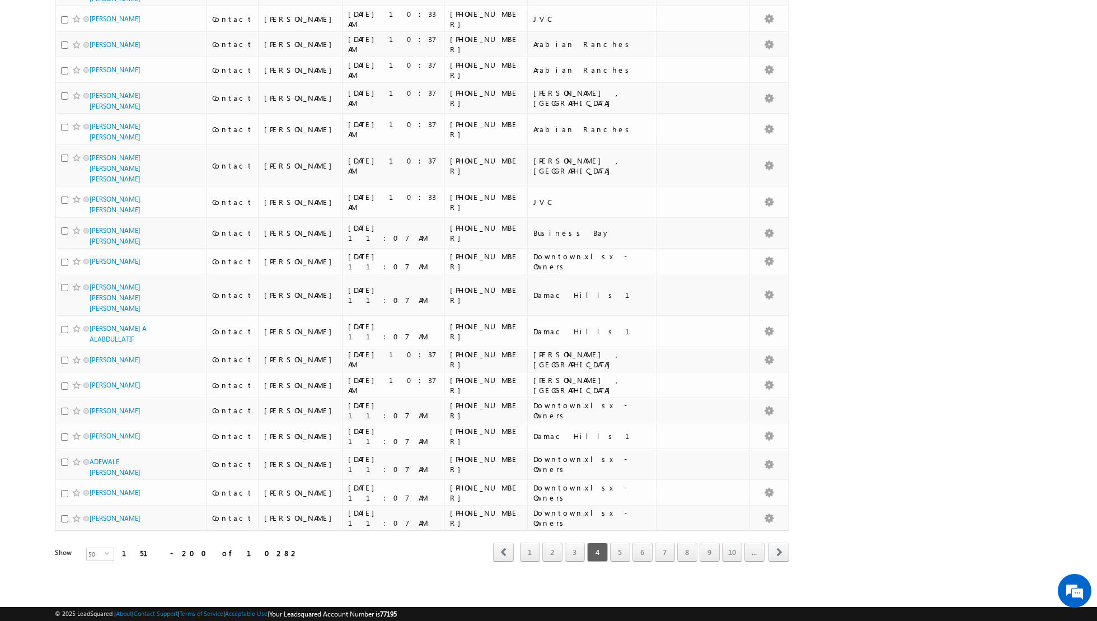
scroll to position [998, 0]
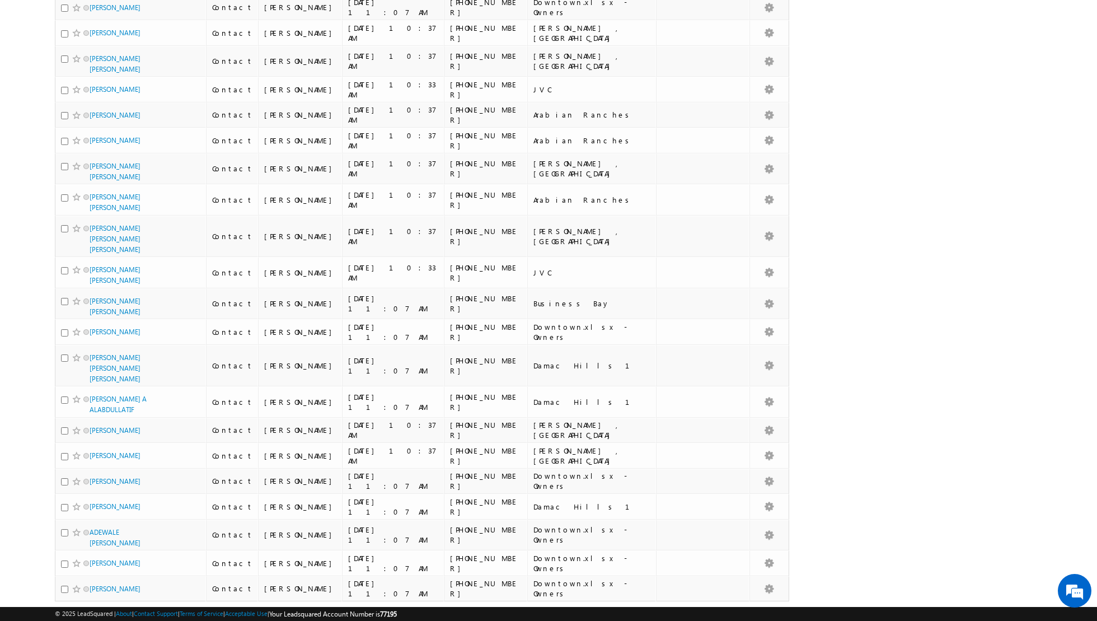
click at [621, 613] on link "5" at bounding box center [620, 622] width 20 height 19
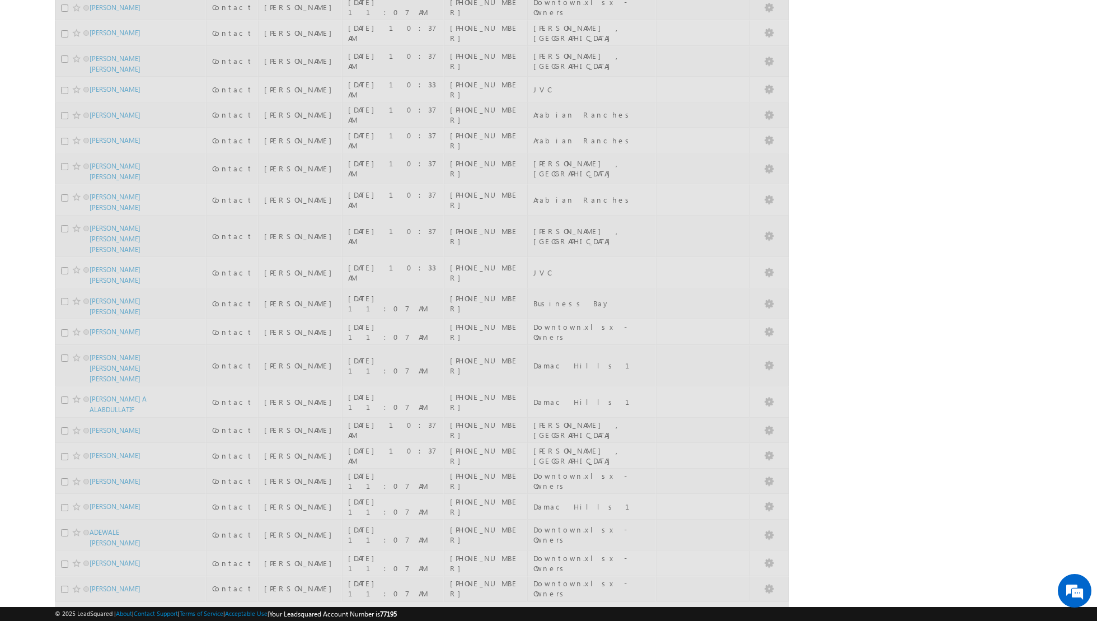
scroll to position [967, 0]
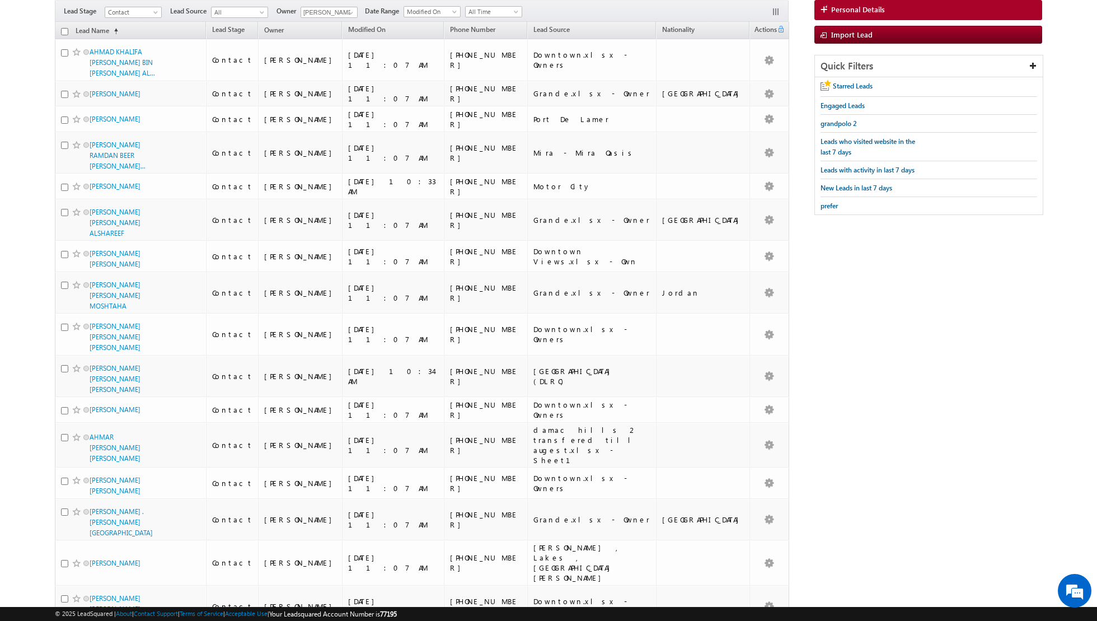
scroll to position [0, 0]
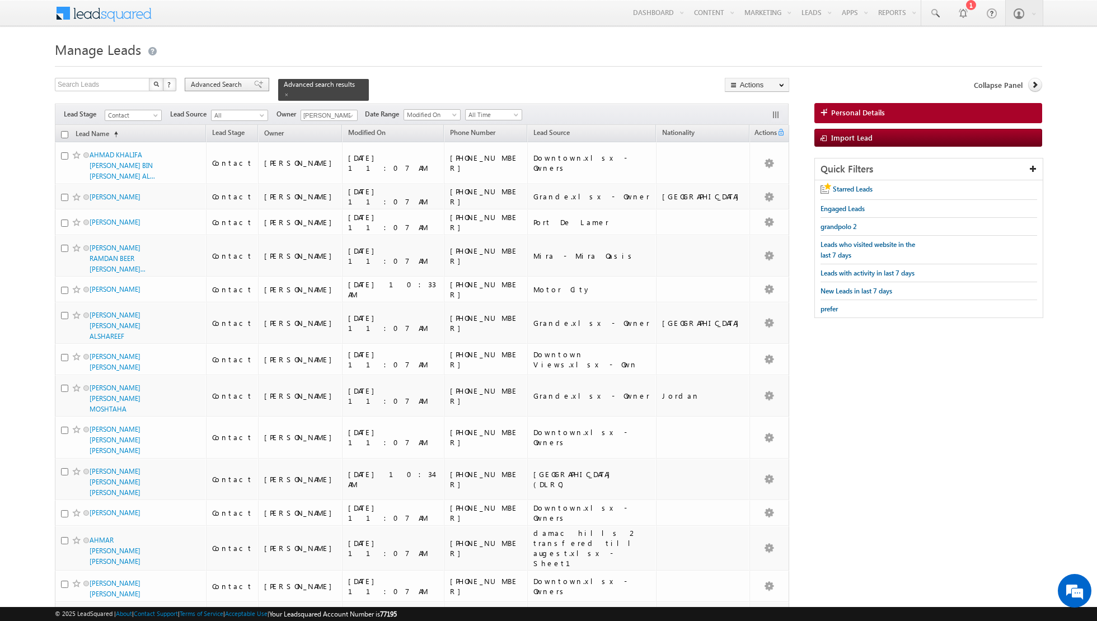
click at [237, 85] on span "Advanced Search" at bounding box center [218, 84] width 54 height 10
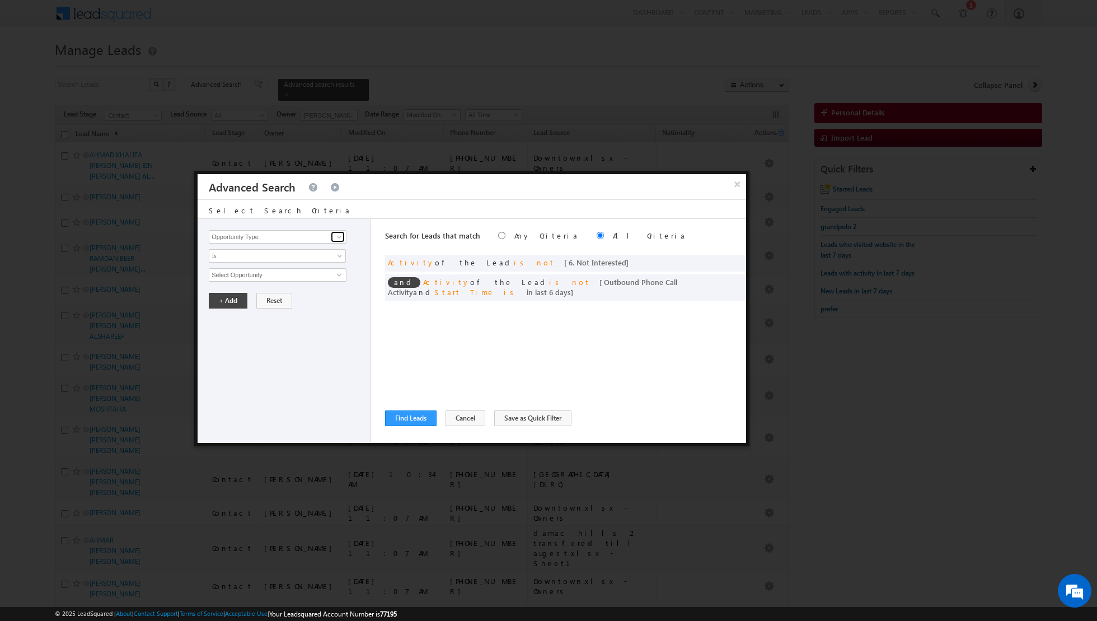
click at [339, 236] on span at bounding box center [339, 236] width 9 height 9
click at [260, 261] on link "Lead Source" at bounding box center [278, 259] width 138 height 13
click at [286, 276] on span "None Selected" at bounding box center [272, 275] width 127 height 12
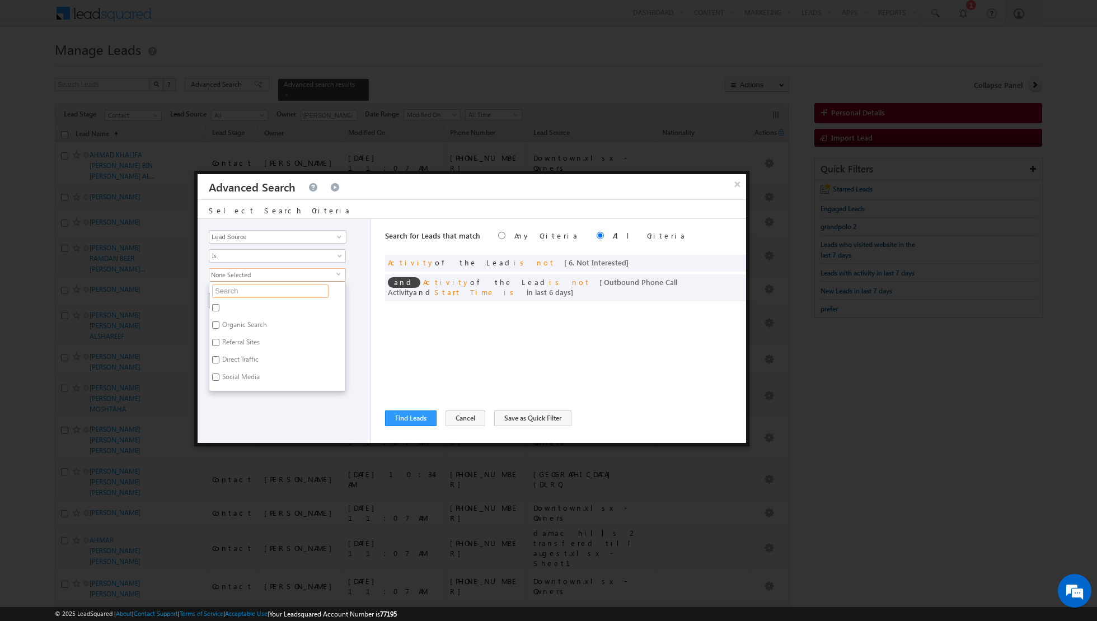
click at [265, 292] on input "text" at bounding box center [270, 290] width 116 height 13
click at [215, 321] on input "Damac Hills 1" at bounding box center [215, 324] width 7 height 7
click at [254, 427] on div "Opportunity Type Lead Activity Task Sales Group Prospect Id Address 1 Address 2…" at bounding box center [285, 331] width 174 height 224
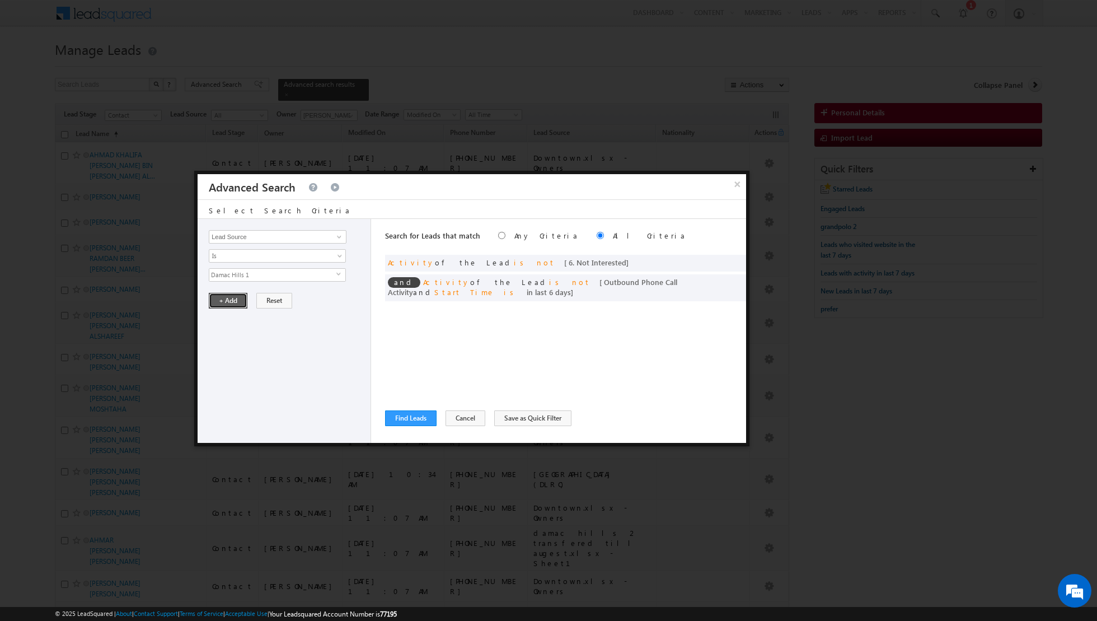
click at [225, 303] on button "+ Add" at bounding box center [228, 301] width 39 height 16
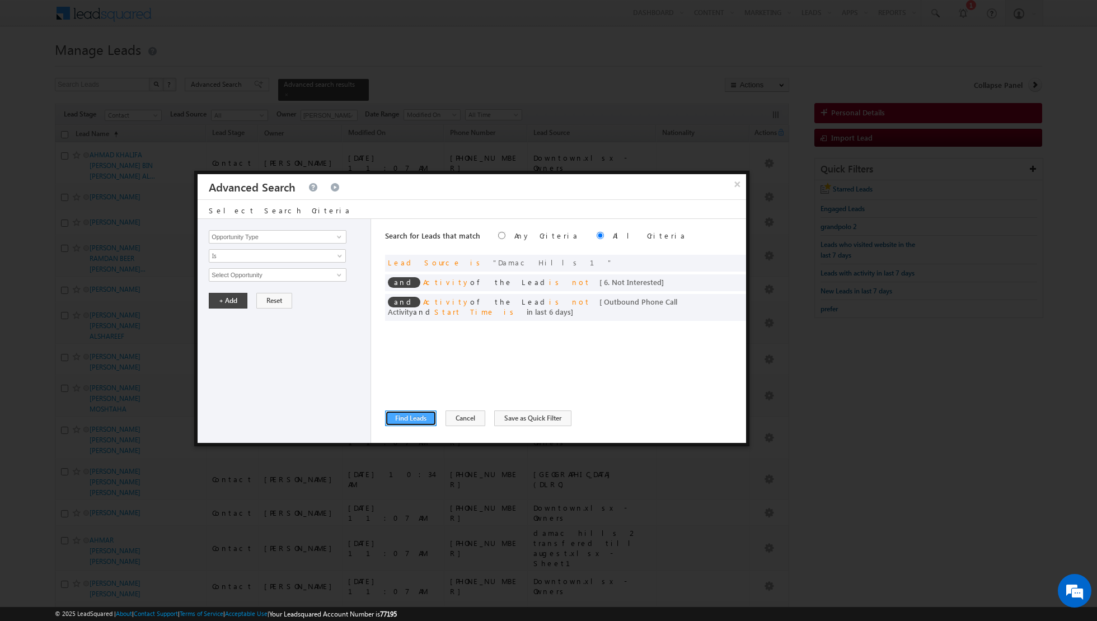
click at [404, 420] on button "Find Leads" at bounding box center [411, 418] width 52 height 16
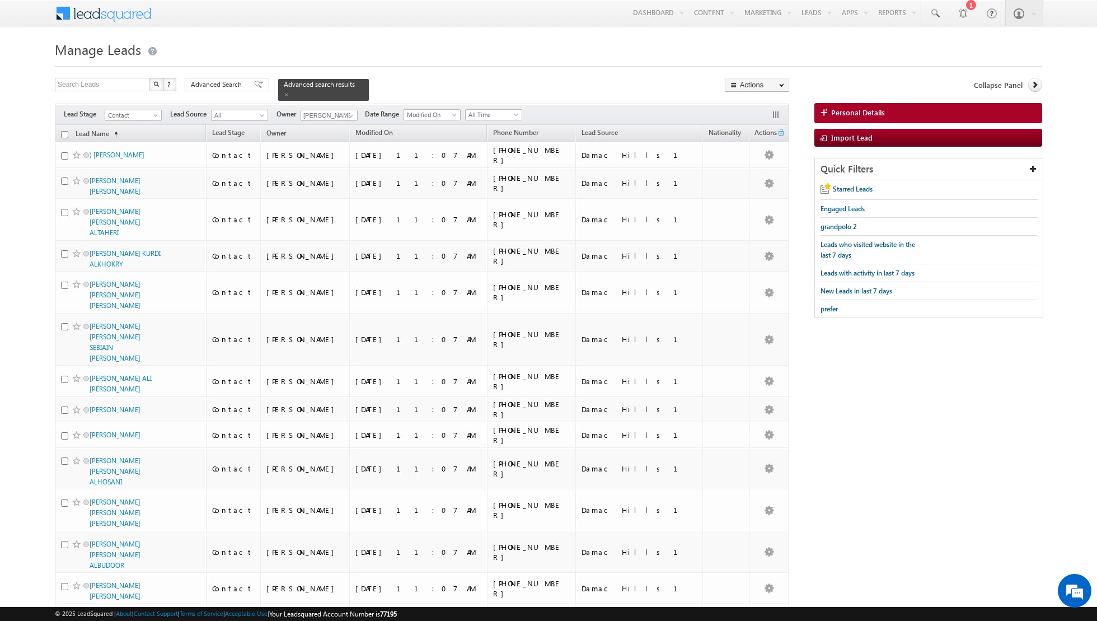
click at [65, 134] on input "checkbox" at bounding box center [64, 134] width 7 height 7
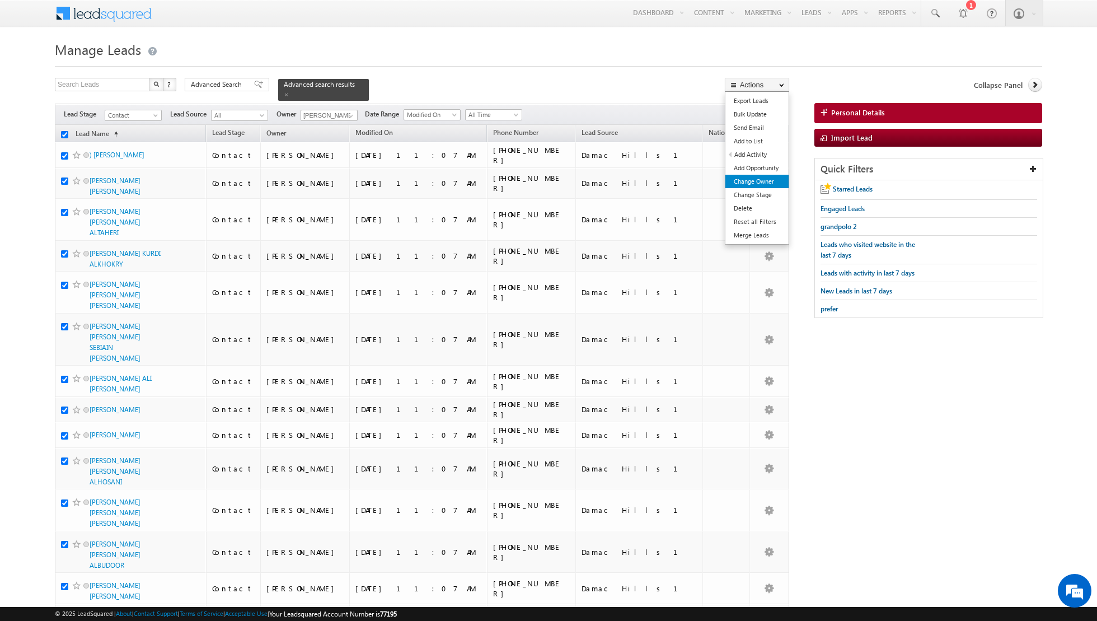
click at [757, 180] on link "Change Owner" at bounding box center [757, 181] width 63 height 13
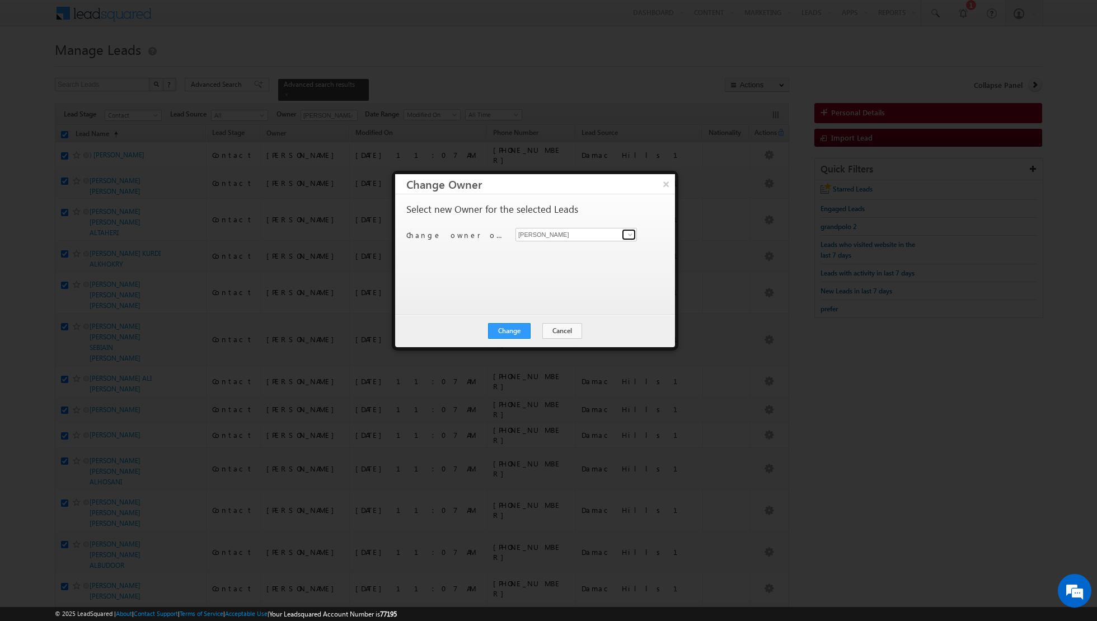
click at [626, 234] on span at bounding box center [630, 234] width 9 height 9
click at [560, 305] on link "[PERSON_NAME] [EMAIL_ADDRESS][PERSON_NAME][DOMAIN_NAME]" at bounding box center [576, 310] width 121 height 21
click at [514, 325] on button "Change" at bounding box center [509, 331] width 43 height 16
click at [535, 324] on button "Close" at bounding box center [537, 331] width 36 height 16
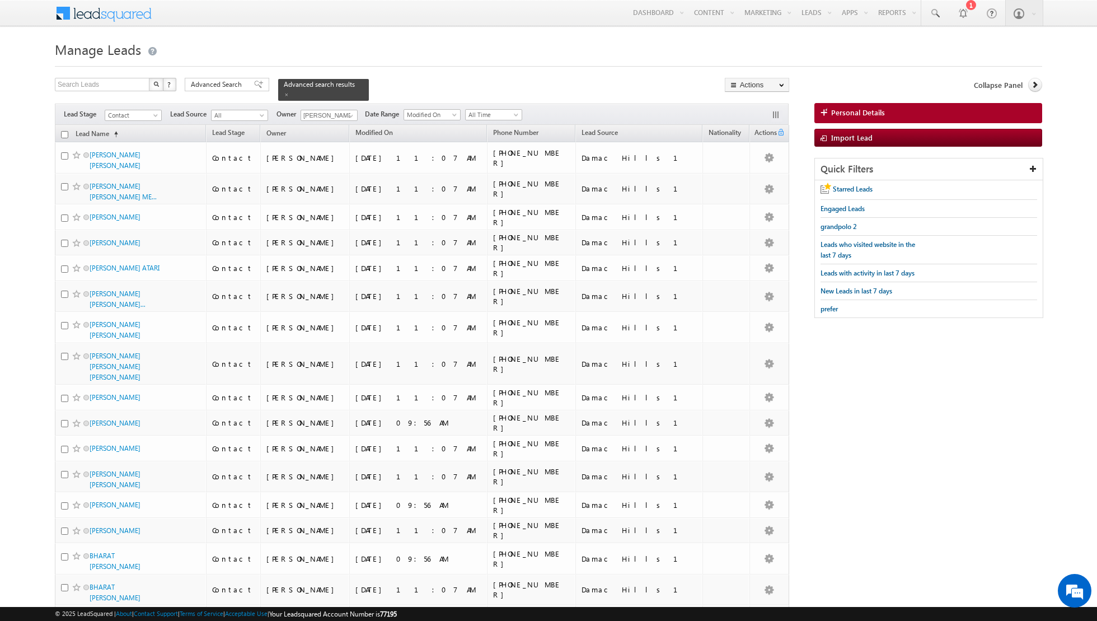
click at [64, 134] on input "checkbox" at bounding box center [64, 134] width 7 height 7
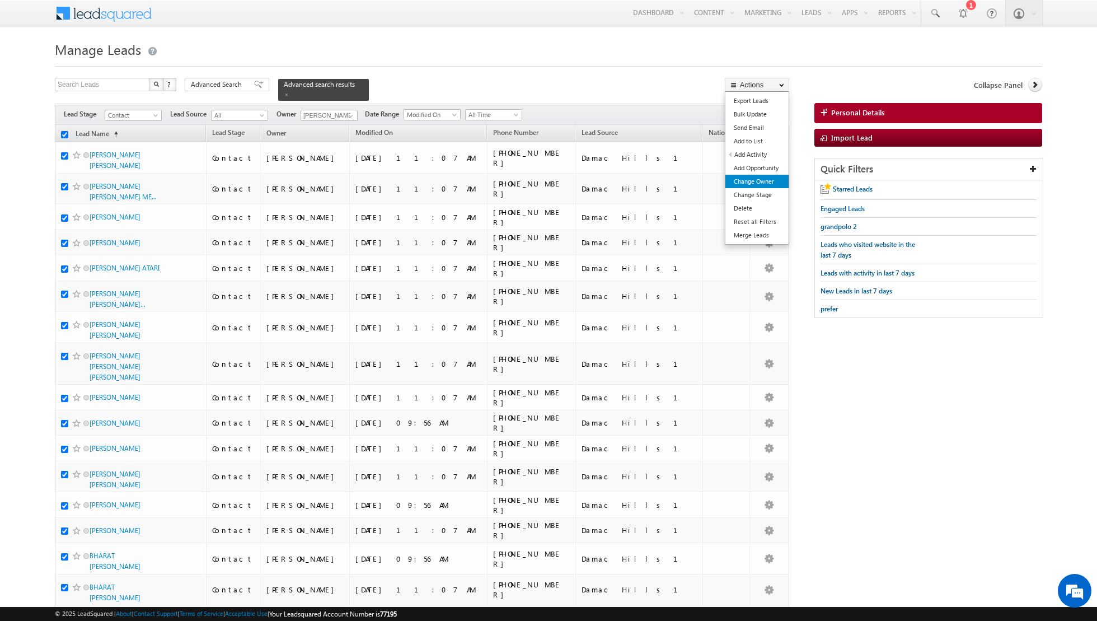
click at [745, 180] on link "Change Owner" at bounding box center [757, 181] width 63 height 13
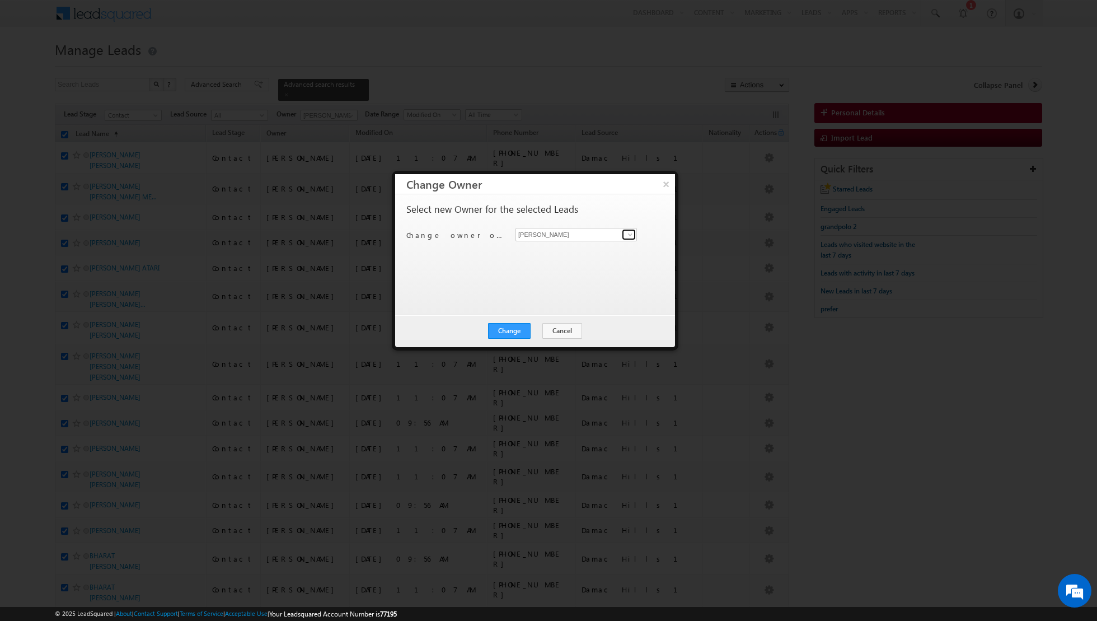
click at [626, 236] on span at bounding box center [630, 234] width 9 height 9
click at [552, 272] on span "[EMAIL_ADDRESS][DOMAIN_NAME]" at bounding box center [570, 276] width 101 height 8
click at [512, 333] on button "Change" at bounding box center [509, 331] width 43 height 16
click at [539, 330] on button "Close" at bounding box center [537, 331] width 36 height 16
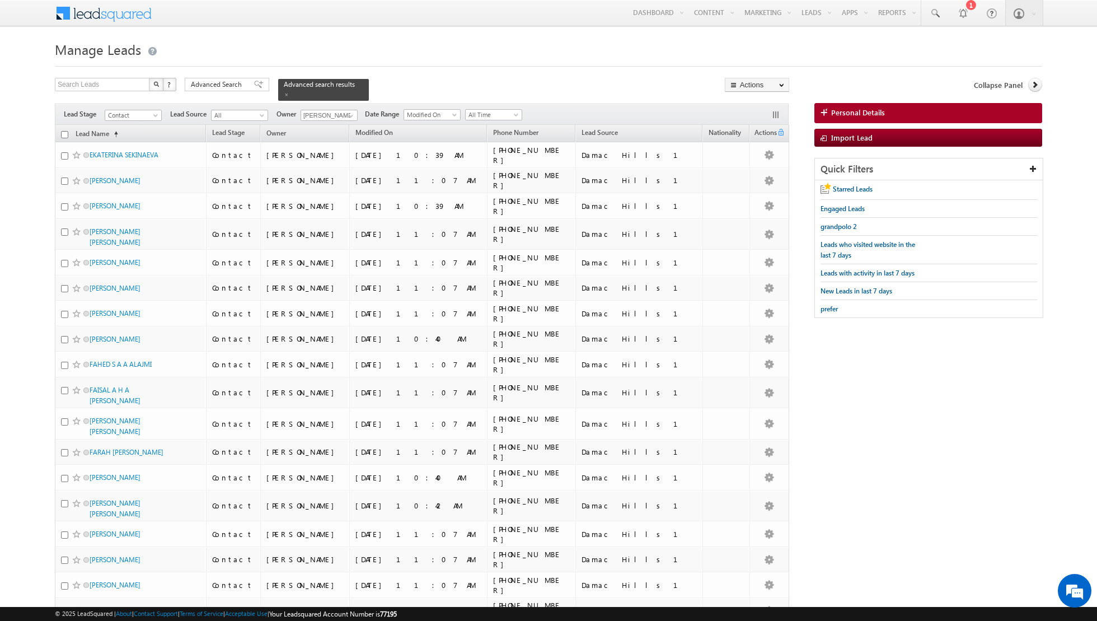
click at [62, 133] on input "checkbox" at bounding box center [64, 134] width 7 height 7
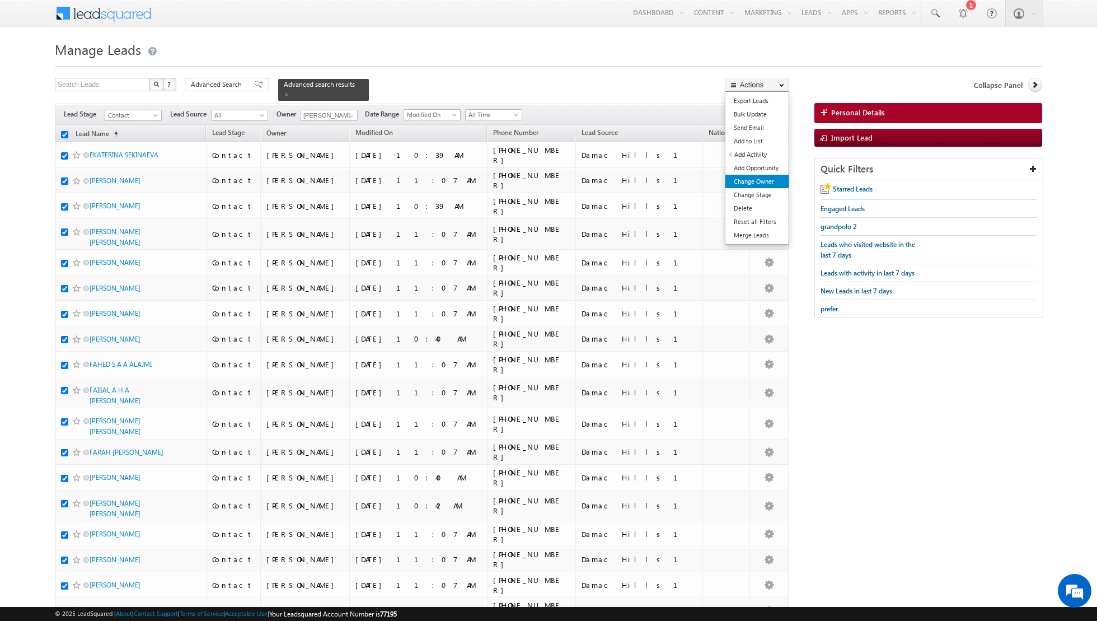
click at [754, 184] on link "Change Owner" at bounding box center [757, 181] width 63 height 13
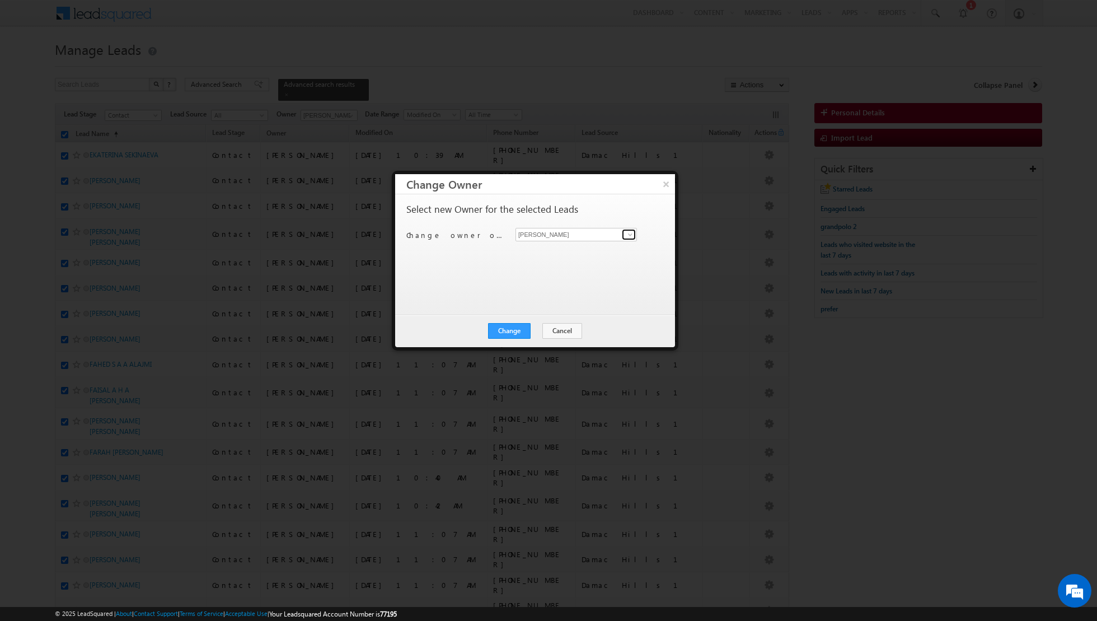
click at [626, 235] on span at bounding box center [630, 234] width 9 height 9
click at [564, 268] on span "[EMAIL_ADDRESS][DOMAIN_NAME]" at bounding box center [570, 271] width 101 height 8
click at [514, 331] on button "Change" at bounding box center [509, 331] width 43 height 16
click at [542, 332] on button "Close" at bounding box center [537, 331] width 36 height 16
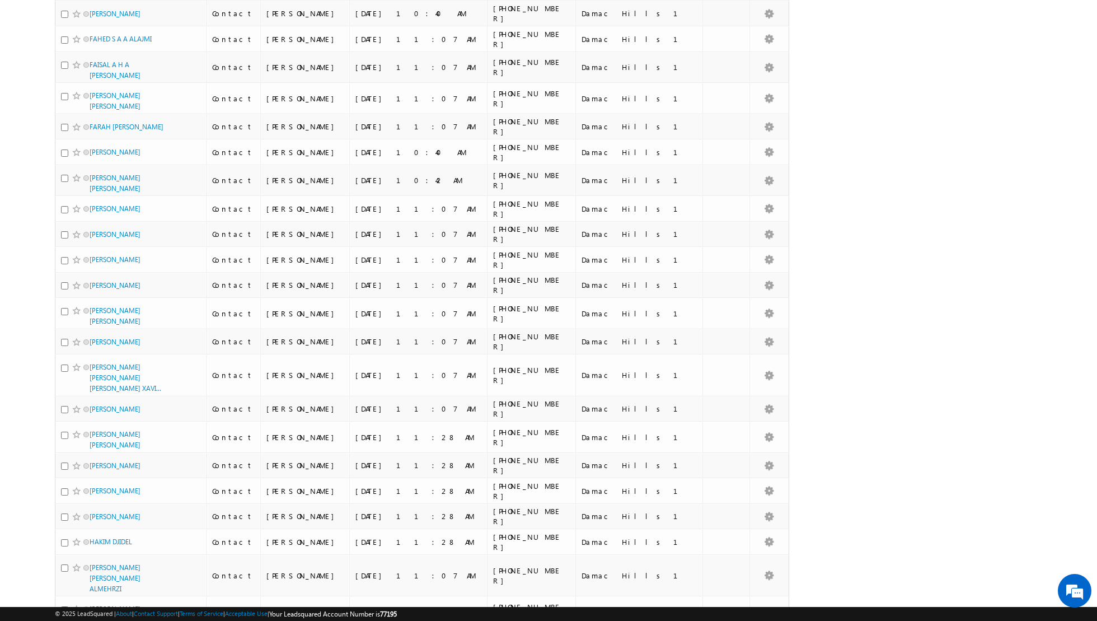
scroll to position [1007, 0]
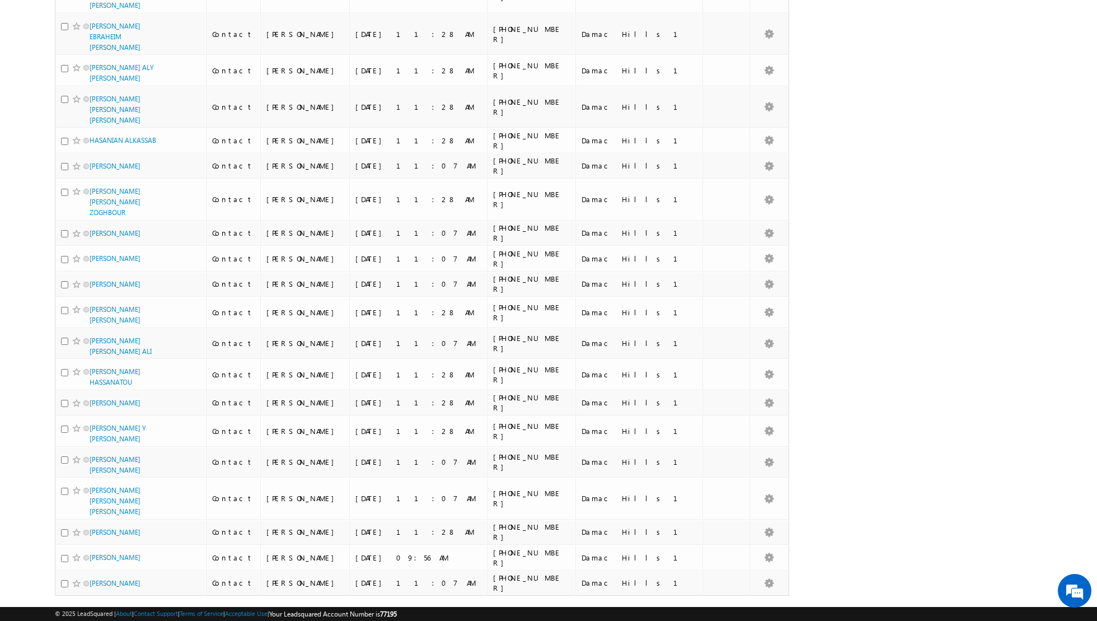
click at [578, 607] on link "3" at bounding box center [575, 616] width 20 height 19
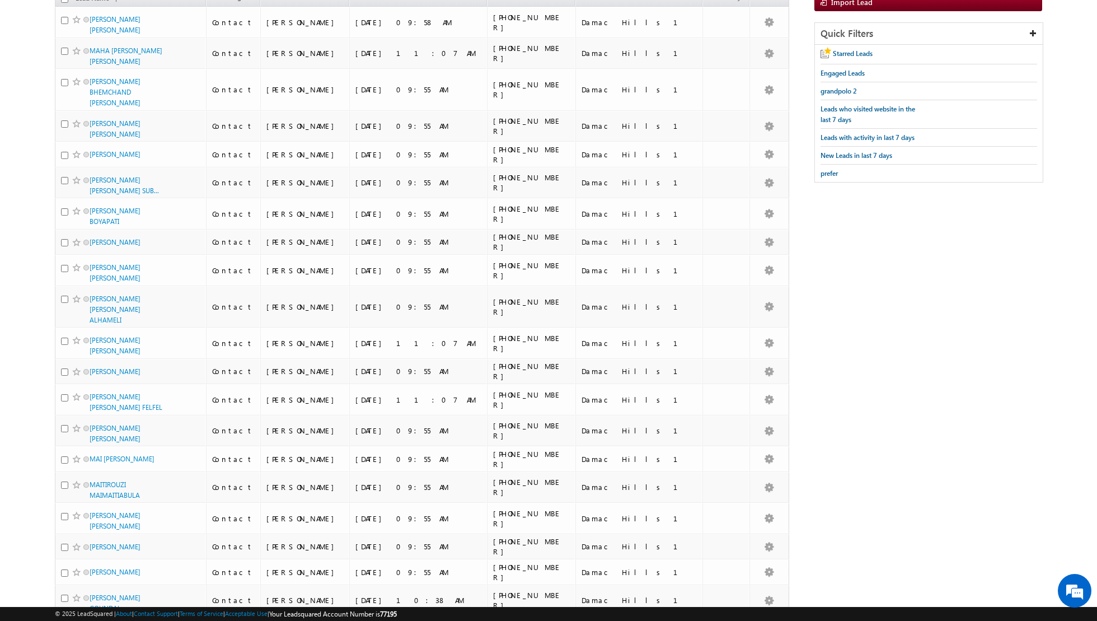
scroll to position [0, 0]
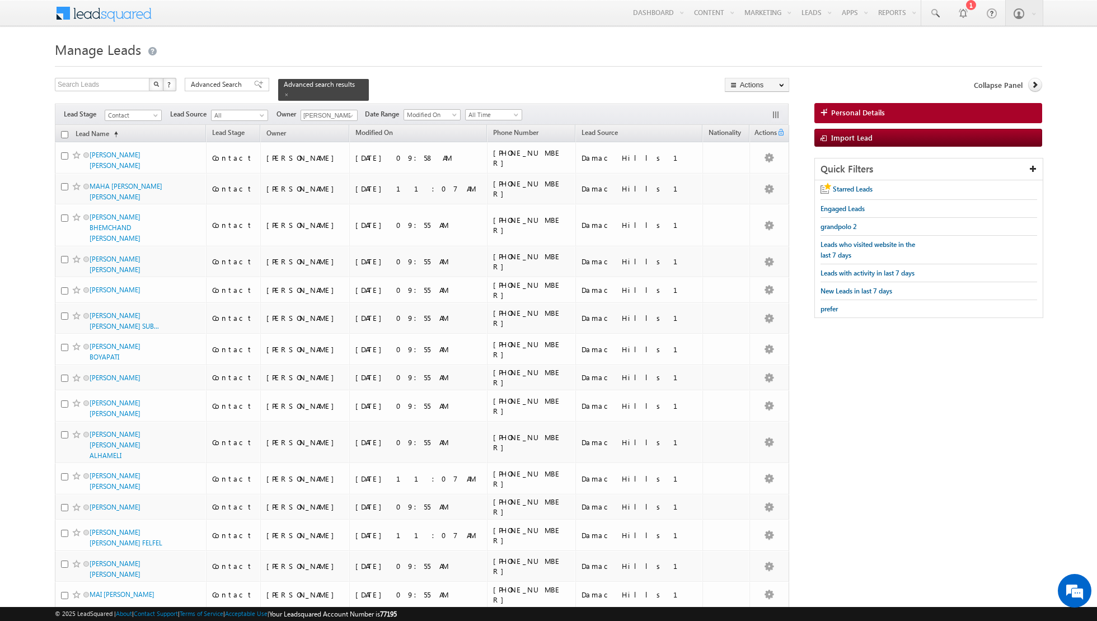
click at [64, 132] on input "checkbox" at bounding box center [64, 134] width 7 height 7
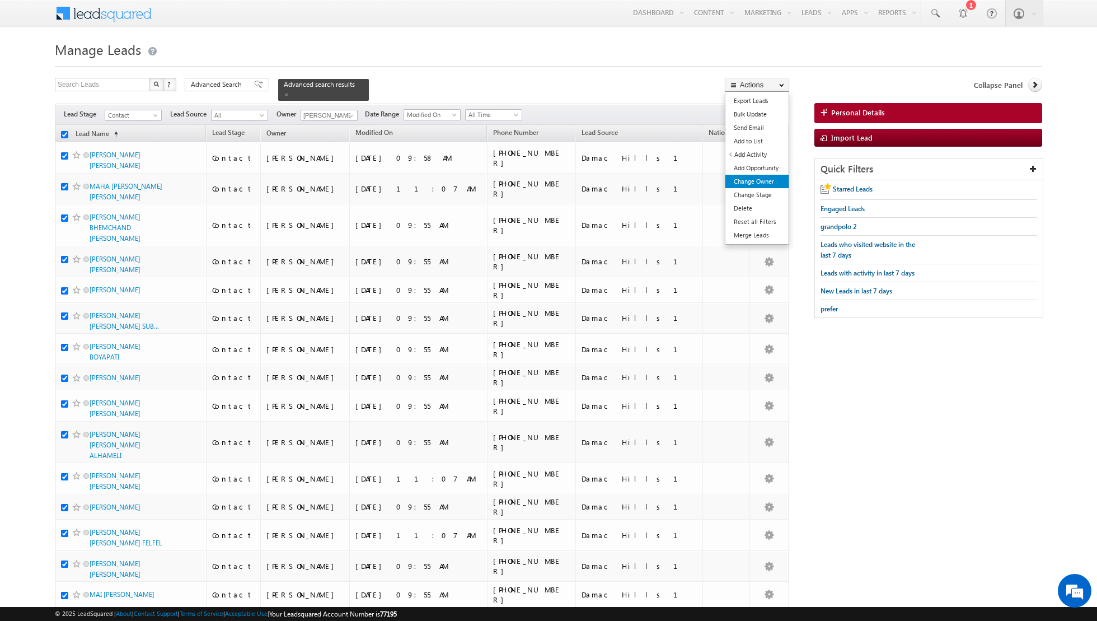
click at [751, 183] on link "Change Owner" at bounding box center [757, 181] width 63 height 13
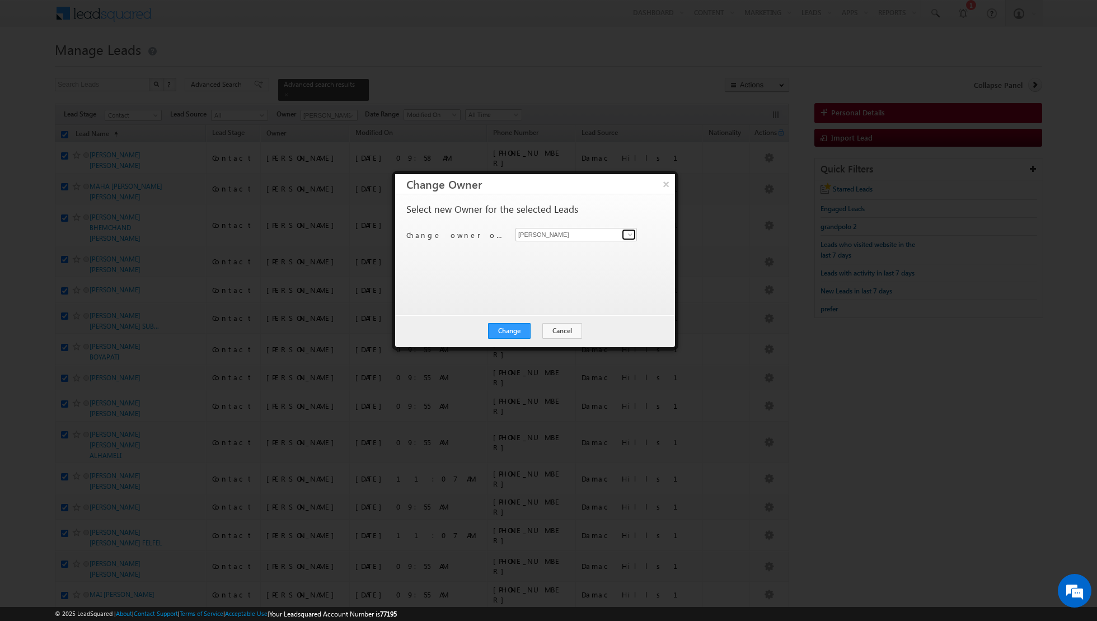
click at [630, 230] on span at bounding box center [630, 234] width 9 height 9
click at [559, 292] on span "[EMAIL_ADDRESS][DOMAIN_NAME]" at bounding box center [570, 295] width 101 height 8
click at [512, 333] on button "Change" at bounding box center [509, 331] width 43 height 16
click at [542, 331] on button "Close" at bounding box center [537, 331] width 36 height 16
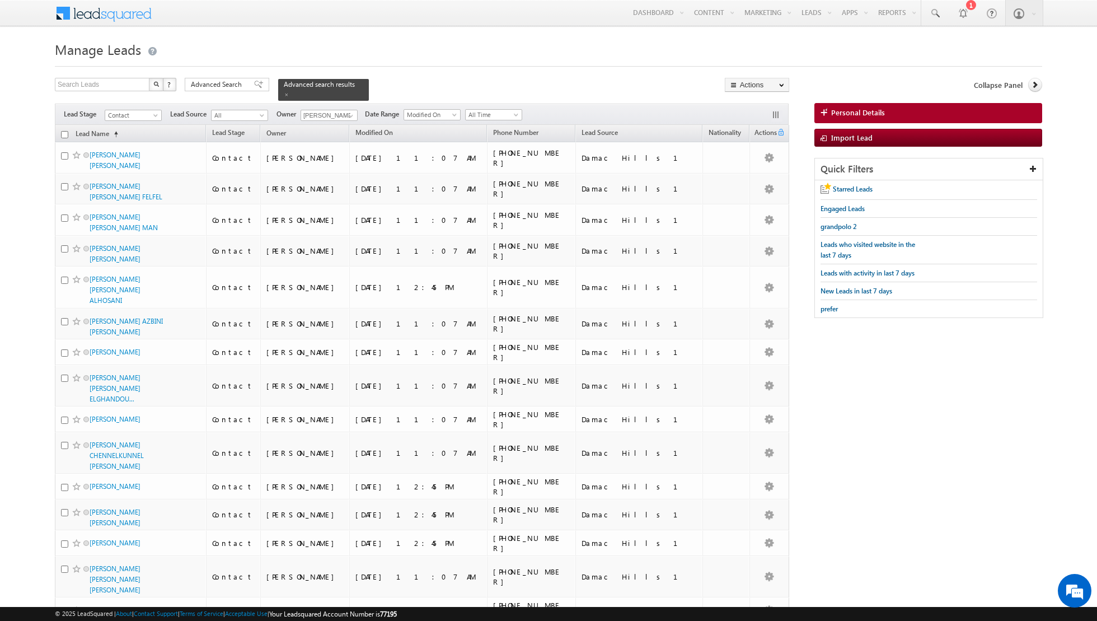
click at [63, 133] on input "checkbox" at bounding box center [64, 134] width 7 height 7
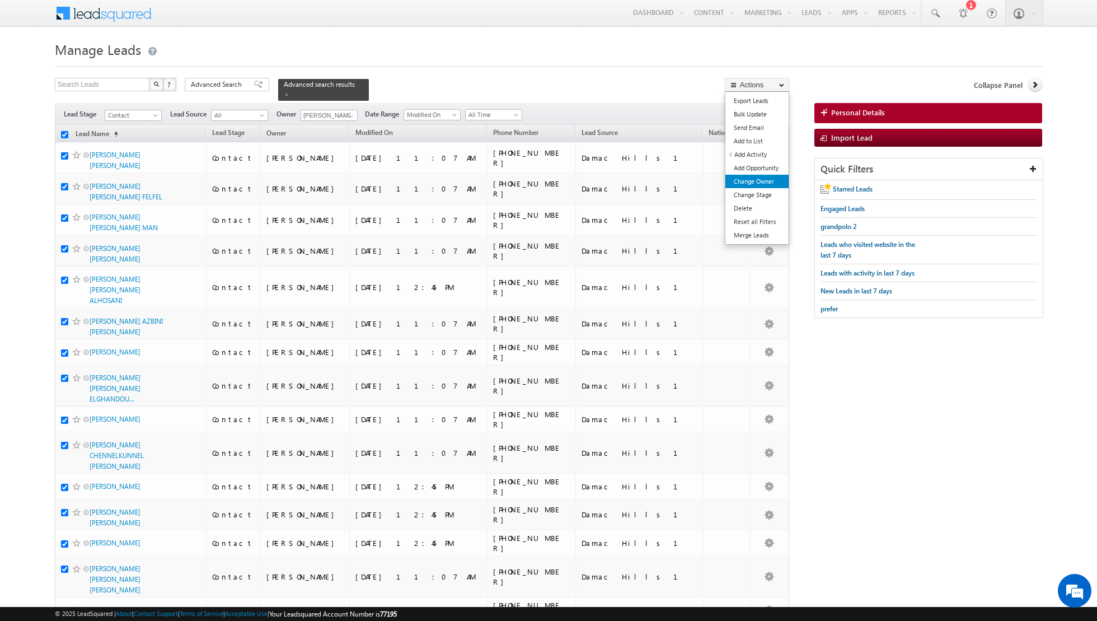
click at [754, 183] on link "Change Owner" at bounding box center [757, 181] width 63 height 13
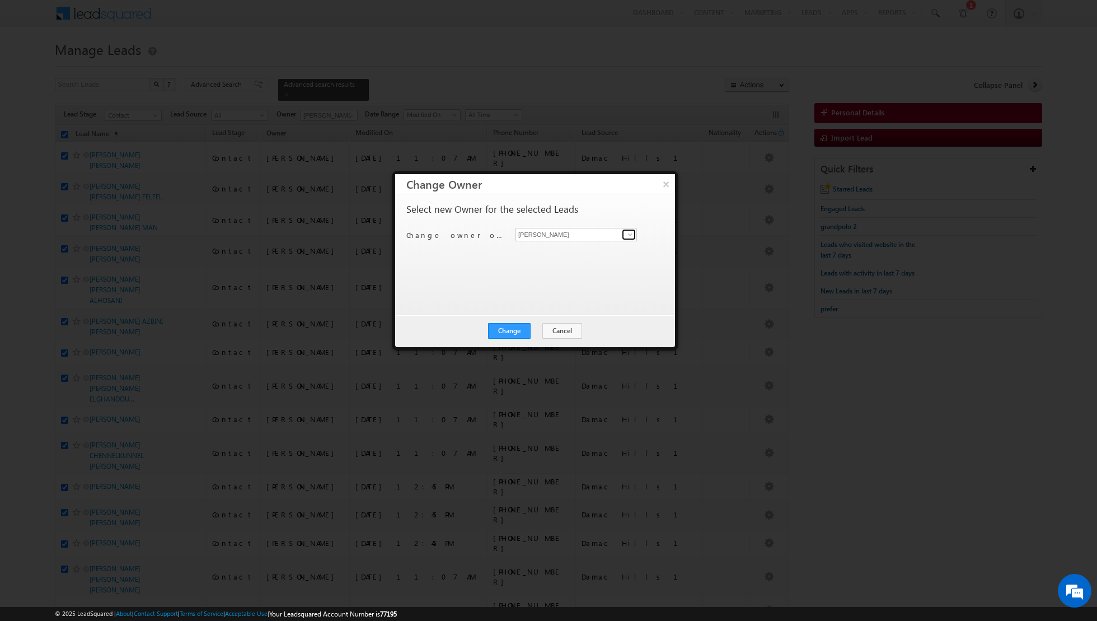
click at [632, 235] on span at bounding box center [630, 234] width 9 height 9
click at [567, 267] on link "Riya Raj riya.raj@indglobal.ae" at bounding box center [576, 270] width 121 height 21
click at [512, 327] on button "Change" at bounding box center [509, 331] width 43 height 16
click at [549, 329] on button "Close" at bounding box center [537, 331] width 36 height 16
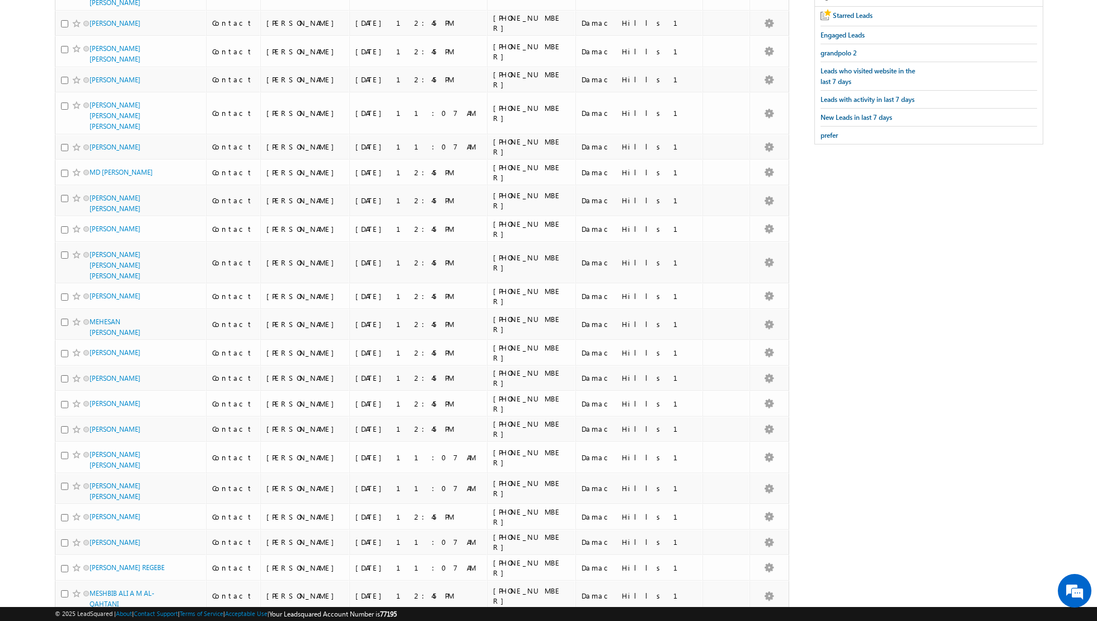
scroll to position [0, 0]
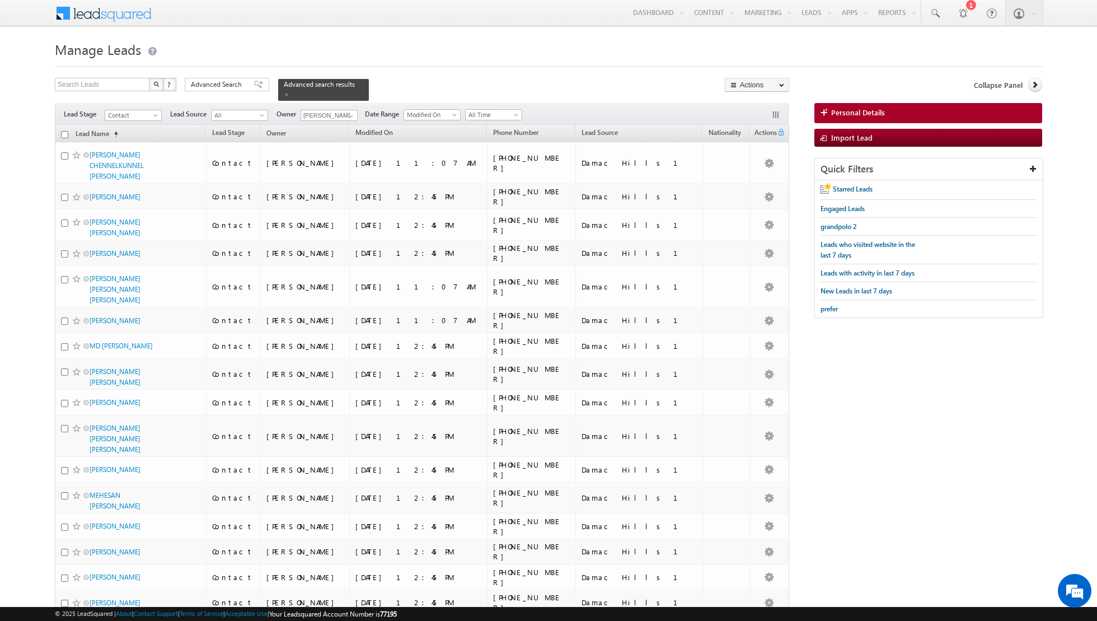
click at [64, 134] on input "checkbox" at bounding box center [64, 134] width 7 height 7
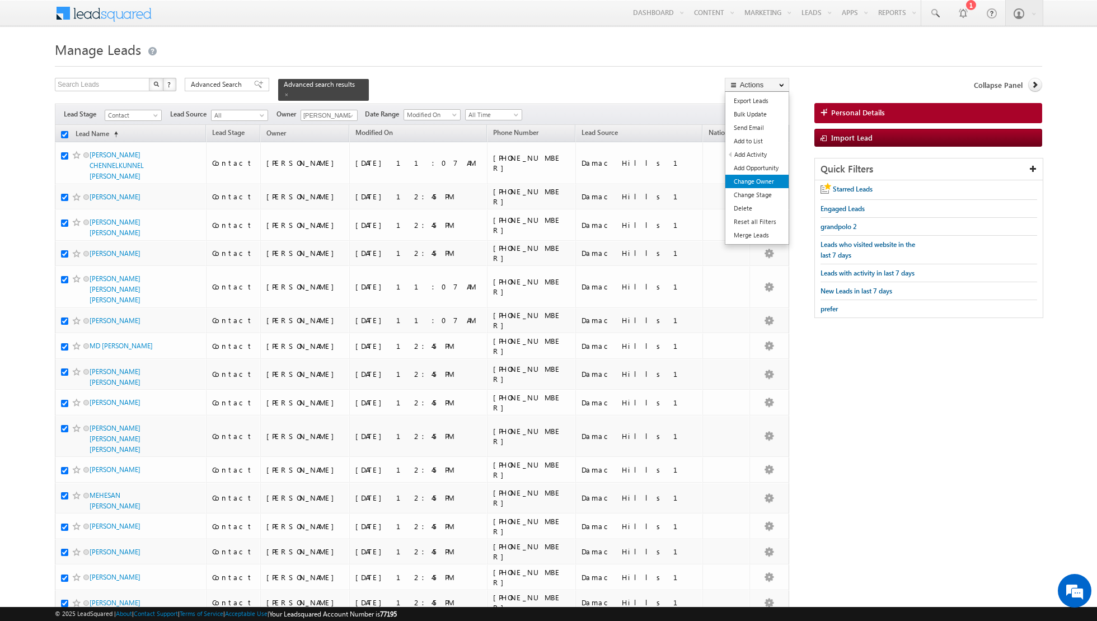
click at [750, 177] on link "Change Owner" at bounding box center [757, 181] width 63 height 13
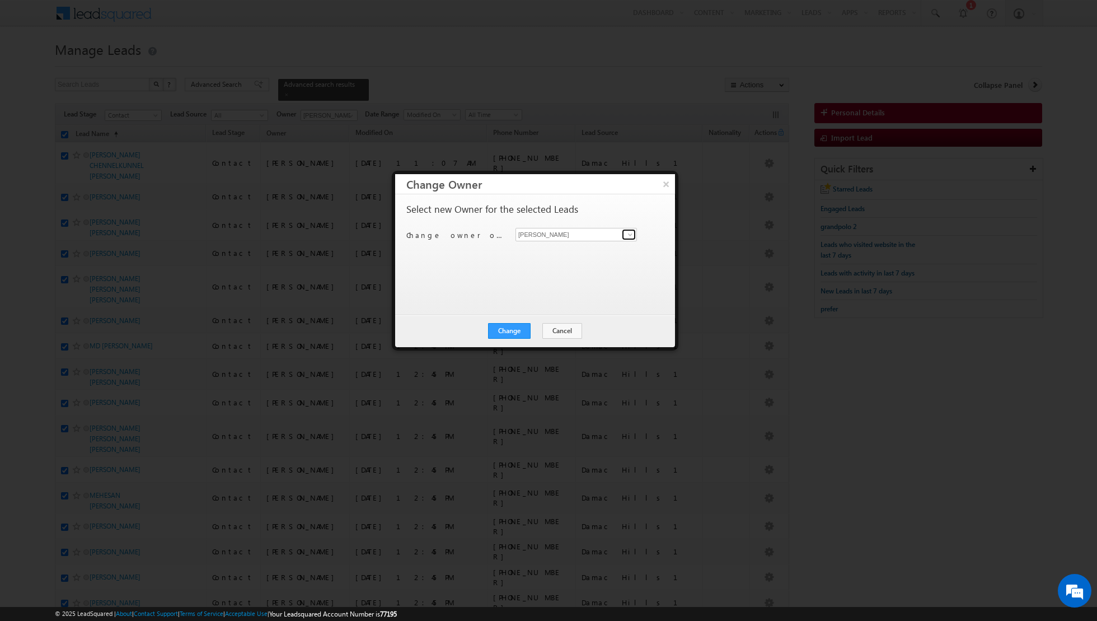
click at [627, 235] on span at bounding box center [630, 234] width 9 height 9
click at [561, 285] on span "[EMAIL_ADDRESS][DOMAIN_NAME]" at bounding box center [570, 284] width 101 height 8
click at [509, 331] on button "Change" at bounding box center [509, 331] width 43 height 16
click at [539, 331] on button "Close" at bounding box center [537, 331] width 36 height 16
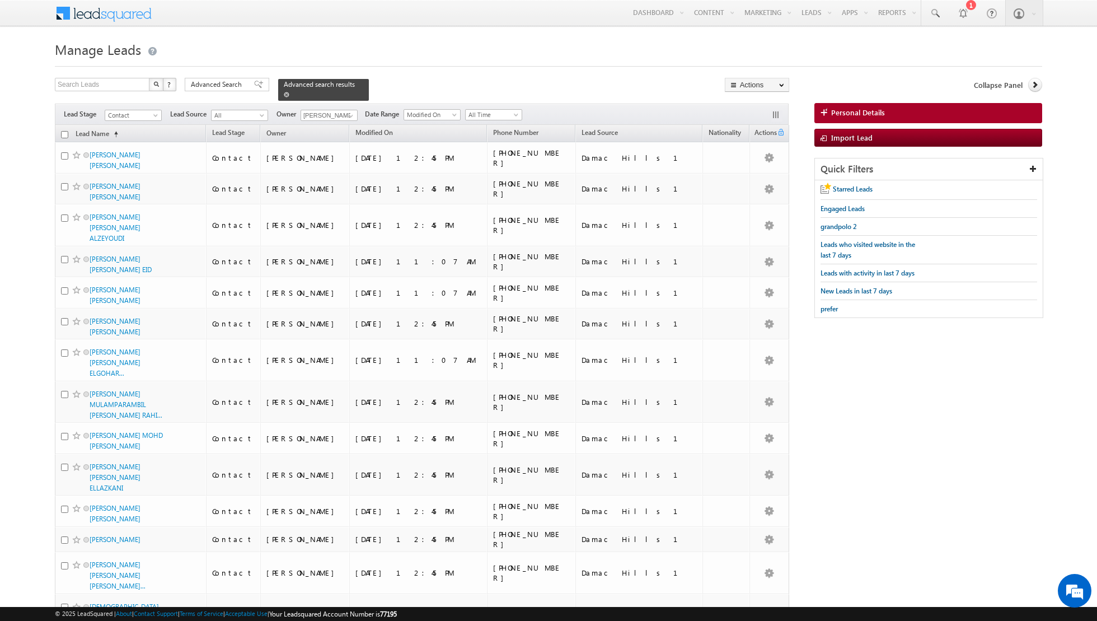
click at [284, 96] on span at bounding box center [287, 95] width 6 height 6
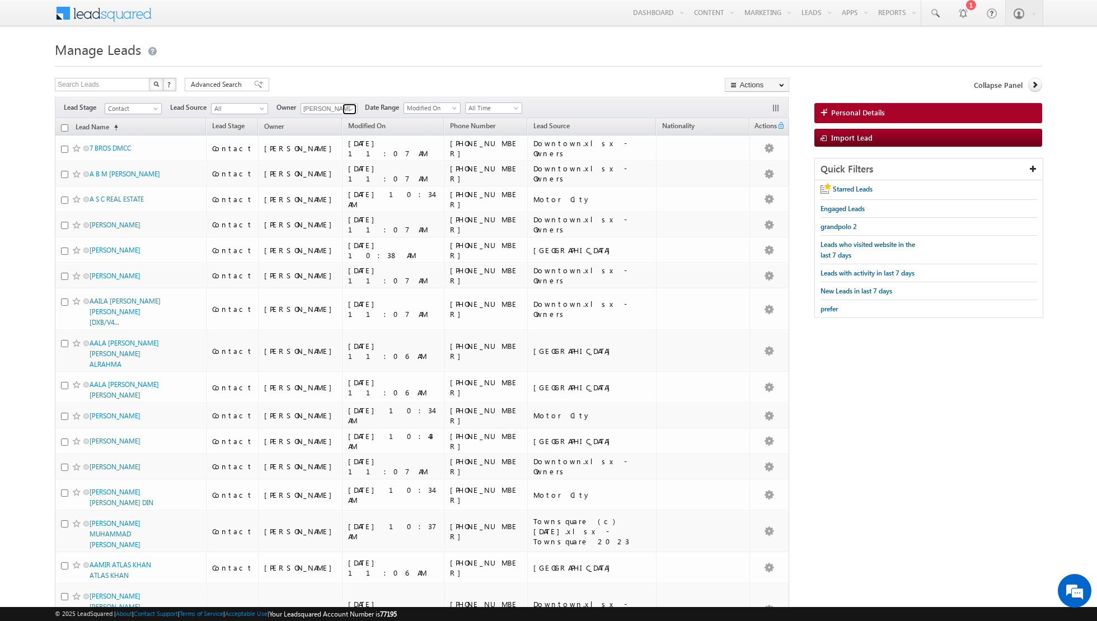
click at [349, 110] on span at bounding box center [351, 109] width 9 height 9
click at [338, 154] on span "[PERSON_NAME][EMAIL_ADDRESS][DOMAIN_NAME]" at bounding box center [355, 151] width 101 height 8
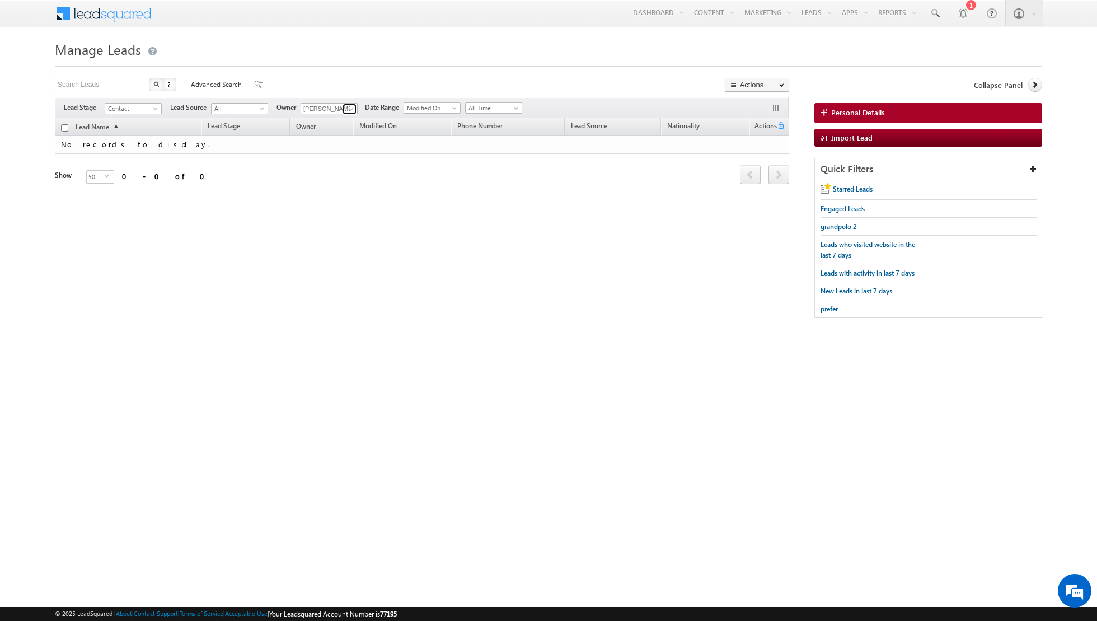
click at [347, 107] on span at bounding box center [351, 109] width 9 height 9
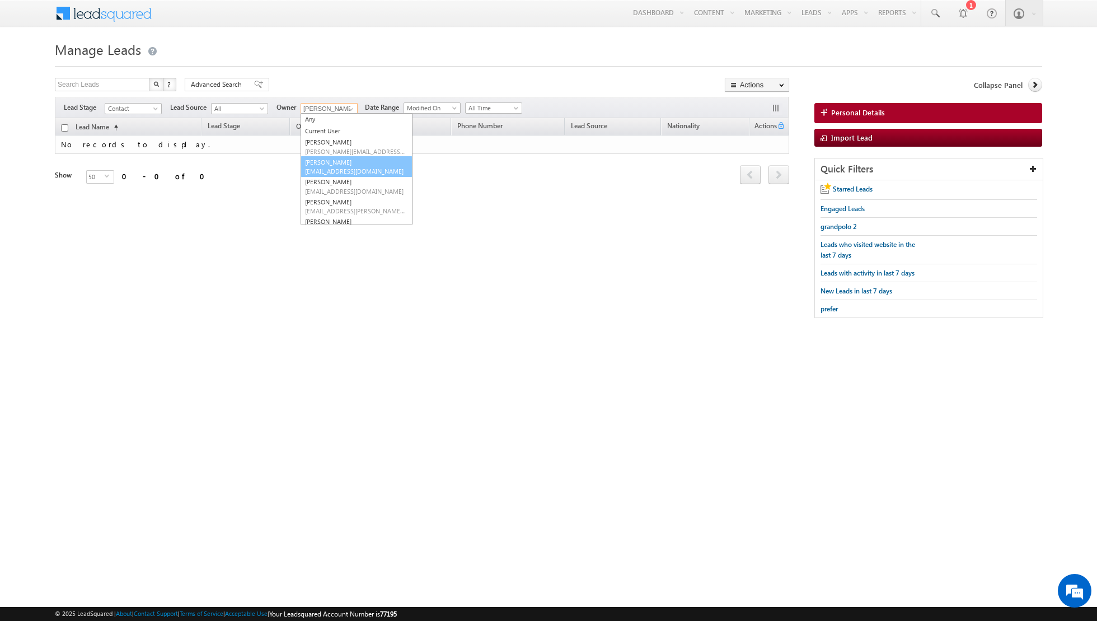
click at [337, 169] on span "[EMAIL_ADDRESS][DOMAIN_NAME]" at bounding box center [355, 171] width 101 height 8
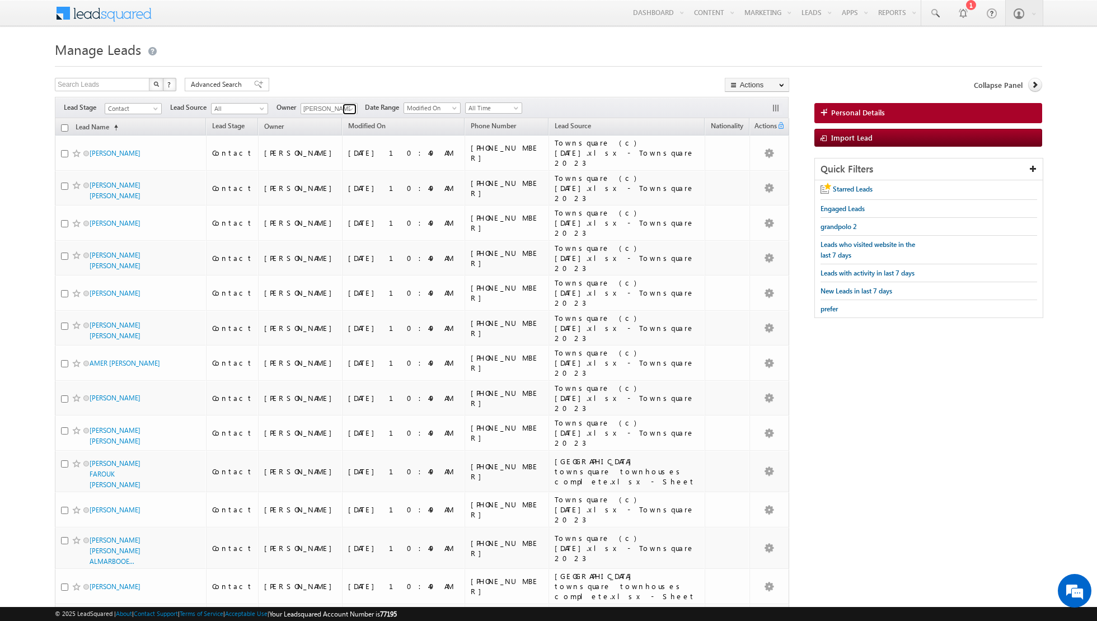
click at [347, 110] on span at bounding box center [351, 109] width 9 height 9
click at [339, 180] on link "[PERSON_NAME] [PERSON_NAME][EMAIL_ADDRESS][DOMAIN_NAME]" at bounding box center [357, 186] width 112 height 21
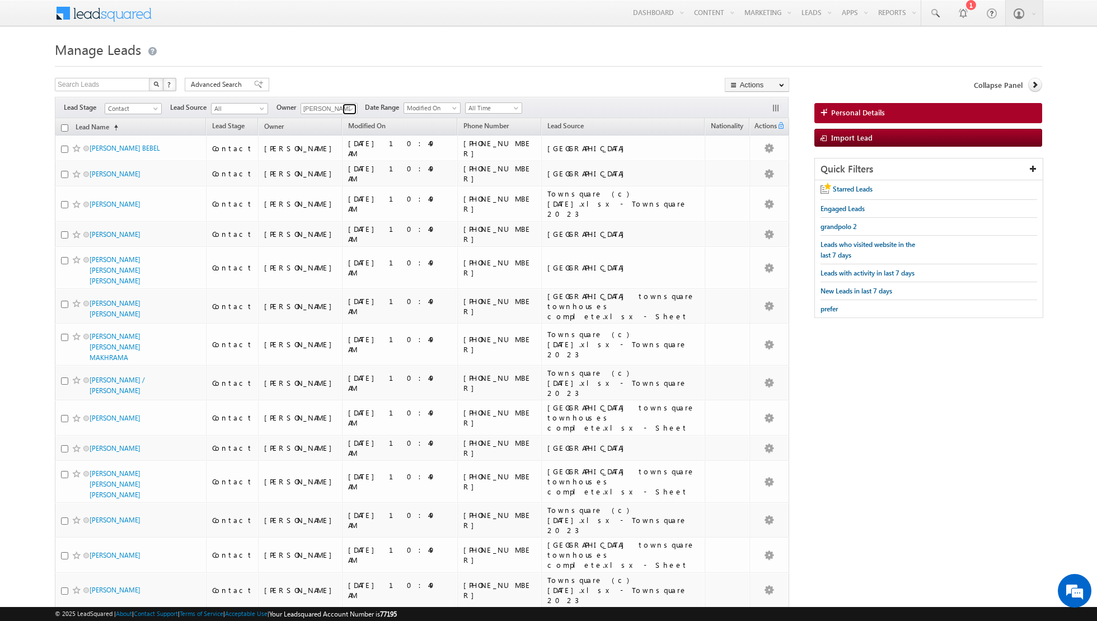
click at [352, 109] on span at bounding box center [351, 109] width 9 height 9
click at [336, 203] on link "[PERSON_NAME] [EMAIL_ADDRESS][PERSON_NAME][DOMAIN_NAME]" at bounding box center [357, 206] width 112 height 21
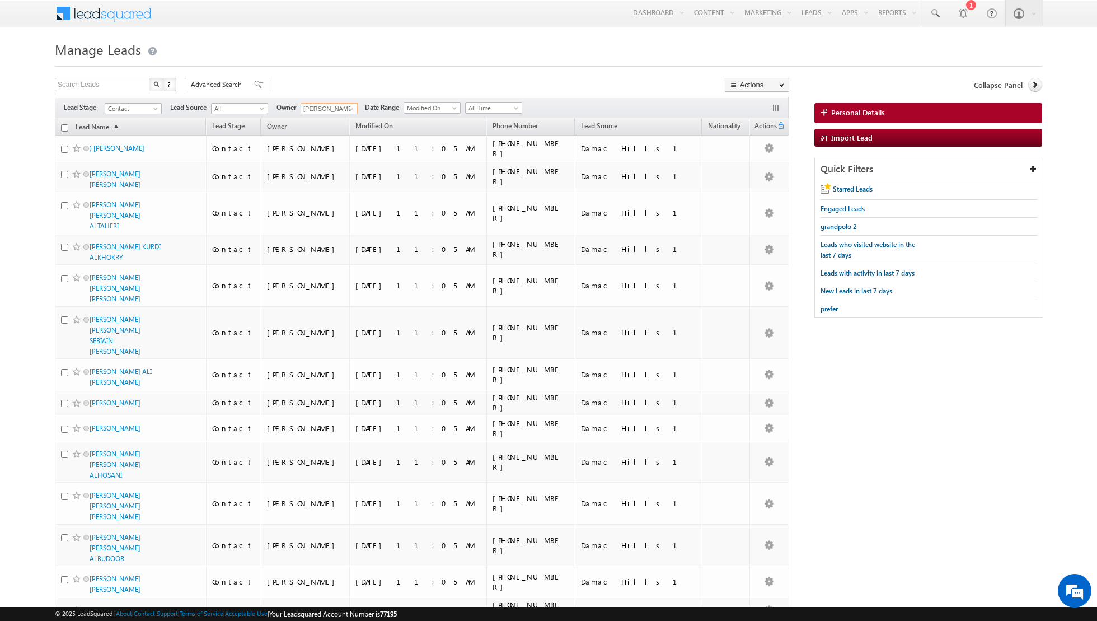
click at [343, 103] on input "[PERSON_NAME]" at bounding box center [329, 108] width 57 height 11
click at [345, 104] on link at bounding box center [350, 109] width 14 height 11
click at [336, 183] on link "[PERSON_NAME] [PERSON_NAME][EMAIL_ADDRESS][DOMAIN_NAME]" at bounding box center [357, 186] width 112 height 21
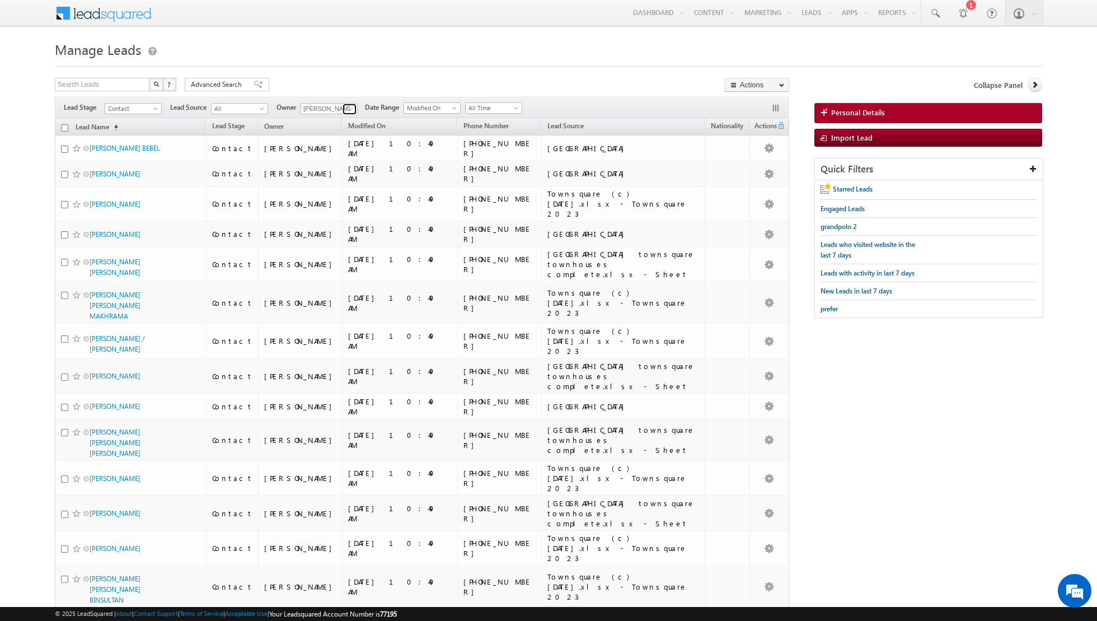
click at [343, 104] on link at bounding box center [350, 109] width 14 height 11
click at [342, 199] on link "[PERSON_NAME] [EMAIL_ADDRESS][PERSON_NAME][DOMAIN_NAME]" at bounding box center [357, 206] width 112 height 21
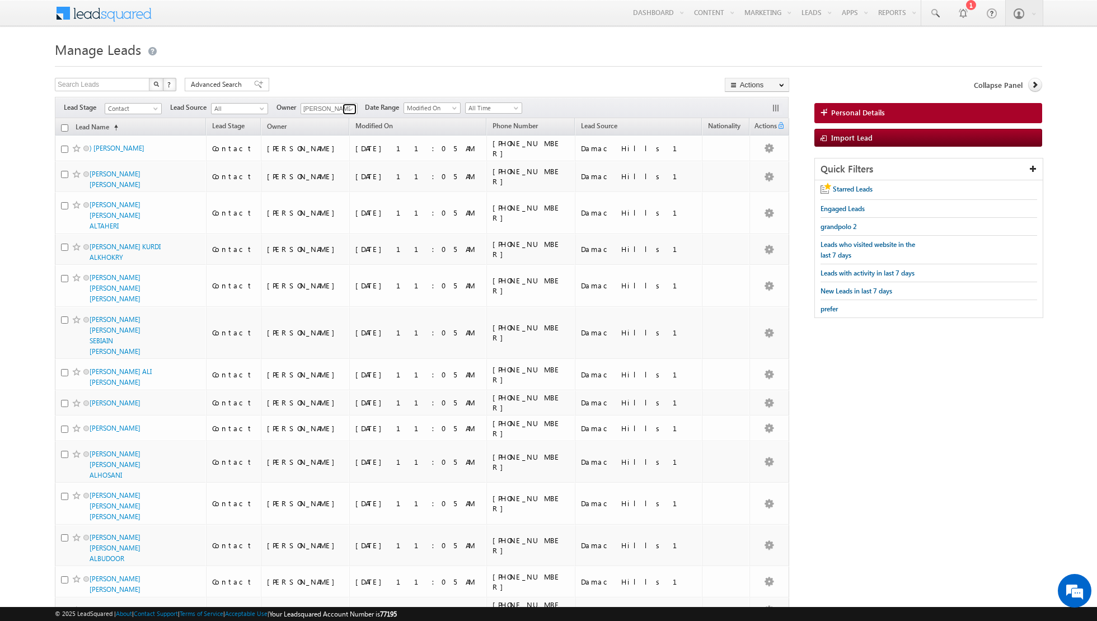
click at [350, 107] on span at bounding box center [351, 109] width 9 height 9
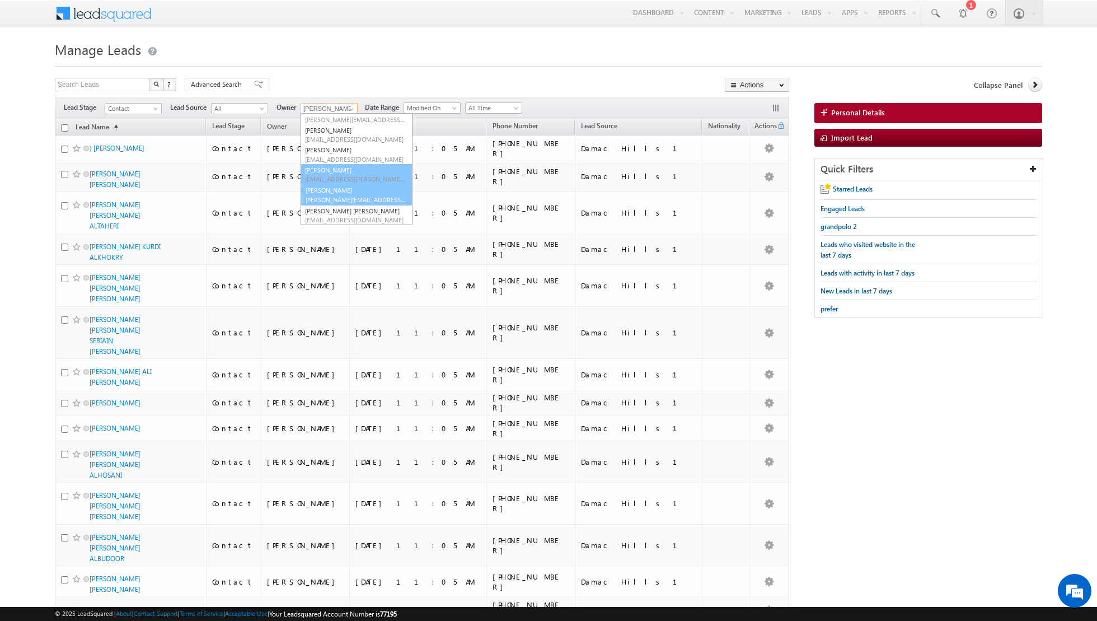
scroll to position [32, 0]
click at [341, 195] on span "[PERSON_NAME][EMAIL_ADDRESS][DOMAIN_NAME]" at bounding box center [355, 198] width 101 height 8
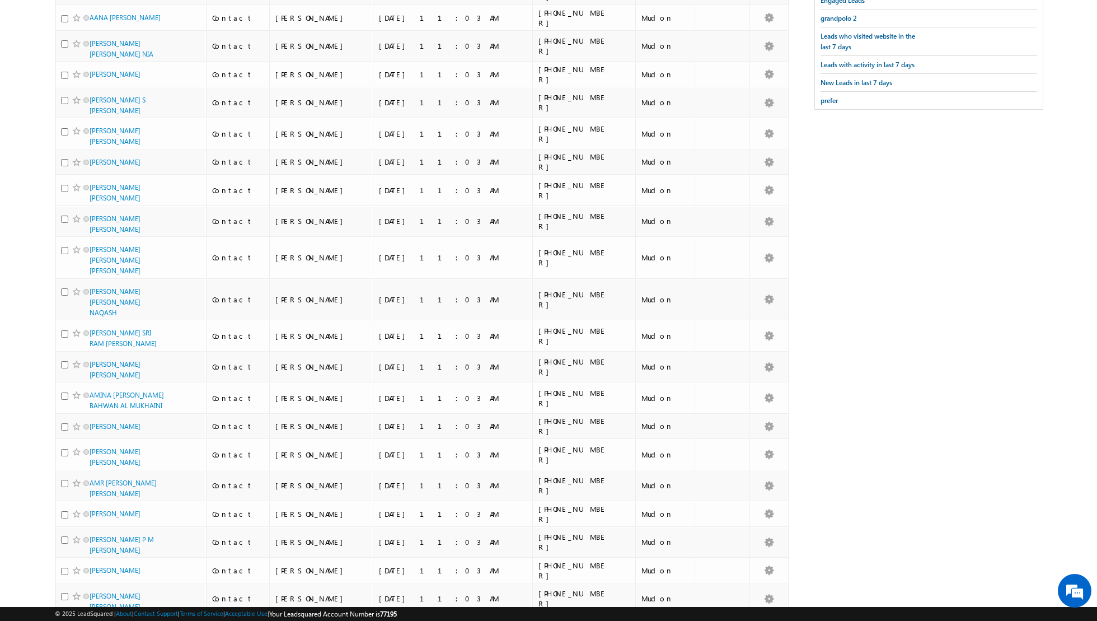
scroll to position [0, 0]
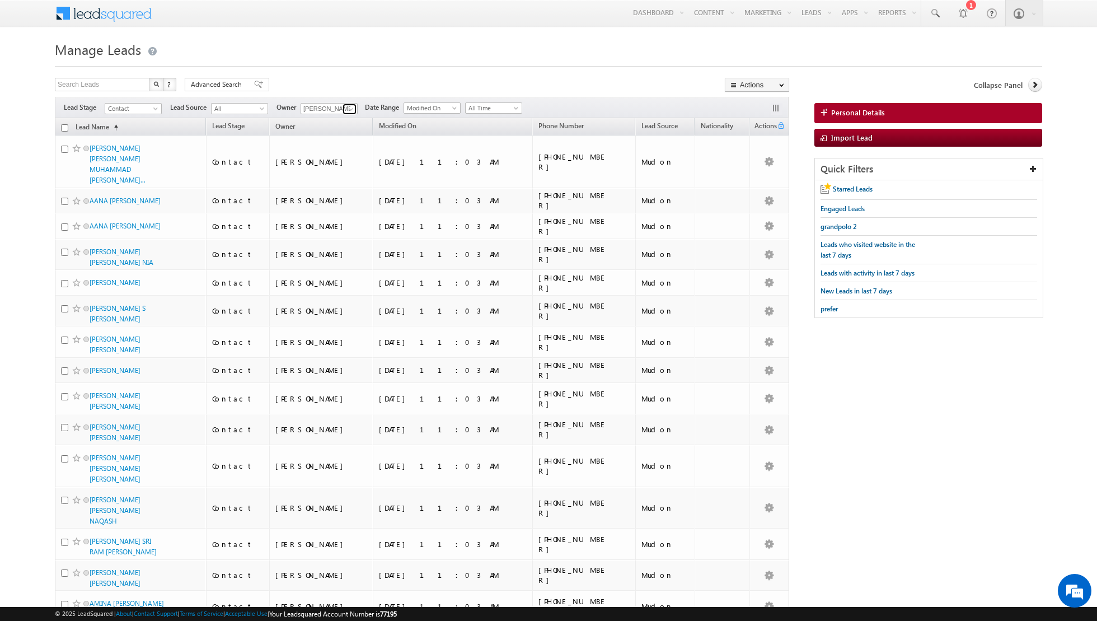
click at [347, 108] on span at bounding box center [351, 109] width 9 height 9
click at [338, 160] on link "[PERSON_NAME] [PERSON_NAME] [PERSON_NAME][EMAIL_ADDRESS][PERSON_NAME][DOMAIN_NA…" at bounding box center [357, 162] width 112 height 21
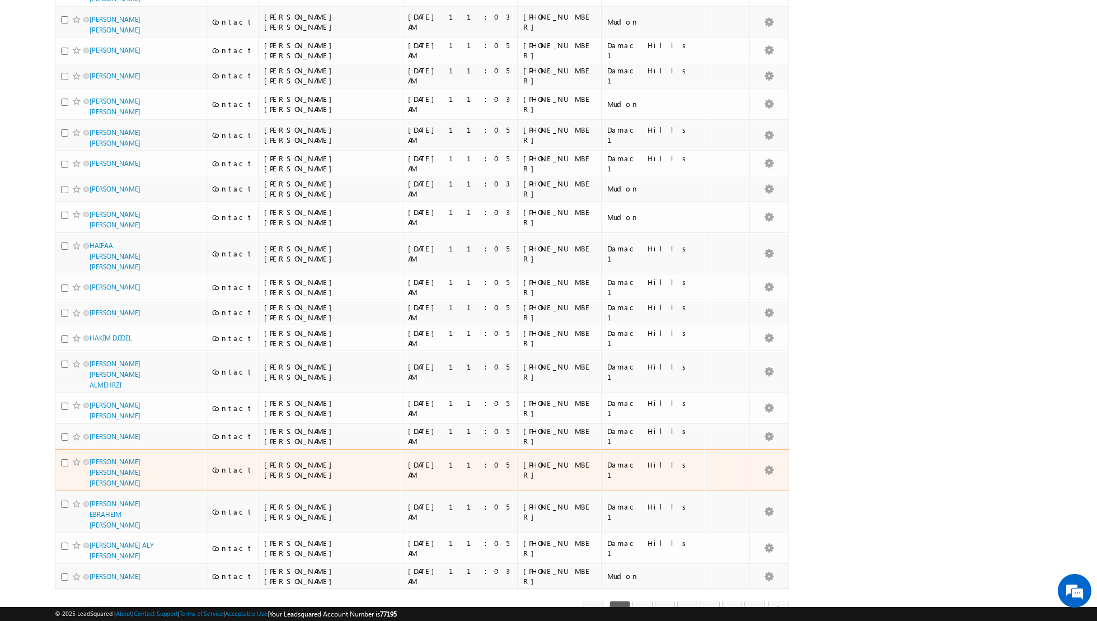
scroll to position [0, 0]
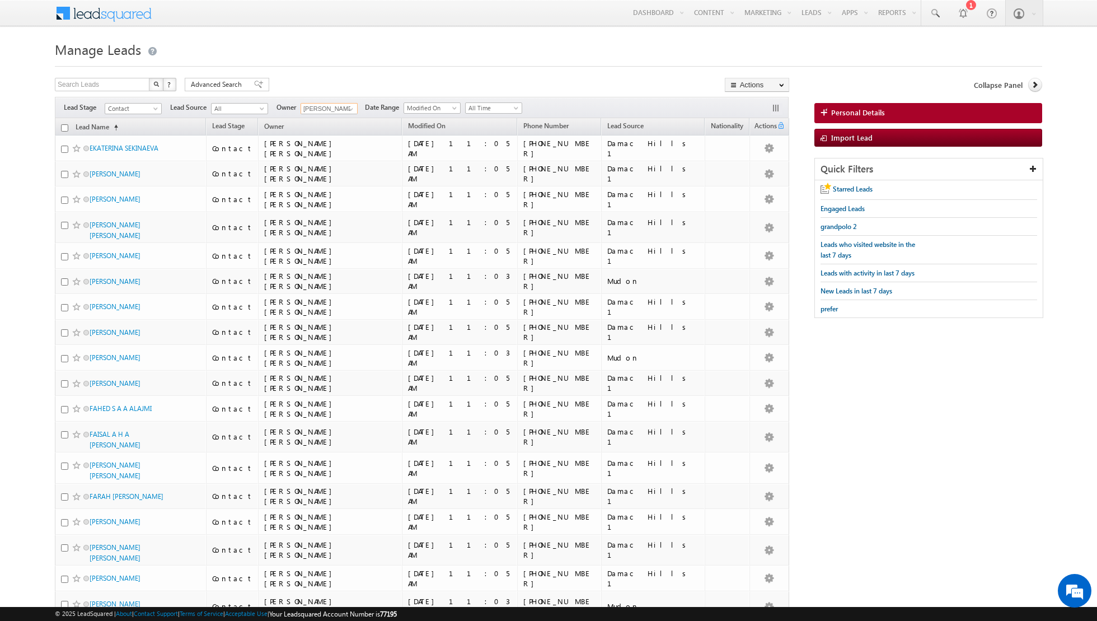
click at [63, 128] on input "checkbox" at bounding box center [64, 127] width 7 height 7
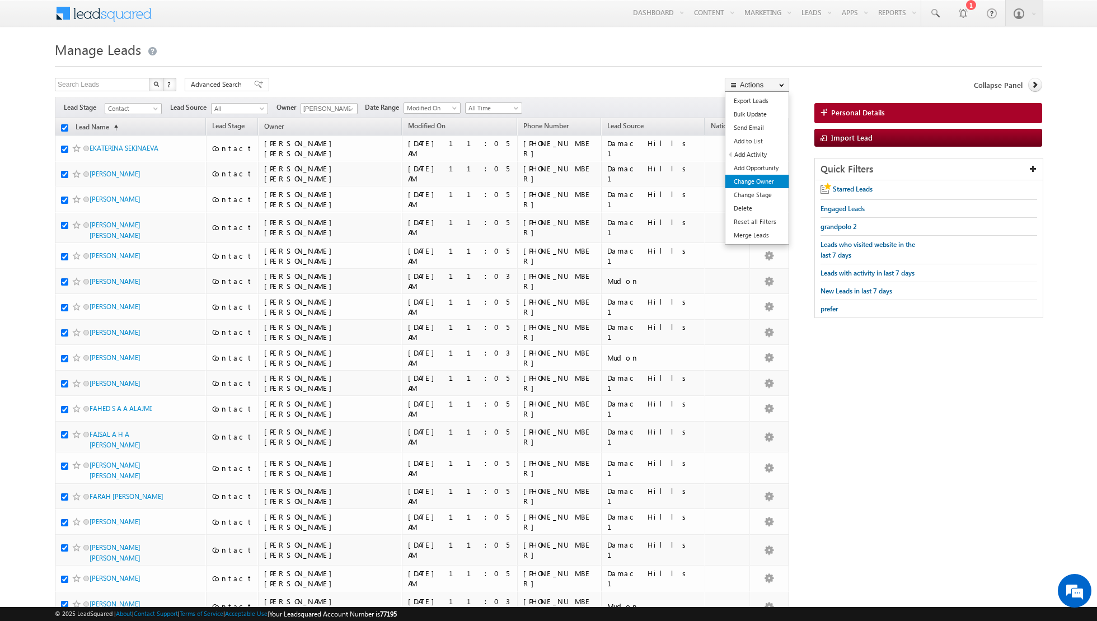
click at [753, 181] on link "Change Owner" at bounding box center [757, 181] width 63 height 13
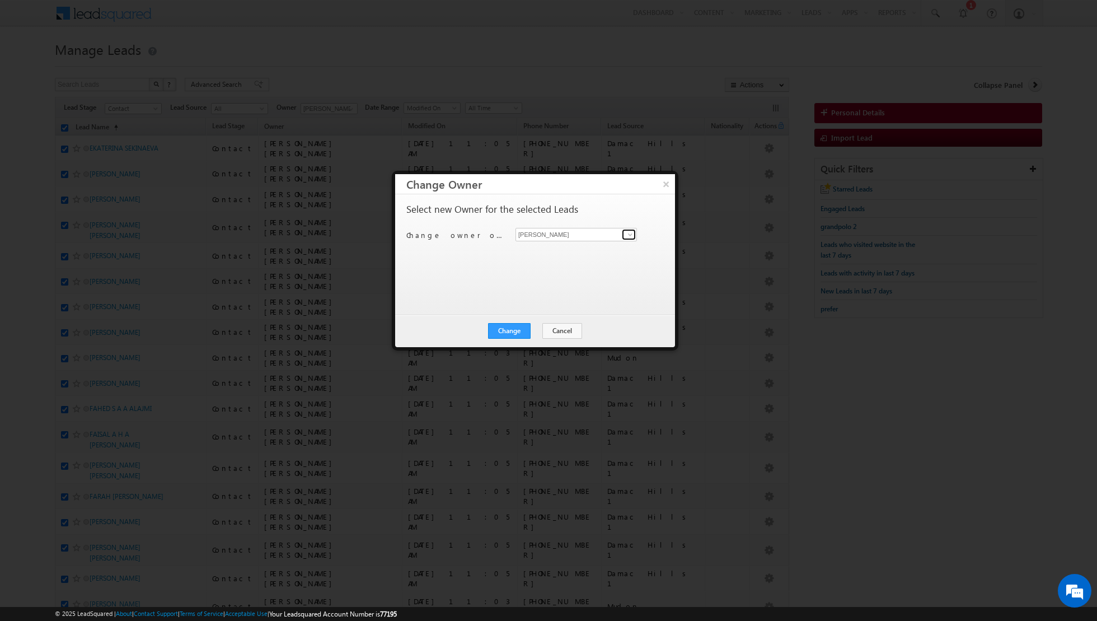
click at [631, 235] on span at bounding box center [630, 234] width 9 height 9
click at [564, 325] on link "[PERSON_NAME] [PERSON_NAME][EMAIL_ADDRESS][DOMAIN_NAME]" at bounding box center [576, 328] width 121 height 21
click at [513, 330] on button "Change" at bounding box center [509, 331] width 43 height 16
click at [535, 329] on button "Close" at bounding box center [537, 331] width 36 height 16
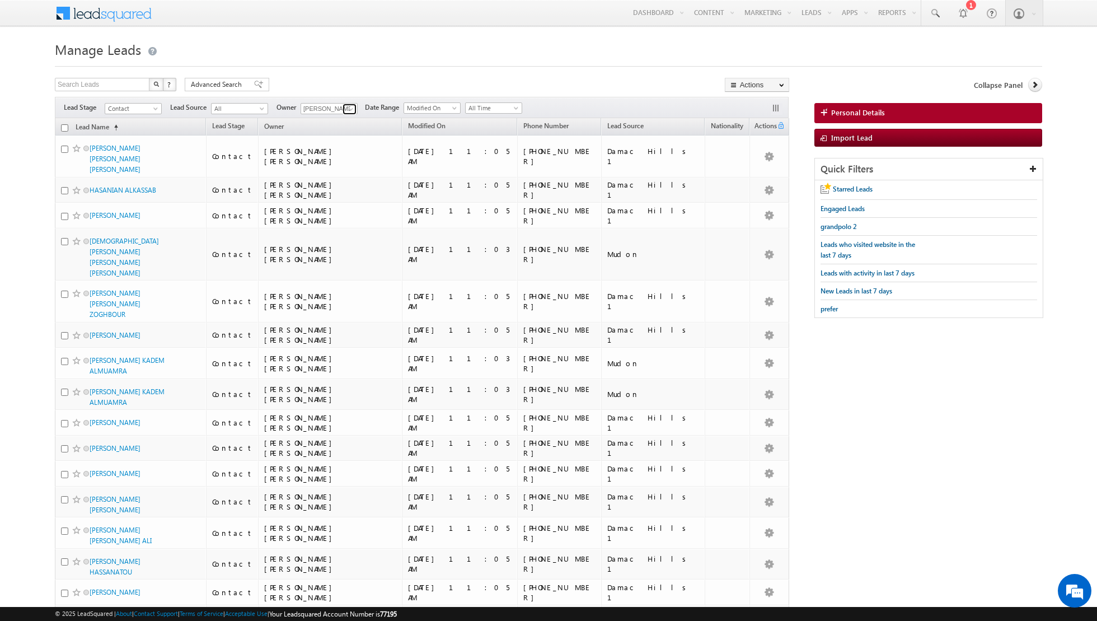
click at [347, 109] on span at bounding box center [351, 109] width 9 height 9
click at [349, 179] on link "Riya Raj riya.raj@indglobal.ae" at bounding box center [357, 183] width 112 height 21
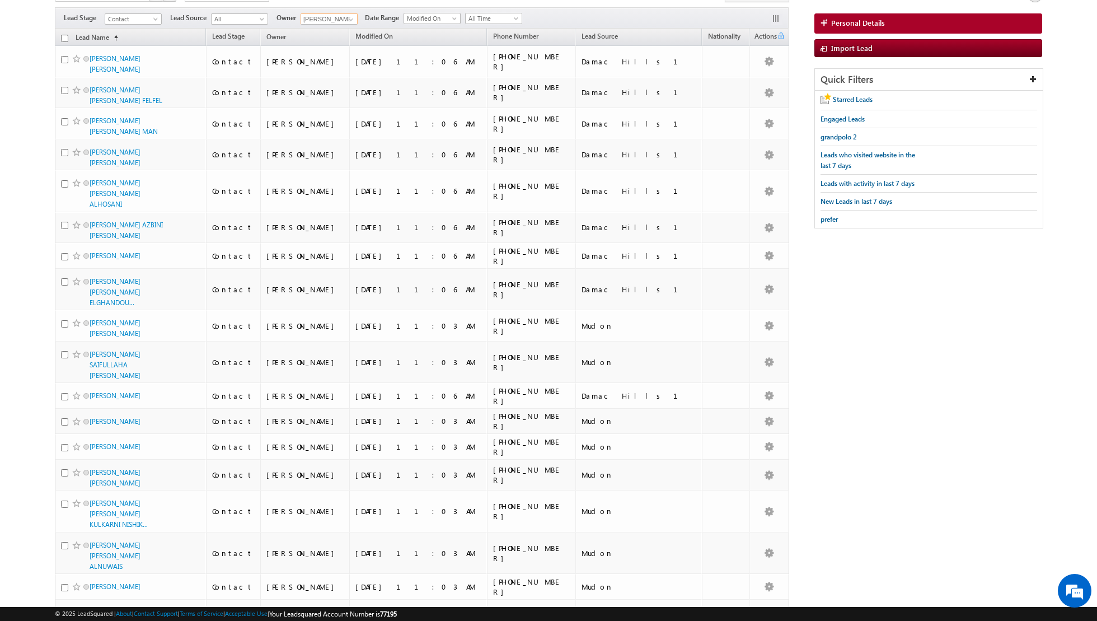
scroll to position [0, 0]
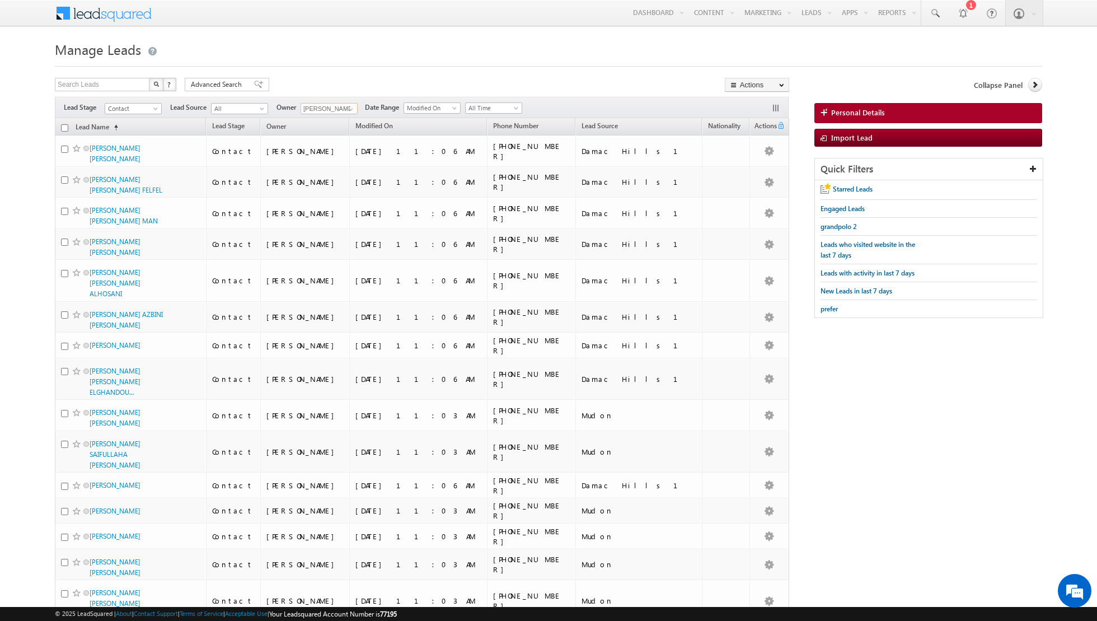
click at [334, 105] on input "[PERSON_NAME]" at bounding box center [329, 108] width 57 height 11
click at [349, 105] on span at bounding box center [351, 109] width 9 height 9
click at [324, 216] on span "[EMAIL_ADDRESS][PERSON_NAME][DOMAIN_NAME]" at bounding box center [355, 219] width 101 height 8
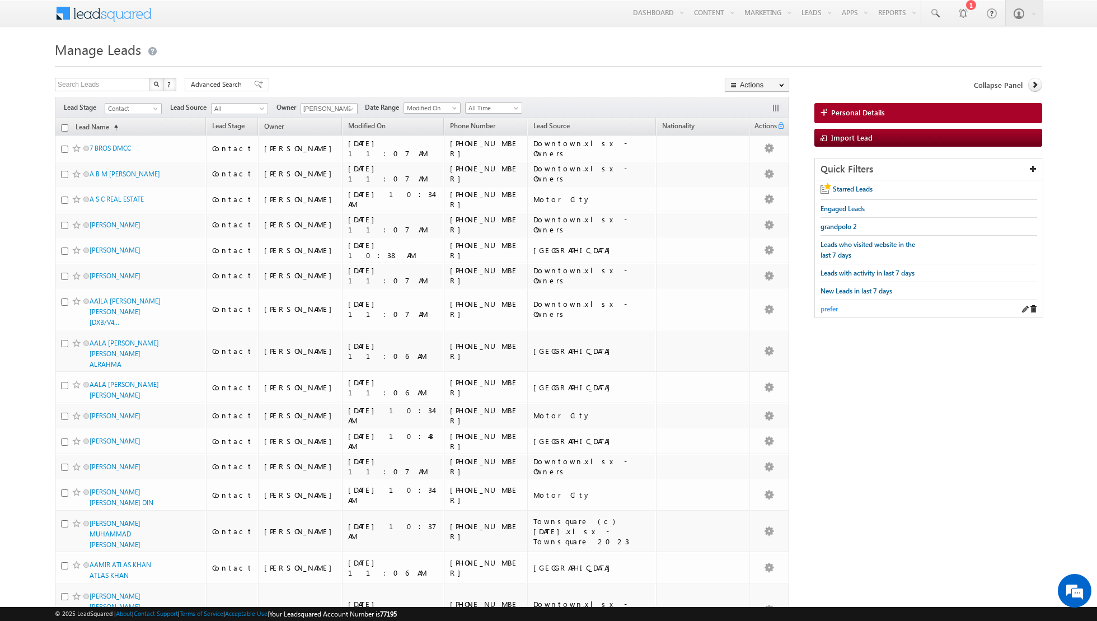
click at [828, 308] on span "prefer" at bounding box center [829, 309] width 17 height 8
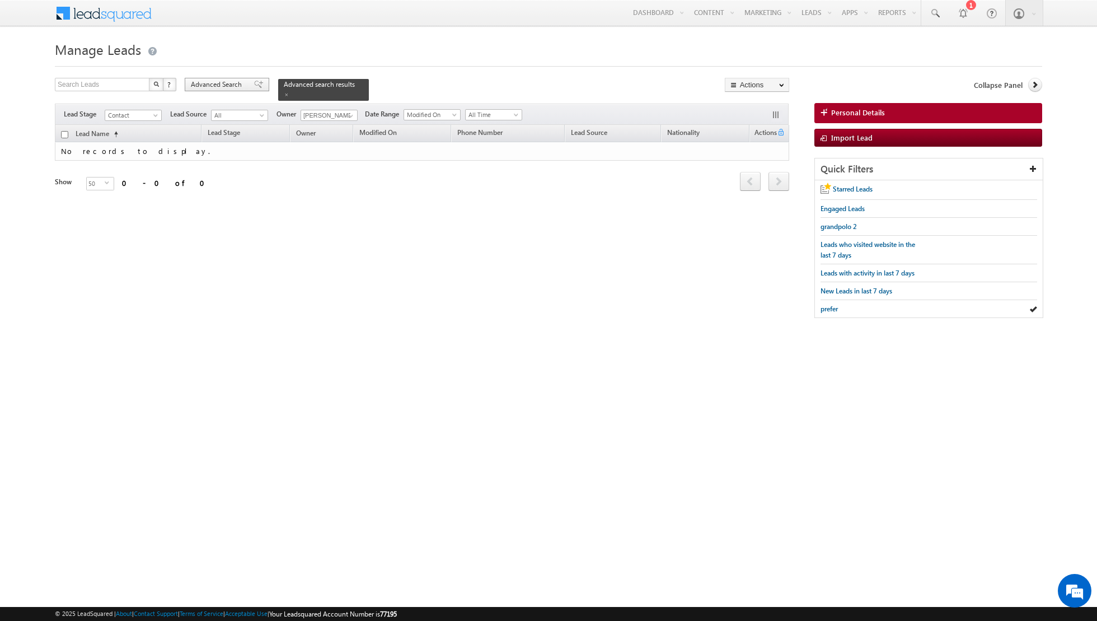
click at [246, 82] on div "Advanced Search" at bounding box center [227, 84] width 85 height 13
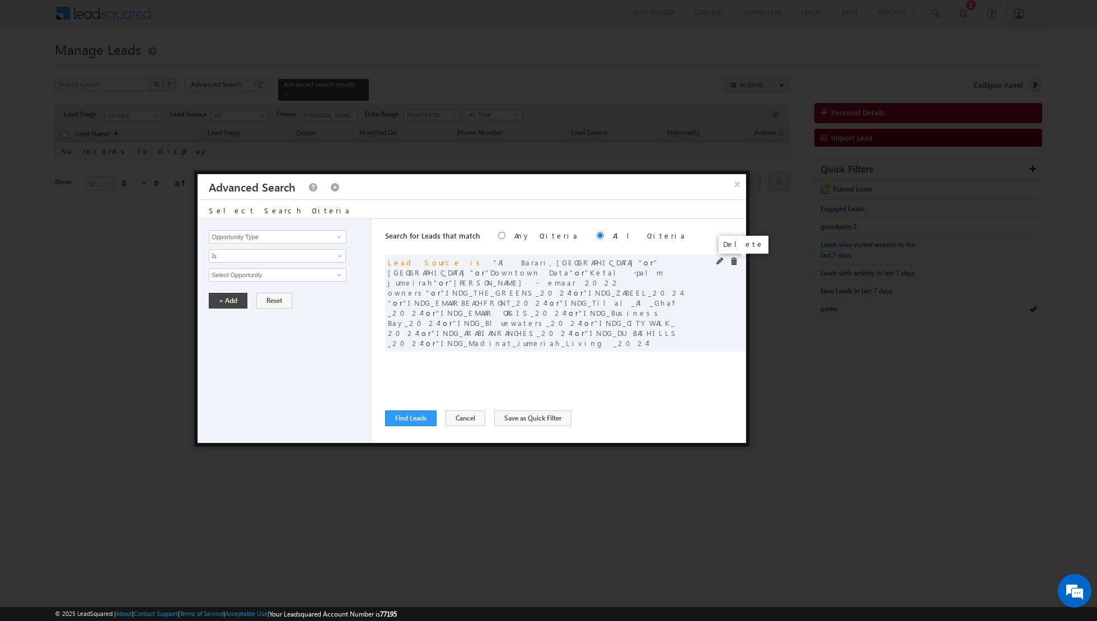
click at [735, 259] on span at bounding box center [734, 262] width 8 height 8
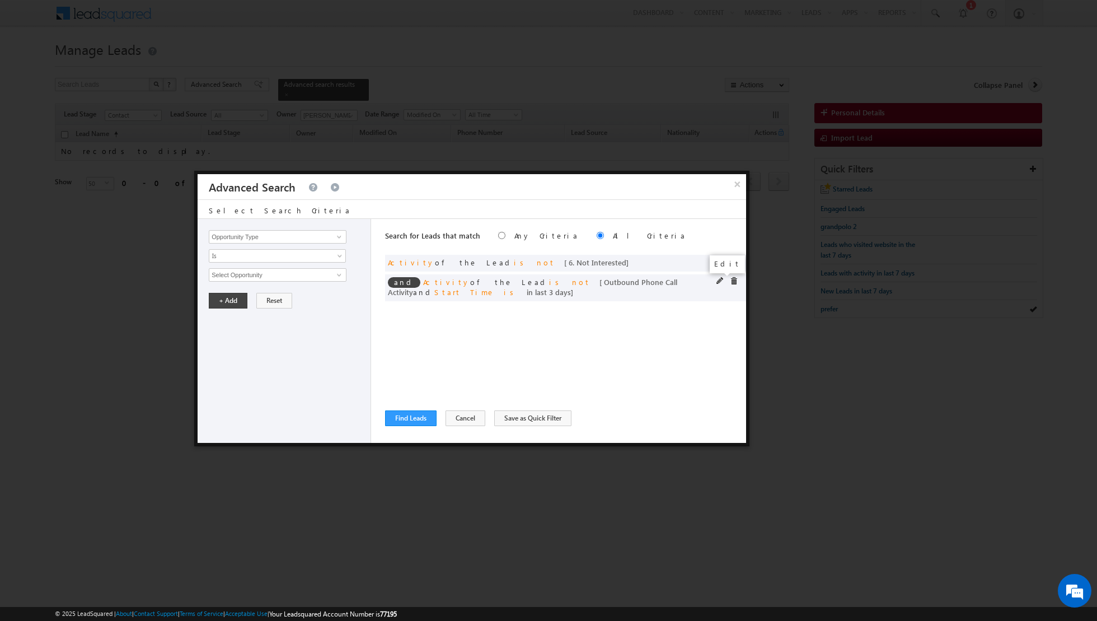
click at [721, 281] on span at bounding box center [721, 281] width 8 height 8
click at [300, 350] on input "3" at bounding box center [311, 350] width 70 height 13
click at [221, 378] on button "+ Add" at bounding box center [228, 382] width 39 height 16
click at [405, 422] on button "Find Leads" at bounding box center [411, 418] width 52 height 16
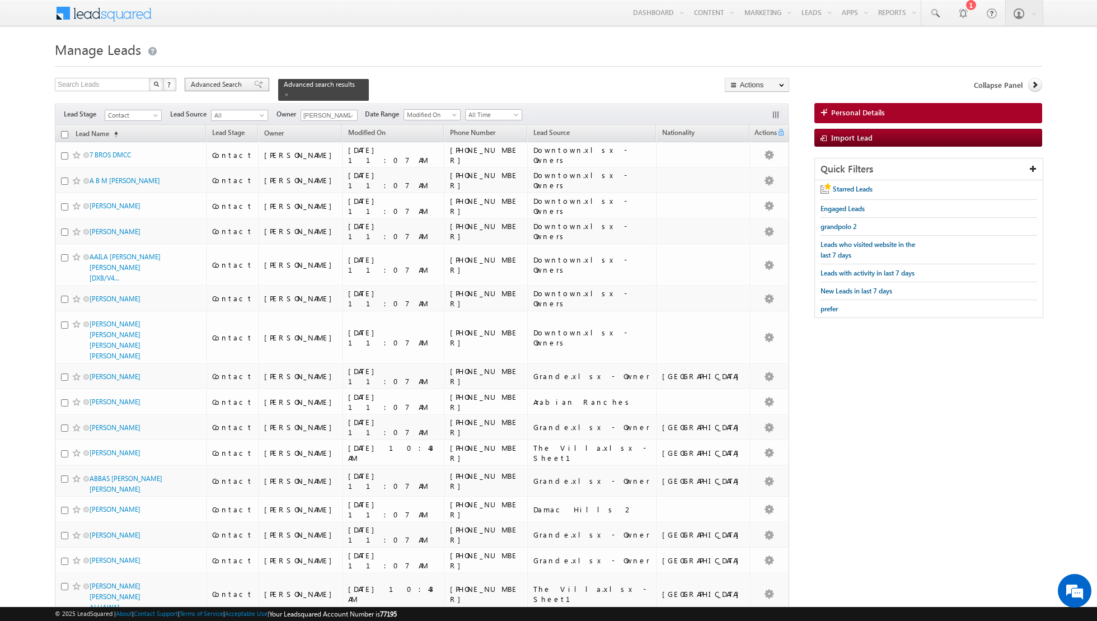
click at [245, 83] on div "Advanced Search" at bounding box center [227, 84] width 85 height 13
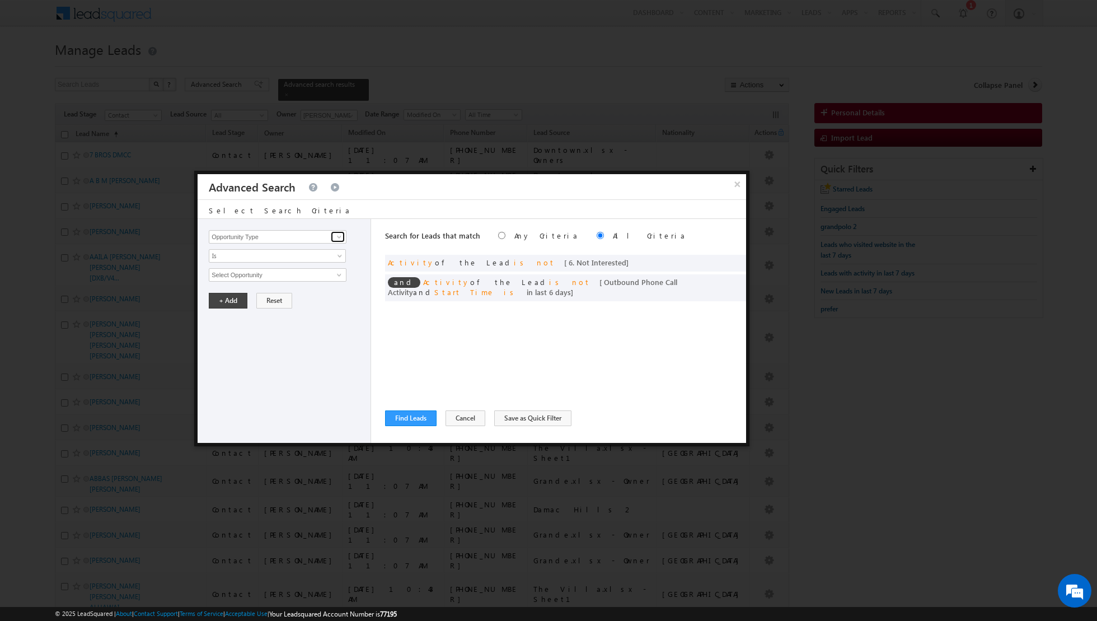
click at [335, 240] on span at bounding box center [339, 236] width 9 height 9
click at [264, 259] on link "Lead Score" at bounding box center [278, 259] width 138 height 13
click at [256, 271] on link "Lead Source" at bounding box center [278, 270] width 138 height 13
click at [274, 273] on span "None Selected" at bounding box center [272, 275] width 127 height 12
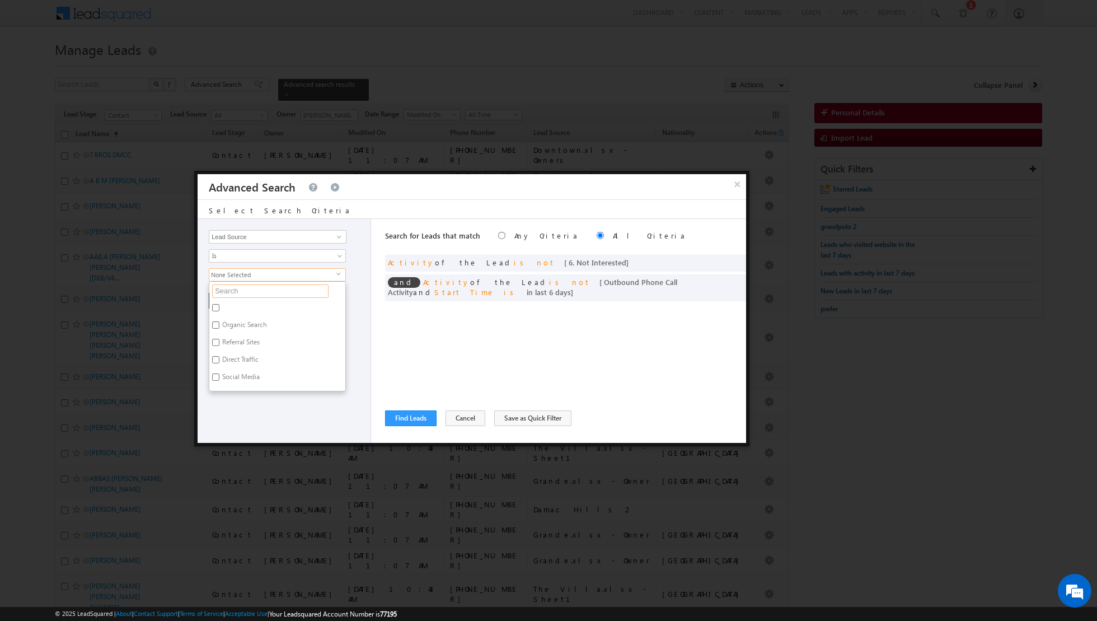
click at [261, 288] on input "text" at bounding box center [270, 290] width 116 height 13
click at [216, 325] on input "Damac Hills 1" at bounding box center [215, 324] width 7 height 7
click at [251, 422] on div "Opportunity Type Lead Activity Task Sales Group Prospect Id Address 1 Address 2…" at bounding box center [285, 331] width 174 height 224
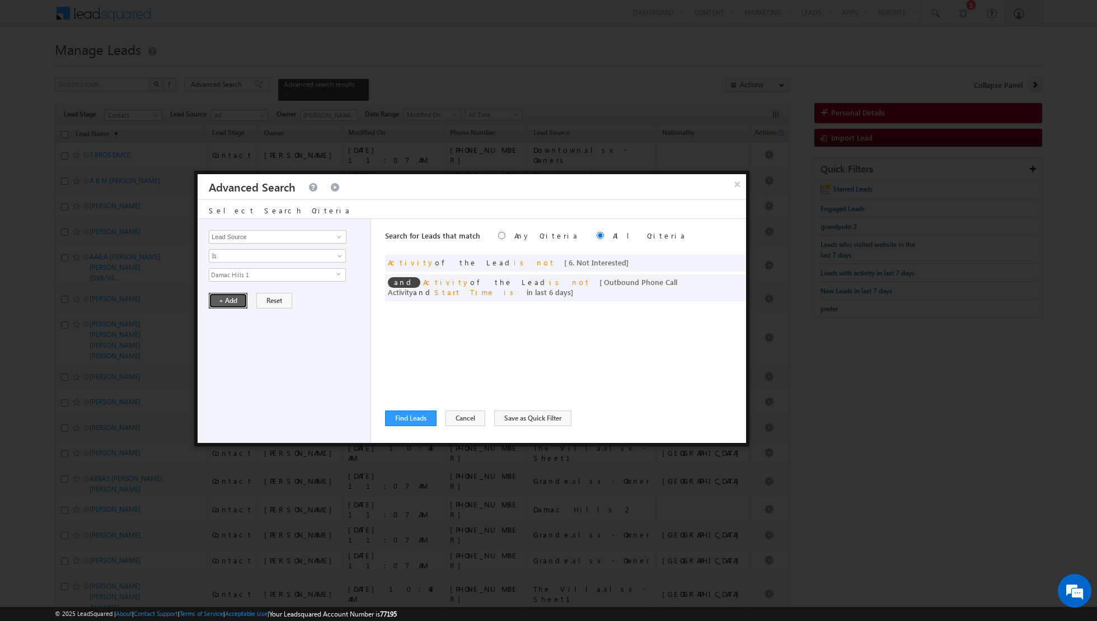
click at [228, 300] on button "+ Add" at bounding box center [228, 301] width 39 height 16
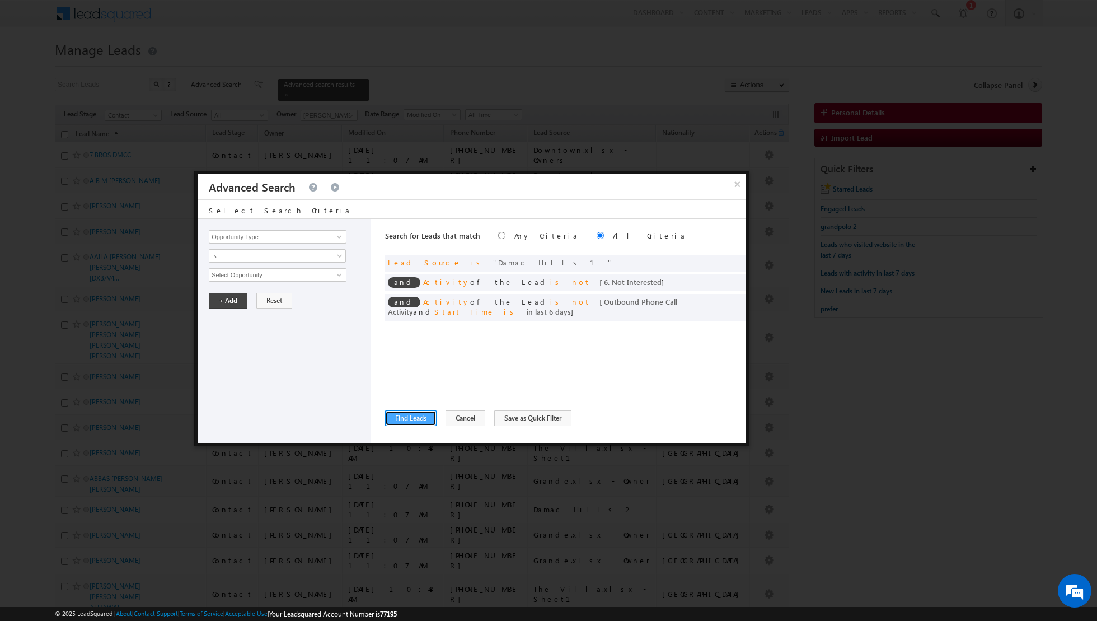
click at [415, 420] on button "Find Leads" at bounding box center [411, 418] width 52 height 16
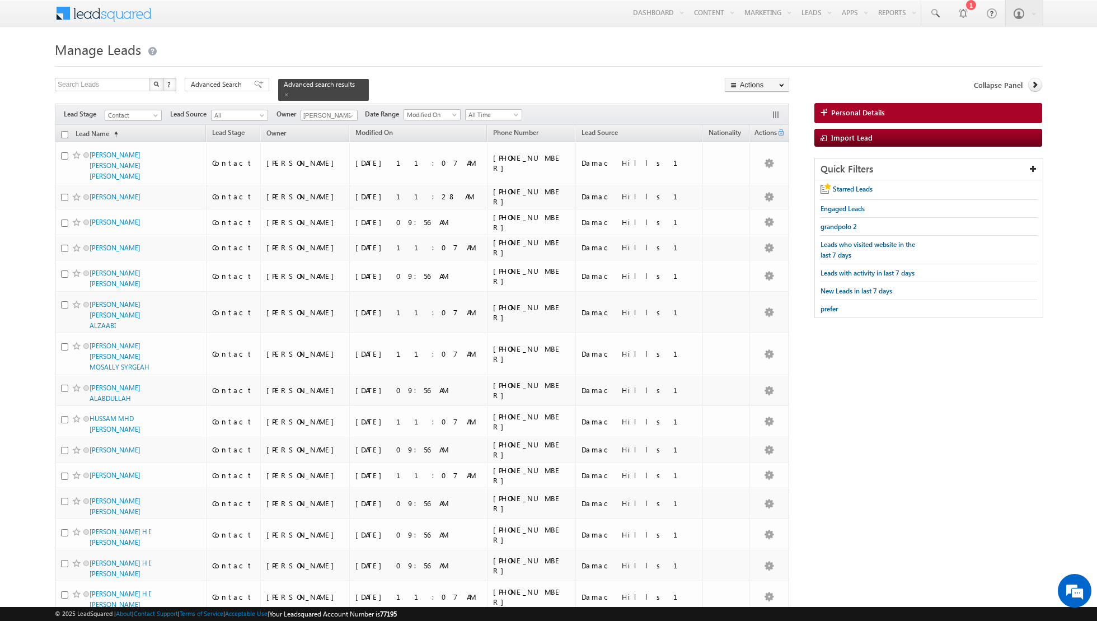
click at [66, 132] on input "checkbox" at bounding box center [64, 134] width 7 height 7
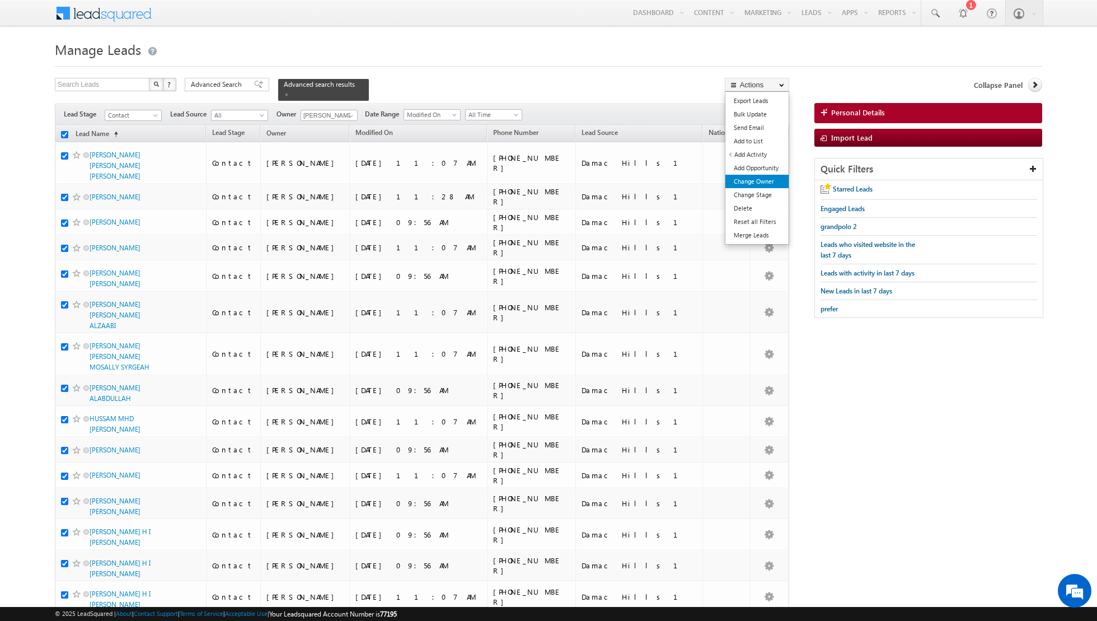
click at [757, 183] on link "Change Owner" at bounding box center [757, 181] width 63 height 13
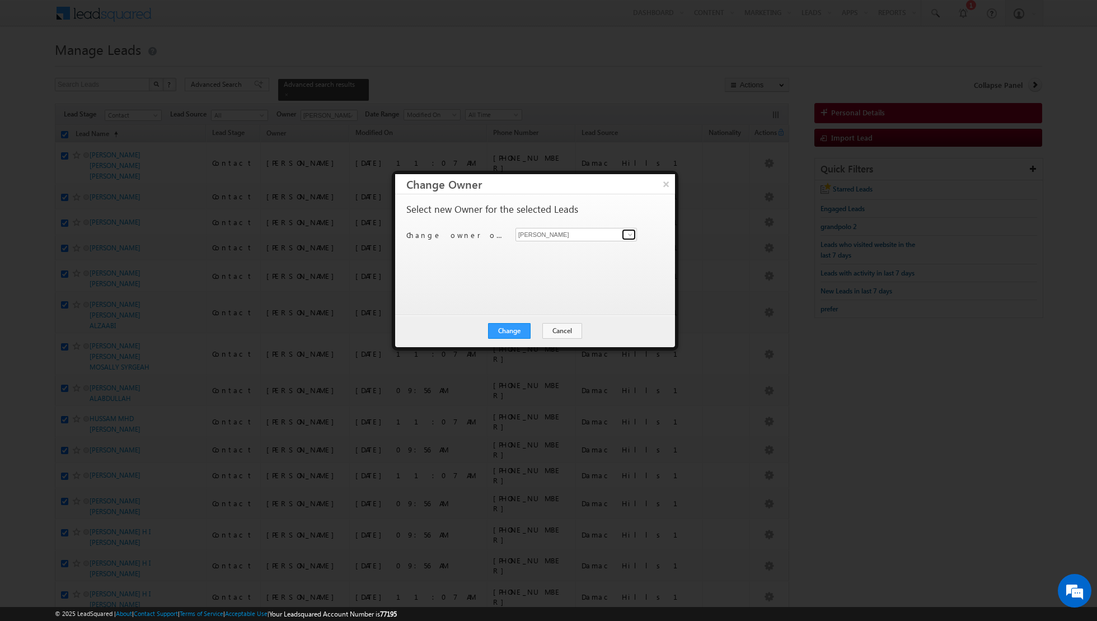
click at [629, 232] on span at bounding box center [630, 234] width 9 height 9
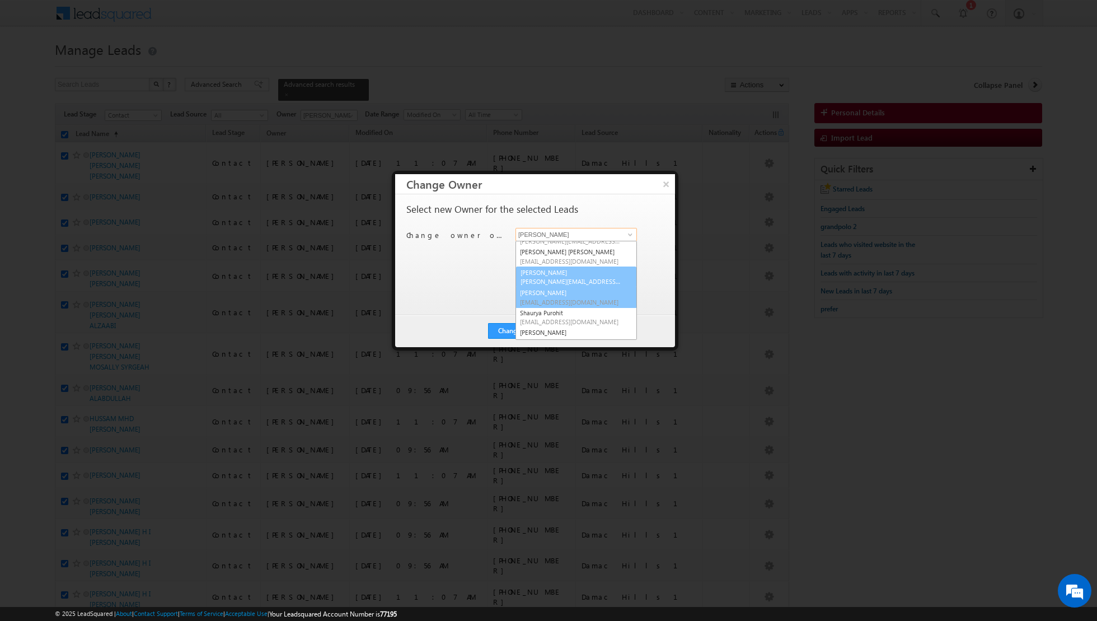
scroll to position [94, 0]
click at [549, 274] on link "Riya Raj riya.raj@indglobal.ae" at bounding box center [576, 276] width 121 height 21
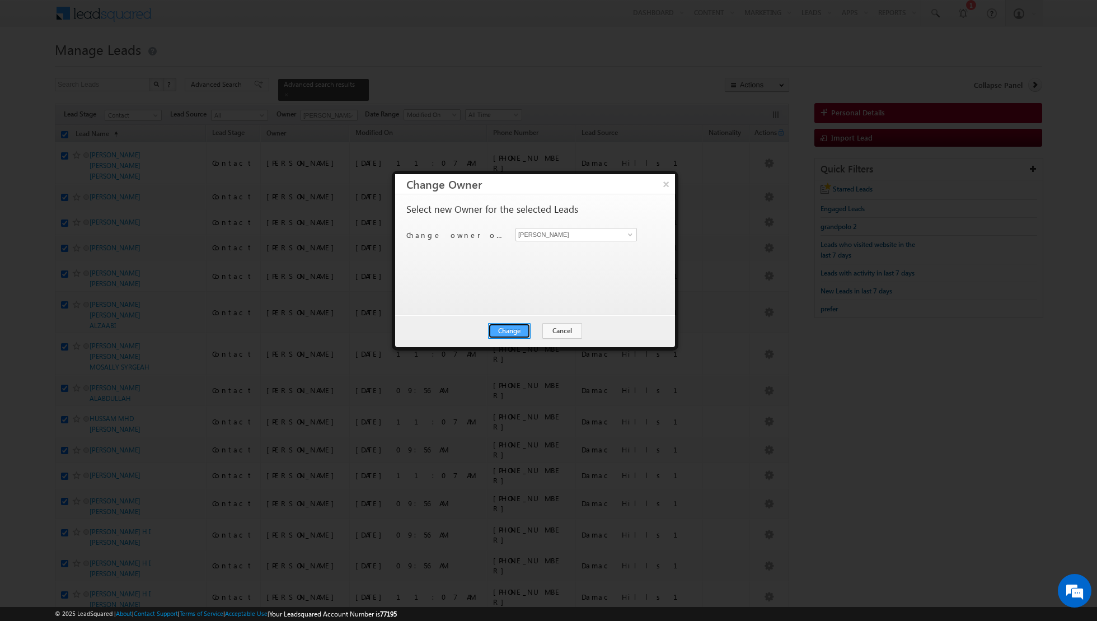
click at [506, 333] on button "Change" at bounding box center [509, 331] width 43 height 16
click at [537, 331] on button "Close" at bounding box center [537, 331] width 36 height 16
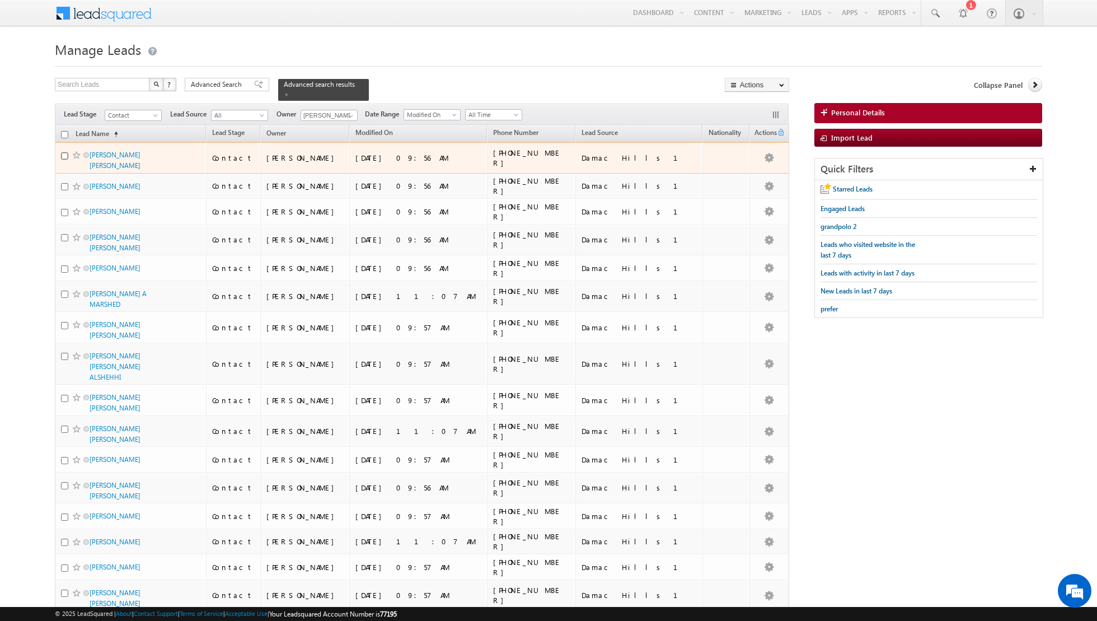
click at [67, 155] on input "checkbox" at bounding box center [64, 155] width 7 height 7
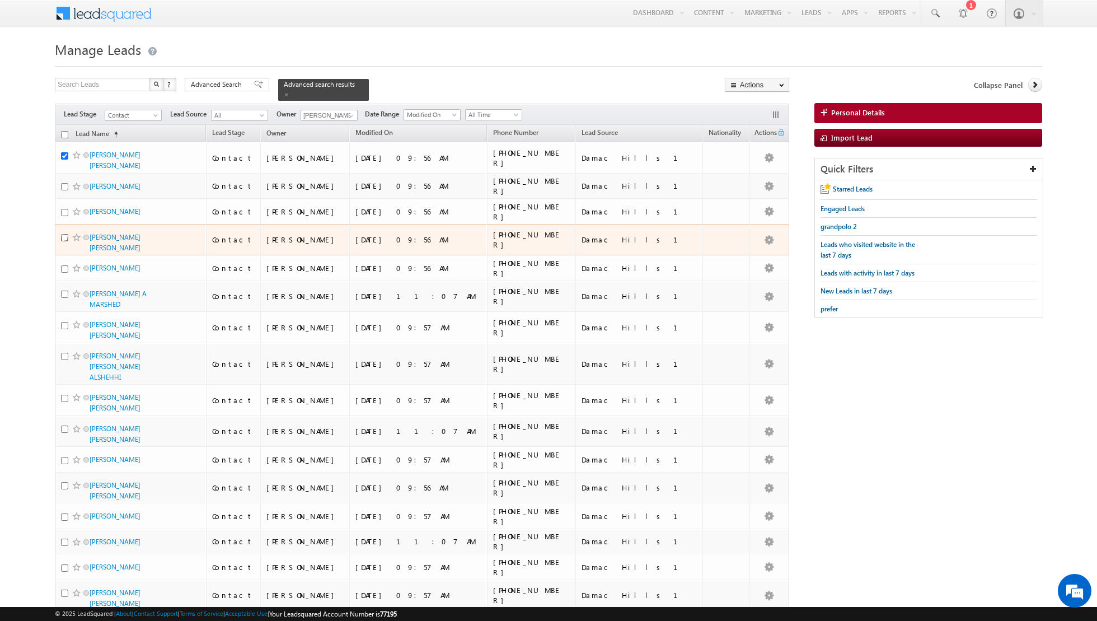
click at [67, 234] on input "checkbox" at bounding box center [64, 237] width 7 height 7
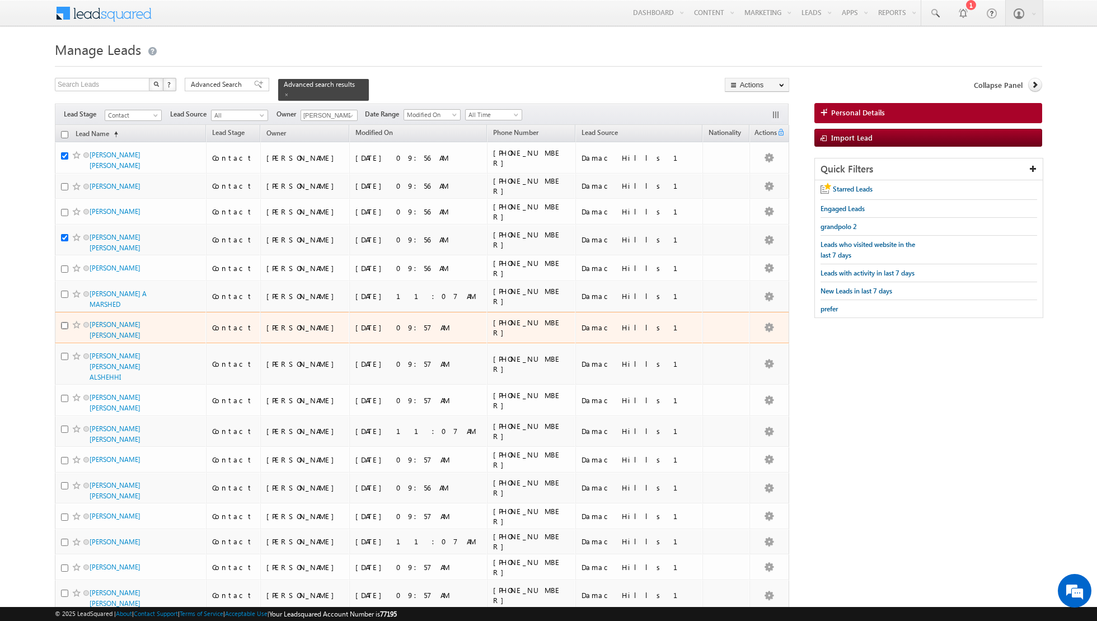
click at [65, 322] on input "checkbox" at bounding box center [64, 325] width 7 height 7
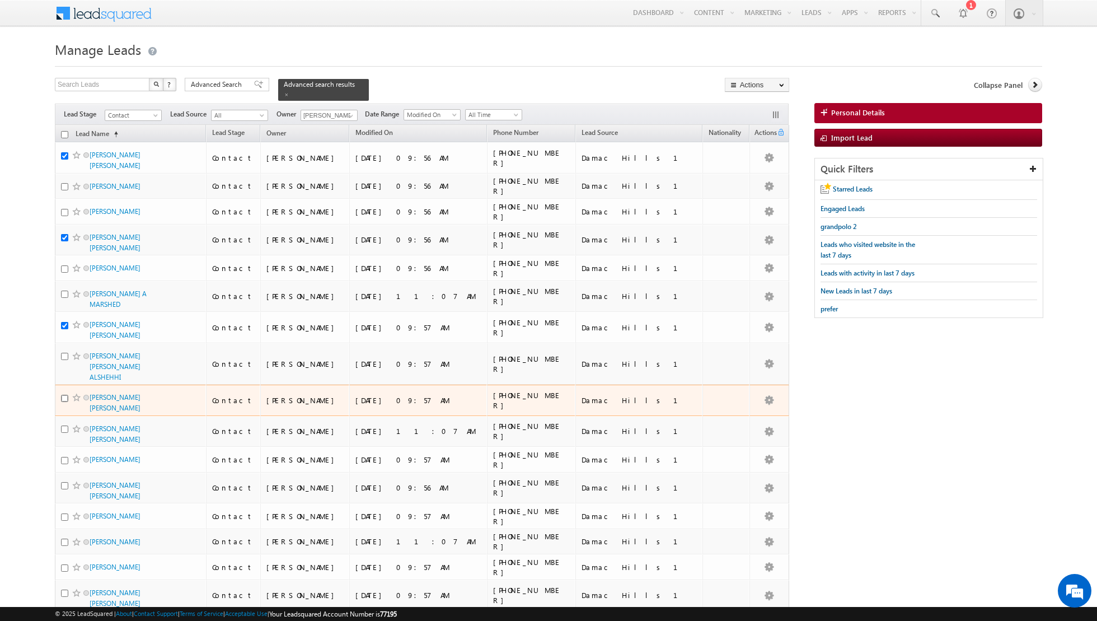
click at [64, 395] on input "checkbox" at bounding box center [64, 398] width 7 height 7
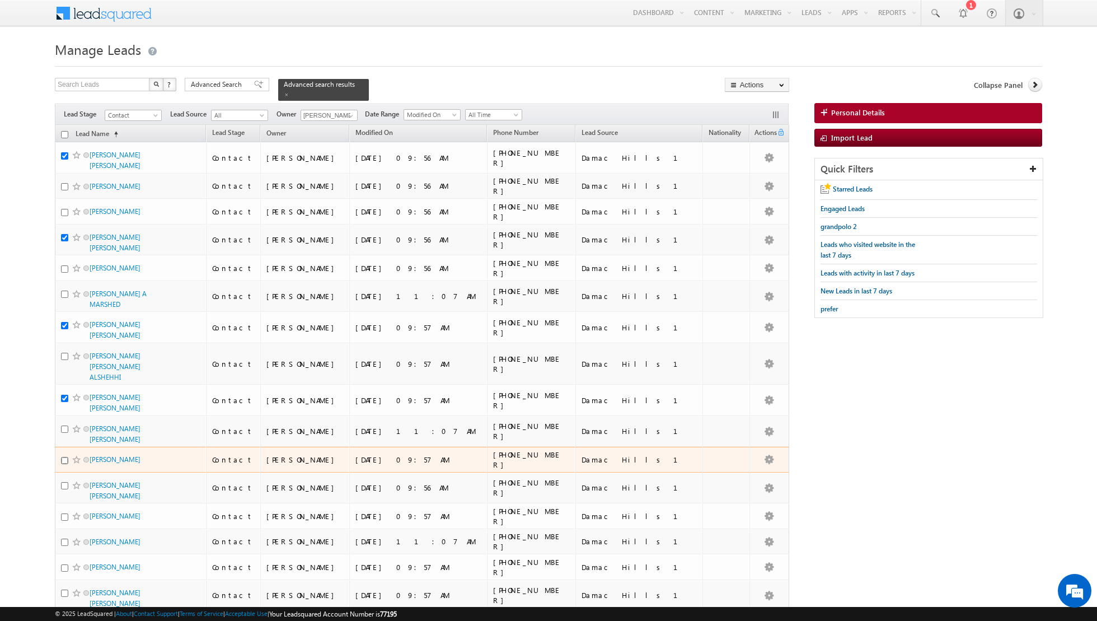
click at [62, 457] on input "checkbox" at bounding box center [64, 460] width 7 height 7
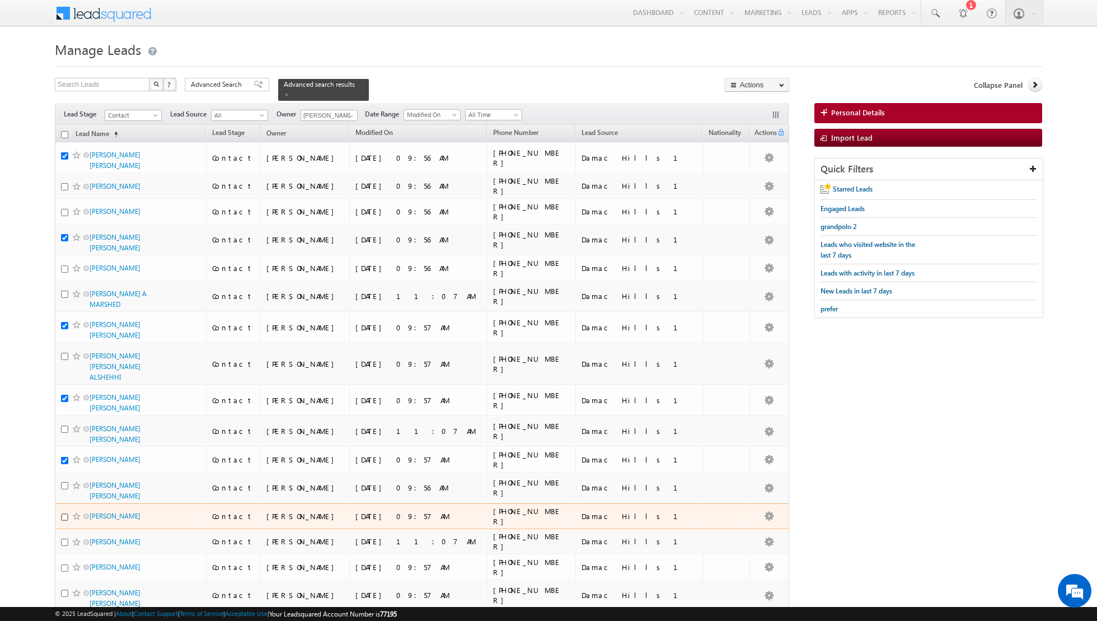
click at [65, 513] on input "checkbox" at bounding box center [64, 516] width 7 height 7
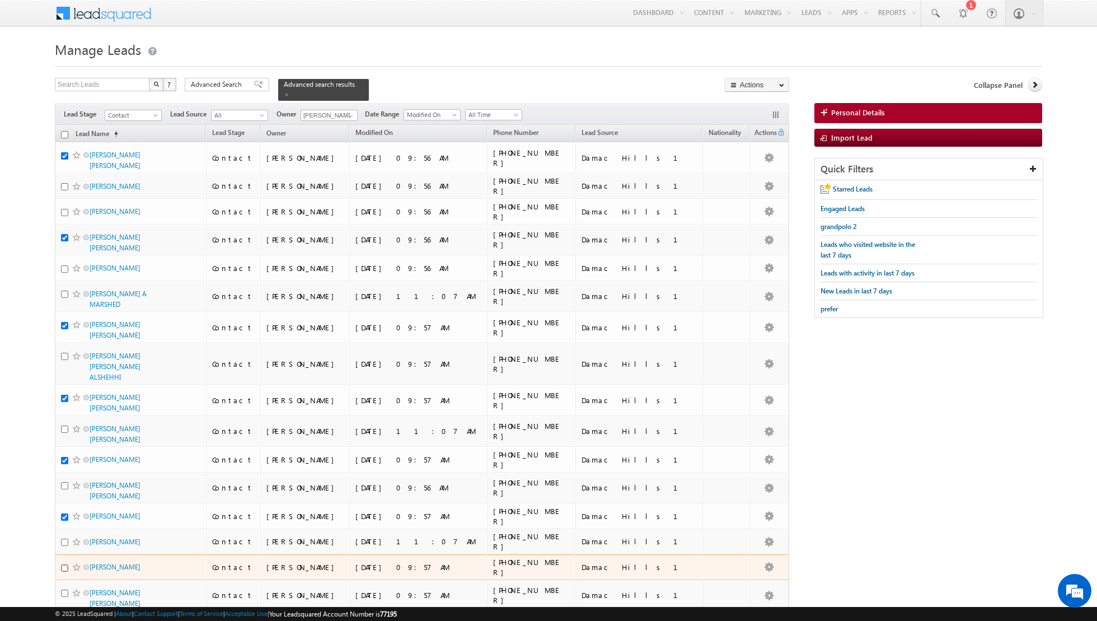
click at [63, 564] on input "checkbox" at bounding box center [64, 567] width 7 height 7
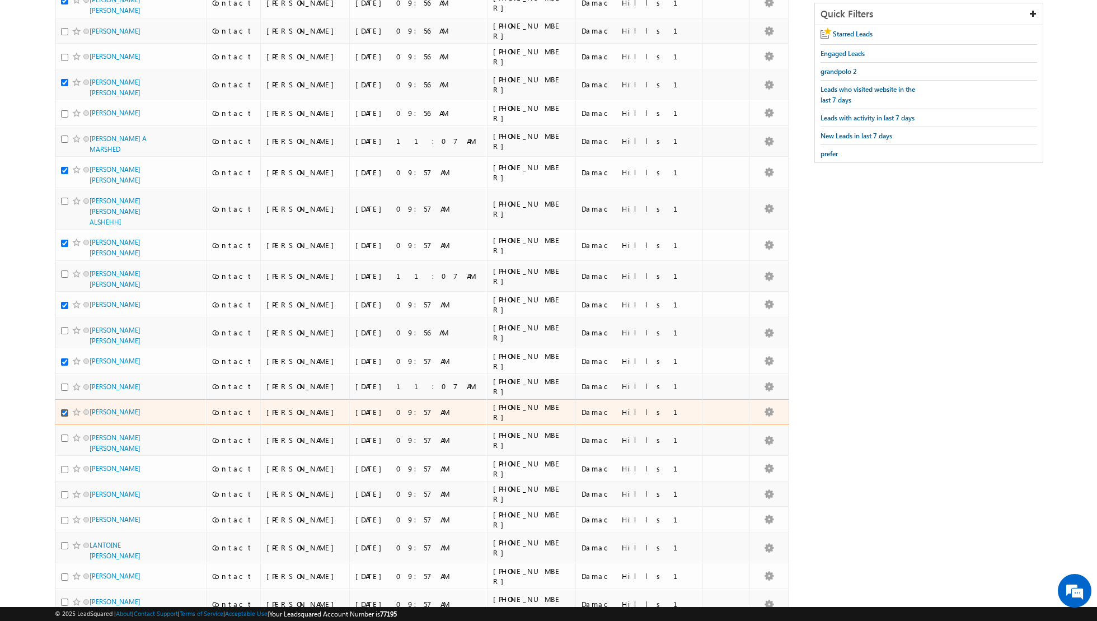
scroll to position [155, 0]
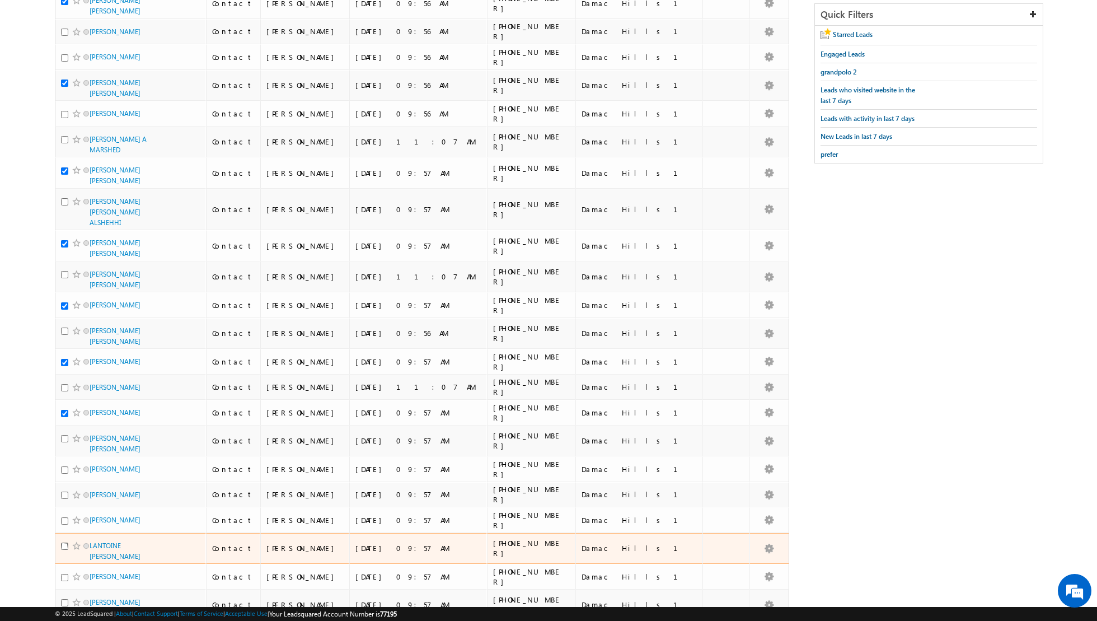
click at [64, 542] on input "checkbox" at bounding box center [64, 545] width 7 height 7
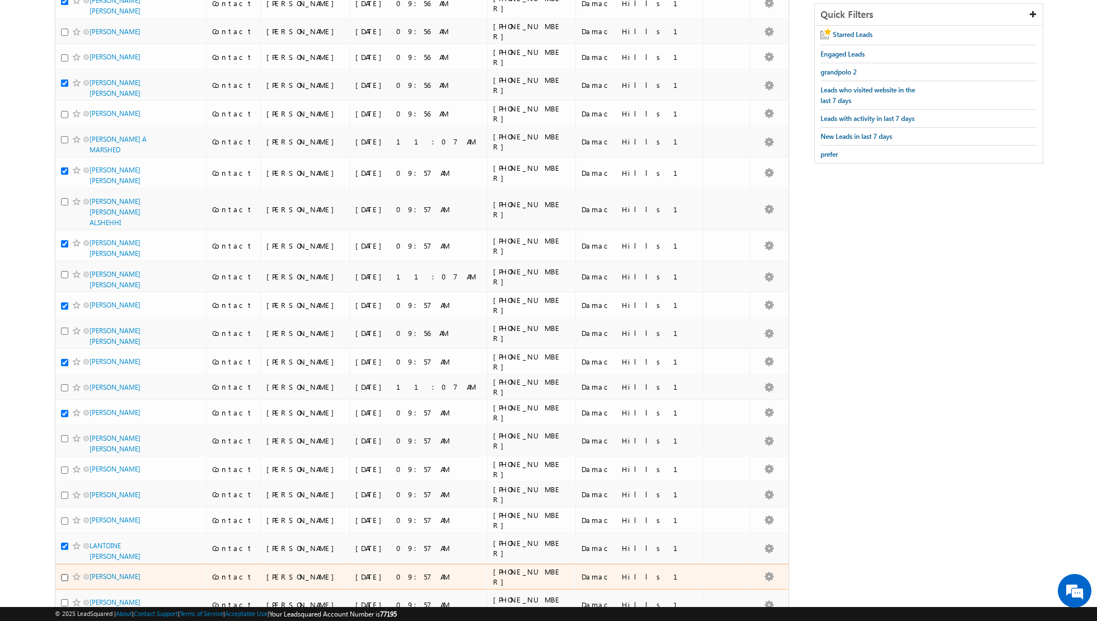
click at [63, 574] on input "checkbox" at bounding box center [64, 577] width 7 height 7
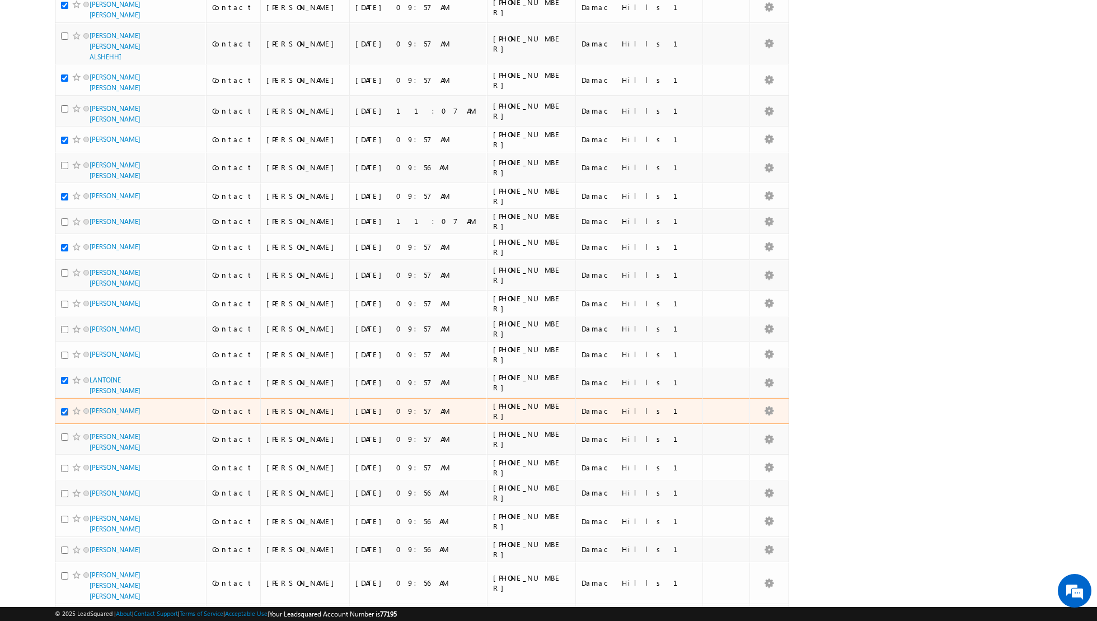
scroll to position [323, 0]
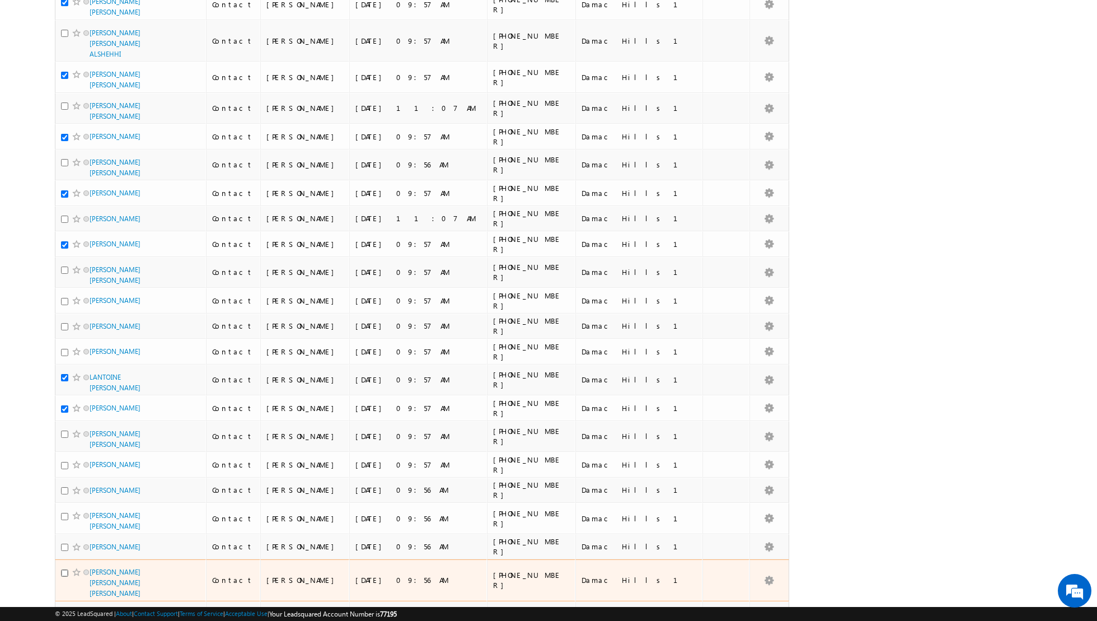
click at [63, 569] on input "checkbox" at bounding box center [64, 572] width 7 height 7
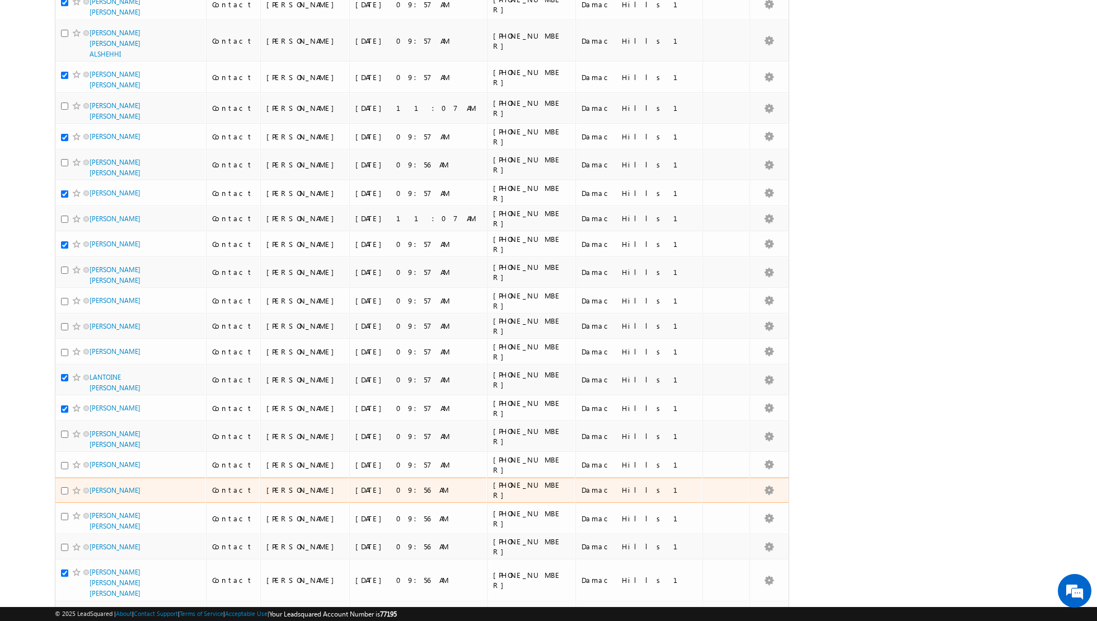
click at [65, 485] on div at bounding box center [78, 490] width 34 height 11
click at [63, 487] on input "checkbox" at bounding box center [64, 490] width 7 height 7
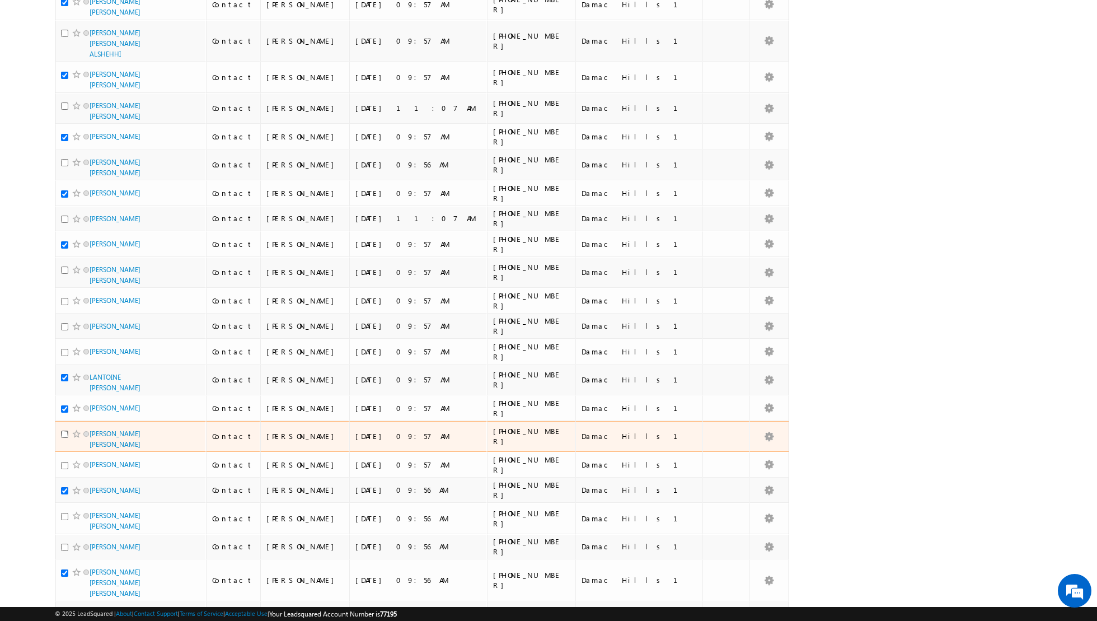
click at [64, 431] on input "checkbox" at bounding box center [64, 434] width 7 height 7
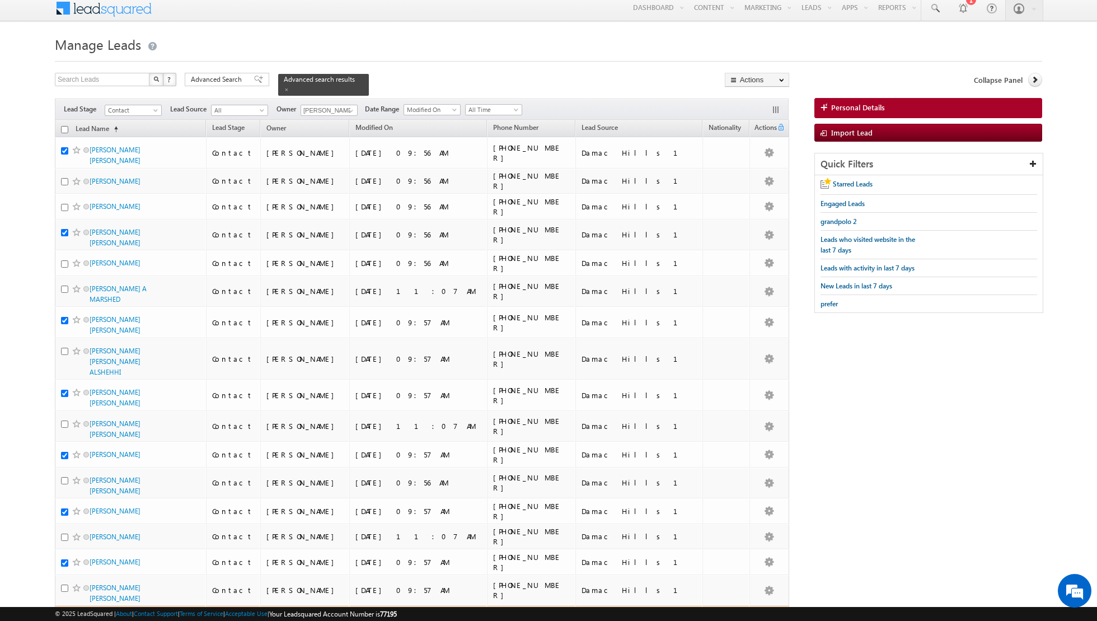
scroll to position [0, 0]
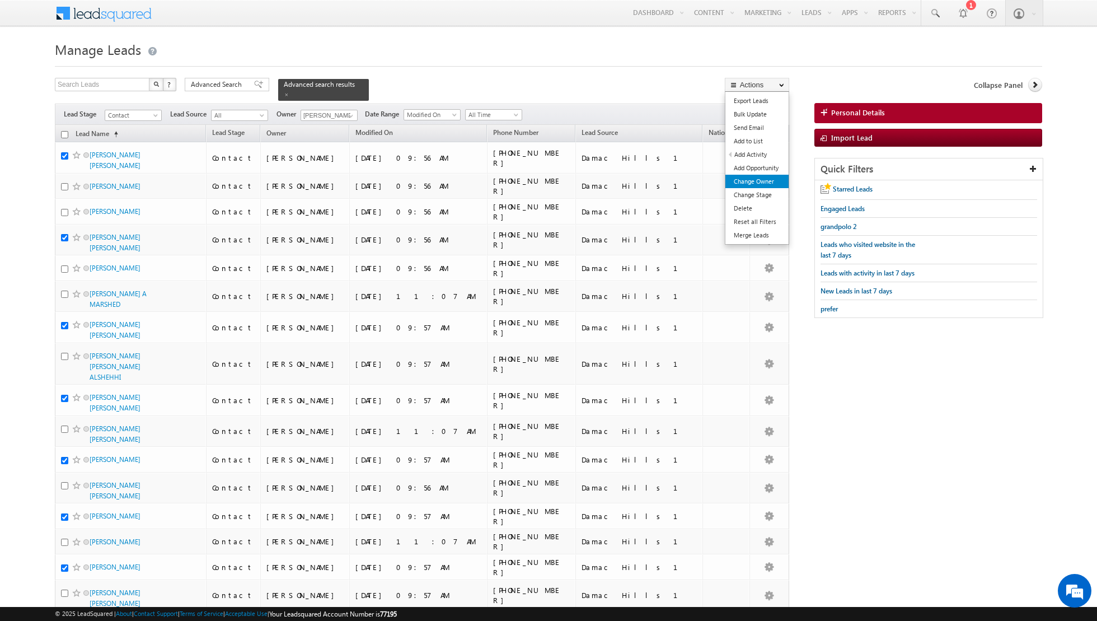
click at [746, 177] on link "Change Owner" at bounding box center [757, 181] width 63 height 13
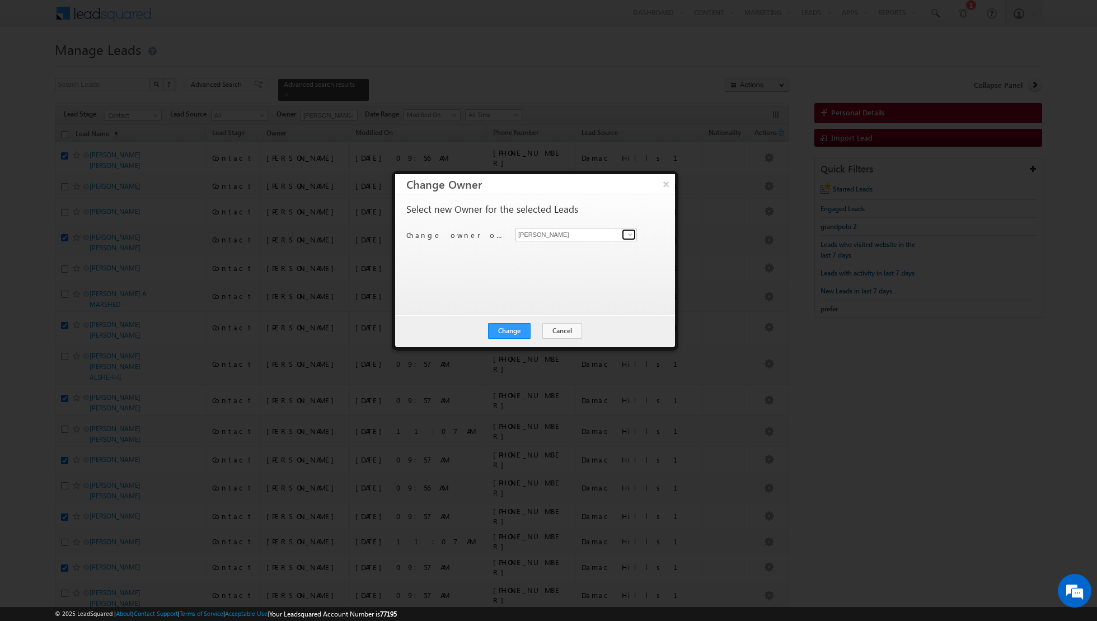
click at [625, 237] on link at bounding box center [629, 234] width 14 height 11
click at [569, 286] on link "[PERSON_NAME] [PERSON_NAME][EMAIL_ADDRESS][DOMAIN_NAME]" at bounding box center [576, 290] width 121 height 21
click at [511, 331] on button "Change" at bounding box center [509, 331] width 43 height 16
click at [536, 326] on button "Close" at bounding box center [537, 331] width 36 height 16
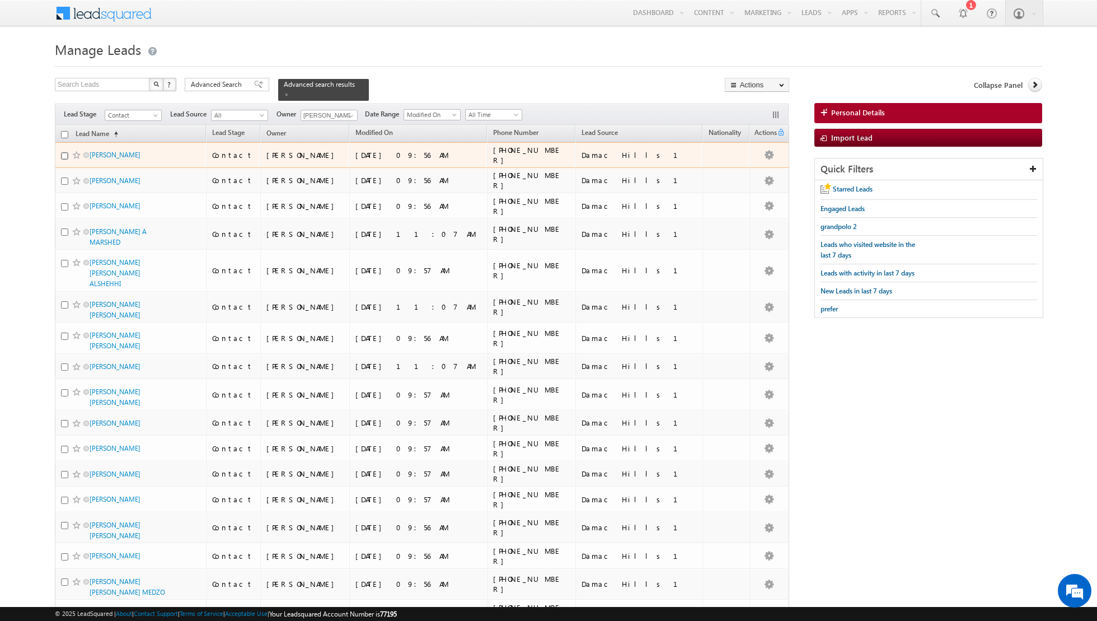
click at [63, 155] on input "checkbox" at bounding box center [64, 155] width 7 height 7
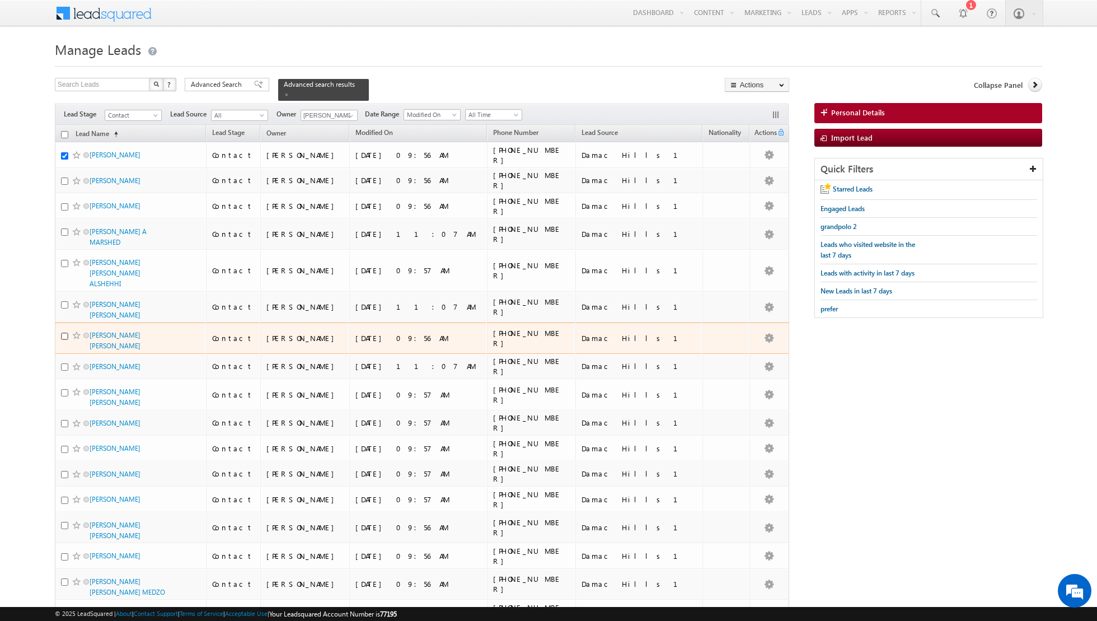
click at [64, 333] on input "checkbox" at bounding box center [64, 336] width 7 height 7
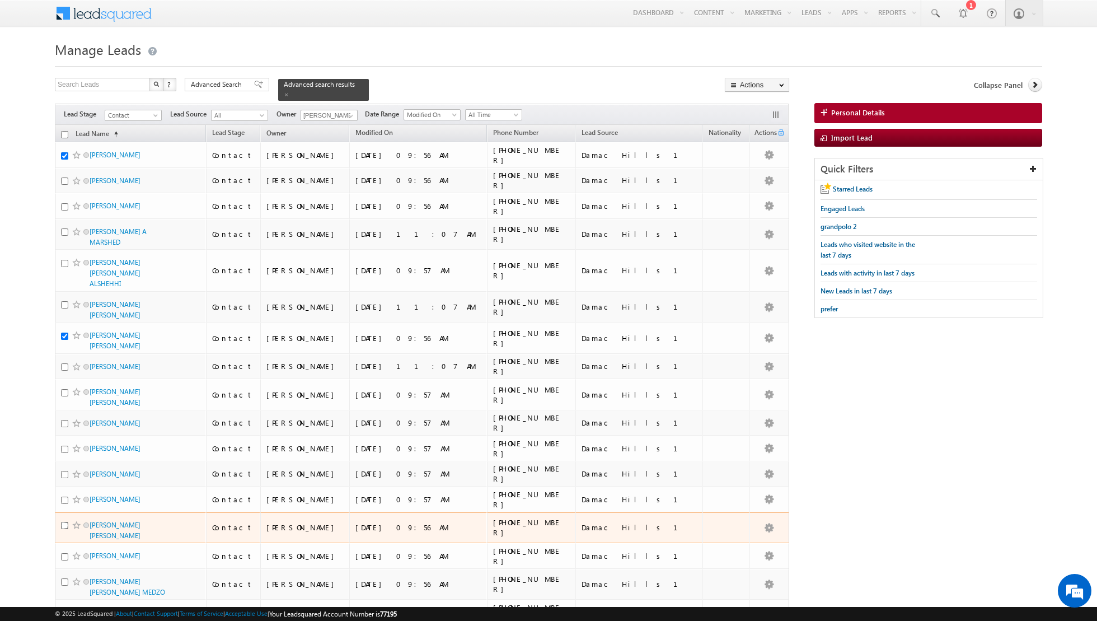
click at [63, 522] on input "checkbox" at bounding box center [64, 525] width 7 height 7
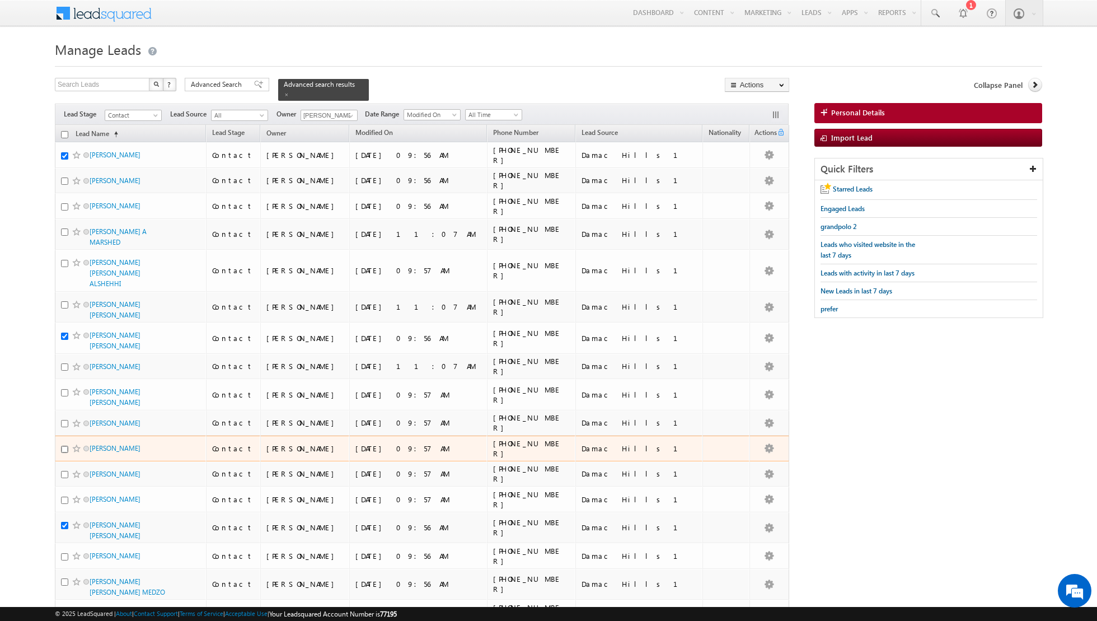
click at [63, 446] on input "checkbox" at bounding box center [64, 449] width 7 height 7
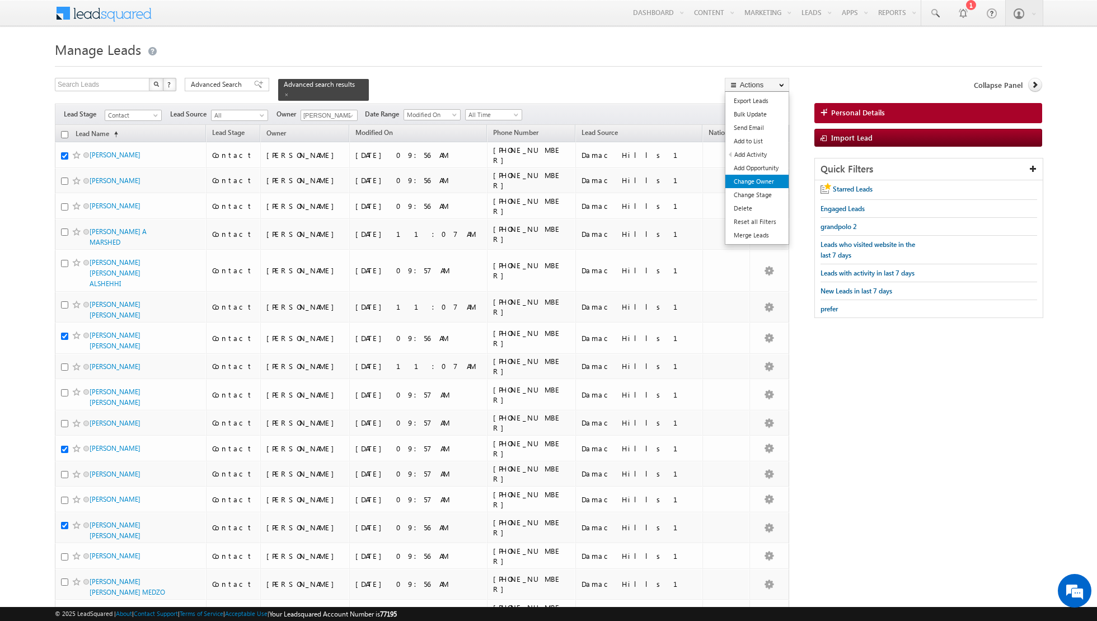
click at [740, 184] on link "Change Owner" at bounding box center [757, 181] width 63 height 13
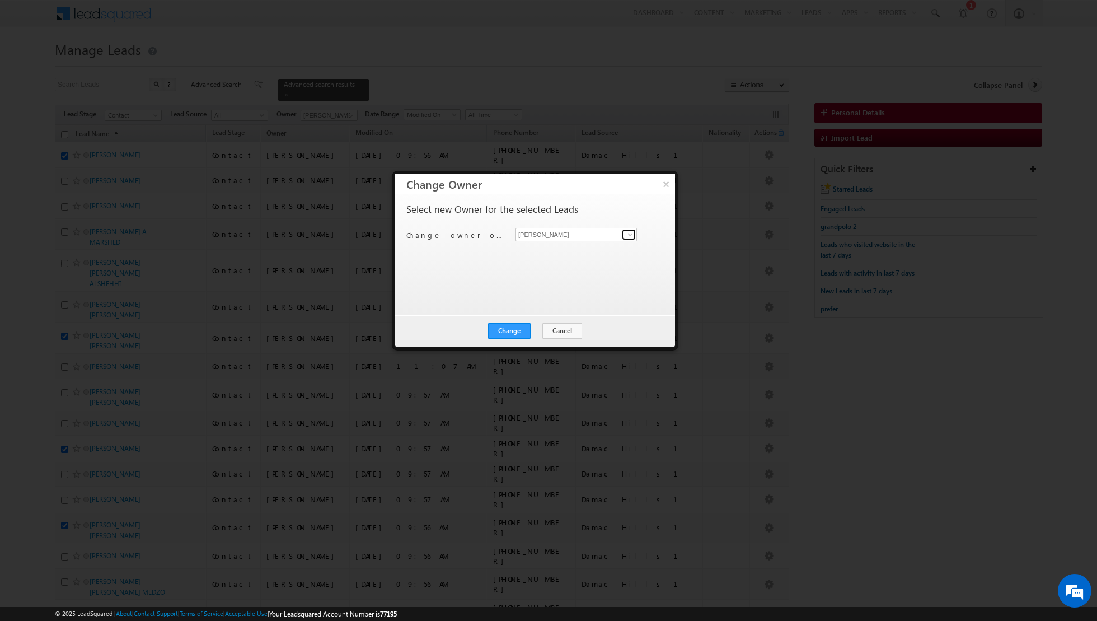
click at [626, 232] on span at bounding box center [630, 234] width 9 height 9
click at [564, 303] on link "[PERSON_NAME] [EMAIL_ADDRESS][PERSON_NAME][DOMAIN_NAME]" at bounding box center [576, 310] width 121 height 21
click at [511, 330] on button "Change" at bounding box center [509, 331] width 43 height 16
click at [539, 330] on button "Close" at bounding box center [537, 331] width 36 height 16
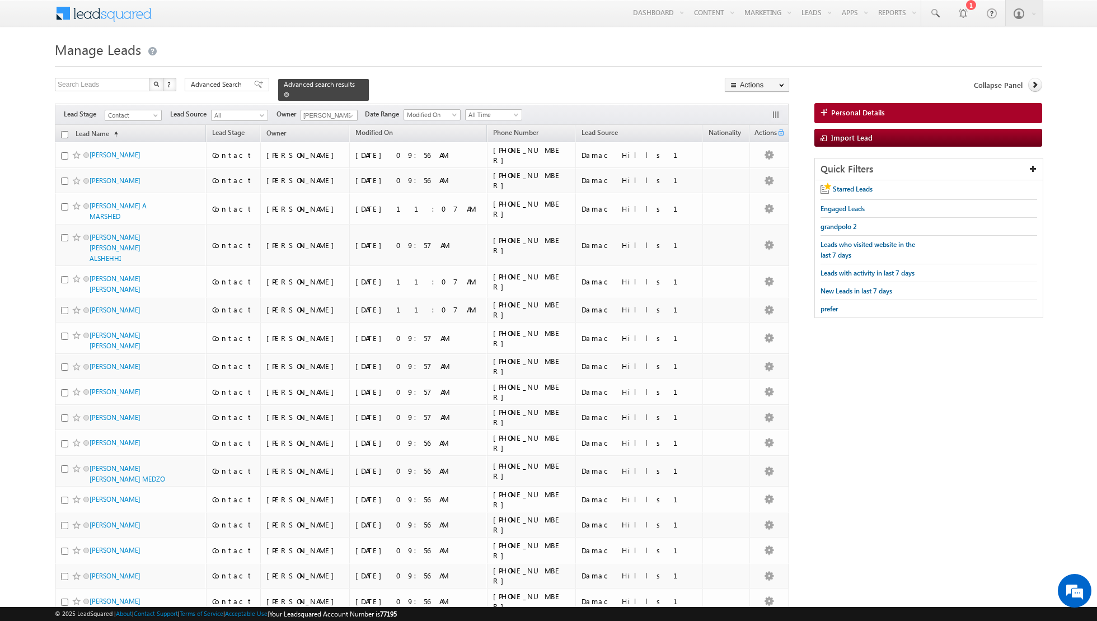
click at [284, 95] on span at bounding box center [287, 95] width 6 height 6
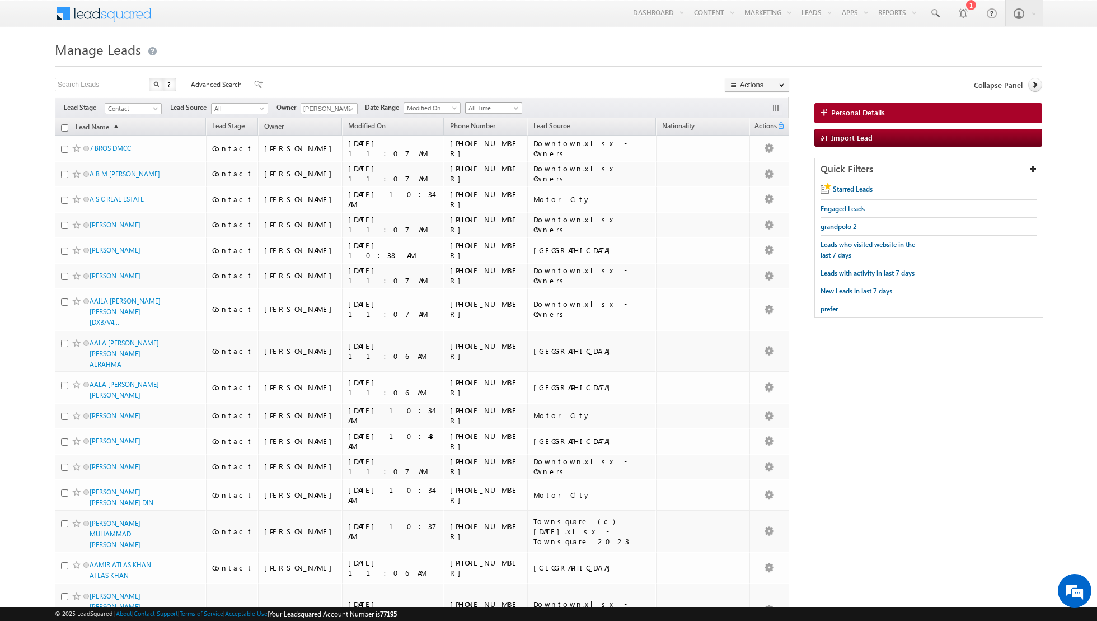
click at [502, 111] on span "All Time" at bounding box center [492, 108] width 53 height 10
click at [478, 152] on link "Today" at bounding box center [489, 155] width 57 height 10
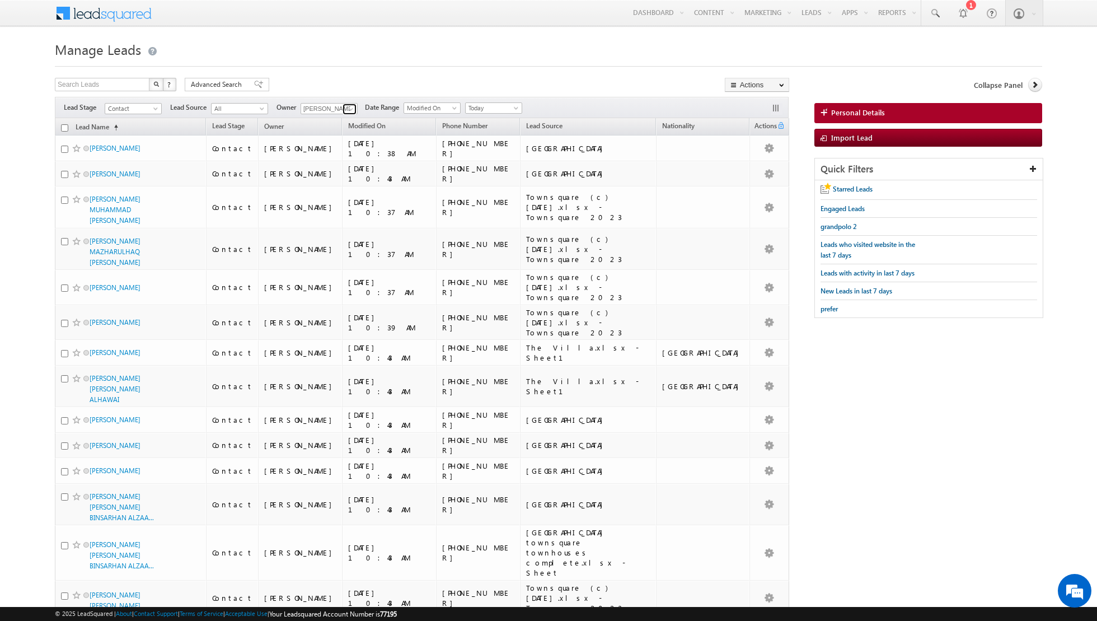
click at [347, 110] on span at bounding box center [351, 109] width 9 height 9
click at [339, 165] on link "[PERSON_NAME] [EMAIL_ADDRESS][DOMAIN_NAME]" at bounding box center [357, 166] width 112 height 21
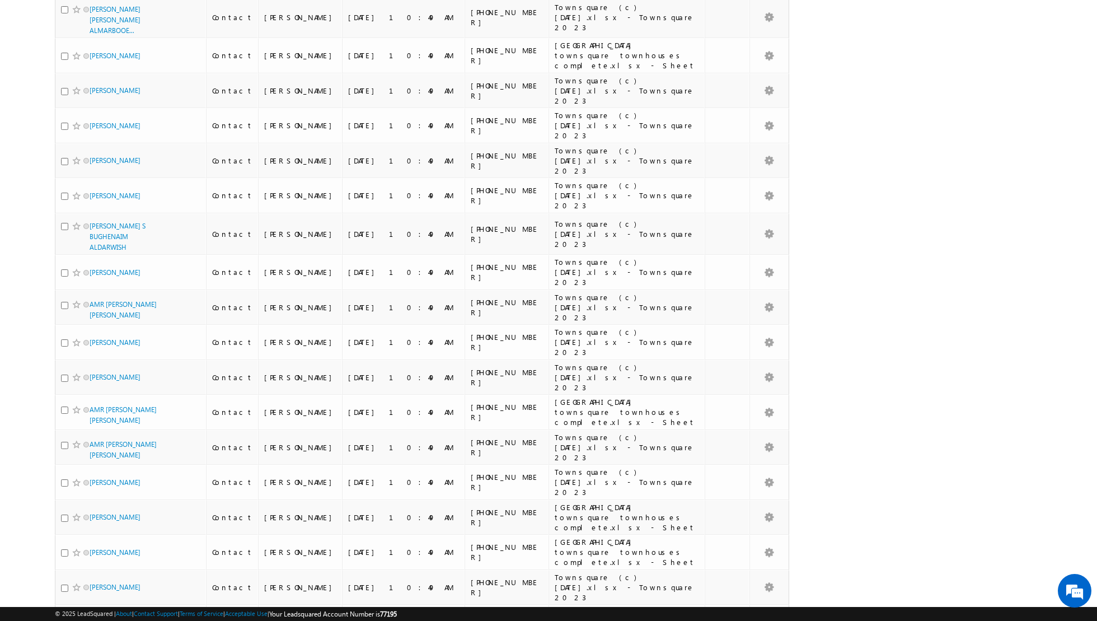
scroll to position [968, 0]
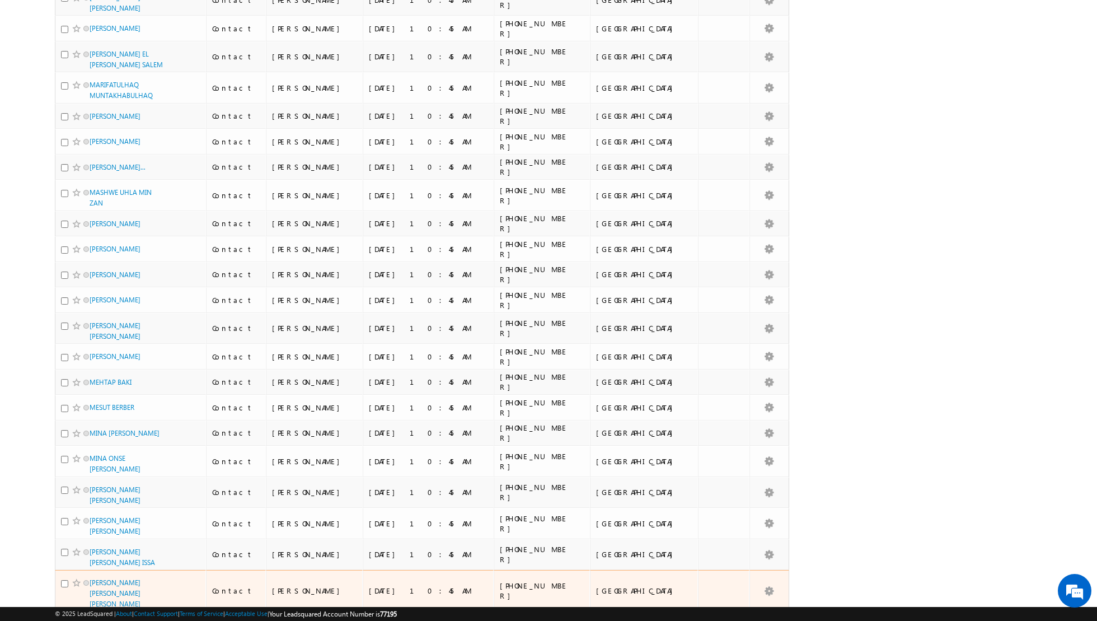
scroll to position [1030, 0]
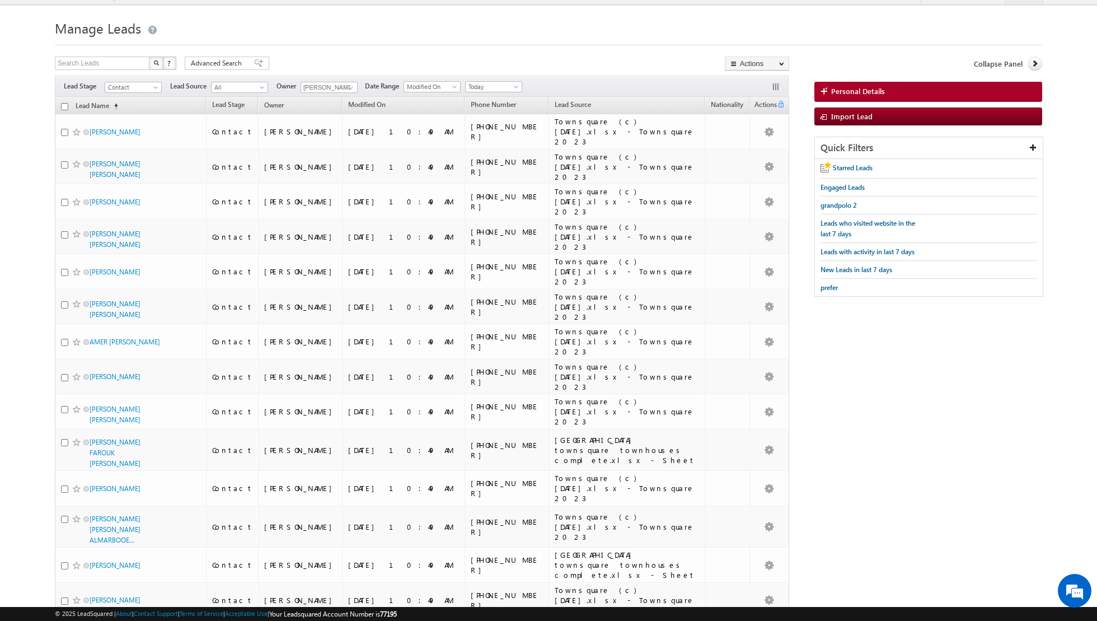
scroll to position [0, 0]
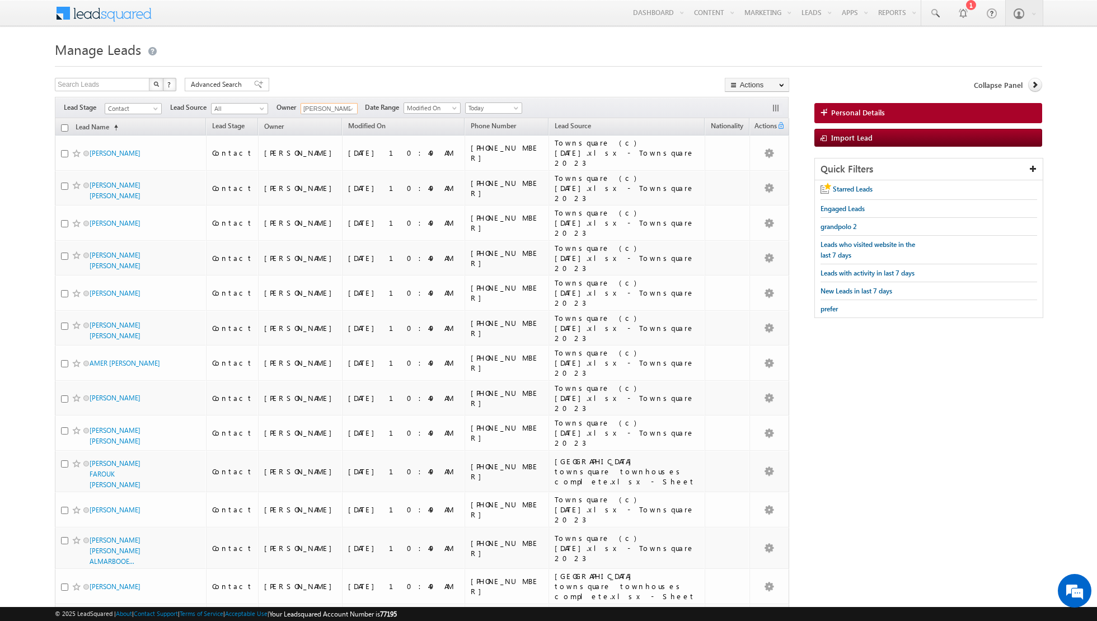
click at [338, 111] on input "[PERSON_NAME]" at bounding box center [329, 108] width 57 height 11
click at [350, 111] on span at bounding box center [351, 109] width 9 height 9
click at [330, 184] on link "[PERSON_NAME] [PERSON_NAME][EMAIL_ADDRESS][DOMAIN_NAME]" at bounding box center [357, 186] width 112 height 21
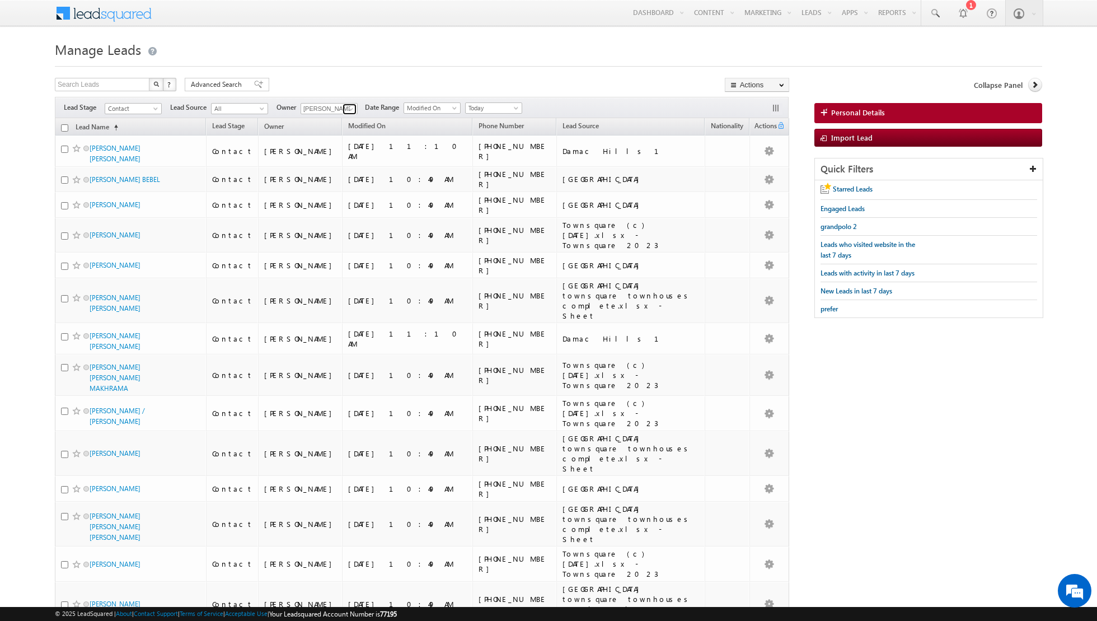
click at [349, 110] on span at bounding box center [351, 109] width 9 height 9
click at [329, 202] on link "[PERSON_NAME] [EMAIL_ADDRESS][PERSON_NAME][DOMAIN_NAME]" at bounding box center [357, 206] width 112 height 21
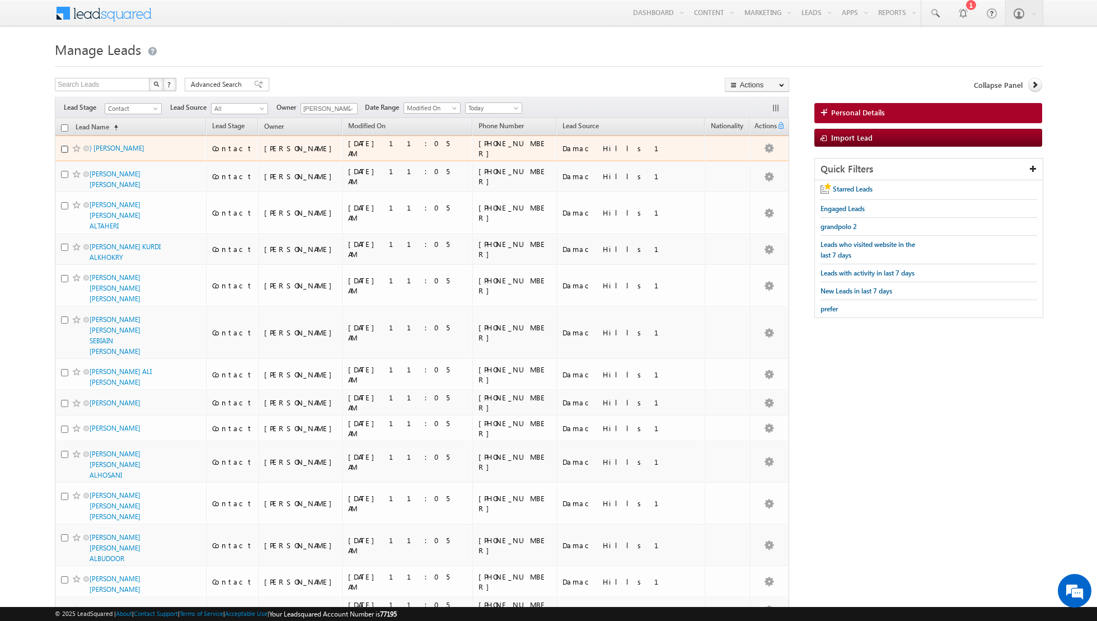
click at [64, 146] on input "checkbox" at bounding box center [64, 149] width 7 height 7
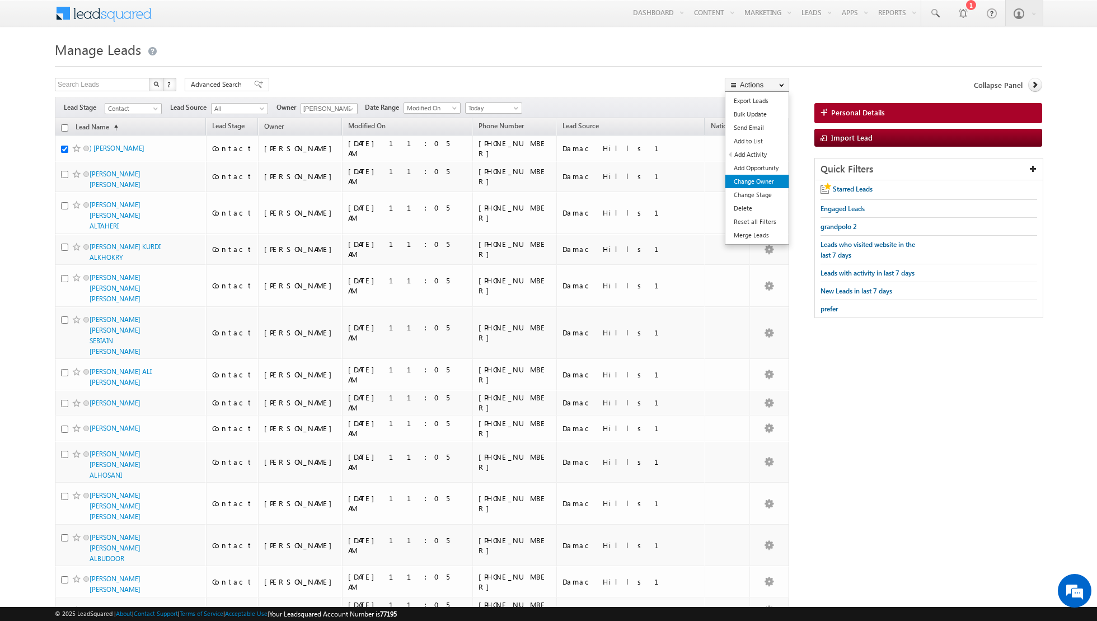
click at [751, 185] on link "Change Owner" at bounding box center [757, 181] width 63 height 13
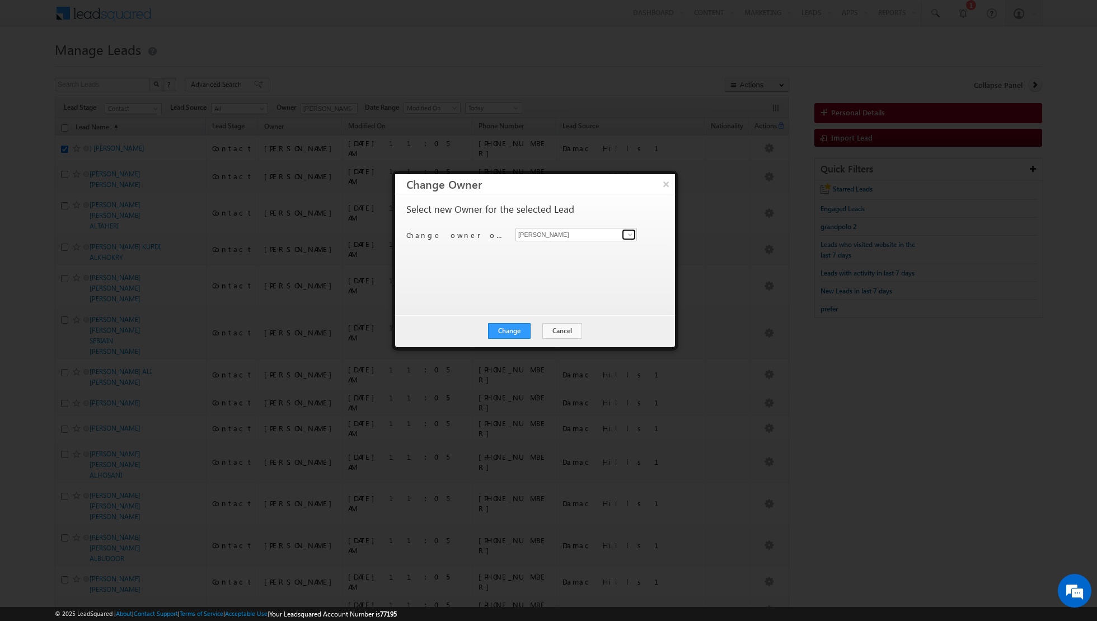
click at [631, 235] on span at bounding box center [630, 234] width 9 height 9
click at [551, 297] on span "[EMAIL_ADDRESS][DOMAIN_NAME]" at bounding box center [570, 295] width 101 height 8
click at [516, 328] on button "Change" at bounding box center [509, 331] width 43 height 16
click at [546, 327] on button "Close" at bounding box center [537, 331] width 36 height 16
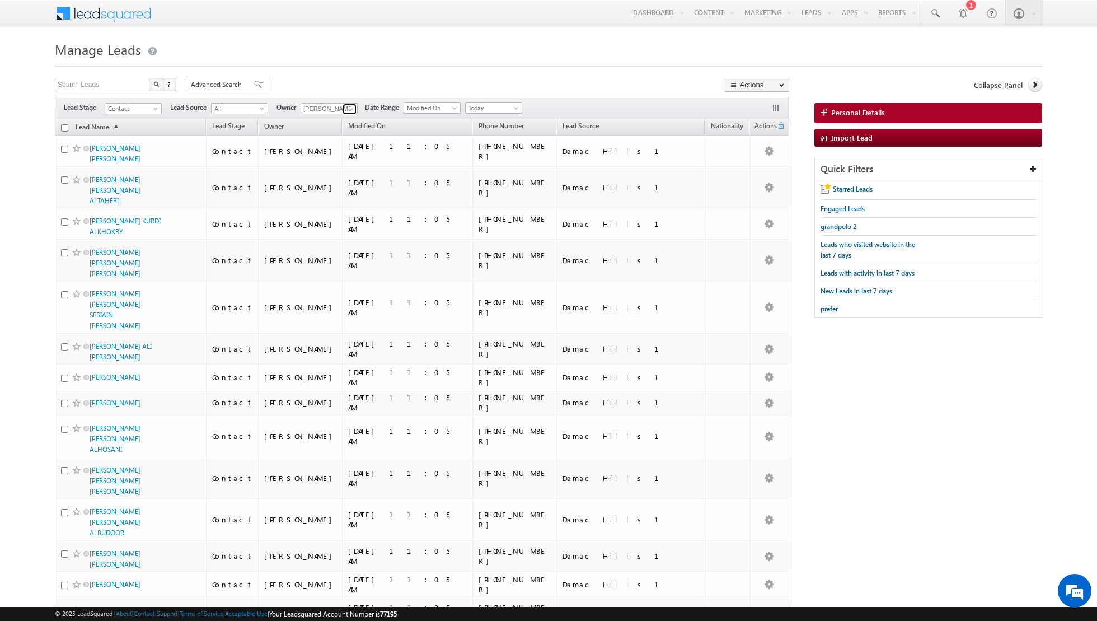
click at [347, 107] on span at bounding box center [351, 109] width 9 height 9
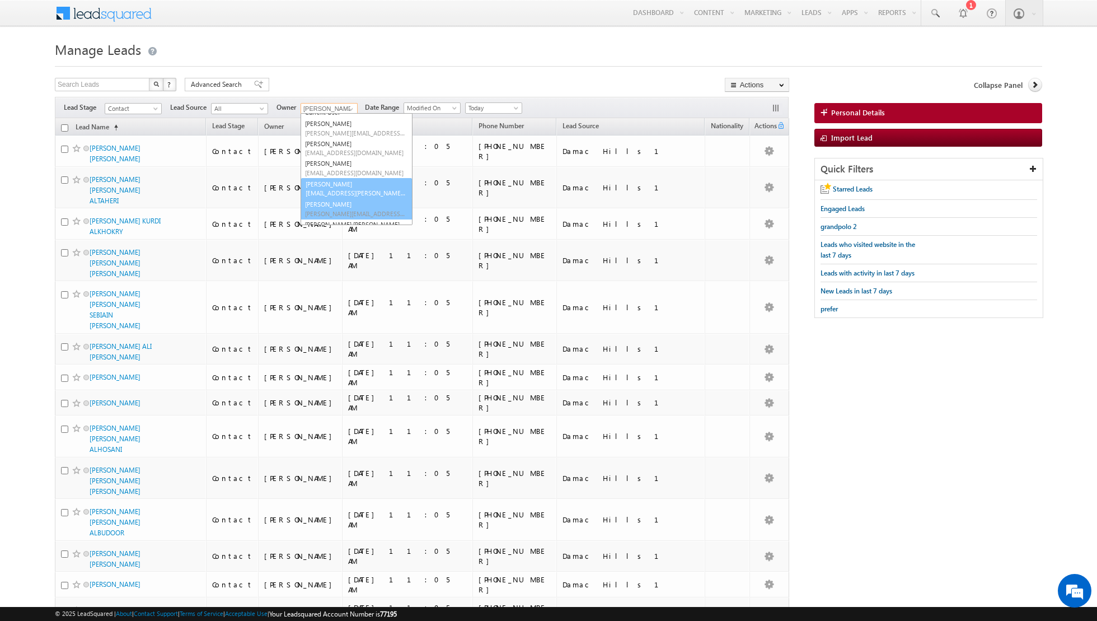
click at [340, 209] on span "[PERSON_NAME][EMAIL_ADDRESS][DOMAIN_NAME]" at bounding box center [355, 213] width 101 height 8
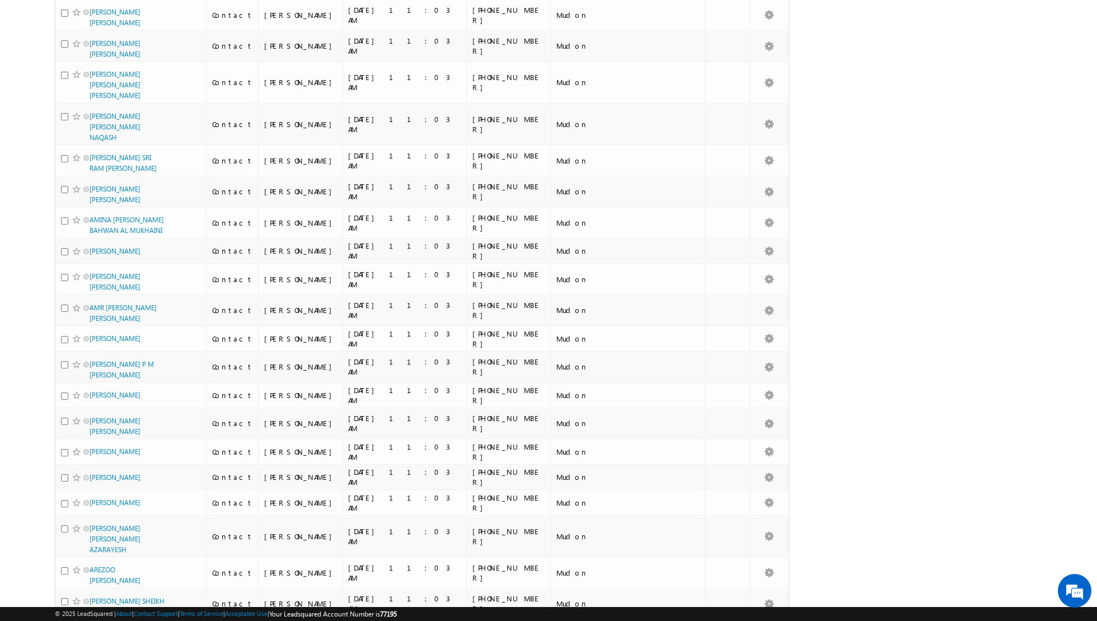
scroll to position [0, 0]
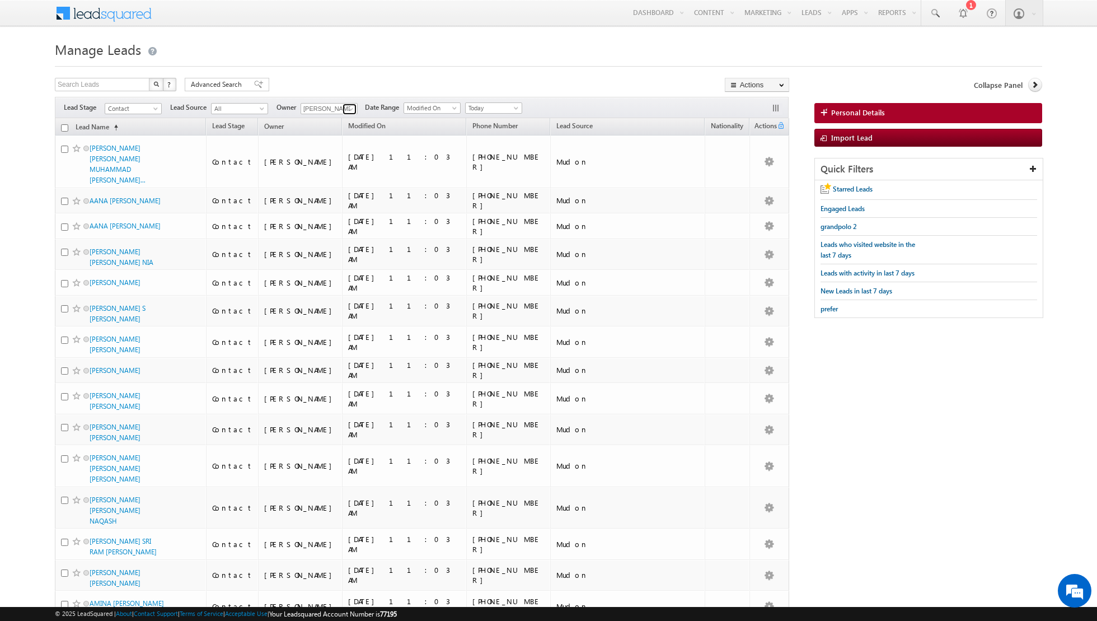
click at [350, 108] on span at bounding box center [351, 109] width 9 height 9
click at [343, 132] on link "[PERSON_NAME] [PERSON_NAME] [PERSON_NAME][EMAIL_ADDRESS][PERSON_NAME][DOMAIN_NA…" at bounding box center [357, 135] width 112 height 21
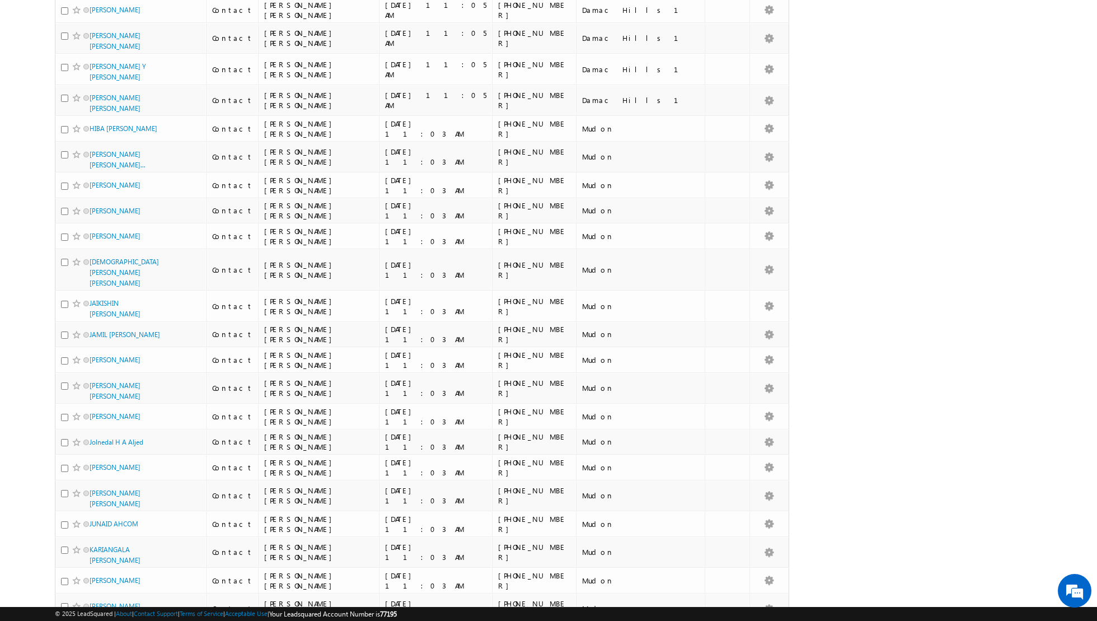
scroll to position [0, 0]
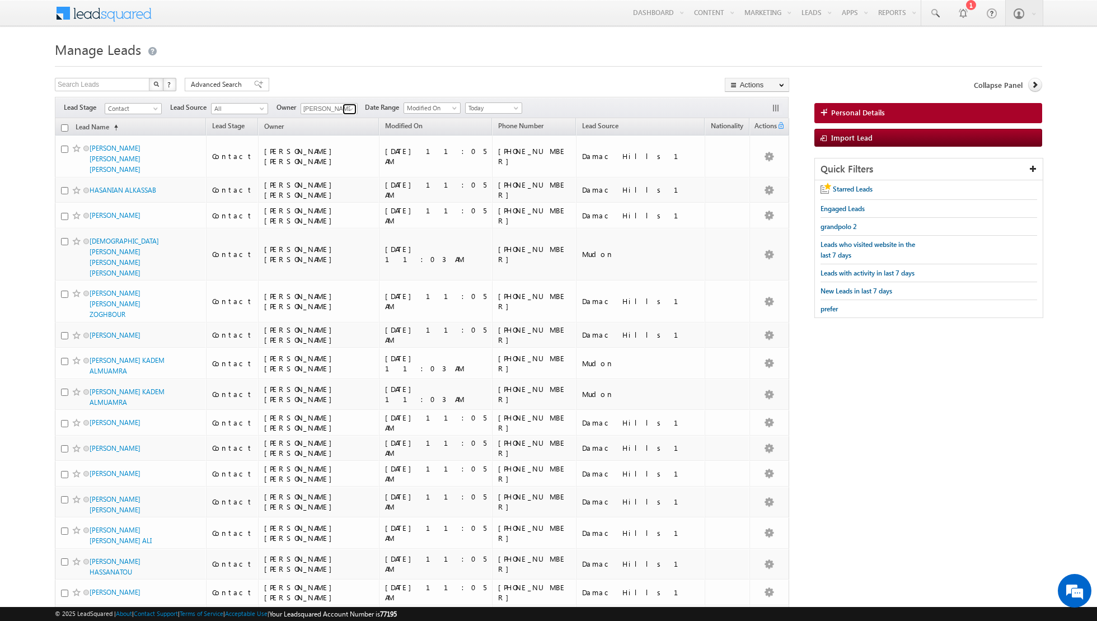
click at [350, 113] on span at bounding box center [351, 109] width 9 height 9
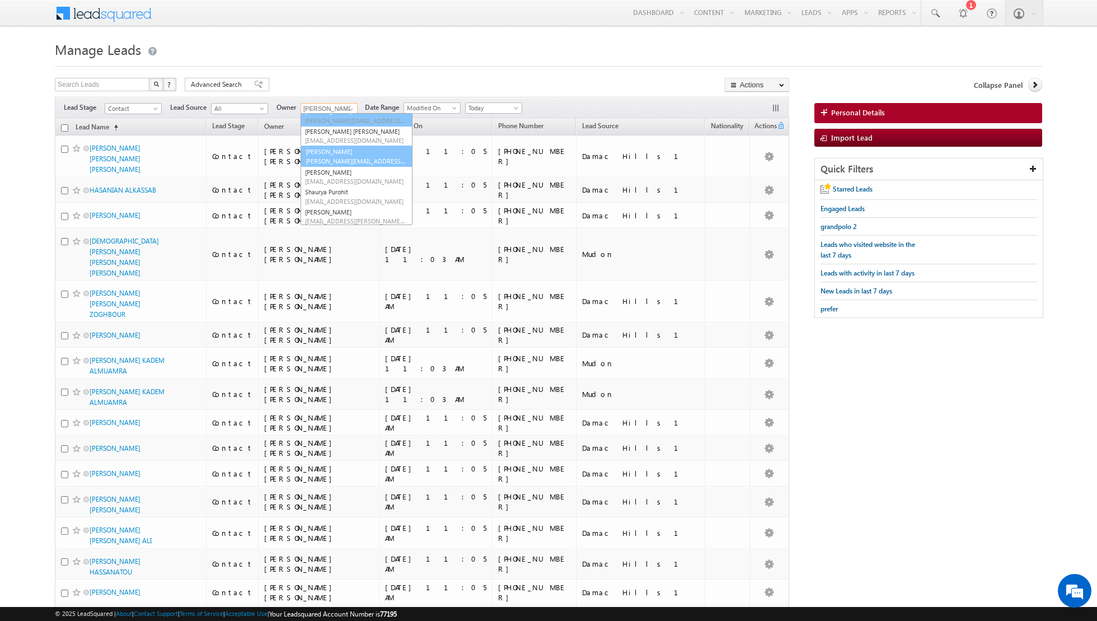
scroll to position [102, 0]
click at [345, 165] on span "[PERSON_NAME][EMAIL_ADDRESS][PERSON_NAME][DOMAIN_NAME]" at bounding box center [355, 168] width 101 height 8
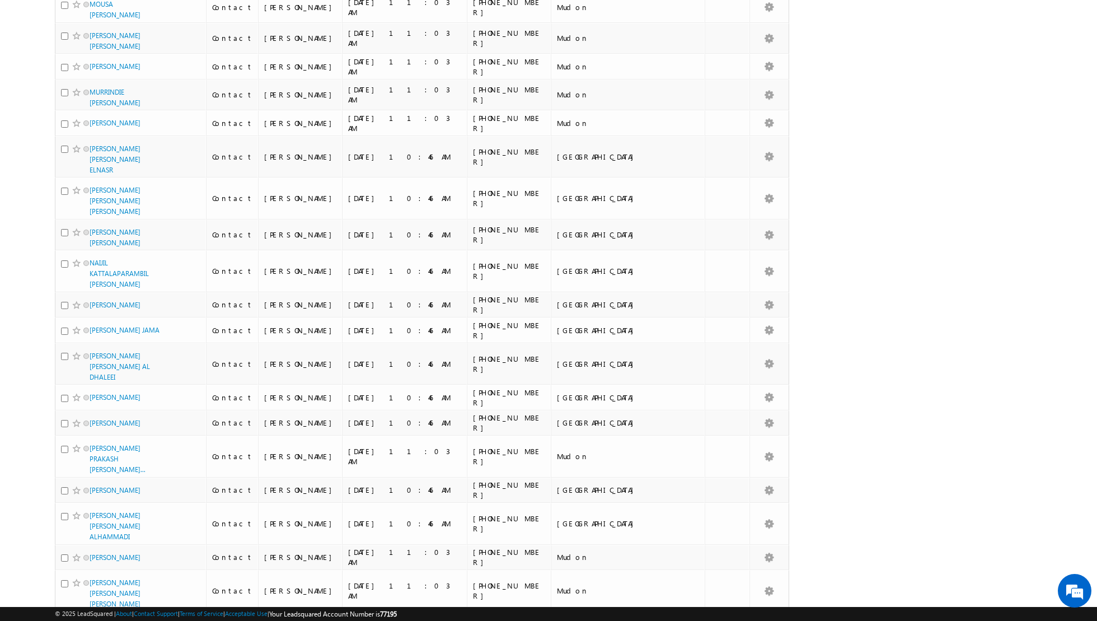
scroll to position [2655, 0]
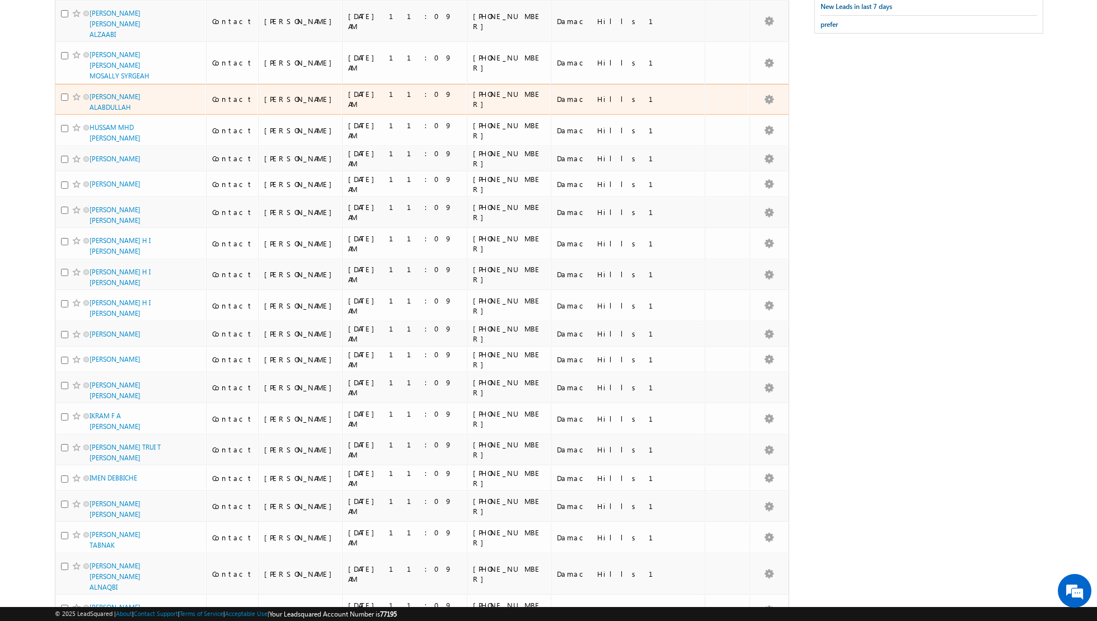
scroll to position [0, 0]
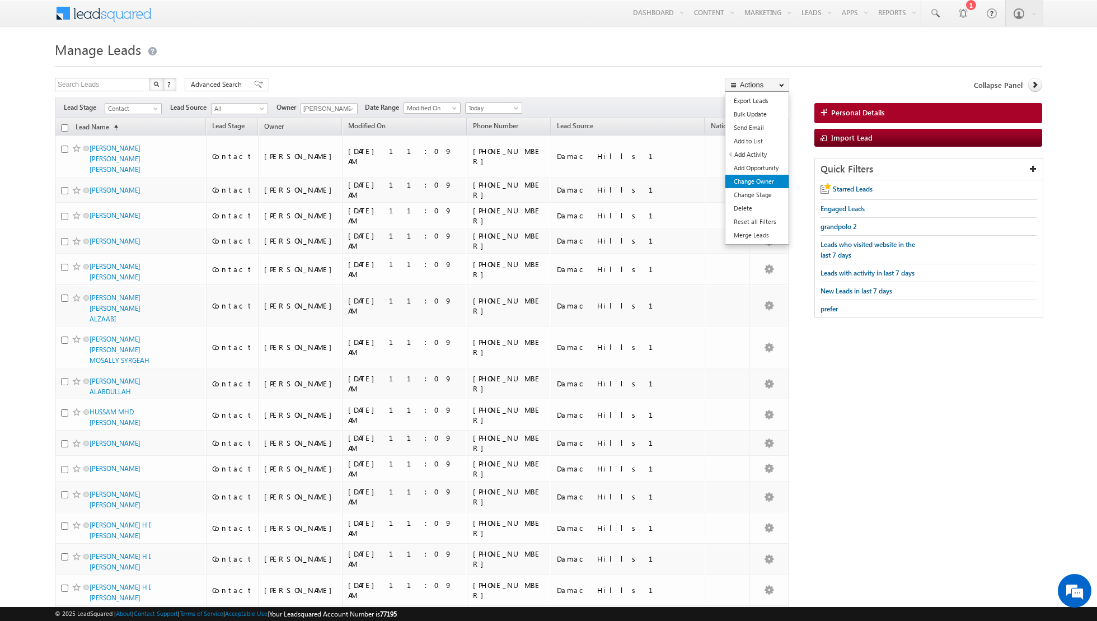
click at [755, 181] on link "Change Owner" at bounding box center [757, 181] width 63 height 13
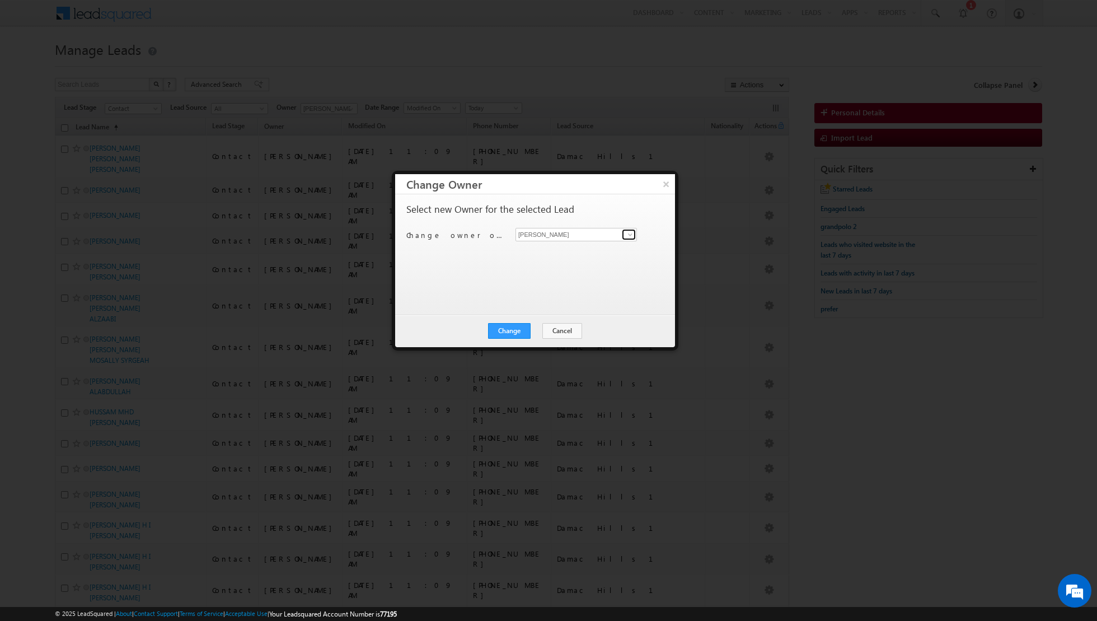
click at [633, 235] on span at bounding box center [630, 234] width 9 height 9
click at [566, 329] on span "[PERSON_NAME][EMAIL_ADDRESS][DOMAIN_NAME]" at bounding box center [570, 333] width 101 height 8
click at [516, 327] on button "Change" at bounding box center [509, 331] width 43 height 16
click at [542, 327] on button "Close" at bounding box center [537, 331] width 36 height 16
